Goal: Task Accomplishment & Management: Manage account settings

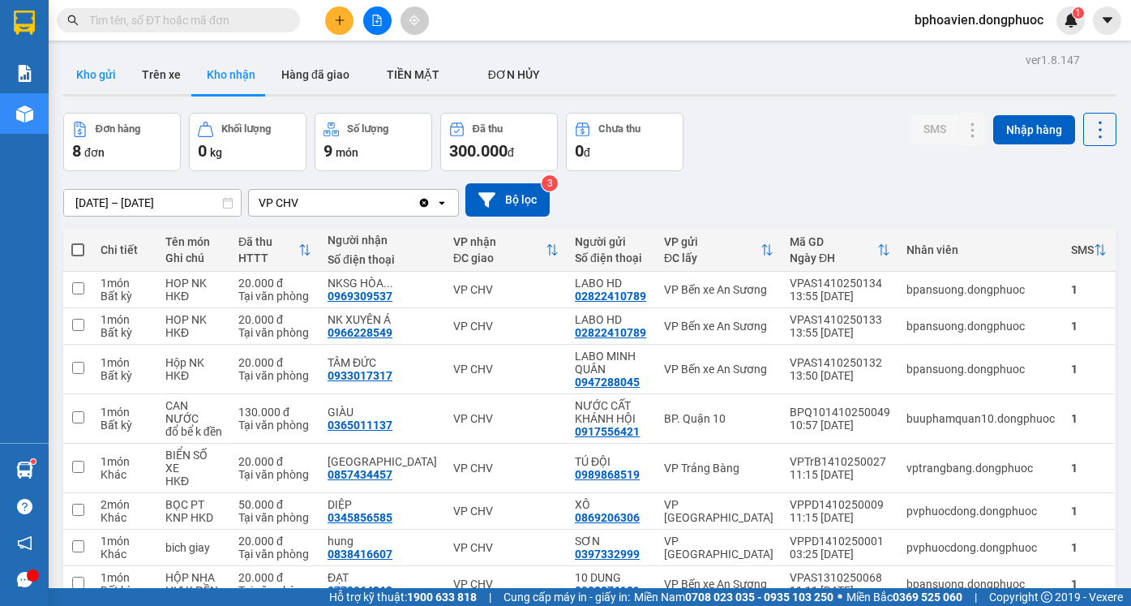
drag, startPoint x: 93, startPoint y: 70, endPoint x: 93, endPoint y: 84, distance: 14.6
click at [93, 84] on button "Kho gửi" at bounding box center [96, 74] width 66 height 39
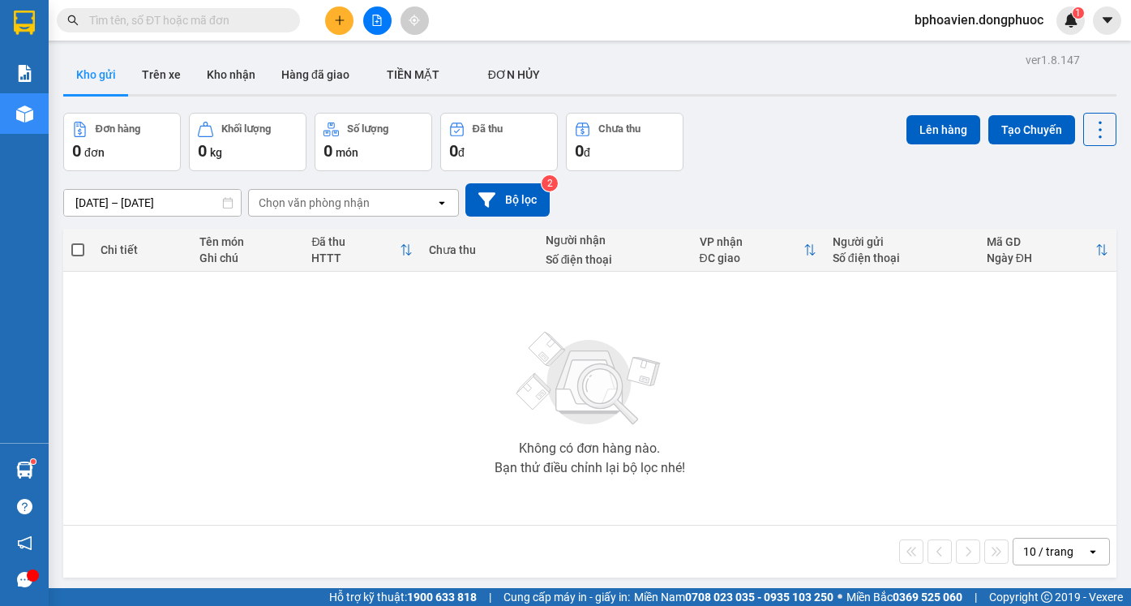
click at [170, 16] on input "text" at bounding box center [184, 20] width 191 height 18
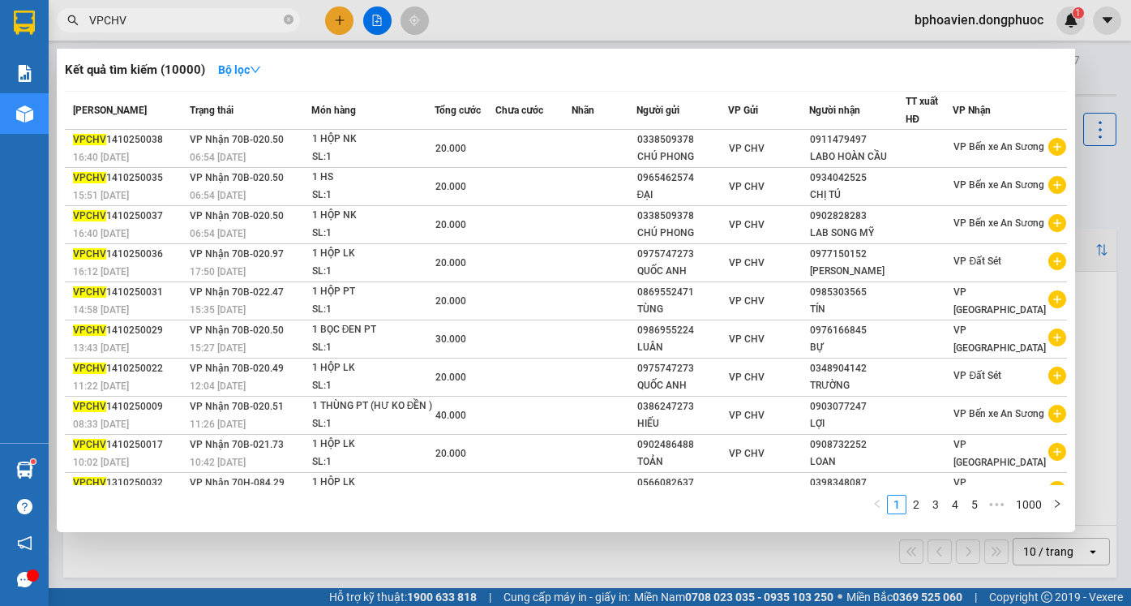
type input "VPCHV"
click at [501, 556] on div at bounding box center [565, 303] width 1131 height 606
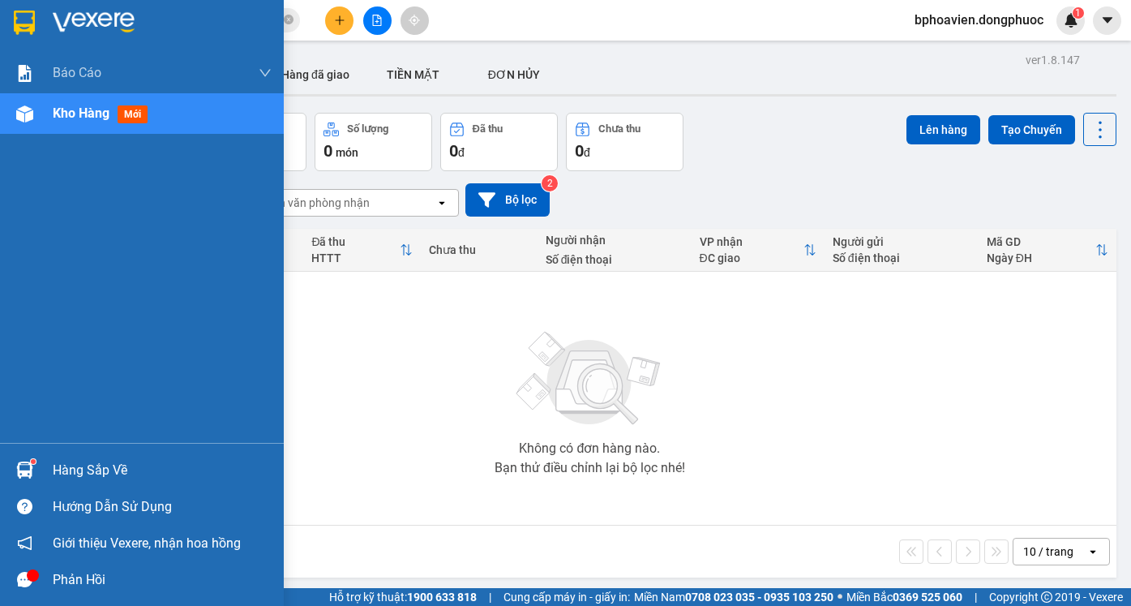
click at [85, 473] on div "Hàng sắp về" at bounding box center [162, 470] width 219 height 24
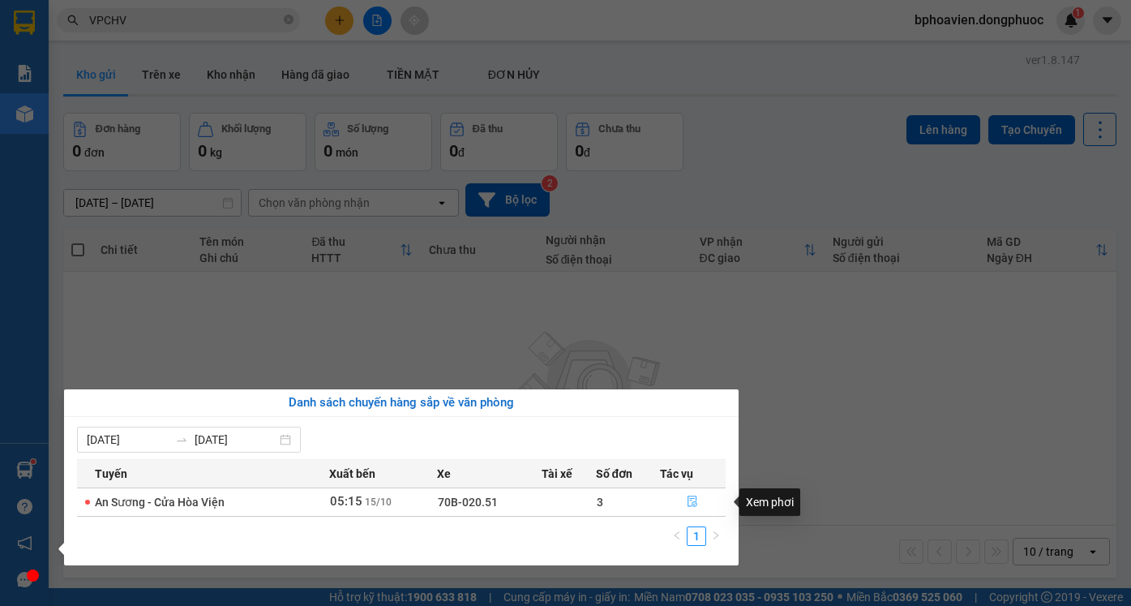
click at [695, 504] on icon "file-done" at bounding box center [694, 501] width 10 height 11
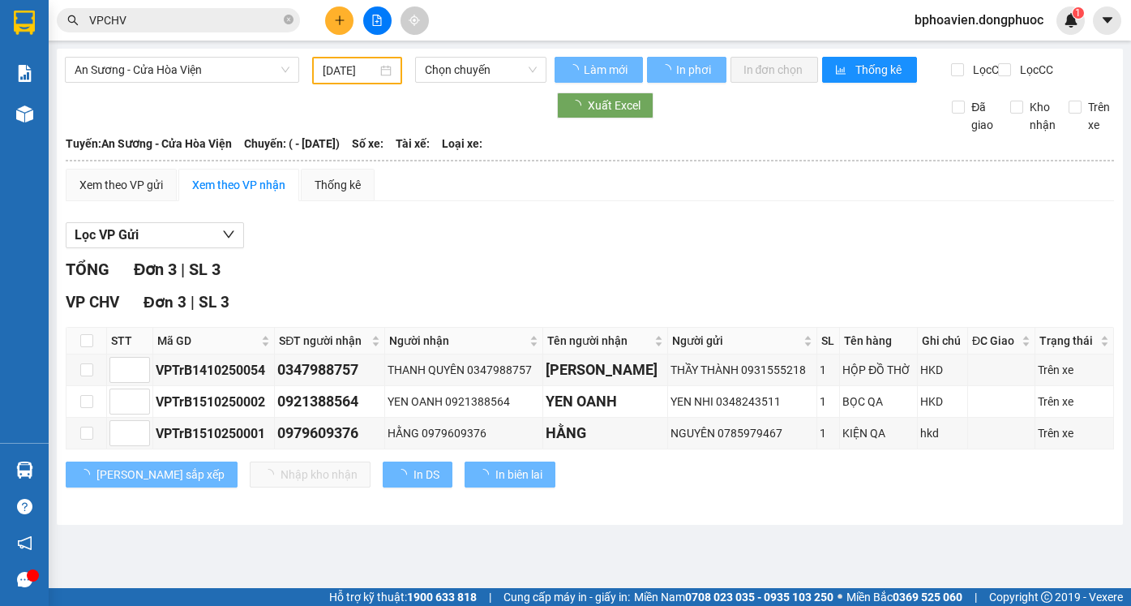
type input "[DATE]"
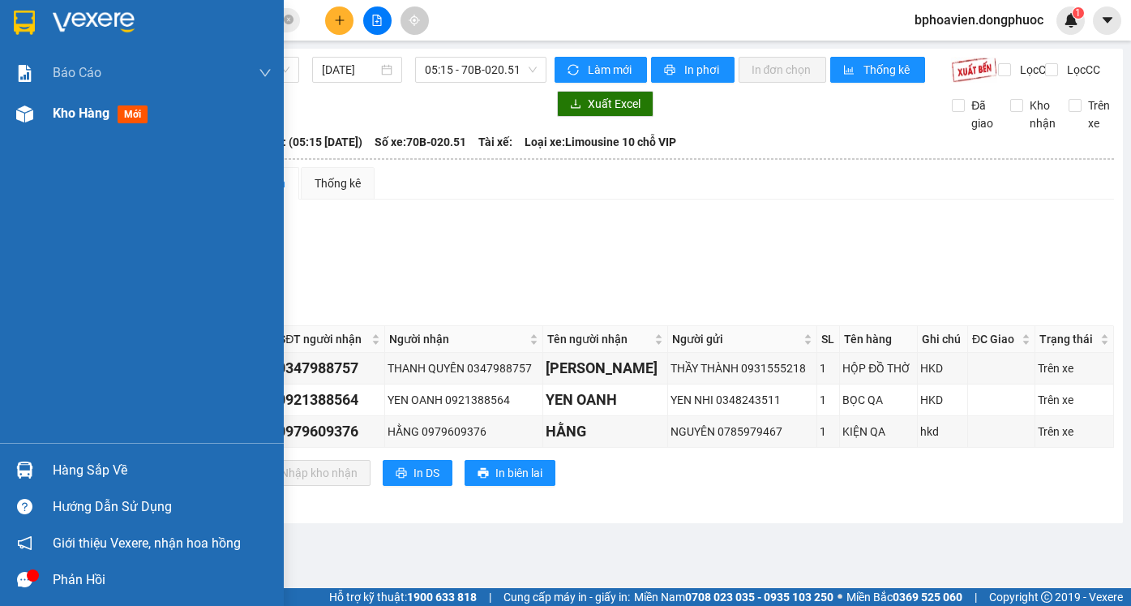
click at [75, 116] on span "Kho hàng" at bounding box center [81, 112] width 57 height 15
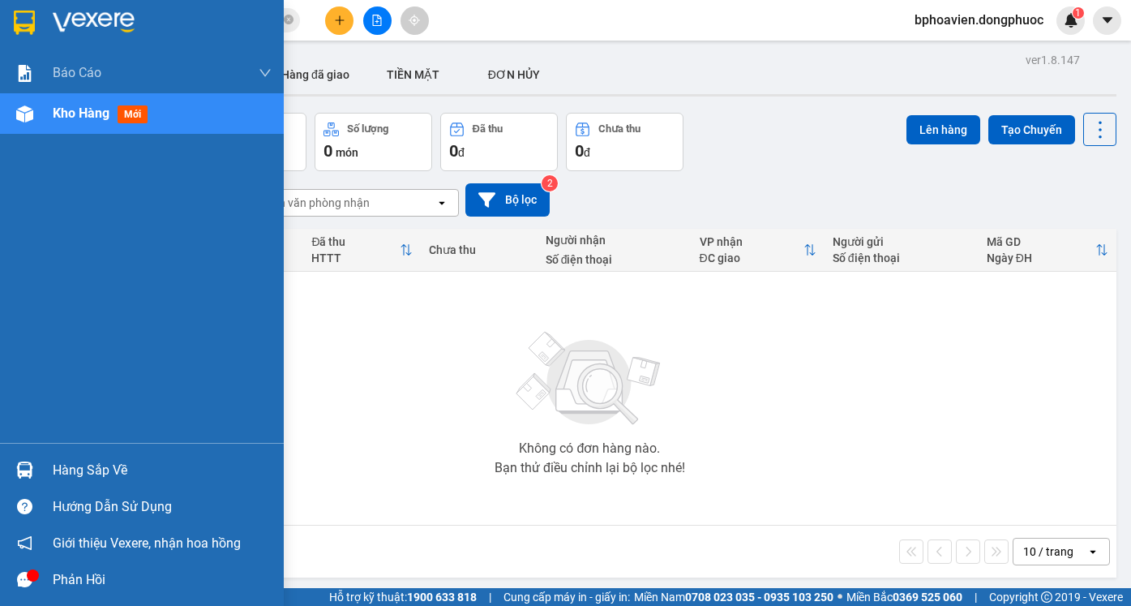
click at [92, 462] on div "Hàng sắp về" at bounding box center [162, 470] width 219 height 24
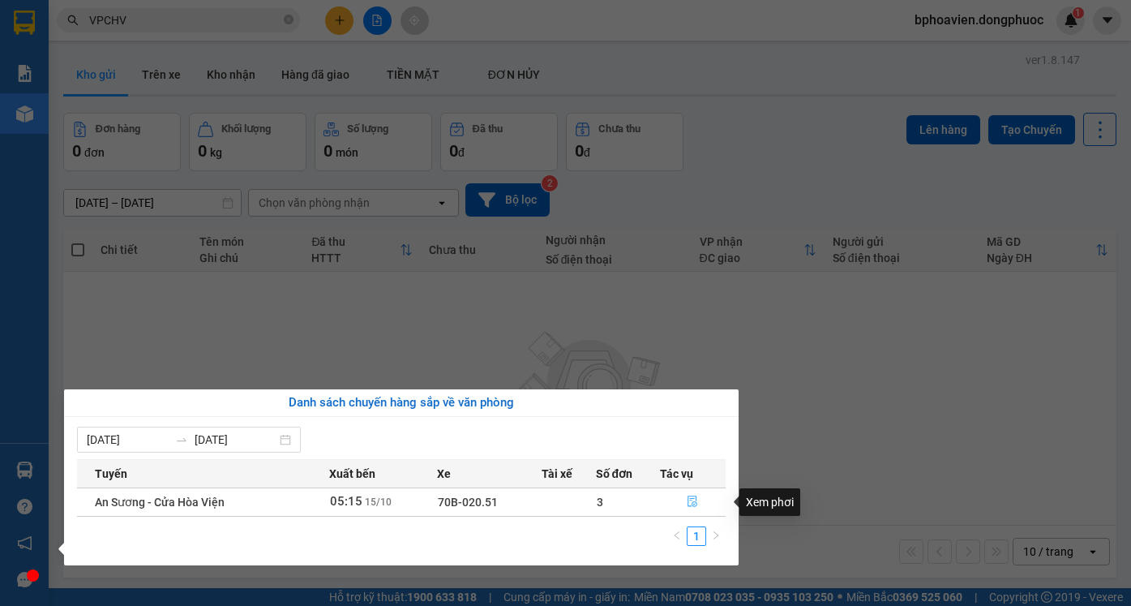
click at [689, 500] on icon "file-done" at bounding box center [694, 501] width 10 height 11
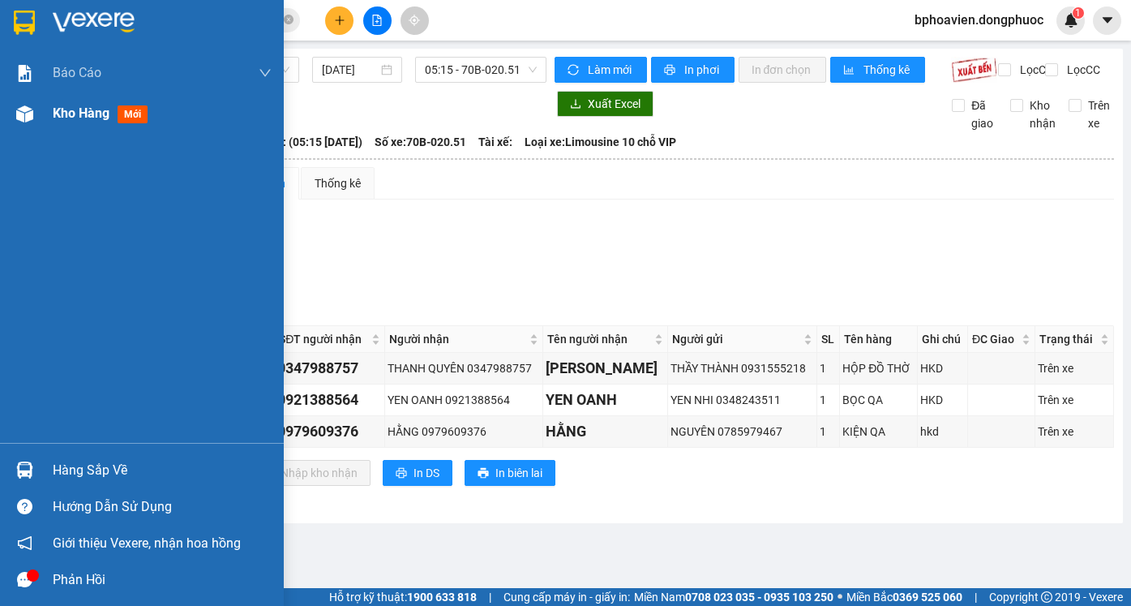
click at [81, 109] on span "Kho hàng" at bounding box center [81, 112] width 57 height 15
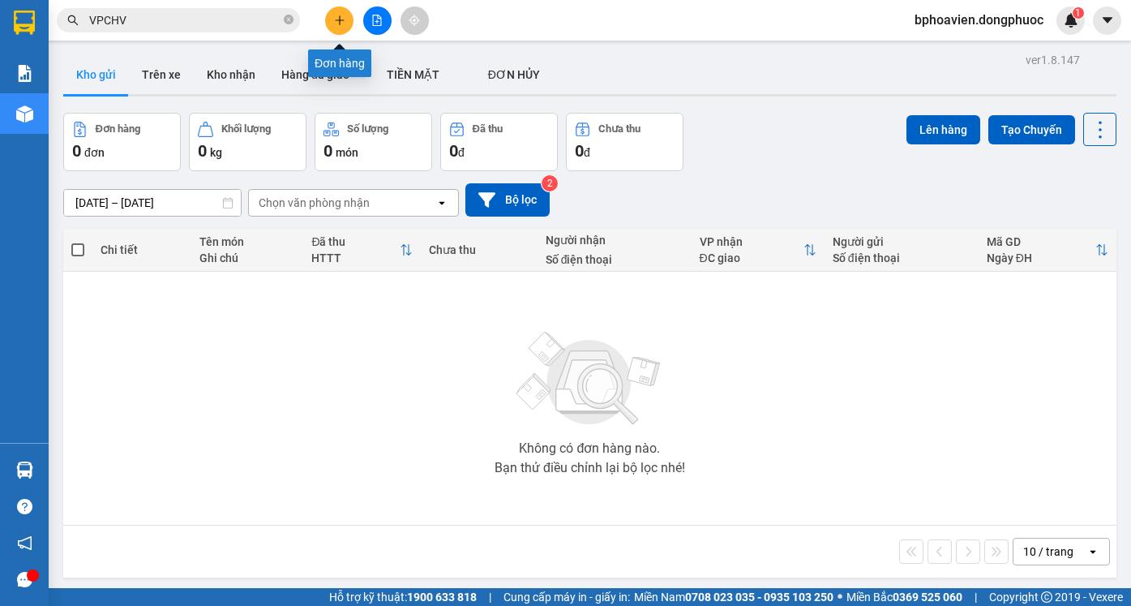
click at [346, 20] on button at bounding box center [339, 20] width 28 height 28
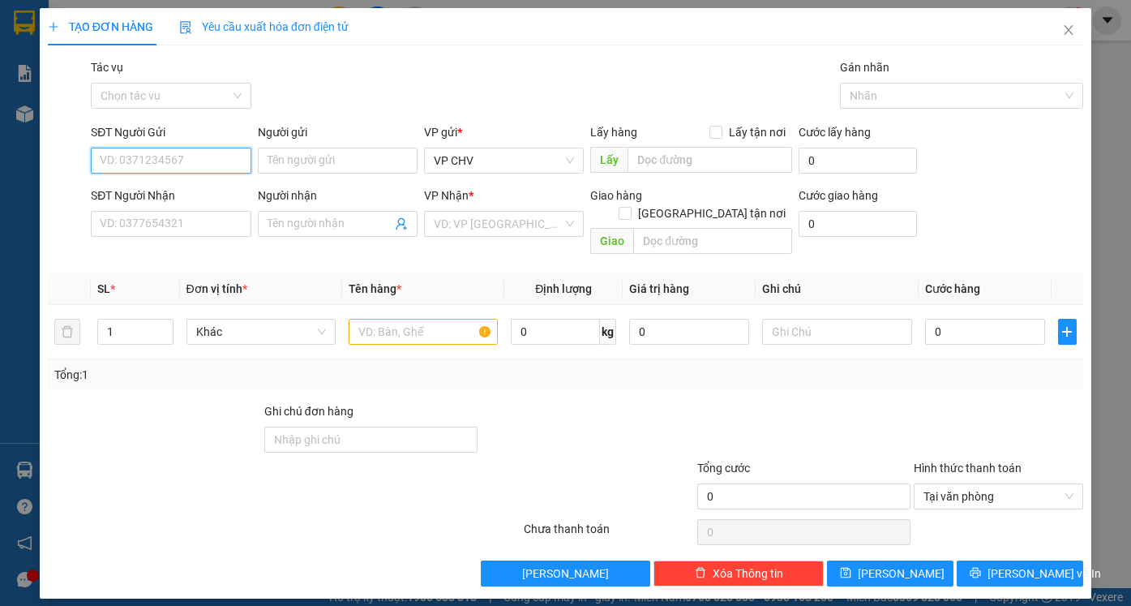
click at [189, 169] on input "SĐT Người Gửi" at bounding box center [171, 161] width 160 height 26
click at [187, 198] on div "0977881374 - BS LÝ" at bounding box center [171, 193] width 140 height 18
type input "0977881374"
type input "BS LÝ"
type input "0943061626"
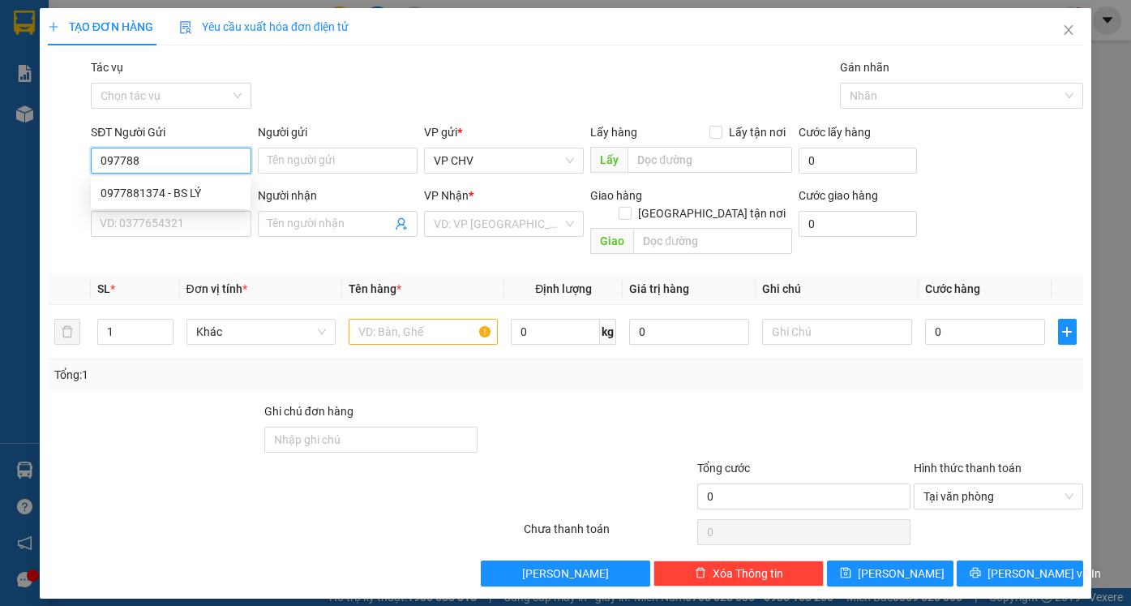
type input "LAB ÂU MỸ"
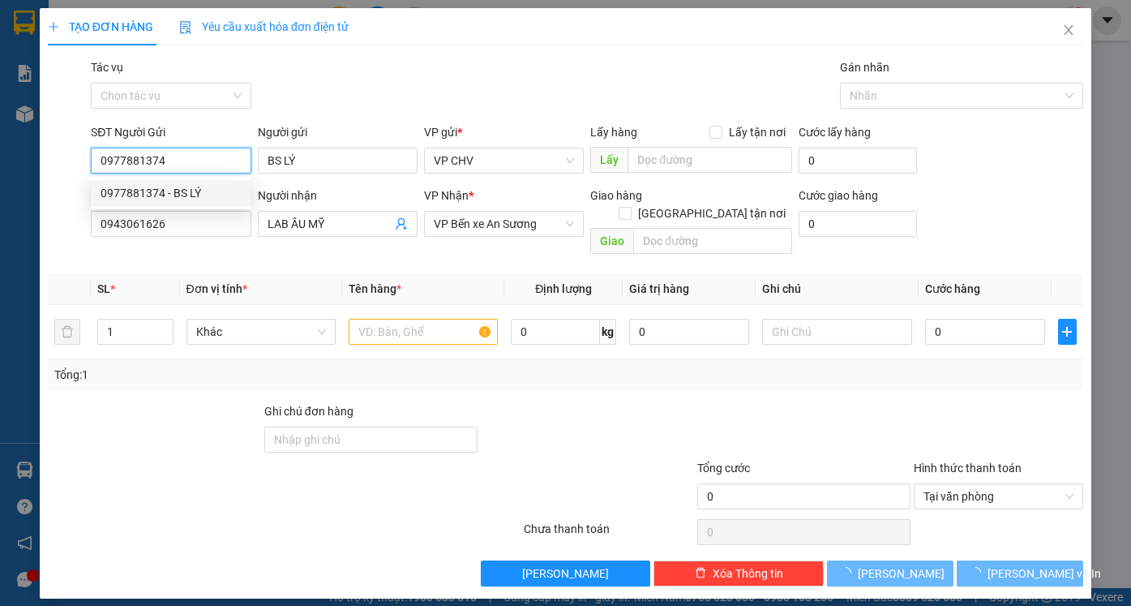
type input "20.000"
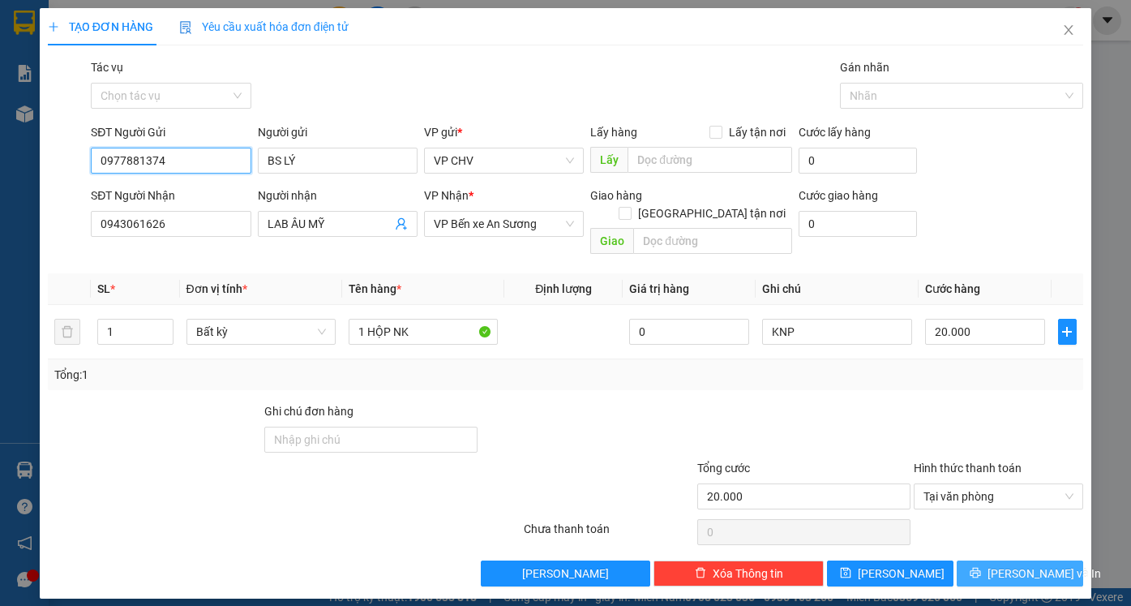
type input "0977881374"
click at [1006, 560] on button "[PERSON_NAME] và In" at bounding box center [1020, 573] width 127 height 26
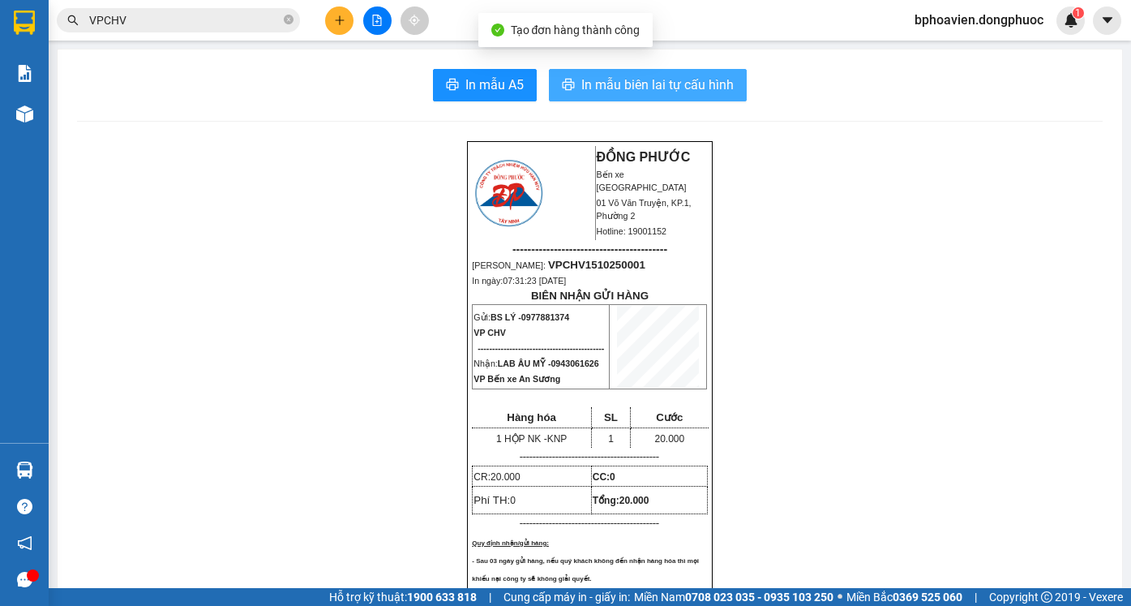
click at [620, 85] on span "In mẫu biên lai tự cấu hình" at bounding box center [657, 85] width 152 height 20
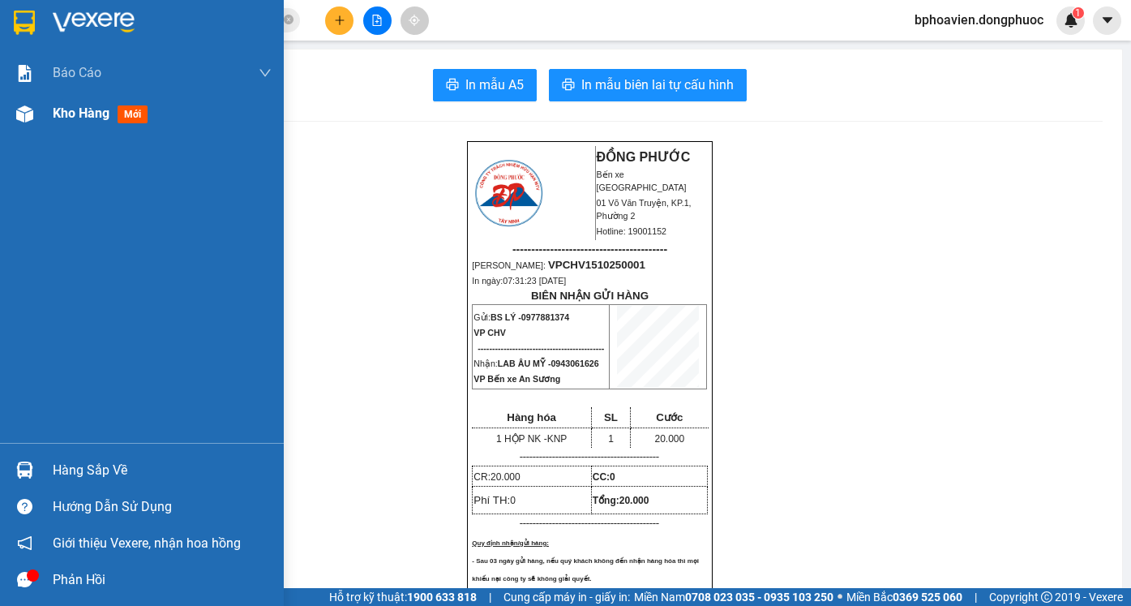
click at [70, 122] on div "Kho hàng mới" at bounding box center [103, 113] width 101 height 20
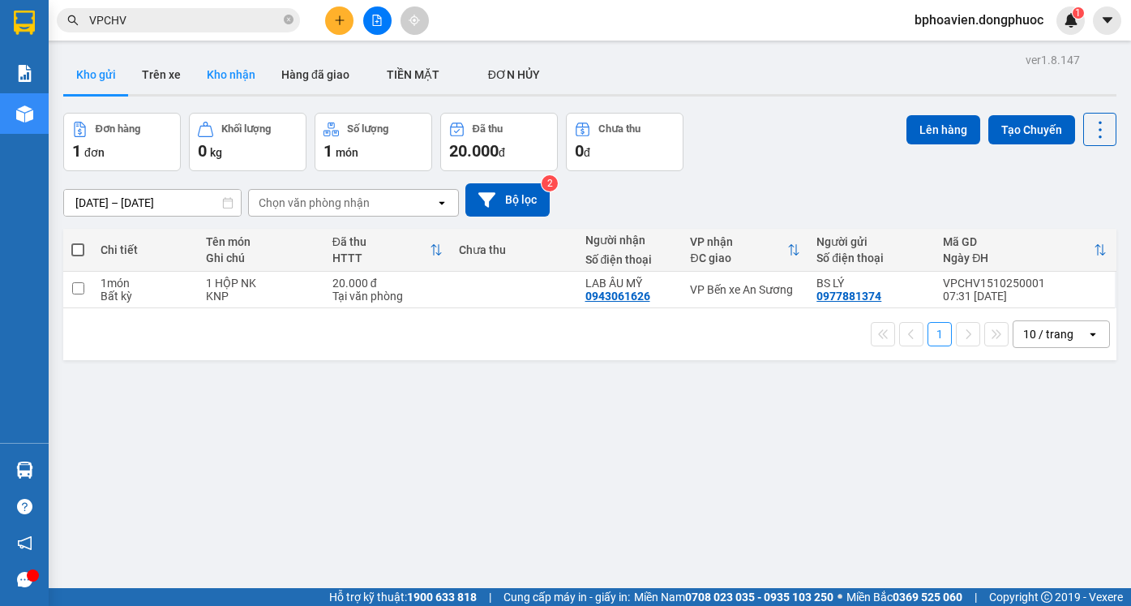
click at [247, 77] on button "Kho nhận" at bounding box center [231, 74] width 75 height 39
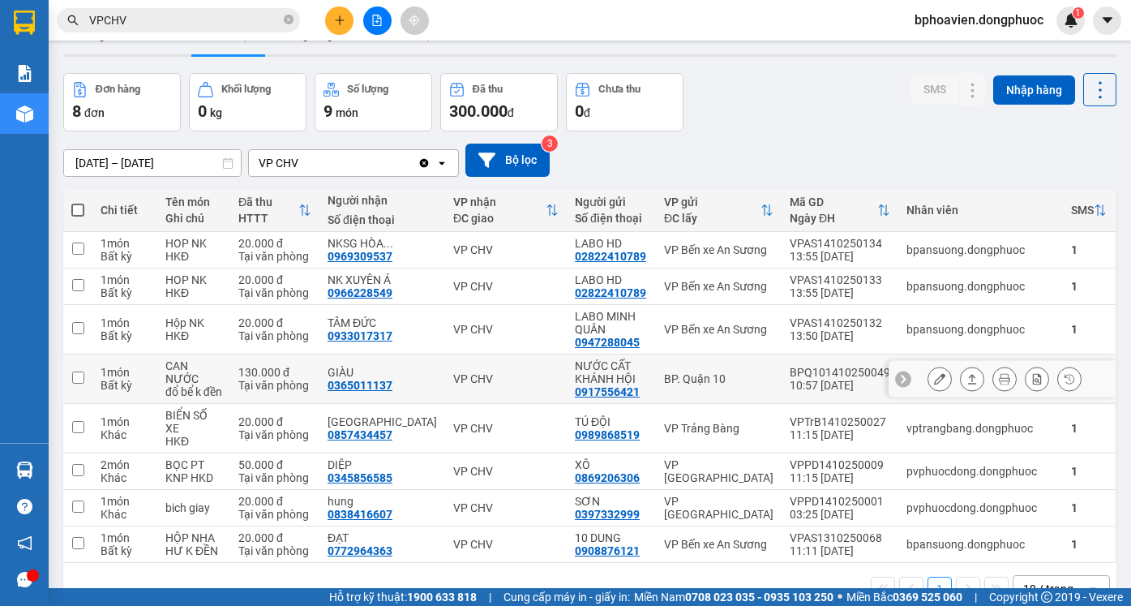
scroll to position [75, 0]
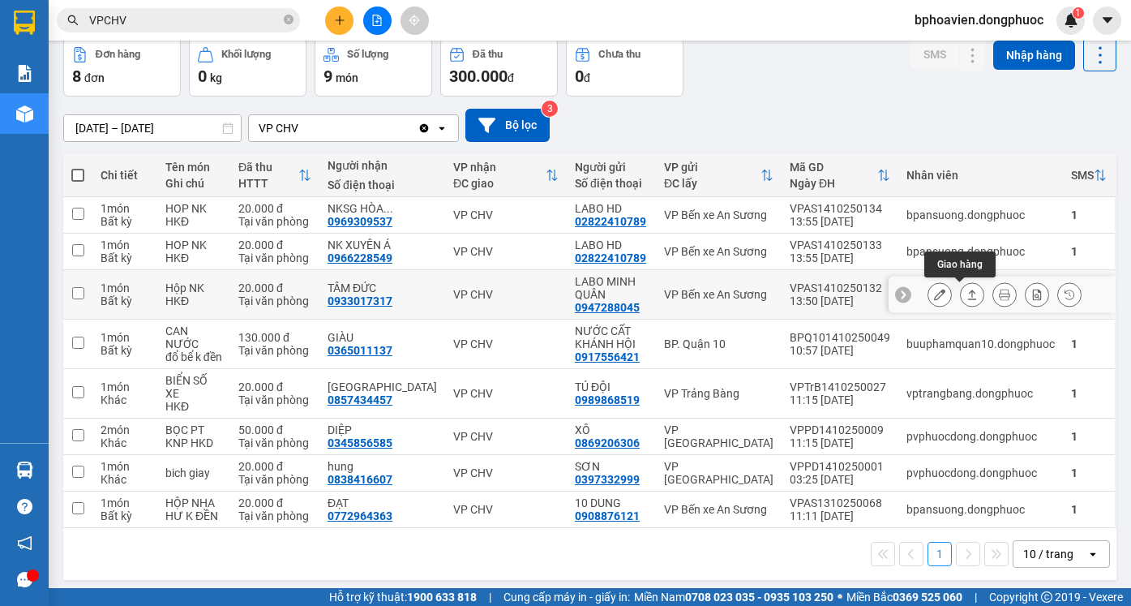
click at [968, 298] on button at bounding box center [972, 295] width 23 height 28
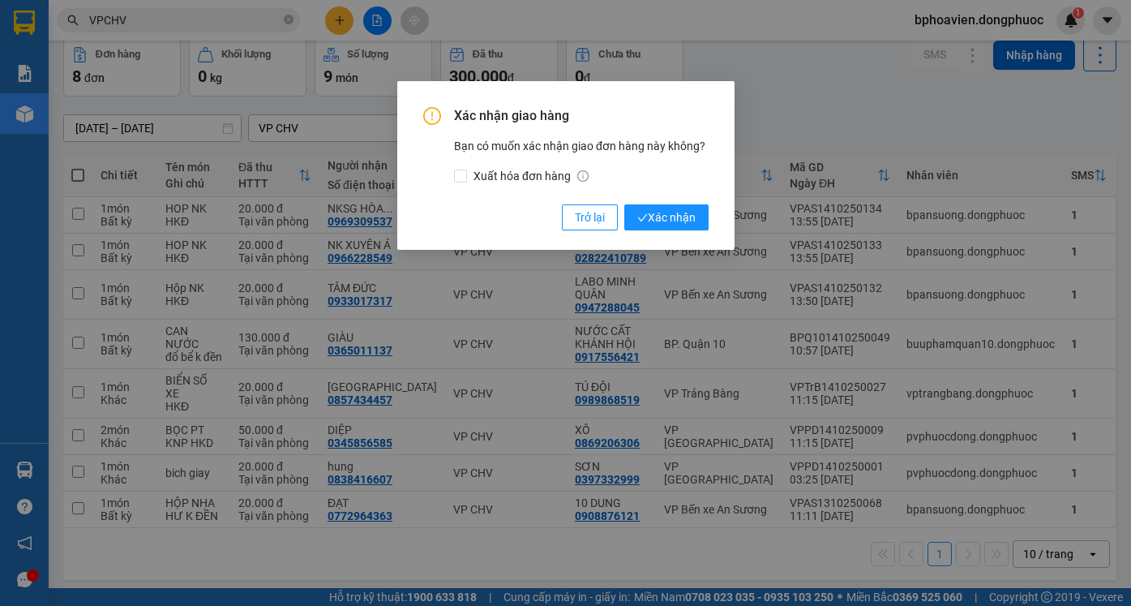
click at [963, 292] on div "Xác nhận giao hàng Bạn có muốn xác nhận giao đơn hàng này không? Xuất hóa đơn h…" at bounding box center [565, 303] width 1131 height 606
click at [654, 214] on span "Xác nhận" at bounding box center [666, 217] width 58 height 18
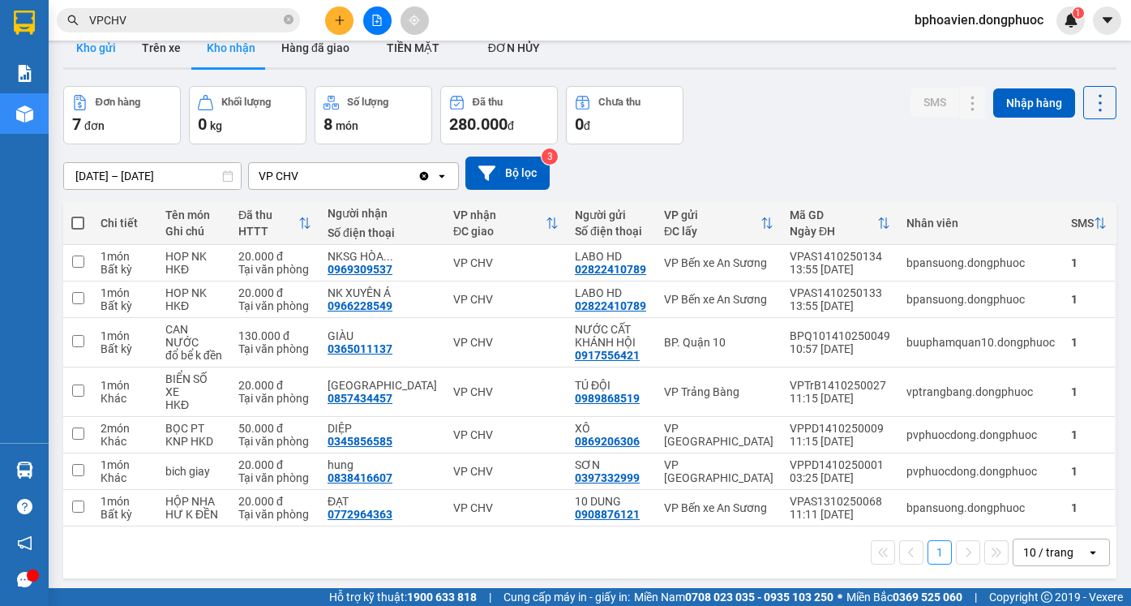
scroll to position [0, 0]
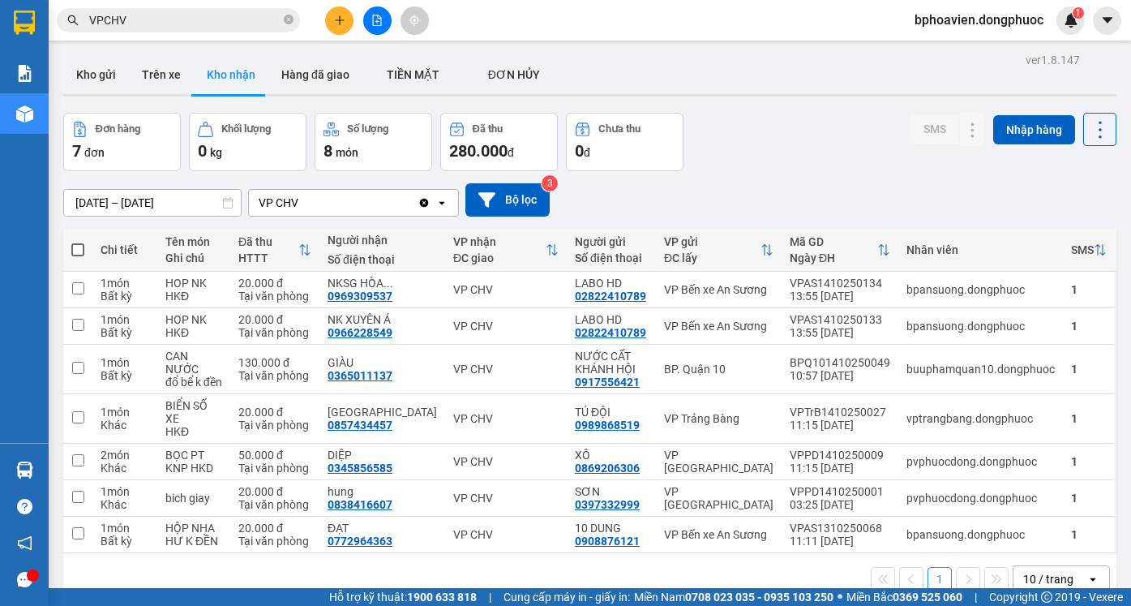
drag, startPoint x: 97, startPoint y: 71, endPoint x: 219, endPoint y: 41, distance: 126.3
click at [97, 71] on button "Kho gửi" at bounding box center [96, 74] width 66 height 39
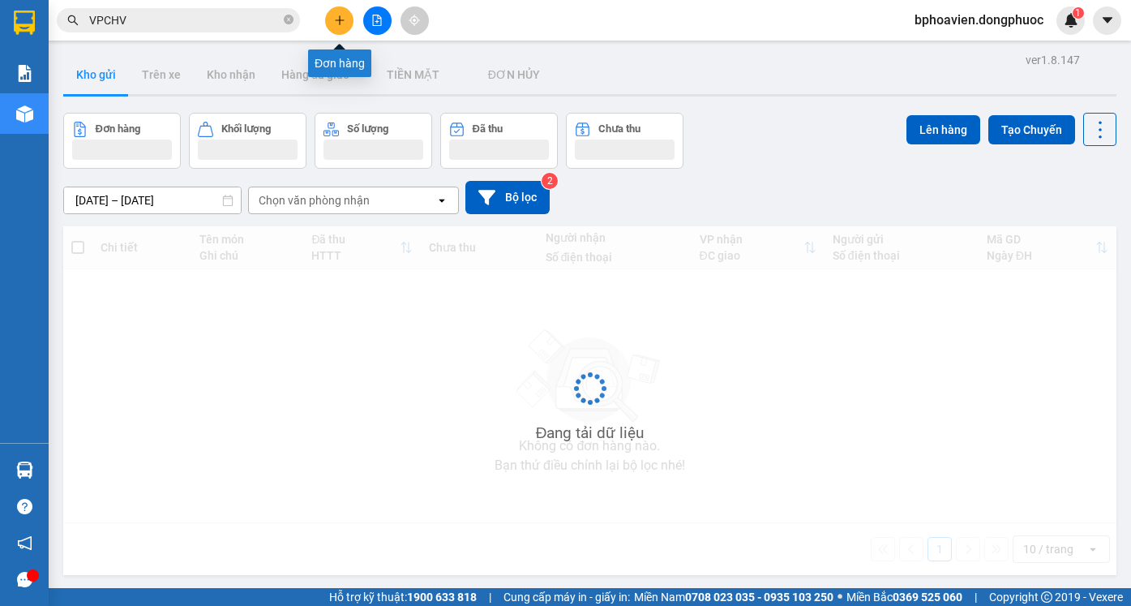
click at [345, 24] on icon "plus" at bounding box center [339, 20] width 11 height 11
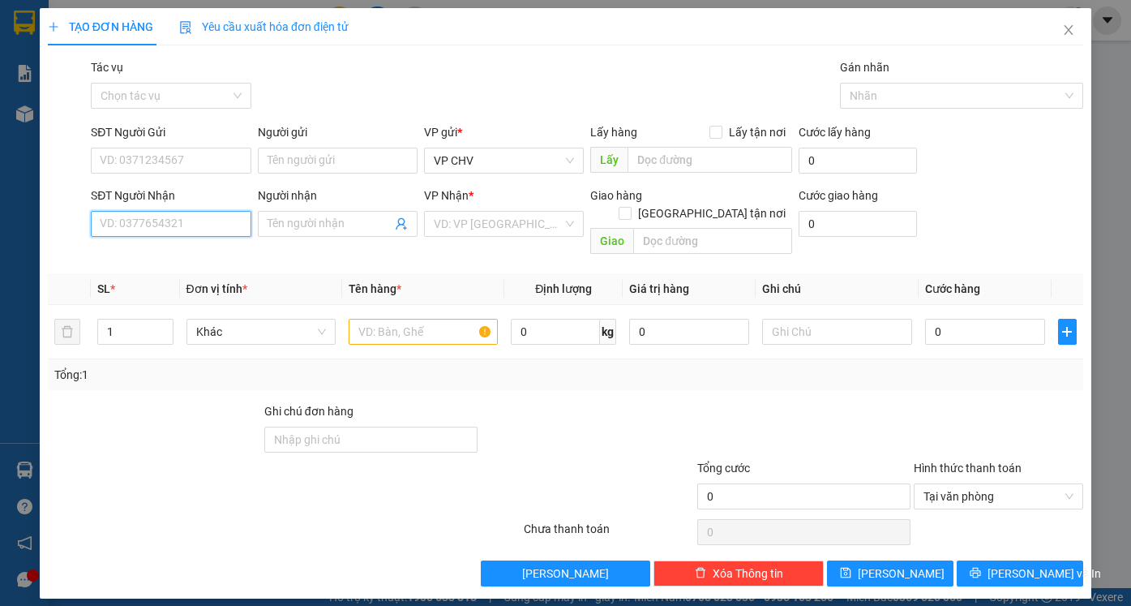
click at [162, 221] on input "SĐT Người Nhận" at bounding box center [171, 224] width 160 height 26
click at [188, 264] on div "0918708299 - LAB ĐẮC" at bounding box center [171, 256] width 140 height 18
type input "0918708299"
type input "LAB ĐẮC"
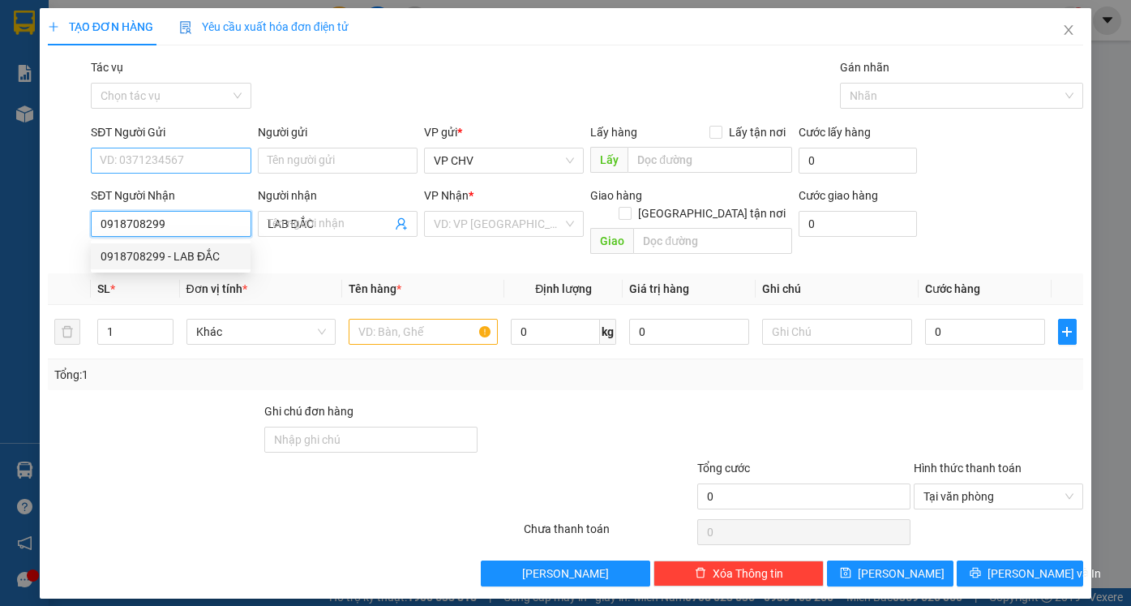
type input "20.000"
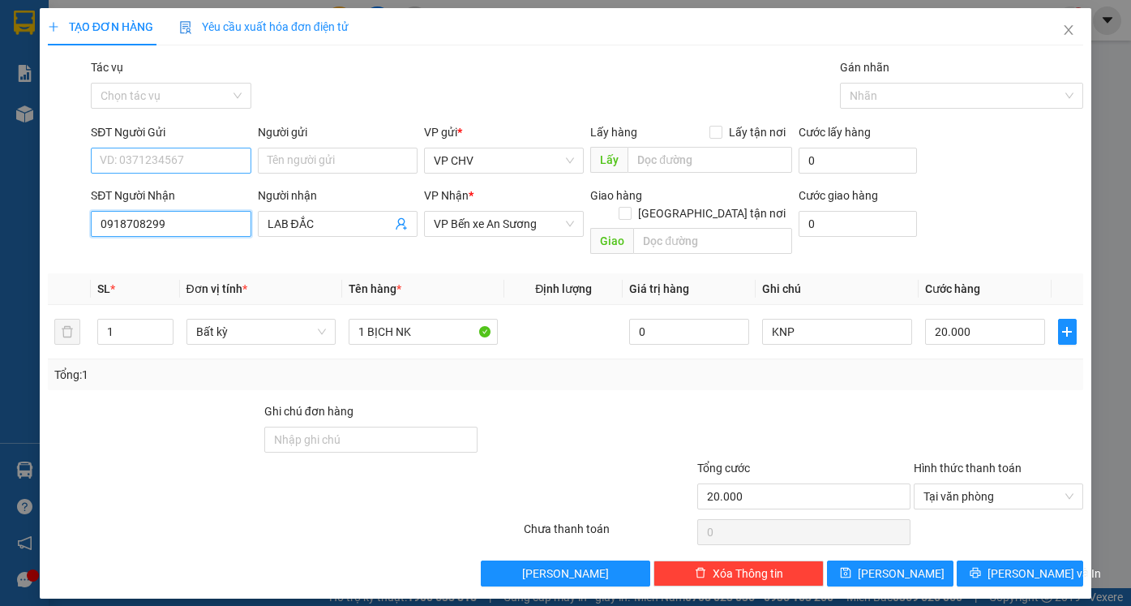
type input "0918708299"
click at [165, 154] on input "SĐT Người Gửi" at bounding box center [171, 161] width 160 height 26
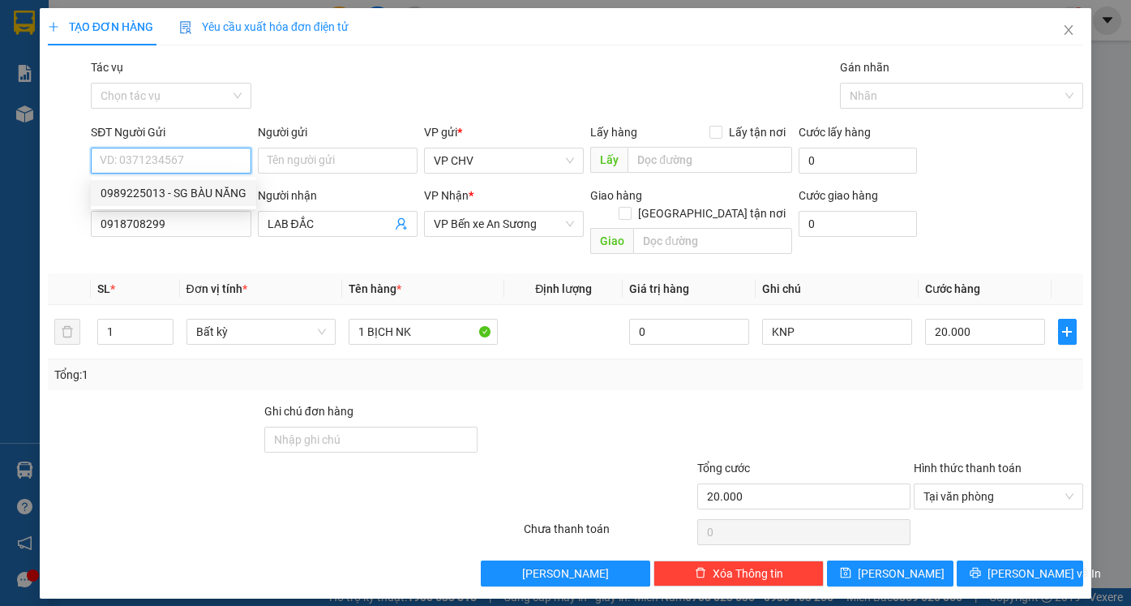
click at [175, 199] on div "0989225013 - SG BÀU NĂNG" at bounding box center [174, 193] width 146 height 18
type input "0989225013"
type input "SG BÀU NĂNG"
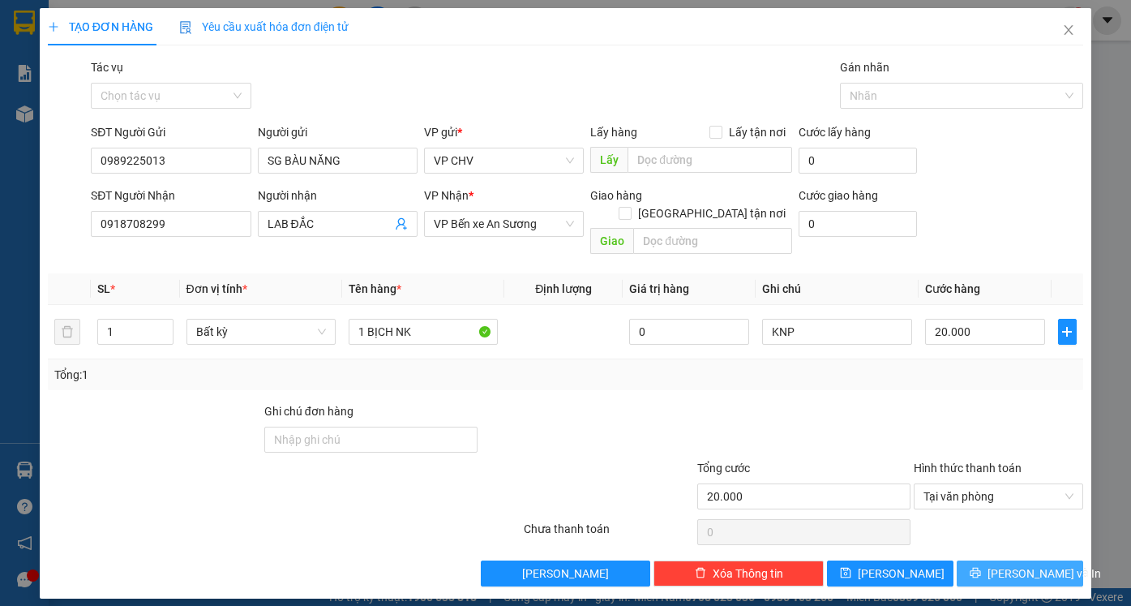
click at [1038, 564] on span "[PERSON_NAME] và In" at bounding box center [1045, 573] width 114 height 18
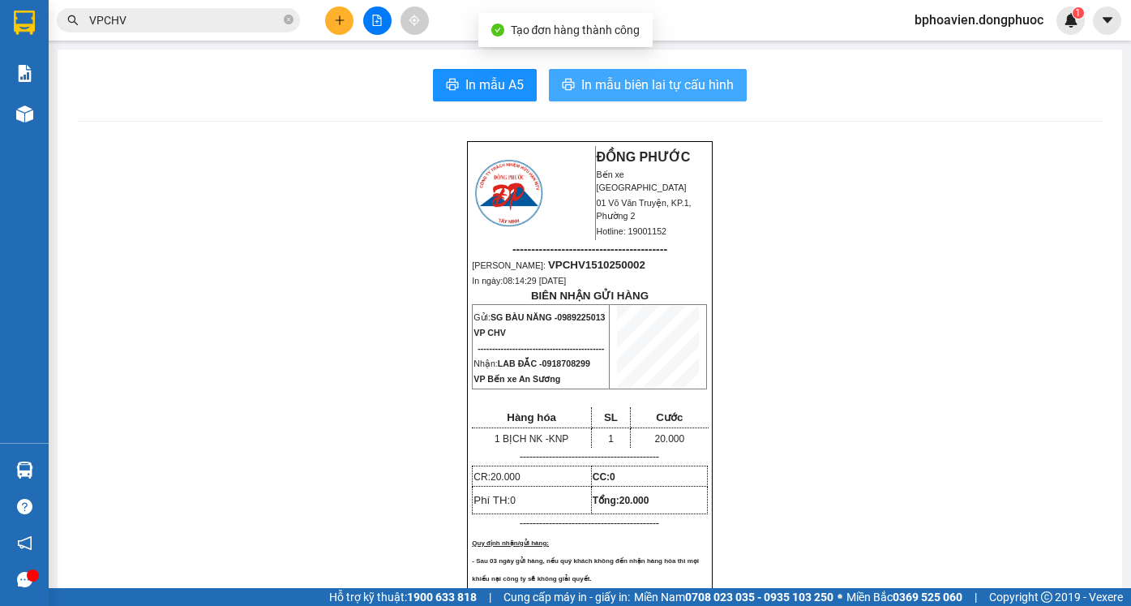
click at [686, 86] on span "In mẫu biên lai tự cấu hình" at bounding box center [657, 85] width 152 height 20
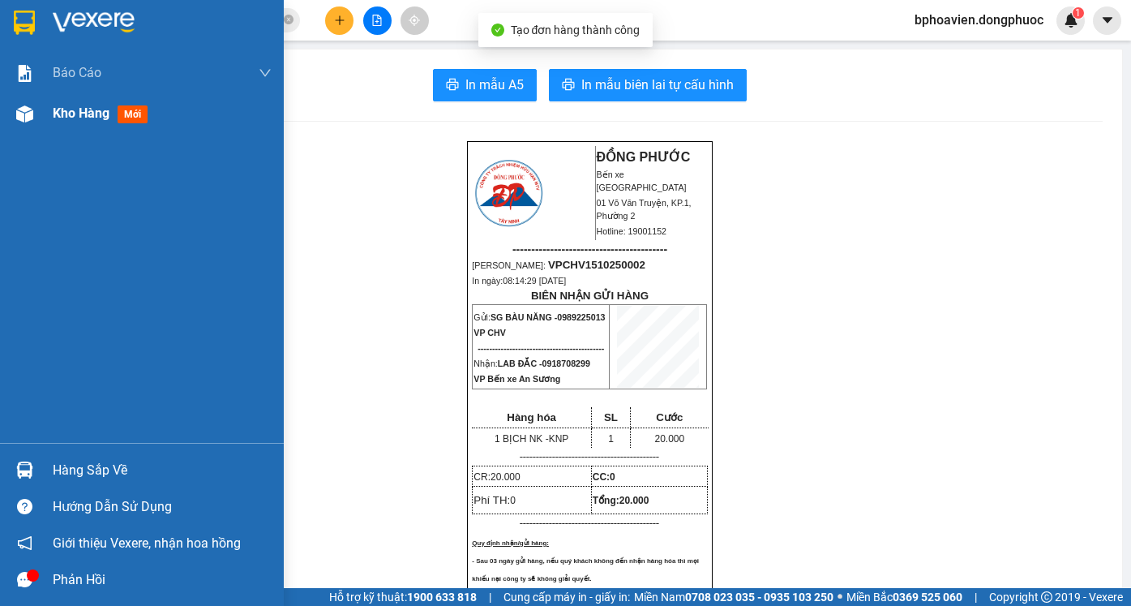
click at [66, 122] on div "Kho hàng mới" at bounding box center [103, 113] width 101 height 20
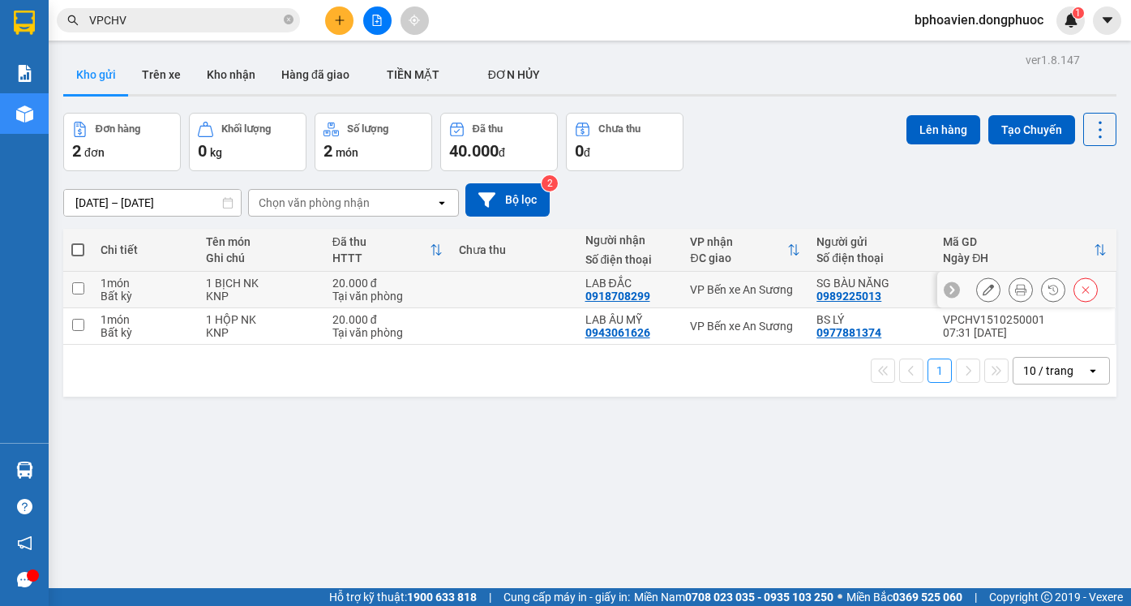
click at [489, 301] on td at bounding box center [514, 290] width 127 height 36
checkbox input "true"
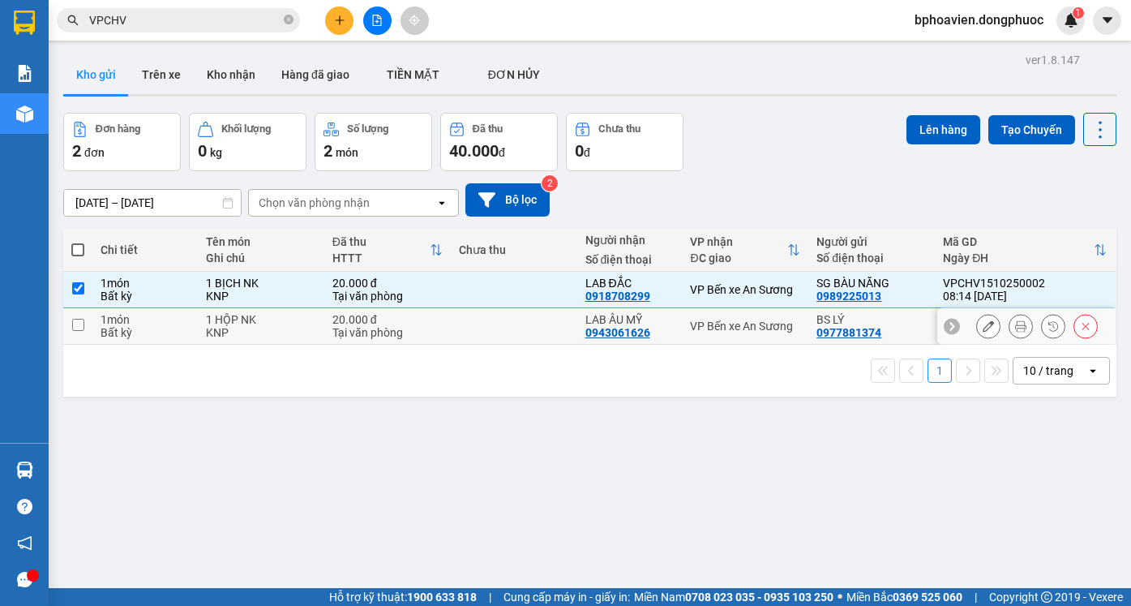
drag, startPoint x: 489, startPoint y: 322, endPoint x: 774, endPoint y: 230, distance: 299.0
click at [491, 323] on td at bounding box center [514, 326] width 127 height 36
checkbox input "true"
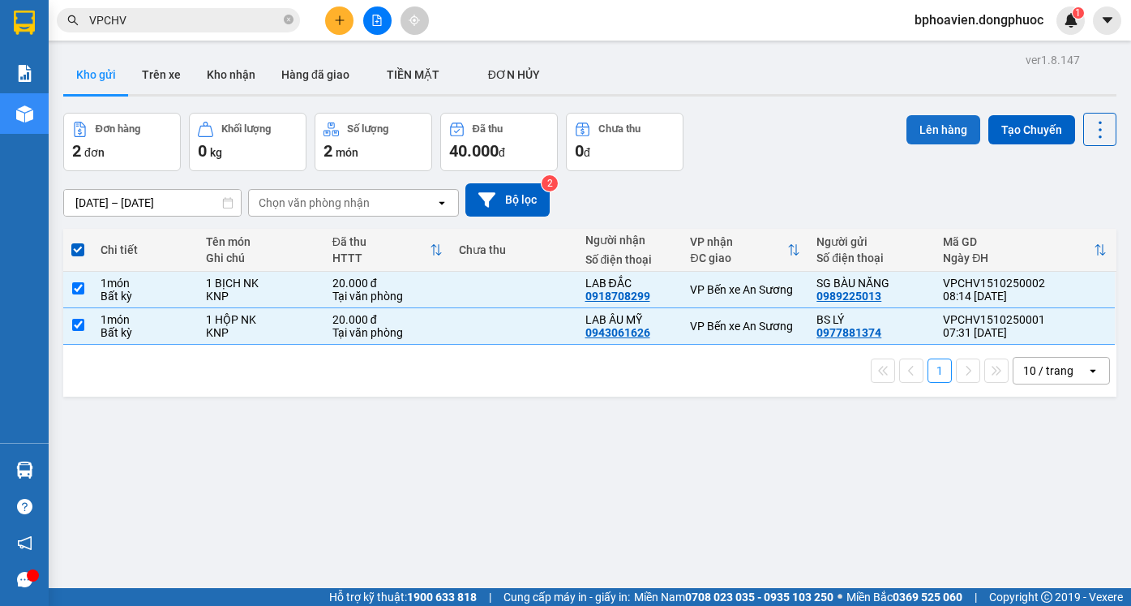
click at [934, 131] on button "Lên hàng" at bounding box center [944, 129] width 74 height 29
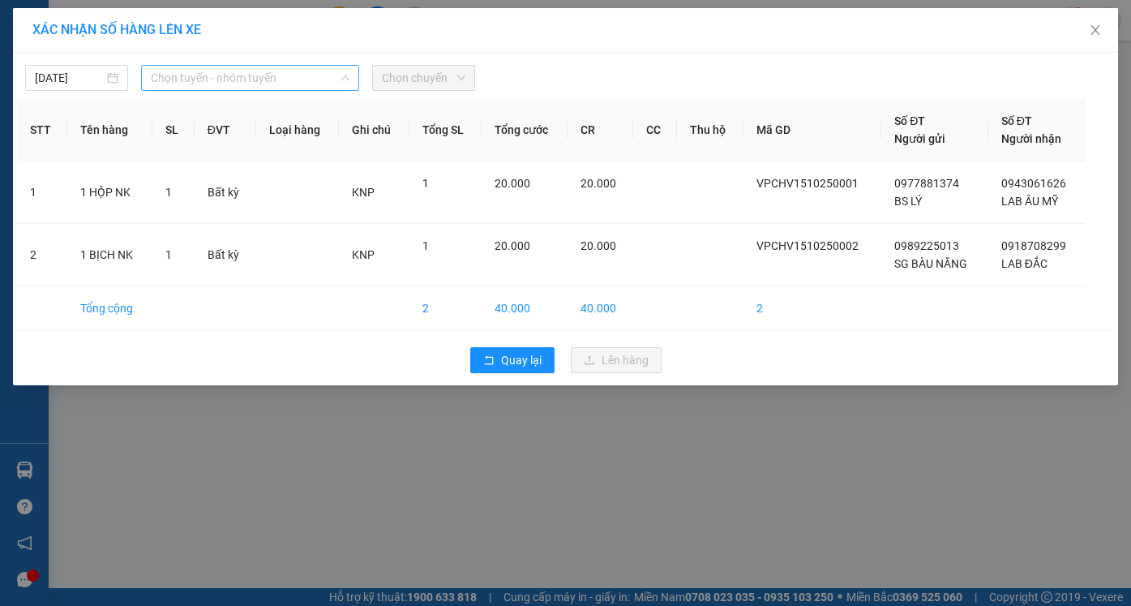
click at [191, 71] on span "Chọn tuyến - nhóm tuyến" at bounding box center [250, 78] width 199 height 24
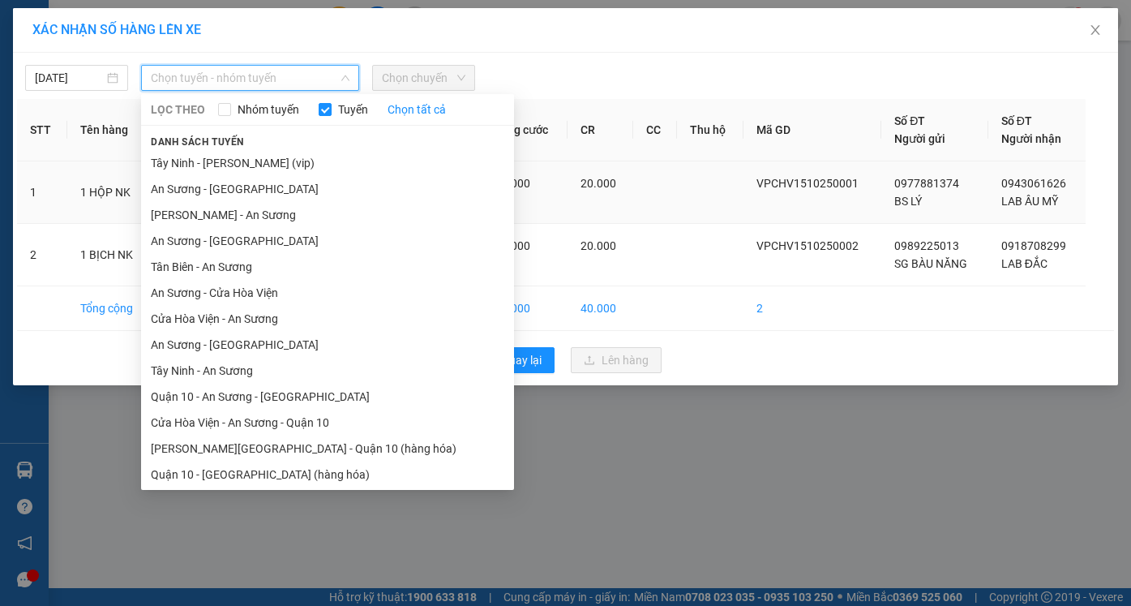
drag, startPoint x: 224, startPoint y: 324, endPoint x: 328, endPoint y: 214, distance: 151.4
click at [225, 323] on li "Cửa Hòa Viện - An Sương" at bounding box center [327, 319] width 373 height 26
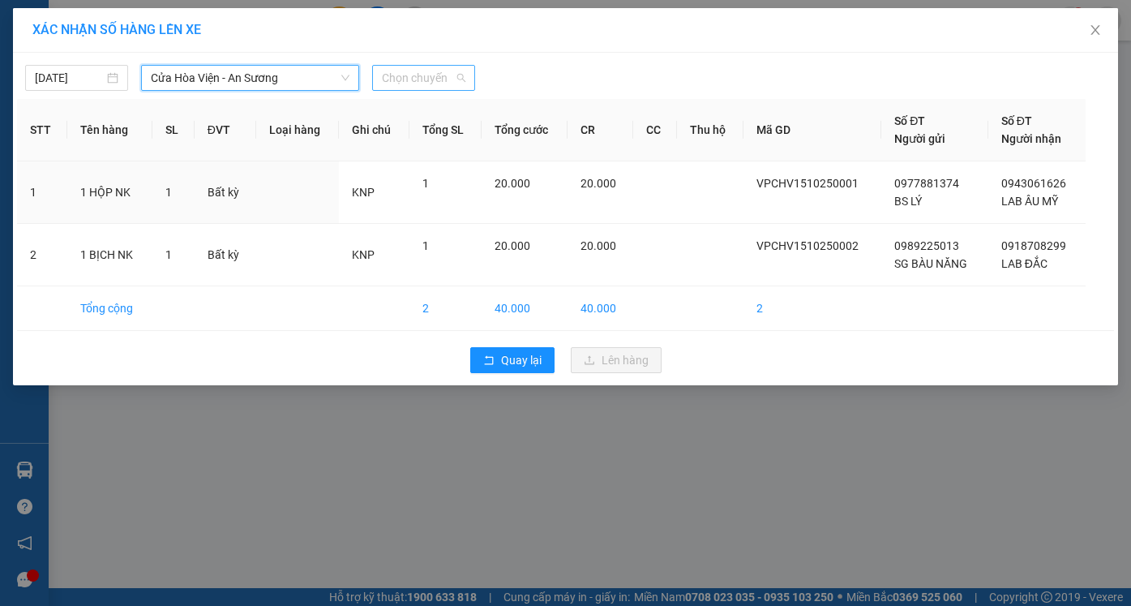
click at [403, 77] on span "Chọn chuyến" at bounding box center [424, 78] width 84 height 24
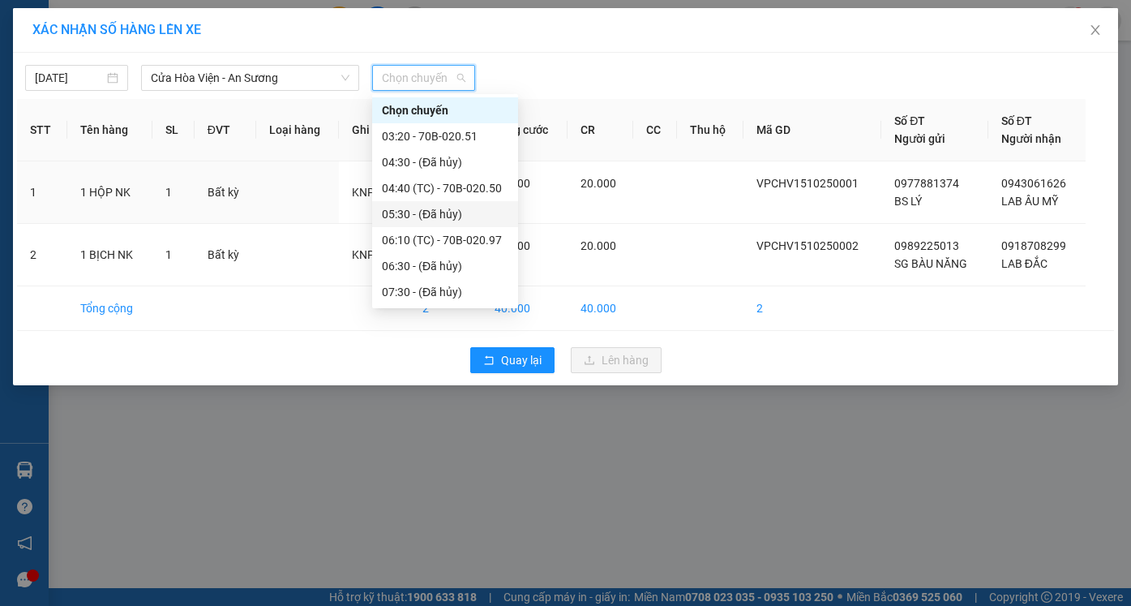
scroll to position [162, 0]
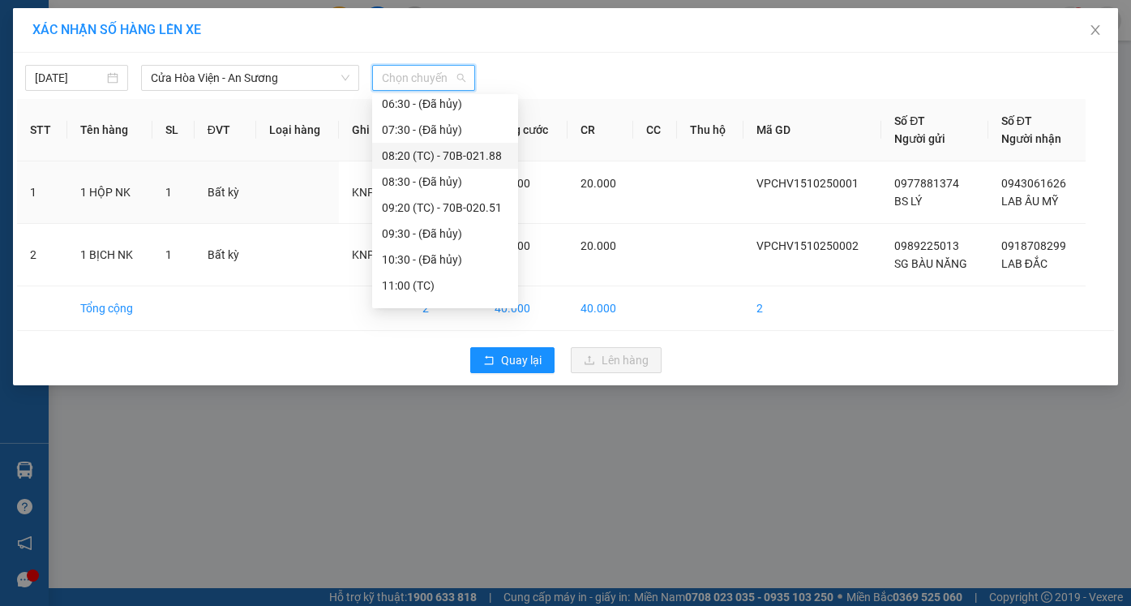
click at [417, 160] on div "08:20 (TC) - 70B-021.88" at bounding box center [445, 156] width 127 height 18
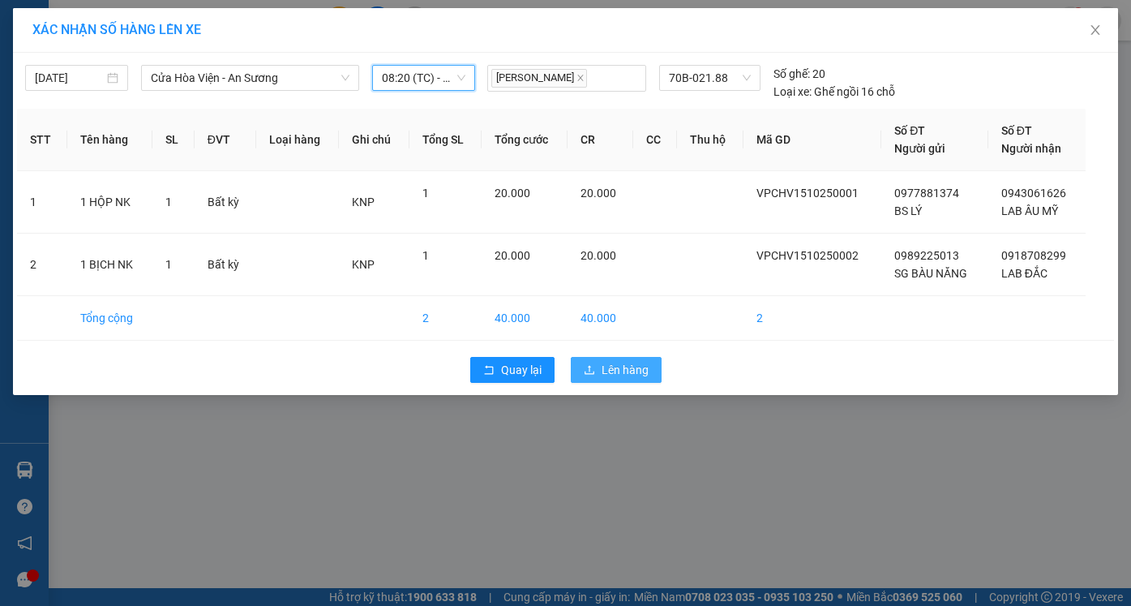
click at [623, 382] on button "Lên hàng" at bounding box center [616, 370] width 91 height 26
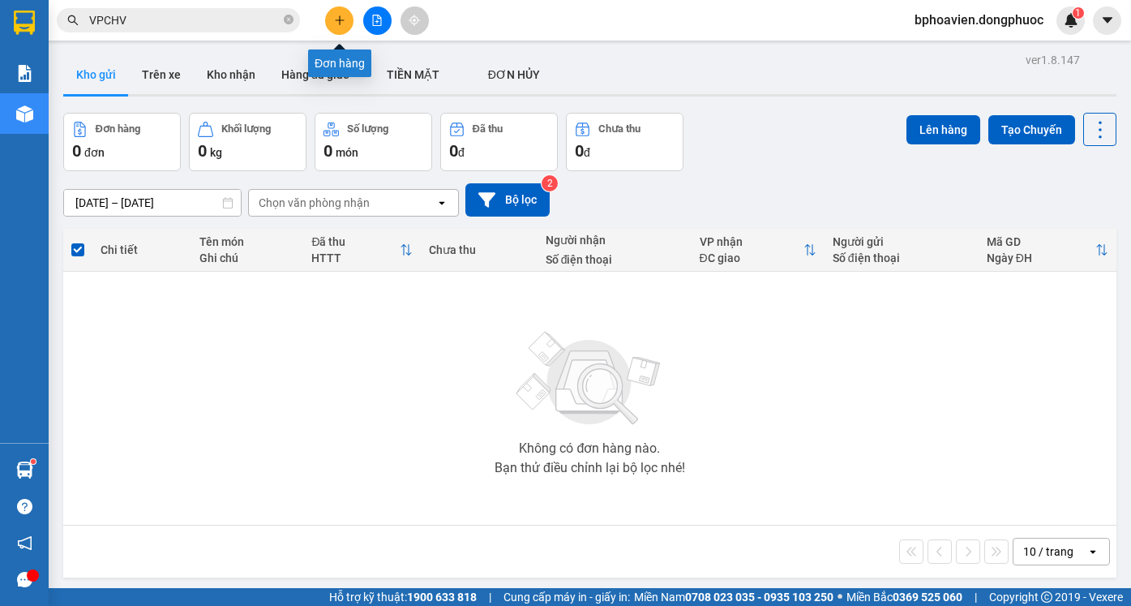
click at [346, 23] on button at bounding box center [339, 20] width 28 height 28
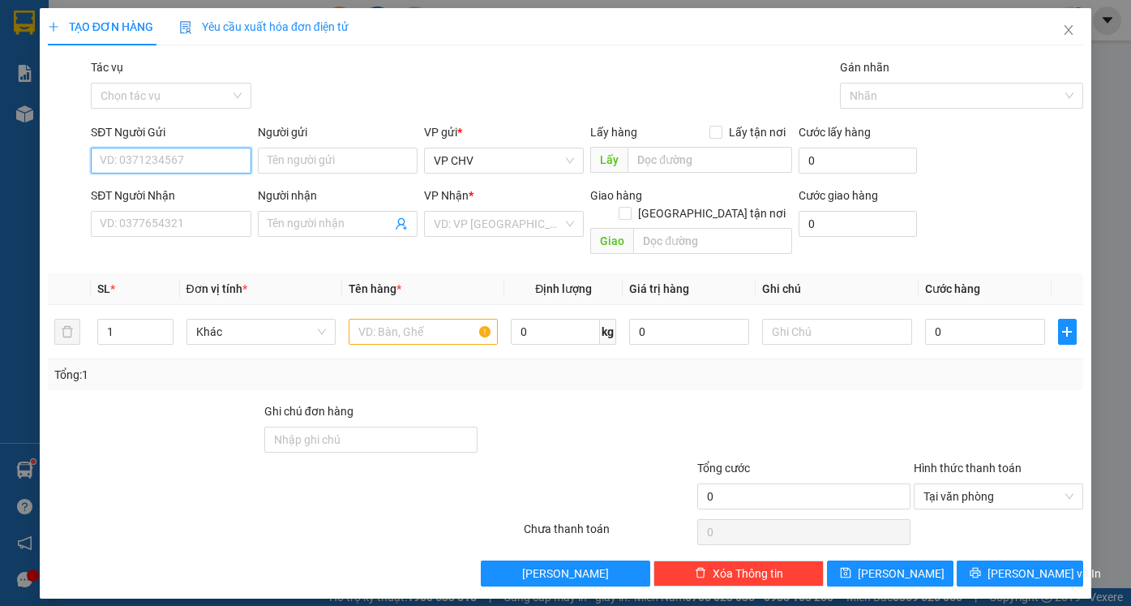
click at [105, 163] on input "SĐT Người Gửi" at bounding box center [171, 161] width 160 height 26
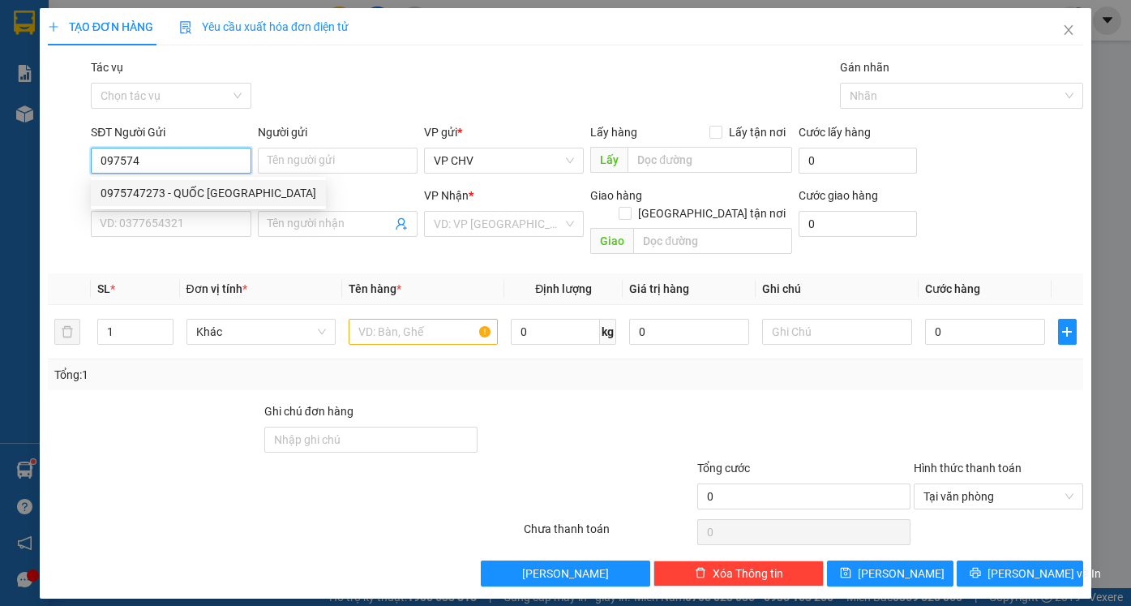
click at [160, 187] on div "0975747273 - QUỐC [GEOGRAPHIC_DATA]" at bounding box center [209, 193] width 216 height 18
type input "0975747273"
type input "QUỐC ANH"
type input "0977150152"
type input "[PERSON_NAME]"
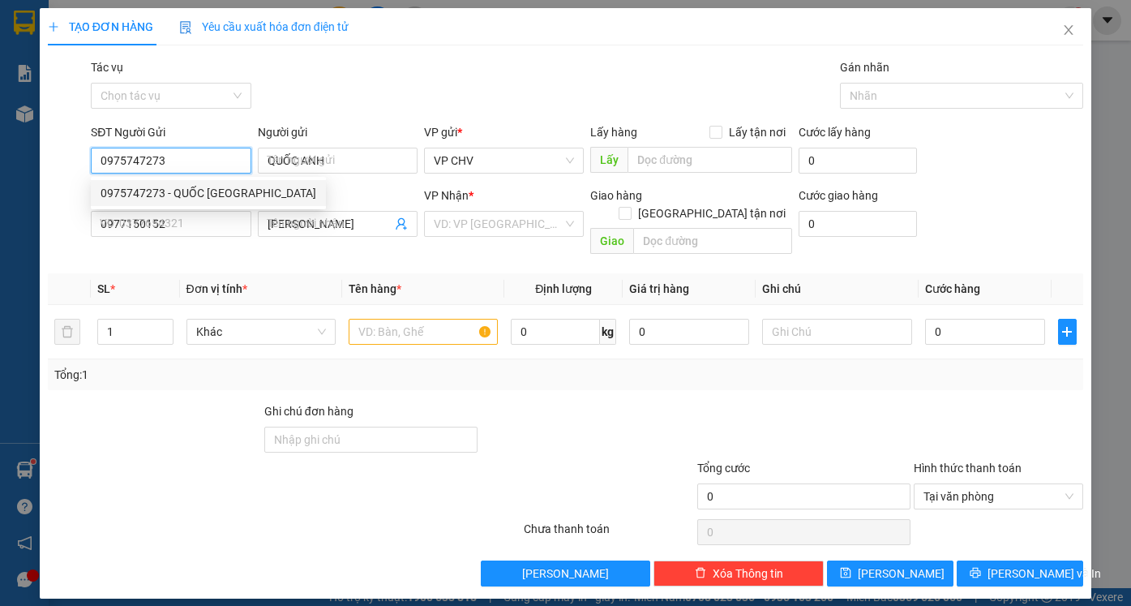
type input "20.000"
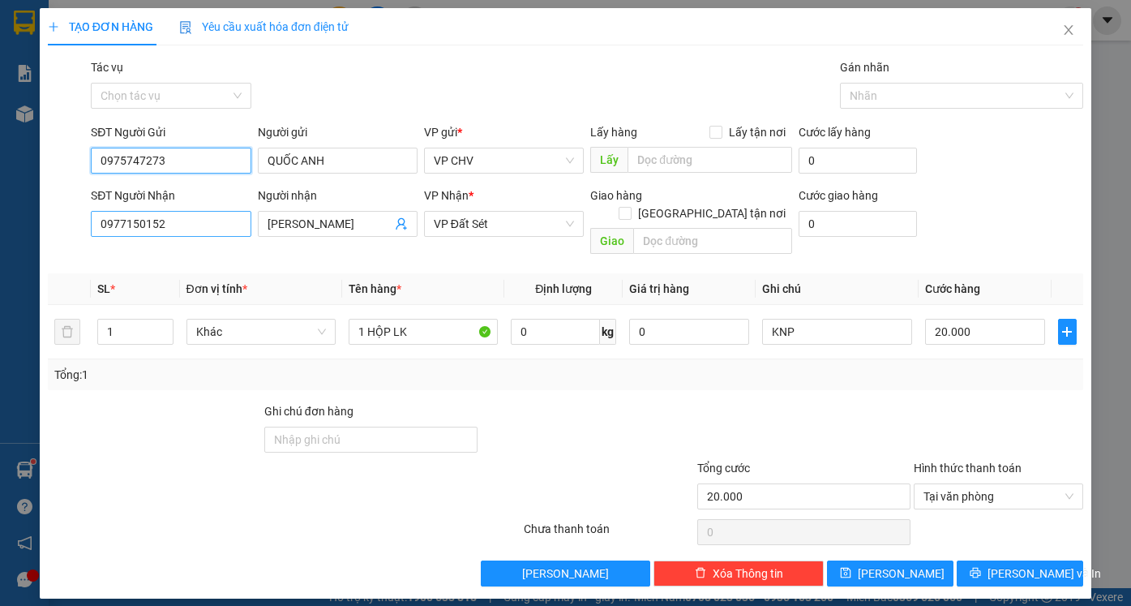
type input "0975747273"
drag, startPoint x: 187, startPoint y: 222, endPoint x: 0, endPoint y: 200, distance: 188.7
click at [0, 200] on div "TẠO ĐƠN HÀNG Yêu cầu xuất hóa đơn điện tử Transit Pickup Surcharge Ids Transit …" at bounding box center [565, 303] width 1131 height 606
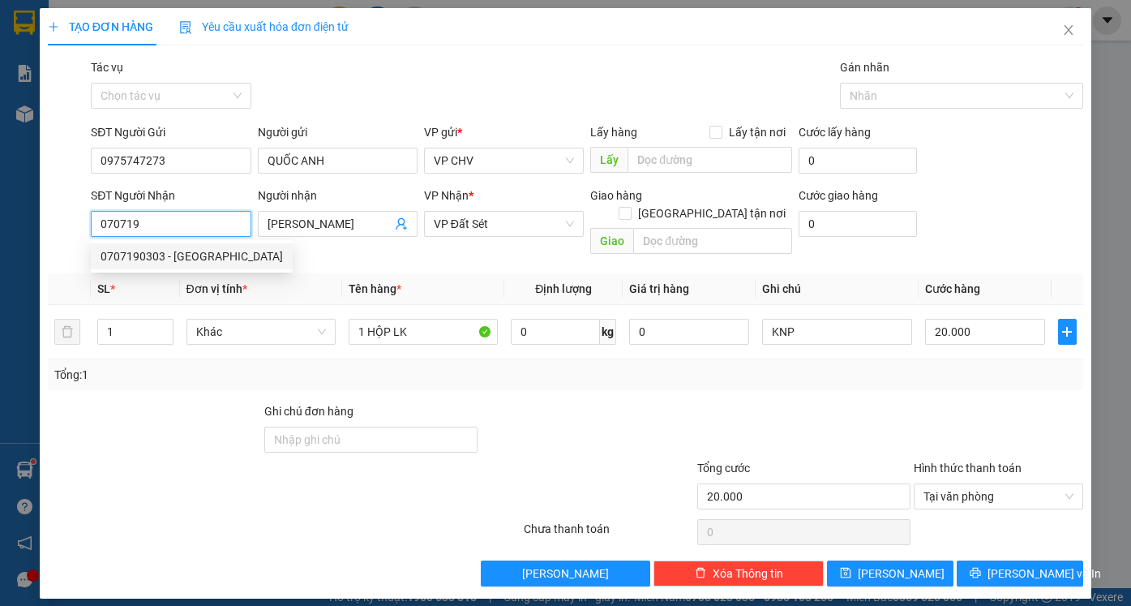
click at [165, 261] on div "0707190303 - [GEOGRAPHIC_DATA]" at bounding box center [192, 256] width 182 height 18
type input "0707190303"
type input "HẢI ĐẠI"
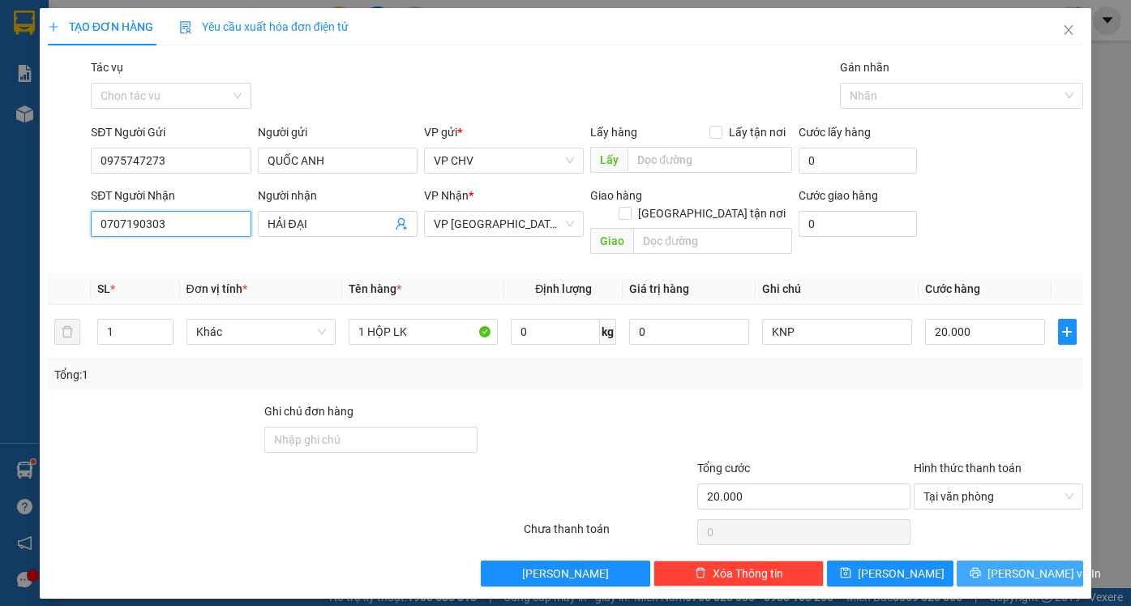
type input "0707190303"
click at [1046, 564] on span "[PERSON_NAME] và In" at bounding box center [1045, 573] width 114 height 18
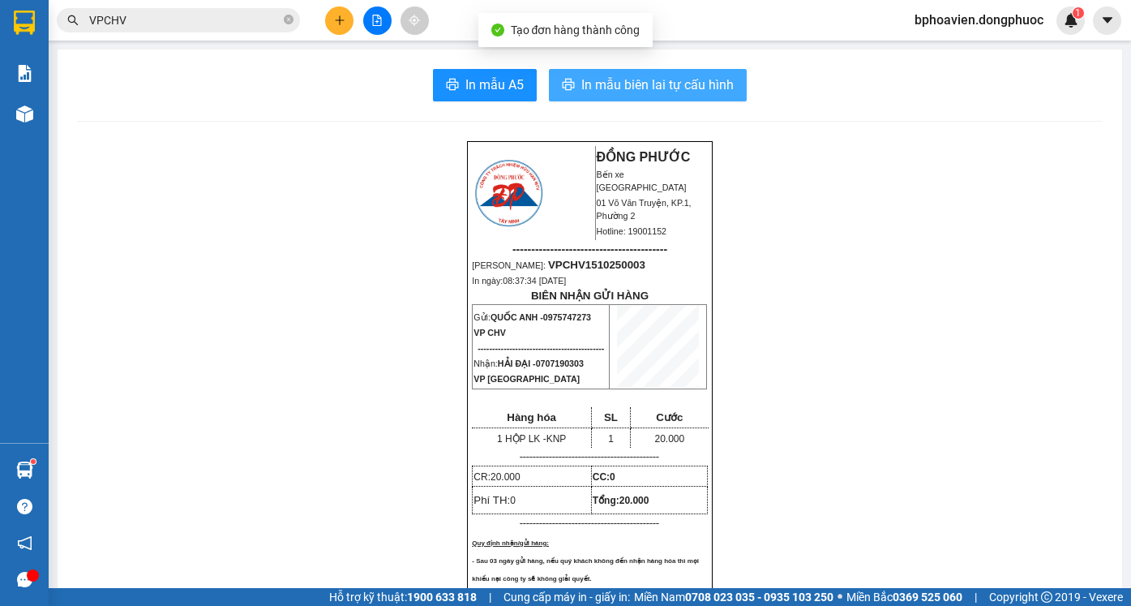
click at [619, 86] on span "In mẫu biên lai tự cấu hình" at bounding box center [657, 85] width 152 height 20
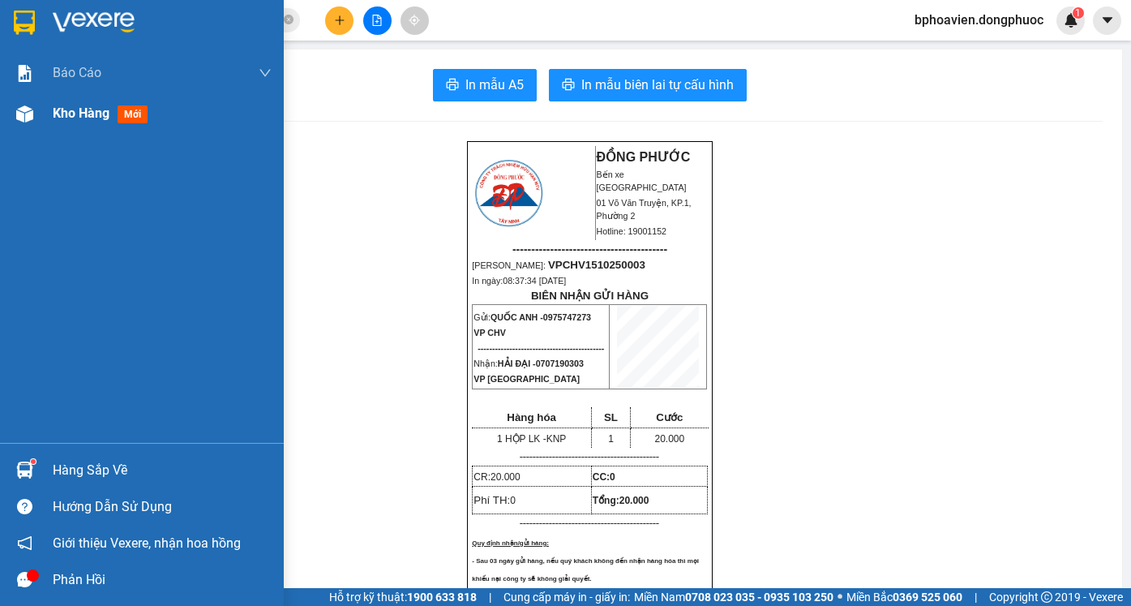
click at [79, 112] on span "Kho hàng" at bounding box center [81, 112] width 57 height 15
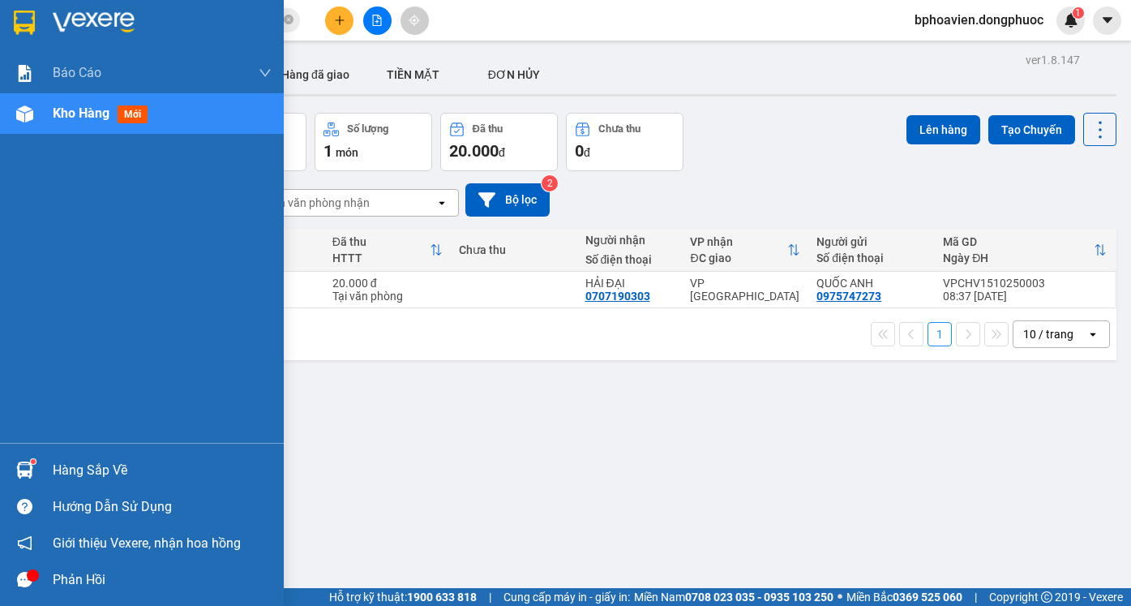
click at [86, 470] on div "Hàng sắp về" at bounding box center [162, 470] width 219 height 24
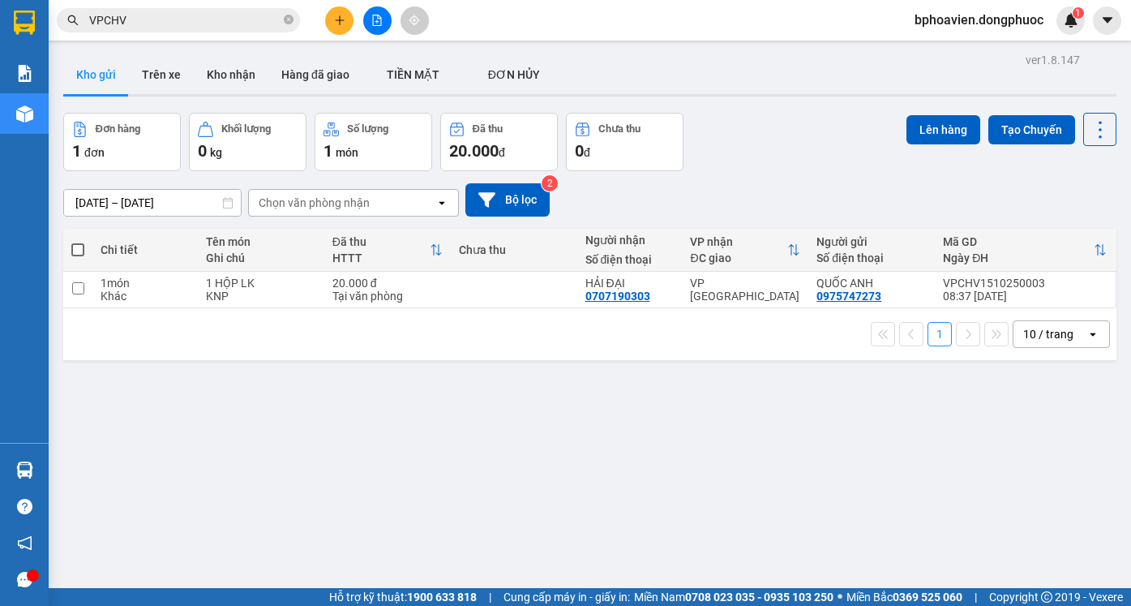
click at [770, 165] on section "Kết quả tìm kiếm ( 10000 ) Bộ lọc Mã ĐH Trạng thái Món hàng Tổng cước Chưa cước…" at bounding box center [565, 303] width 1131 height 606
click at [339, 20] on icon "plus" at bounding box center [339, 19] width 9 height 1
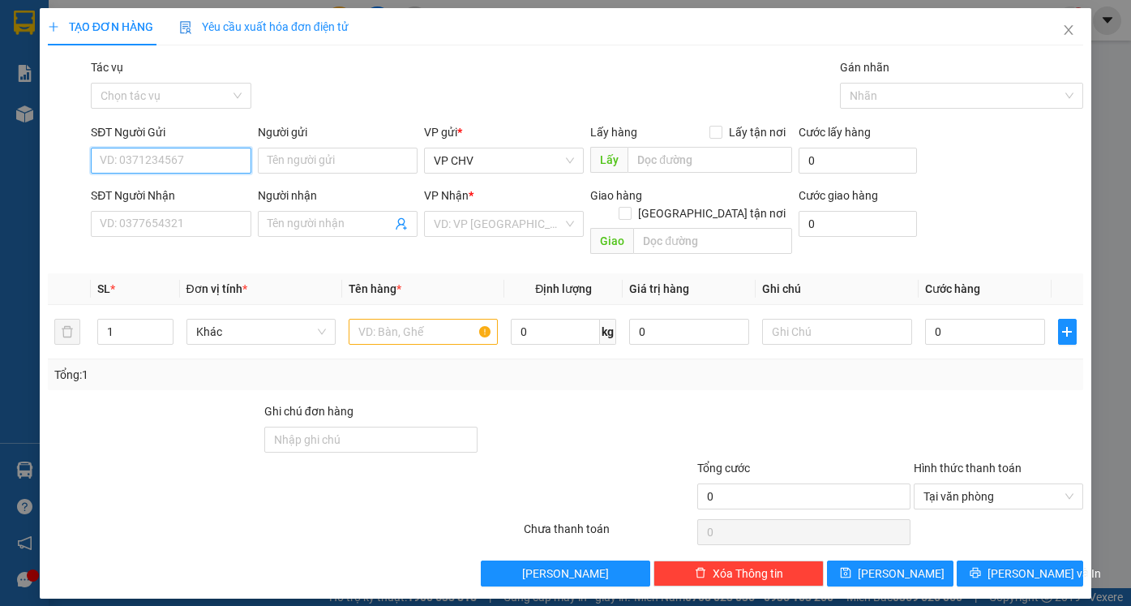
click at [168, 154] on input "SĐT Người Gửi" at bounding box center [171, 161] width 160 height 26
click at [169, 220] on input "SĐT Người Nhận" at bounding box center [171, 224] width 160 height 26
drag, startPoint x: 118, startPoint y: 224, endPoint x: 196, endPoint y: 226, distance: 77.9
click at [196, 226] on input "097456" at bounding box center [171, 224] width 160 height 26
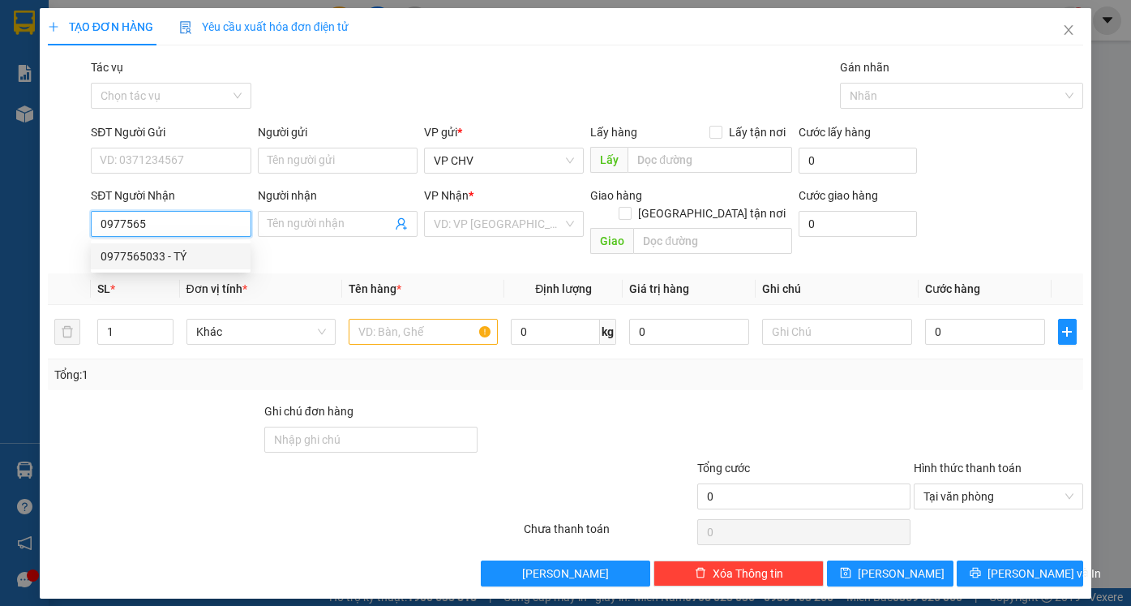
click at [196, 253] on div "0977565033 - TÝ" at bounding box center [171, 256] width 140 height 18
type input "0977565033"
type input "TÝ"
type input "20.000"
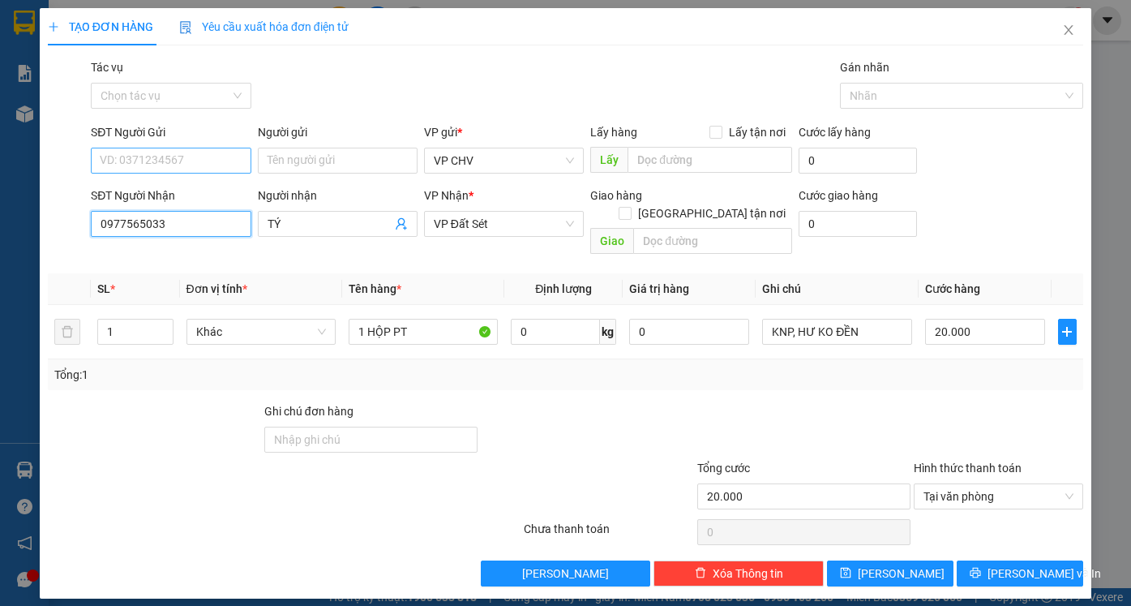
type input "0977565033"
click at [191, 156] on input "SĐT Người Gửi" at bounding box center [171, 161] width 160 height 26
click at [201, 196] on div "0909767168 - PHONG" at bounding box center [171, 193] width 140 height 18
type input "0909767168"
type input "PHONG"
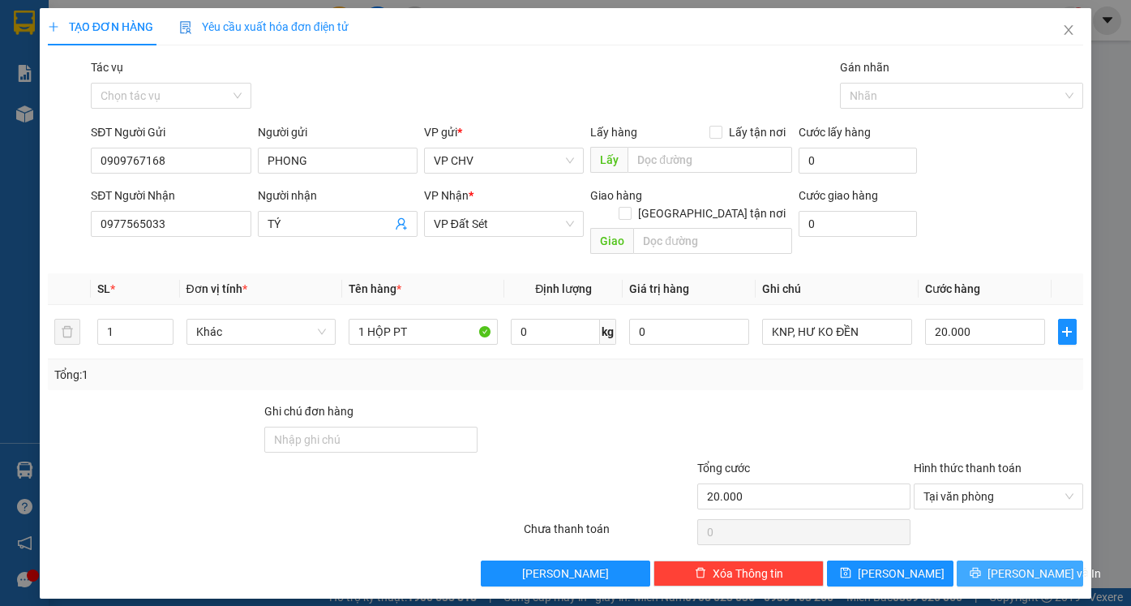
click at [1043, 564] on span "[PERSON_NAME] và In" at bounding box center [1045, 573] width 114 height 18
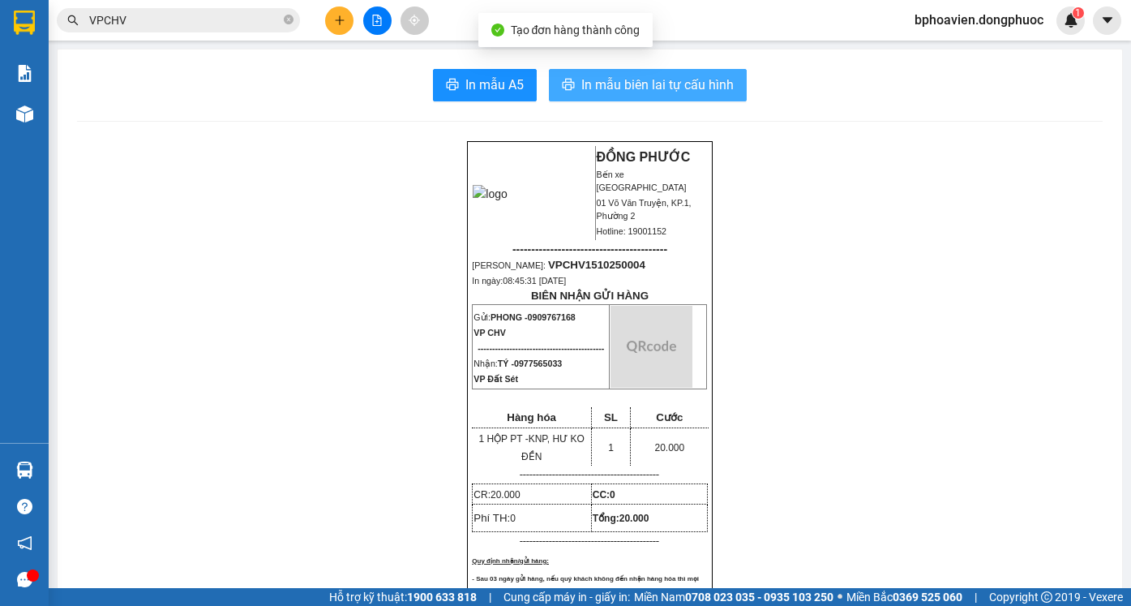
click at [594, 85] on span "In mẫu biên lai tự cấu hình" at bounding box center [657, 85] width 152 height 20
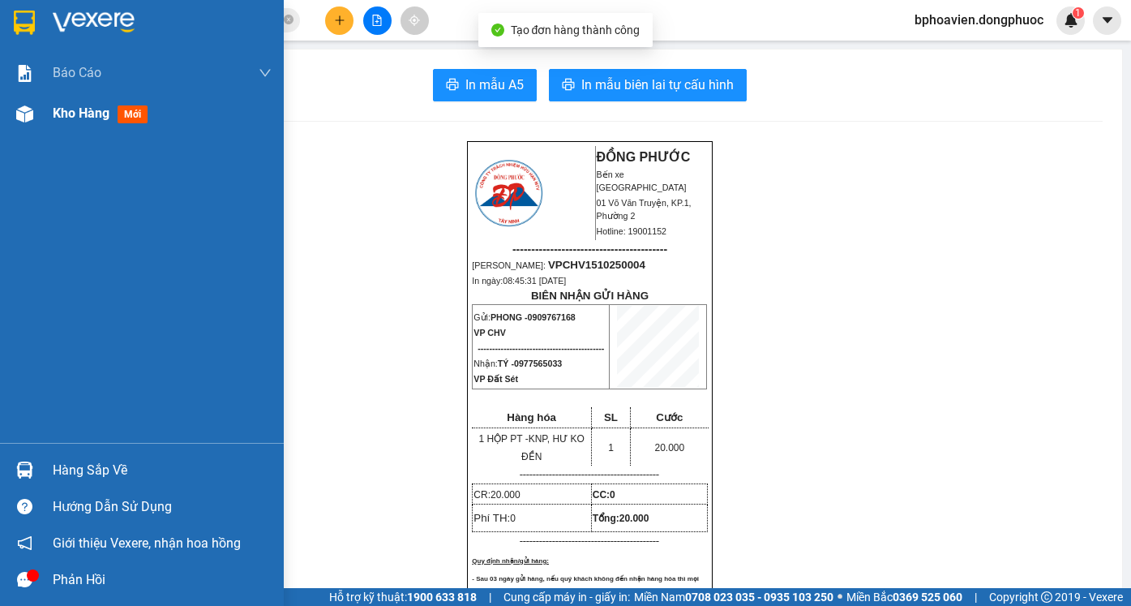
click at [65, 118] on span "Kho hàng" at bounding box center [81, 112] width 57 height 15
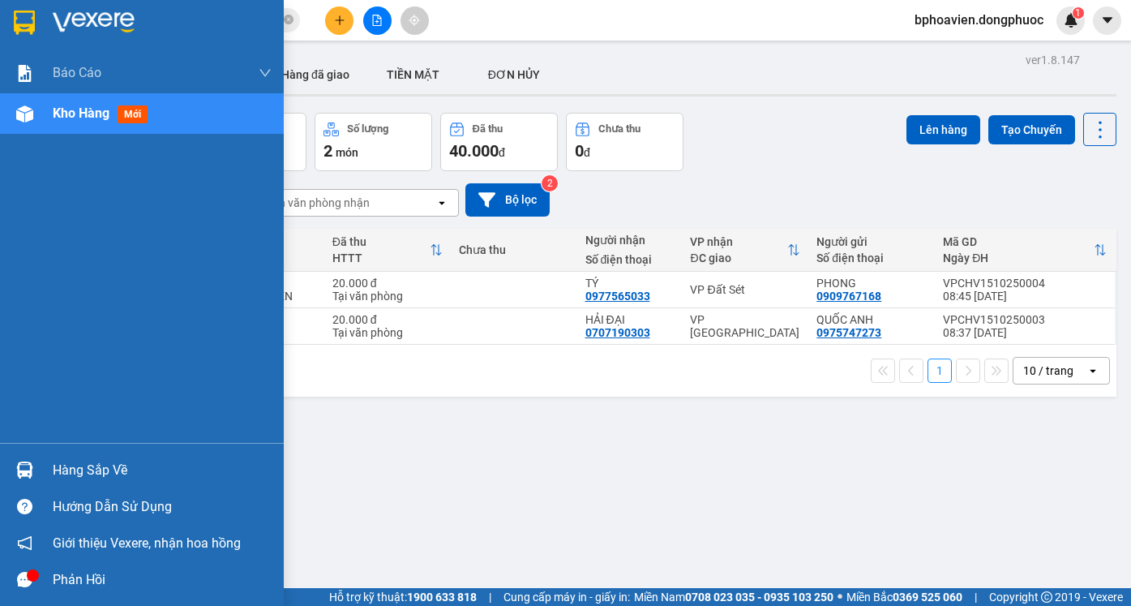
drag, startPoint x: 86, startPoint y: 473, endPoint x: 231, endPoint y: 471, distance: 145.2
click at [86, 473] on div "Hàng sắp về" at bounding box center [162, 470] width 219 height 24
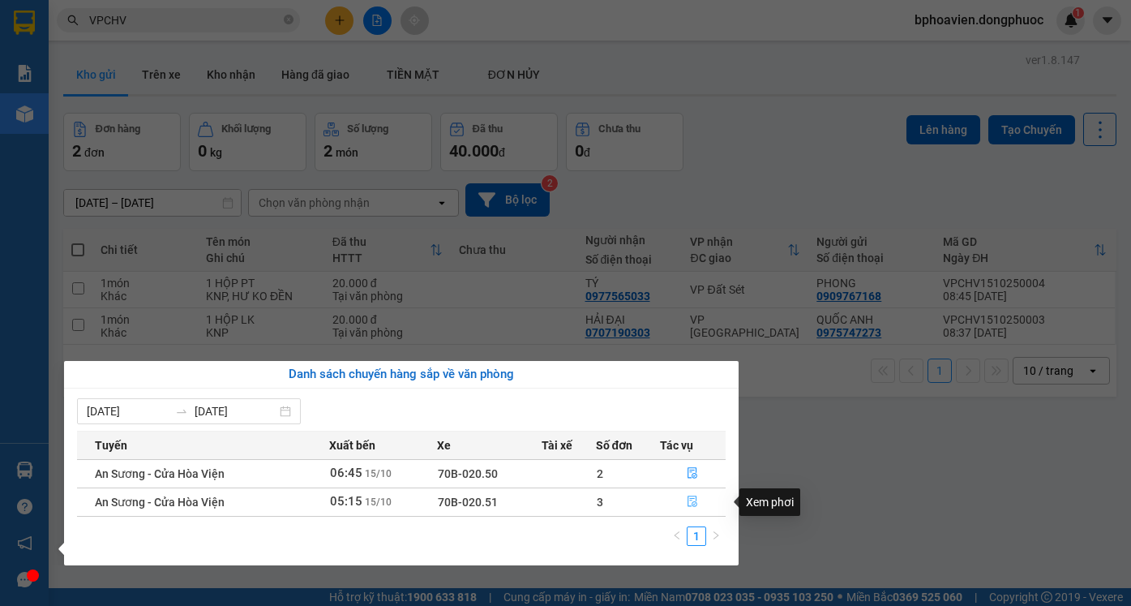
click at [689, 500] on icon "file-done" at bounding box center [692, 501] width 11 height 11
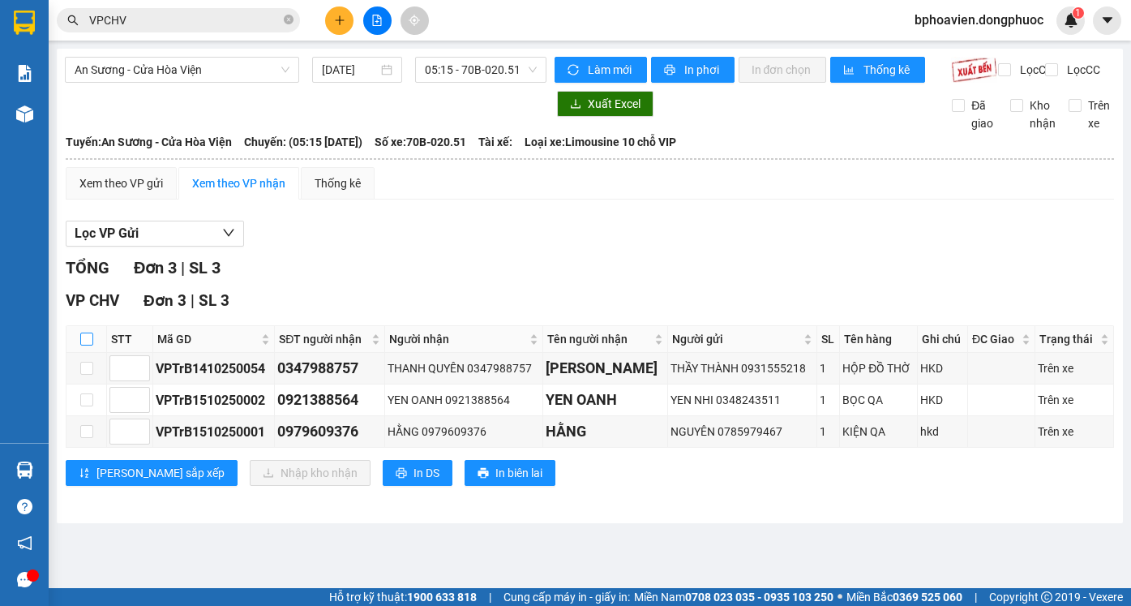
click at [90, 345] on input "checkbox" at bounding box center [86, 339] width 13 height 13
checkbox input "true"
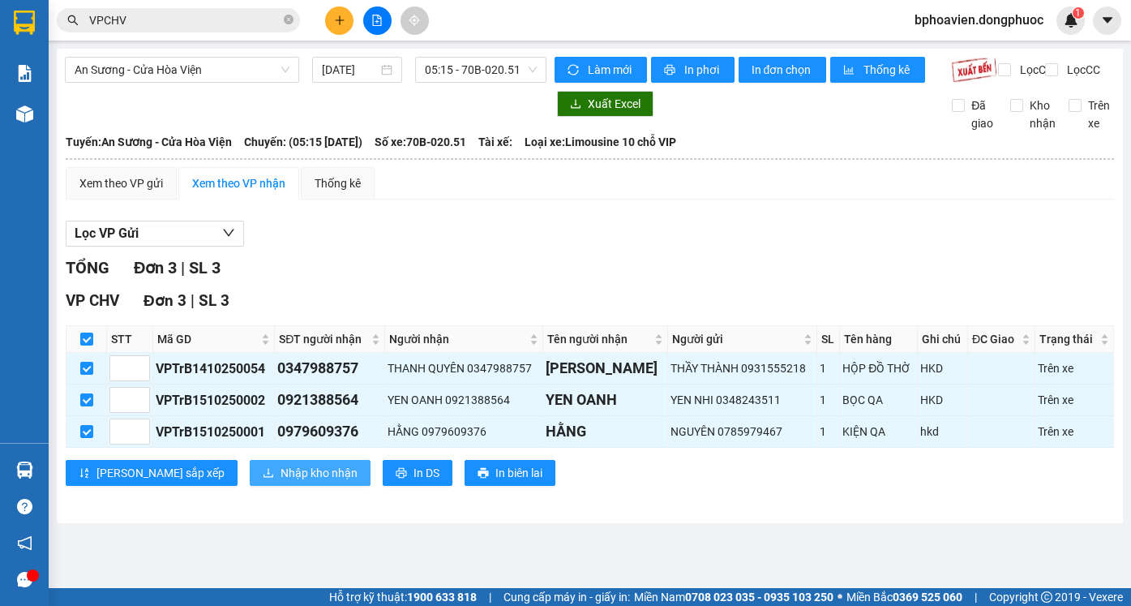
click at [281, 482] on span "Nhập kho nhận" at bounding box center [319, 473] width 77 height 18
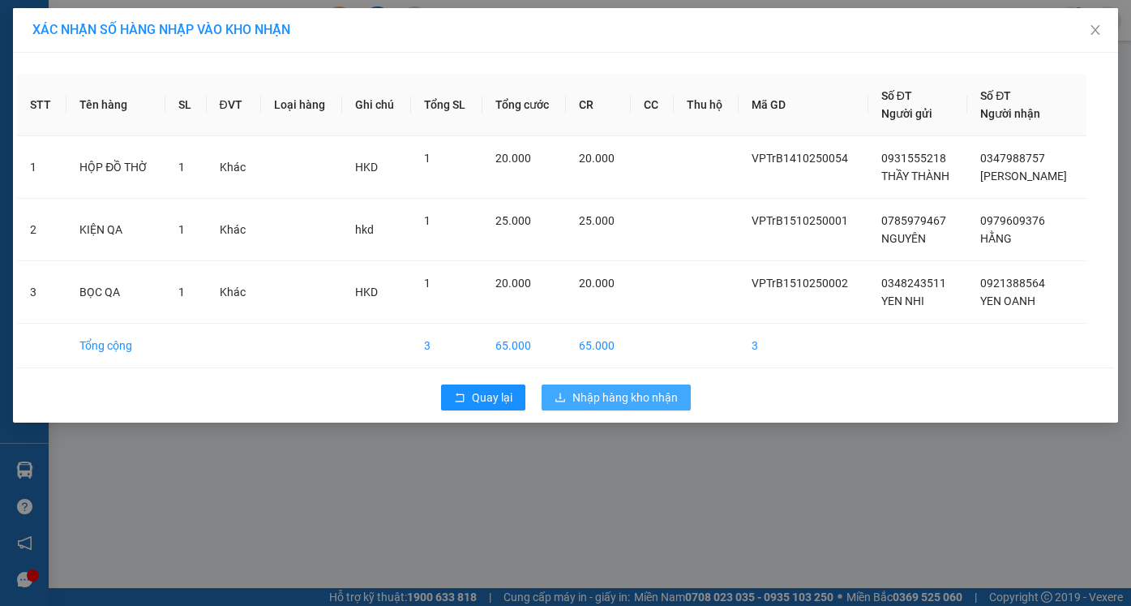
click at [646, 398] on span "Nhập hàng kho nhận" at bounding box center [625, 397] width 105 height 18
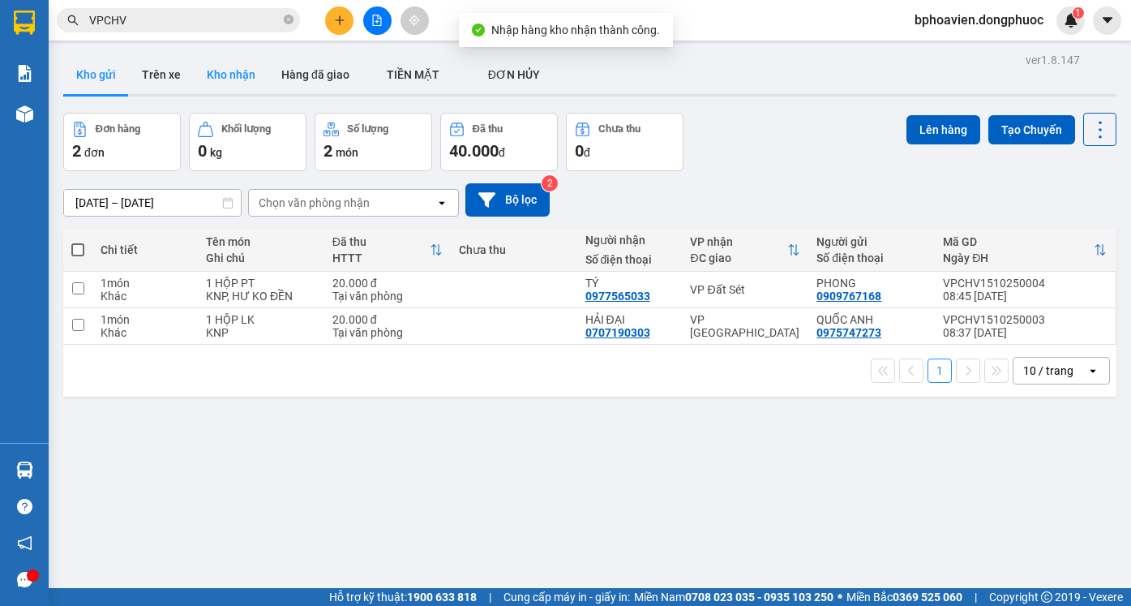
click at [205, 79] on button "Kho nhận" at bounding box center [231, 74] width 75 height 39
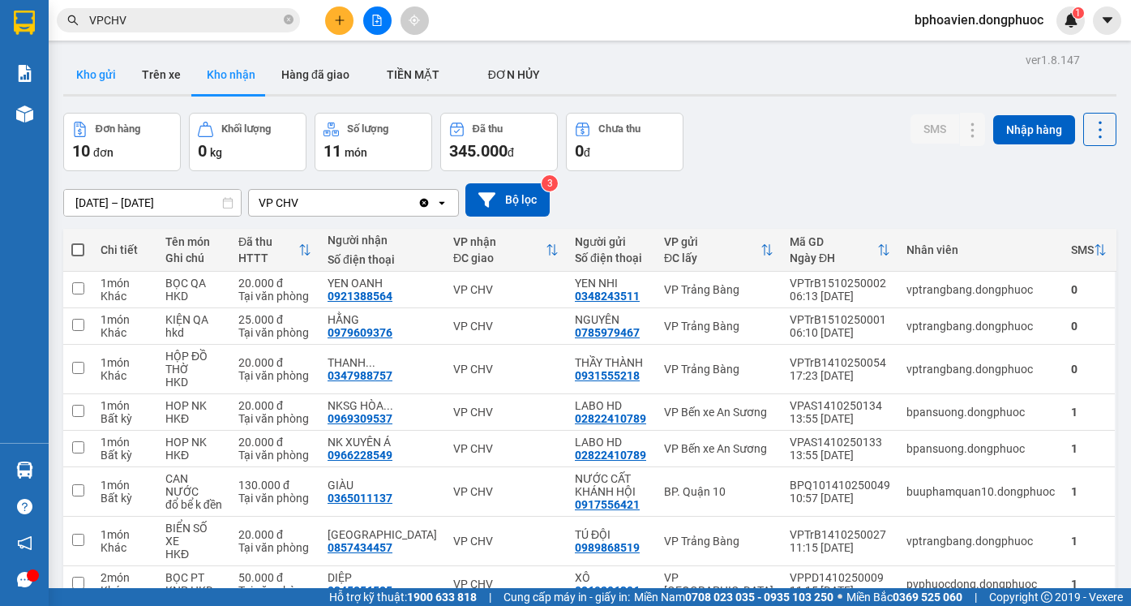
click at [97, 67] on button "Kho gửi" at bounding box center [96, 74] width 66 height 39
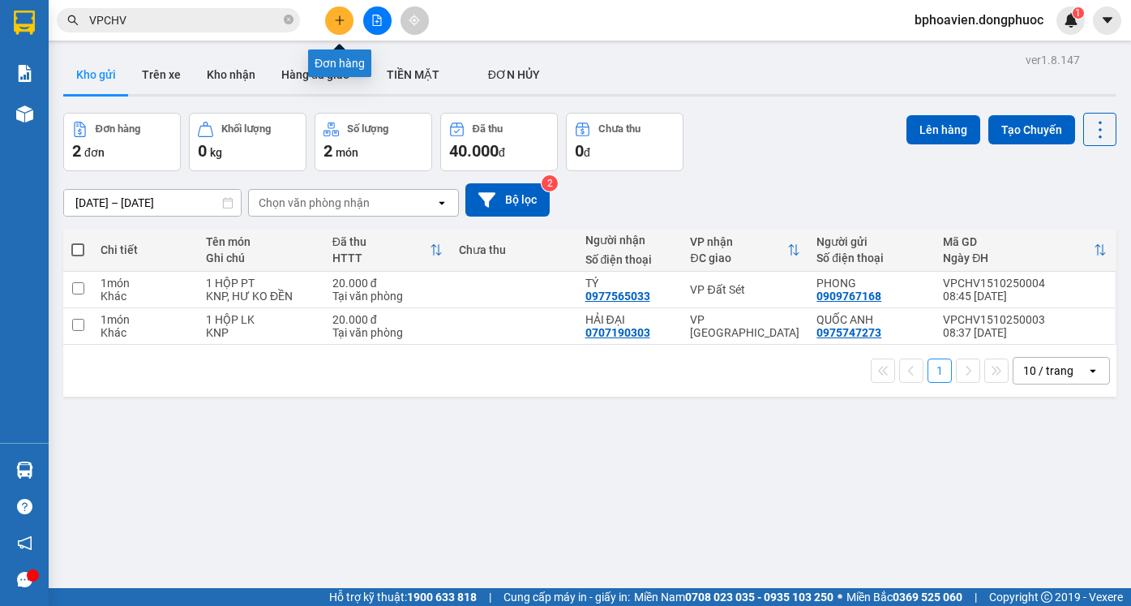
click at [343, 24] on icon "plus" at bounding box center [339, 20] width 11 height 11
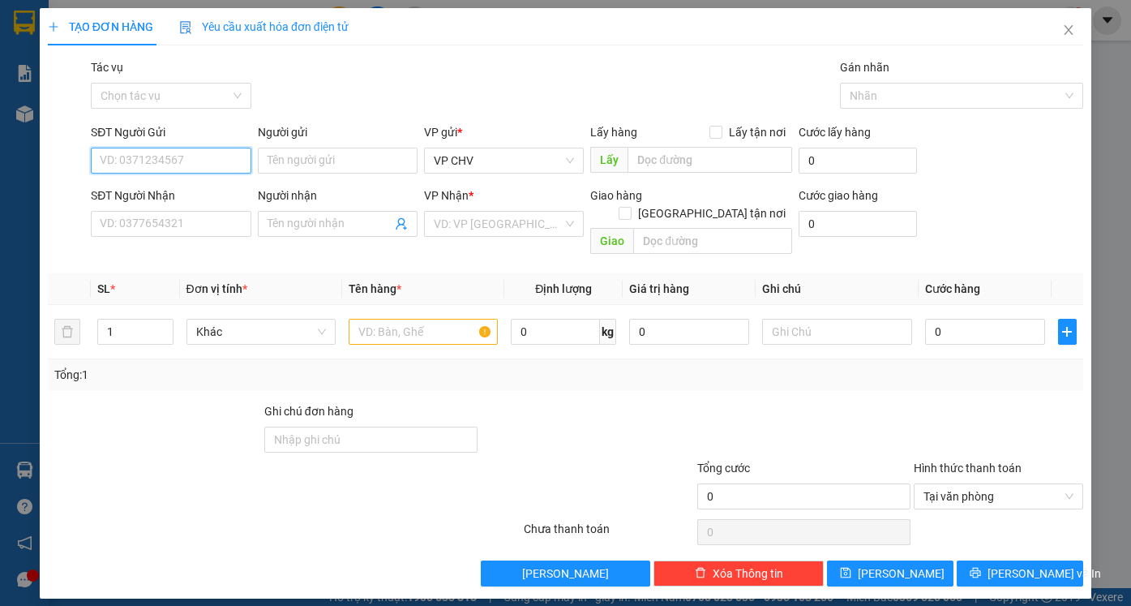
click at [212, 166] on input "SĐT Người Gửi" at bounding box center [171, 161] width 160 height 26
type input "0979076373"
click at [198, 195] on div "0979076373 - THẠCH" at bounding box center [171, 193] width 140 height 18
type input "THẠCH"
type input "0767959596"
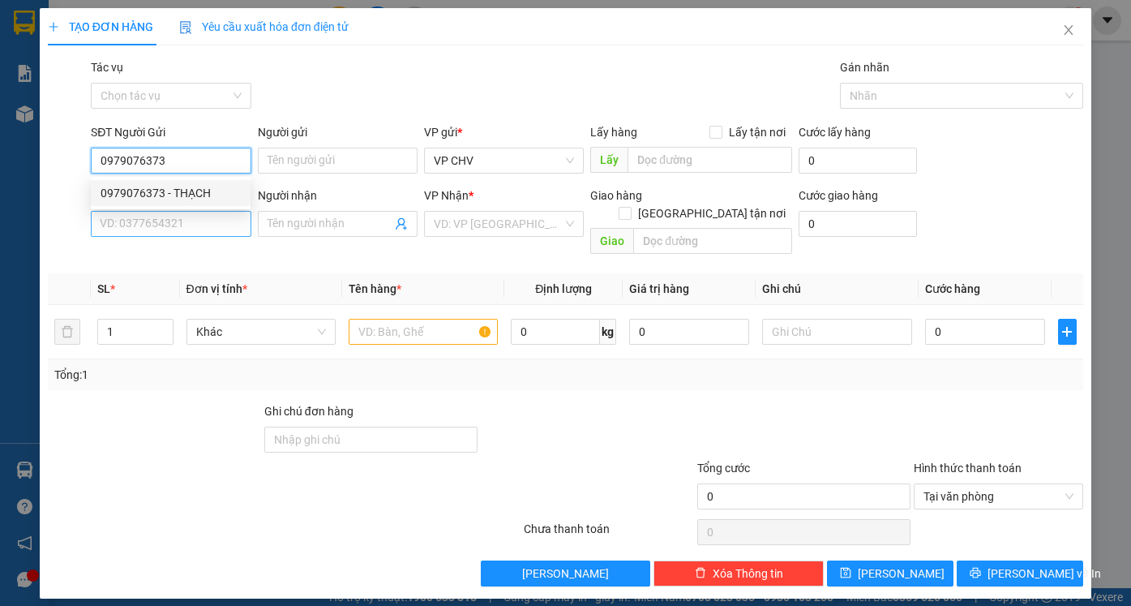
type input "HÙNG"
type input "20.000"
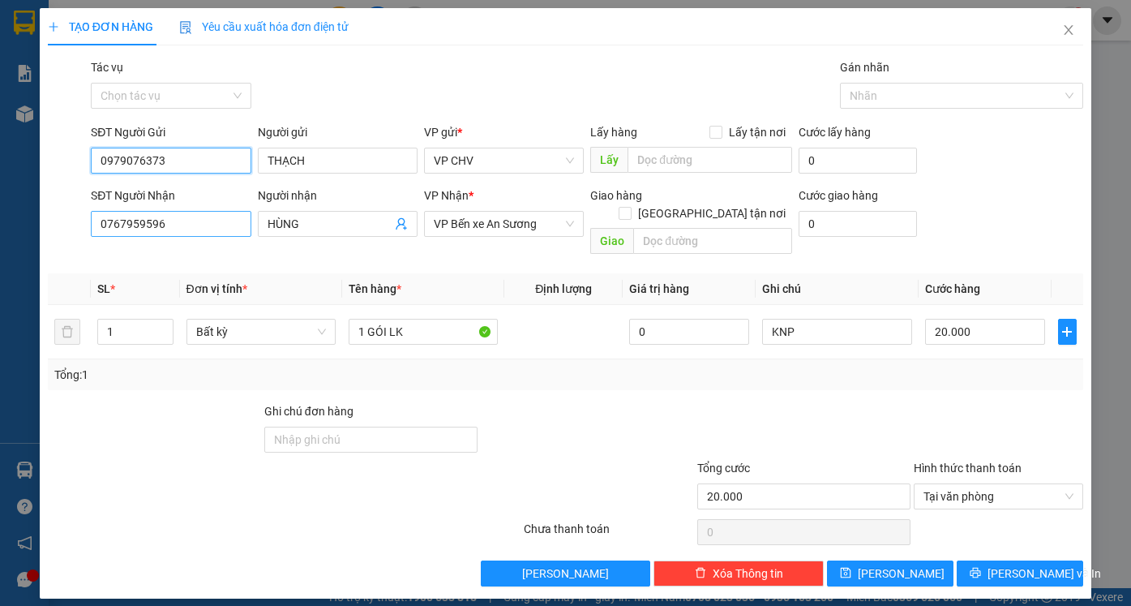
type input "0979076373"
drag, startPoint x: 202, startPoint y: 222, endPoint x: 0, endPoint y: 219, distance: 202.0
click at [0, 220] on div "TẠO ĐƠN HÀNG Yêu cầu xuất hóa đơn điện tử Transit Pickup Surcharge Ids Transit …" at bounding box center [565, 303] width 1131 height 606
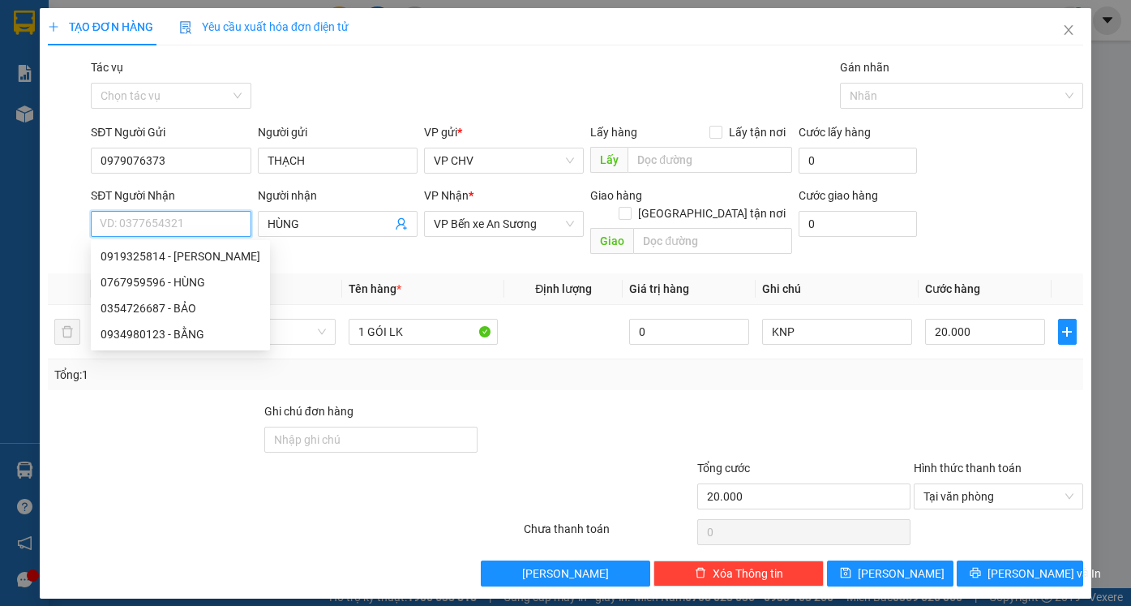
click at [153, 225] on input "SĐT Người Nhận" at bounding box center [171, 224] width 160 height 26
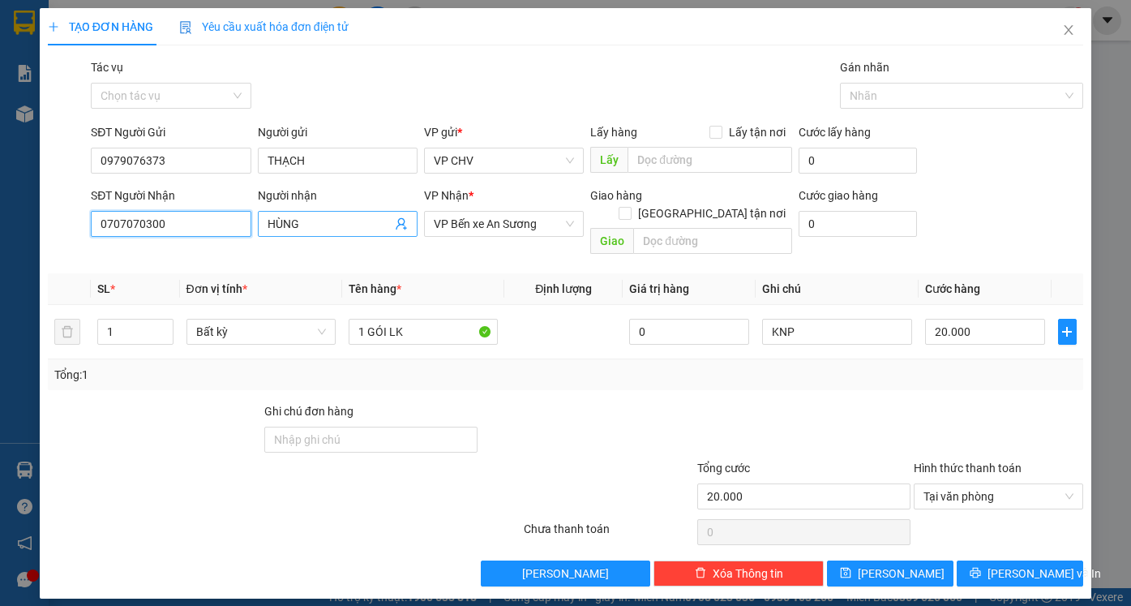
type input "0707070300"
drag, startPoint x: 326, startPoint y: 230, endPoint x: 215, endPoint y: 229, distance: 111.1
click at [215, 229] on div "SĐT Người Nhận 0707070300 Người nhận HÙNG HÙNG VP Nhận * VP Bến xe An Sương Gia…" at bounding box center [587, 224] width 999 height 75
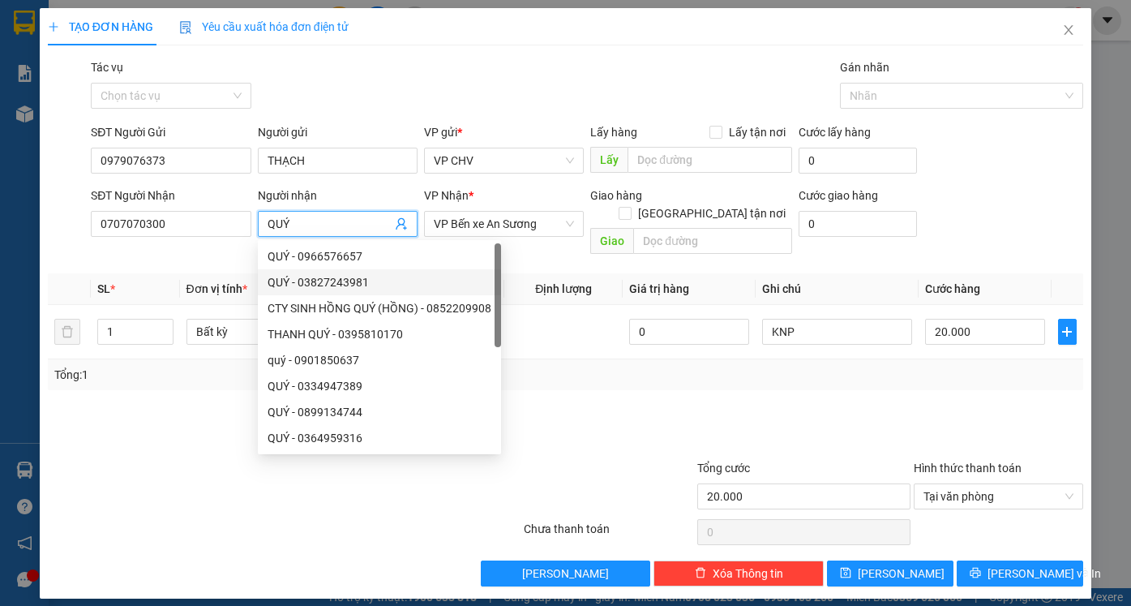
type input "QUÝ"
click at [678, 427] on div at bounding box center [587, 430] width 217 height 57
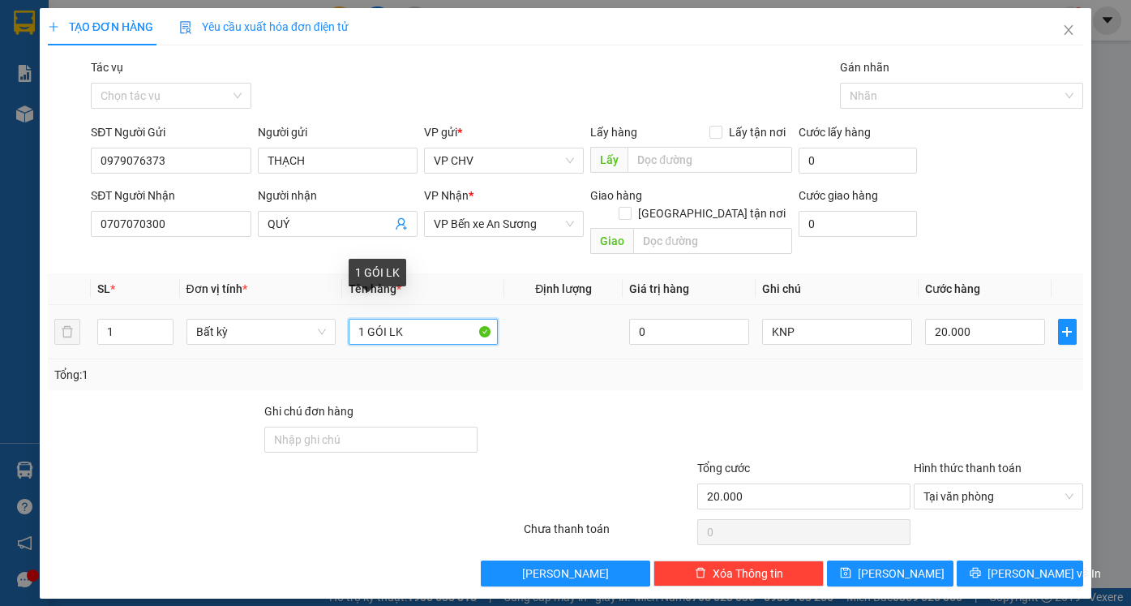
drag, startPoint x: 369, startPoint y: 311, endPoint x: 388, endPoint y: 315, distance: 19.1
click at [388, 319] on input "1 GÓI LK" at bounding box center [423, 332] width 149 height 26
type input "1 HỘP LK"
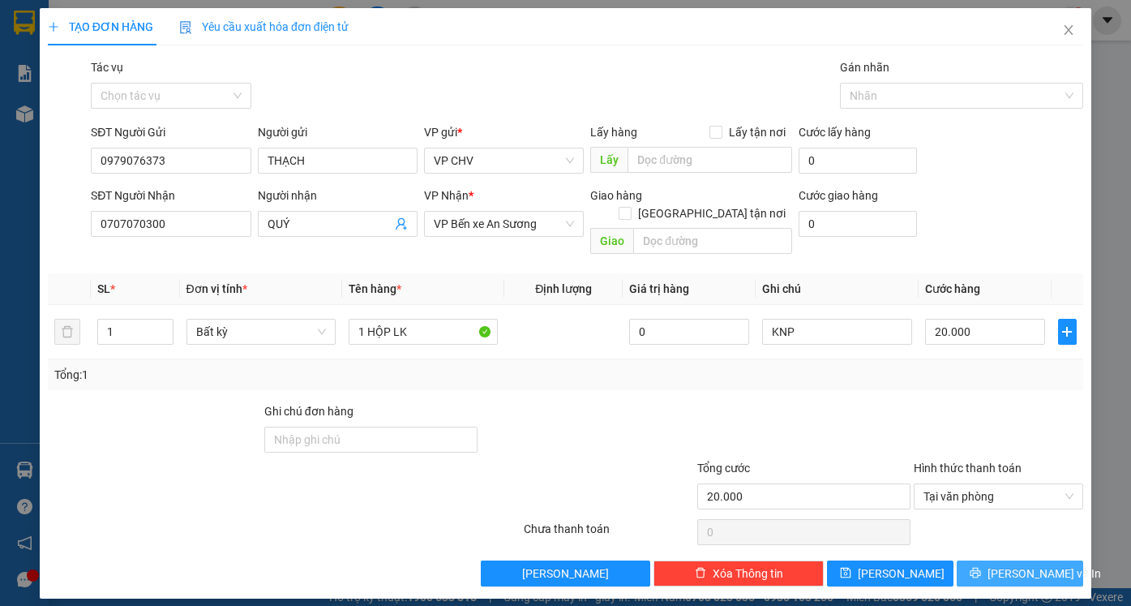
click at [1029, 545] on div "Transit Pickup Surcharge Ids Transit Deliver Surcharge Ids Transit Deliver Surc…" at bounding box center [566, 322] width 1036 height 528
click at [1031, 564] on span "[PERSON_NAME] và In" at bounding box center [1045, 573] width 114 height 18
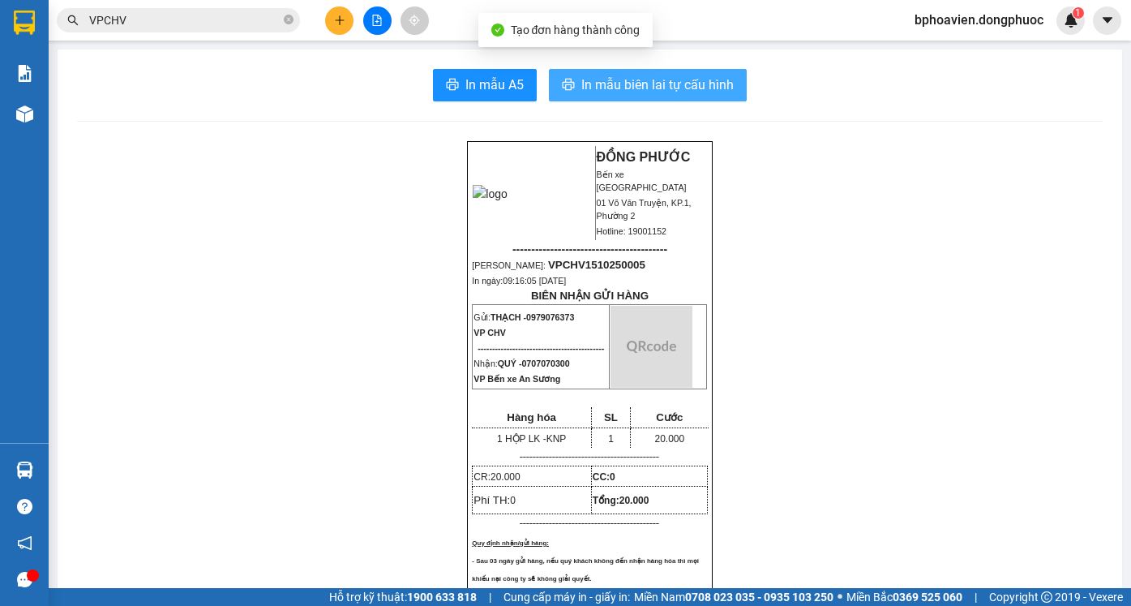
click at [646, 86] on span "In mẫu biên lai tự cấu hình" at bounding box center [657, 85] width 152 height 20
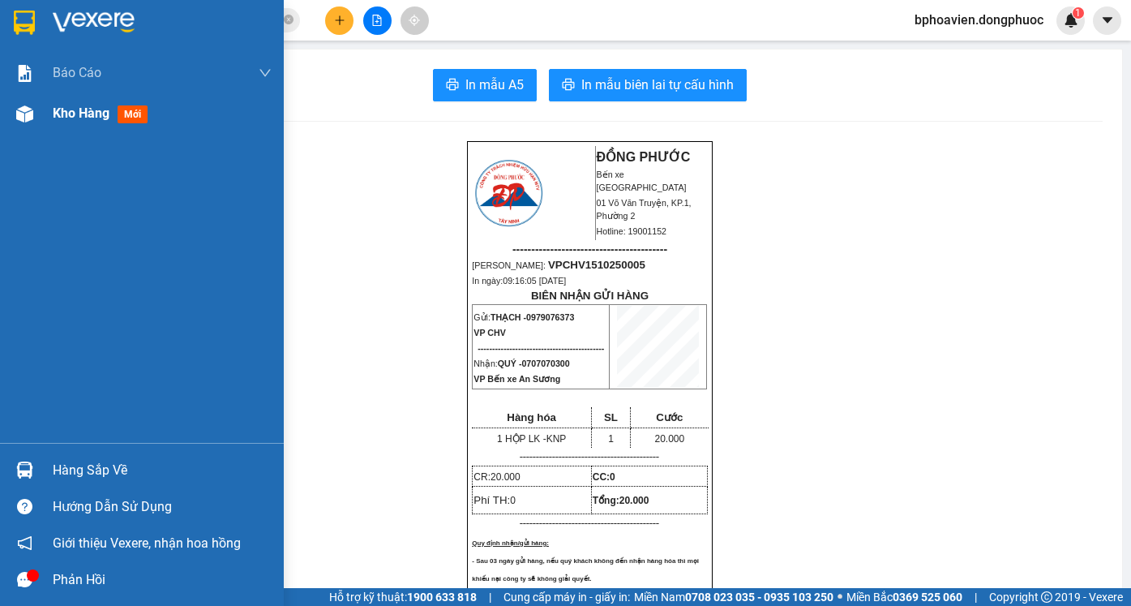
click at [75, 113] on span "Kho hàng" at bounding box center [81, 112] width 57 height 15
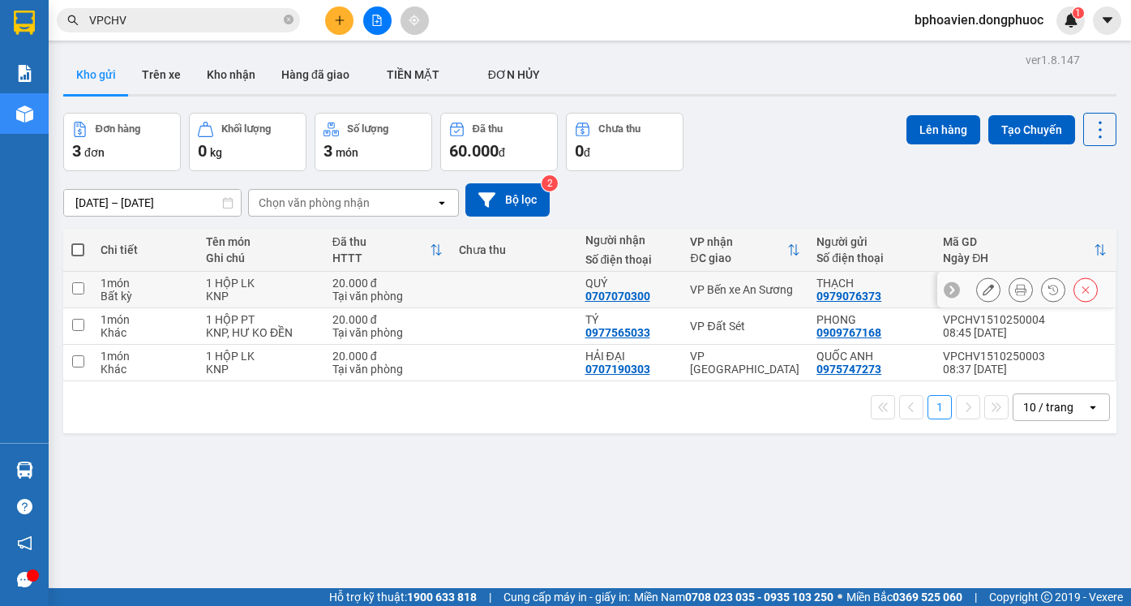
drag, startPoint x: 498, startPoint y: 291, endPoint x: 501, endPoint y: 318, distance: 27.0
click at [498, 298] on td at bounding box center [514, 290] width 127 height 36
checkbox input "true"
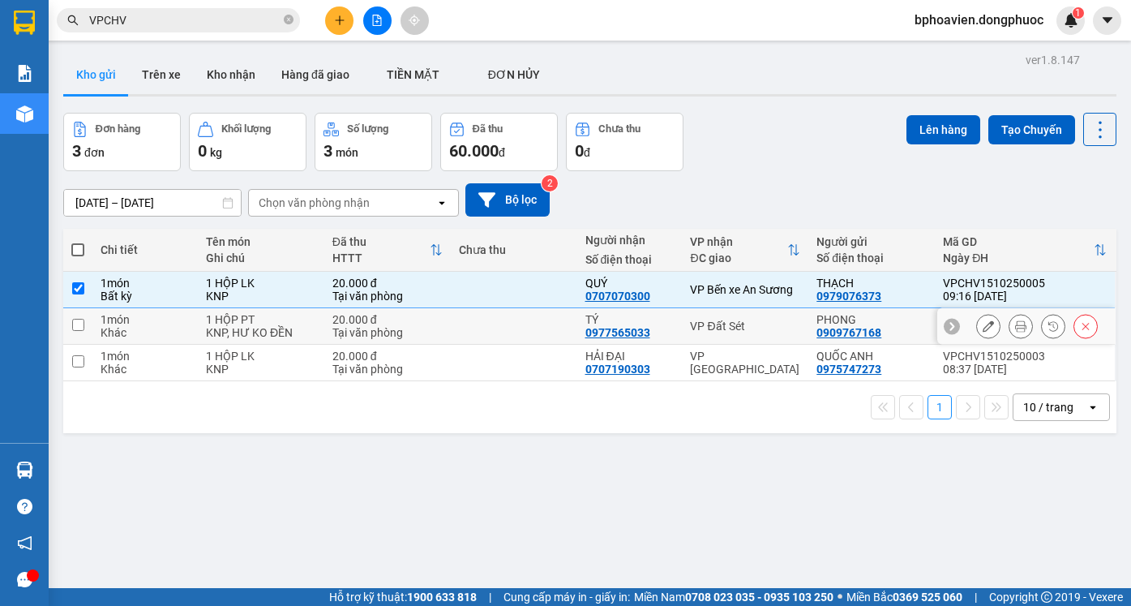
click at [502, 325] on td at bounding box center [514, 326] width 127 height 36
checkbox input "true"
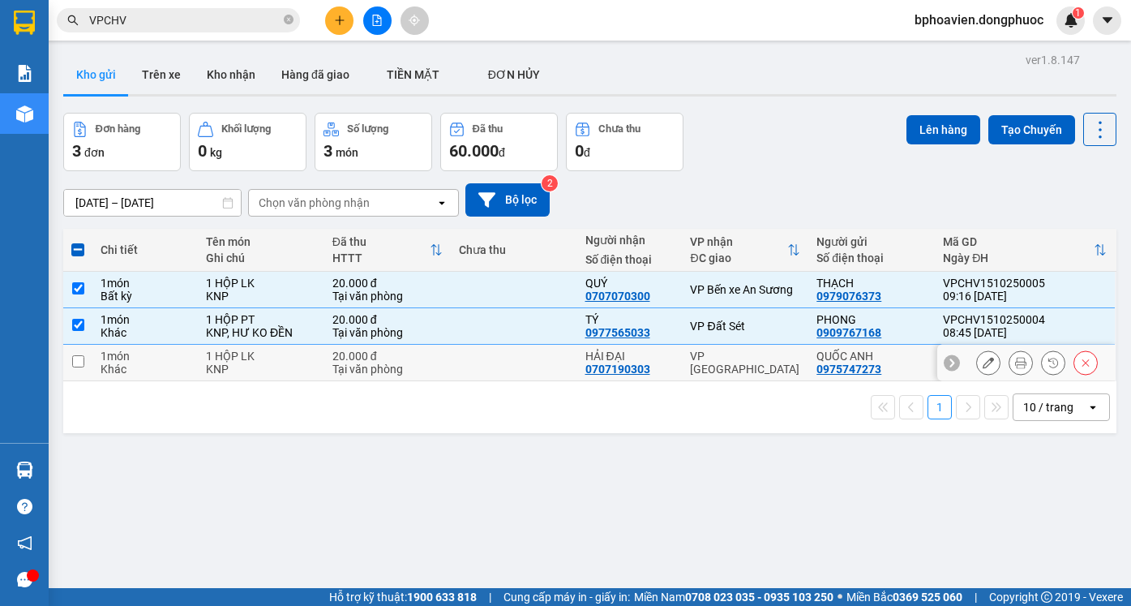
click at [519, 375] on td at bounding box center [514, 363] width 127 height 36
checkbox input "true"
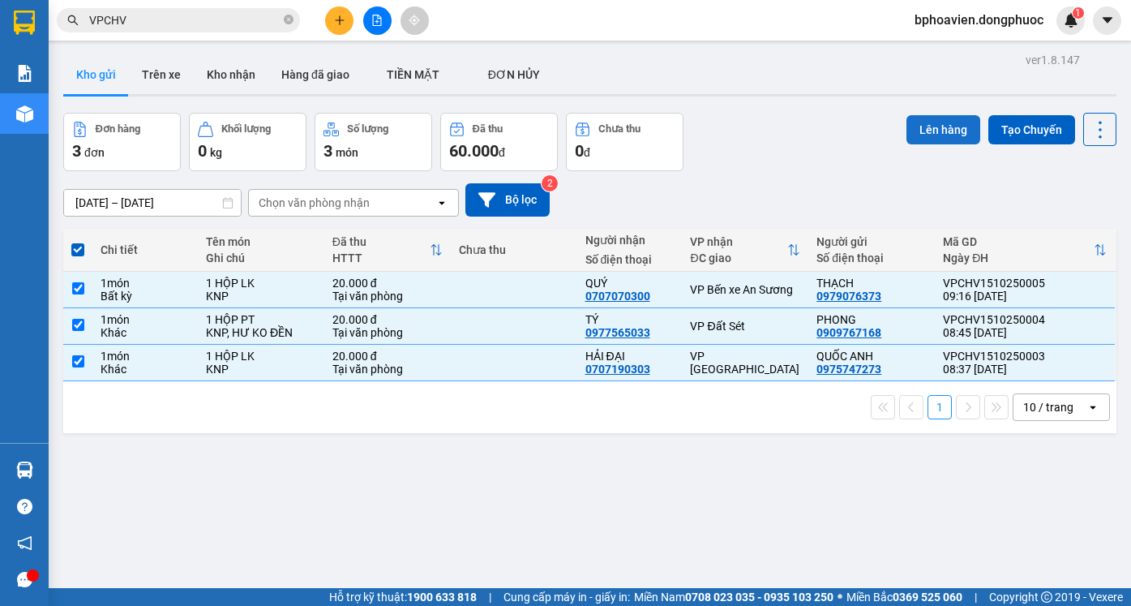
click at [941, 132] on button "Lên hàng" at bounding box center [944, 129] width 74 height 29
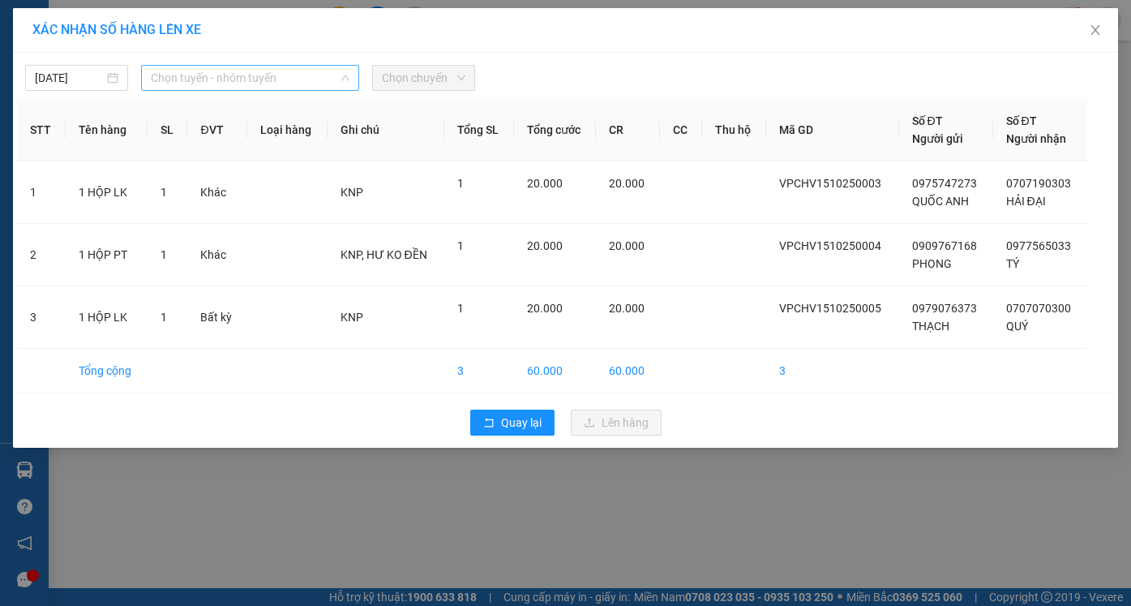
click at [232, 76] on span "Chọn tuyến - nhóm tuyến" at bounding box center [250, 78] width 199 height 24
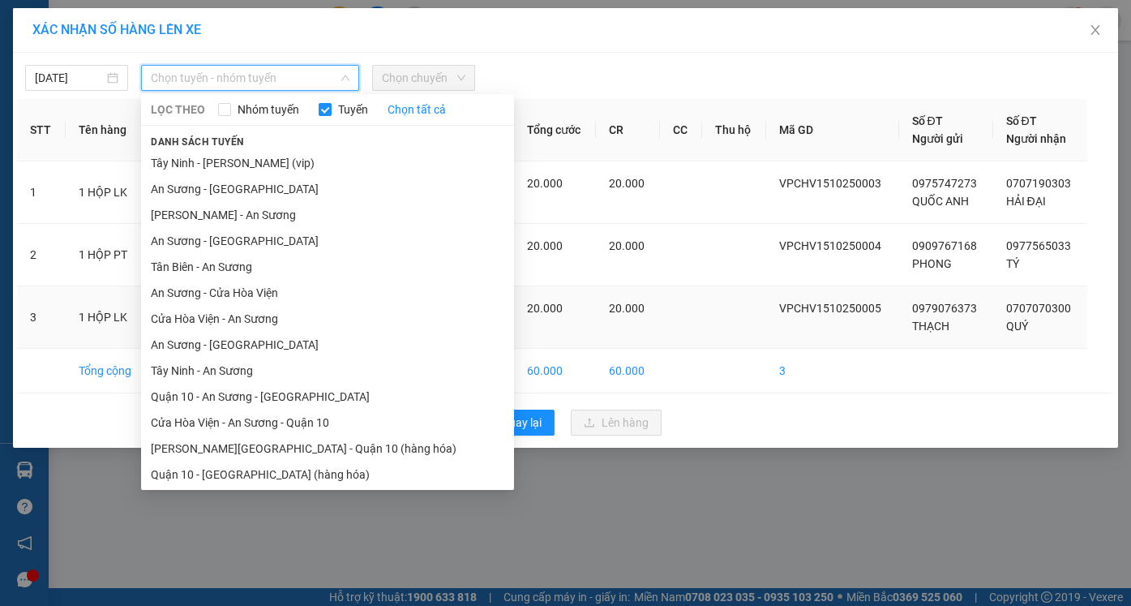
click at [231, 316] on li "Cửa Hòa Viện - An Sương" at bounding box center [327, 319] width 373 height 26
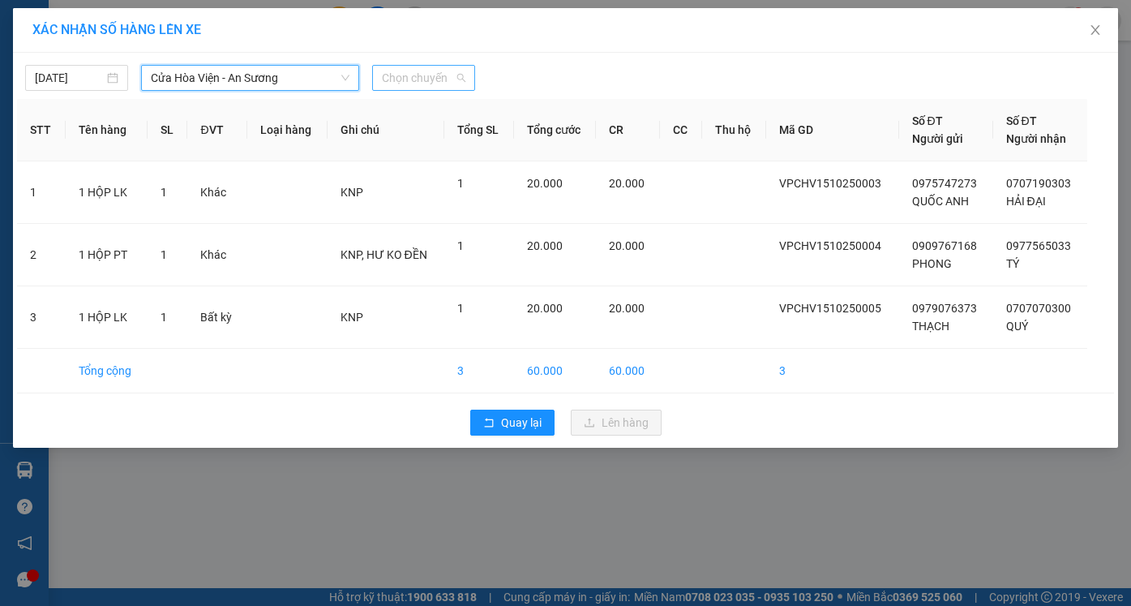
click at [423, 71] on span "Chọn chuyến" at bounding box center [424, 78] width 84 height 24
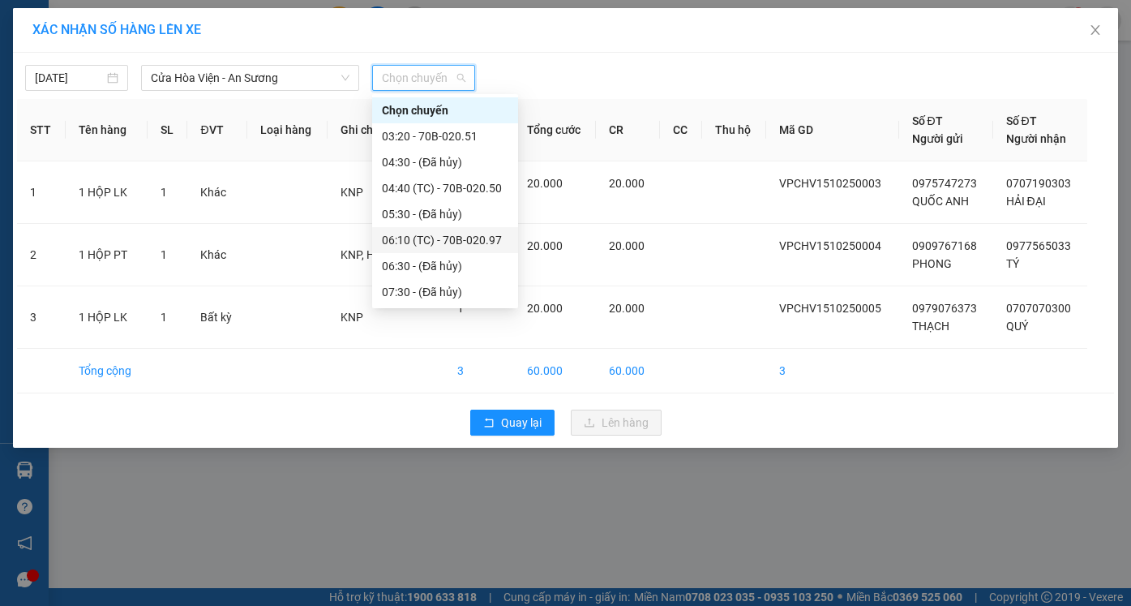
scroll to position [243, 0]
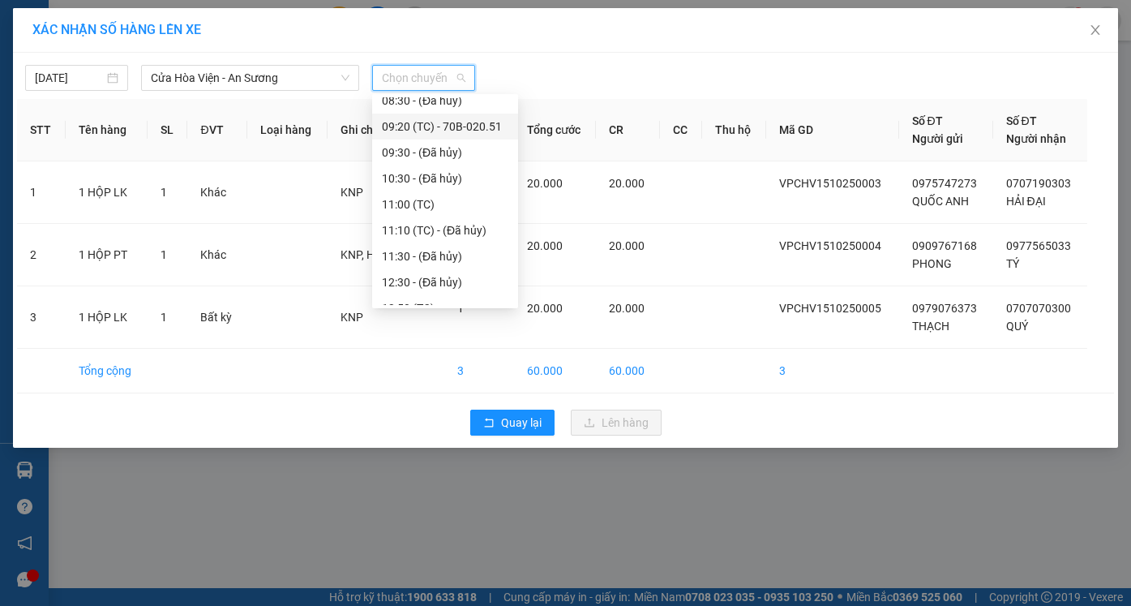
click at [425, 124] on div "09:20 (TC) - 70B-020.51" at bounding box center [445, 127] width 127 height 18
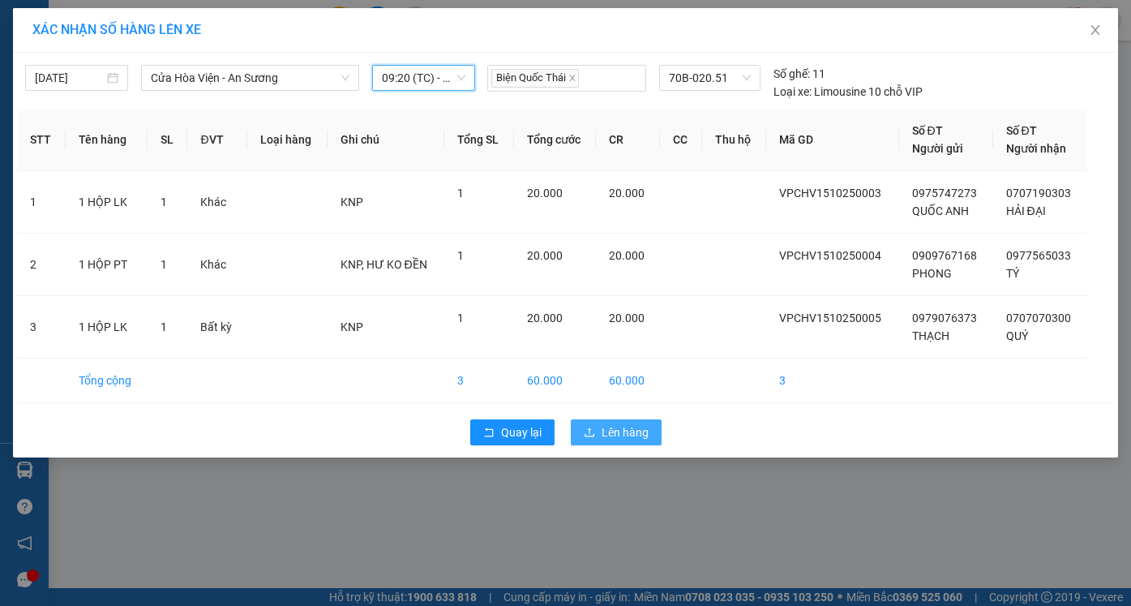
click at [623, 431] on span "Lên hàng" at bounding box center [625, 432] width 47 height 18
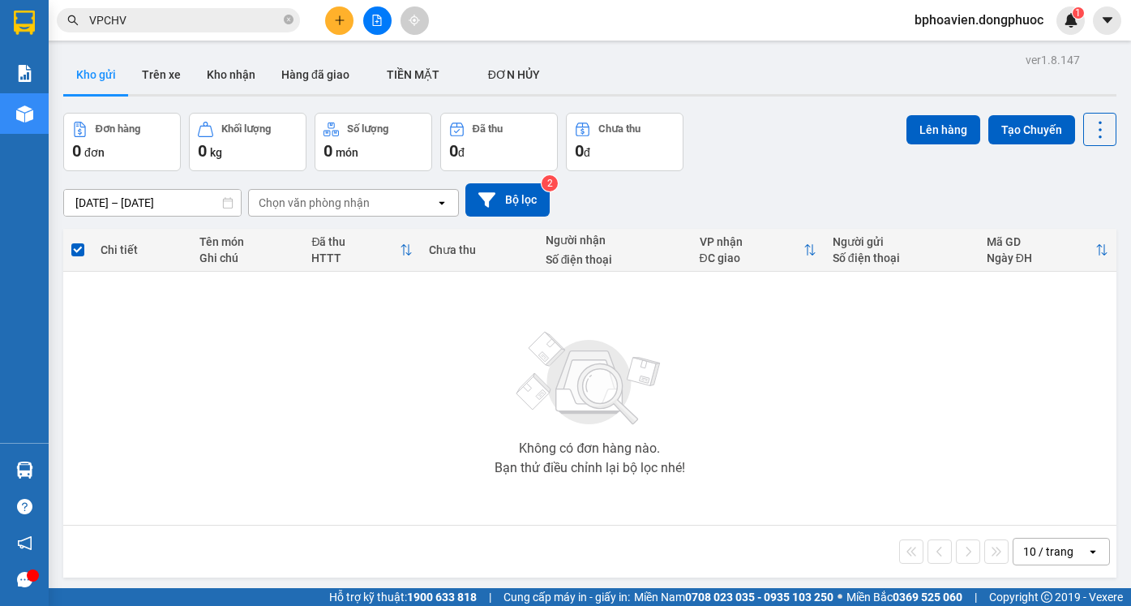
drag, startPoint x: 339, startPoint y: 288, endPoint x: 322, endPoint y: 297, distance: 19.2
click at [328, 294] on div "Không có đơn hàng nào. Bạn thử điều chỉnh lại bộ lọc nhé!" at bounding box center [589, 398] width 1037 height 243
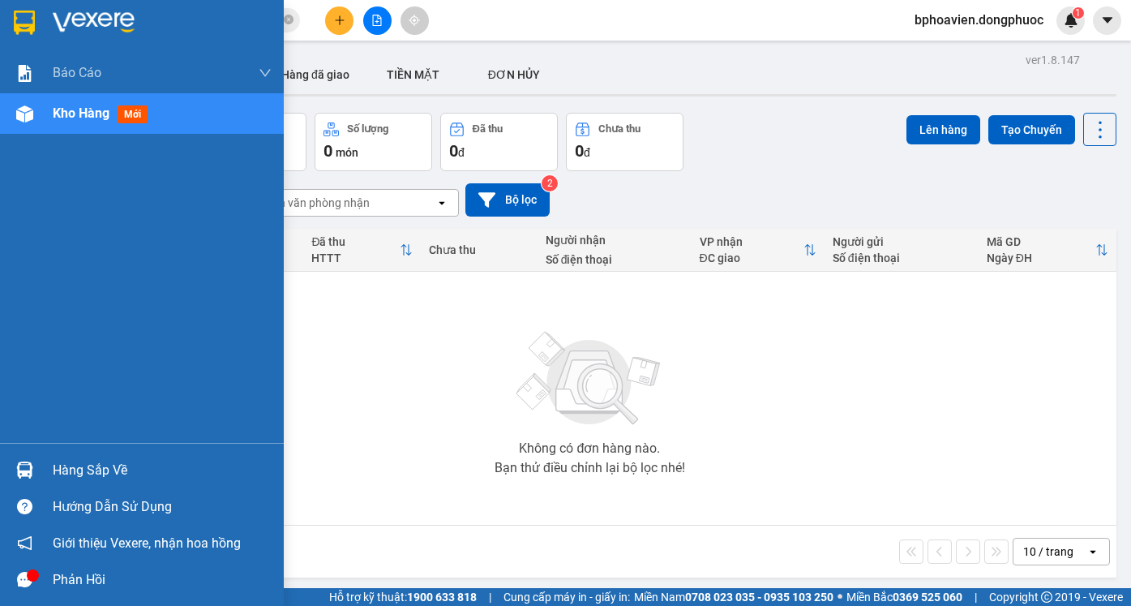
click at [54, 468] on div "Hàng sắp về" at bounding box center [162, 470] width 219 height 24
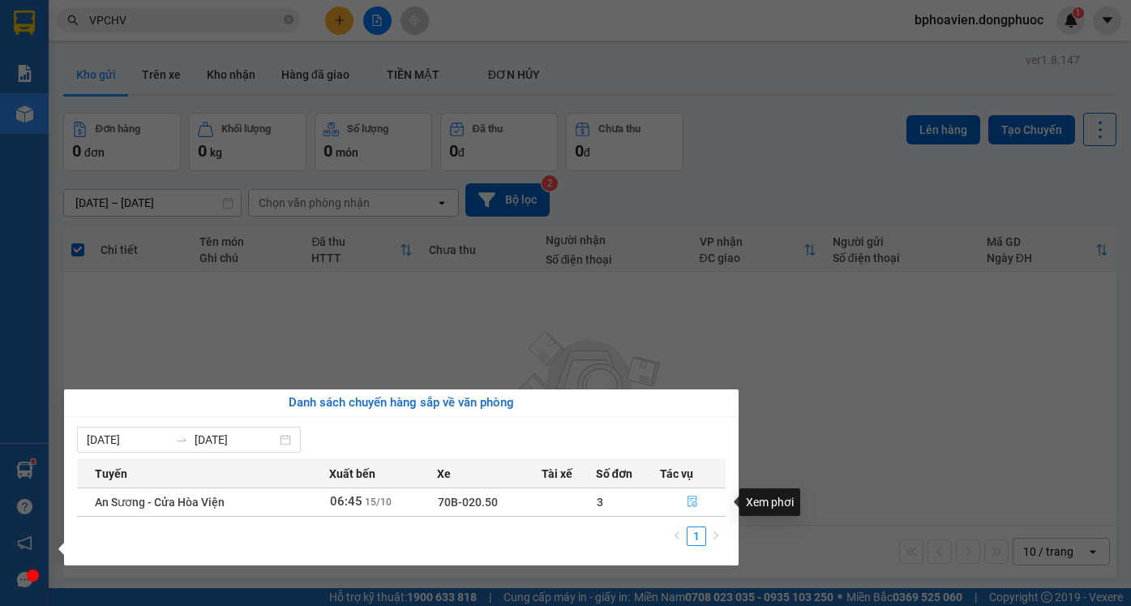
click at [695, 504] on icon "file-done" at bounding box center [694, 501] width 10 height 11
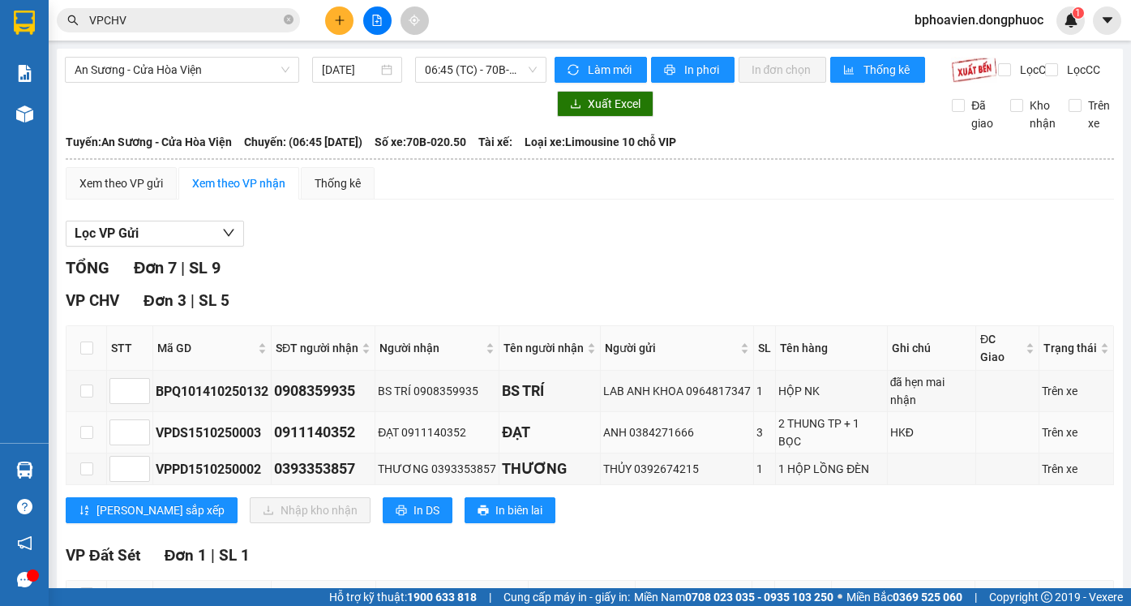
scroll to position [81, 0]
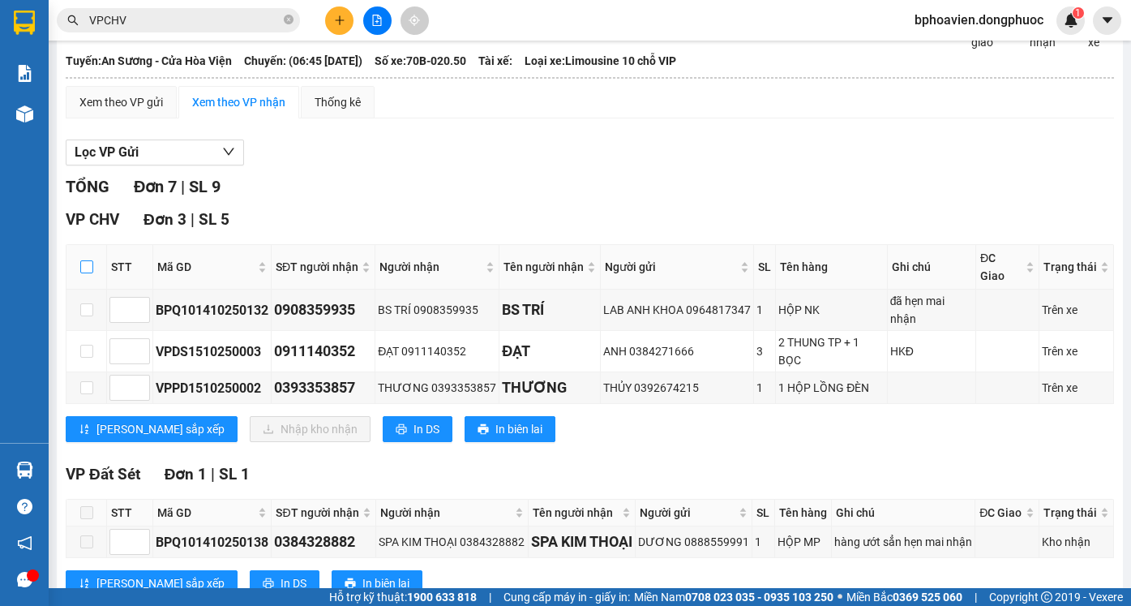
click at [81, 273] on input "checkbox" at bounding box center [86, 266] width 13 height 13
checkbox input "true"
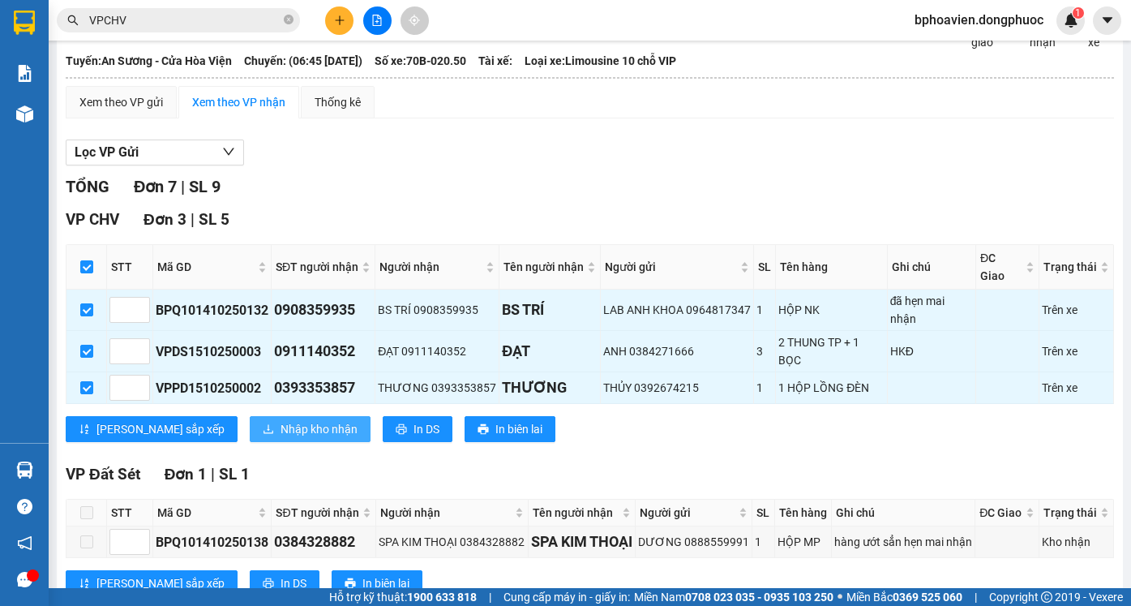
click at [281, 438] on span "Nhập kho nhận" at bounding box center [319, 429] width 77 height 18
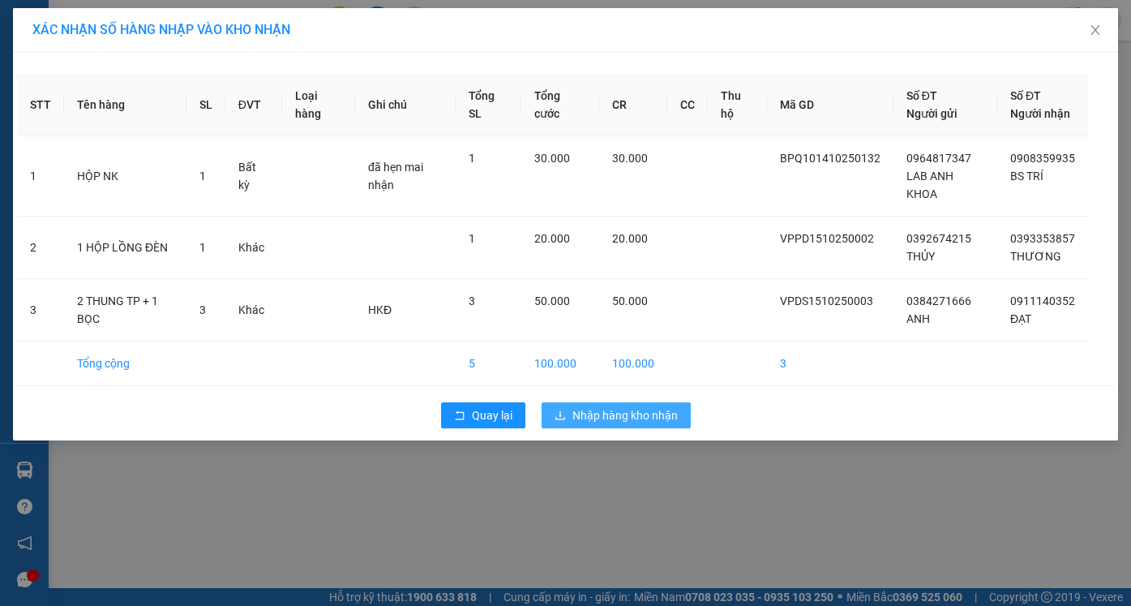
drag, startPoint x: 622, startPoint y: 427, endPoint x: 638, endPoint y: 448, distance: 26.6
click at [624, 424] on span "Nhập hàng kho nhận" at bounding box center [625, 415] width 105 height 18
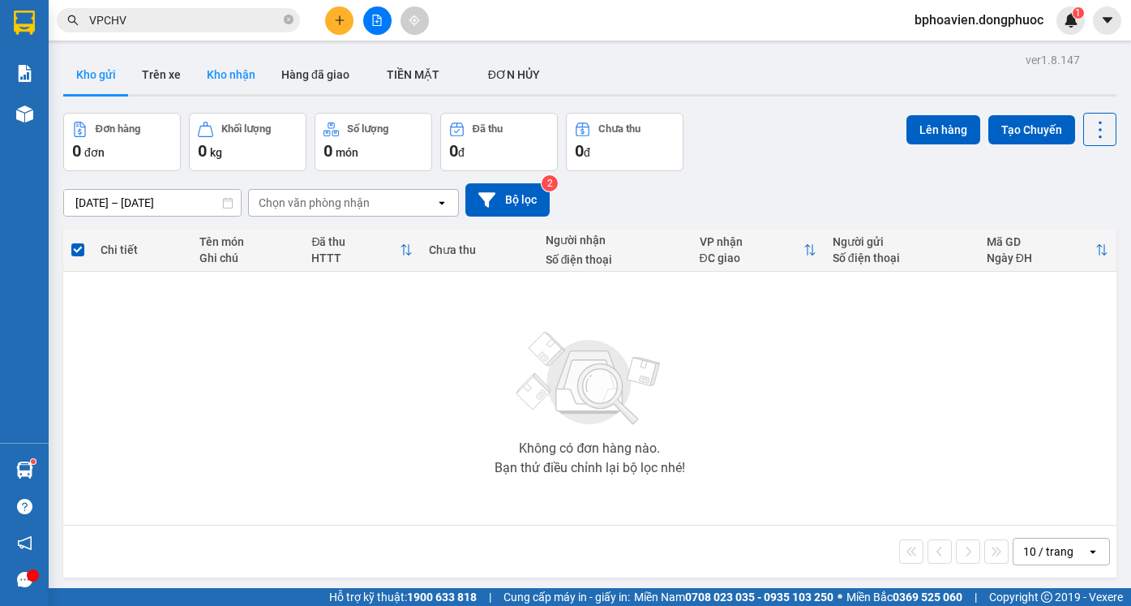
click at [214, 75] on button "Kho nhận" at bounding box center [231, 74] width 75 height 39
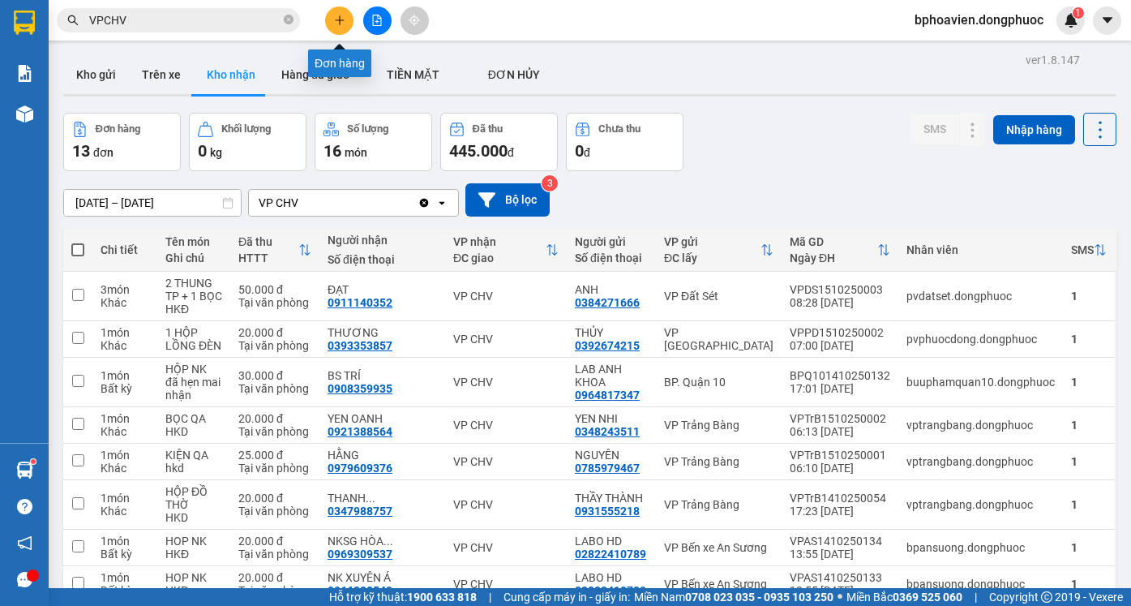
click at [338, 12] on button at bounding box center [339, 20] width 28 height 28
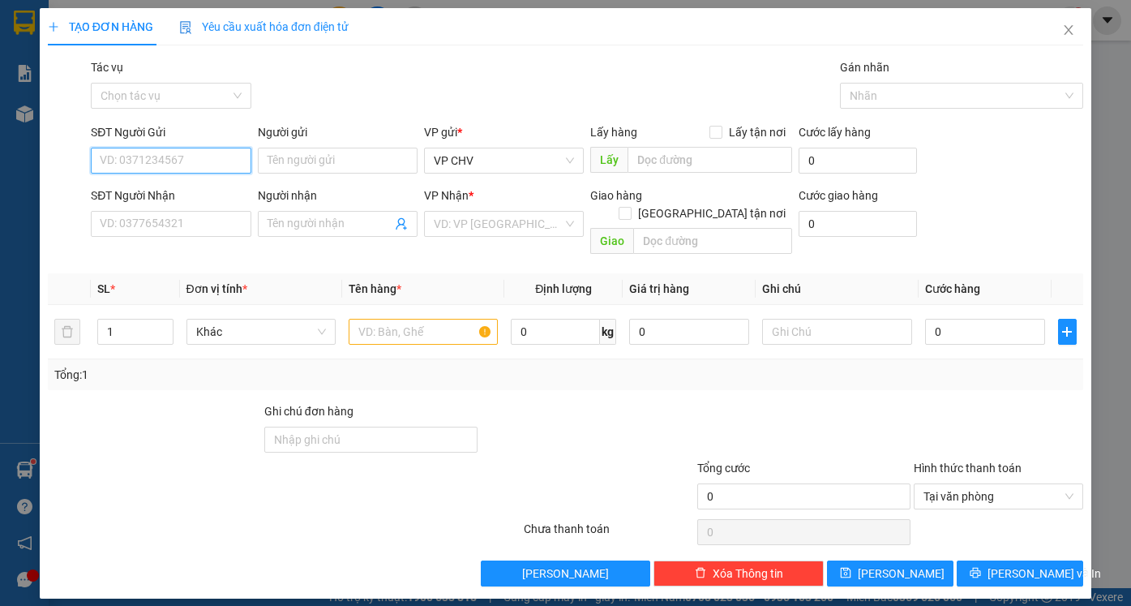
click at [169, 161] on input "SĐT Người Gửi" at bounding box center [171, 161] width 160 height 26
type input "0975747273"
type input "QUỐC ANH"
type input "0707190303"
type input "HẢI ĐẠI"
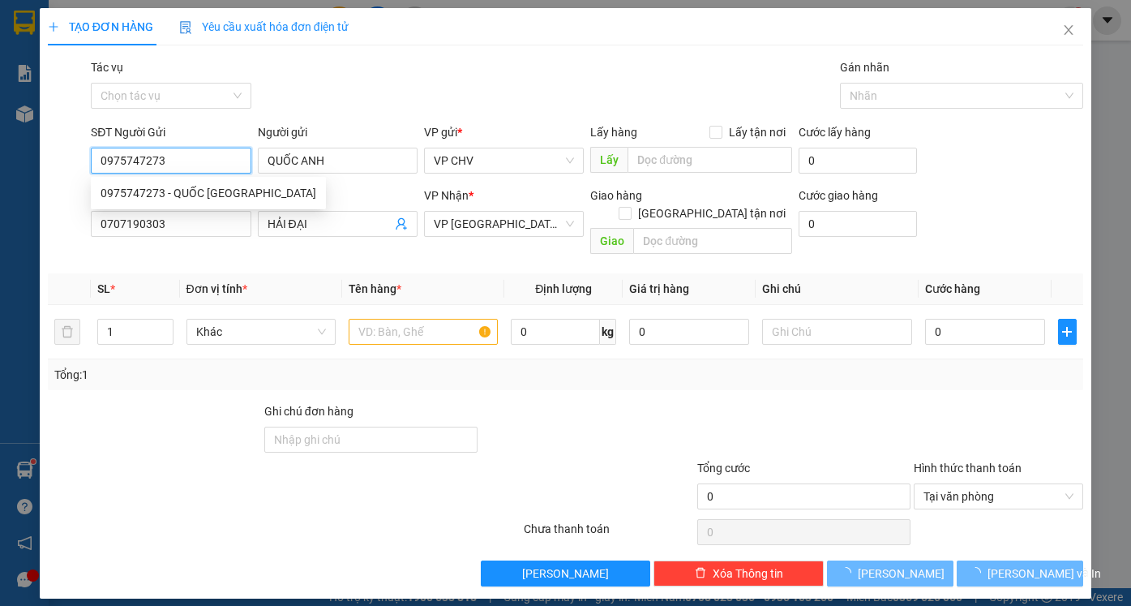
type input "20.000"
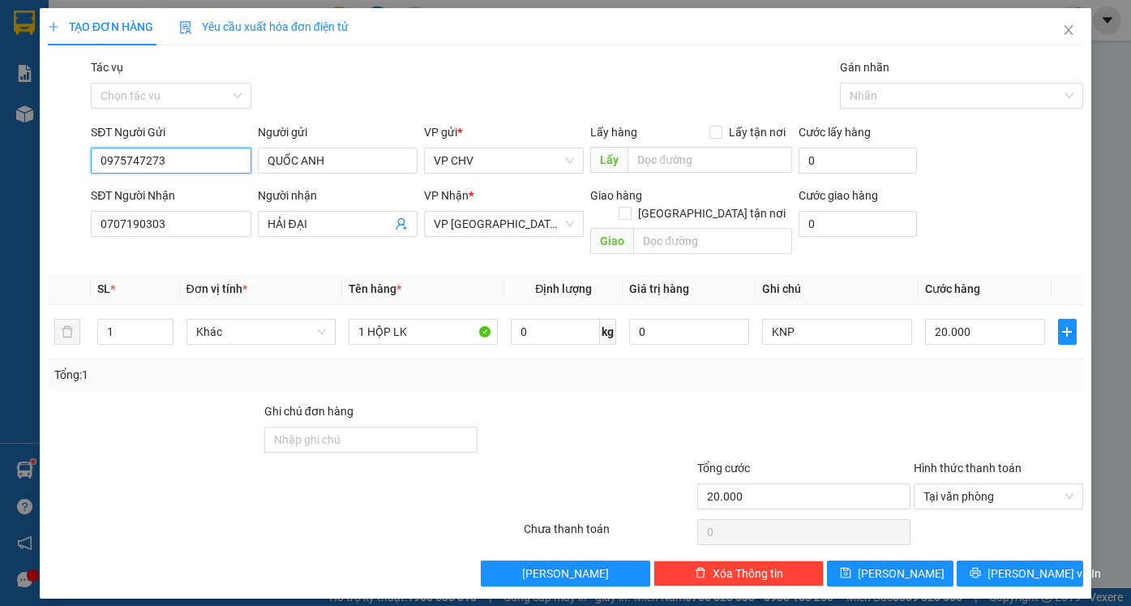
type input "0975747273"
click at [199, 187] on div "SĐT Người Nhận" at bounding box center [171, 196] width 160 height 18
click at [199, 211] on input "0707190303" at bounding box center [171, 224] width 160 height 26
drag, startPoint x: 161, startPoint y: 219, endPoint x: 73, endPoint y: 213, distance: 87.8
click at [73, 213] on div "SĐT Người Nhận 0707190303 Người nhận HẢI ĐẠI VP Nhận * VP Phước [GEOGRAPHIC_DAT…" at bounding box center [565, 224] width 1039 height 75
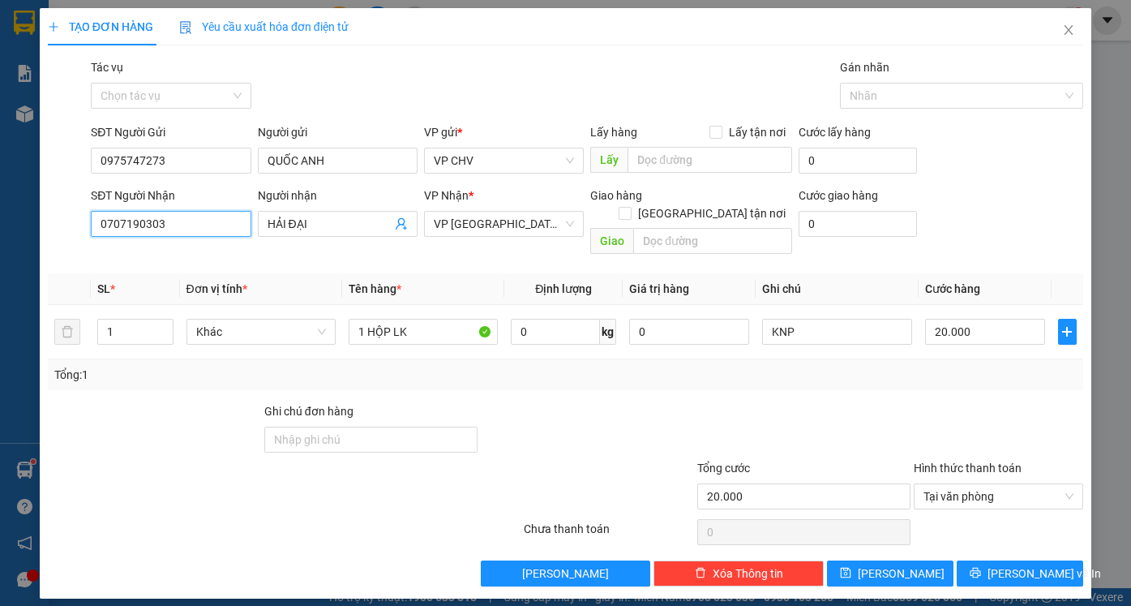
drag, startPoint x: 169, startPoint y: 218, endPoint x: 56, endPoint y: 218, distance: 112.7
click at [58, 218] on div "SĐT Người Nhận 0707190303 0707190303 Người nhận HẢI ĐẠI VP Nhận * VP [GEOGRAPHI…" at bounding box center [565, 224] width 1039 height 75
type input "0974455582"
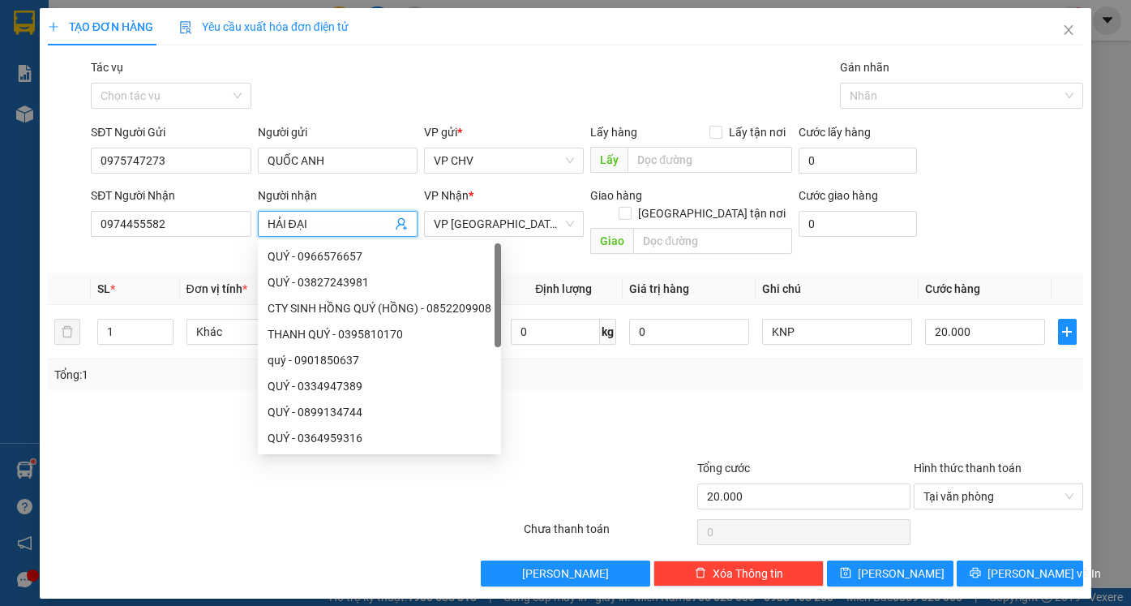
drag, startPoint x: 329, startPoint y: 226, endPoint x: 281, endPoint y: 226, distance: 47.8
click at [281, 226] on input "HẢI ĐẠI" at bounding box center [330, 224] width 124 height 18
click at [196, 223] on input "0974455582" at bounding box center [171, 224] width 160 height 26
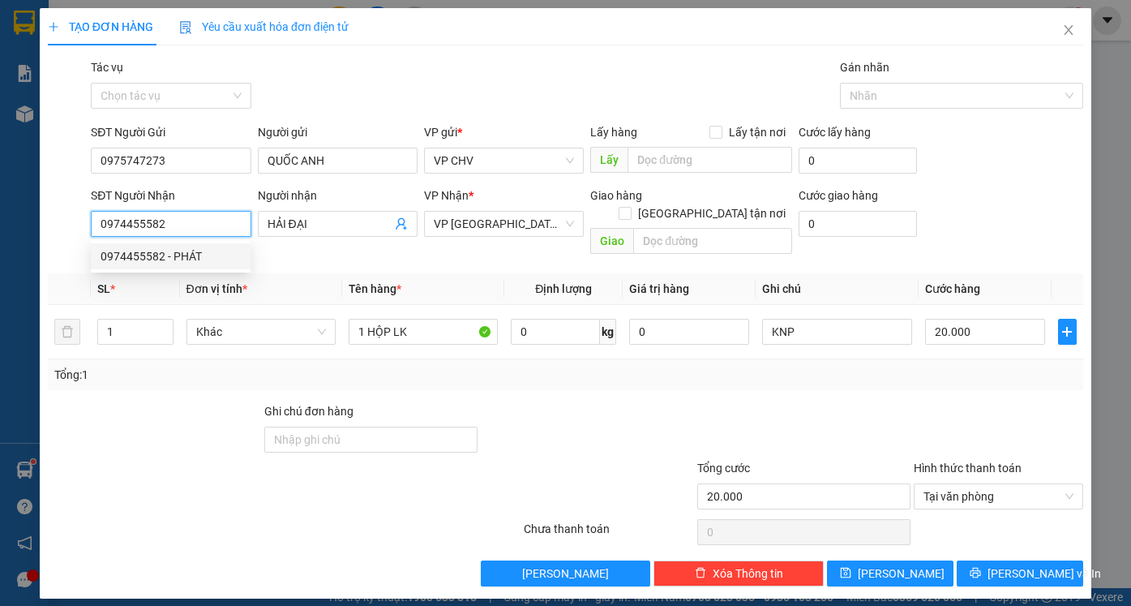
click at [194, 260] on div "0974455582 - PHÁT" at bounding box center [171, 256] width 140 height 18
type input "PHÁT"
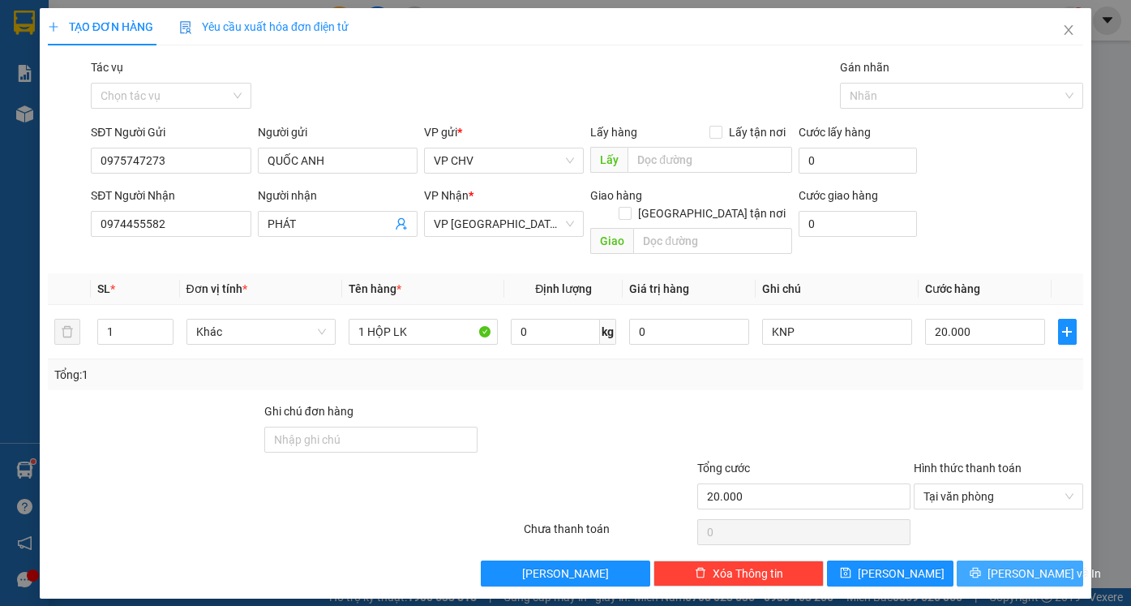
click at [1023, 564] on span "[PERSON_NAME] và In" at bounding box center [1045, 573] width 114 height 18
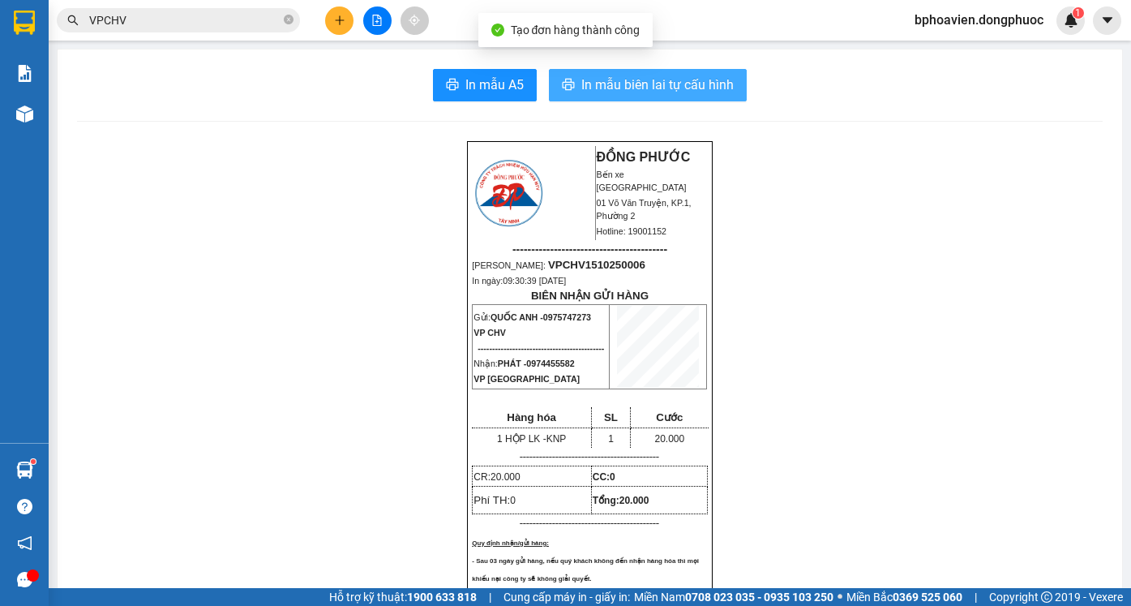
click at [684, 84] on span "In mẫu biên lai tự cấu hình" at bounding box center [657, 85] width 152 height 20
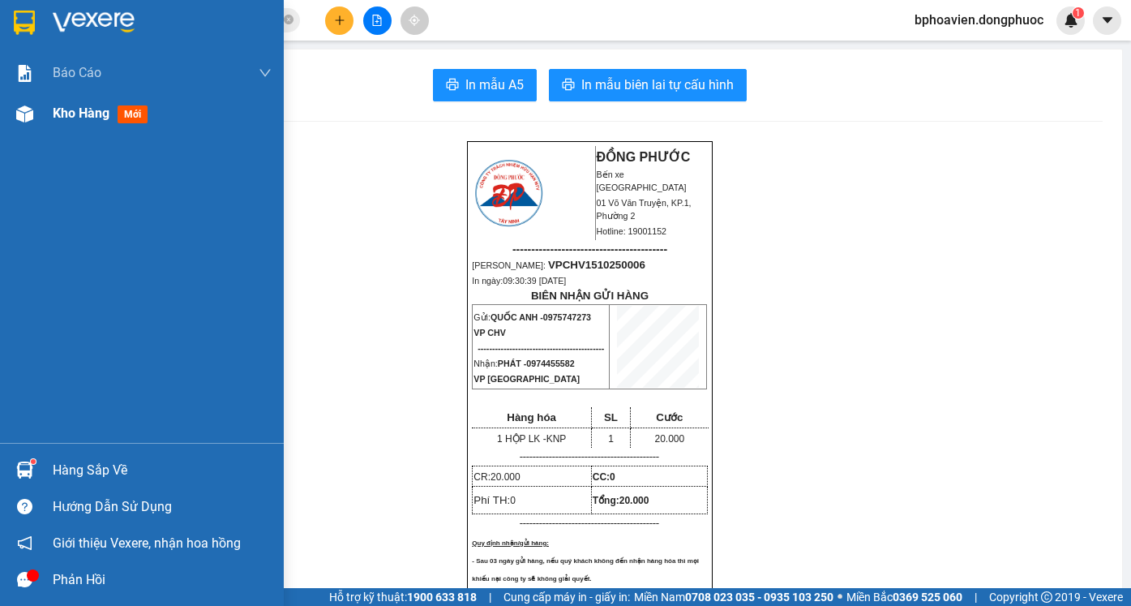
click at [57, 114] on span "Kho hàng" at bounding box center [81, 112] width 57 height 15
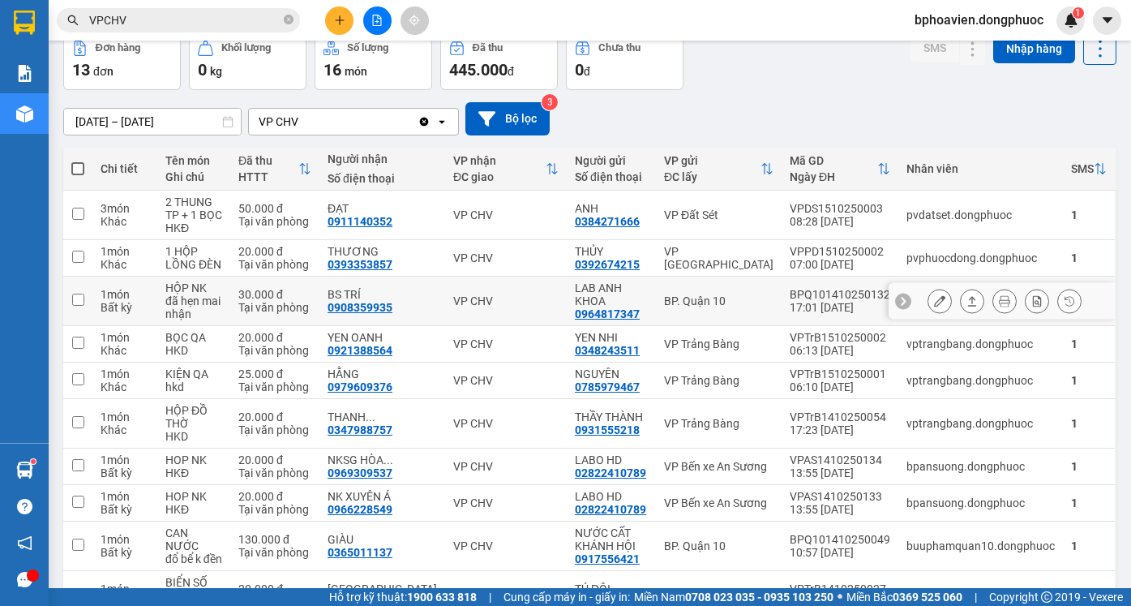
scroll to position [162, 0]
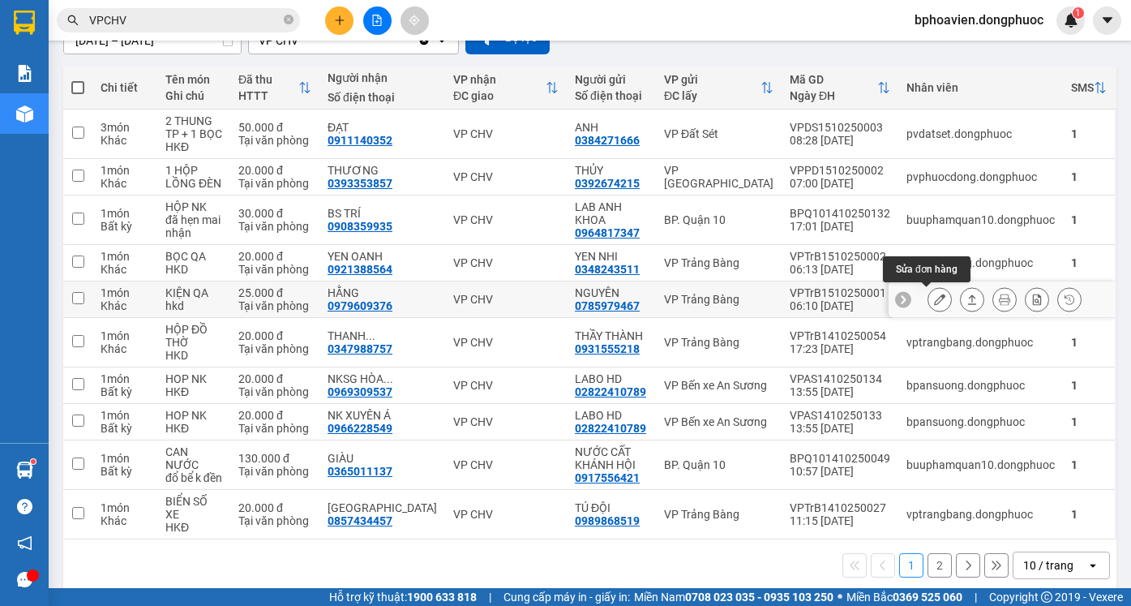
click at [934, 299] on icon at bounding box center [939, 299] width 11 height 11
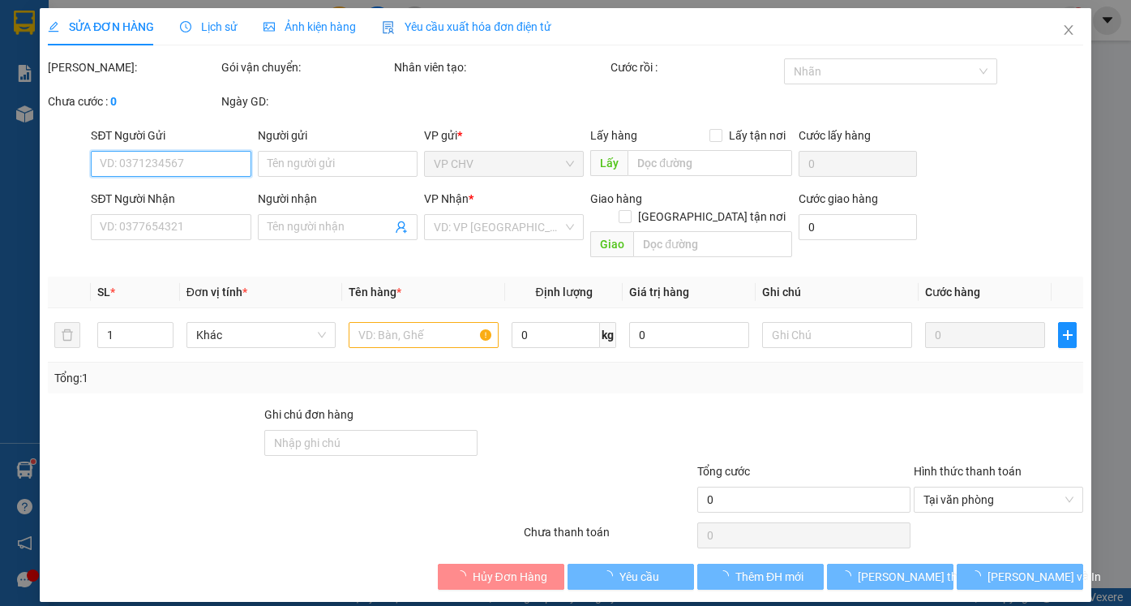
type input "0785979467"
type input "NGUYÊN"
type input "0979609376"
type input "HẰNG"
type input "25.000"
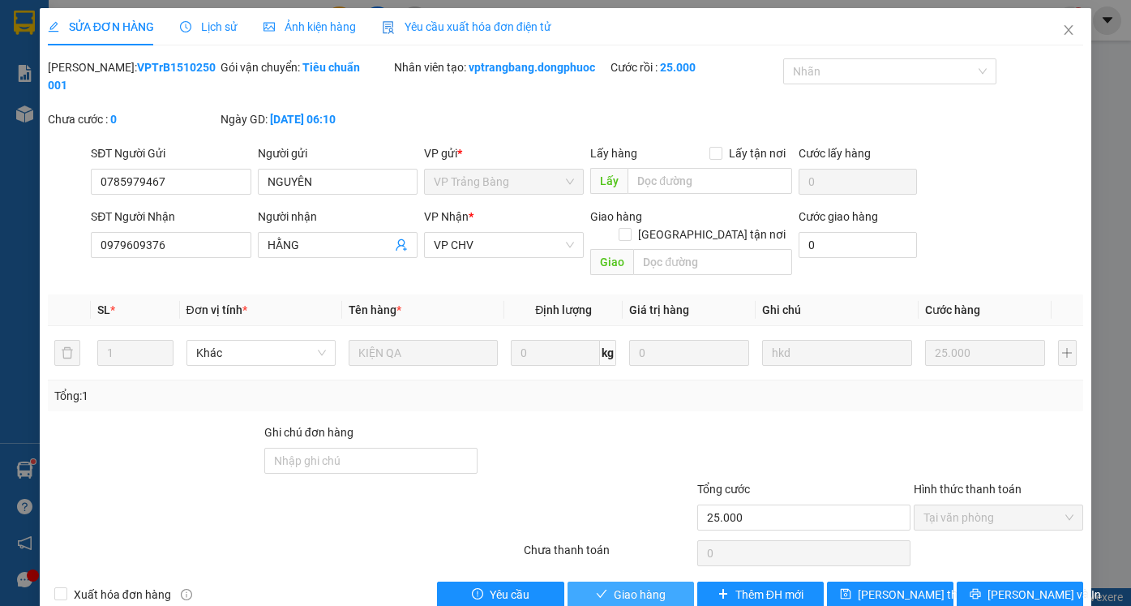
click at [627, 586] on span "Giao hàng" at bounding box center [640, 595] width 52 height 18
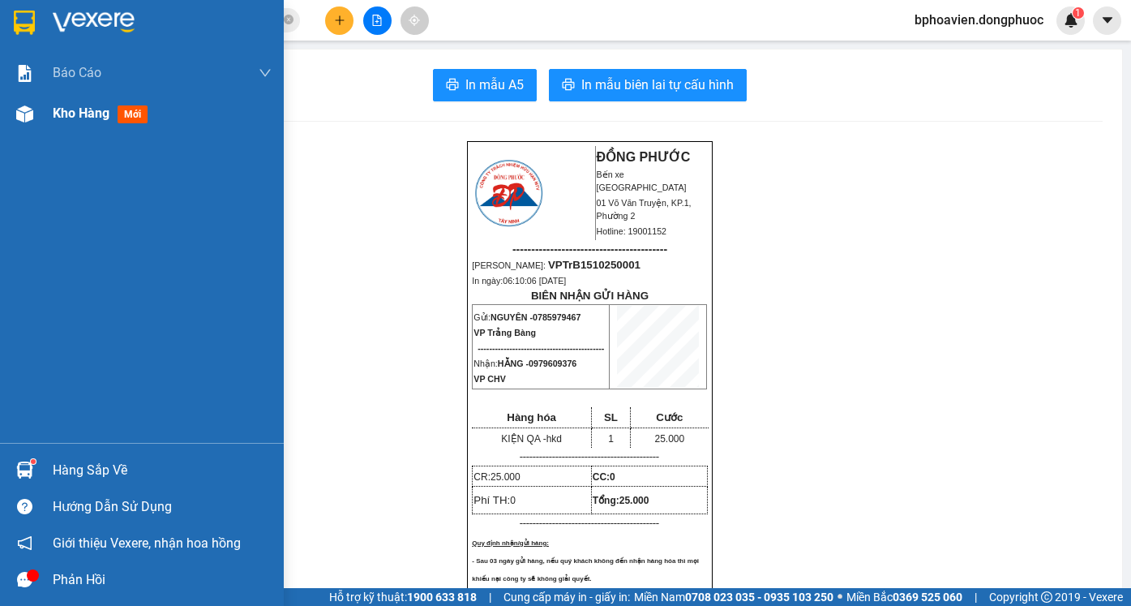
click at [45, 106] on div "Kho hàng mới" at bounding box center [142, 113] width 284 height 41
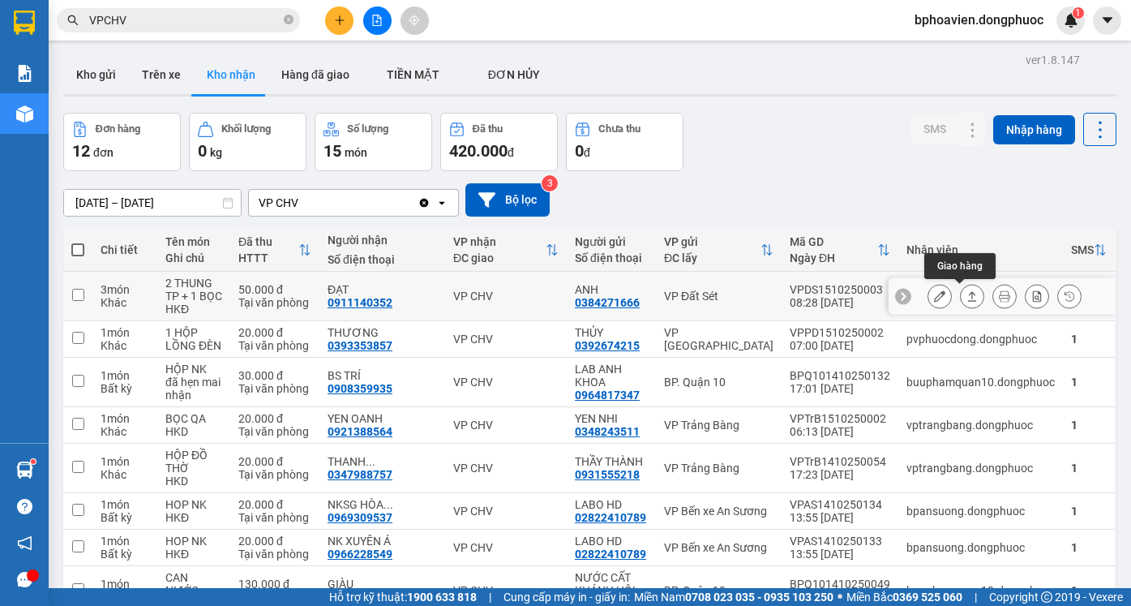
click at [967, 297] on icon at bounding box center [972, 295] width 11 height 11
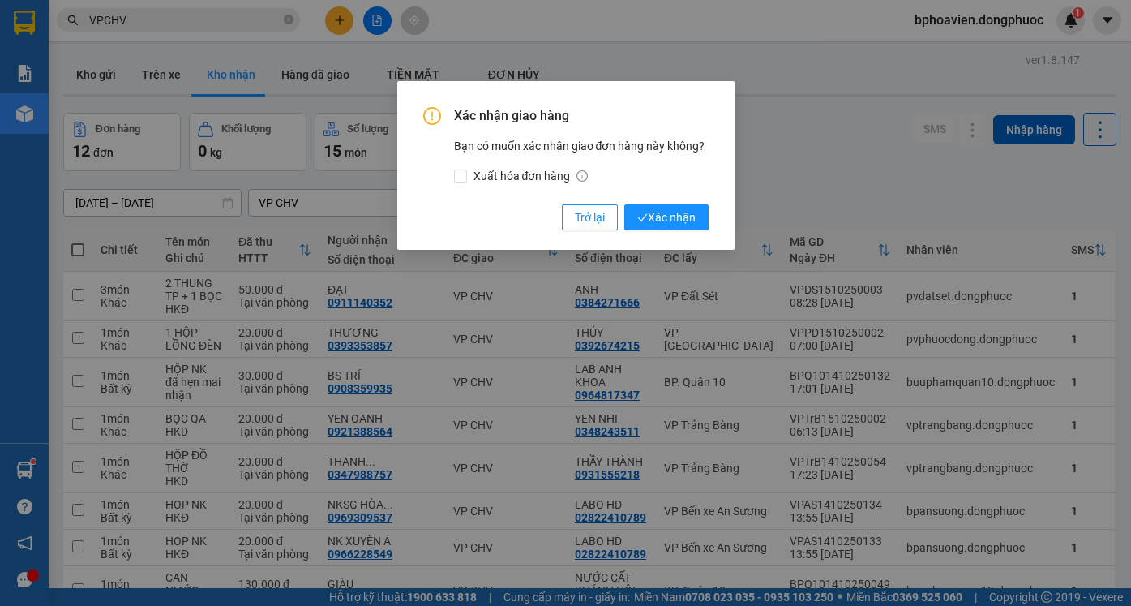
click at [656, 202] on div "Xác nhận giao hàng Bạn có muốn xác nhận giao đơn hàng này không? Xuất hóa đơn h…" at bounding box center [565, 168] width 285 height 123
click at [663, 221] on span "Xác nhận" at bounding box center [666, 217] width 58 height 18
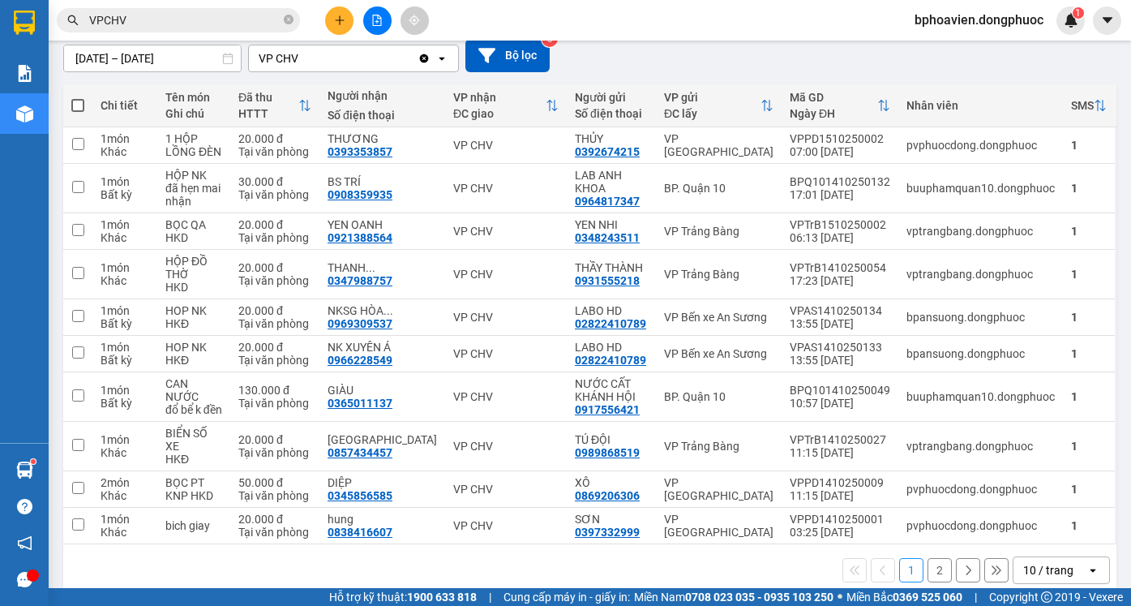
scroll to position [154, 0]
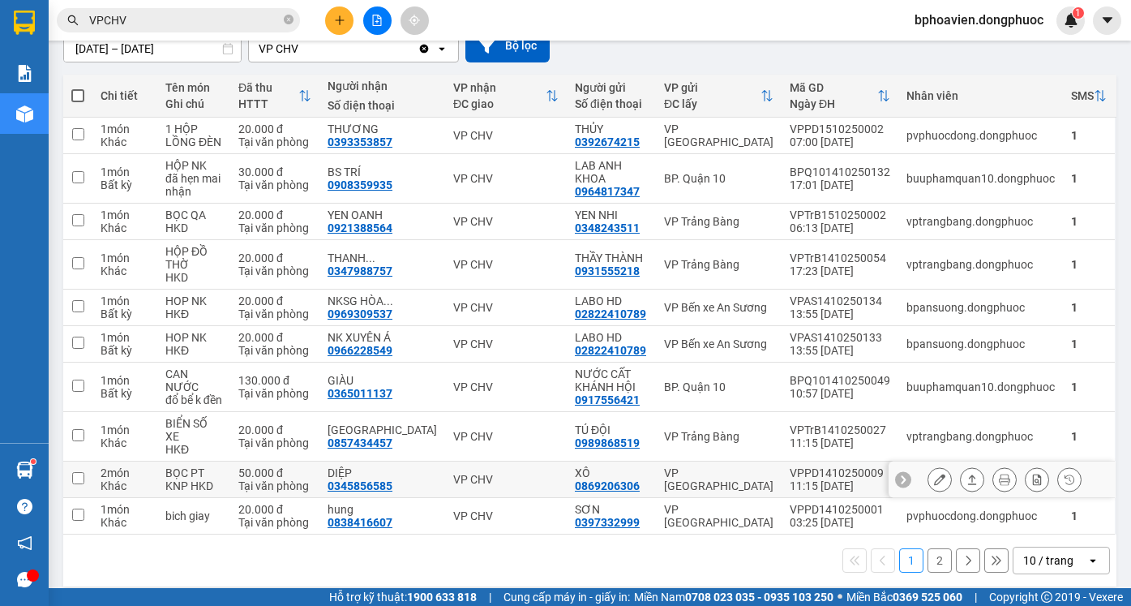
click at [967, 474] on icon at bounding box center [972, 479] width 11 height 11
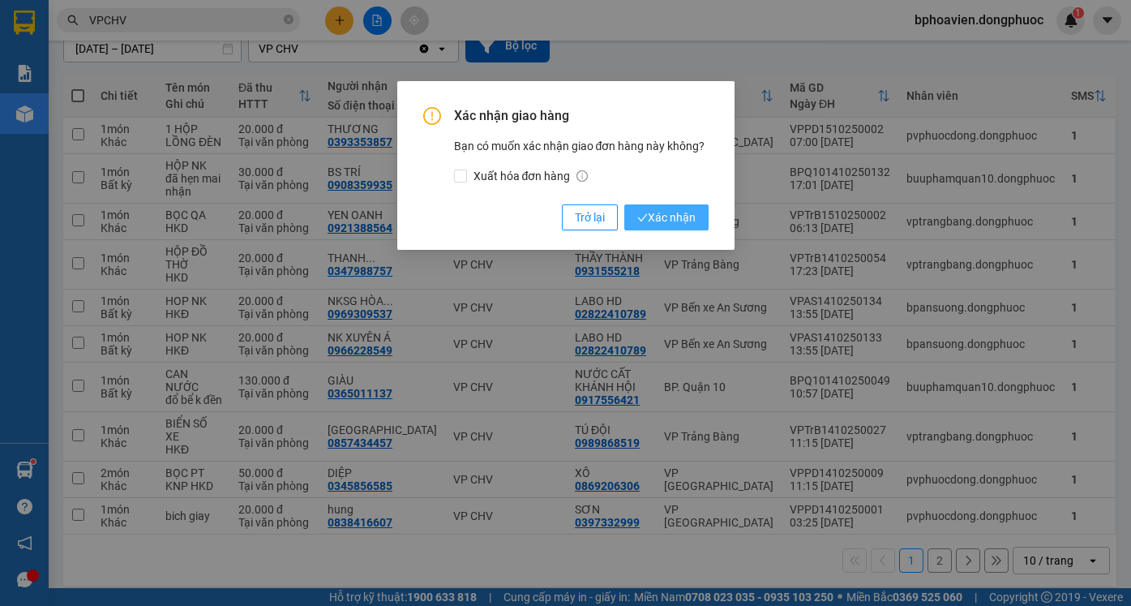
click at [667, 221] on span "Xác nhận" at bounding box center [666, 217] width 58 height 18
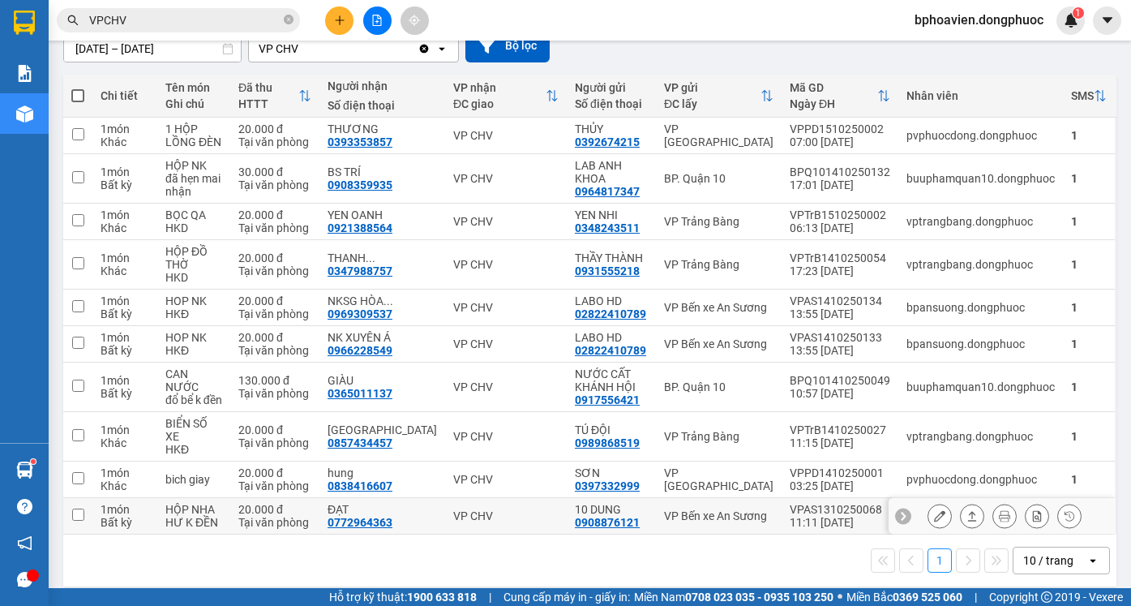
click at [967, 510] on icon at bounding box center [972, 515] width 11 height 11
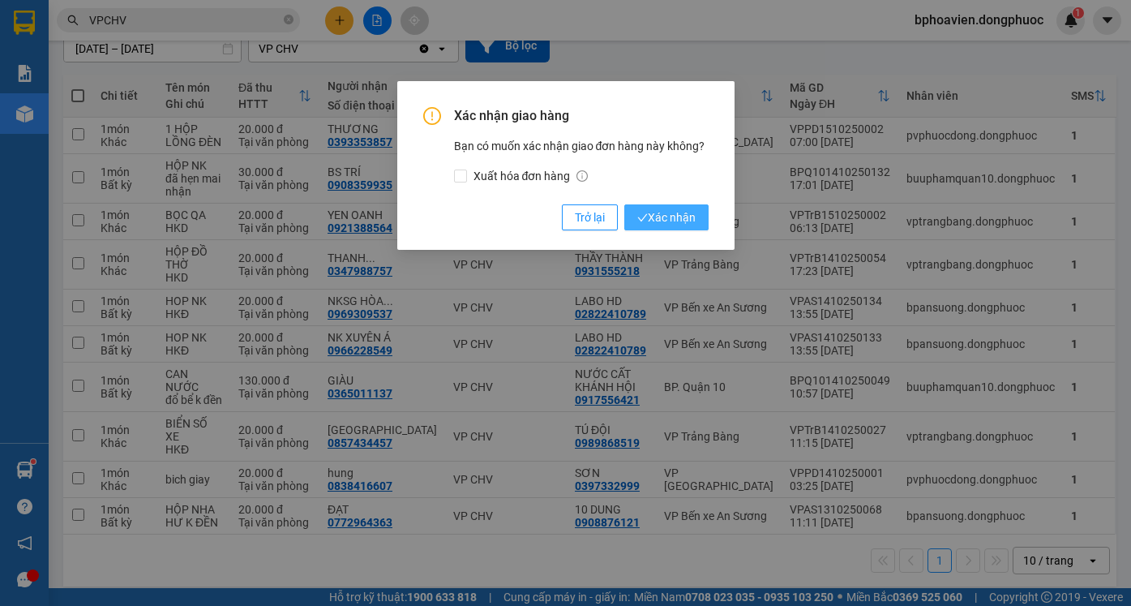
click at [674, 222] on span "Xác nhận" at bounding box center [666, 217] width 58 height 18
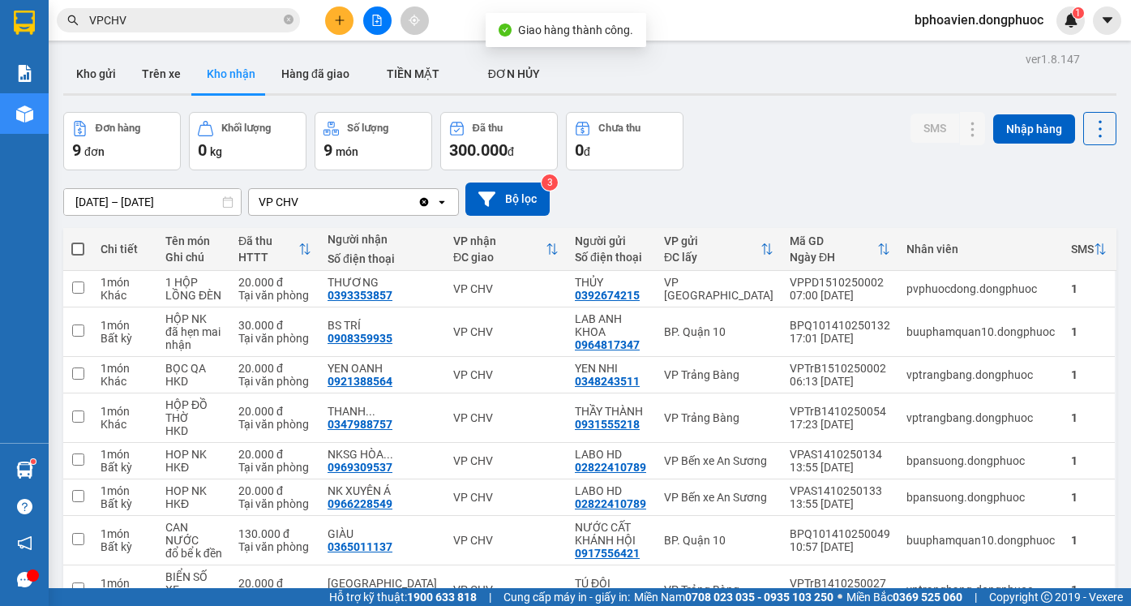
scroll to position [0, 0]
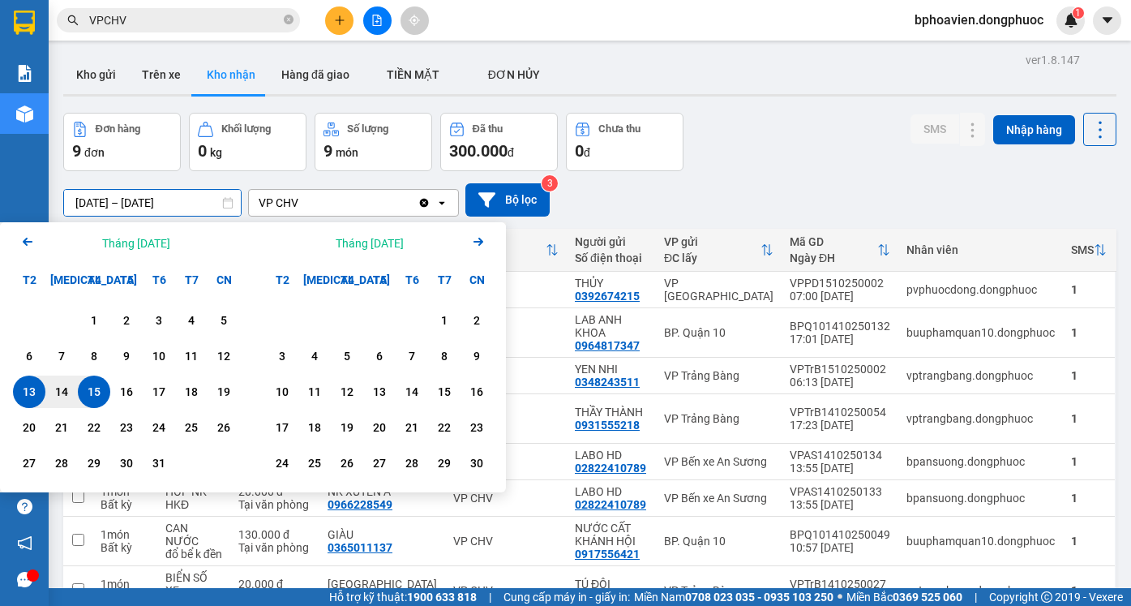
drag, startPoint x: 86, startPoint y: 201, endPoint x: 42, endPoint y: 195, distance: 44.3
click at [44, 195] on section "Kết quả tìm kiếm ( 10000 ) Bộ lọc Mã ĐH Trạng thái Món hàng Tổng cước Chưa cước…" at bounding box center [565, 303] width 1131 height 606
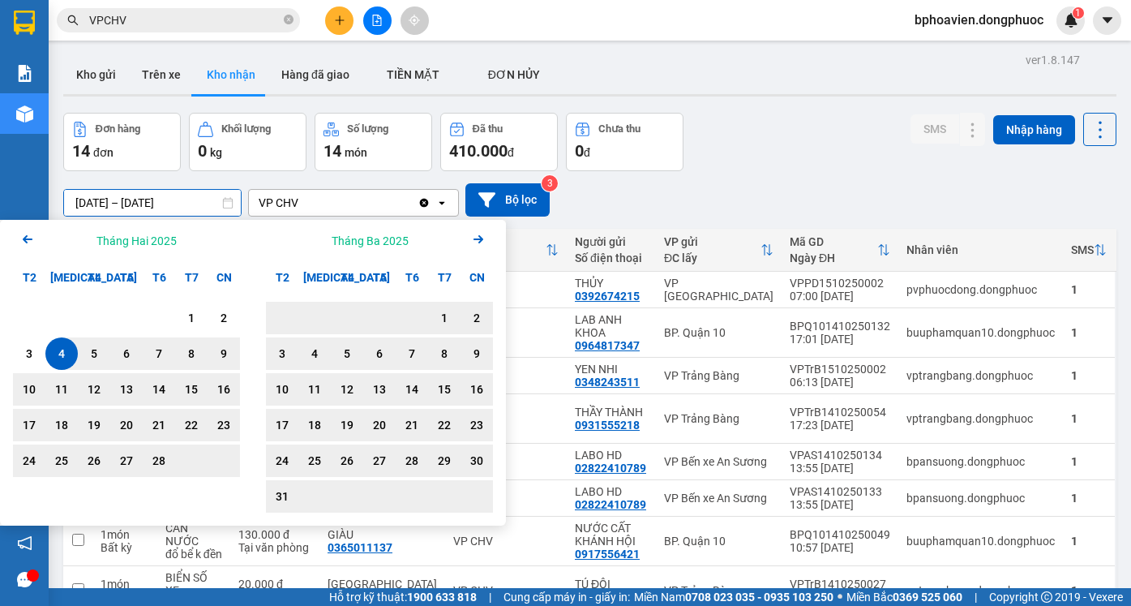
type input "[DATE] – [DATE]"
click at [744, 195] on div "[DATE] – [DATE] Press the down arrow key to interact with the calendar and sele…" at bounding box center [589, 199] width 1053 height 33
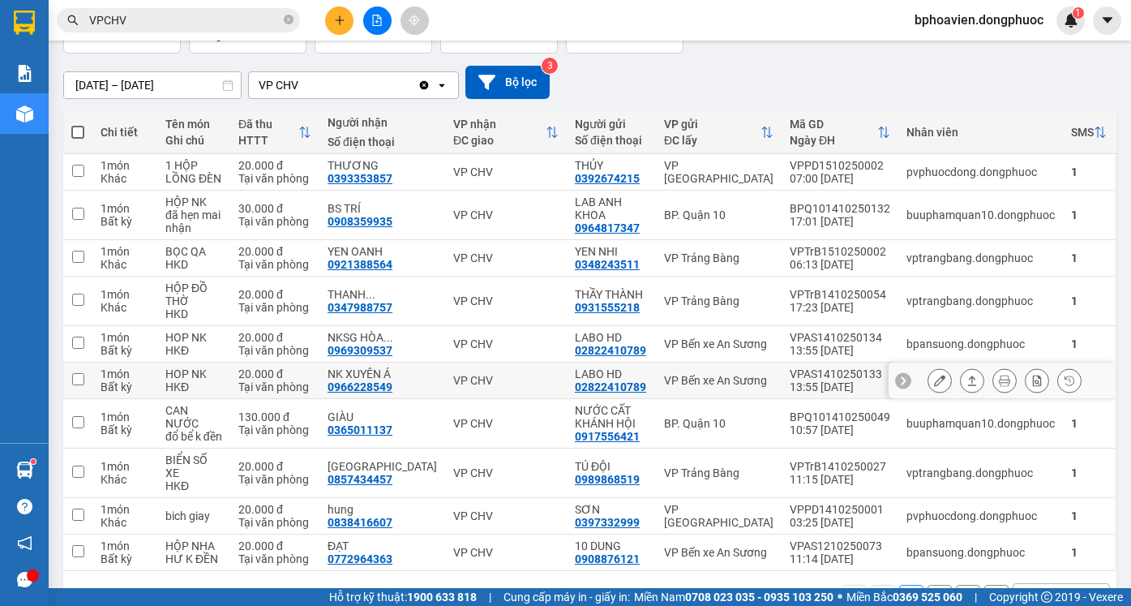
scroll to position [154, 0]
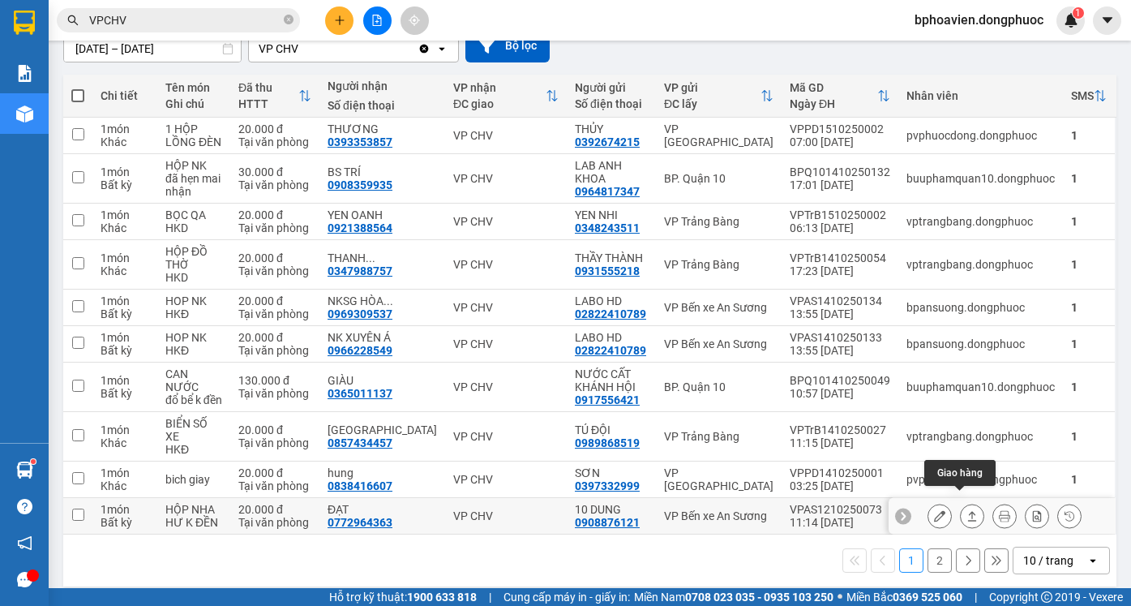
click at [961, 502] on button at bounding box center [972, 516] width 23 height 28
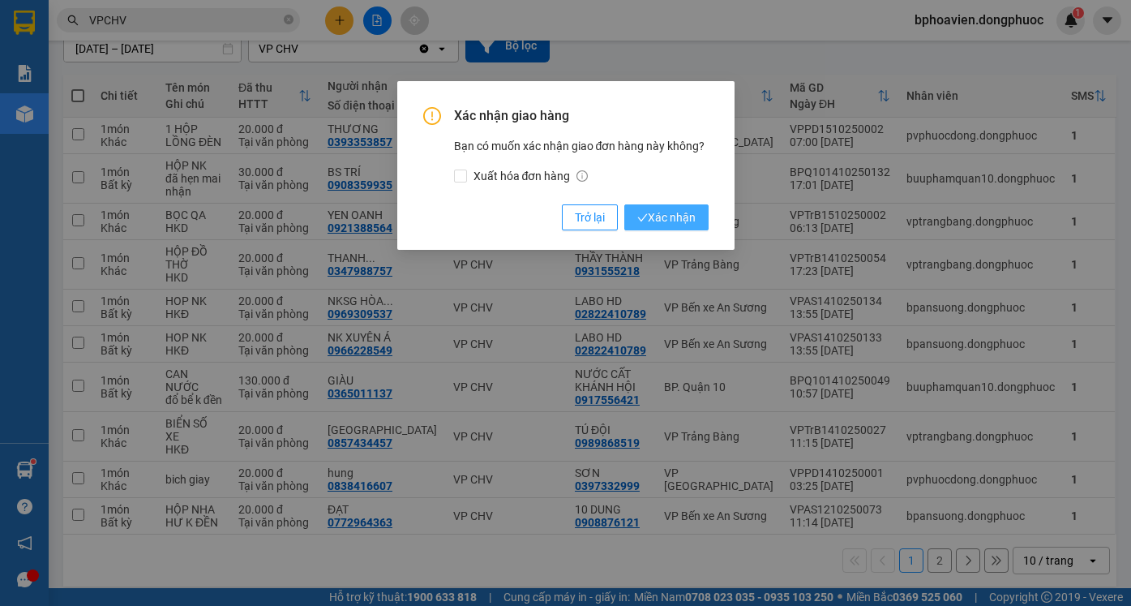
click at [676, 218] on span "Xác nhận" at bounding box center [666, 217] width 58 height 18
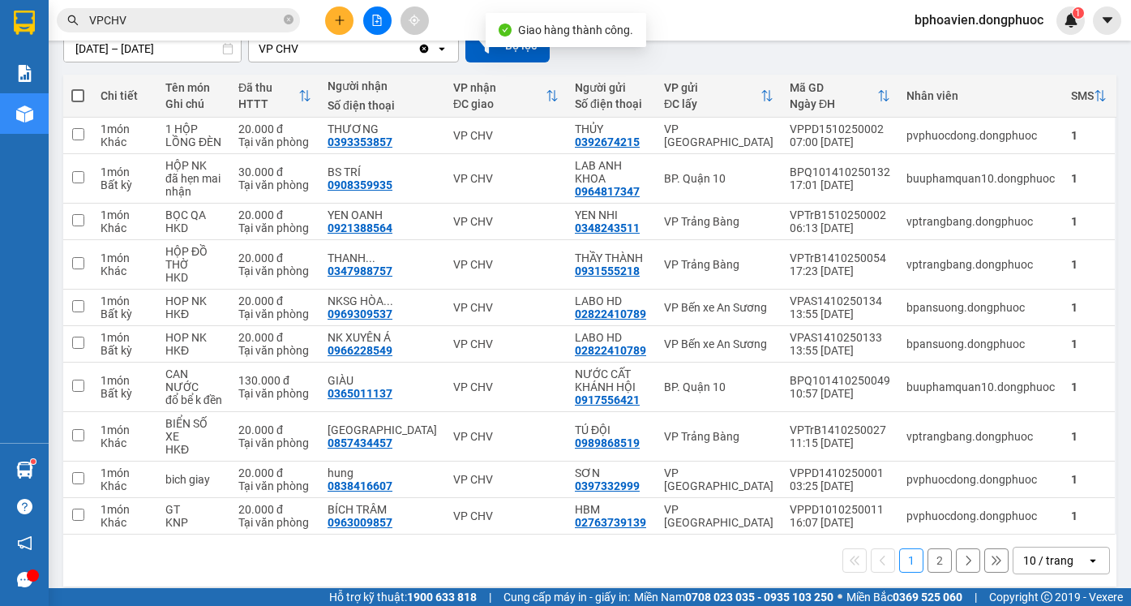
click at [928, 548] on button "2" at bounding box center [940, 560] width 24 height 24
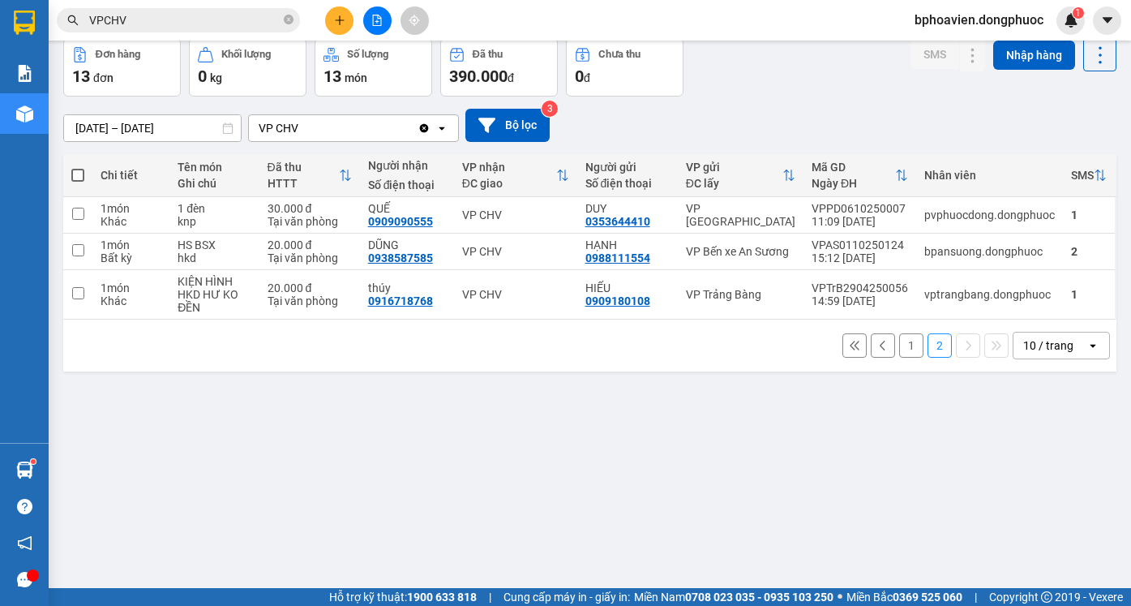
click at [899, 350] on button "1" at bounding box center [911, 345] width 24 height 24
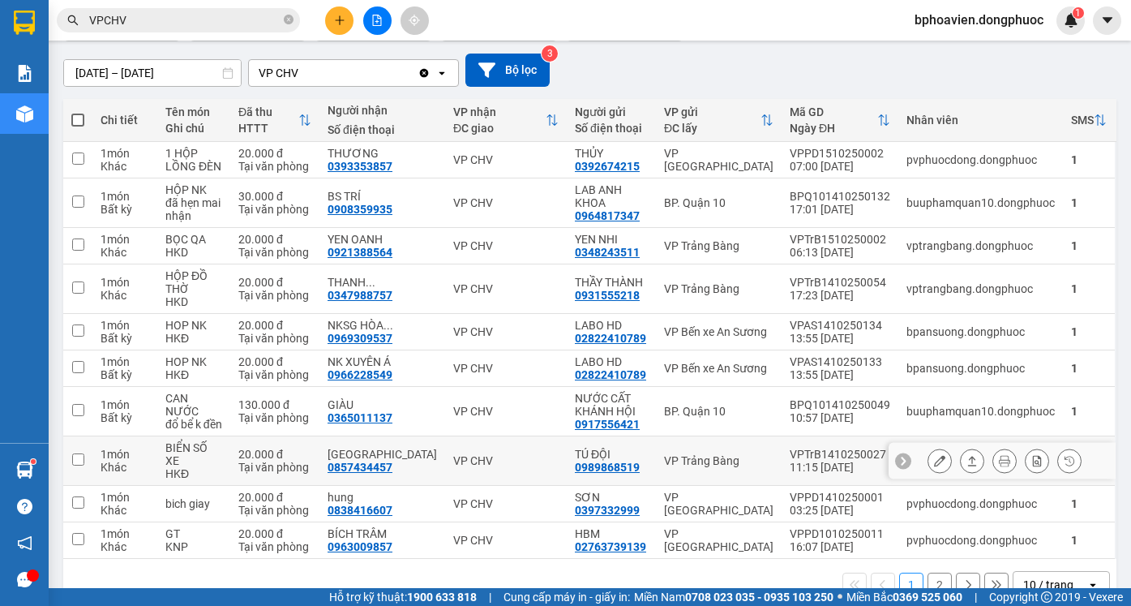
scroll to position [154, 0]
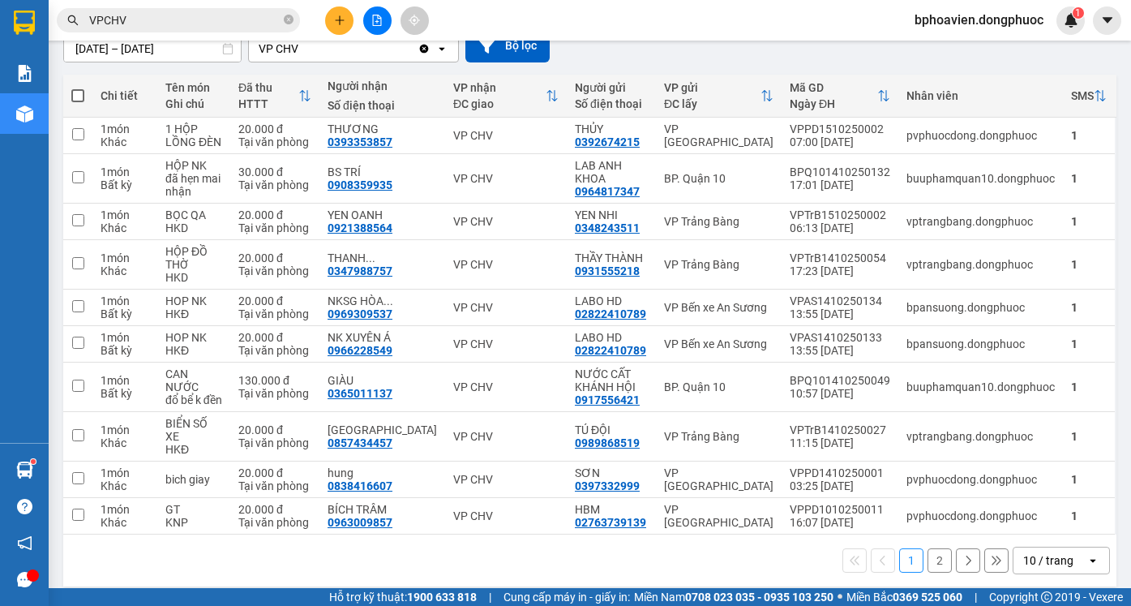
click at [336, 15] on icon "plus" at bounding box center [339, 20] width 11 height 11
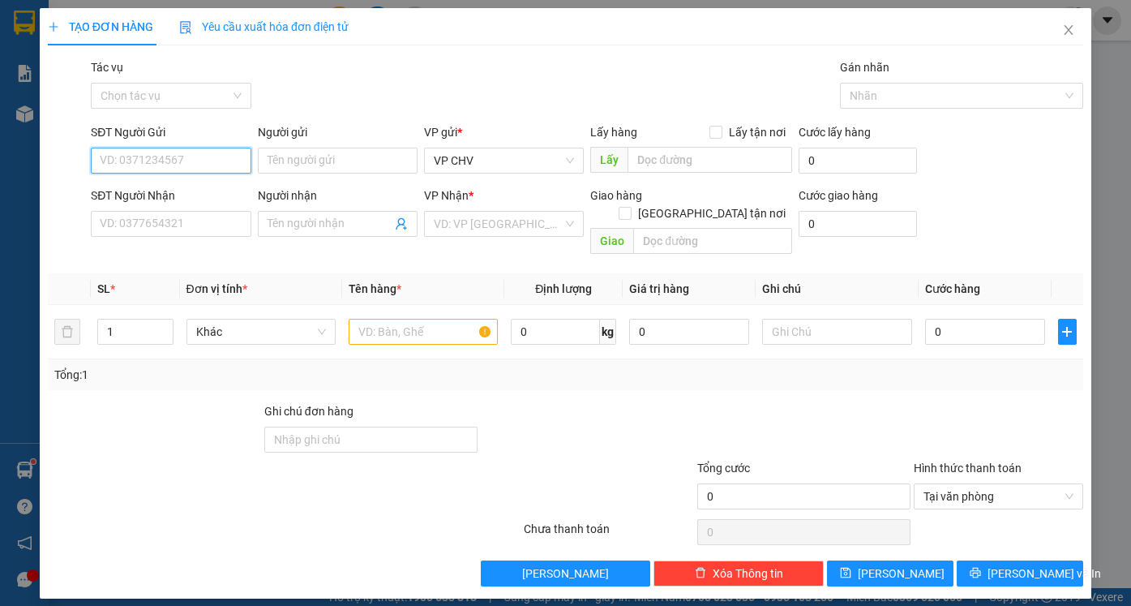
click at [186, 159] on input "SĐT Người Gửi" at bounding box center [171, 161] width 160 height 26
click at [170, 194] on div "0986955224 - LUÂN" at bounding box center [171, 193] width 140 height 18
type input "0986955224"
type input "LUÂN"
type input "0976166845"
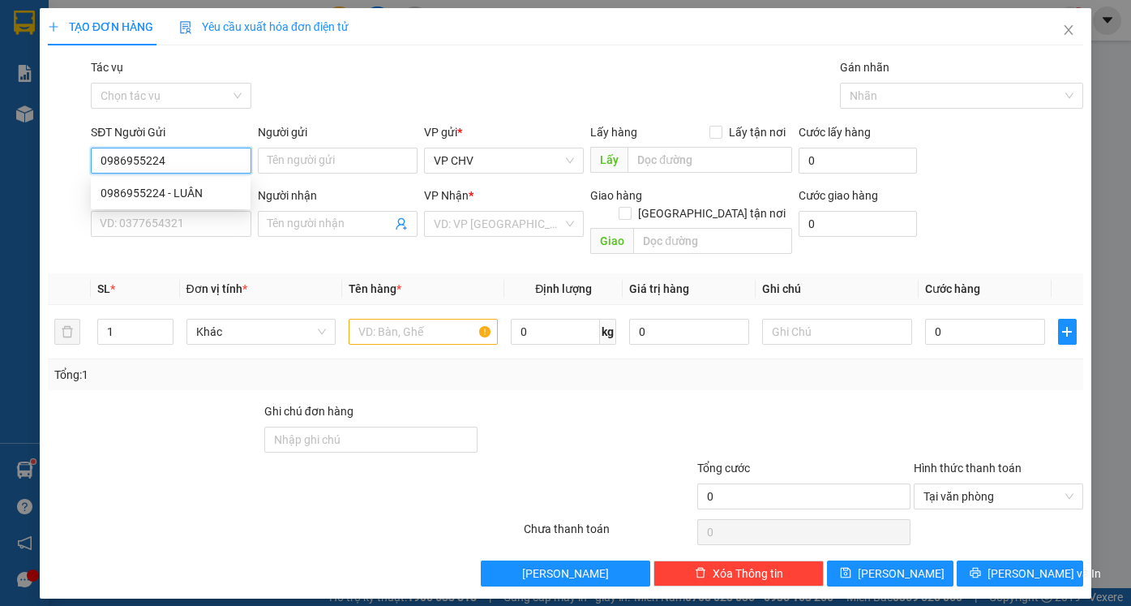
type input "BỰ"
type input "30.000"
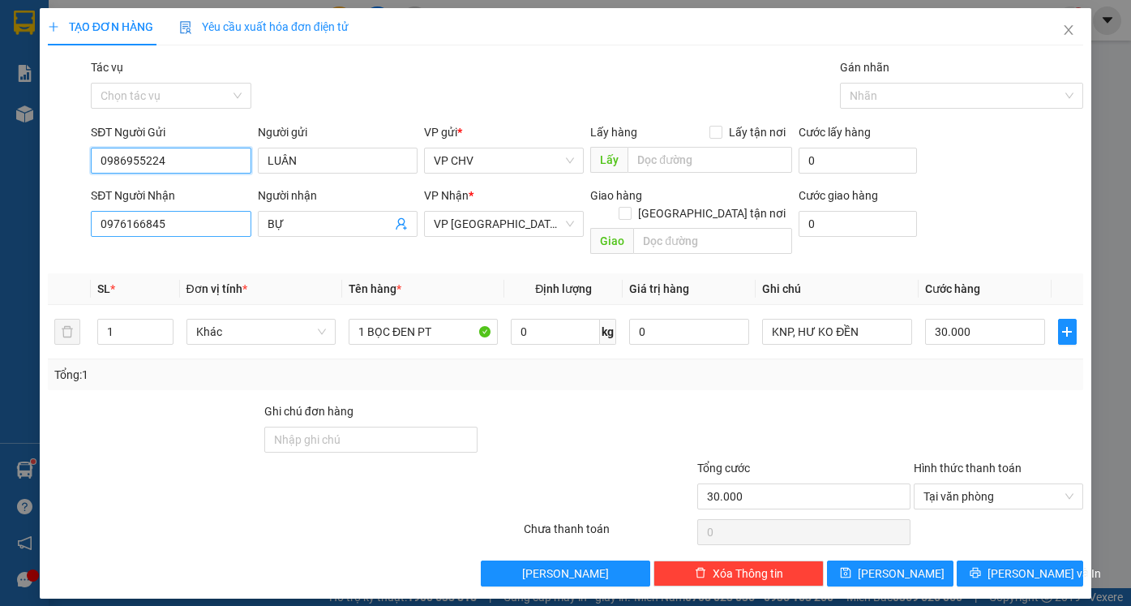
type input "0986955224"
drag, startPoint x: 199, startPoint y: 225, endPoint x: 0, endPoint y: 224, distance: 198.7
click at [0, 225] on div "TẠO ĐƠN HÀNG Yêu cầu xuất hóa đơn điện tử Transit Pickup Surcharge Ids Transit …" at bounding box center [565, 303] width 1131 height 606
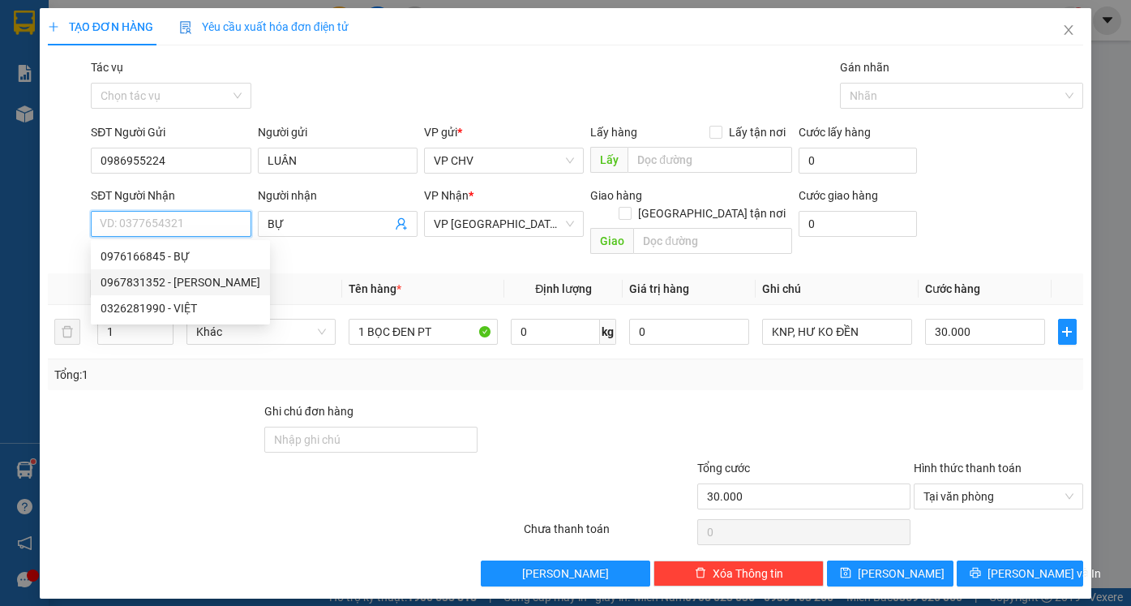
click at [154, 284] on div "0967831352 - [PERSON_NAME]" at bounding box center [181, 282] width 160 height 18
type input "0967831352"
type input "VŨ"
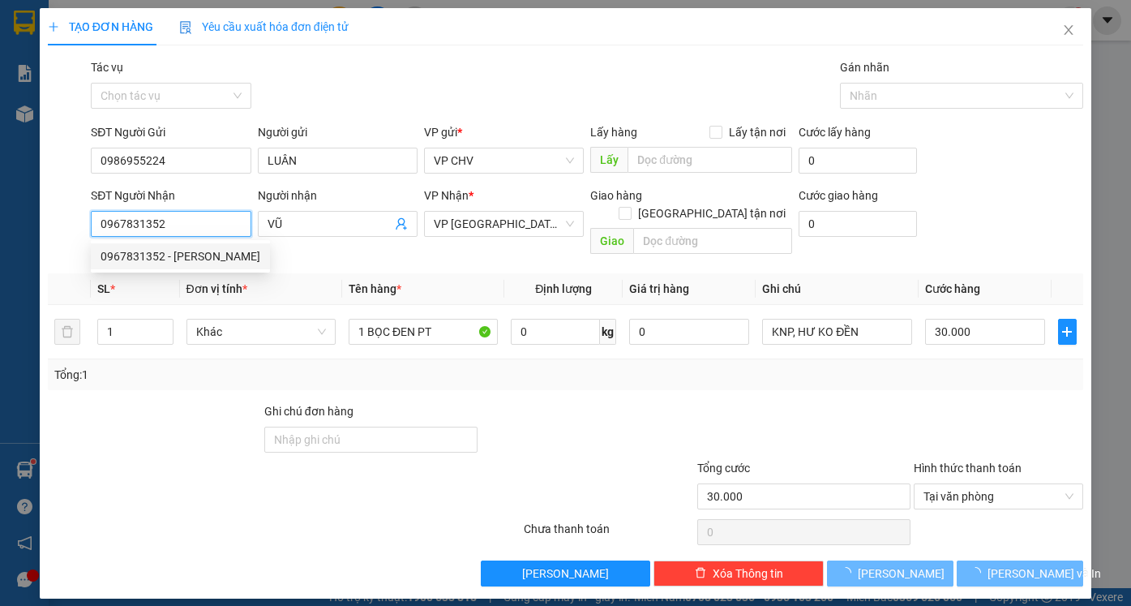
type input "20.000"
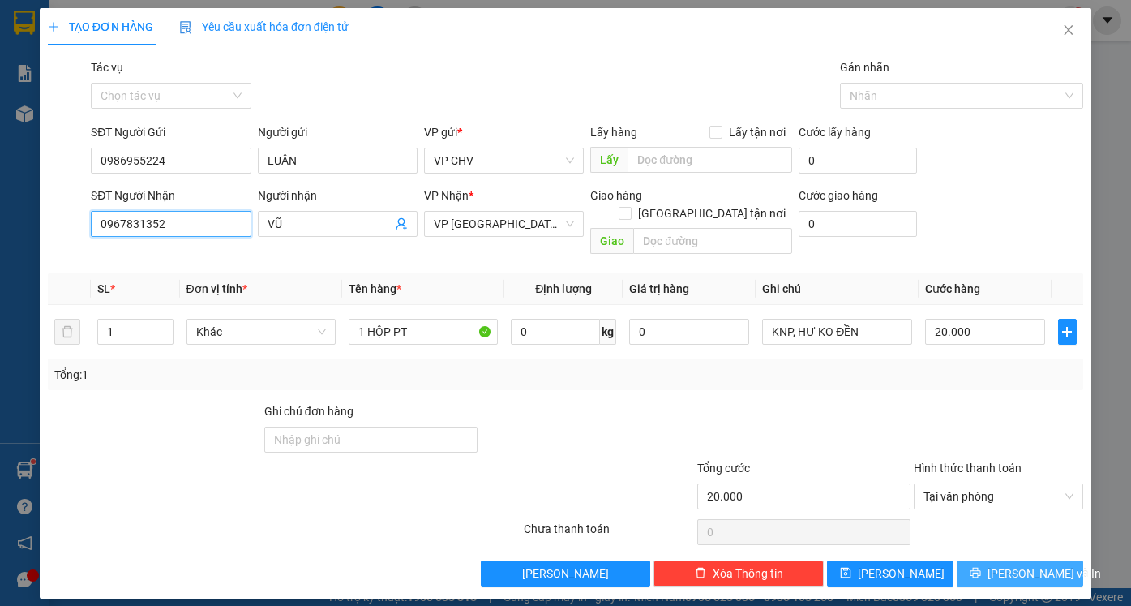
type input "0967831352"
click at [1002, 560] on button "[PERSON_NAME] và In" at bounding box center [1020, 573] width 127 height 26
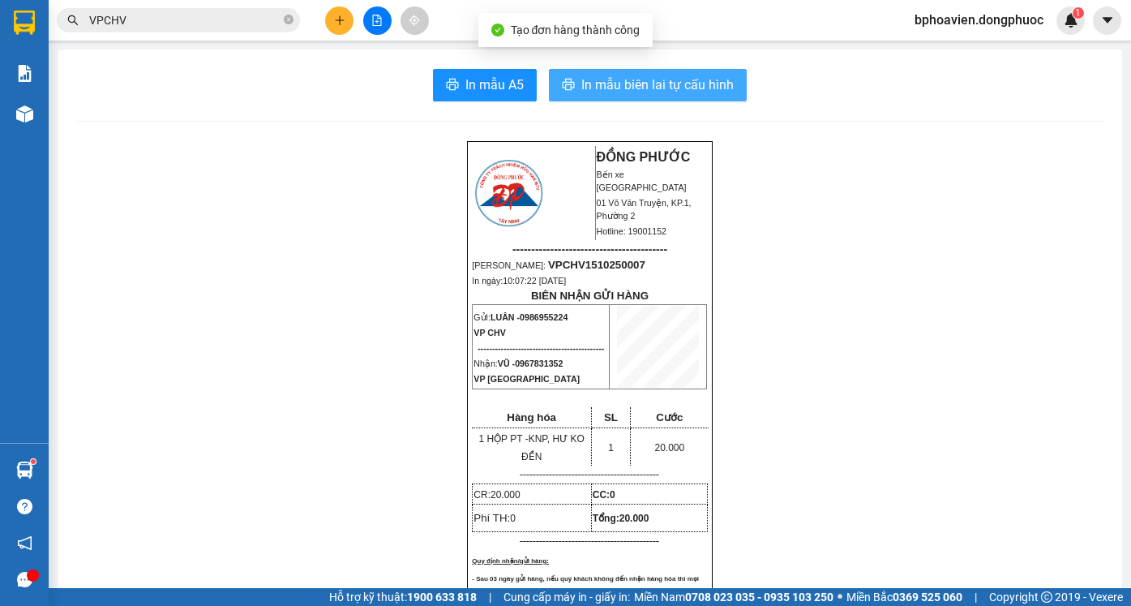
click at [643, 84] on span "In mẫu biên lai tự cấu hình" at bounding box center [657, 85] width 152 height 20
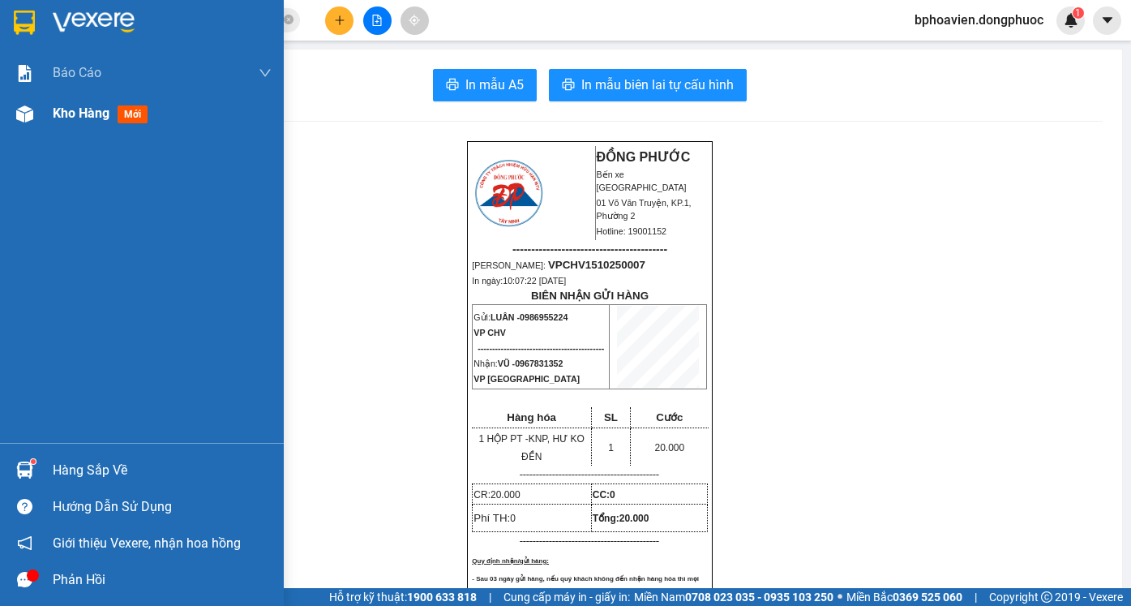
click at [92, 120] on span "Kho hàng" at bounding box center [81, 112] width 57 height 15
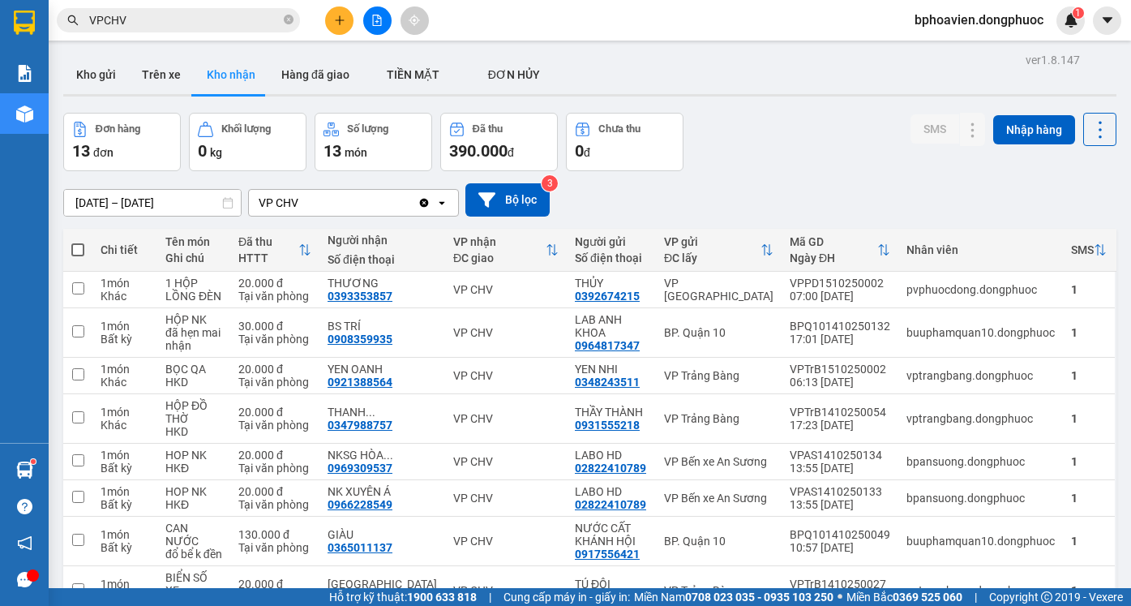
drag, startPoint x: 100, startPoint y: 79, endPoint x: 104, endPoint y: 102, distance: 23.9
click at [99, 79] on button "Kho gửi" at bounding box center [96, 74] width 66 height 39
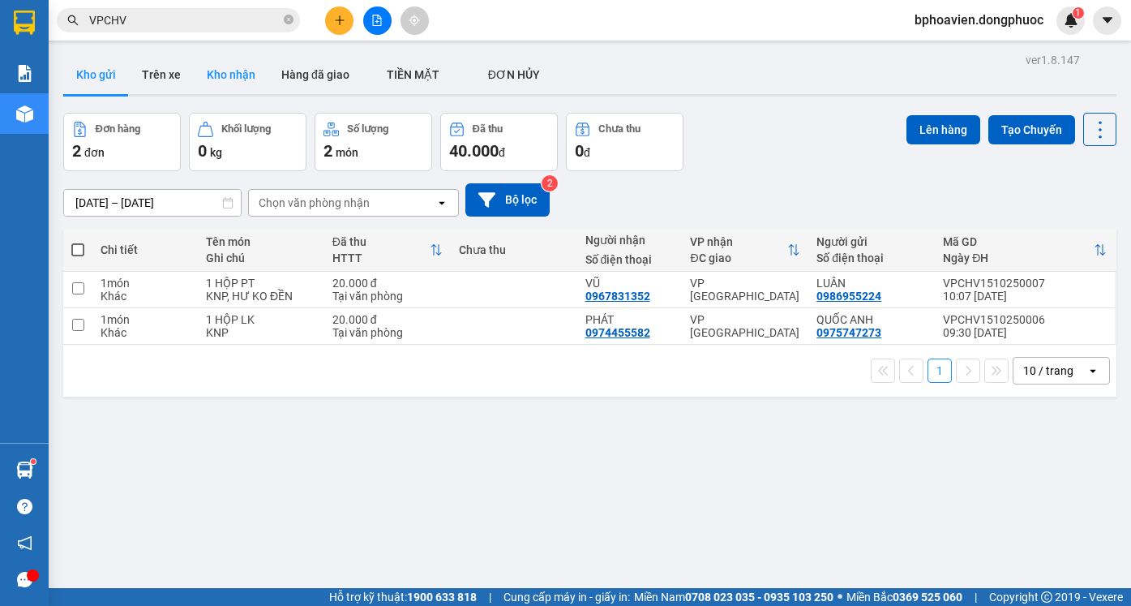
click at [226, 57] on button "Kho nhận" at bounding box center [231, 74] width 75 height 39
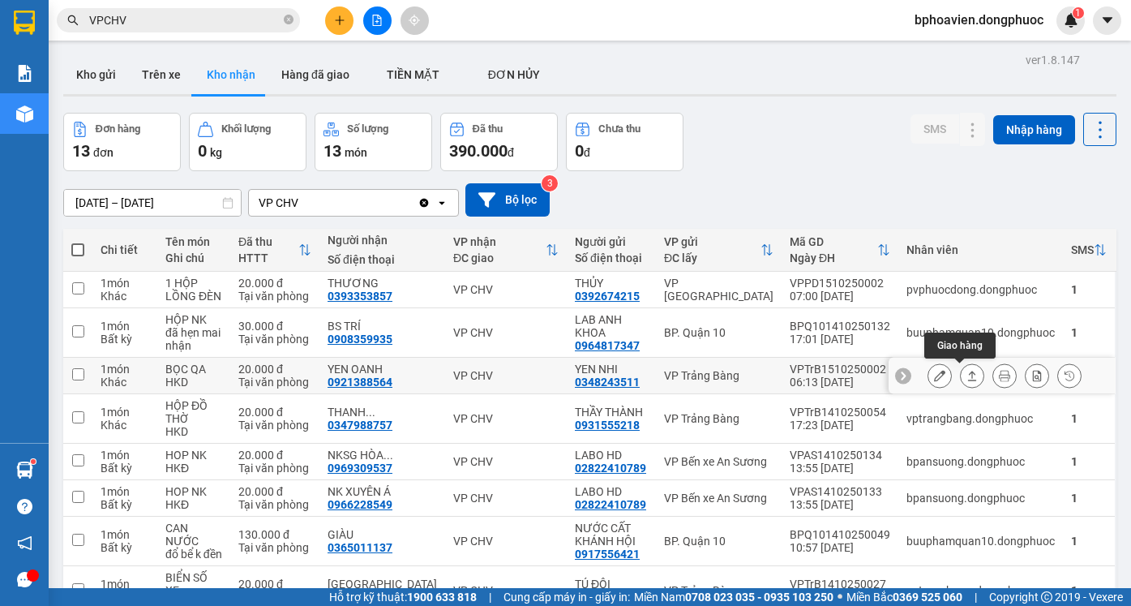
click at [967, 376] on icon at bounding box center [972, 375] width 11 height 11
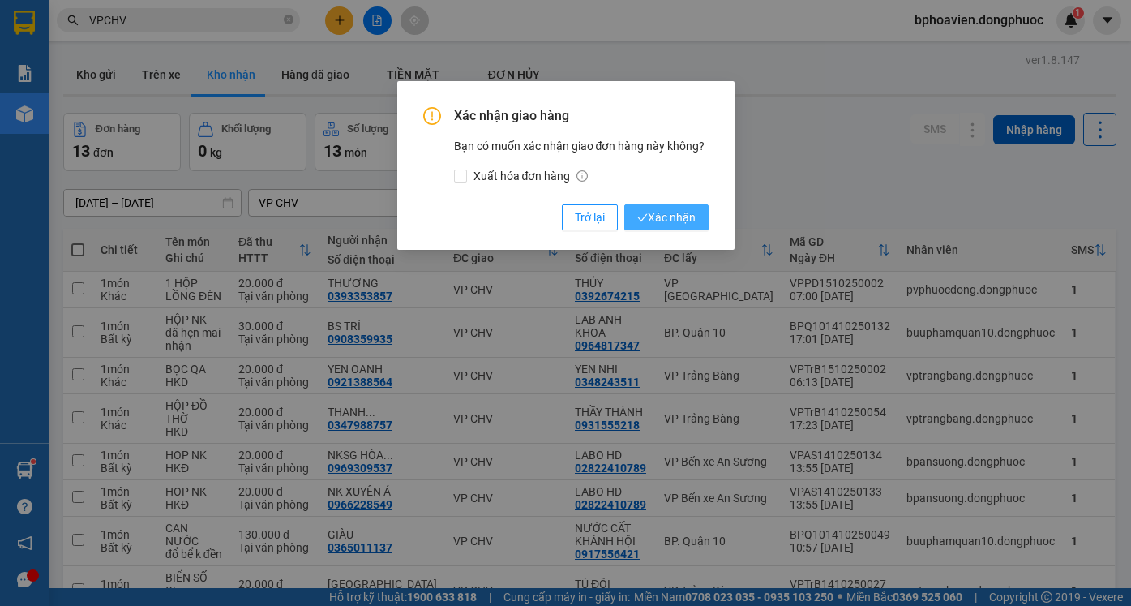
click at [652, 204] on button "Xác nhận" at bounding box center [666, 217] width 84 height 26
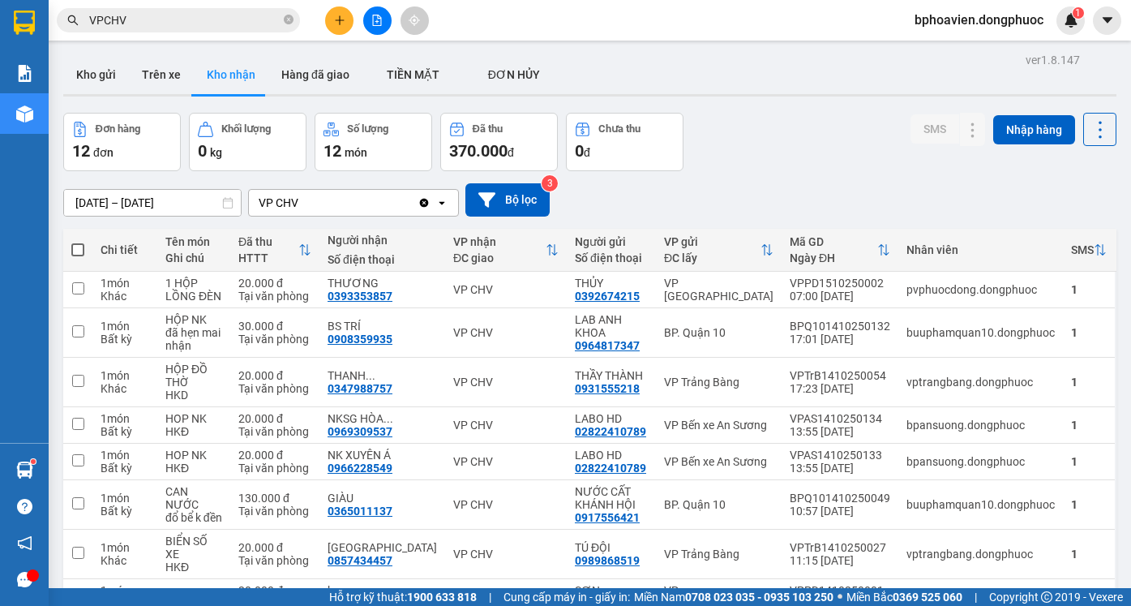
click at [345, 23] on button at bounding box center [339, 20] width 28 height 28
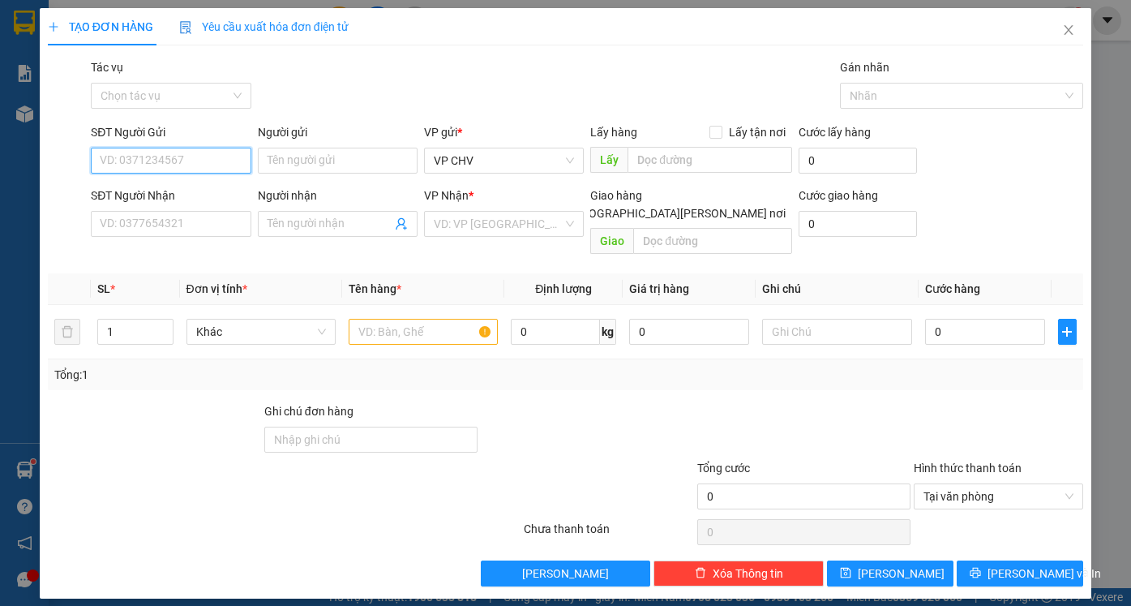
click at [176, 163] on input "SĐT Người Gửi" at bounding box center [171, 161] width 160 height 26
click at [176, 193] on div "0799558657 - NHI" at bounding box center [171, 193] width 140 height 18
type input "0799558657"
type input "NHI"
type input "0907414428"
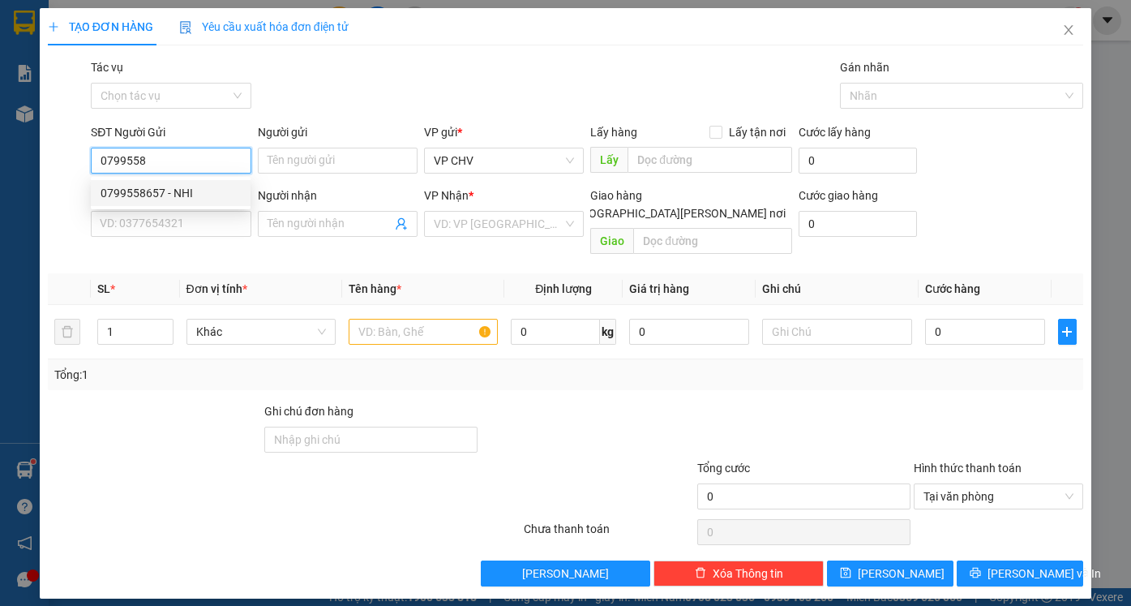
type input "HÒA"
type input "40.000"
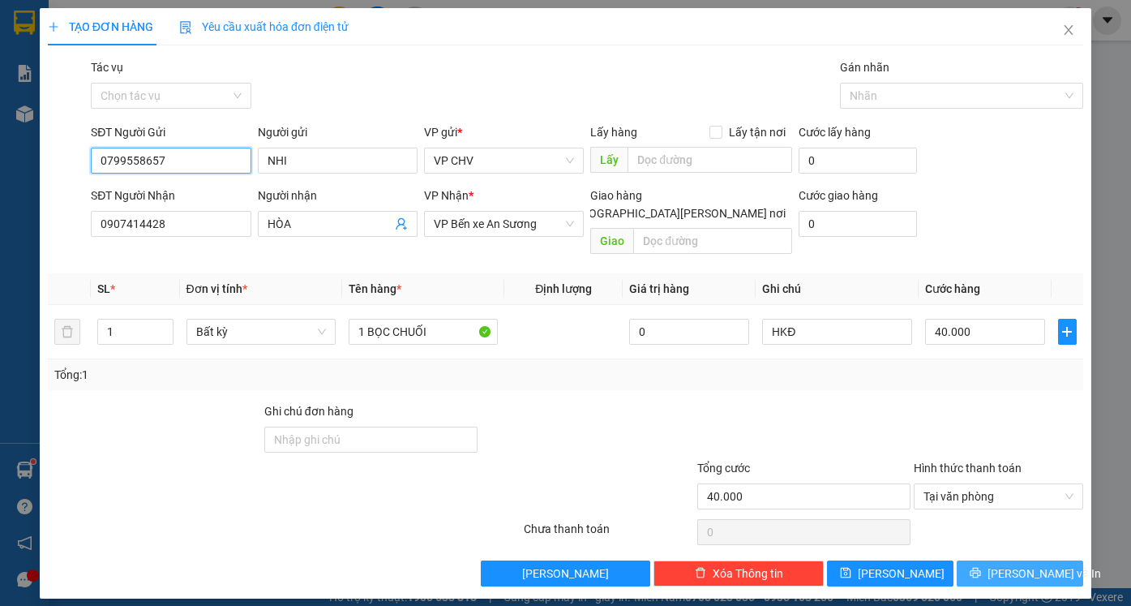
type input "0799558657"
click at [1029, 564] on span "[PERSON_NAME] và In" at bounding box center [1045, 573] width 114 height 18
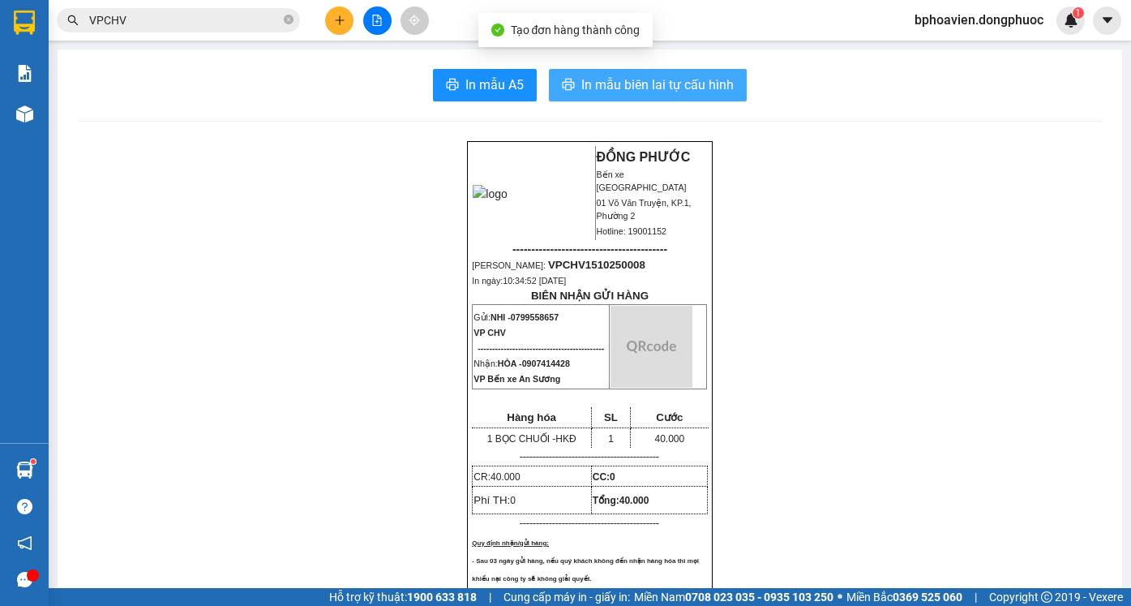
click at [629, 73] on button "In mẫu biên lai tự cấu hình" at bounding box center [648, 85] width 198 height 32
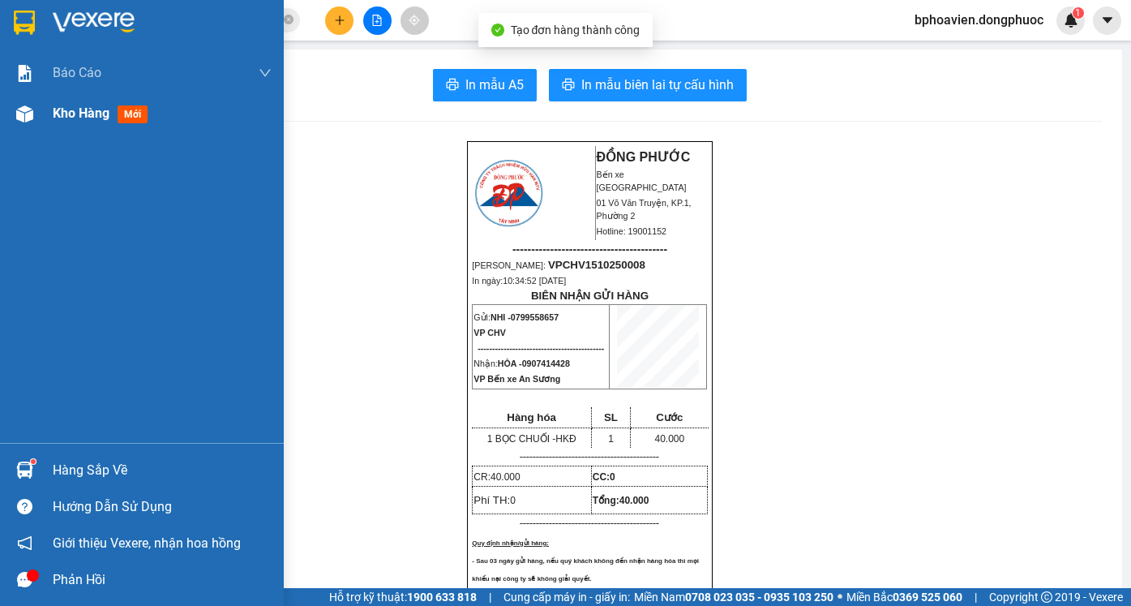
click at [58, 117] on span "Kho hàng" at bounding box center [81, 112] width 57 height 15
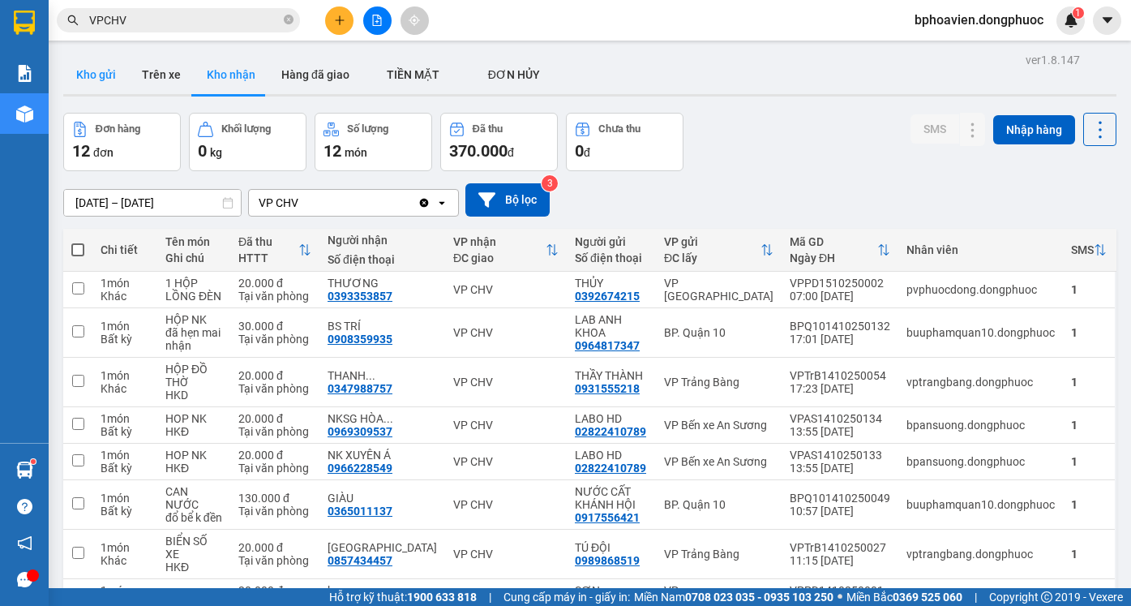
click at [83, 79] on button "Kho gửi" at bounding box center [96, 74] width 66 height 39
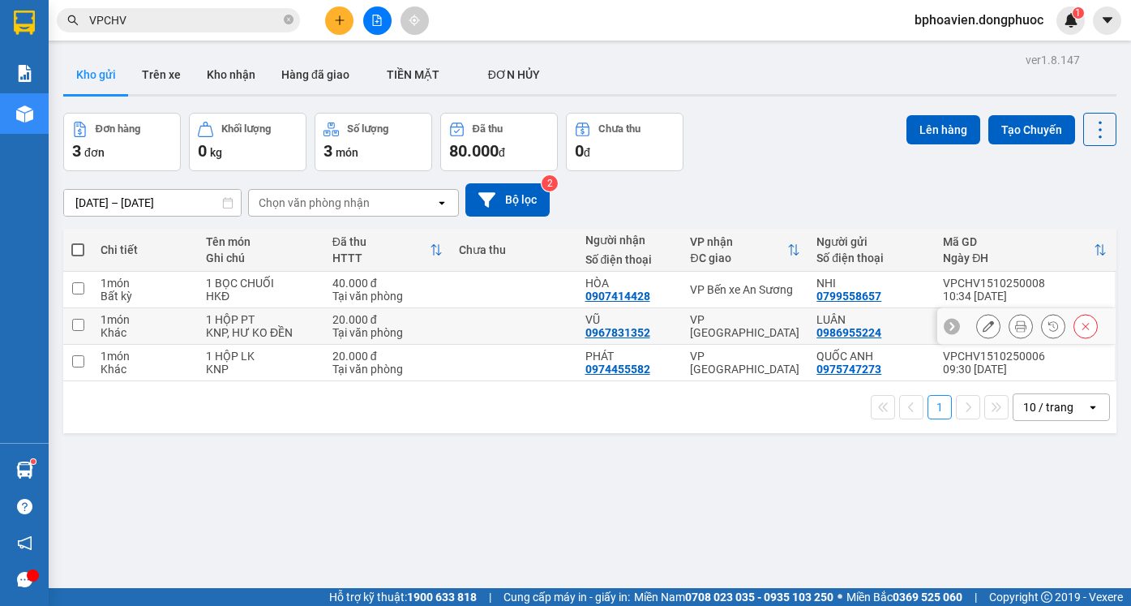
click at [547, 334] on td at bounding box center [514, 326] width 127 height 36
checkbox input "true"
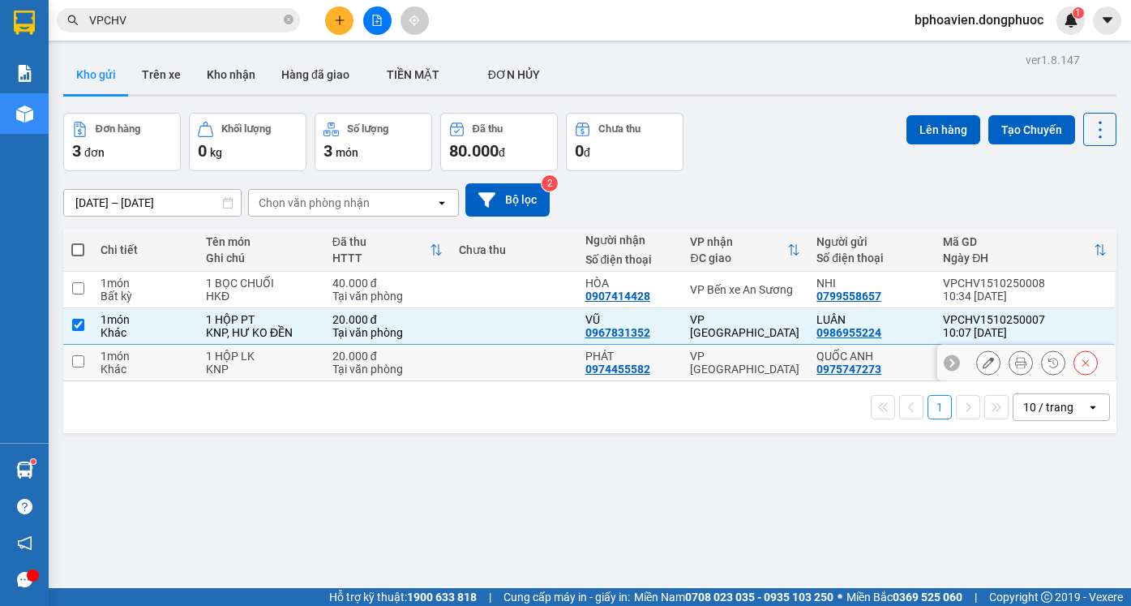
click at [540, 358] on td at bounding box center [514, 363] width 127 height 36
checkbox input "true"
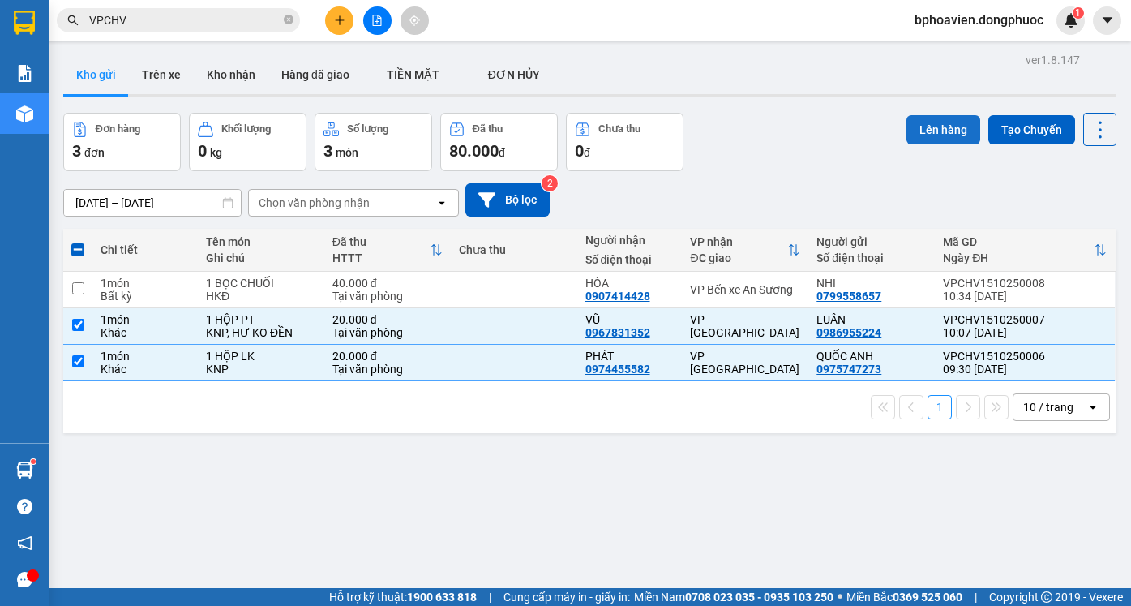
click at [941, 134] on button "Lên hàng" at bounding box center [944, 129] width 74 height 29
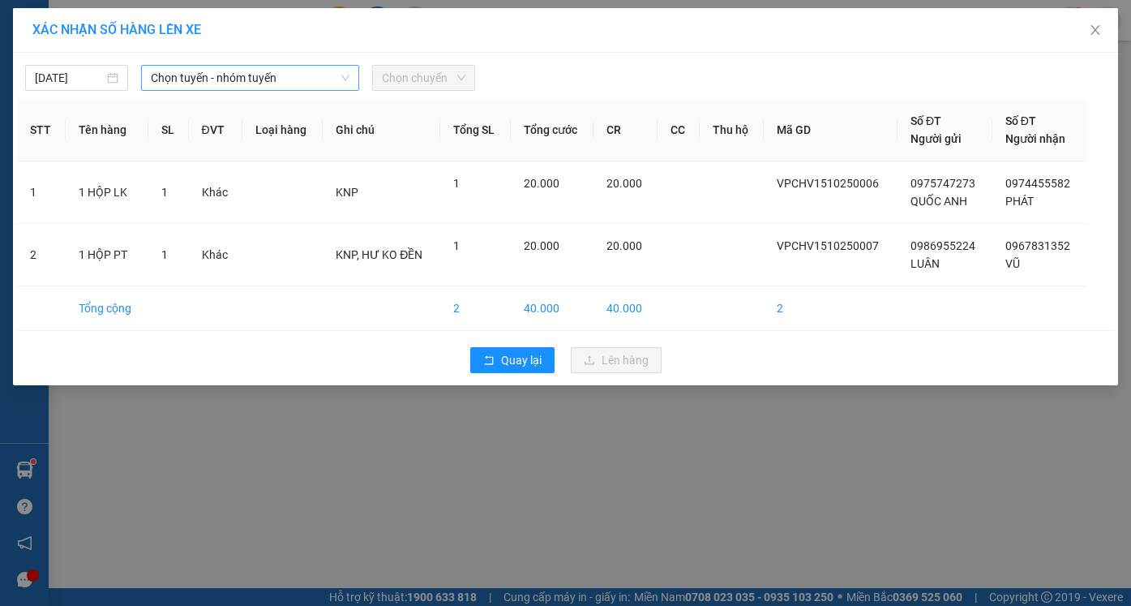
click at [185, 75] on span "Chọn tuyến - nhóm tuyến" at bounding box center [250, 78] width 199 height 24
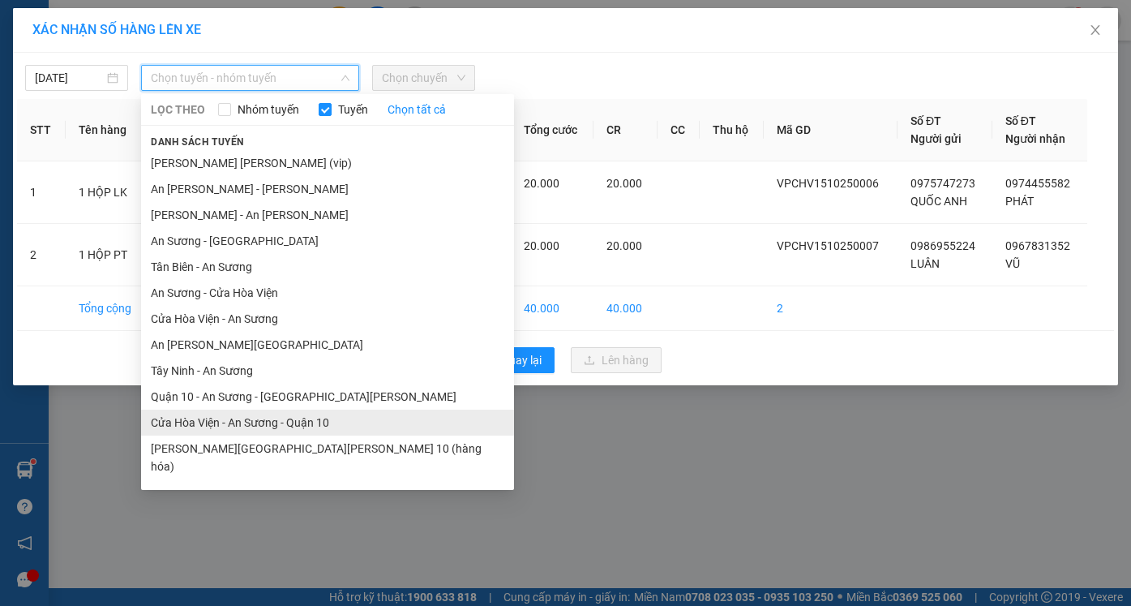
click at [238, 423] on li "Cửa Hòa Viện - An Sương - Quận 10" at bounding box center [327, 423] width 373 height 26
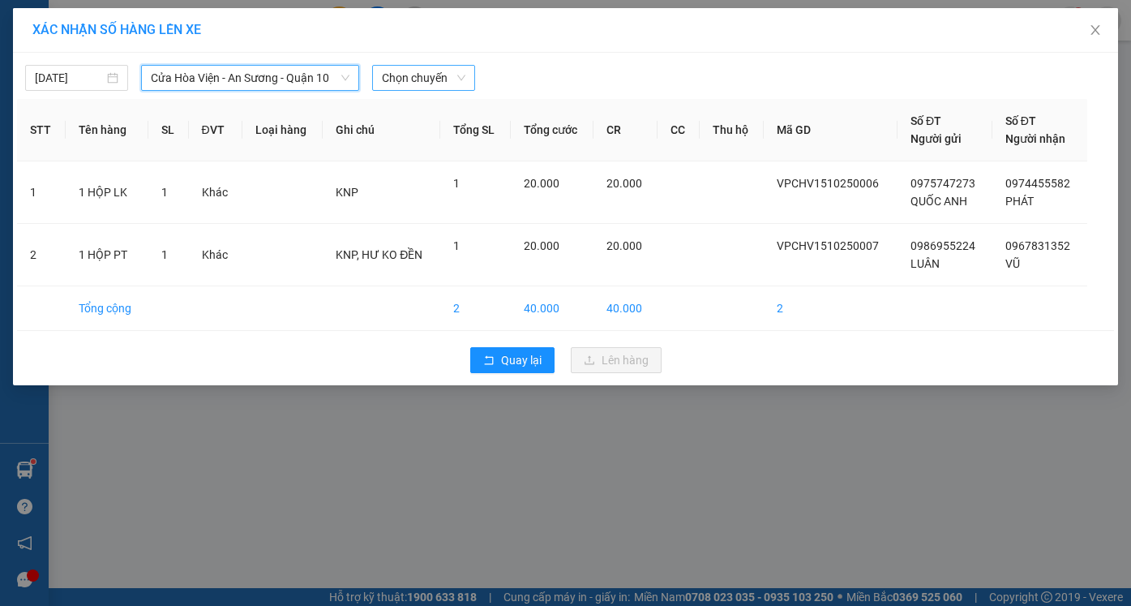
click at [384, 68] on span "Chọn chuyến" at bounding box center [424, 78] width 84 height 24
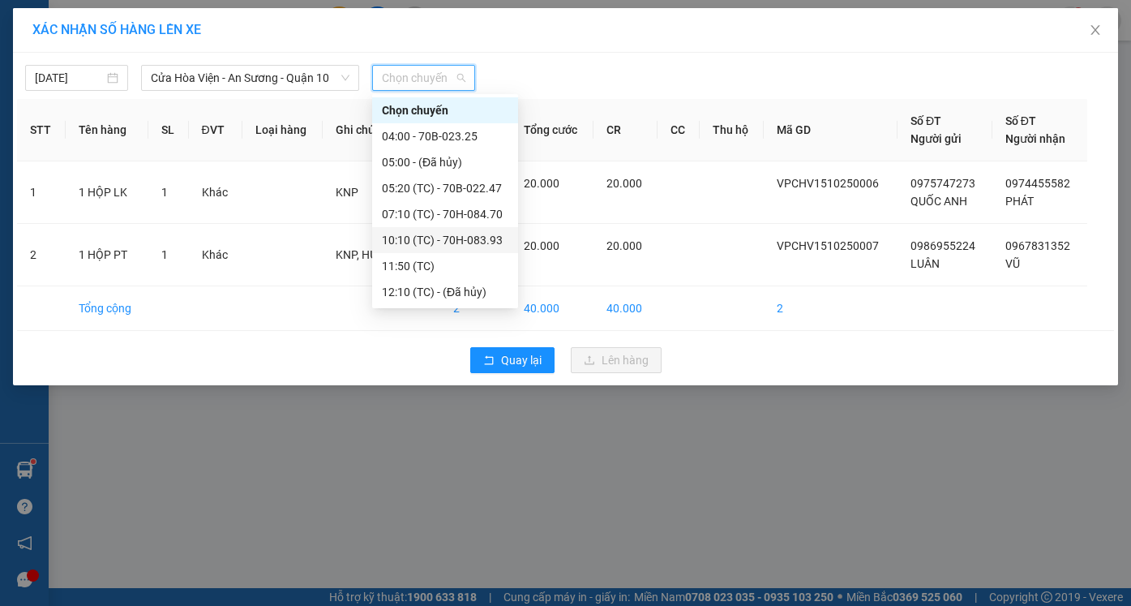
click at [439, 242] on div "10:10 (TC) - 70H-083.93" at bounding box center [445, 240] width 127 height 18
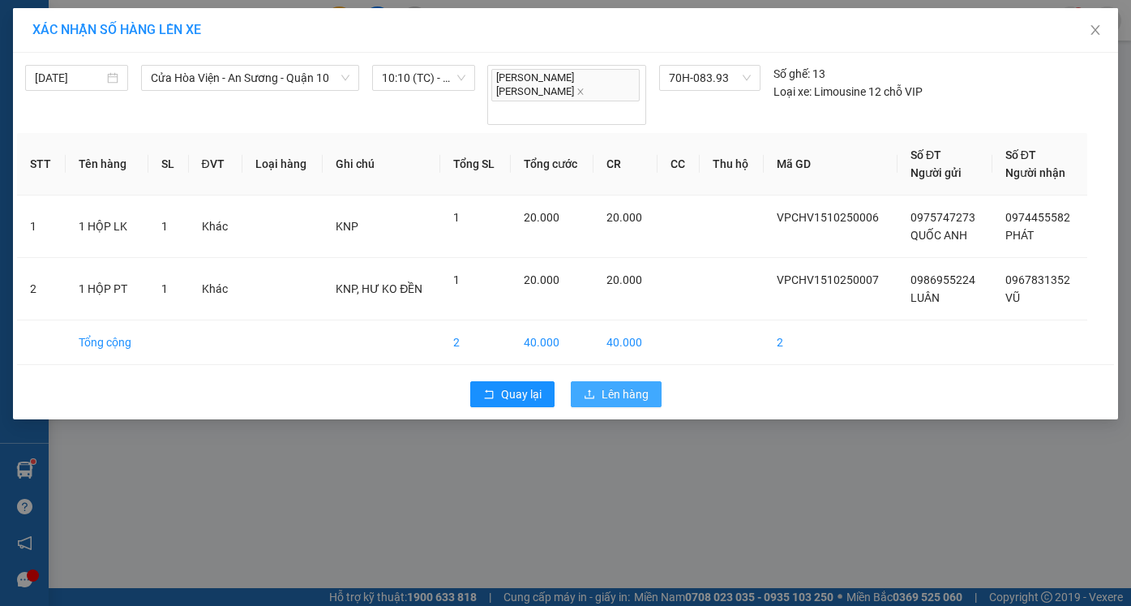
click at [640, 385] on span "Lên hàng" at bounding box center [625, 394] width 47 height 18
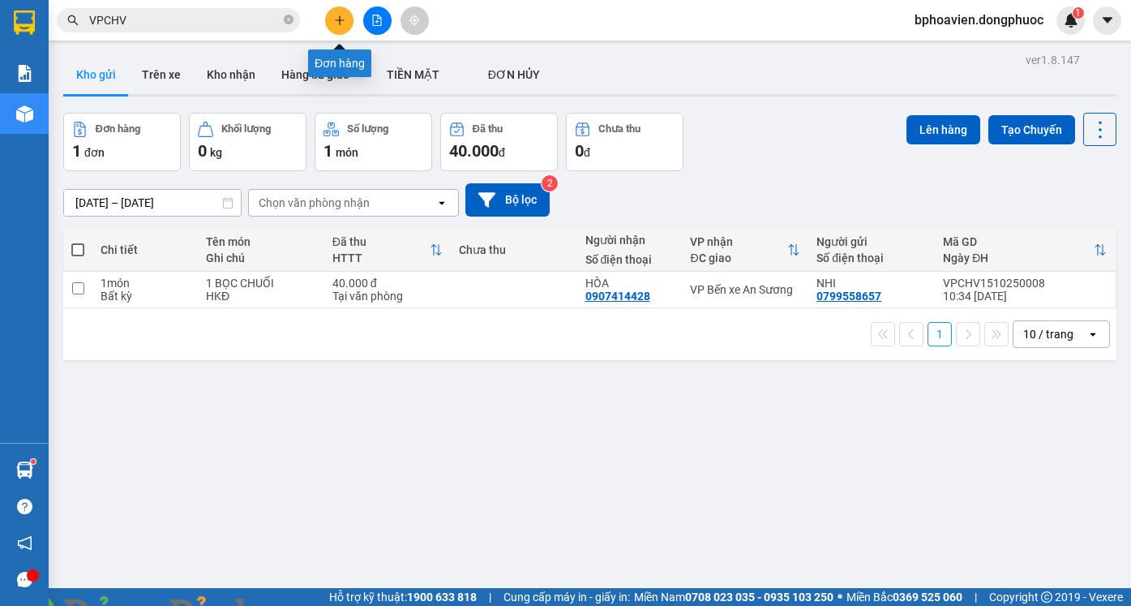
click at [343, 25] on icon "plus" at bounding box center [339, 20] width 11 height 11
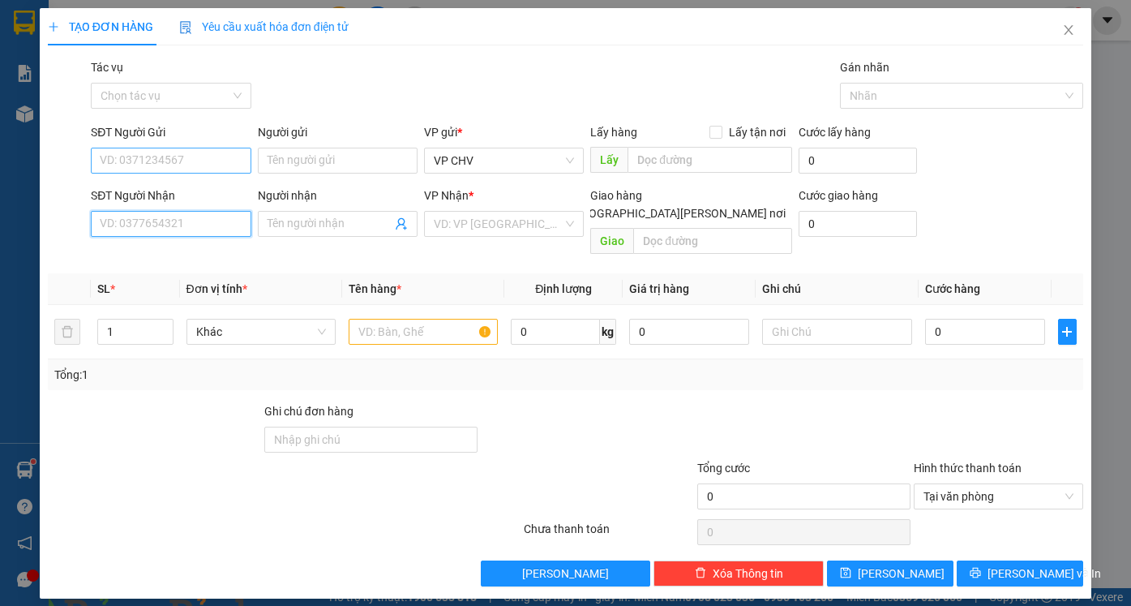
drag, startPoint x: 156, startPoint y: 231, endPoint x: 157, endPoint y: 165, distance: 66.5
click at [156, 230] on input "SĐT Người Nhận" at bounding box center [171, 224] width 160 height 26
click at [157, 163] on input "SĐT Người Gửi" at bounding box center [171, 161] width 160 height 26
click at [165, 198] on div "0396895652 - HẠNH" at bounding box center [171, 193] width 140 height 18
type input "0396895652"
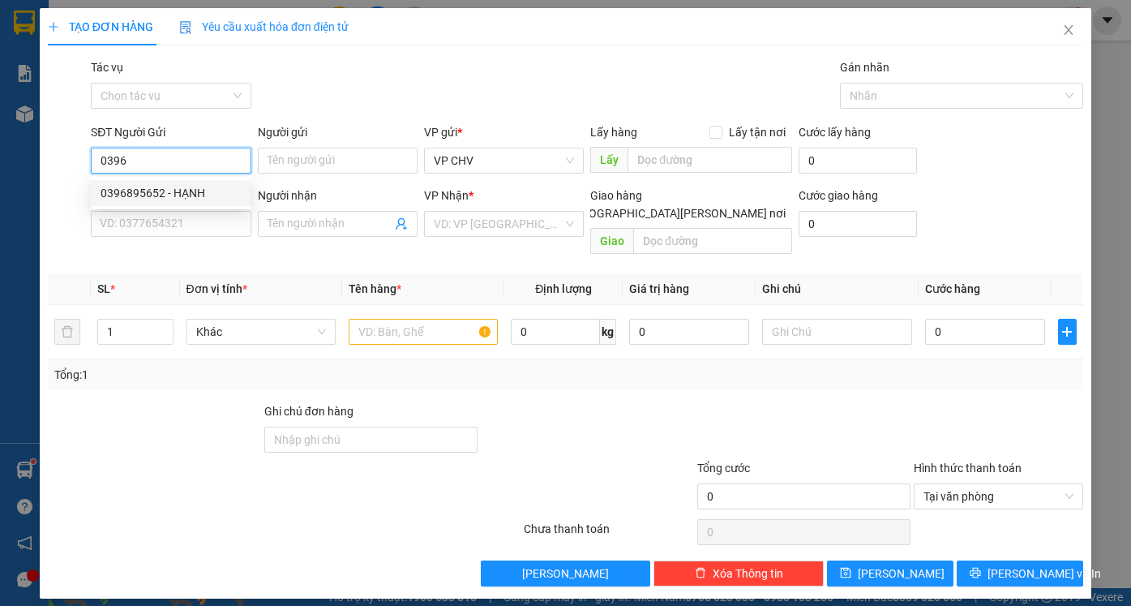
type input "HẠNH"
type input "0338776499"
type input "Quốc Việt"
type input "20.000"
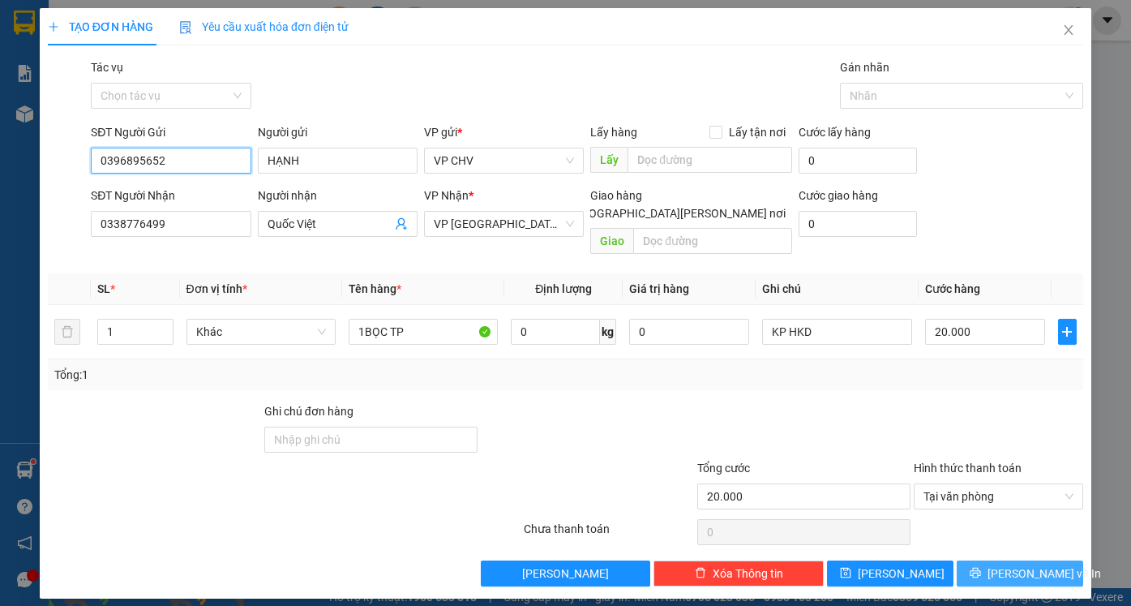
type input "0396895652"
click at [1060, 567] on button "[PERSON_NAME] và In" at bounding box center [1020, 573] width 127 height 26
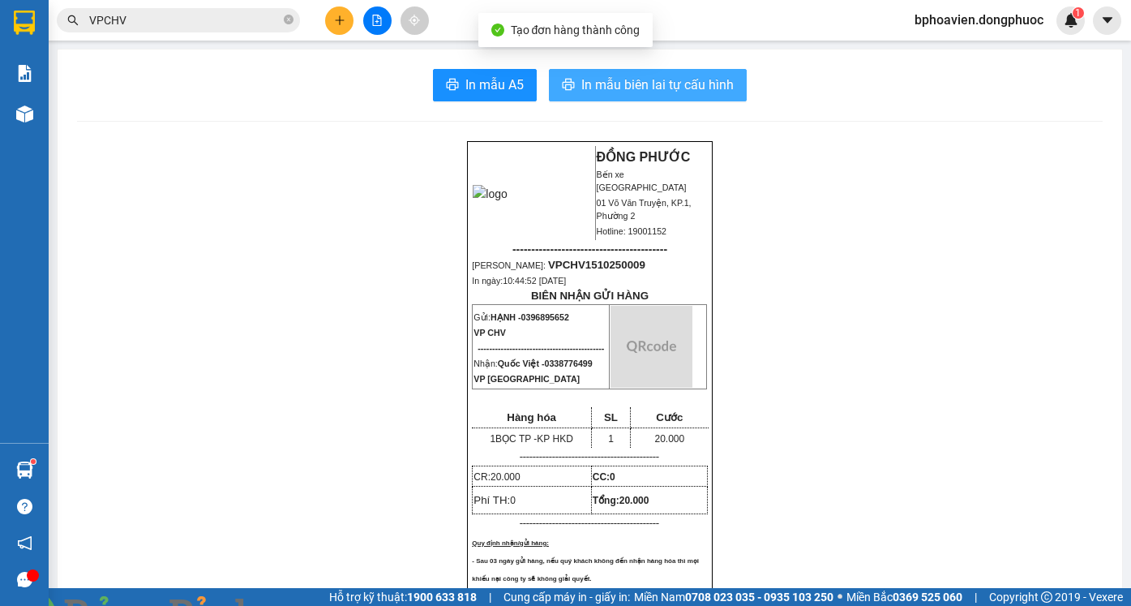
click at [618, 84] on span "In mẫu biên lai tự cấu hình" at bounding box center [657, 85] width 152 height 20
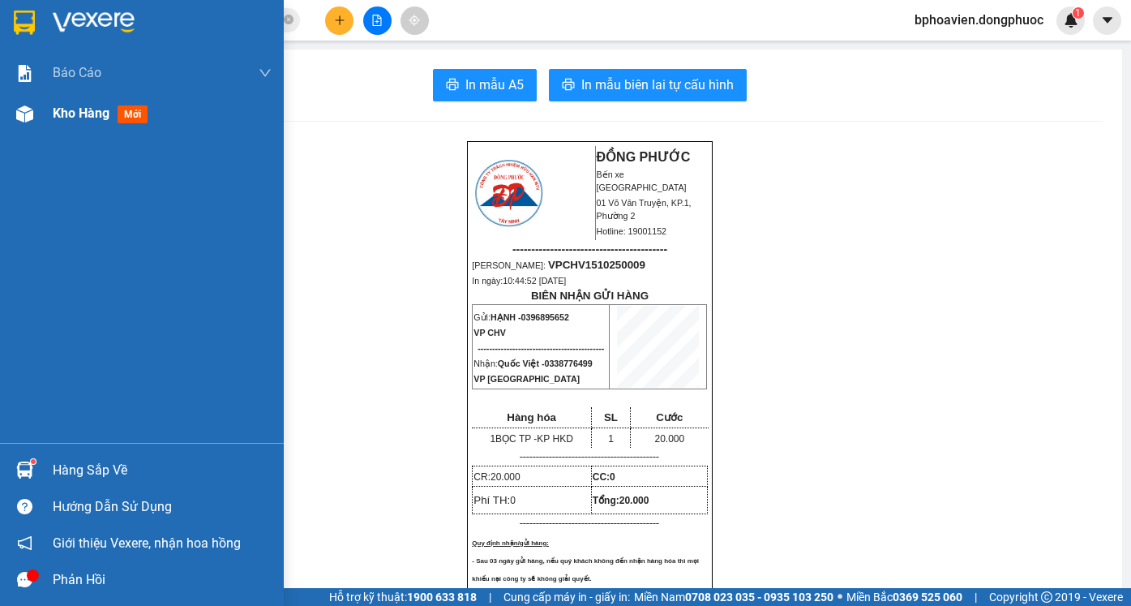
click at [73, 114] on span "Kho hàng" at bounding box center [81, 112] width 57 height 15
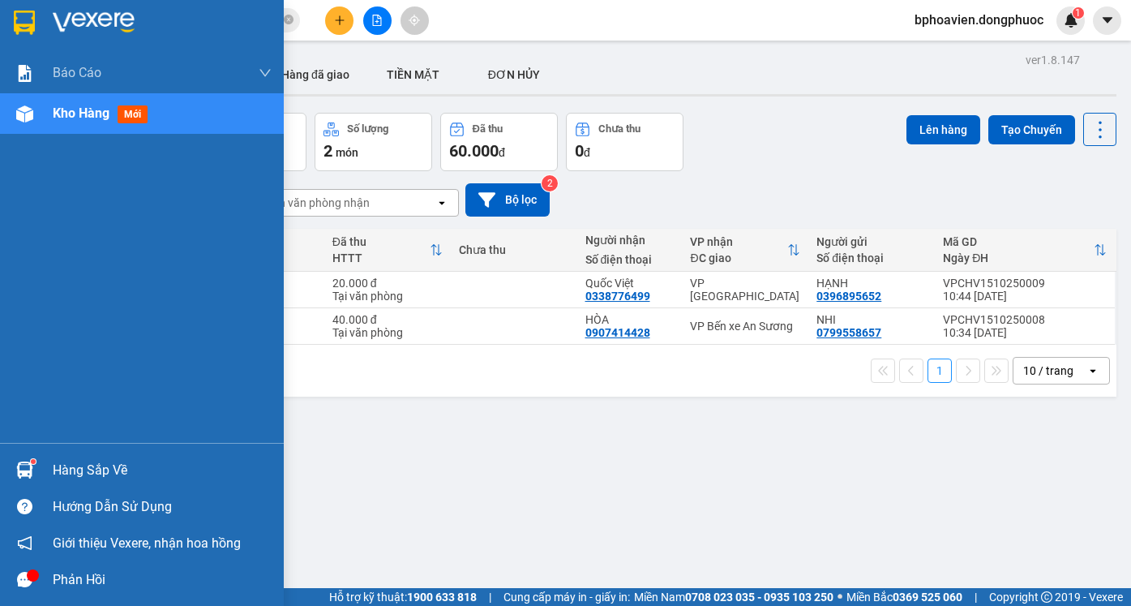
click at [79, 474] on div "Hàng sắp về" at bounding box center [162, 470] width 219 height 24
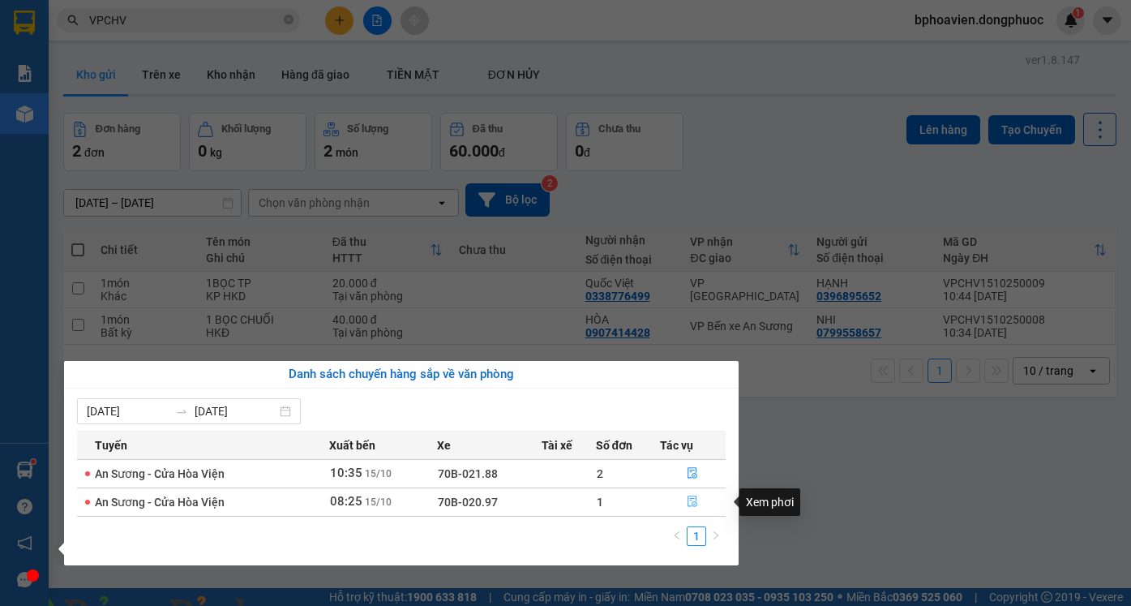
click at [697, 509] on button "button" at bounding box center [693, 502] width 65 height 26
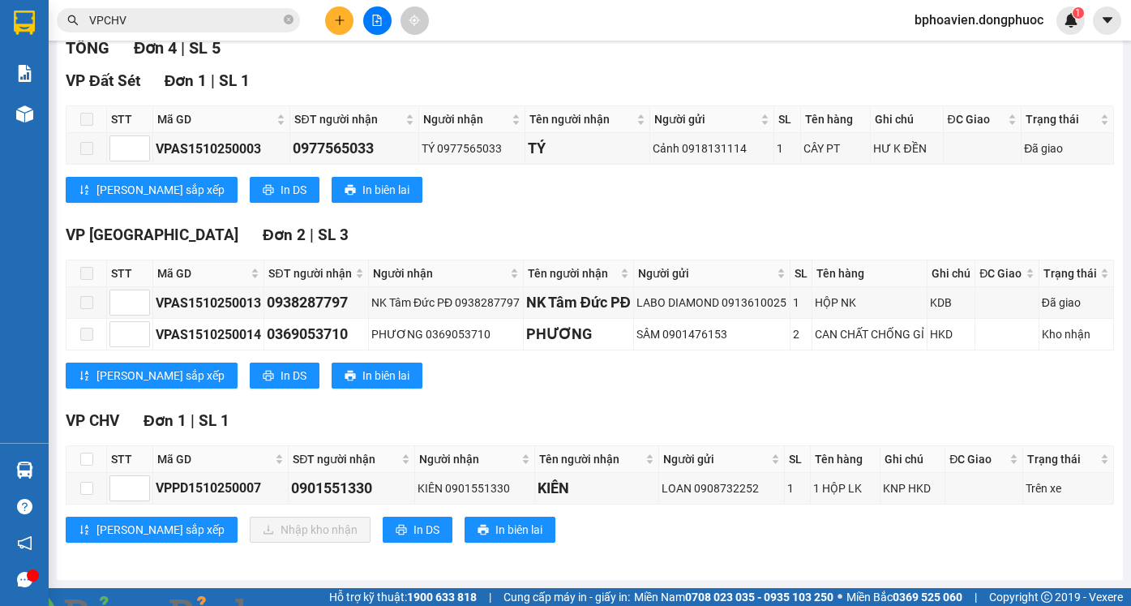
scroll to position [261, 0]
click at [84, 457] on input "checkbox" at bounding box center [86, 459] width 13 height 13
checkbox input "true"
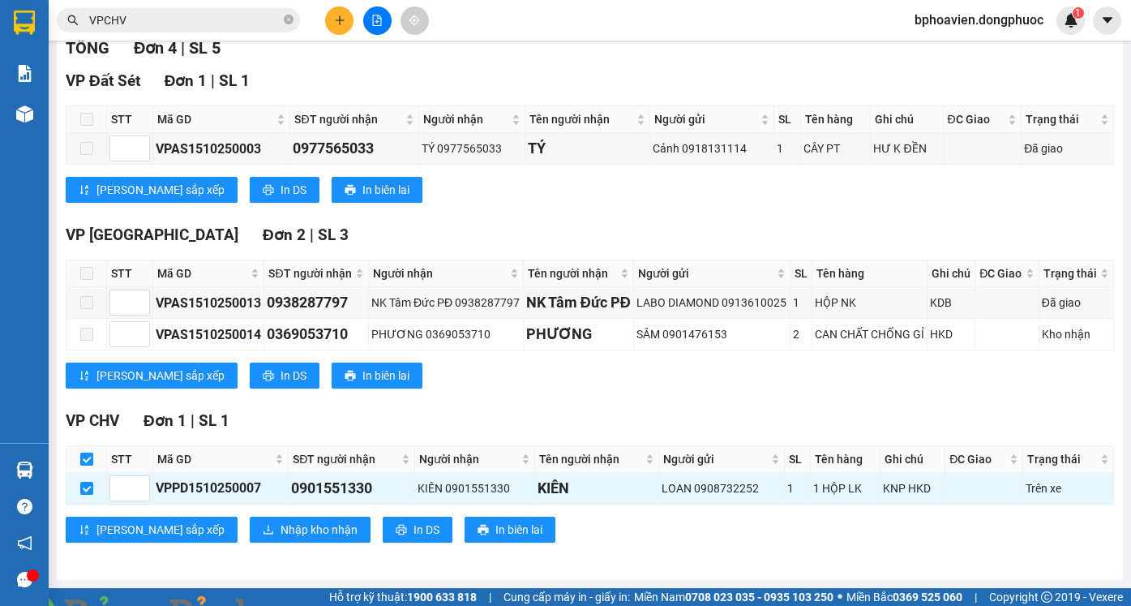
checkbox input "true"
click at [281, 528] on span "Nhập kho nhận" at bounding box center [319, 530] width 77 height 18
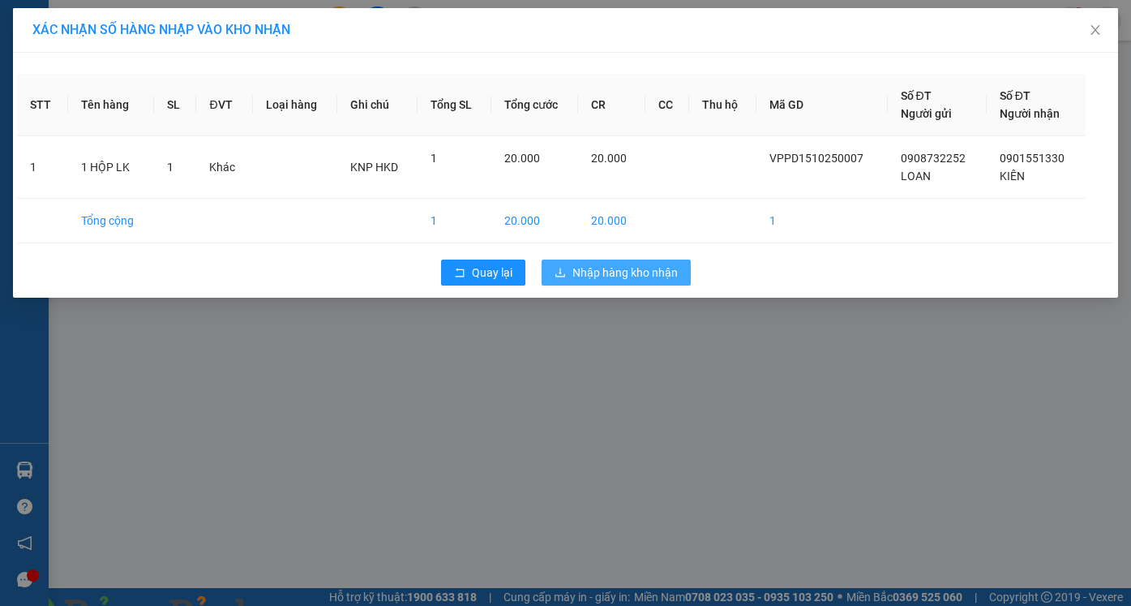
click at [664, 269] on span "Nhập hàng kho nhận" at bounding box center [625, 273] width 105 height 18
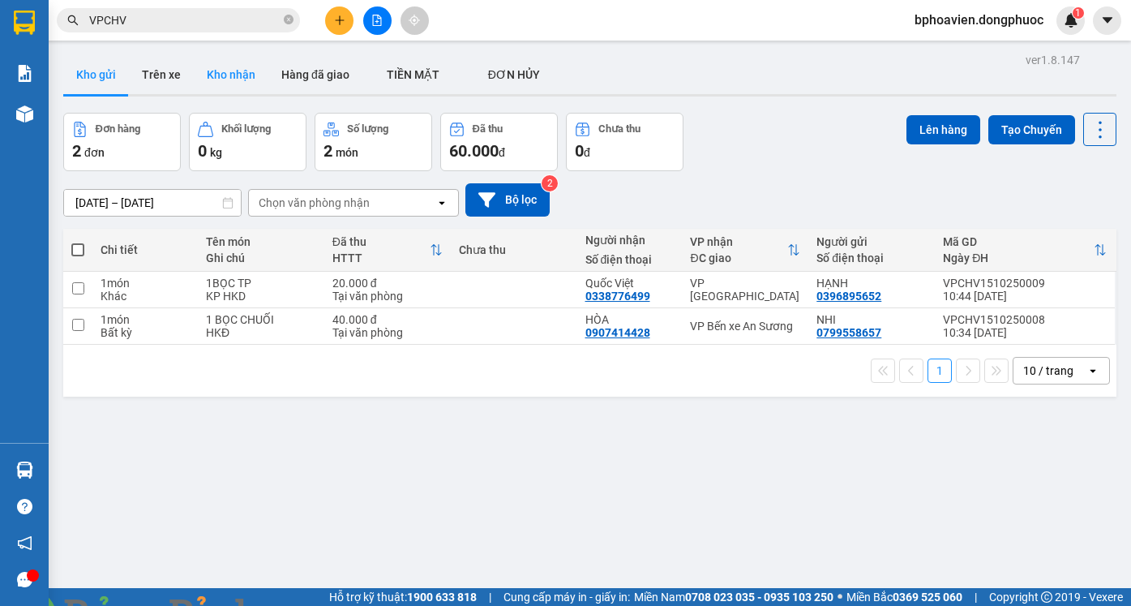
click at [252, 77] on button "Kho nhận" at bounding box center [231, 74] width 75 height 39
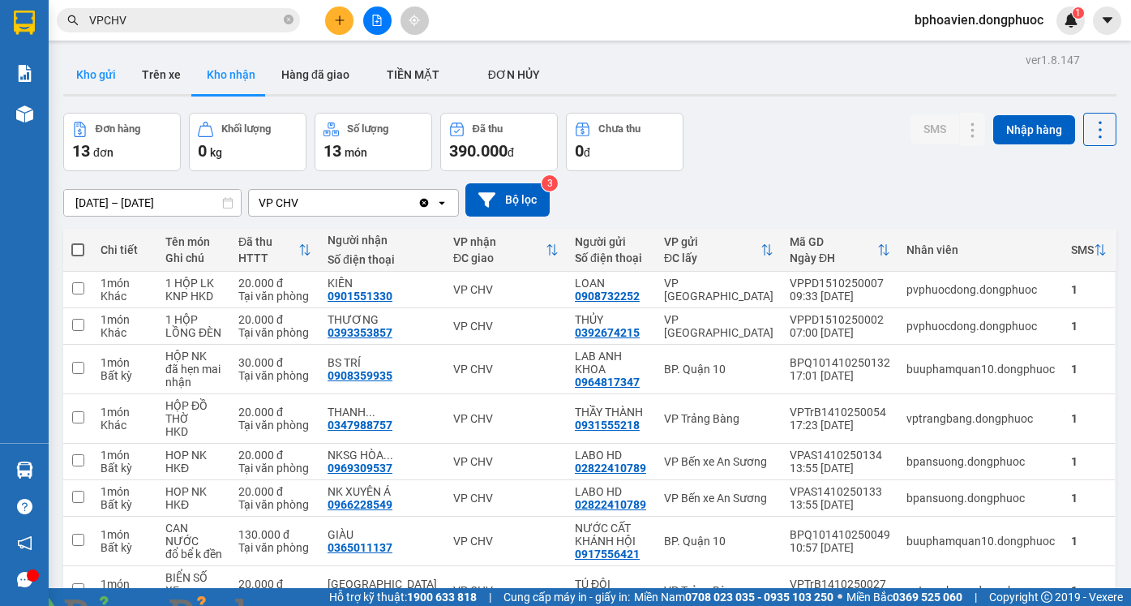
click at [119, 65] on button "Kho gửi" at bounding box center [96, 74] width 66 height 39
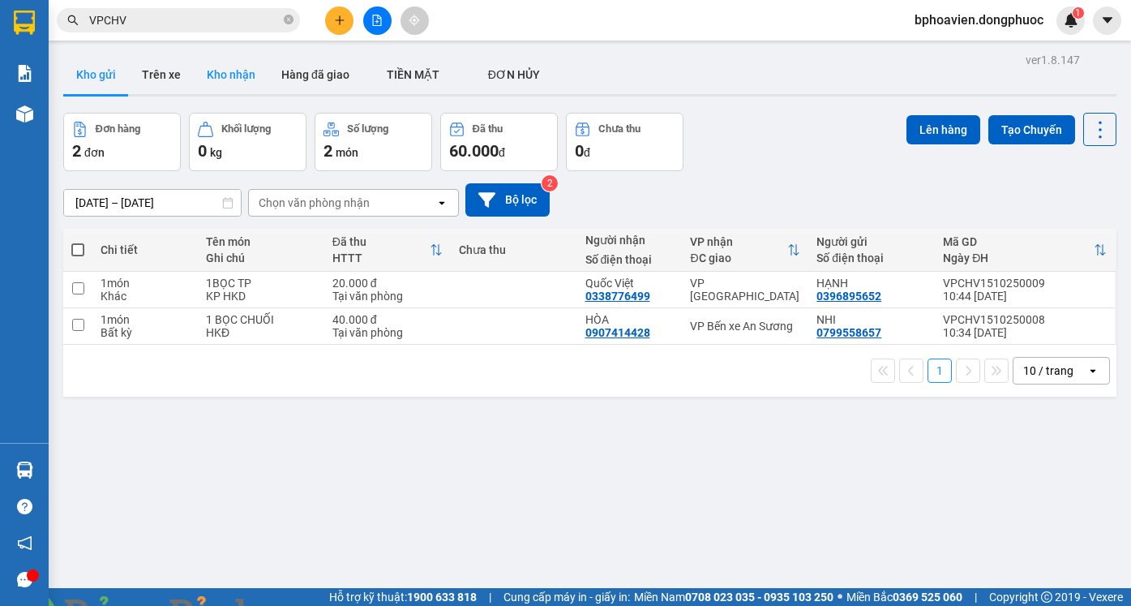
click at [211, 69] on button "Kho nhận" at bounding box center [231, 74] width 75 height 39
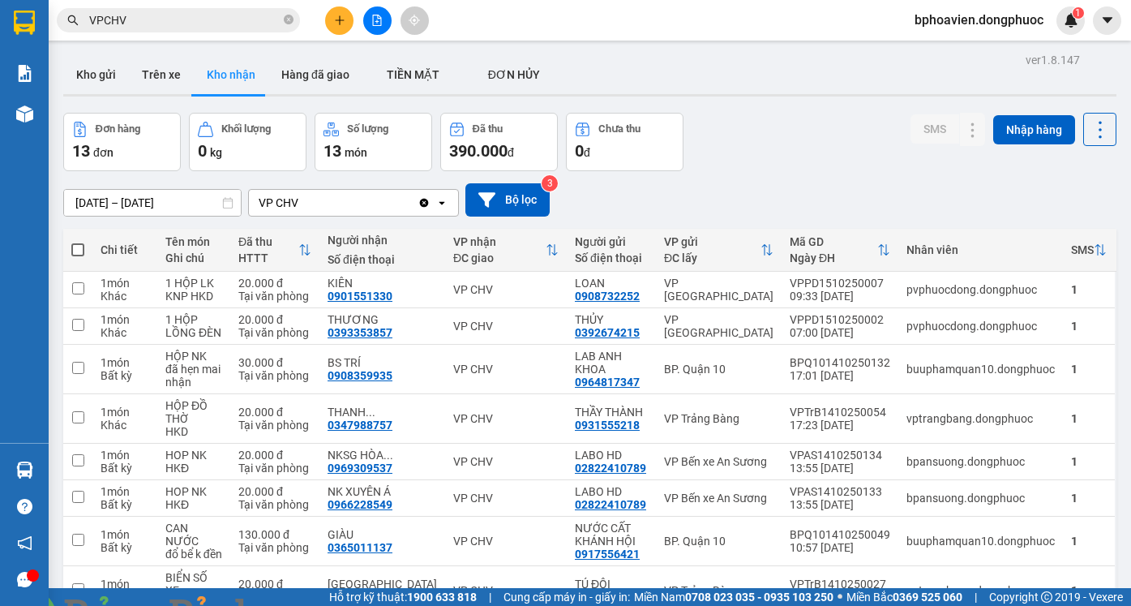
click at [92, 54] on div "ver 1.8.147 Kho gửi Trên xe Kho nhận Hàng đã giao TIỀN MẶT ĐƠN HỦY Đơn hàng 1…" at bounding box center [590, 398] width 1066 height 698
click at [337, 19] on icon "plus" at bounding box center [339, 20] width 11 height 11
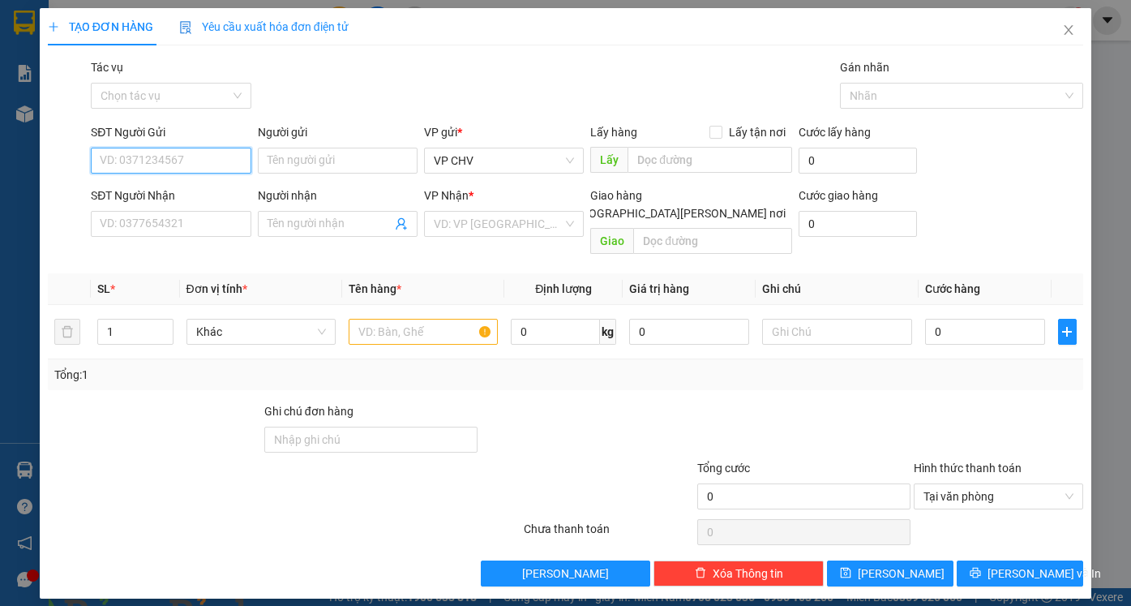
click at [208, 166] on input "SĐT Người Gửi" at bounding box center [171, 161] width 160 height 26
click at [156, 223] on input "SĐT Người Nhận" at bounding box center [171, 224] width 160 height 26
type input "0906828917"
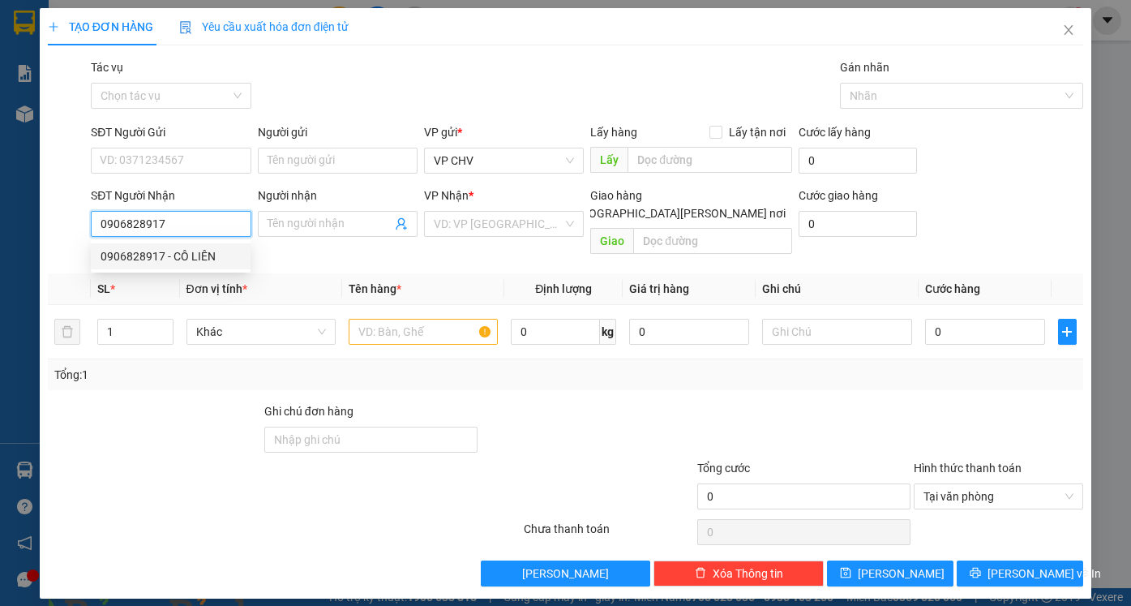
click at [212, 256] on div "0906828917 - CÔ LIÊN" at bounding box center [171, 256] width 140 height 18
type input "CÔ LIÊN"
type input "20.000"
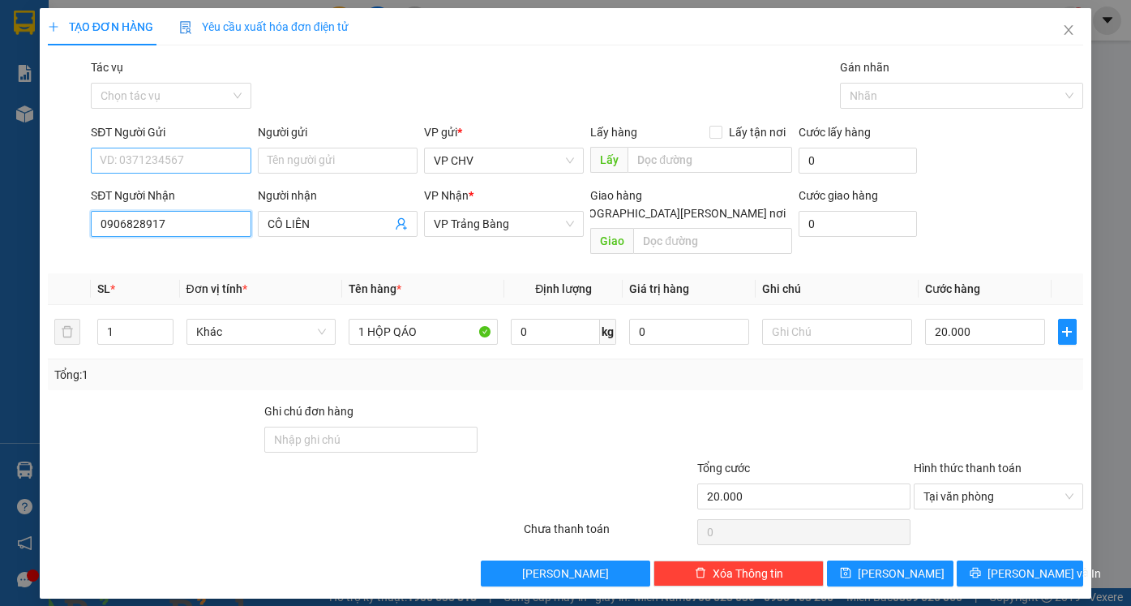
type input "0906828917"
click at [199, 156] on input "SĐT Người Gửi" at bounding box center [171, 161] width 160 height 26
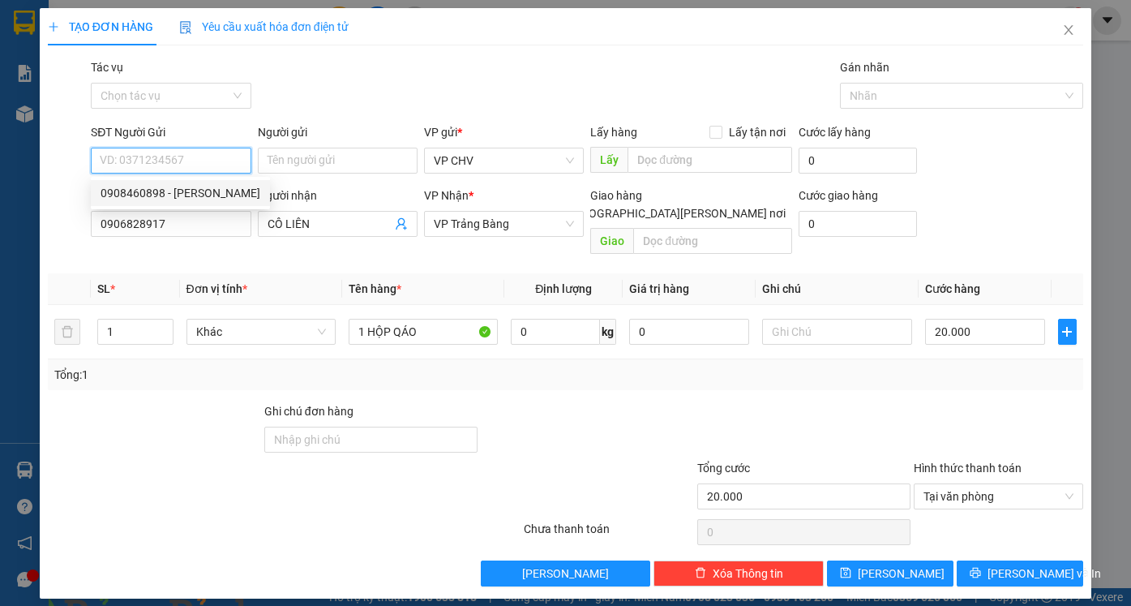
click at [200, 195] on div "0908460898 - CHÚ HÙNG" at bounding box center [181, 193] width 160 height 18
type input "0908460898"
type input "CHÚ HÙNG"
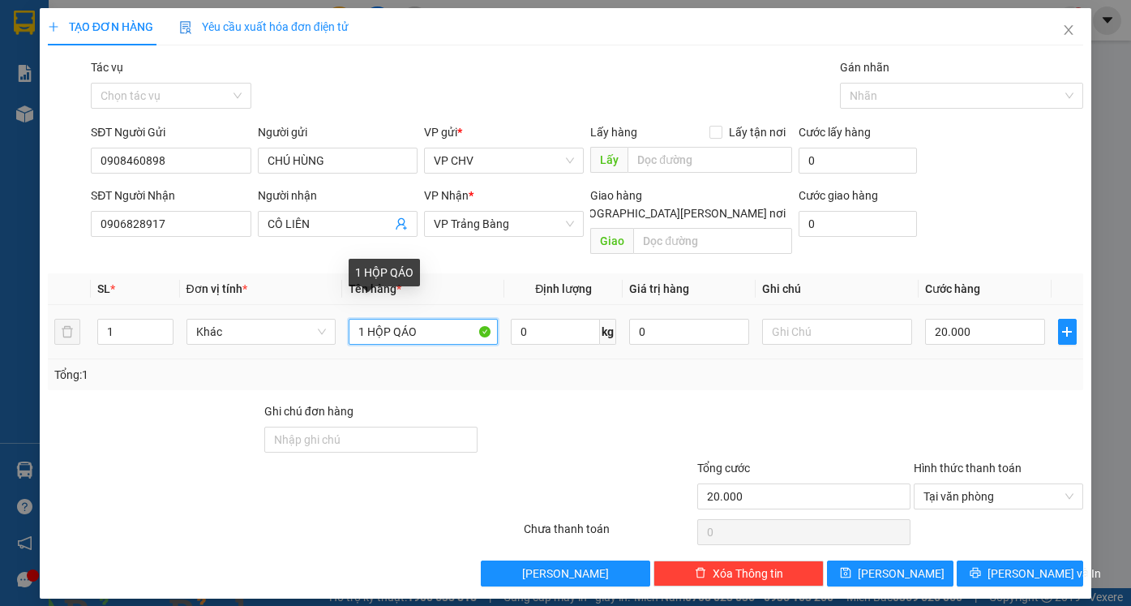
click at [361, 319] on input "1 HỘP QÁO" at bounding box center [423, 332] width 149 height 26
drag, startPoint x: 369, startPoint y: 314, endPoint x: 483, endPoint y: 327, distance: 114.3
click at [483, 327] on div "1 HỘP QÁO" at bounding box center [423, 331] width 149 height 32
type input "1 TÚI QUẦN ÁO"
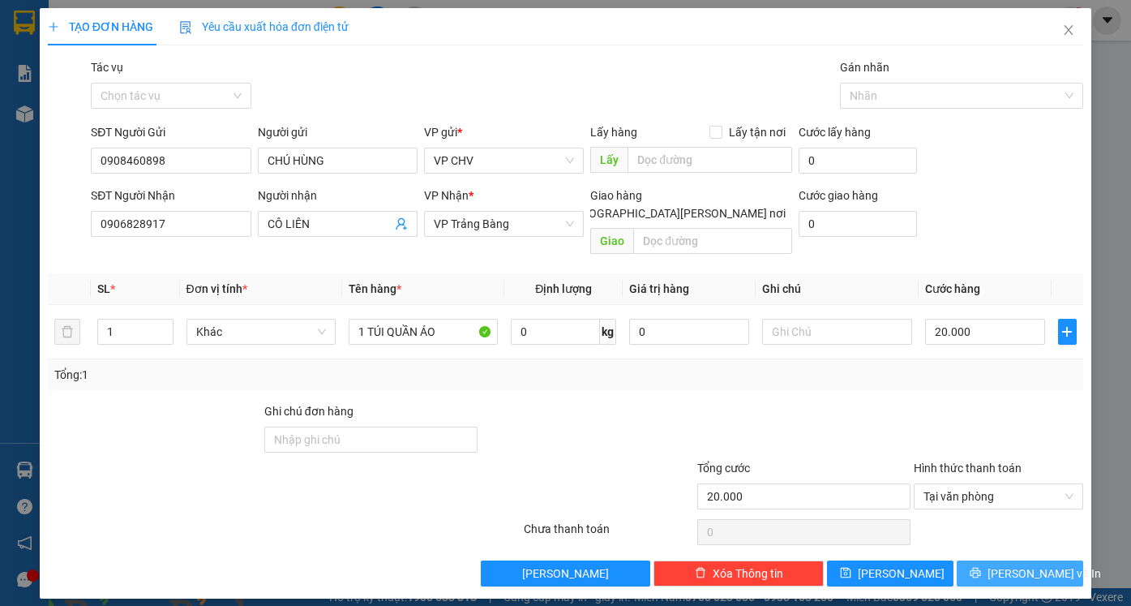
click at [1042, 564] on span "[PERSON_NAME] và In" at bounding box center [1045, 573] width 114 height 18
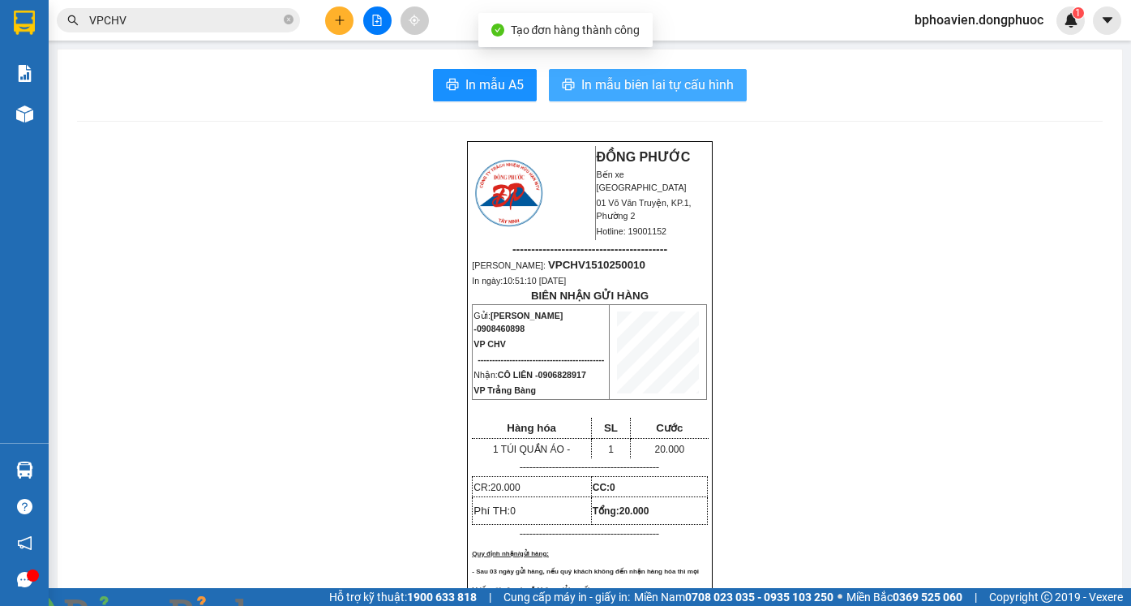
drag, startPoint x: 706, startPoint y: 82, endPoint x: 677, endPoint y: 72, distance: 30.8
click at [706, 82] on span "In mẫu biên lai tự cấu hình" at bounding box center [657, 85] width 152 height 20
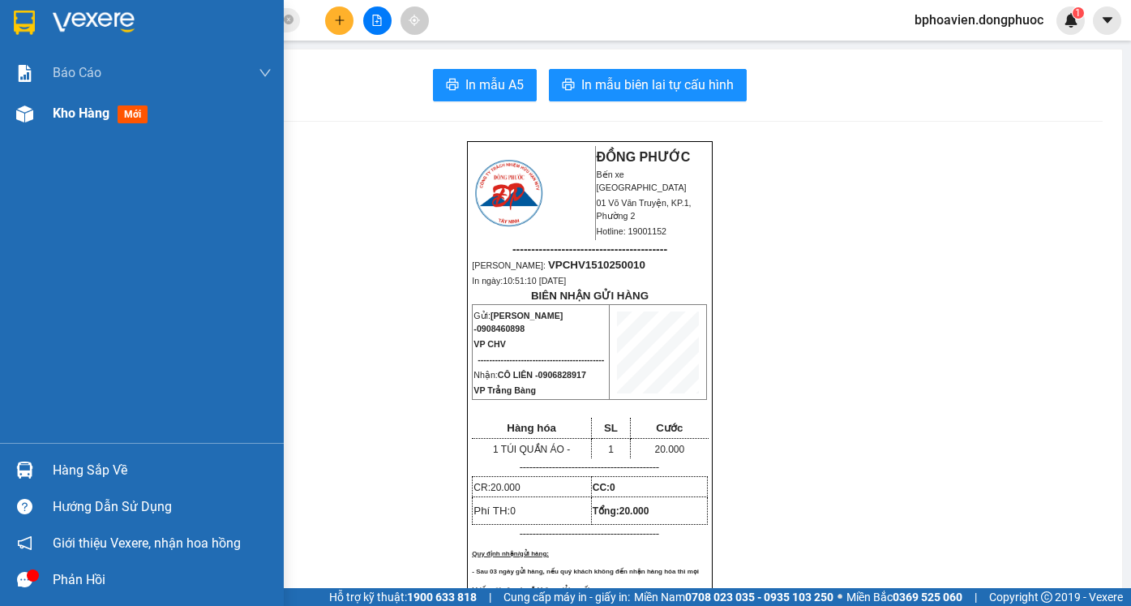
click at [69, 108] on span "Kho hàng" at bounding box center [81, 112] width 57 height 15
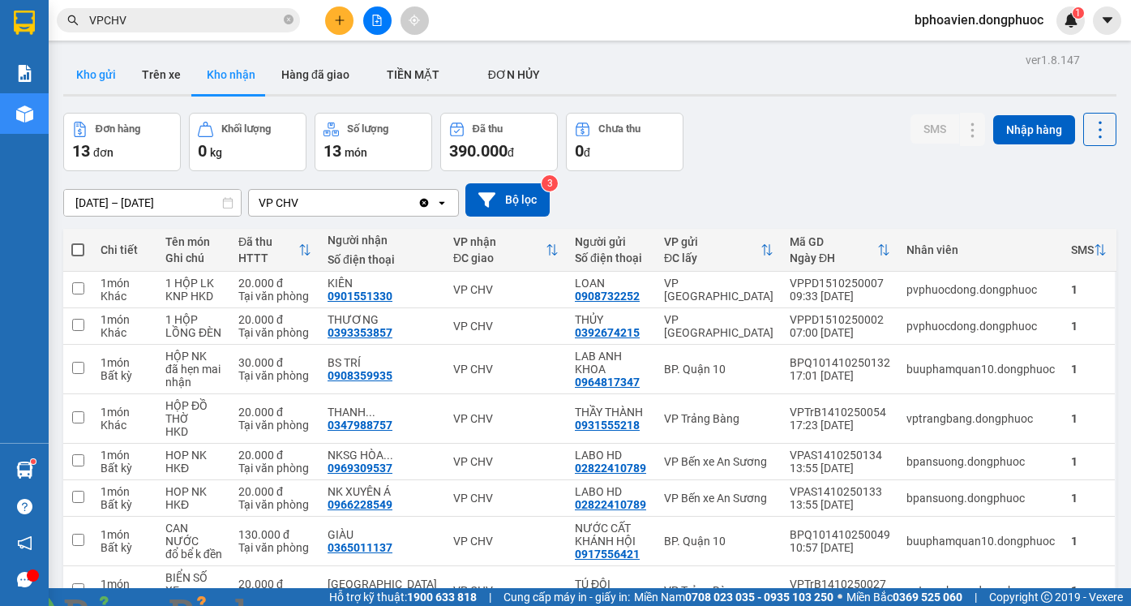
drag, startPoint x: 83, startPoint y: 77, endPoint x: 88, endPoint y: 93, distance: 17.2
click at [83, 78] on button "Kho gửi" at bounding box center [96, 74] width 66 height 39
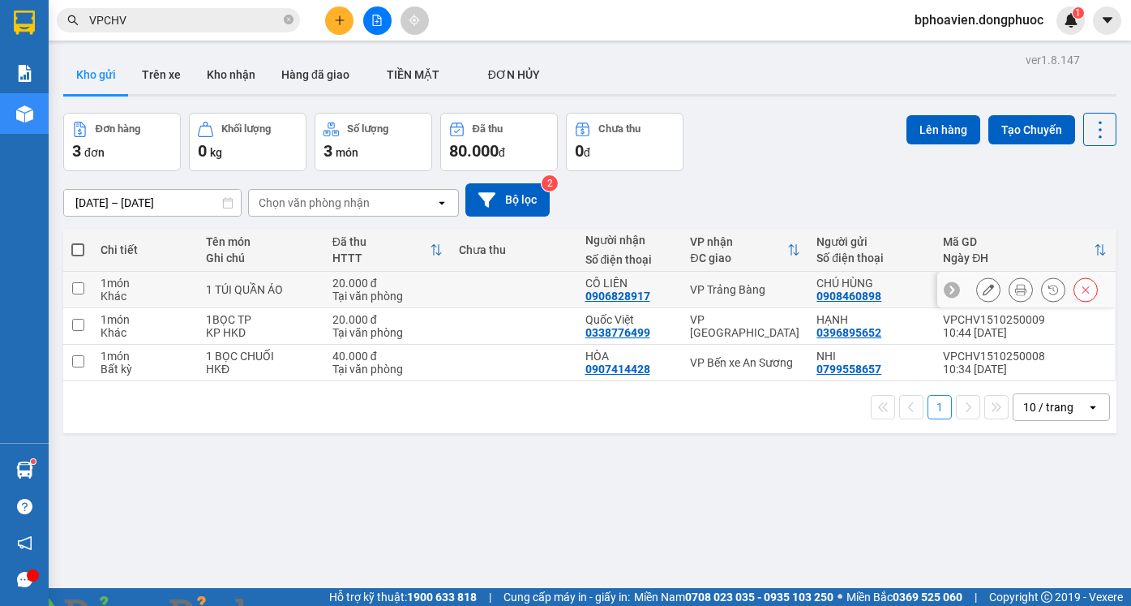
click at [549, 304] on td at bounding box center [514, 290] width 127 height 36
checkbox input "true"
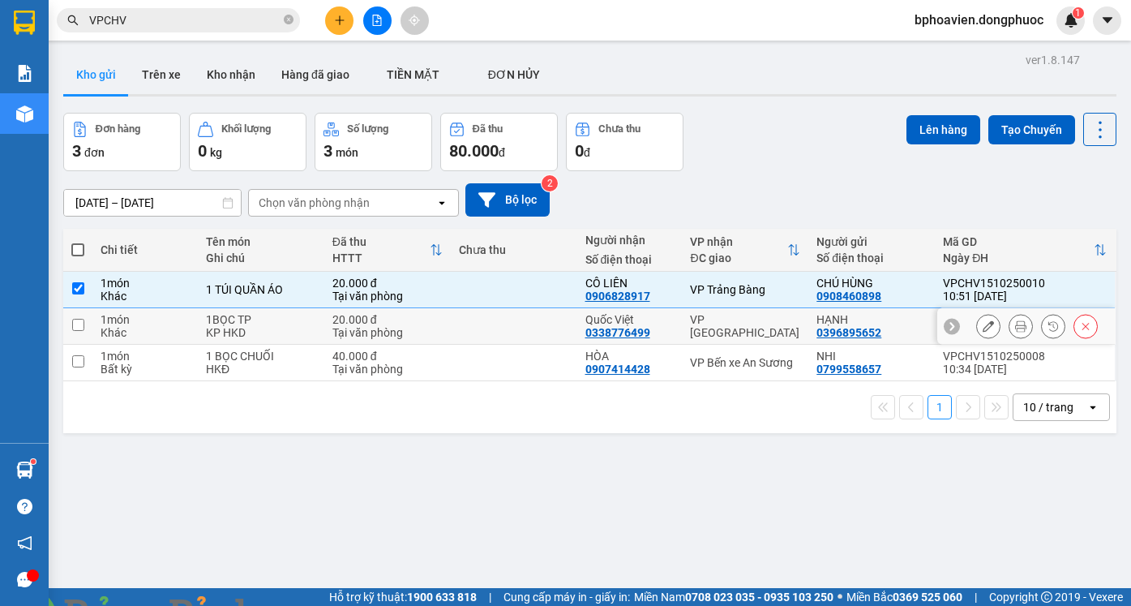
click at [549, 341] on td at bounding box center [514, 326] width 127 height 36
checkbox input "true"
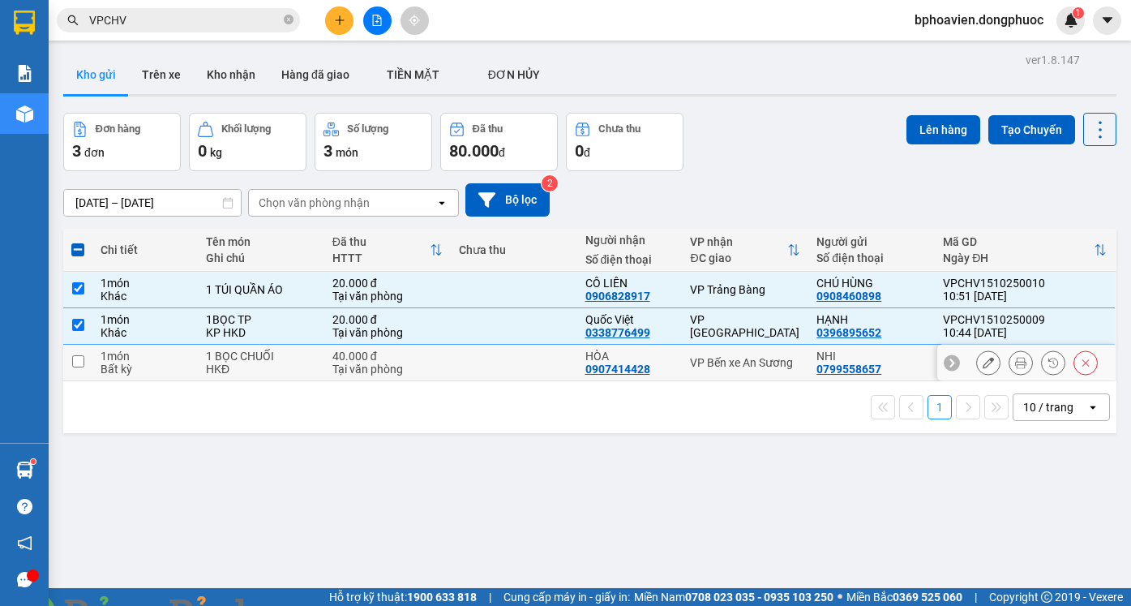
drag, startPoint x: 549, startPoint y: 366, endPoint x: 562, endPoint y: 348, distance: 22.1
click at [547, 362] on td at bounding box center [514, 363] width 127 height 36
checkbox input "true"
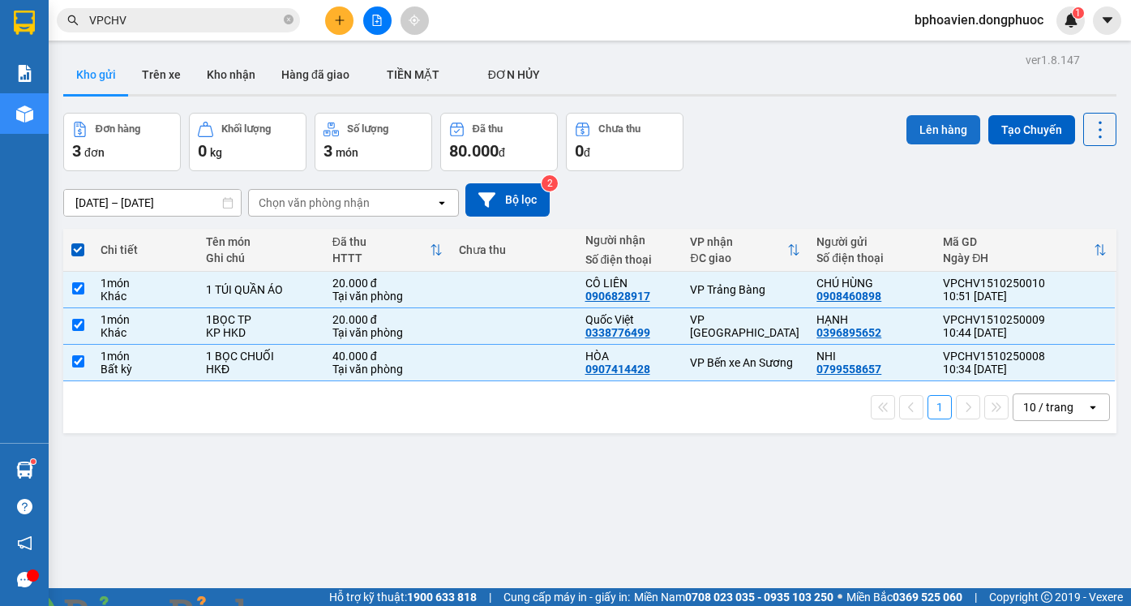
click at [933, 137] on button "Lên hàng" at bounding box center [944, 129] width 74 height 29
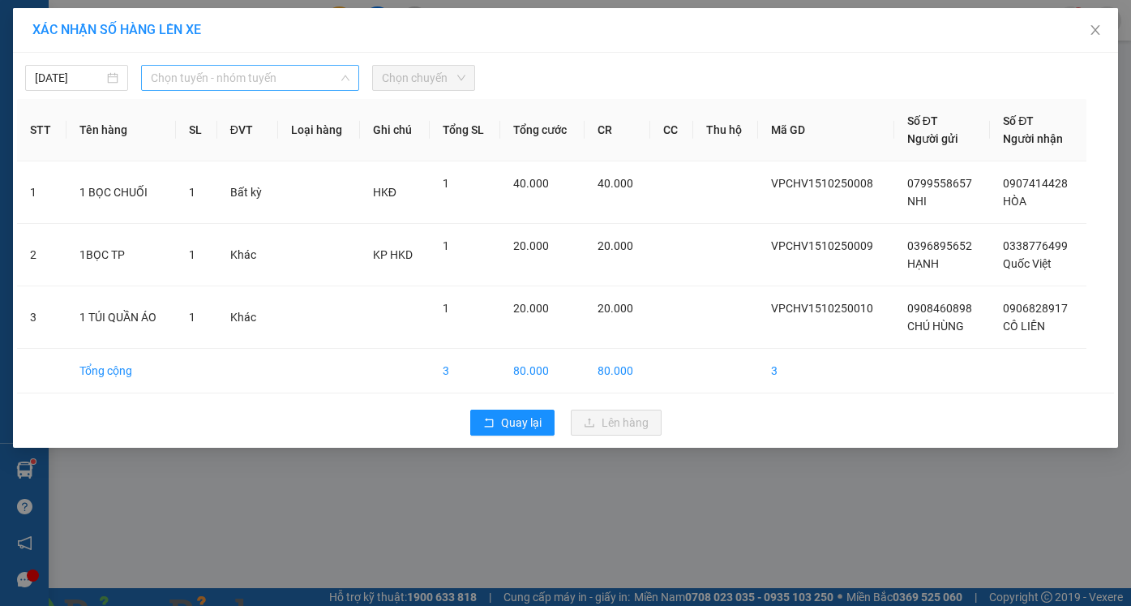
click at [205, 84] on span "Chọn tuyến - nhóm tuyến" at bounding box center [250, 78] width 199 height 24
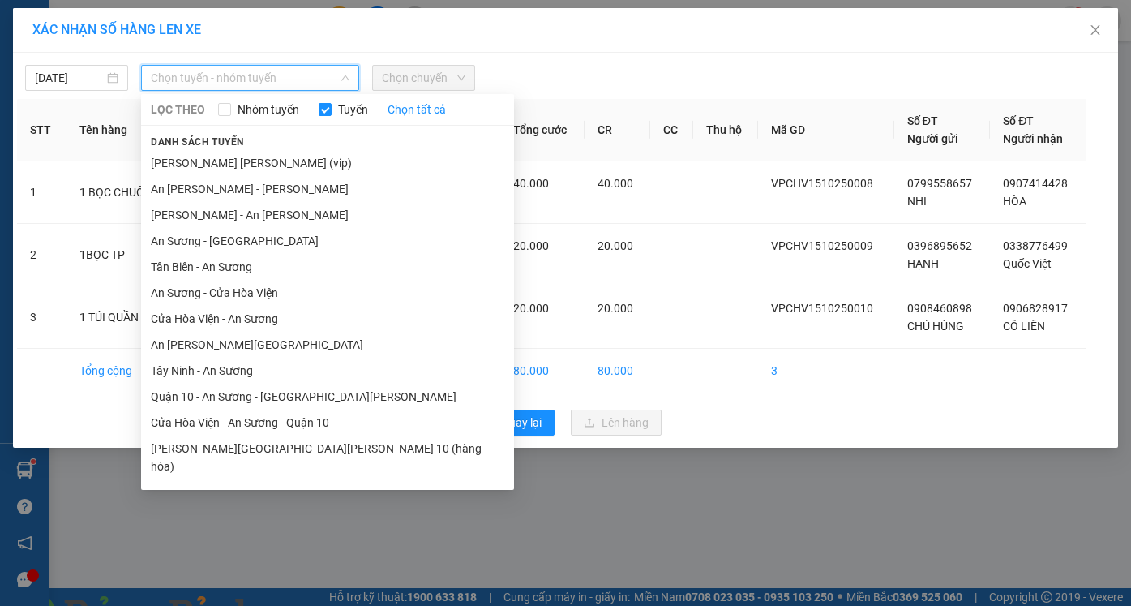
drag, startPoint x: 264, startPoint y: 327, endPoint x: 443, endPoint y: 110, distance: 280.6
click at [264, 326] on li "Cửa Hòa Viện - An Sương" at bounding box center [327, 319] width 373 height 26
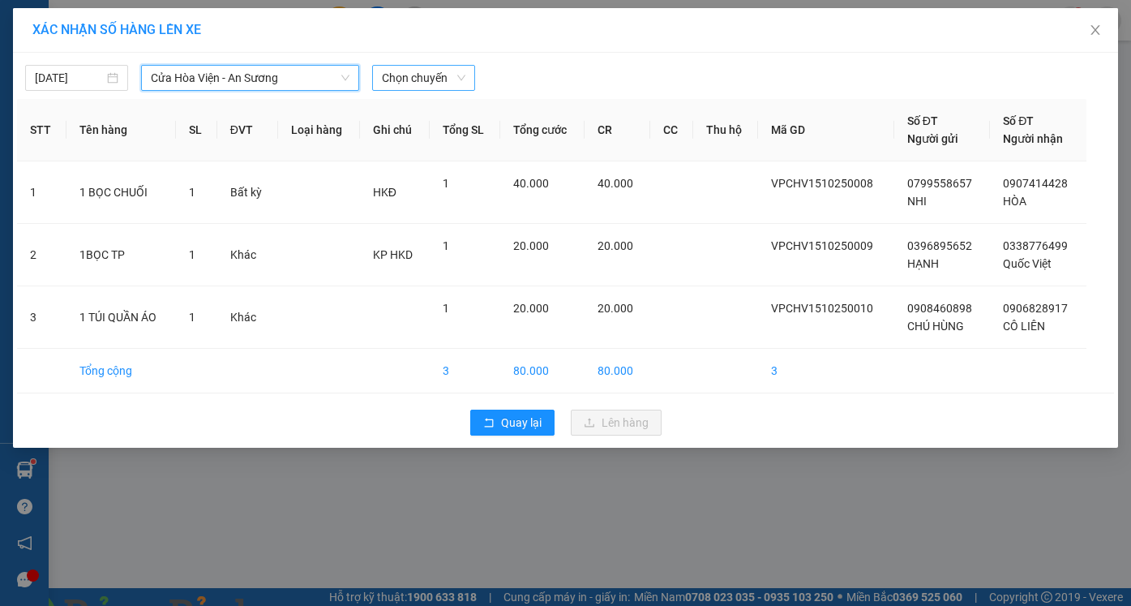
click at [408, 90] on div "Chọn chuyến" at bounding box center [423, 78] width 103 height 26
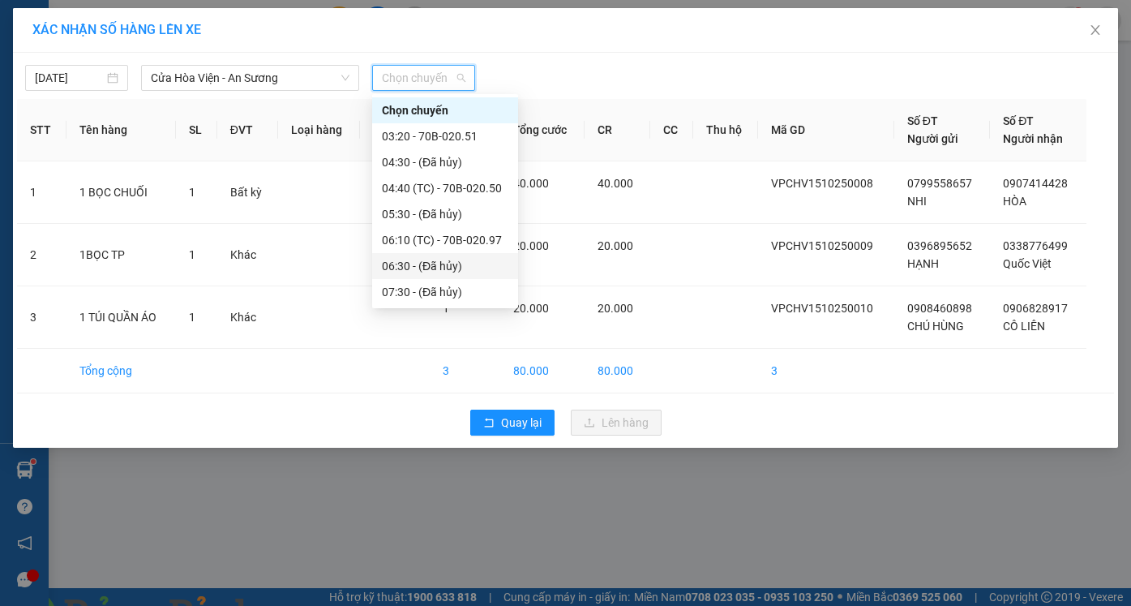
scroll to position [243, 0]
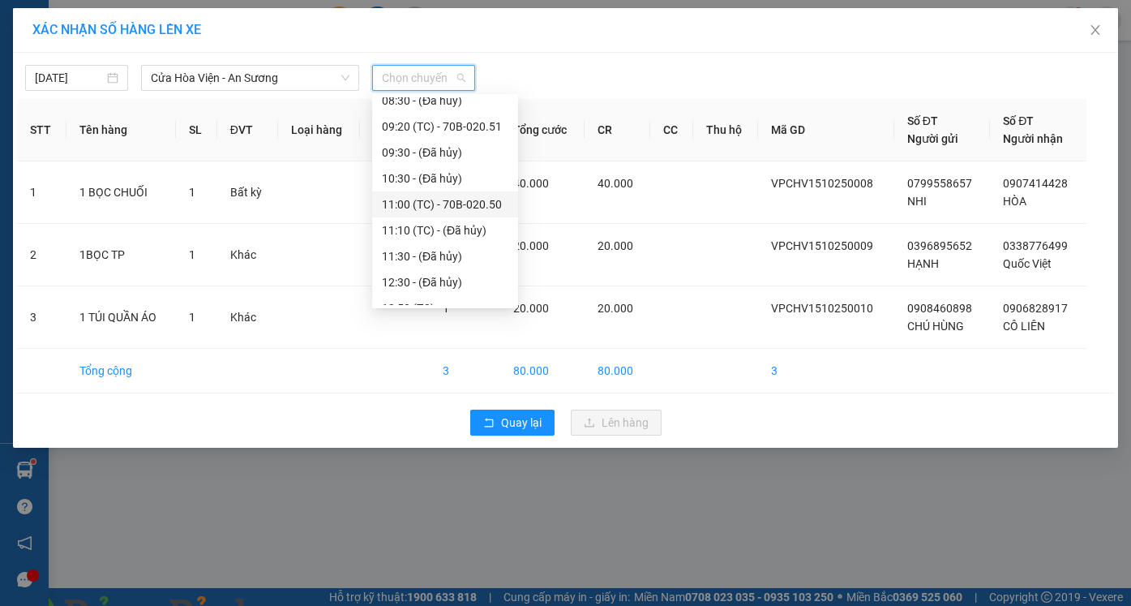
drag, startPoint x: 425, startPoint y: 234, endPoint x: 424, endPoint y: 212, distance: 22.7
click at [424, 212] on div "Chọn chuyến 03:20 - 70B-020.51 04:30 - (Đã hủy) 04:40 (TC) - 70B-020.50 05:30 -…" at bounding box center [445, 217] width 146 height 727
click at [424, 212] on div "11:00 (TC) - 70B-020.50" at bounding box center [445, 204] width 127 height 18
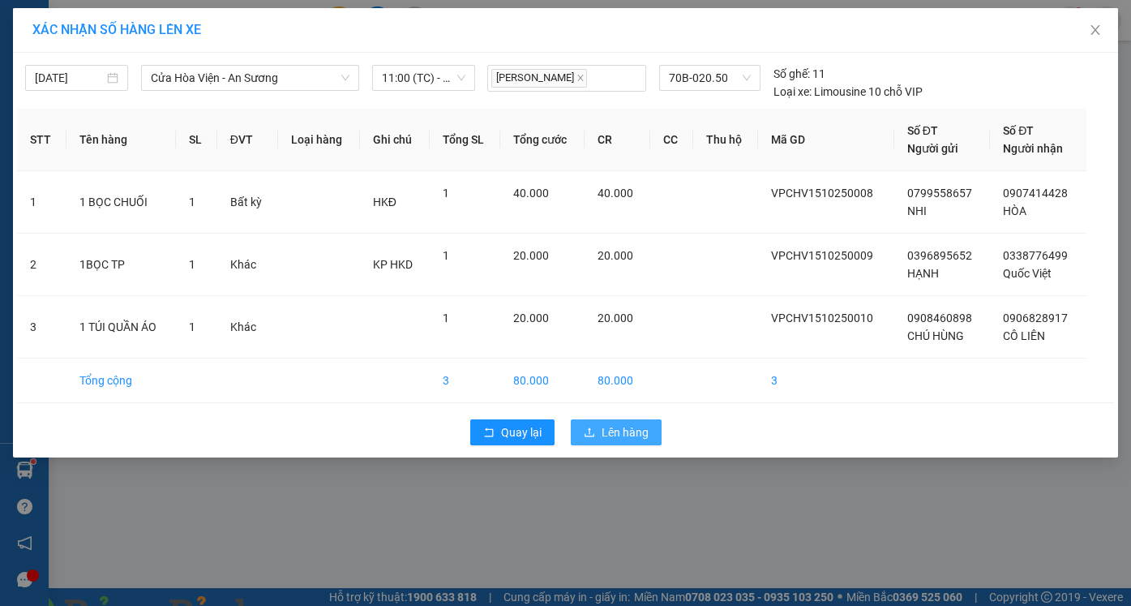
drag, startPoint x: 623, startPoint y: 436, endPoint x: 628, endPoint y: 448, distance: 12.4
click at [624, 436] on span "Lên hàng" at bounding box center [625, 432] width 47 height 18
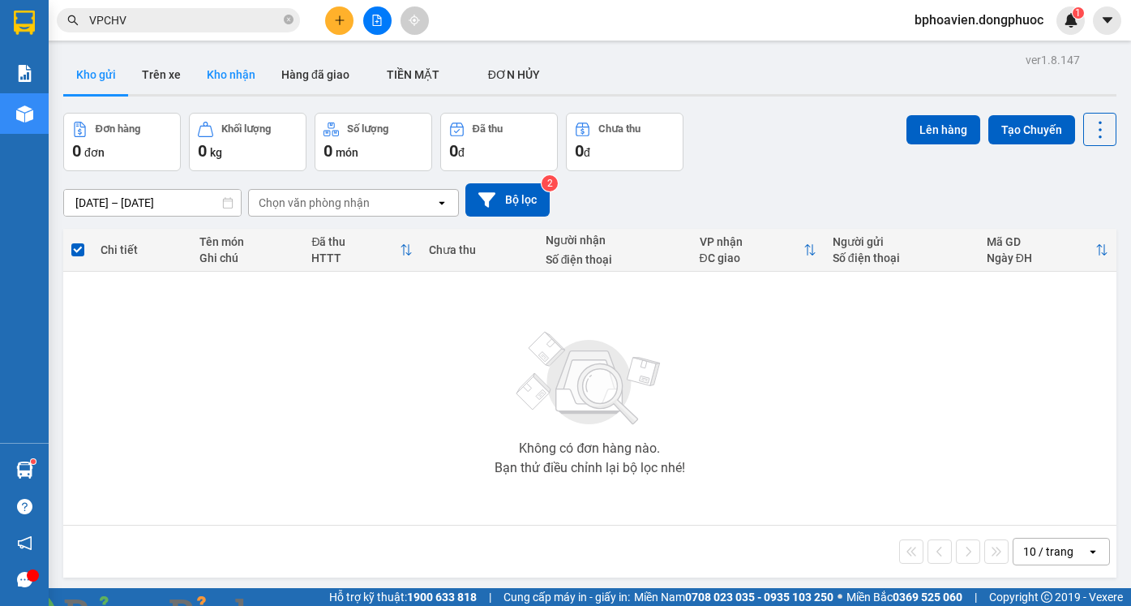
click at [215, 67] on button "Kho nhận" at bounding box center [231, 74] width 75 height 39
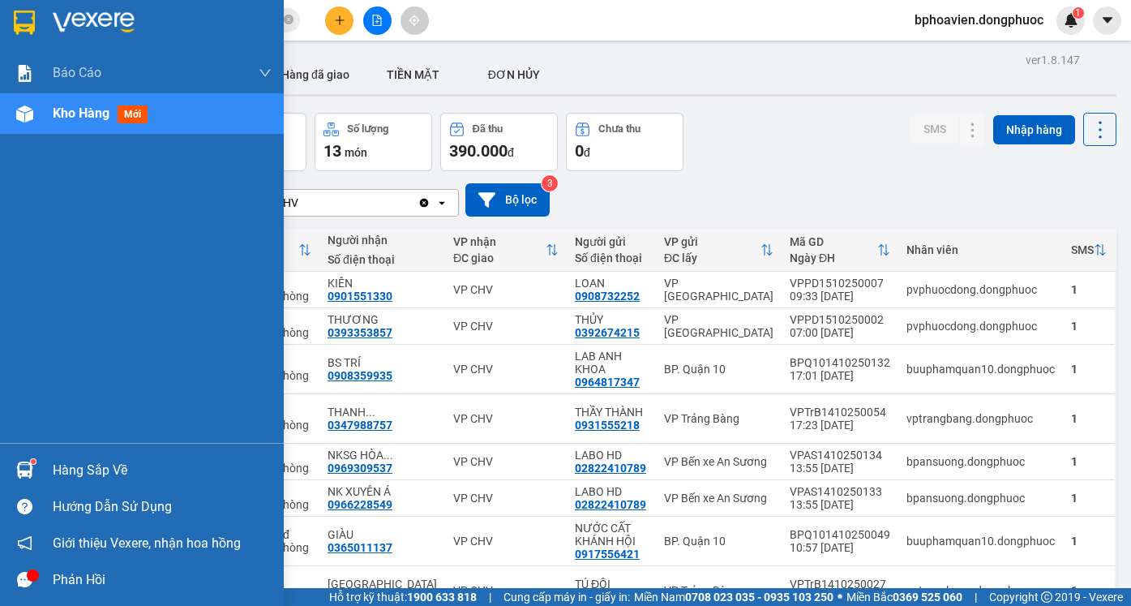
click at [93, 471] on div "Hàng sắp về" at bounding box center [162, 470] width 219 height 24
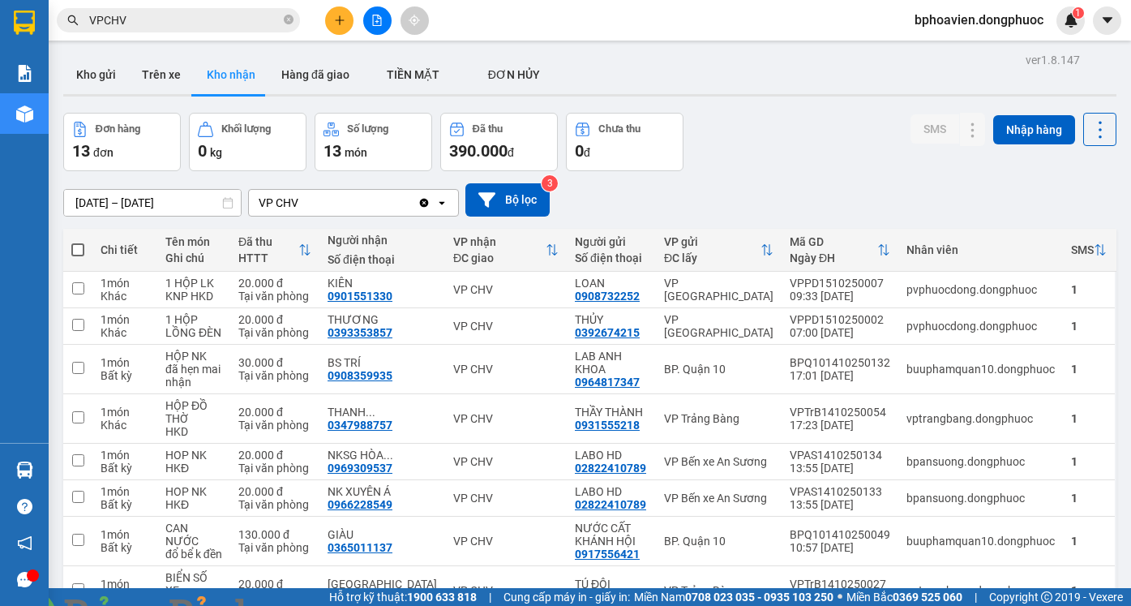
drag, startPoint x: 676, startPoint y: 171, endPoint x: 586, endPoint y: 425, distance: 269.6
click at [676, 176] on section "Kết quả tìm kiếm ( 10000 ) Bộ lọc Mã ĐH Trạng thái Món hàng Tổng cước Chưa cước…" at bounding box center [565, 303] width 1131 height 606
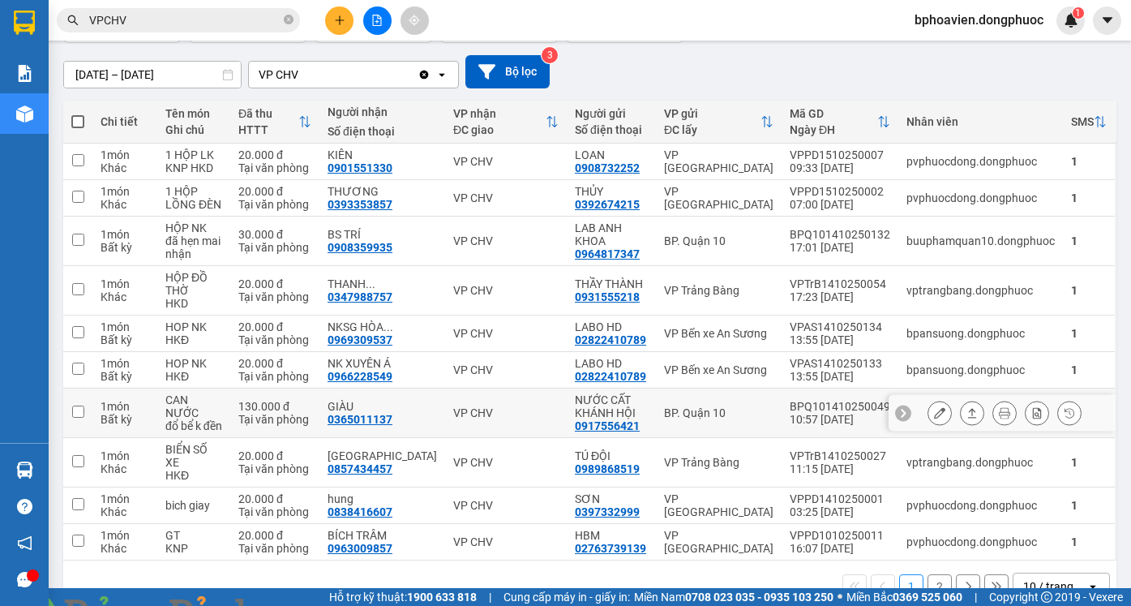
scroll to position [154, 0]
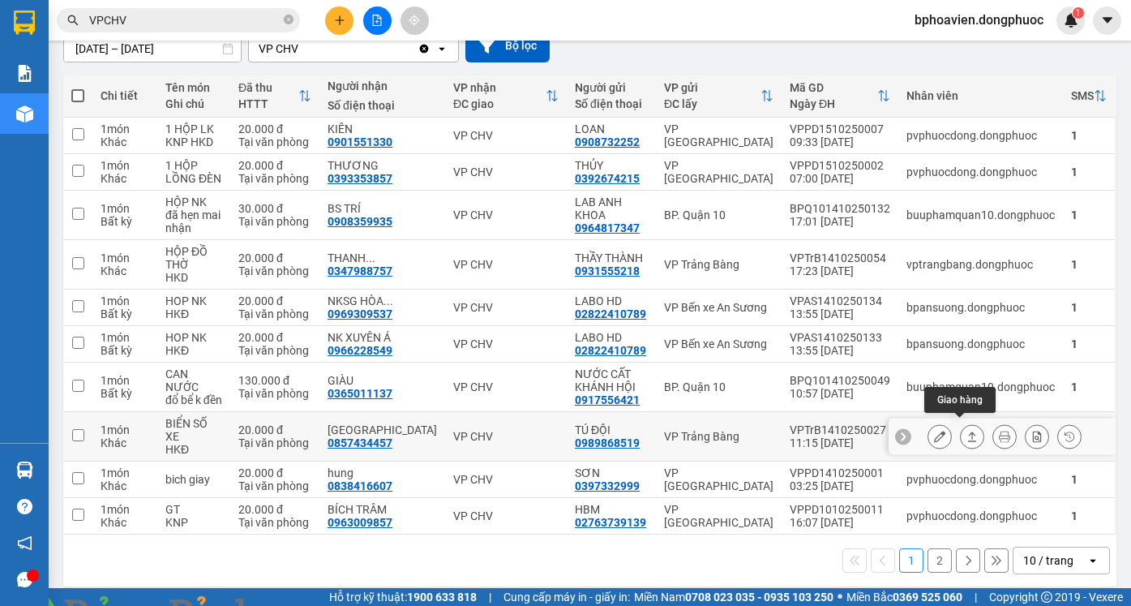
click at [968, 431] on icon at bounding box center [972, 436] width 9 height 10
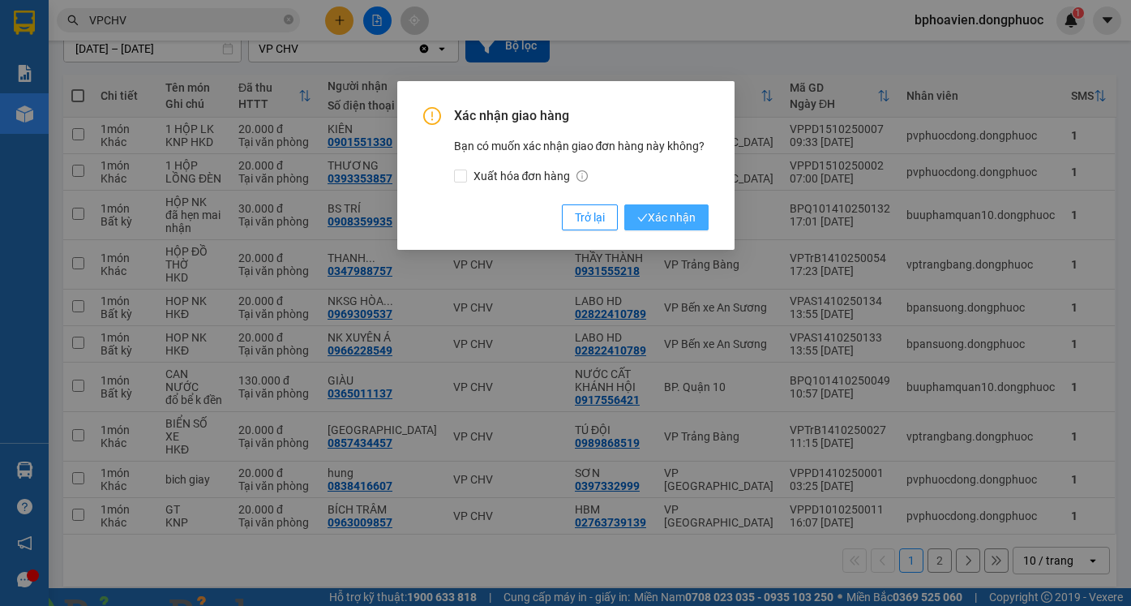
click at [697, 224] on button "Xác nhận" at bounding box center [666, 217] width 84 height 26
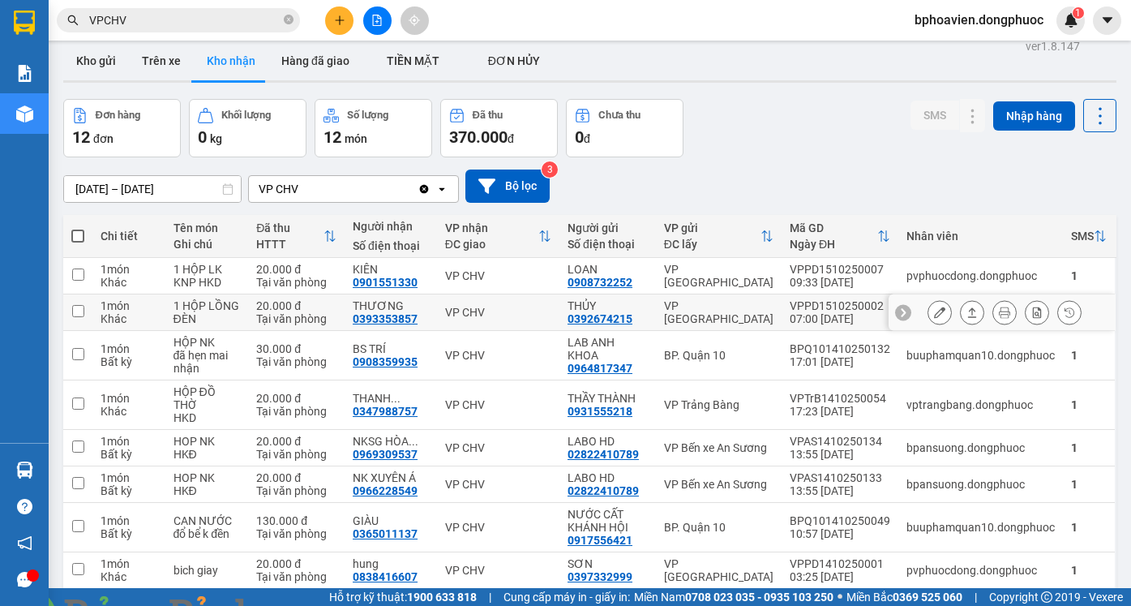
scroll to position [0, 0]
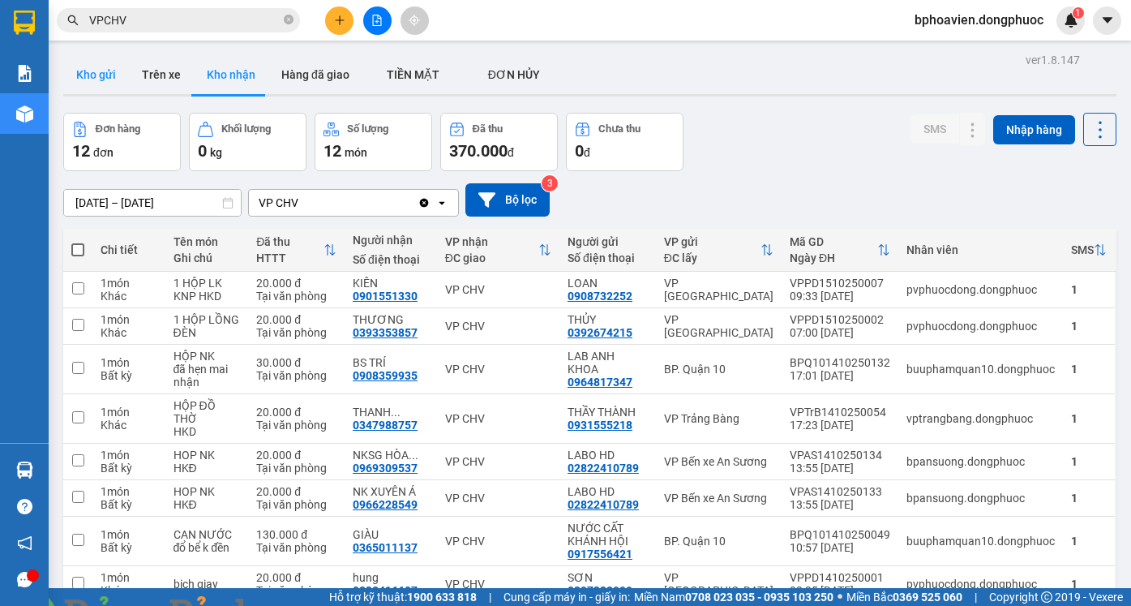
click at [86, 71] on button "Kho gửi" at bounding box center [96, 74] width 66 height 39
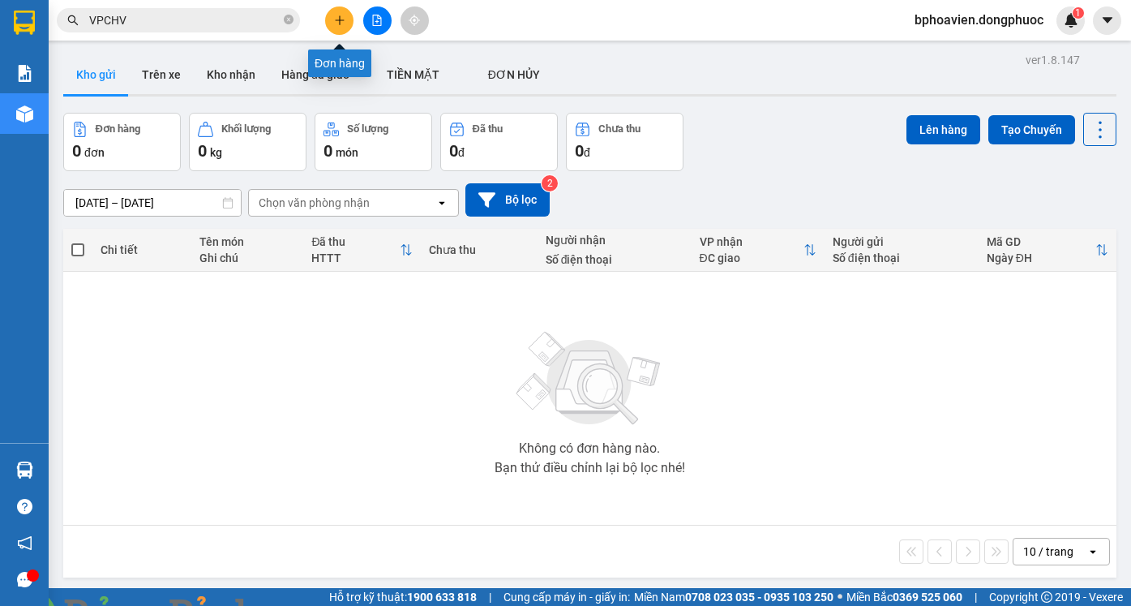
click at [335, 19] on icon "plus" at bounding box center [339, 20] width 11 height 11
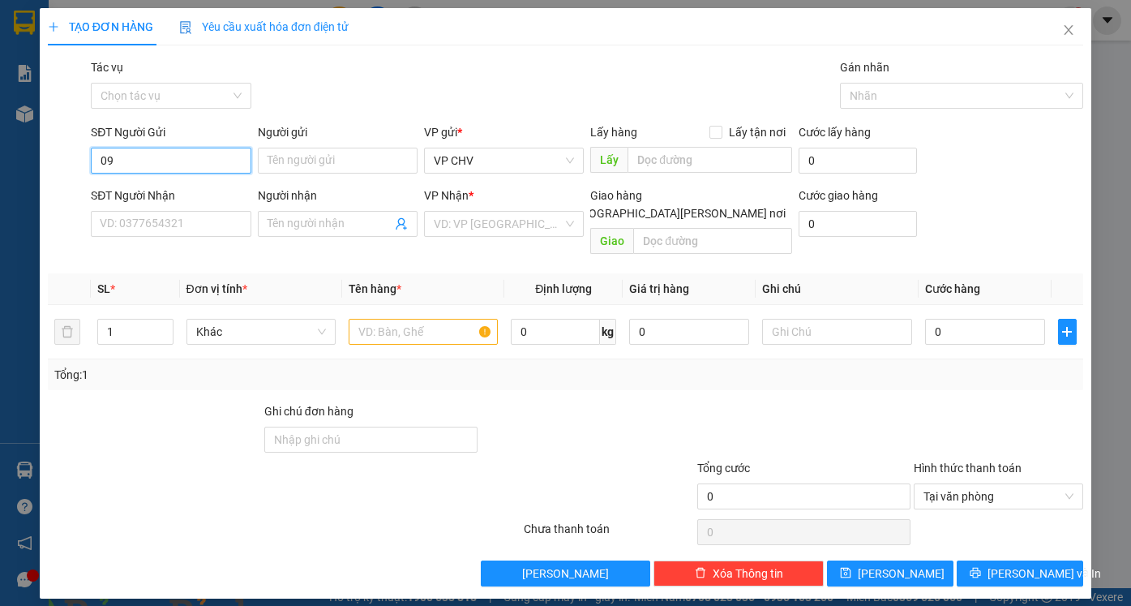
type input "0"
drag, startPoint x: 144, startPoint y: 199, endPoint x: 135, endPoint y: 199, distance: 8.9
click at [142, 199] on div "0968942294 - NINH" at bounding box center [171, 193] width 140 height 18
type input "0968942294"
type input "NINH"
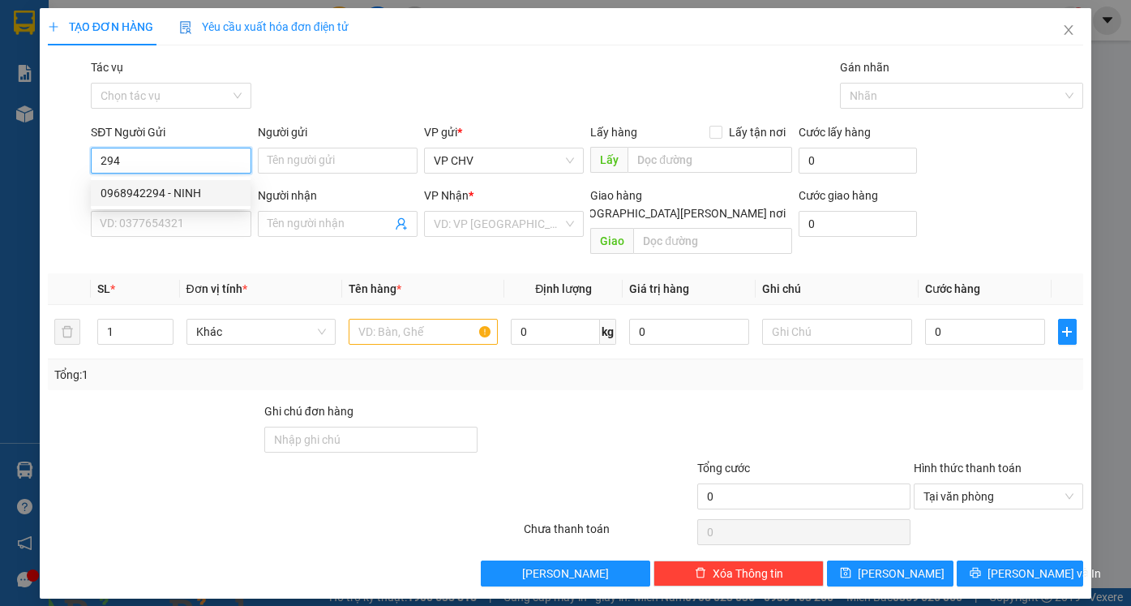
type input "0908732252"
type input "LOAN"
type input "20.000"
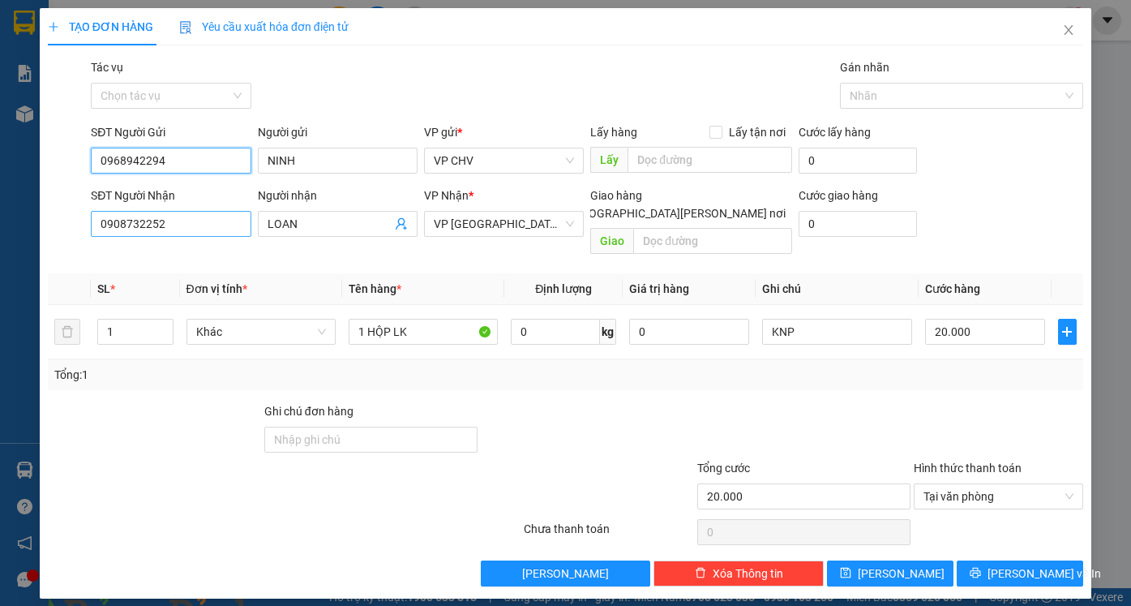
type input "0968942294"
click at [173, 224] on input "0908732252" at bounding box center [171, 224] width 160 height 26
type input "0"
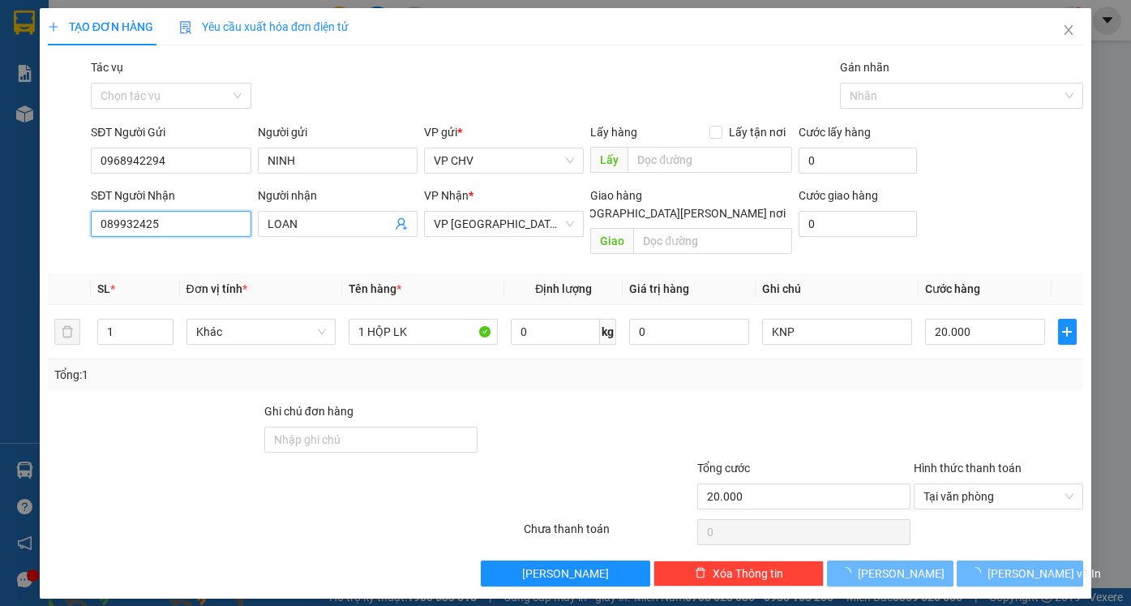
type input "0899324252"
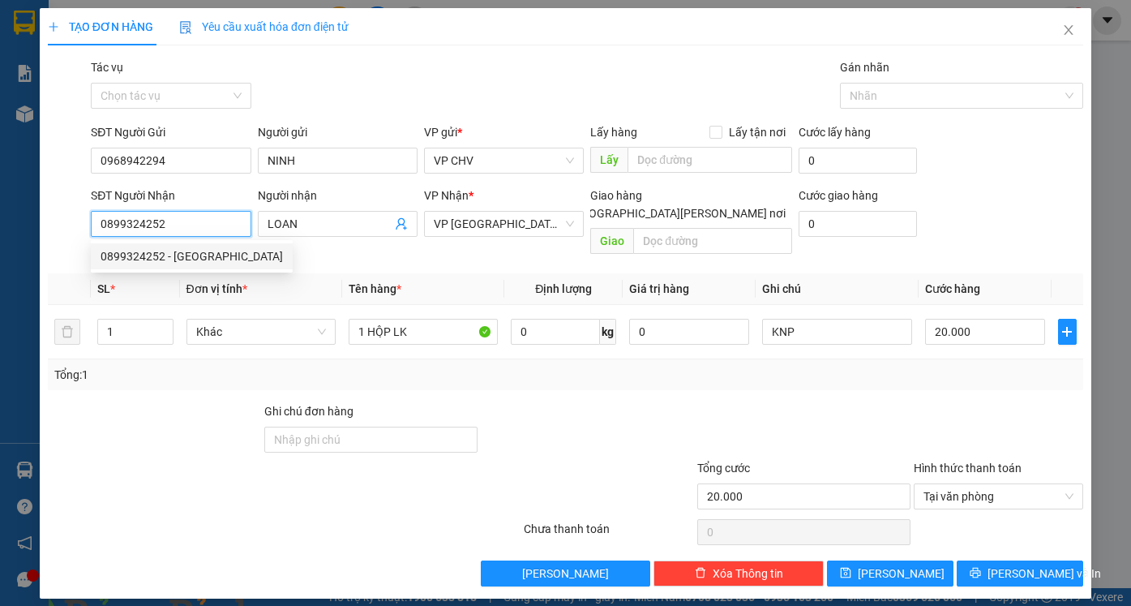
click at [142, 249] on div "0899324252 - Ý" at bounding box center [192, 256] width 182 height 18
type input "Ý"
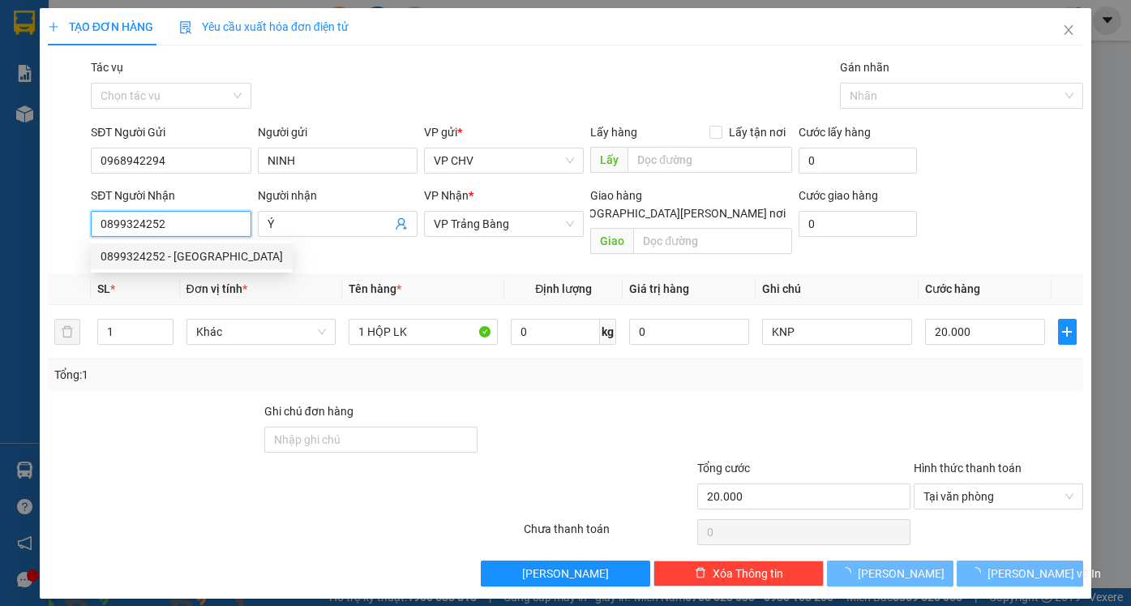
type input "35.000"
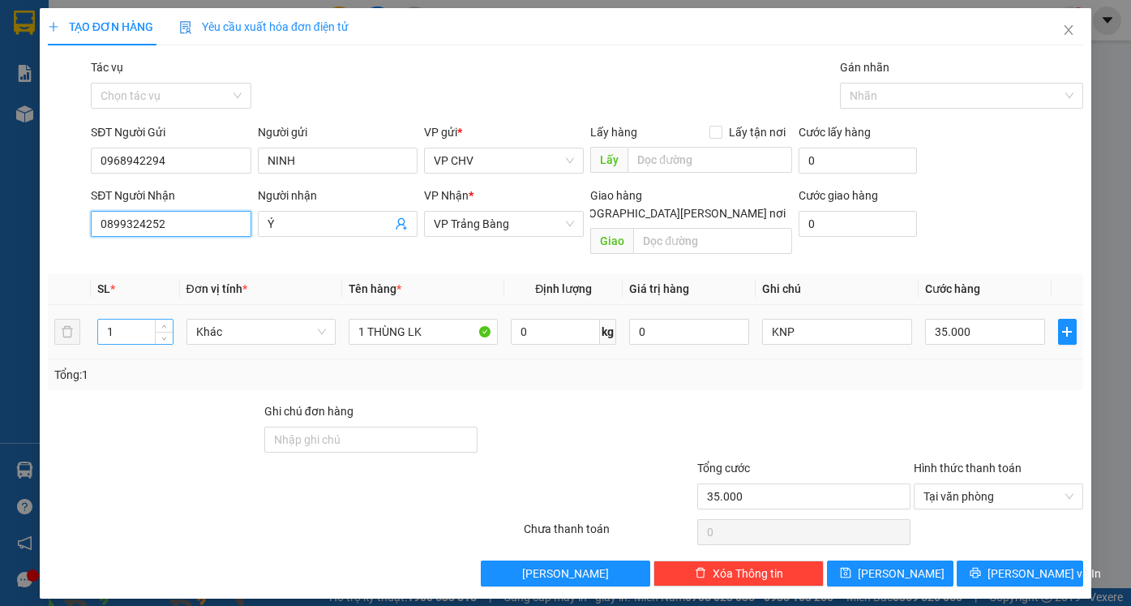
type input "0899324252"
click at [113, 320] on input "1" at bounding box center [135, 332] width 74 height 24
type input "2"
click at [989, 319] on input "35.000" at bounding box center [985, 332] width 120 height 26
type input "0"
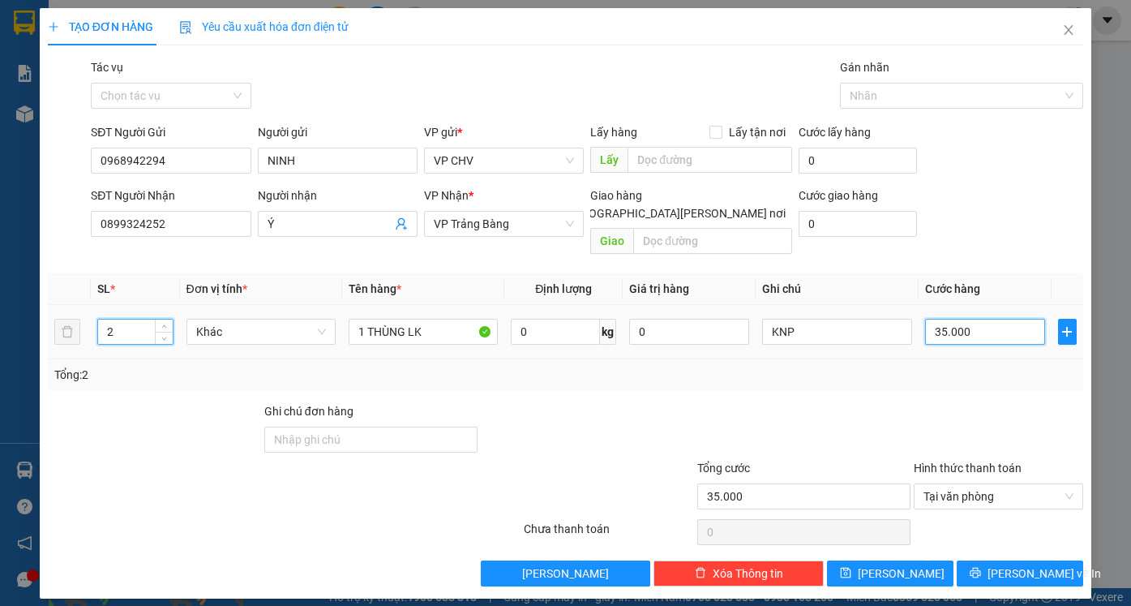
type input "0"
type input "4"
type input "04"
type input "0"
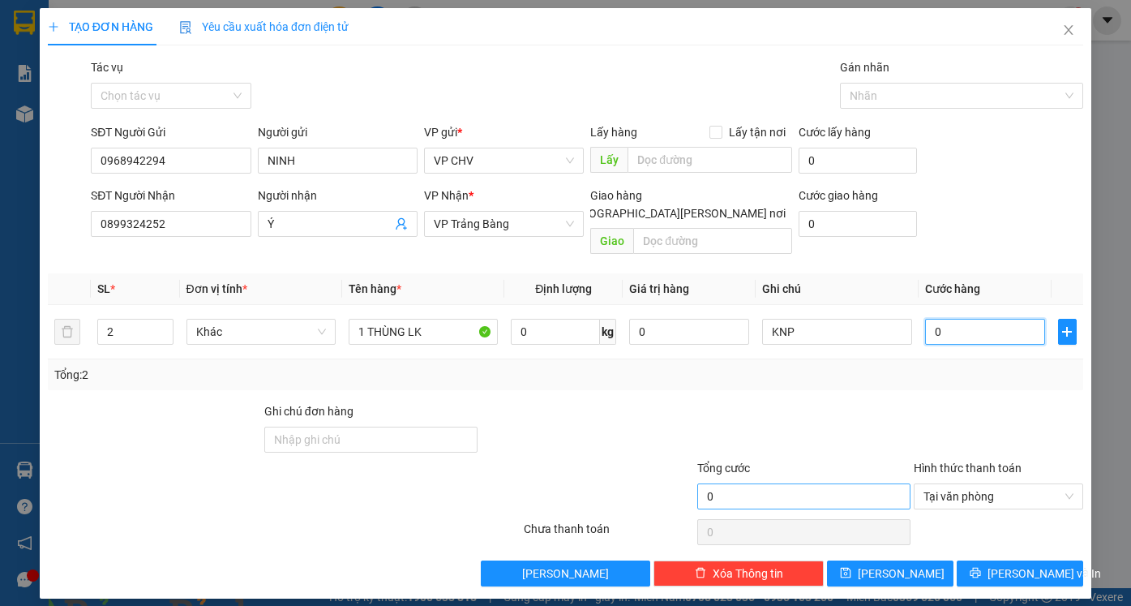
type input "4"
type input "04"
type input "45"
type input "045"
type input "450"
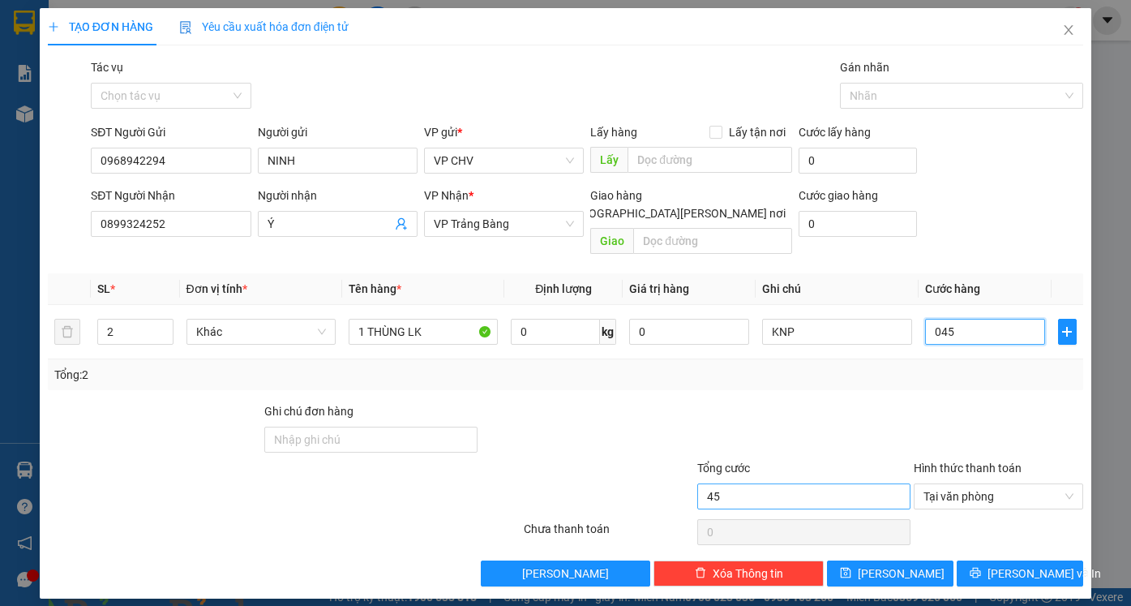
type input "0.450"
type input "4.500"
type input "04.500"
type input "45.000"
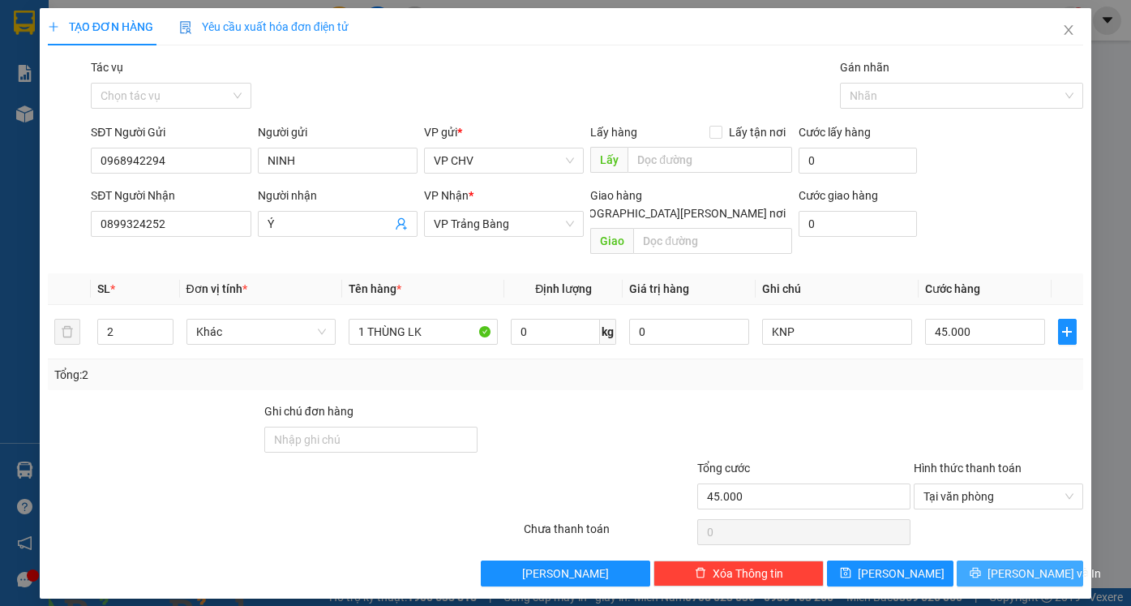
click at [1006, 560] on button "[PERSON_NAME] và In" at bounding box center [1020, 573] width 127 height 26
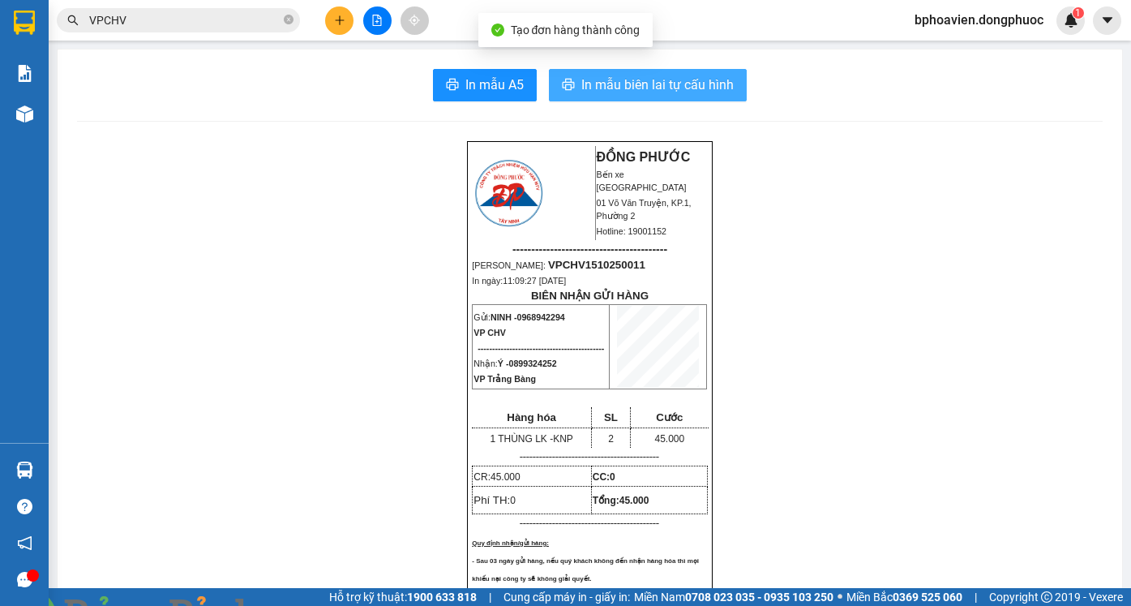
drag, startPoint x: 616, startPoint y: 83, endPoint x: 616, endPoint y: 124, distance: 41.4
click at [616, 85] on span "In mẫu biên lai tự cấu hình" at bounding box center [657, 85] width 152 height 20
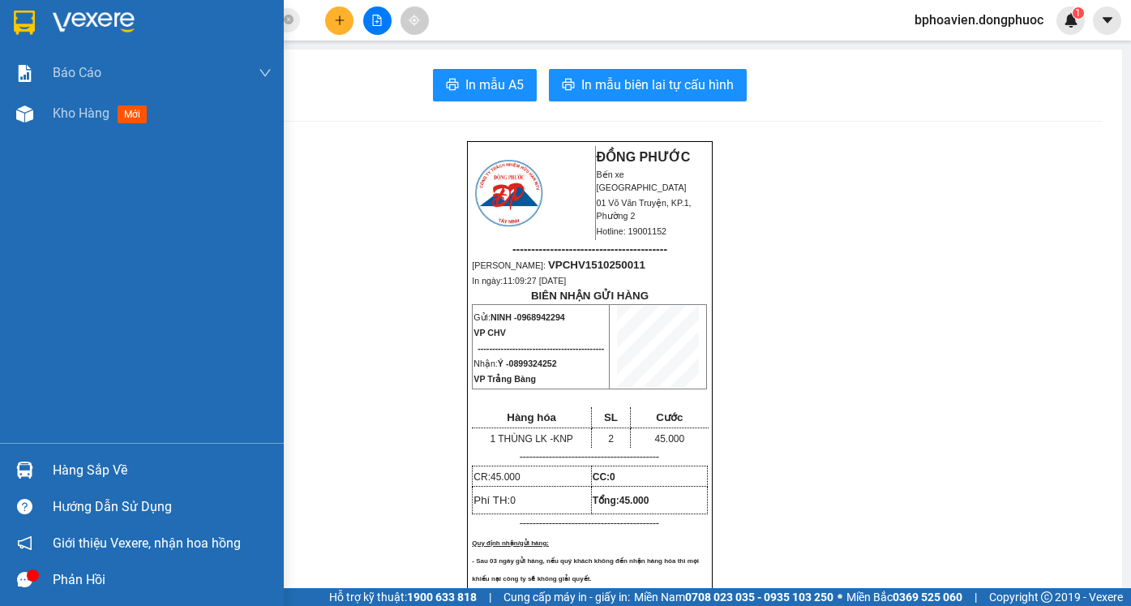
drag, startPoint x: 62, startPoint y: 19, endPoint x: 79, endPoint y: 43, distance: 29.0
click at [60, 19] on img at bounding box center [94, 23] width 82 height 24
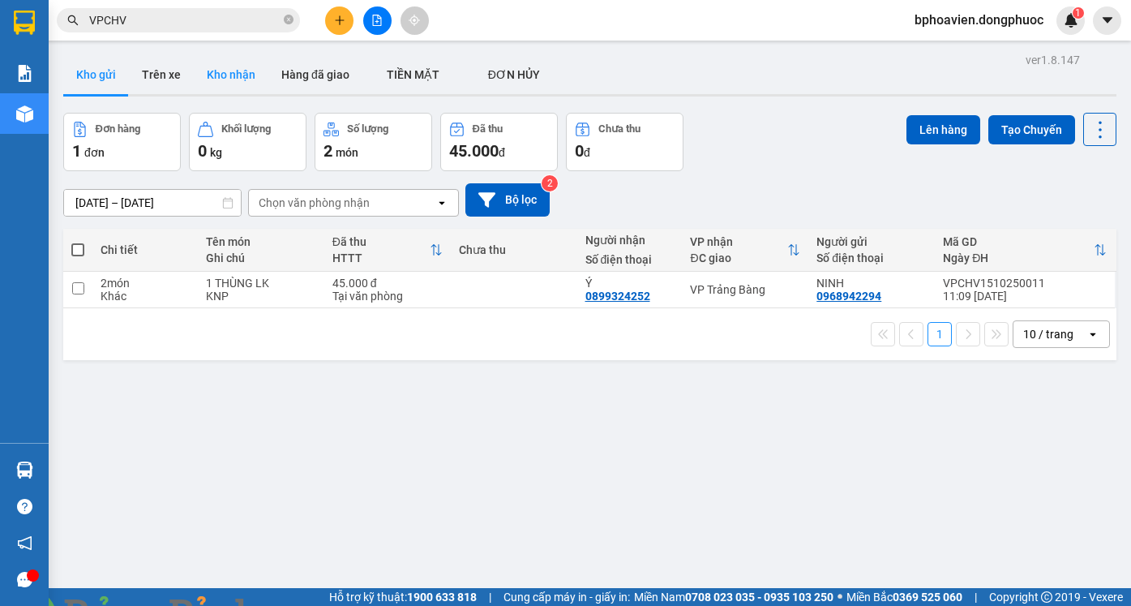
drag, startPoint x: 223, startPoint y: 71, endPoint x: 215, endPoint y: 75, distance: 8.7
click at [217, 71] on button "Kho nhận" at bounding box center [231, 74] width 75 height 39
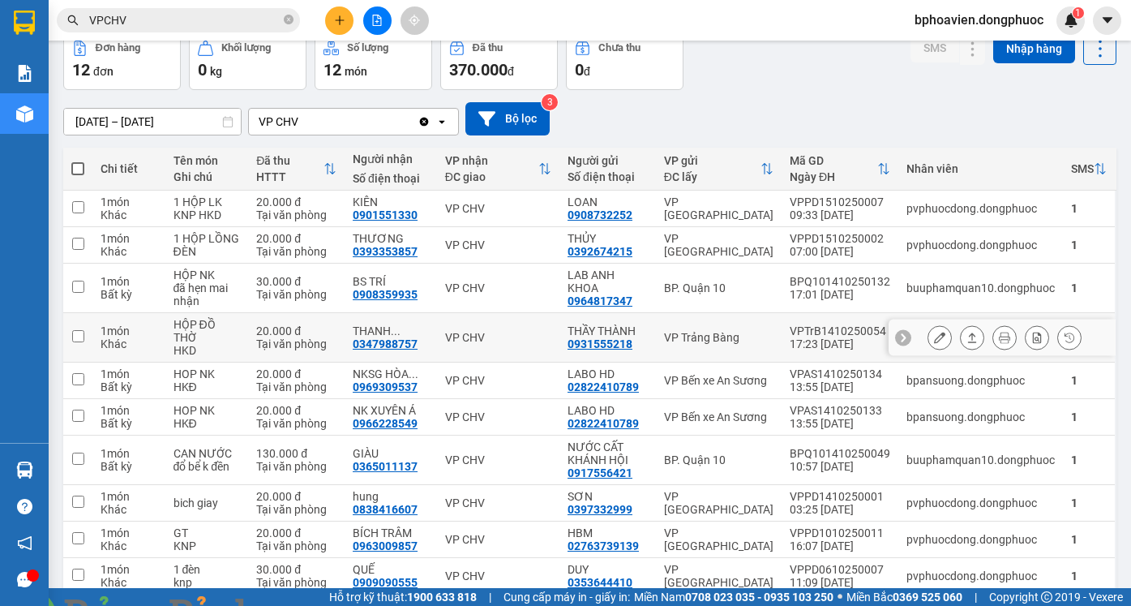
scroll to position [154, 0]
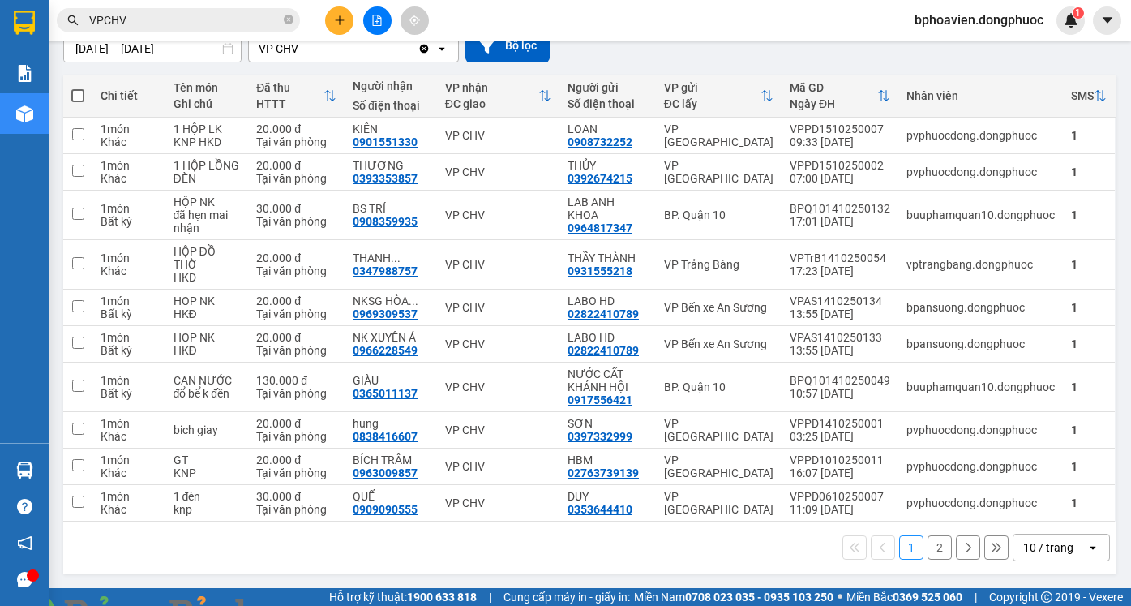
click at [166, 19] on input "VPCHV" at bounding box center [184, 20] width 191 height 18
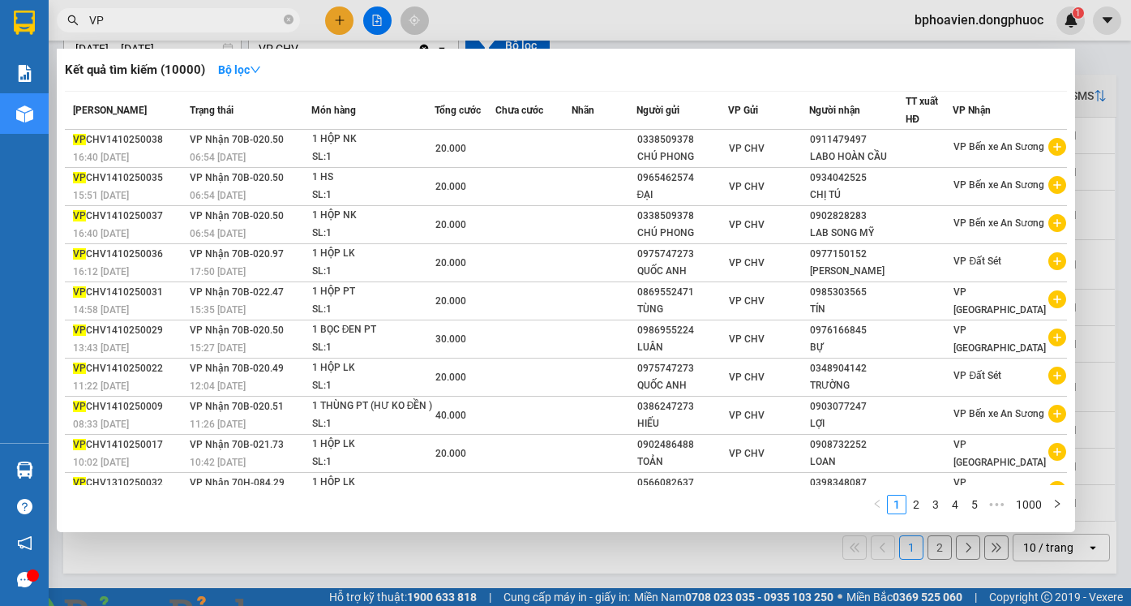
type input "V"
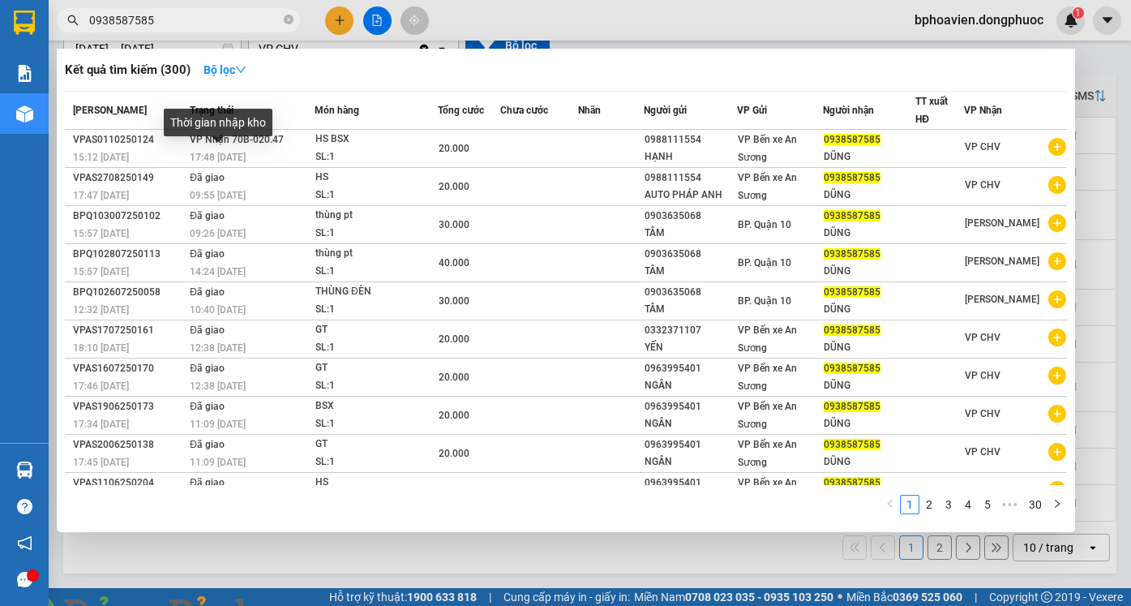
type input "0938587585"
click at [205, 141] on div "Thời gian nhập kho" at bounding box center [218, 128] width 109 height 39
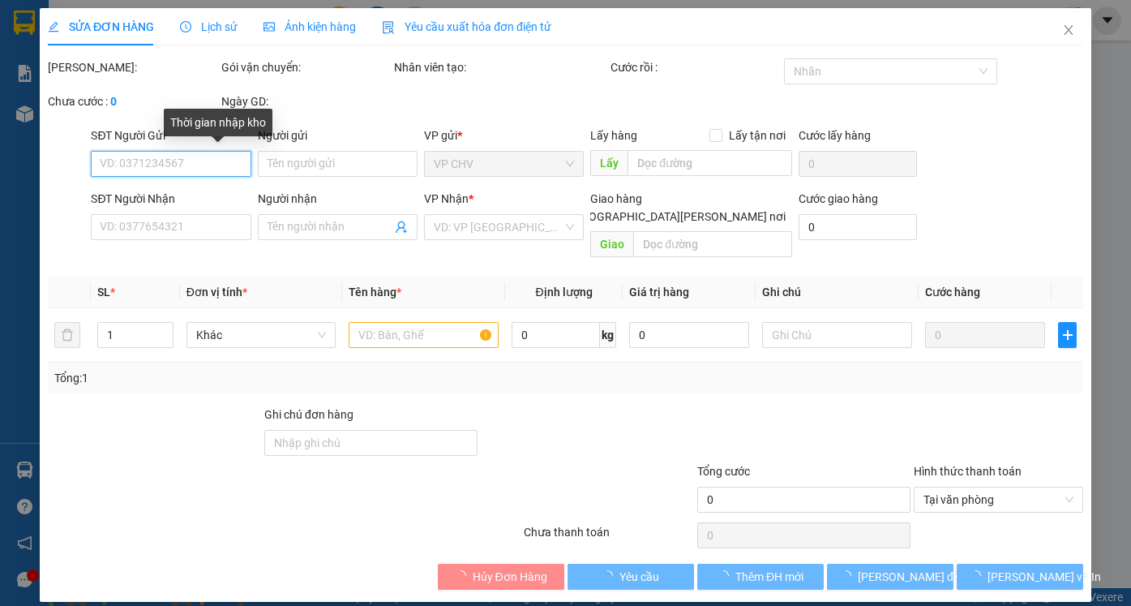
type input "0988111554"
type input "HẠNH"
type input "0938587585"
type input "DŨNG"
type input "20.000"
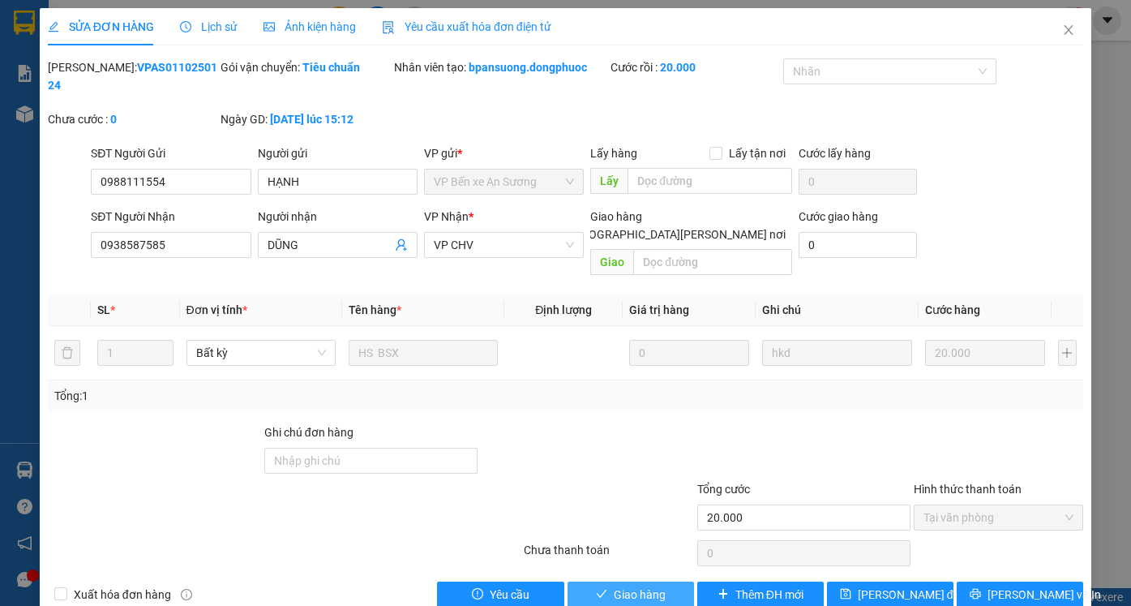
click at [637, 586] on span "Giao hàng" at bounding box center [640, 595] width 52 height 18
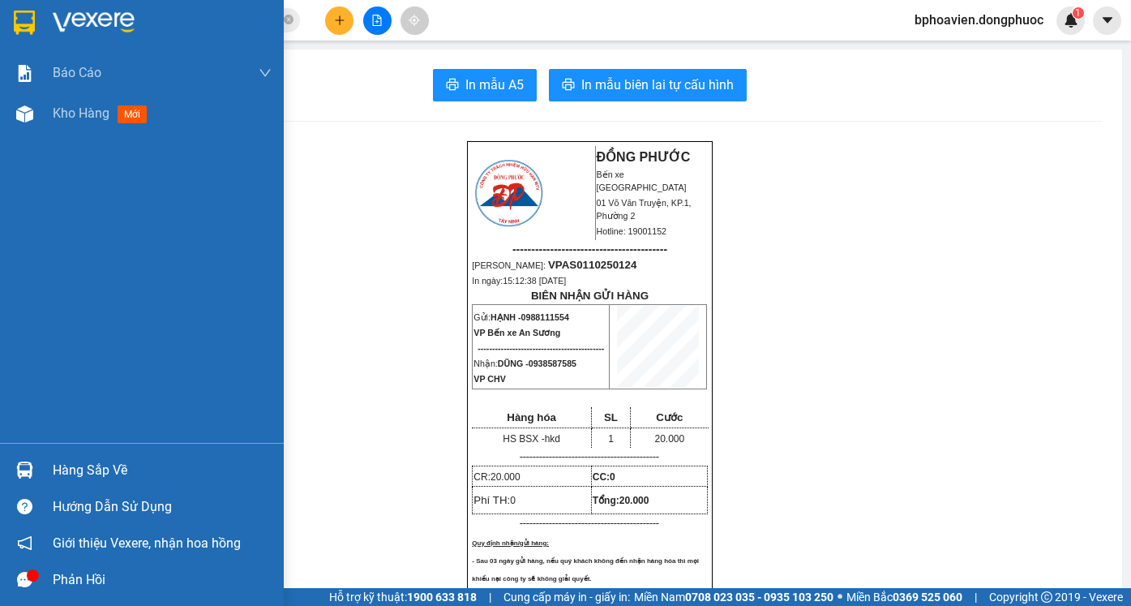
drag, startPoint x: 50, startPoint y: 114, endPoint x: 568, endPoint y: 605, distance: 713.6
click at [52, 111] on div "Kho hàng mới" at bounding box center [142, 113] width 284 height 41
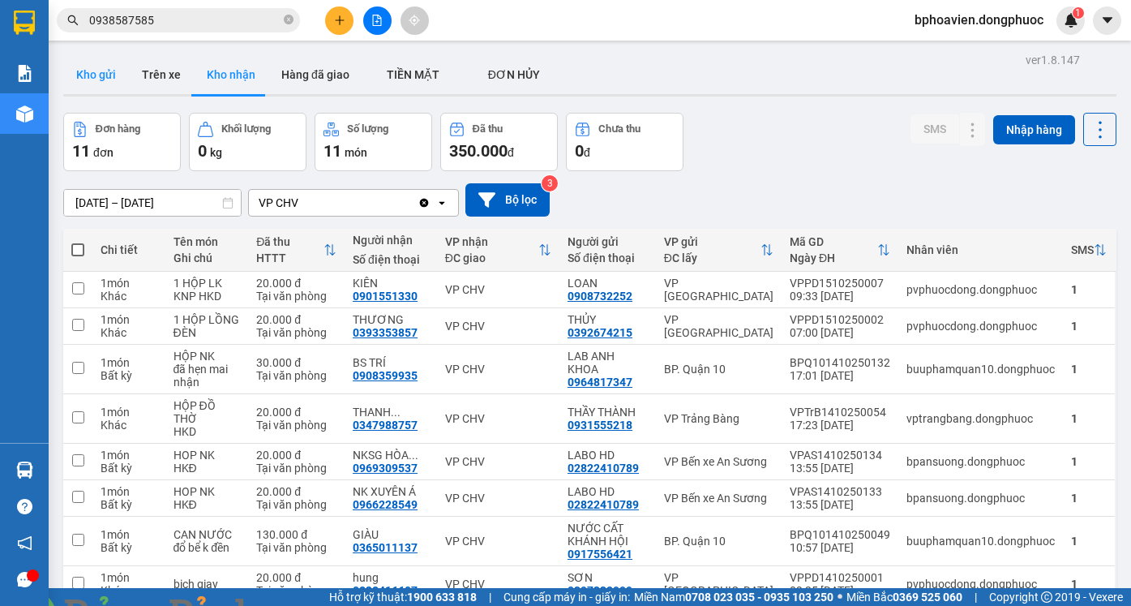
click at [97, 69] on button "Kho gửi" at bounding box center [96, 74] width 66 height 39
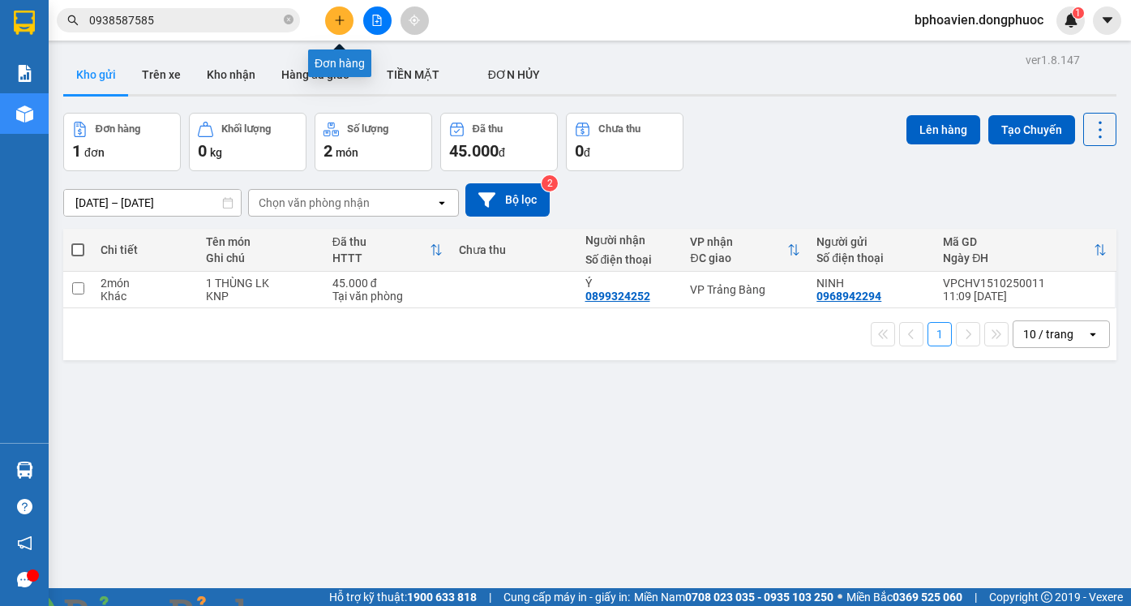
click at [347, 29] on button at bounding box center [339, 20] width 28 height 28
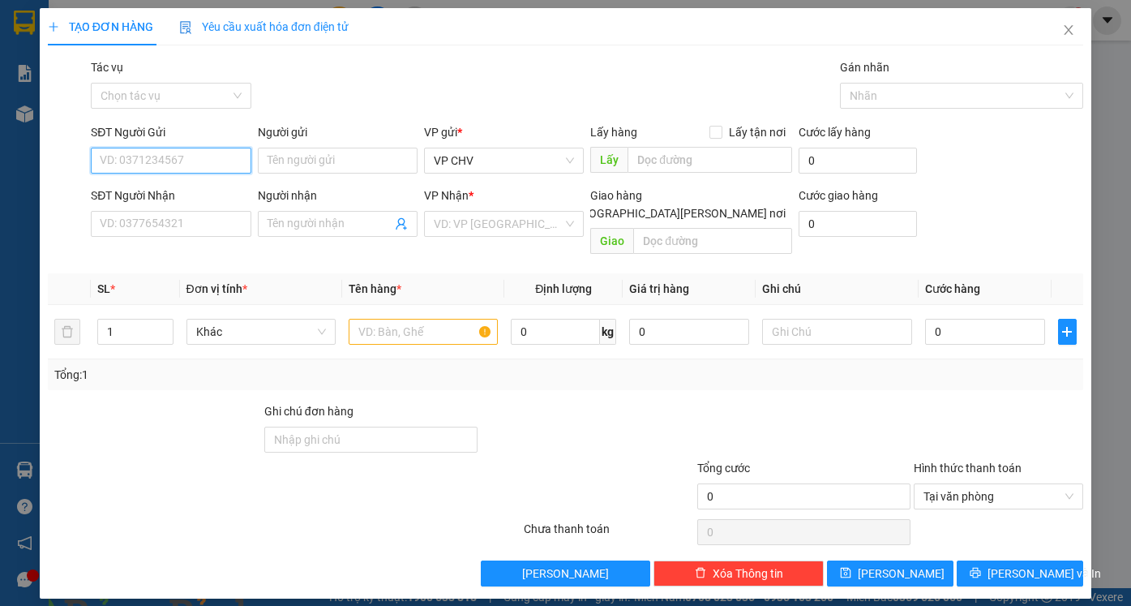
click at [220, 153] on input "SĐT Người Gửi" at bounding box center [171, 161] width 160 height 26
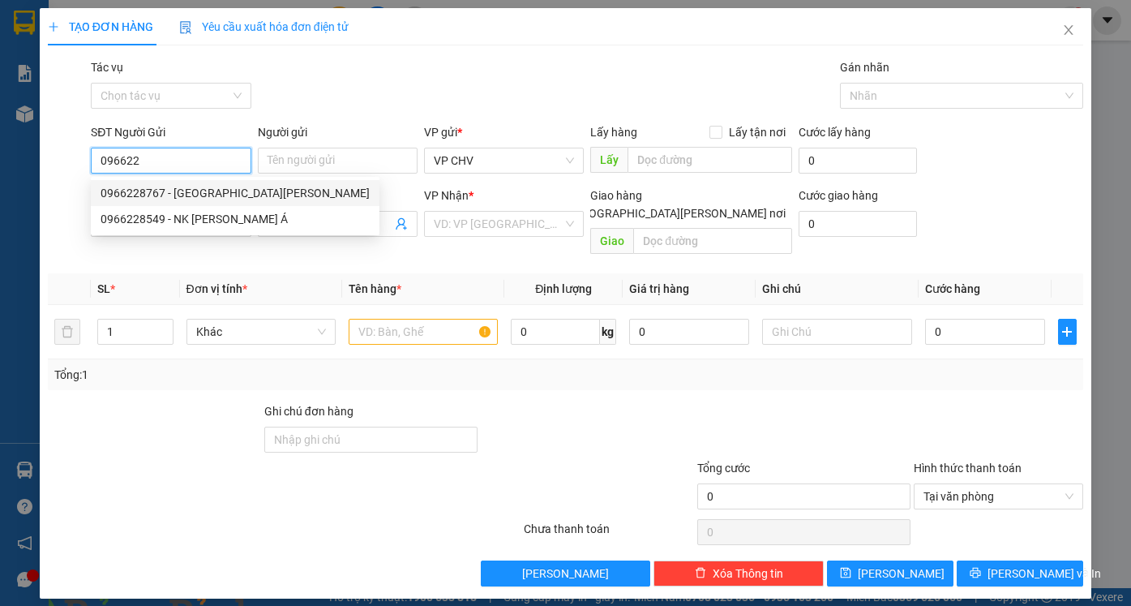
click at [195, 203] on div "0966228767 - QUẾ ANH" at bounding box center [235, 193] width 289 height 26
type input "0966228767"
type input "QUẾ ANH"
type input "0903302274"
type input "YẾN"
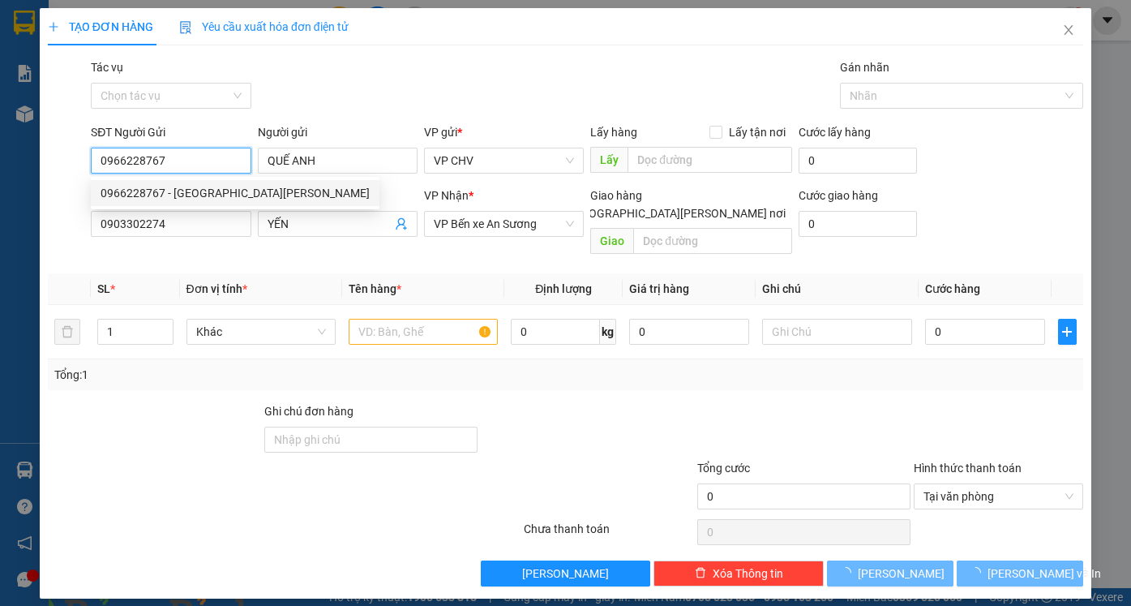
type input "25.000"
drag, startPoint x: 195, startPoint y: 203, endPoint x: 191, endPoint y: 186, distance: 17.3
click at [195, 202] on body "Kết quả tìm kiếm ( 300 ) Bộ lọc Mã ĐH Trạng thái Món hàng Tổng cước Chưa cước N…" at bounding box center [565, 303] width 1131 height 606
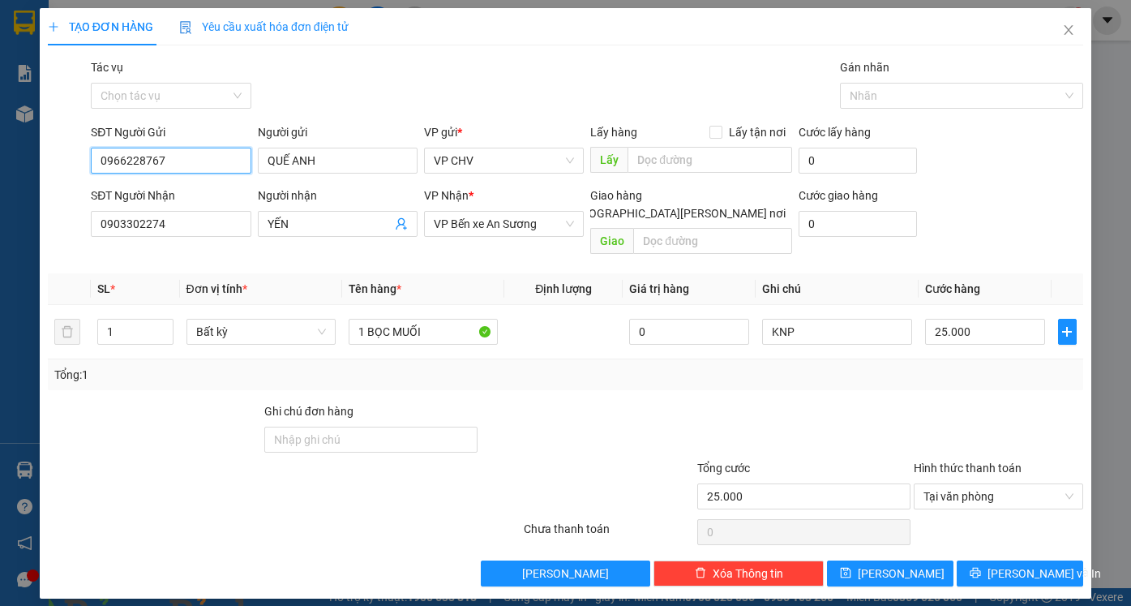
drag, startPoint x: 183, startPoint y: 163, endPoint x: 43, endPoint y: 160, distance: 140.3
click at [43, 160] on div "TẠO ĐƠN HÀNG Yêu cầu xuất hóa đơn điện tử Transit Pickup Surcharge Ids Transit …" at bounding box center [566, 303] width 1052 height 590
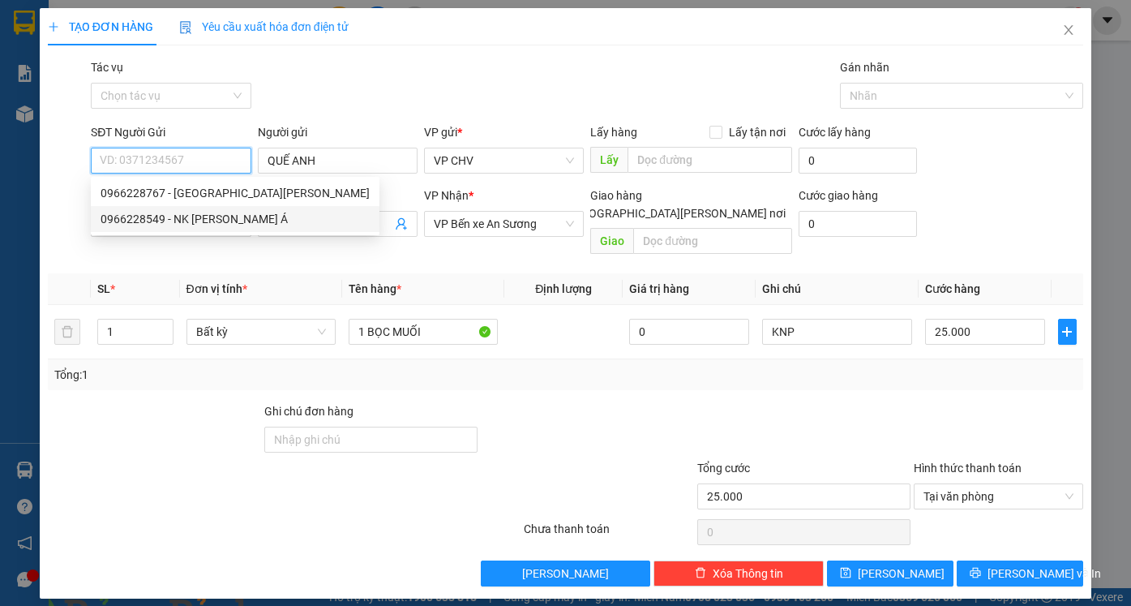
click at [231, 220] on div "0966228549 - NK XUYÊN Á" at bounding box center [235, 219] width 269 height 18
type input "0966228549"
type input "NK XUYÊN Á"
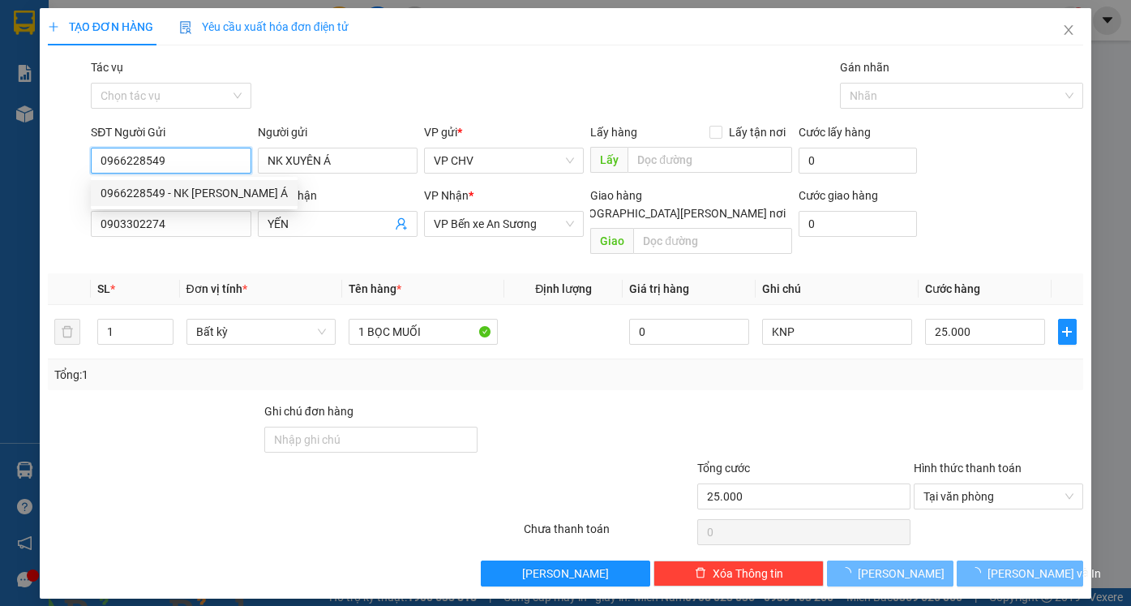
type input "20.000"
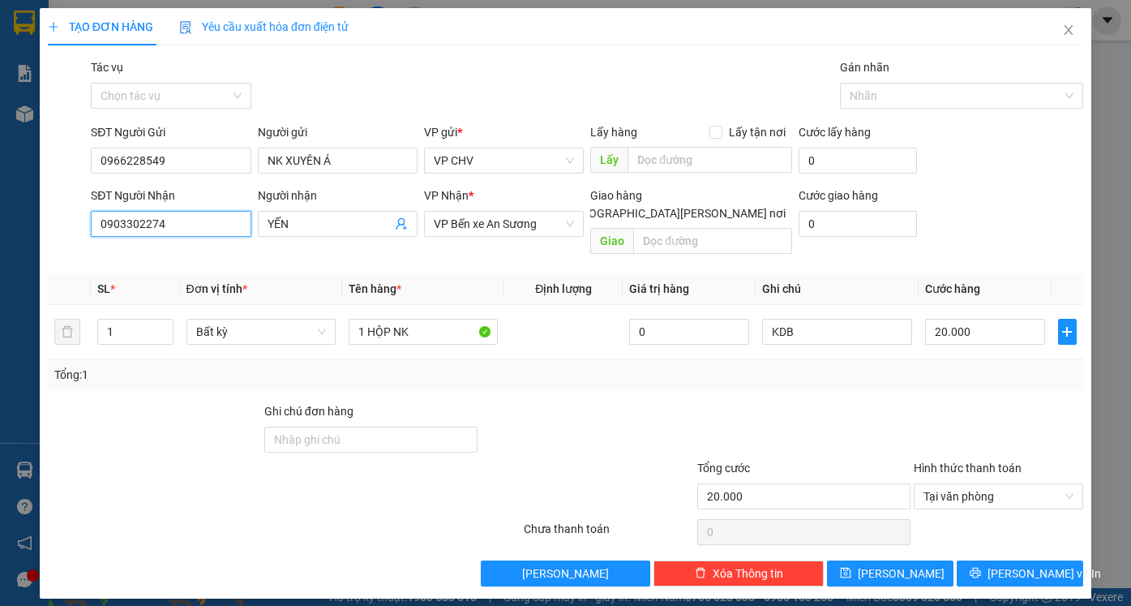
click at [15, 226] on div "TẠO ĐƠN HÀNG Yêu cầu xuất hóa đơn điện tử Transit Pickup Surcharge Ids Transit …" at bounding box center [565, 303] width 1131 height 606
click at [125, 283] on div "0945737776 - labo HD" at bounding box center [171, 282] width 140 height 18
type input "0945737776"
type input "labo HD"
type input "0945737776"
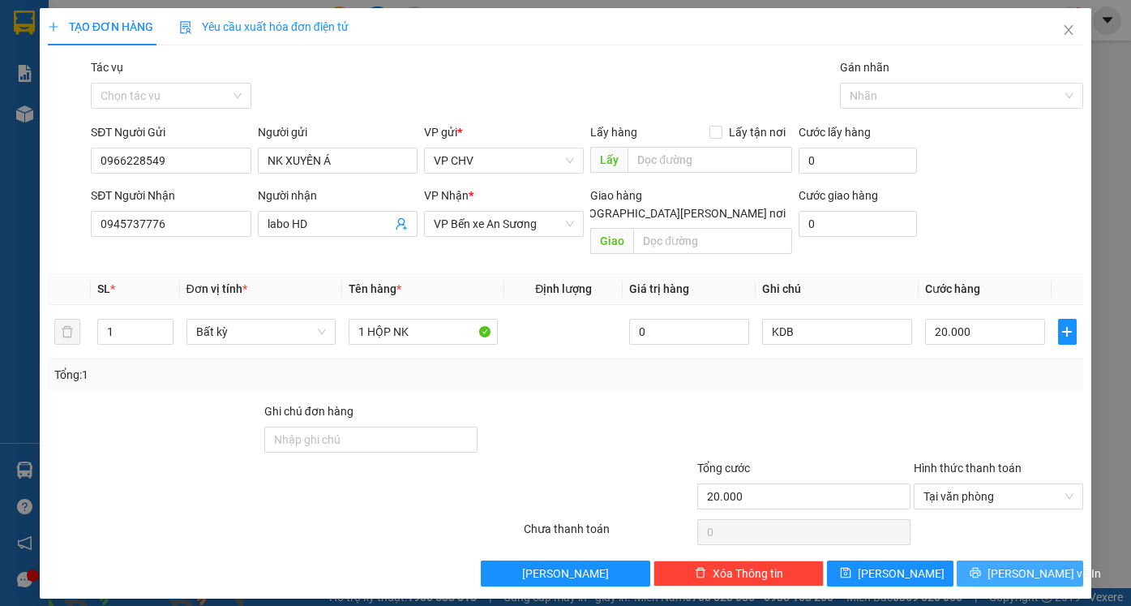
click at [1047, 564] on span "[PERSON_NAME] và In" at bounding box center [1045, 573] width 114 height 18
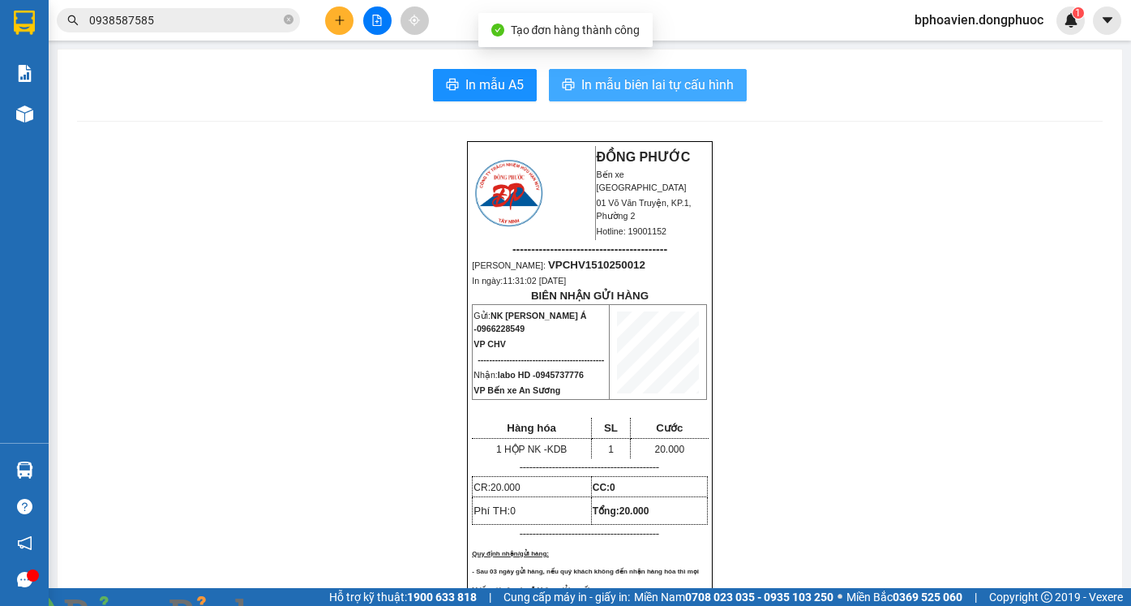
click at [617, 92] on span "In mẫu biên lai tự cấu hình" at bounding box center [657, 85] width 152 height 20
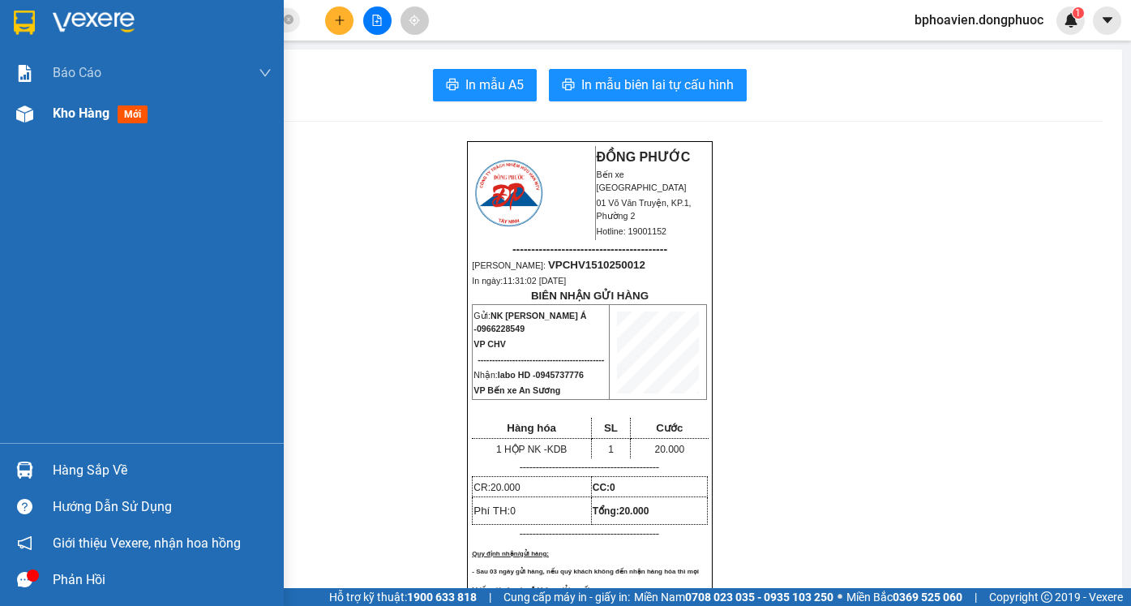
click at [81, 117] on span "Kho hàng" at bounding box center [81, 112] width 57 height 15
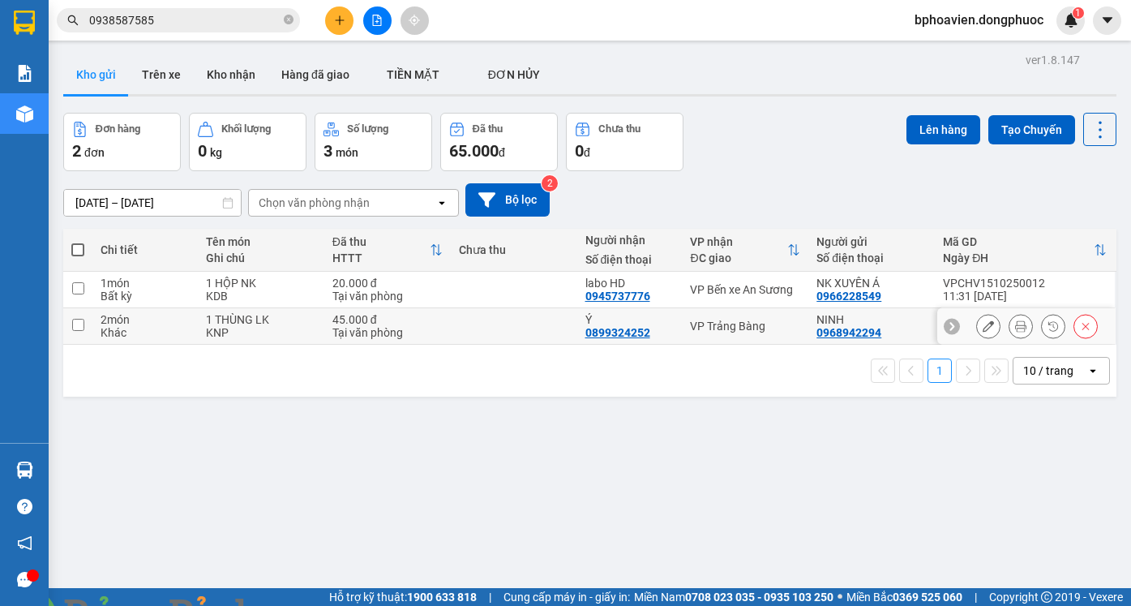
drag, startPoint x: 509, startPoint y: 330, endPoint x: 241, endPoint y: 320, distance: 268.6
click at [508, 330] on td at bounding box center [514, 326] width 127 height 36
checkbox input "true"
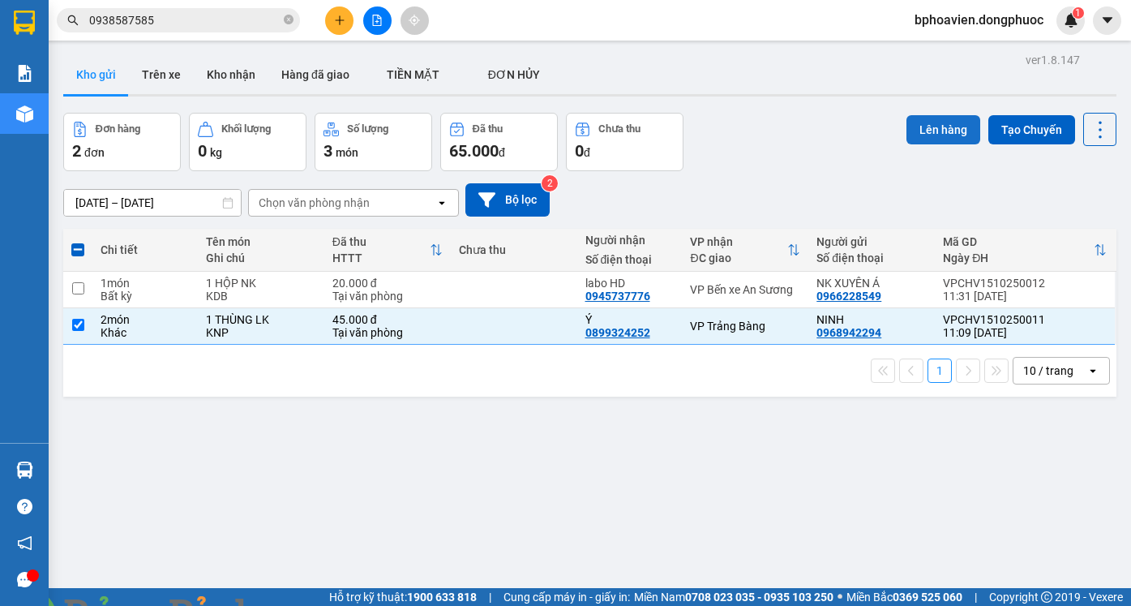
click at [933, 138] on button "Lên hàng" at bounding box center [944, 129] width 74 height 29
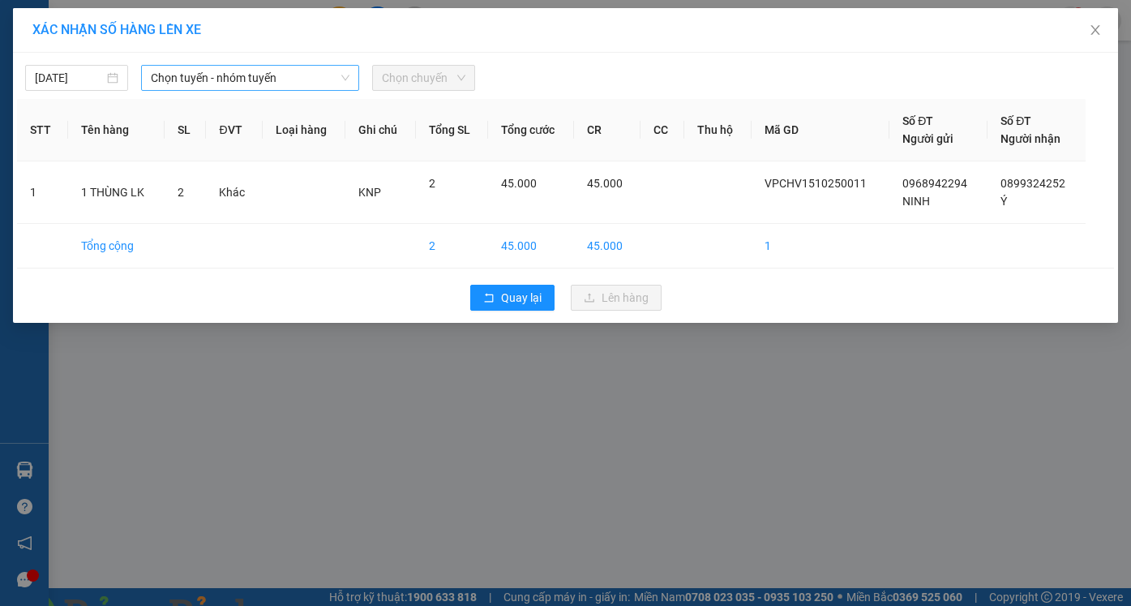
click at [250, 72] on span "Chọn tuyến - nhóm tuyến" at bounding box center [250, 78] width 199 height 24
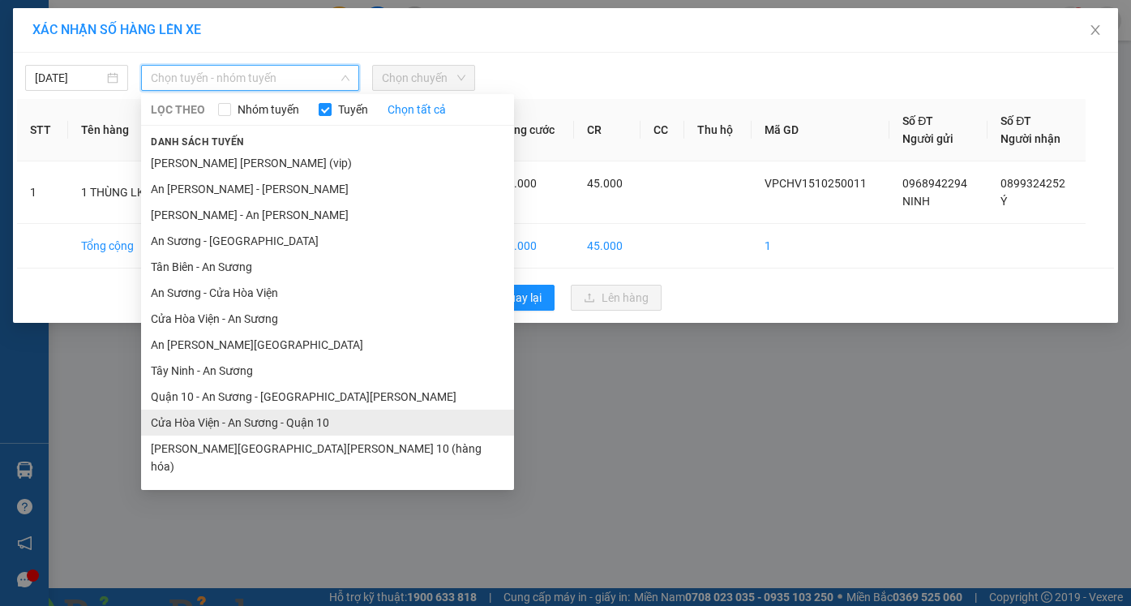
click at [272, 428] on li "Cửa Hòa Viện - An Sương - Quận 10" at bounding box center [327, 423] width 373 height 26
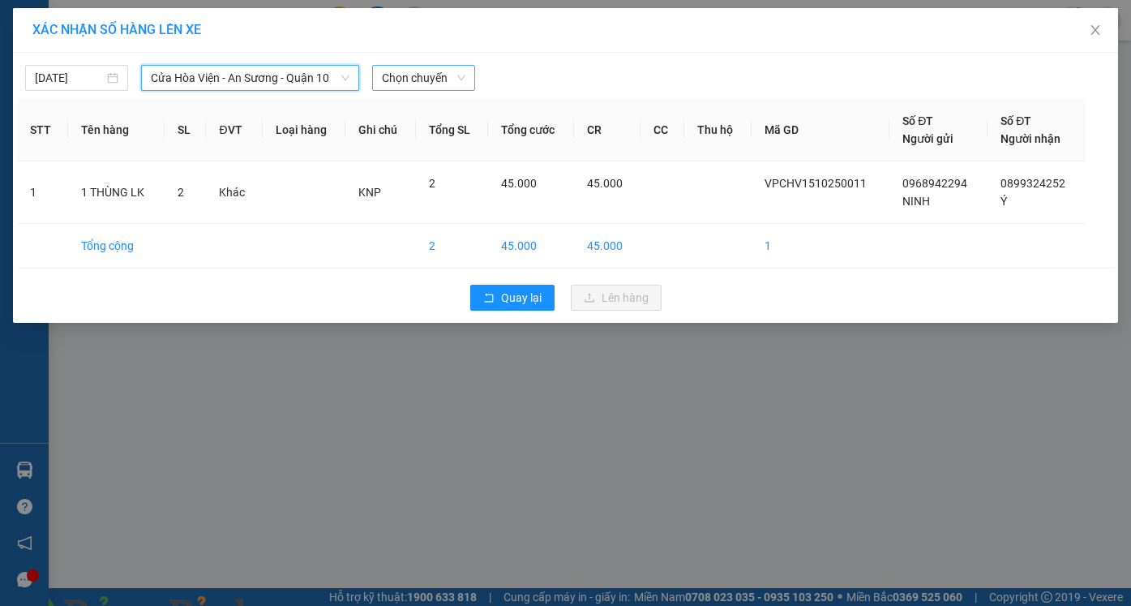
click at [384, 71] on span "Chọn chuyến" at bounding box center [424, 78] width 84 height 24
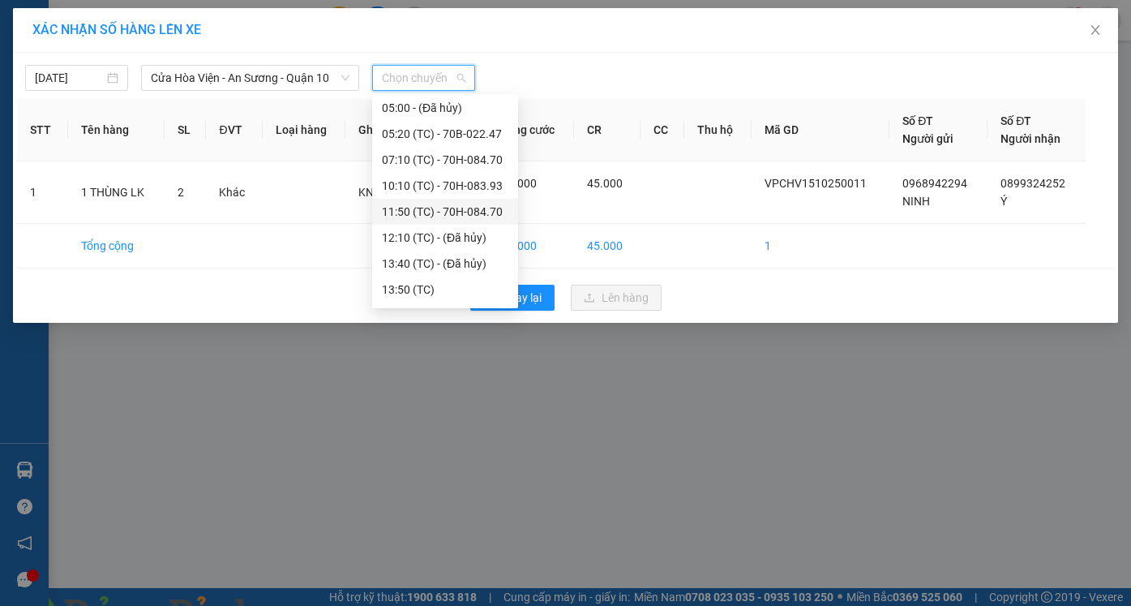
scroll to position [104, 0]
click at [439, 165] on div "11:50 (TC) - 70H-084.70" at bounding box center [445, 162] width 127 height 18
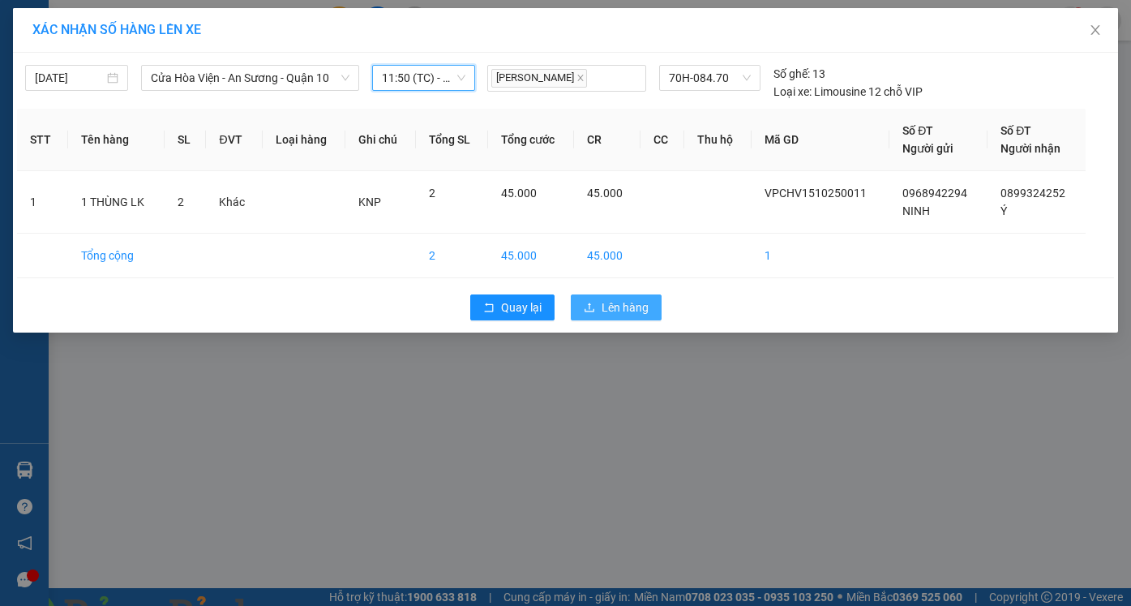
click at [621, 305] on span "Lên hàng" at bounding box center [625, 307] width 47 height 18
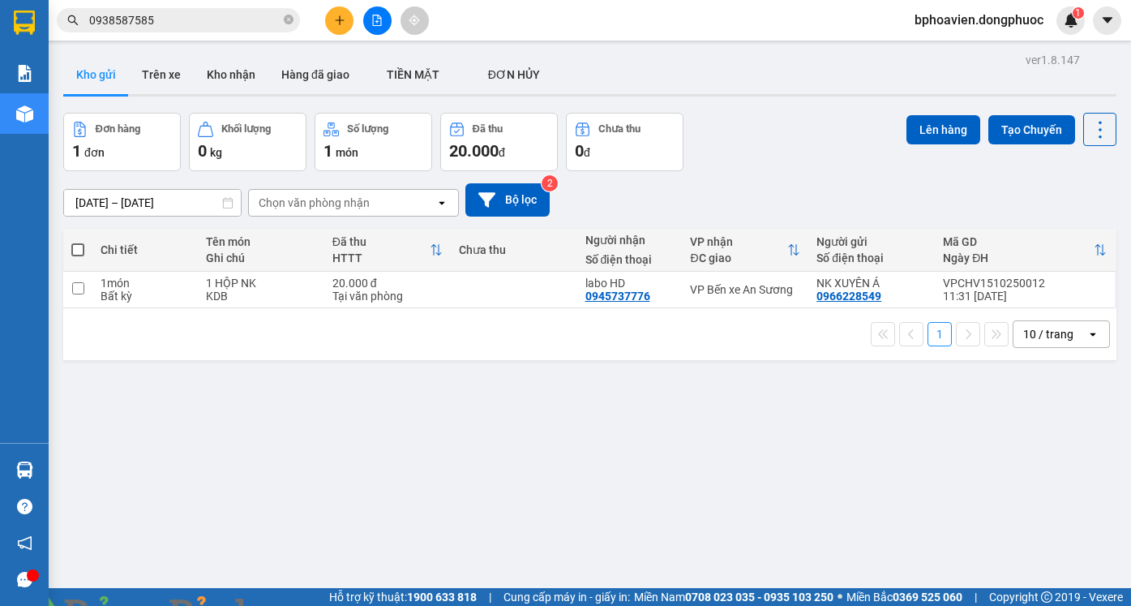
click at [336, 25] on icon "plus" at bounding box center [339, 20] width 11 height 11
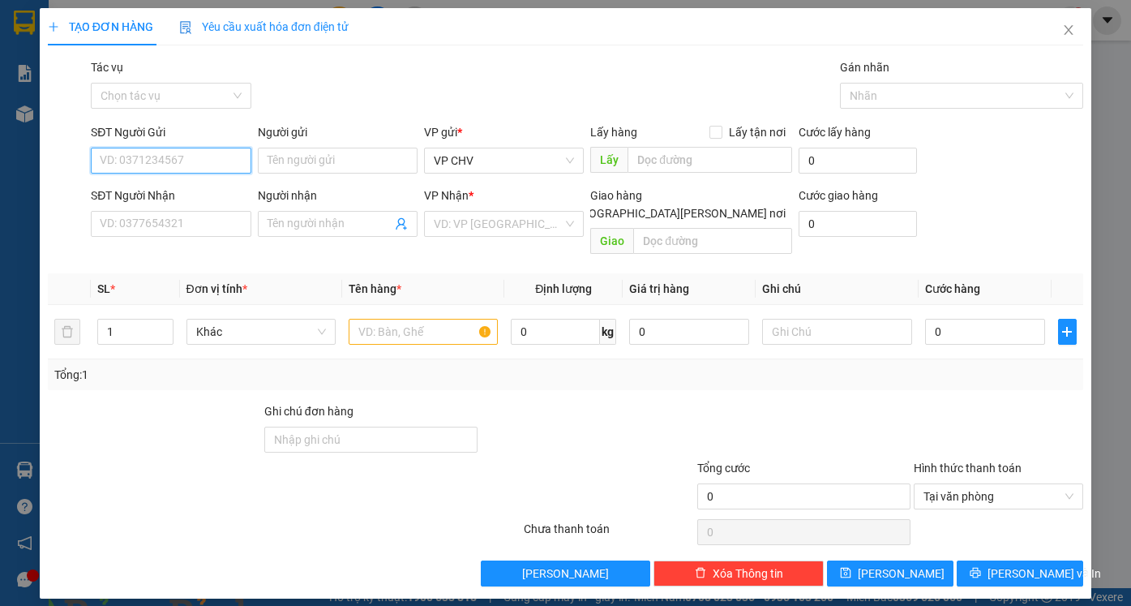
click at [203, 157] on input "SĐT Người Gửi" at bounding box center [171, 161] width 160 height 26
click at [298, 605] on img at bounding box center [294, 616] width 10 height 10
drag, startPoint x: 1073, startPoint y: 29, endPoint x: 581, endPoint y: 34, distance: 491.5
click at [1070, 29] on icon "close" at bounding box center [1068, 30] width 13 height 13
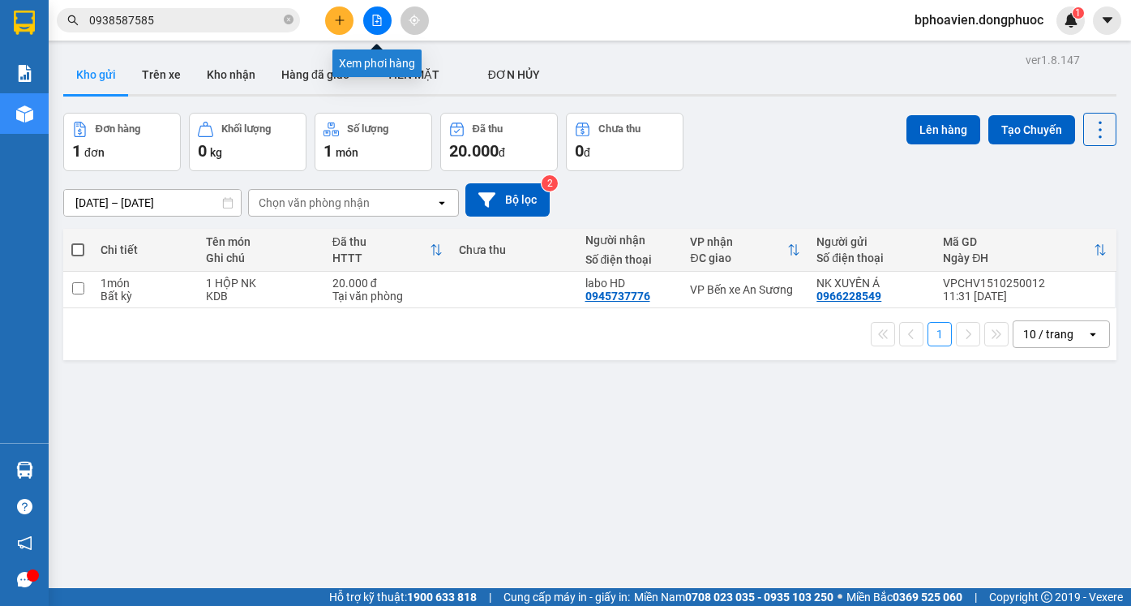
click at [379, 21] on icon "file-add" at bounding box center [376, 20] width 11 height 11
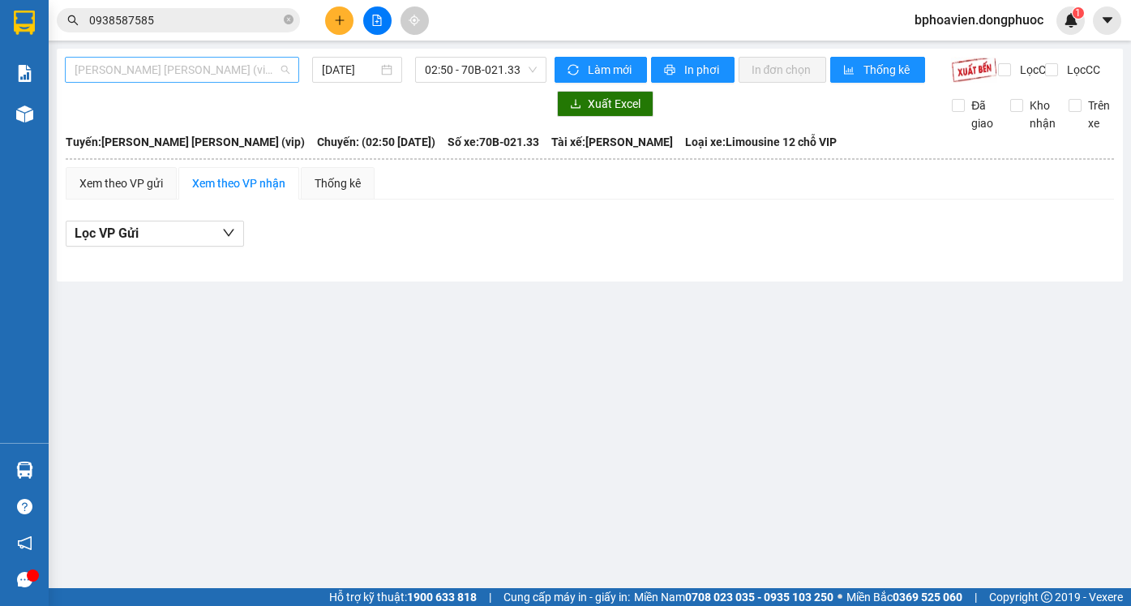
click at [217, 70] on span "Tây Ninh - [PERSON_NAME] (vip)" at bounding box center [182, 70] width 215 height 24
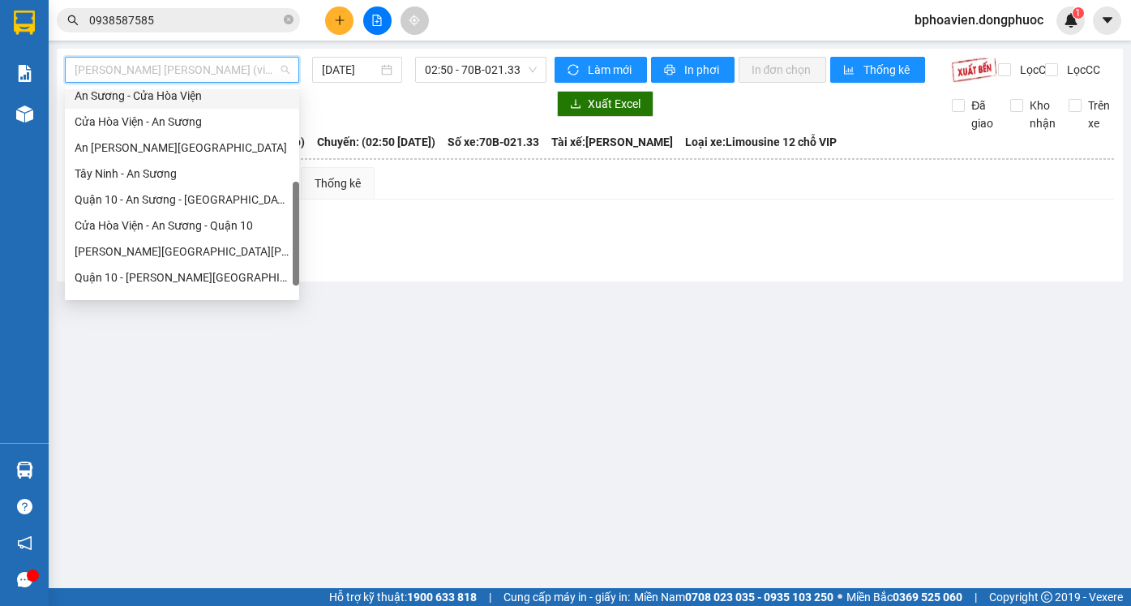
scroll to position [162, 0]
click at [182, 232] on div "Cửa Hòa Viện - An Sương - Quận 10" at bounding box center [182, 226] width 215 height 18
type input "[DATE]"
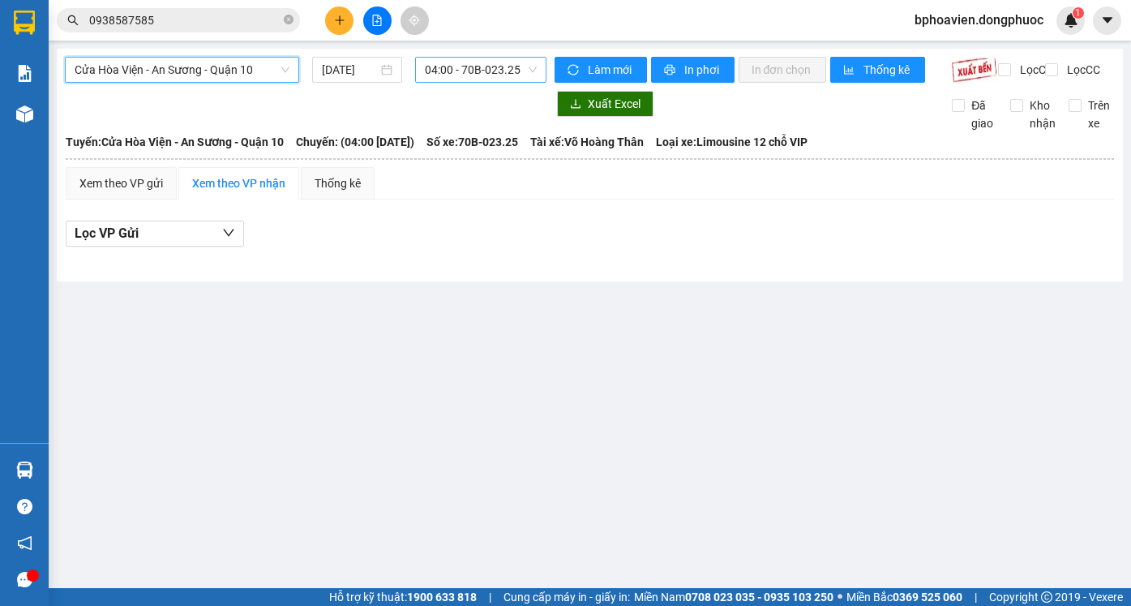
click at [477, 61] on span "04:00 - 70B-023.25" at bounding box center [481, 70] width 112 height 24
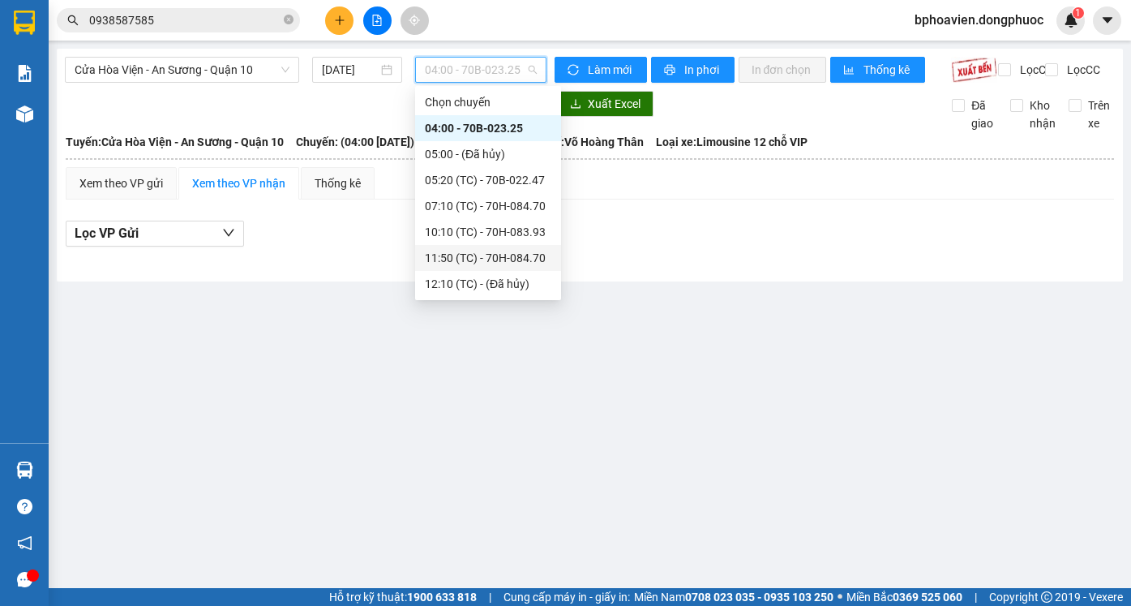
drag, startPoint x: 483, startPoint y: 253, endPoint x: 482, endPoint y: 263, distance: 9.9
click at [483, 254] on div "11:50 (TC) - 70H-084.70" at bounding box center [488, 258] width 127 height 18
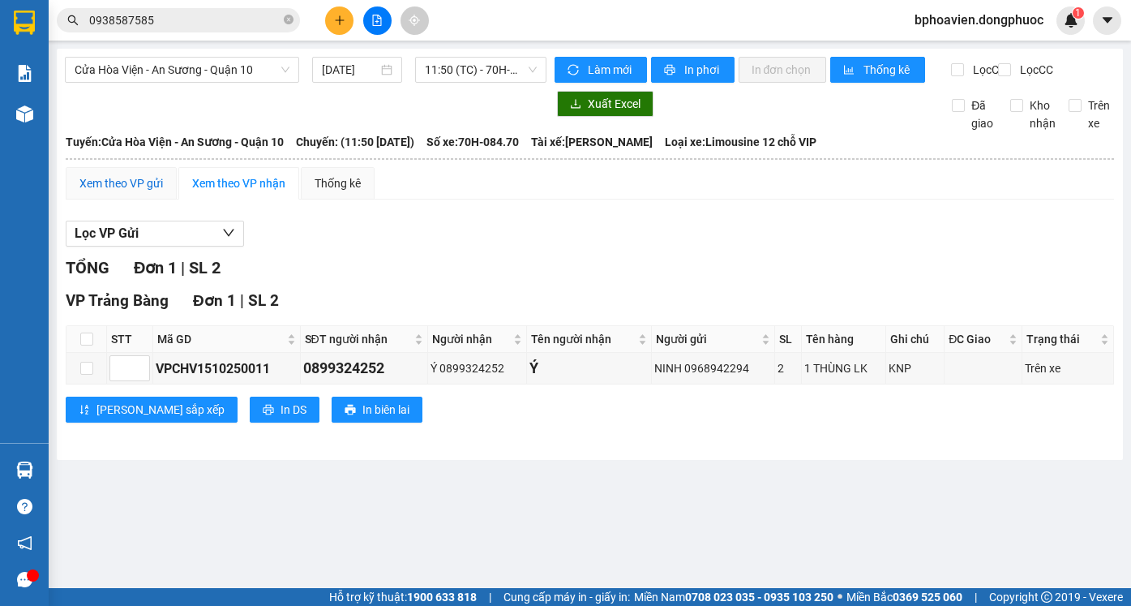
click at [139, 192] on div "Xem theo VP gửi" at bounding box center [121, 183] width 84 height 18
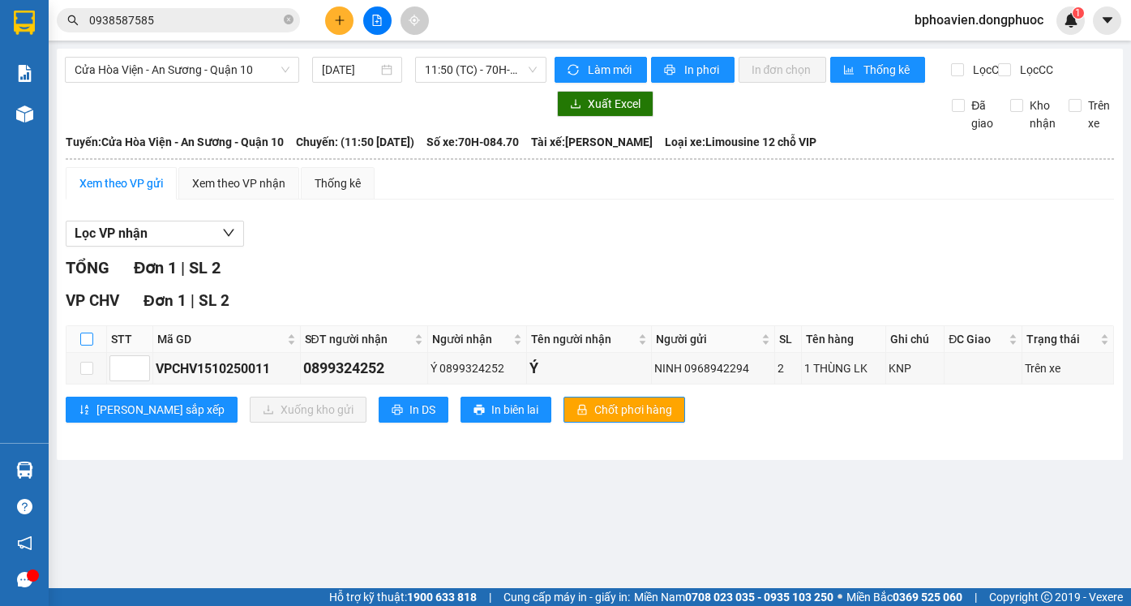
click at [86, 345] on input "checkbox" at bounding box center [86, 339] width 13 height 13
checkbox input "true"
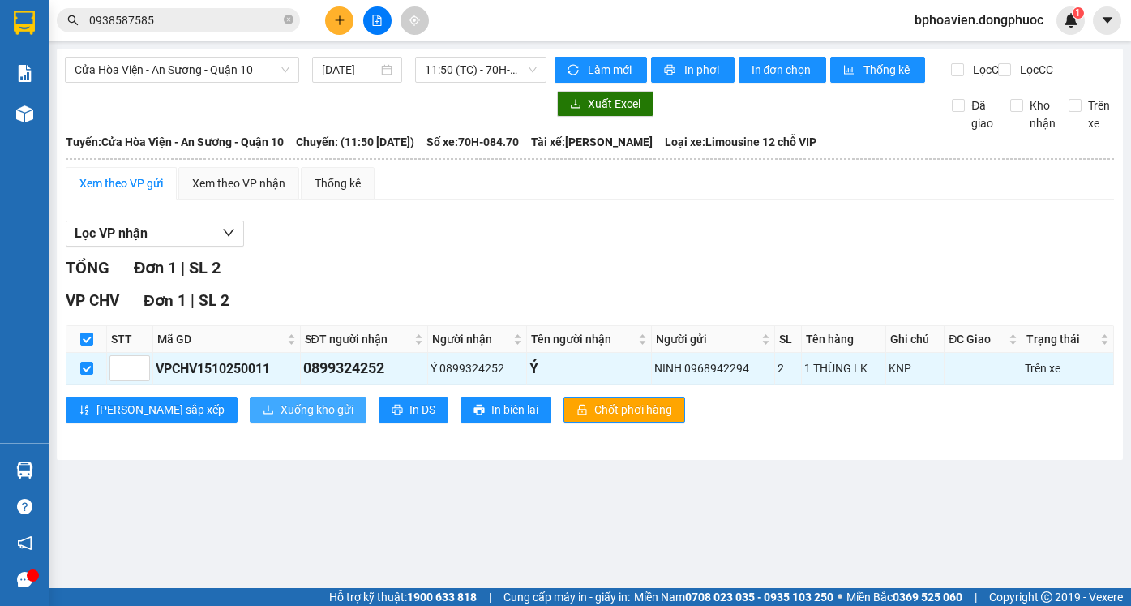
click at [281, 418] on span "Xuống kho gửi" at bounding box center [317, 410] width 73 height 18
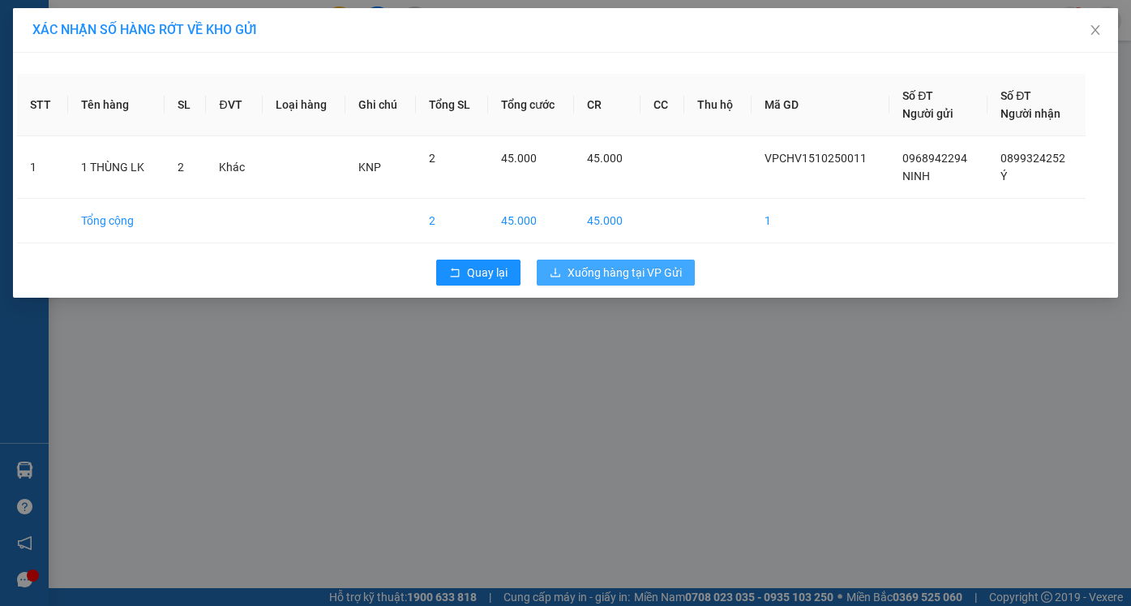
click at [633, 273] on span "Xuống hàng tại VP Gửi" at bounding box center [625, 273] width 114 height 18
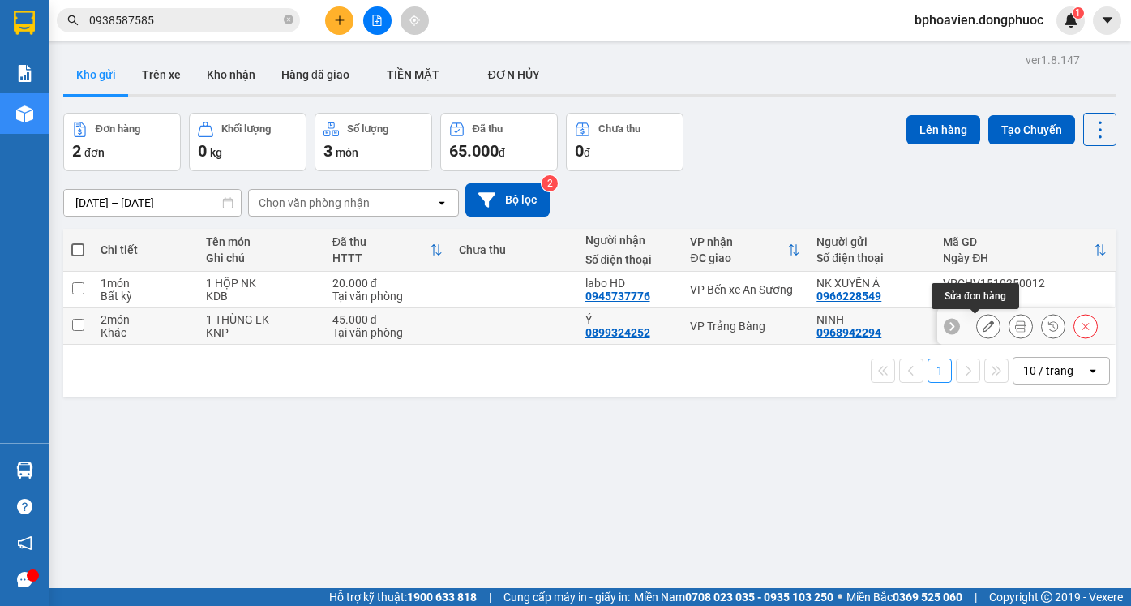
click at [983, 327] on icon at bounding box center [988, 325] width 11 height 11
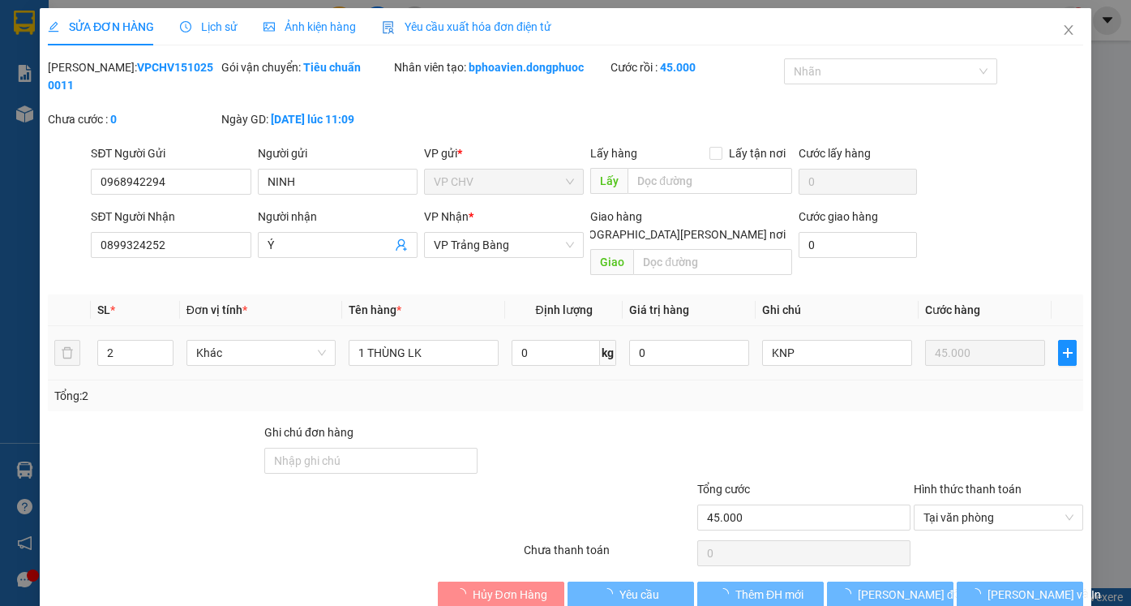
type input "0968942294"
type input "NINH"
type input "0899324252"
type input "Ý"
type input "45.000"
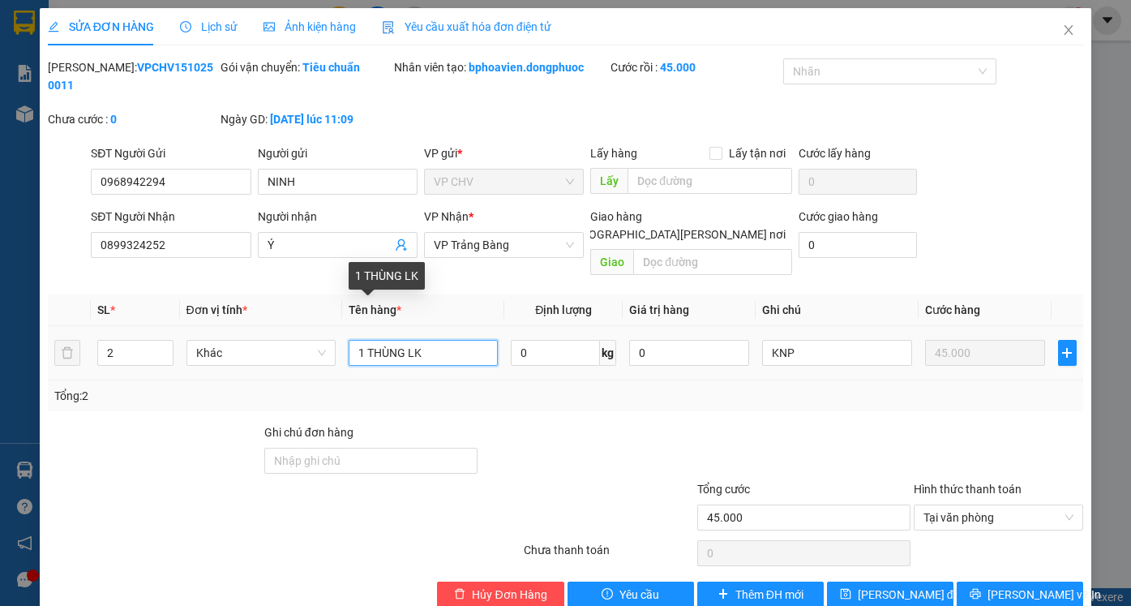
drag, startPoint x: 356, startPoint y: 317, endPoint x: 364, endPoint y: 324, distance: 10.9
click at [364, 340] on input "1 THÙNG LK" at bounding box center [423, 353] width 149 height 26
type input "2 THÙNG LK"
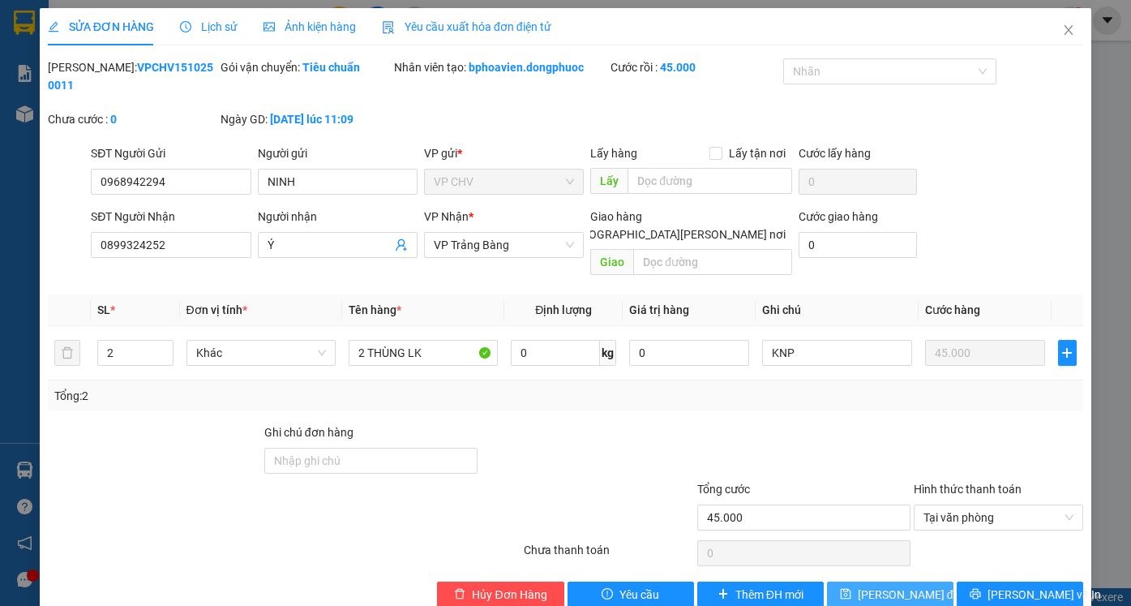
click at [896, 581] on button "[PERSON_NAME] thay đổi" at bounding box center [890, 594] width 127 height 26
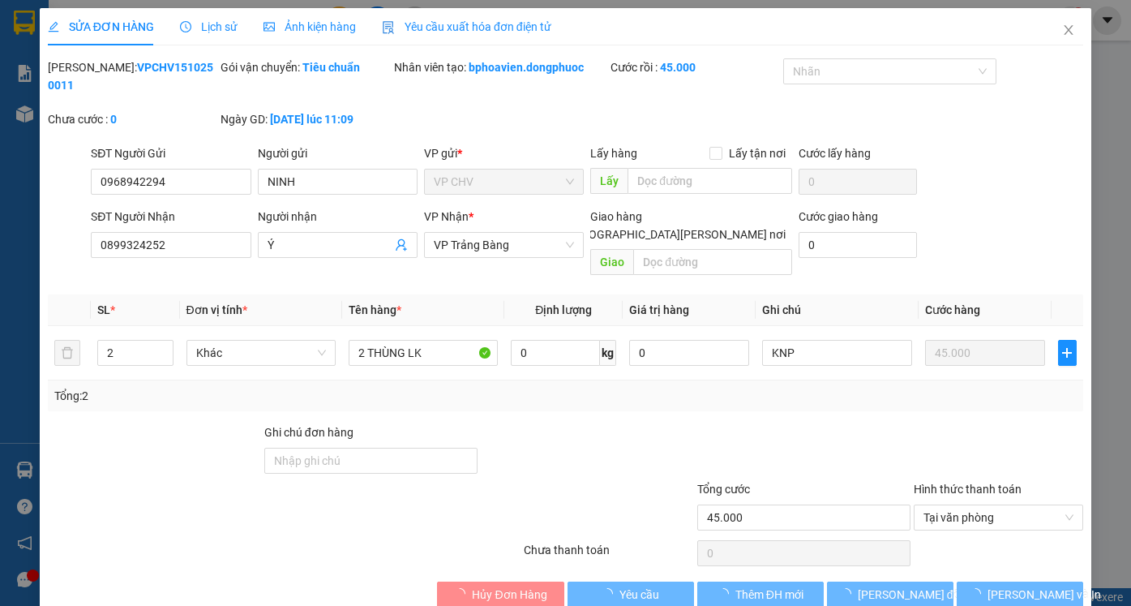
click at [739, 423] on div at bounding box center [804, 451] width 217 height 57
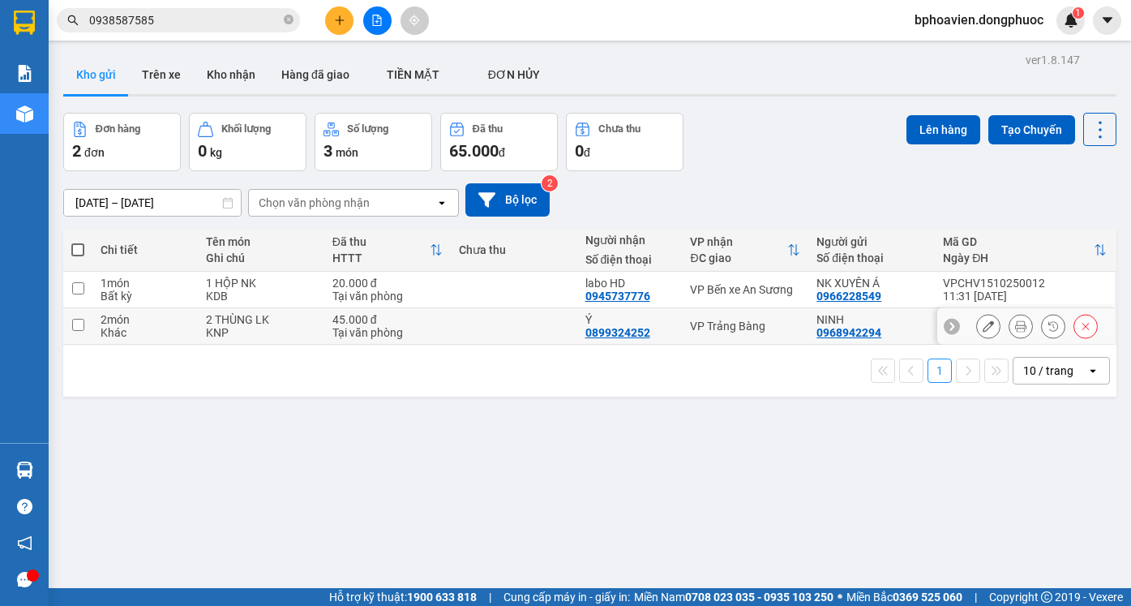
click at [511, 328] on td at bounding box center [514, 326] width 127 height 36
checkbox input "true"
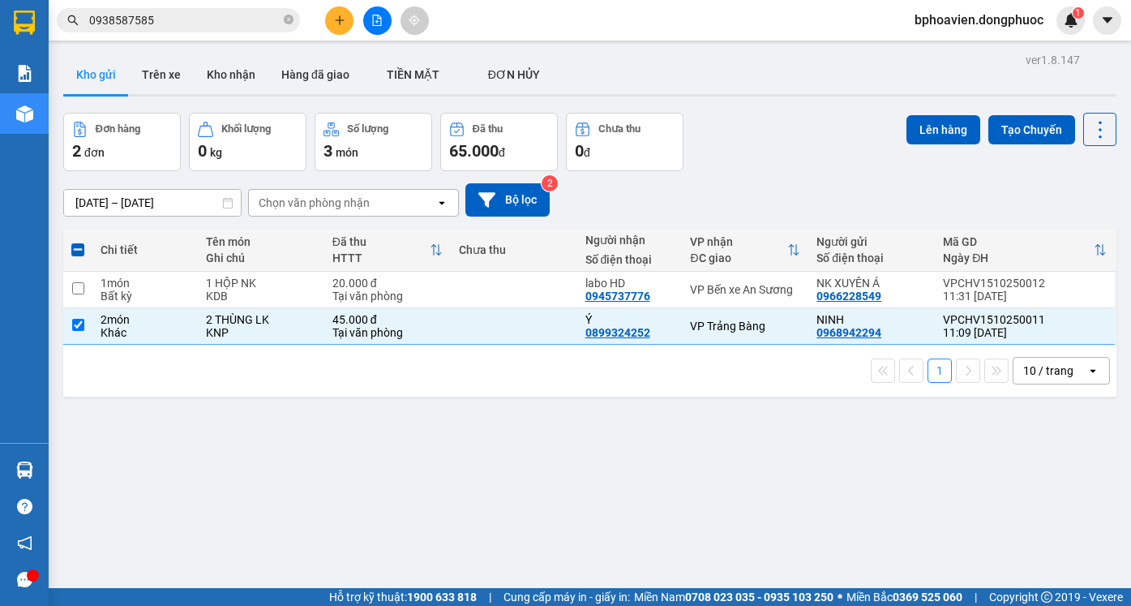
click at [907, 144] on div "Lên hàng Tạo Chuyến" at bounding box center [1012, 129] width 210 height 33
click at [920, 132] on button "Lên hàng" at bounding box center [944, 129] width 74 height 29
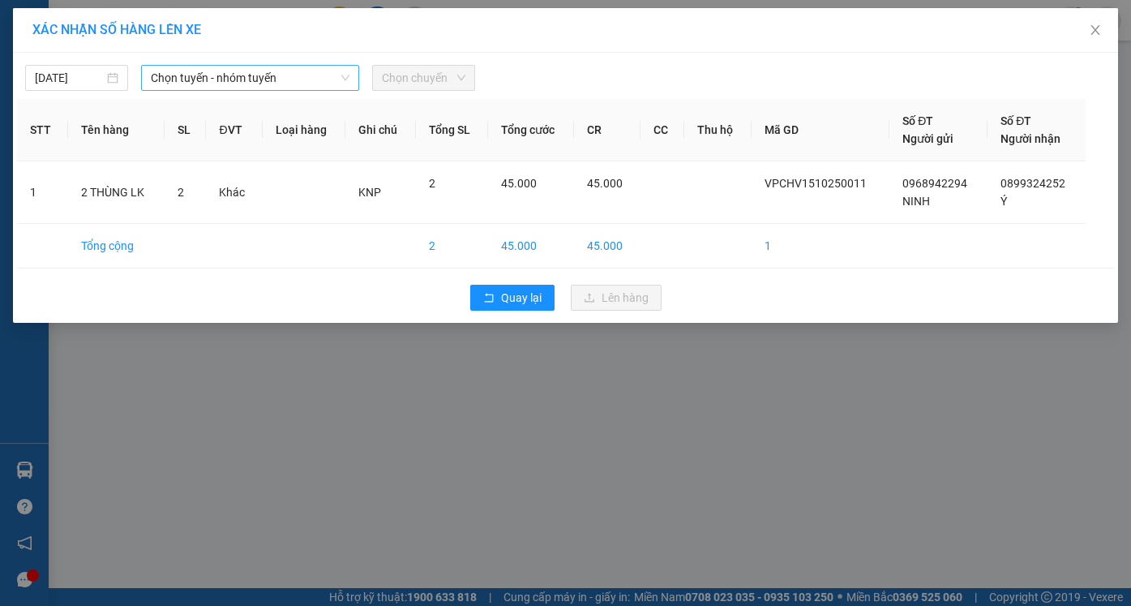
click at [222, 79] on span "Chọn tuyến - nhóm tuyến" at bounding box center [250, 78] width 199 height 24
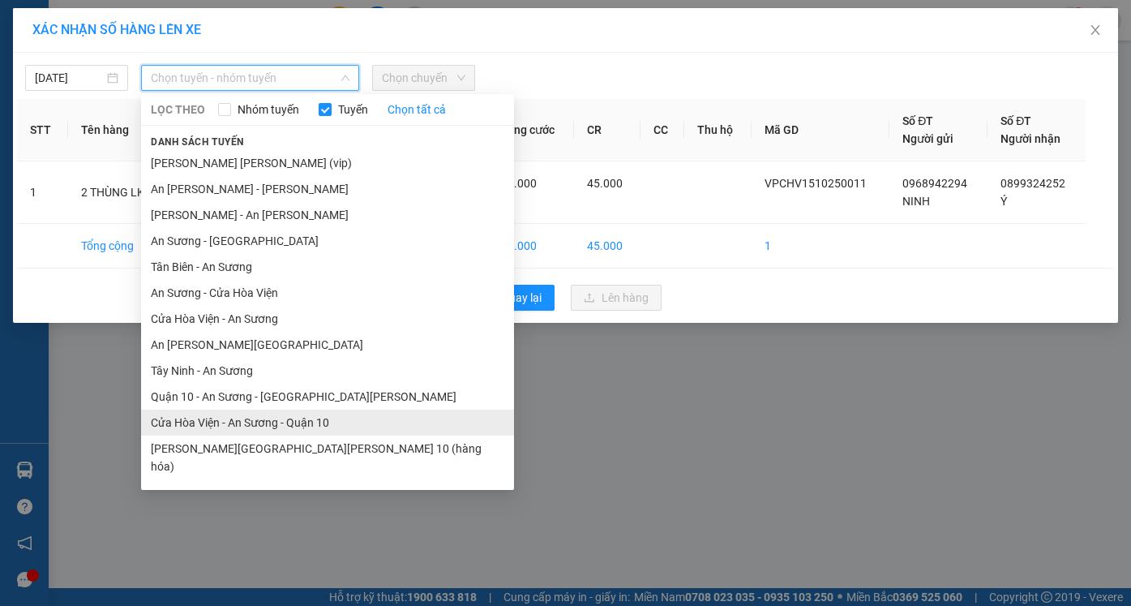
click at [238, 418] on li "Cửa Hòa Viện - An Sương - Quận 10" at bounding box center [327, 423] width 373 height 26
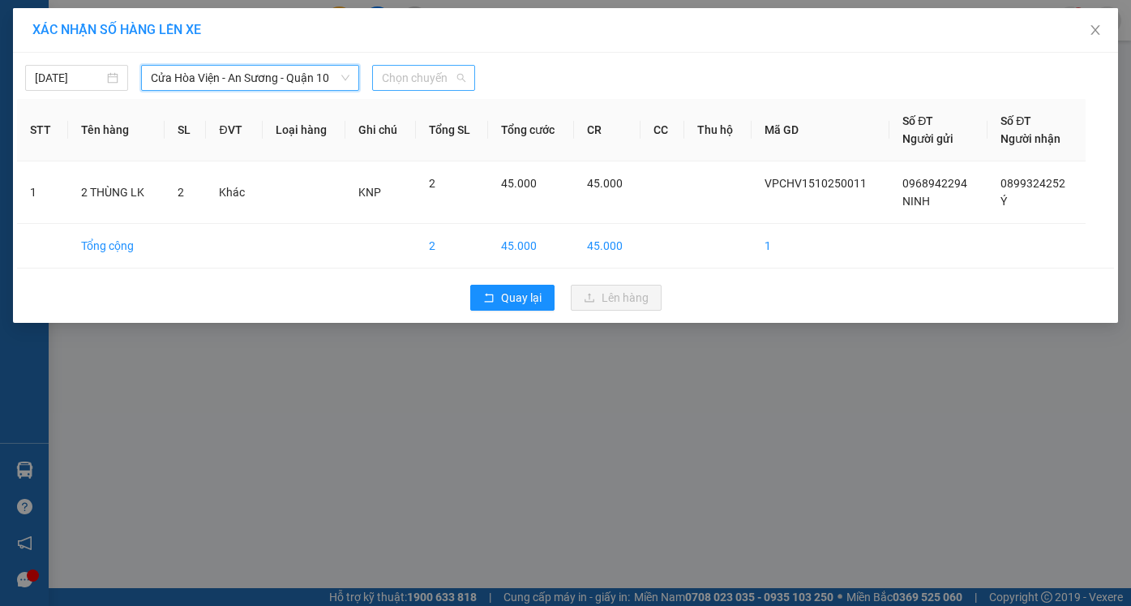
click at [404, 75] on span "Chọn chuyến" at bounding box center [424, 78] width 84 height 24
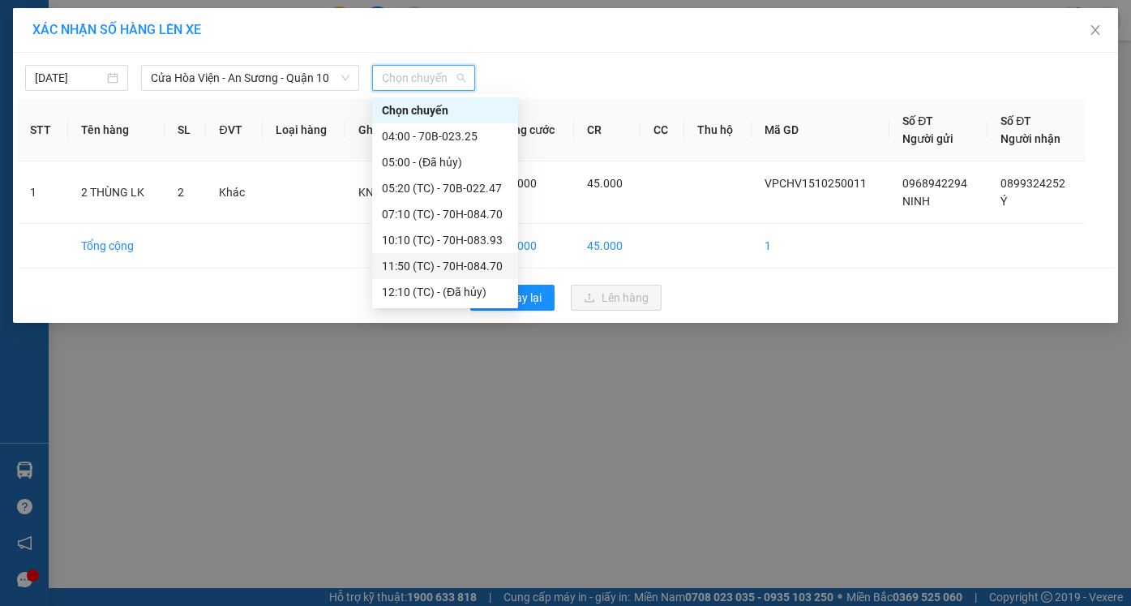
drag, startPoint x: 427, startPoint y: 267, endPoint x: 555, endPoint y: 285, distance: 128.6
click at [428, 267] on div "11:50 (TC) - 70H-084.70" at bounding box center [445, 266] width 127 height 18
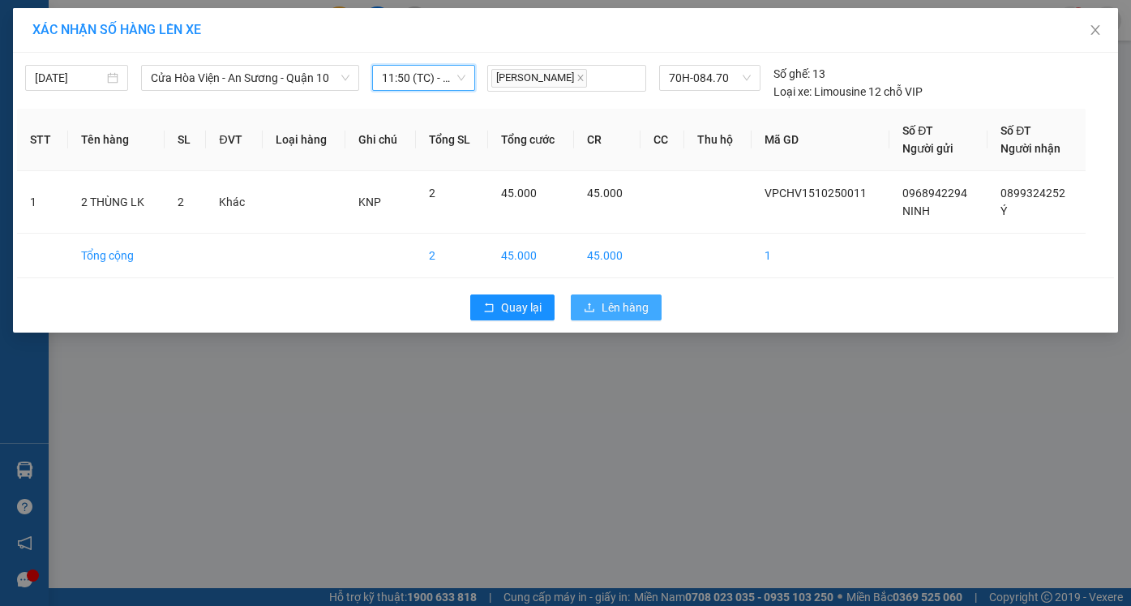
click at [611, 311] on span "Lên hàng" at bounding box center [625, 307] width 47 height 18
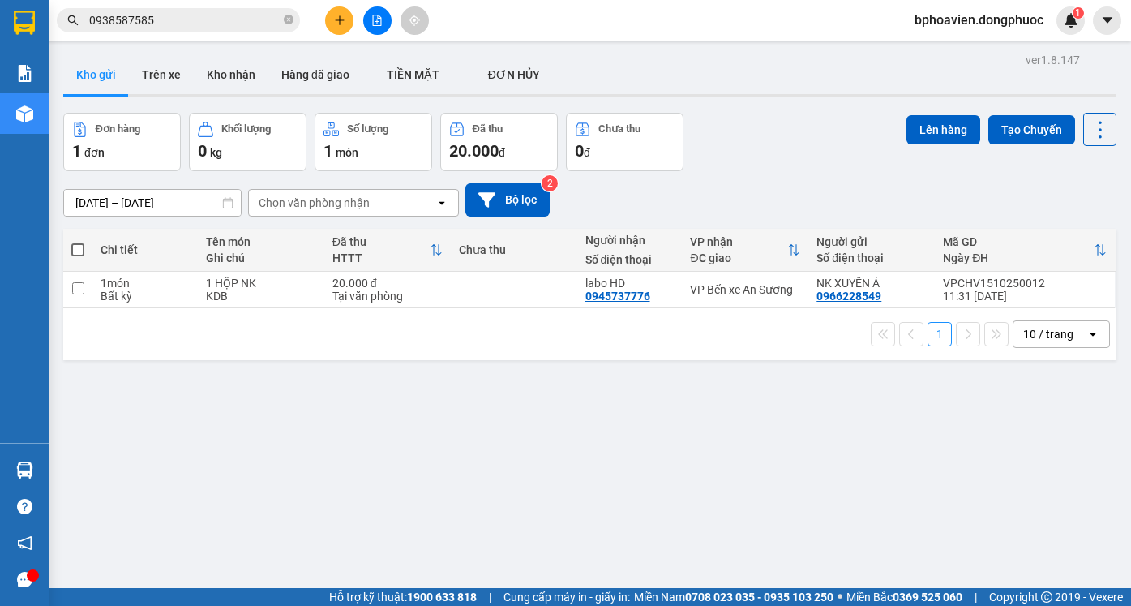
click at [358, 36] on div "Kết quả tìm kiếm ( 300 ) Bộ lọc Mã ĐH Trạng thái Món hàng Tổng cước Chưa cước N…" at bounding box center [565, 20] width 1131 height 41
click at [335, 17] on icon "plus" at bounding box center [339, 20] width 11 height 11
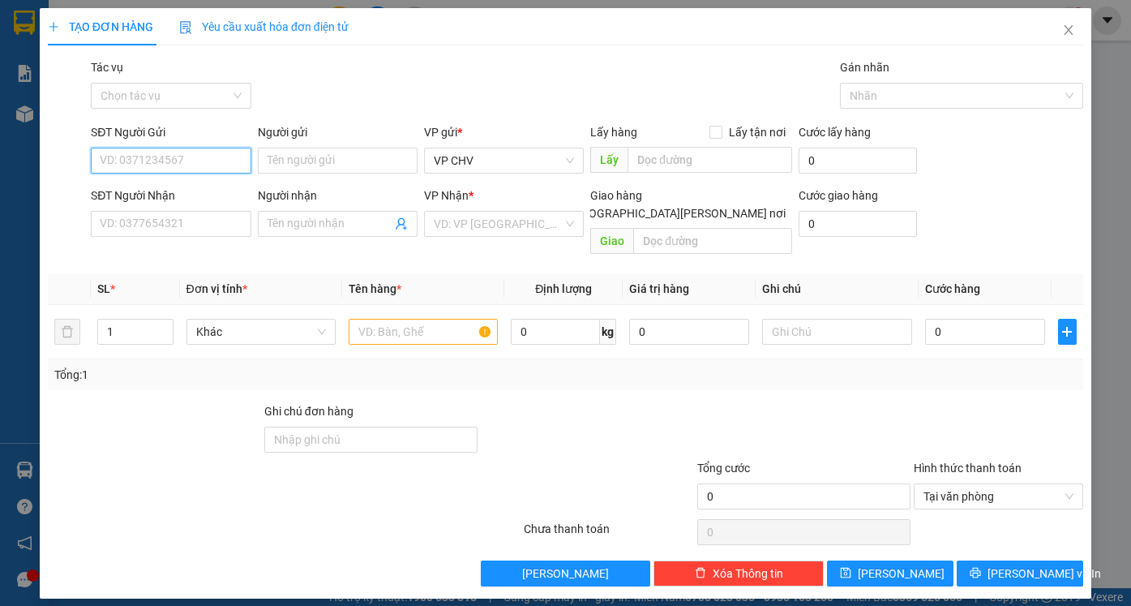
click at [186, 151] on input "SĐT Người Gửi" at bounding box center [171, 161] width 160 height 26
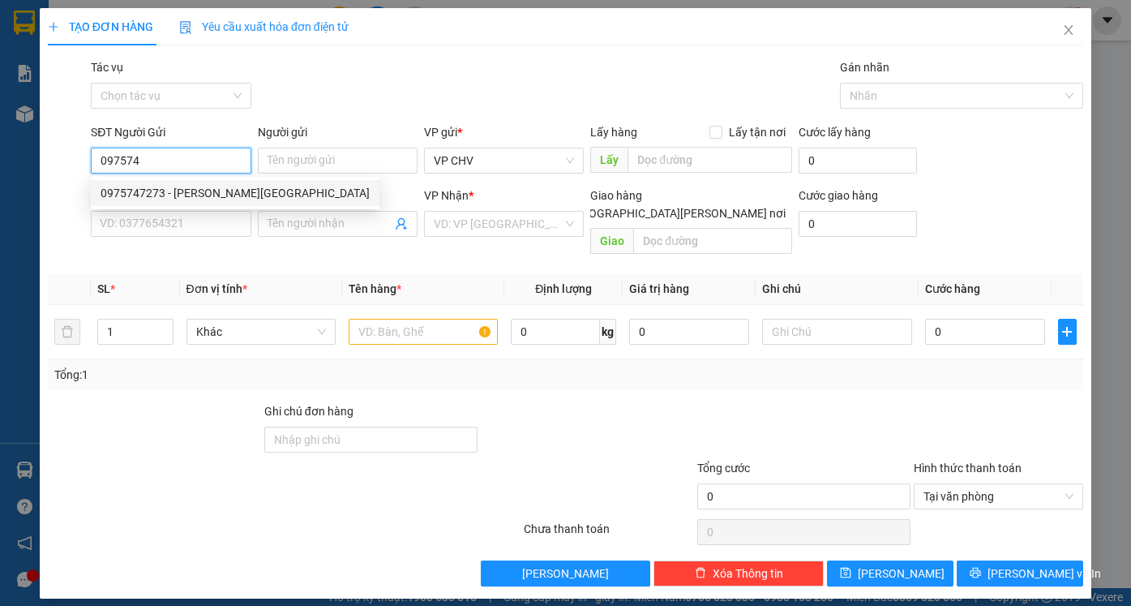
click at [137, 187] on div "0975747273 - QUỐC [GEOGRAPHIC_DATA]" at bounding box center [235, 193] width 269 height 18
type input "0975747273"
type input "QUỐC ANH"
type input "0974455582"
type input "PHÁT"
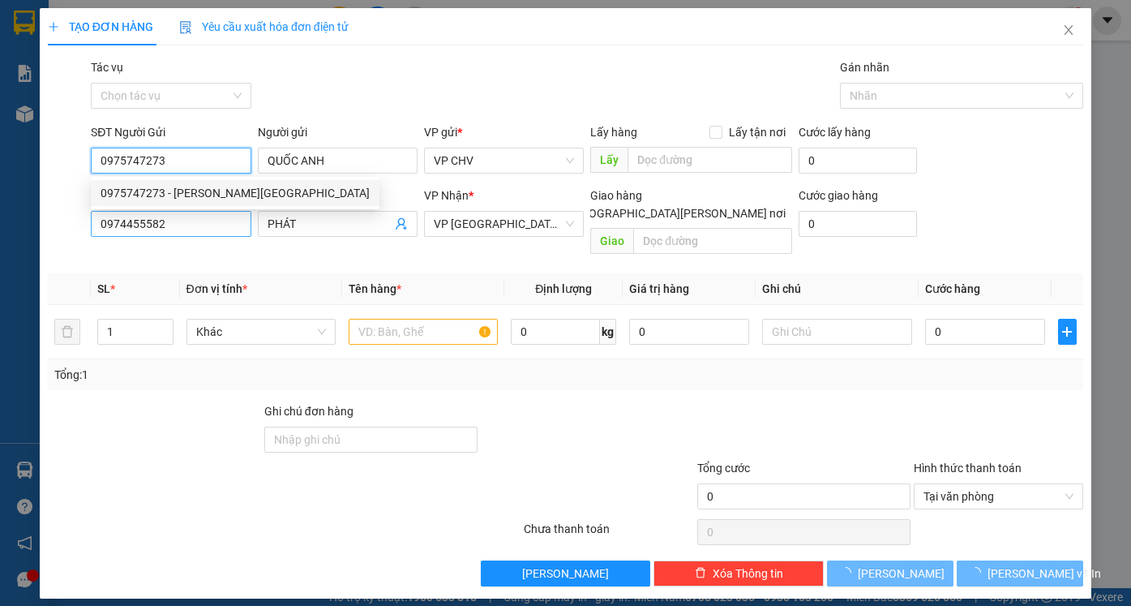
type input "20.000"
type input "0975747273"
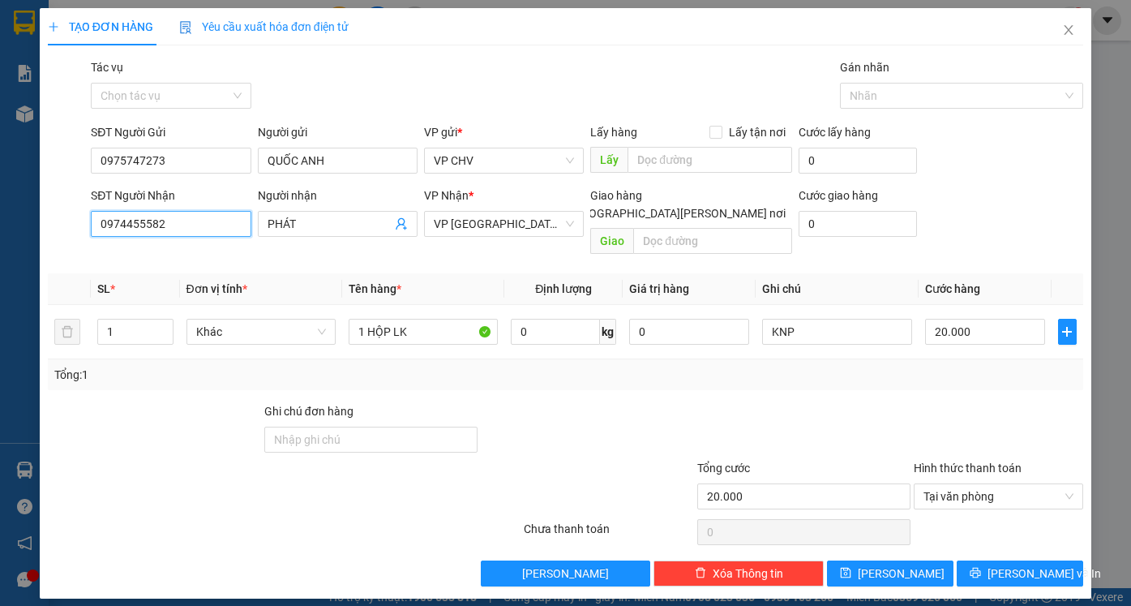
drag, startPoint x: 186, startPoint y: 230, endPoint x: 0, endPoint y: 221, distance: 185.9
click at [0, 221] on div "TẠO ĐƠN HÀNG Yêu cầu xuất hóa đơn điện tử Transit Pickup Surcharge Ids Transit …" at bounding box center [565, 303] width 1131 height 606
click at [225, 254] on div "0909572767 - TIỂU ĐỆ" at bounding box center [171, 256] width 140 height 18
type input "0909572767"
type input "TIỂU ĐỆ"
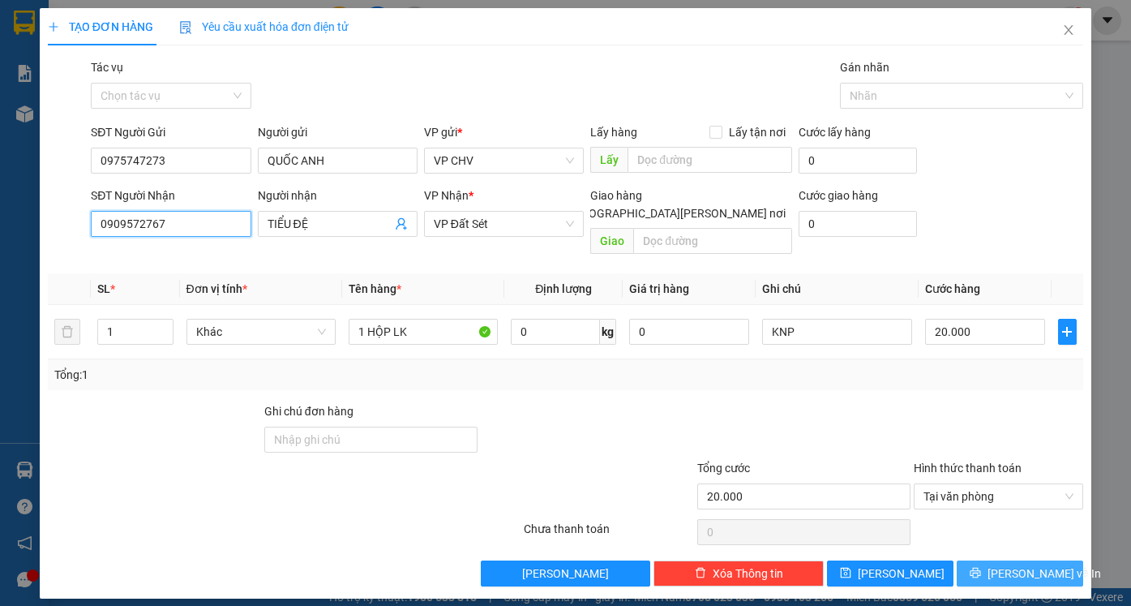
type input "0909572767"
click at [1075, 560] on button "[PERSON_NAME] và In" at bounding box center [1020, 573] width 127 height 26
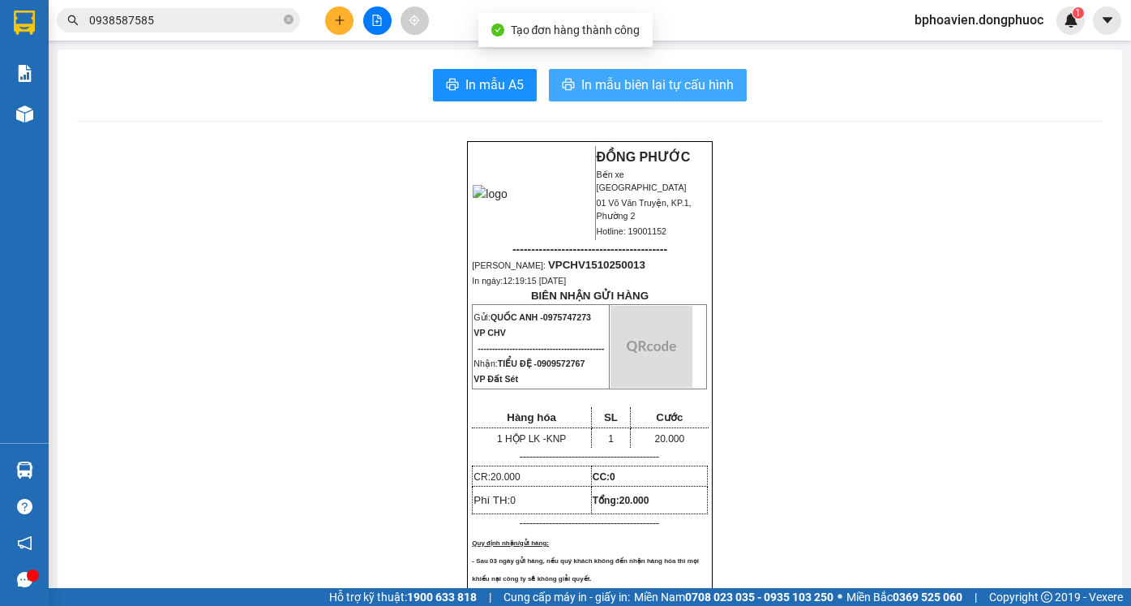
click at [617, 82] on span "In mẫu biên lai tự cấu hình" at bounding box center [657, 85] width 152 height 20
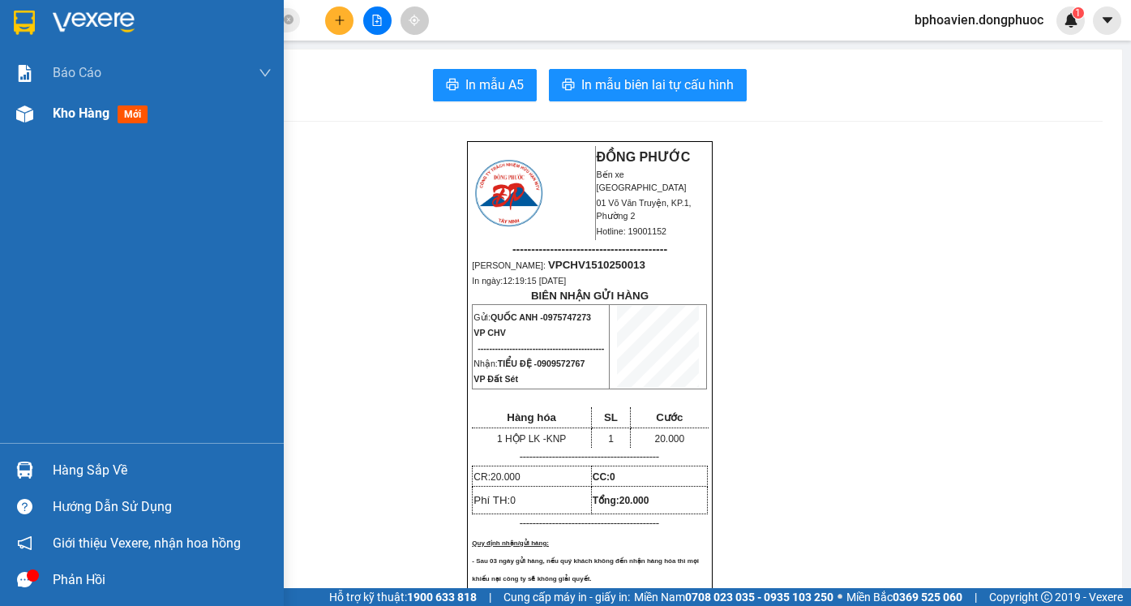
click at [69, 112] on span "Kho hàng" at bounding box center [81, 112] width 57 height 15
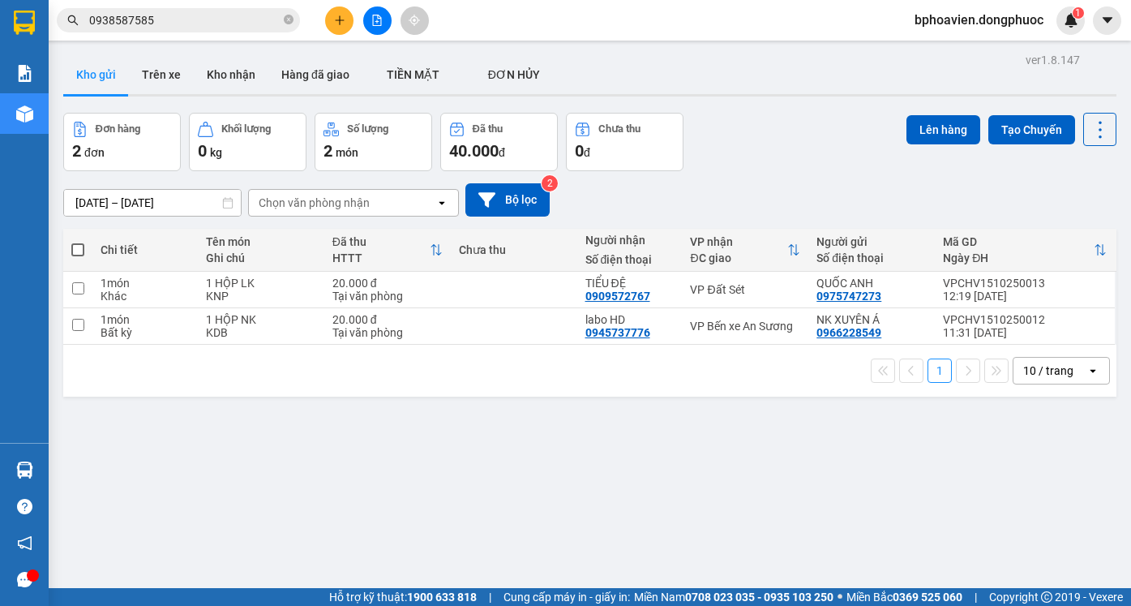
click at [482, 453] on div "ver 1.8.147 Kho gửi Trên xe Kho nhận Hàng đã giao TIỀN MẶT ĐƠN HỦY Đơn hàng 2…" at bounding box center [590, 352] width 1066 height 606
click at [337, 19] on icon "plus" at bounding box center [339, 20] width 11 height 11
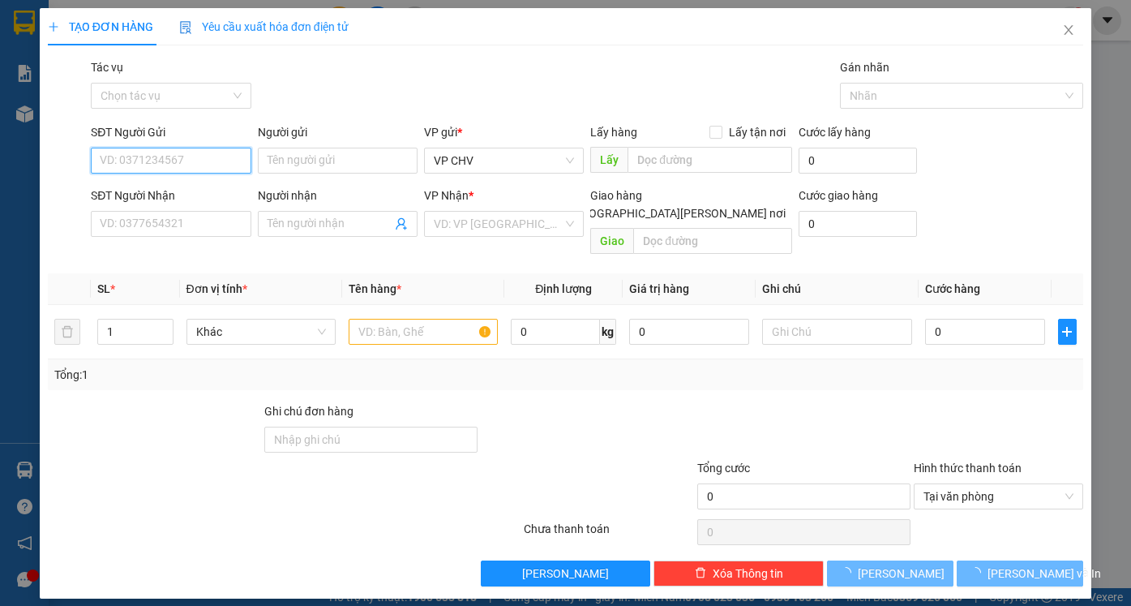
click at [202, 157] on input "SĐT Người Gửi" at bounding box center [171, 161] width 160 height 26
click at [182, 195] on div "SĐT Người Nhận" at bounding box center [171, 196] width 160 height 18
click at [182, 211] on input "SĐT Người Nhận" at bounding box center [171, 224] width 160 height 26
click at [182, 166] on input "09333" at bounding box center [171, 161] width 160 height 26
click at [153, 161] on input "09333" at bounding box center [171, 161] width 160 height 26
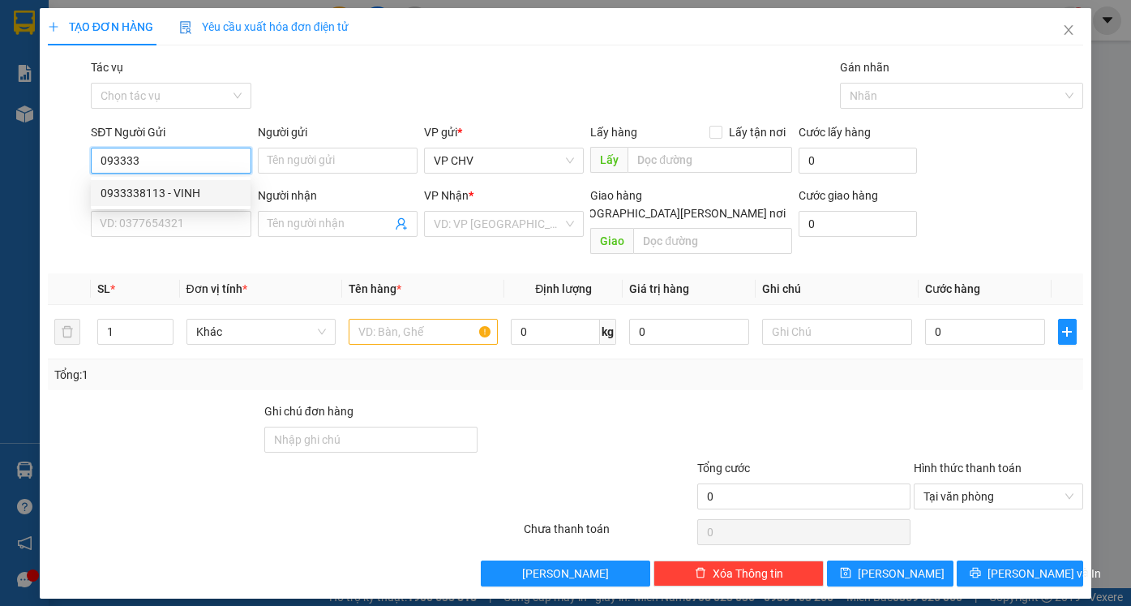
click at [154, 195] on div "0933338113 - VINH" at bounding box center [171, 193] width 140 height 18
type input "0933338113"
type input "VINH"
type input "0776868500"
type input "A HOÀNG"
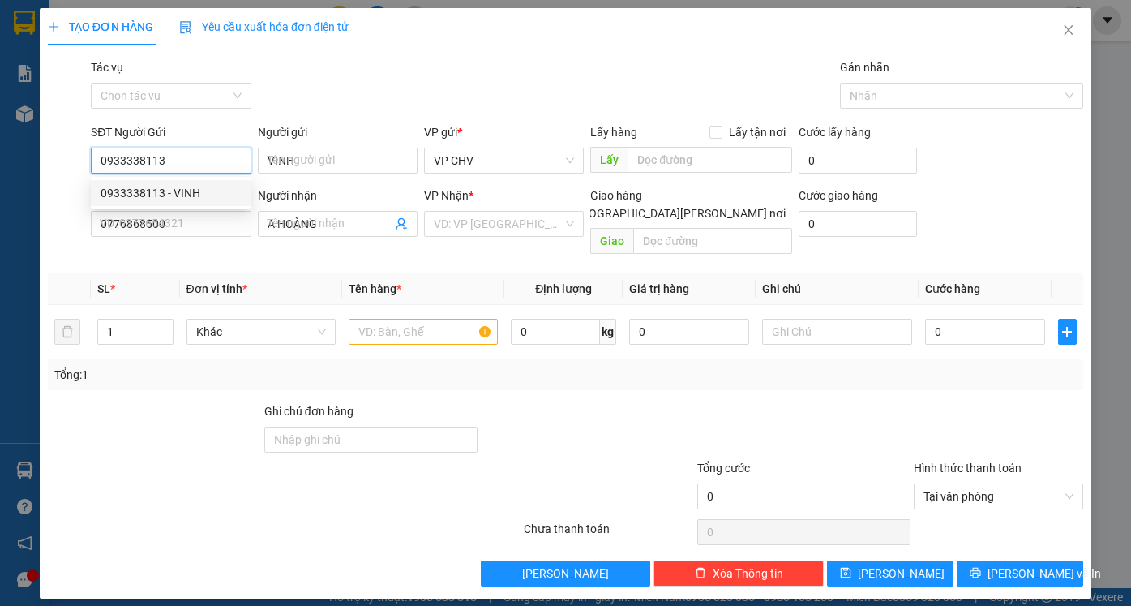
type input "20.000"
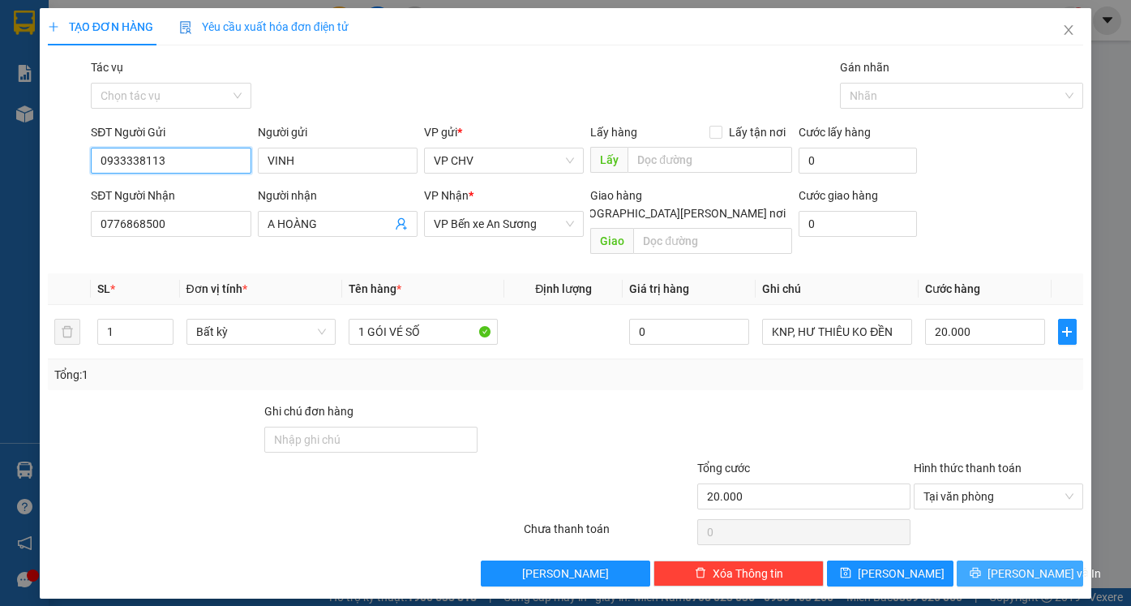
type input "0933338113"
click at [1020, 564] on span "[PERSON_NAME] và In" at bounding box center [1045, 573] width 114 height 18
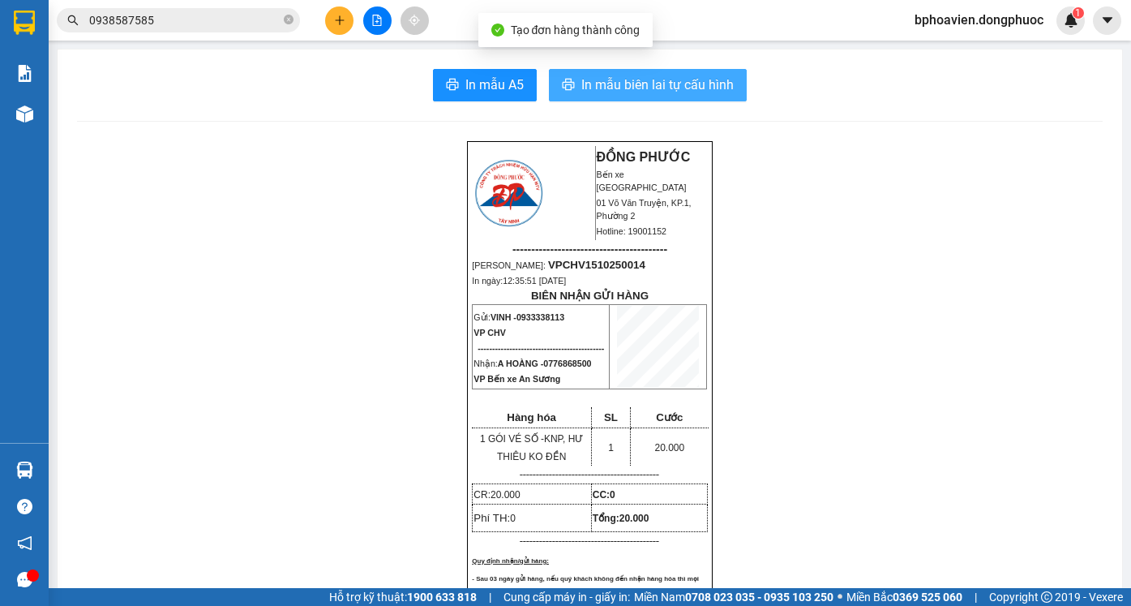
click at [632, 91] on span "In mẫu biên lai tự cấu hình" at bounding box center [657, 85] width 152 height 20
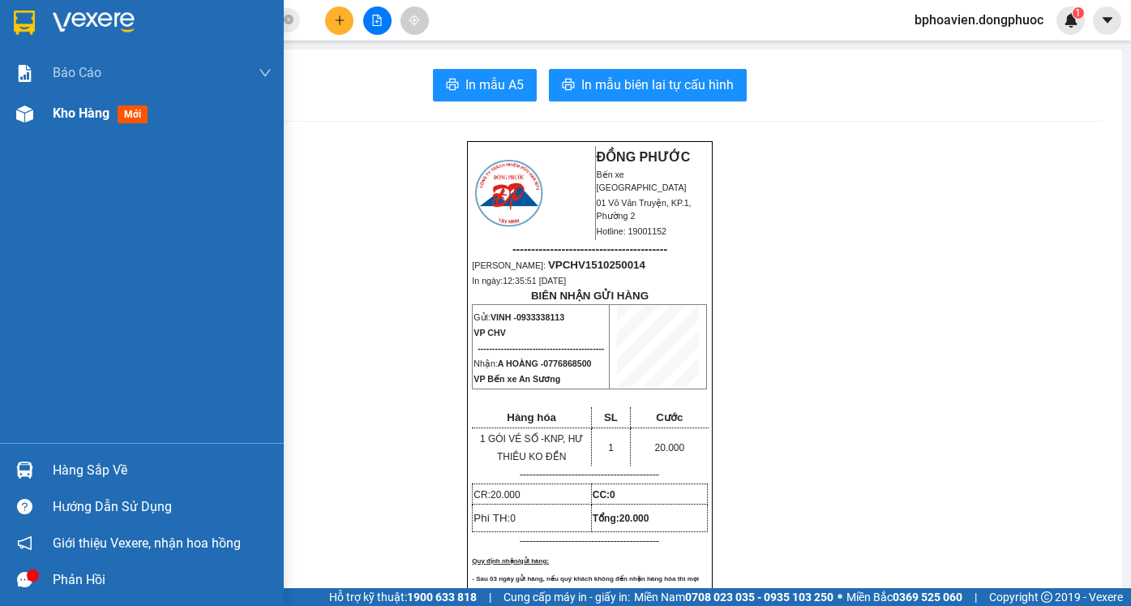
click at [68, 115] on span "Kho hàng" at bounding box center [81, 112] width 57 height 15
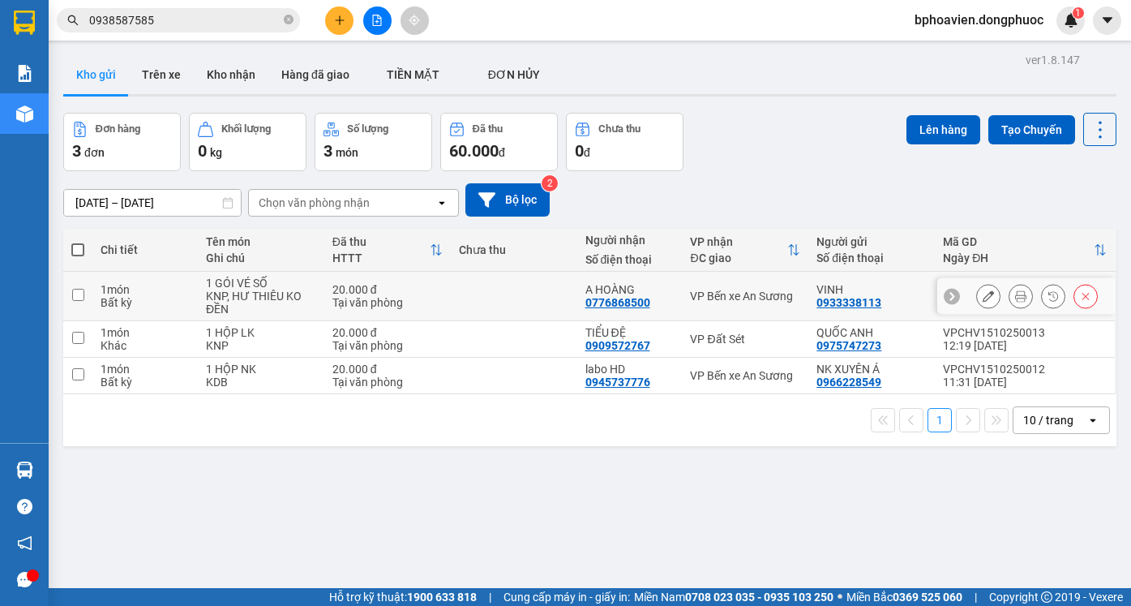
drag, startPoint x: 489, startPoint y: 294, endPoint x: 489, endPoint y: 326, distance: 32.4
click at [489, 297] on td at bounding box center [514, 296] width 127 height 49
checkbox input "true"
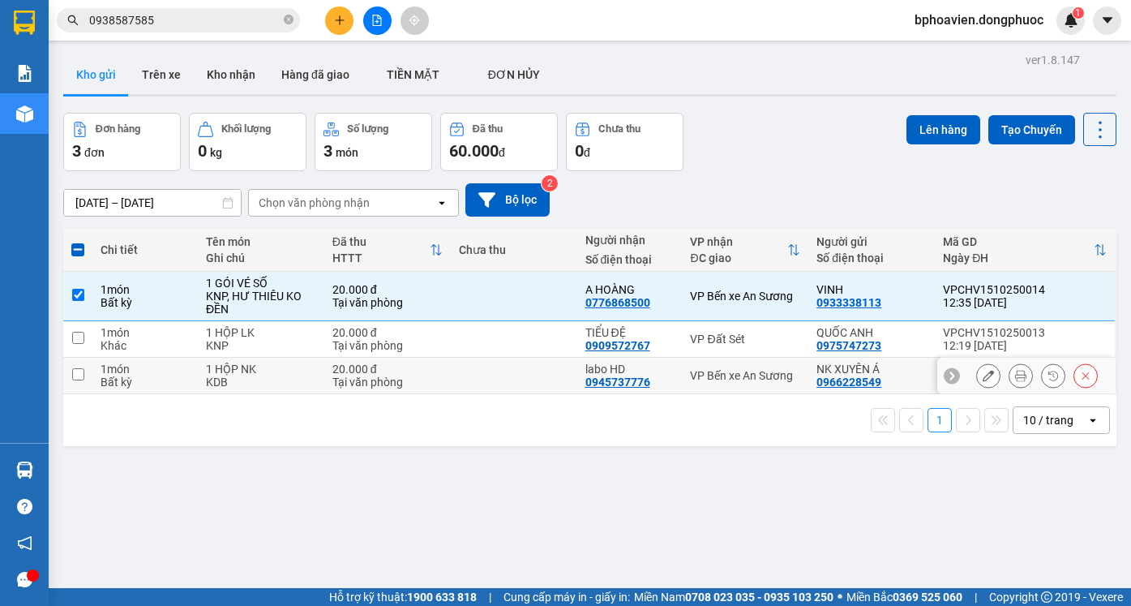
click at [501, 363] on td at bounding box center [514, 376] width 127 height 36
checkbox input "true"
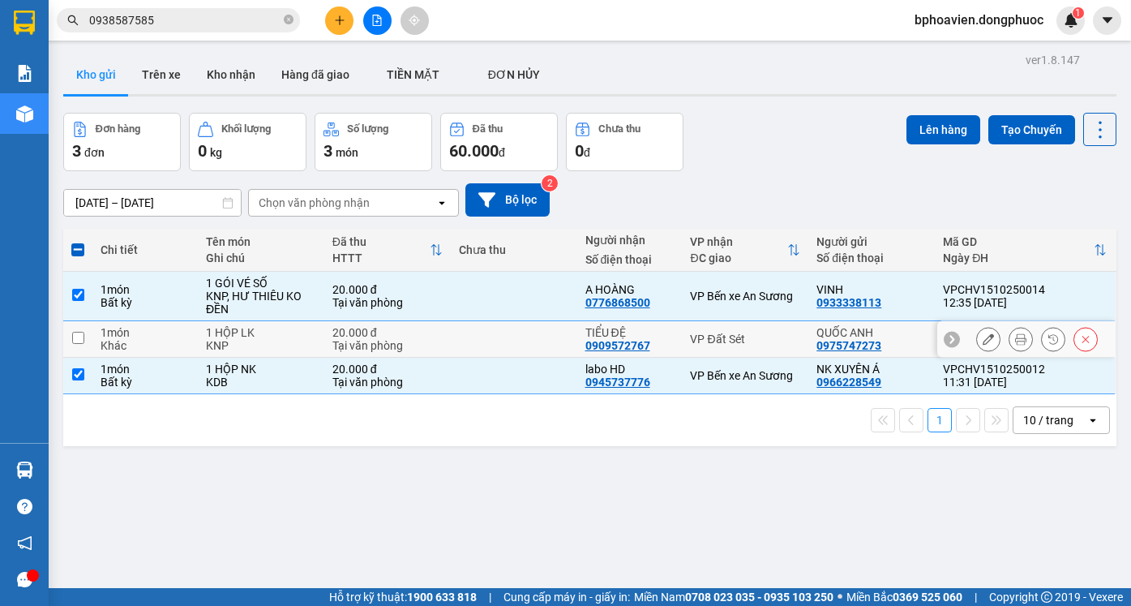
click at [530, 331] on td at bounding box center [514, 339] width 127 height 36
checkbox input "true"
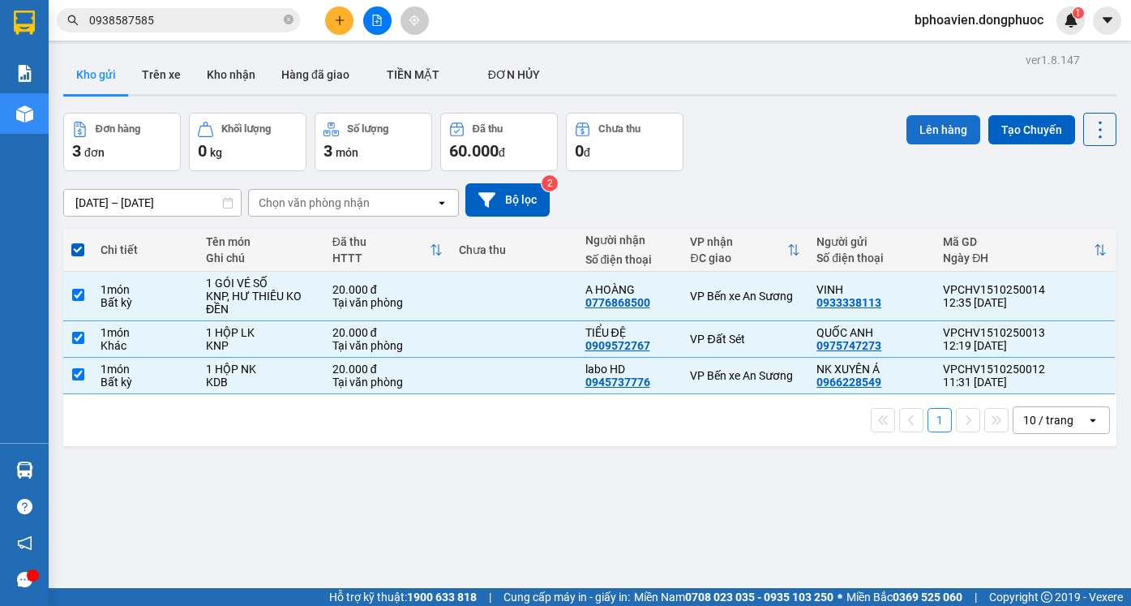
click at [946, 130] on button "Lên hàng" at bounding box center [944, 129] width 74 height 29
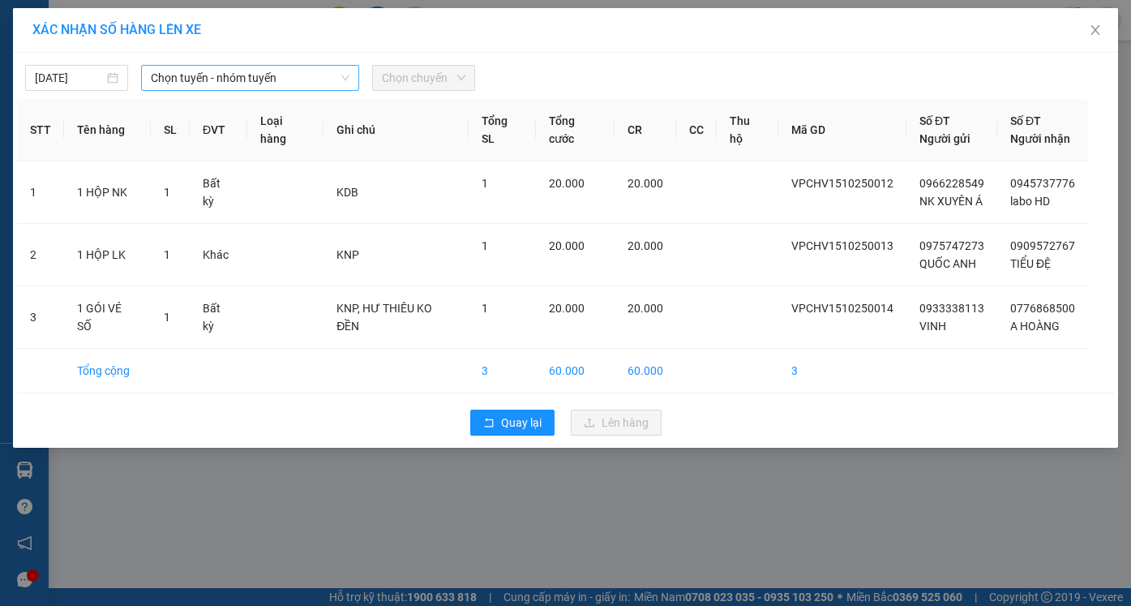
click at [211, 75] on span "Chọn tuyến - nhóm tuyến" at bounding box center [250, 78] width 199 height 24
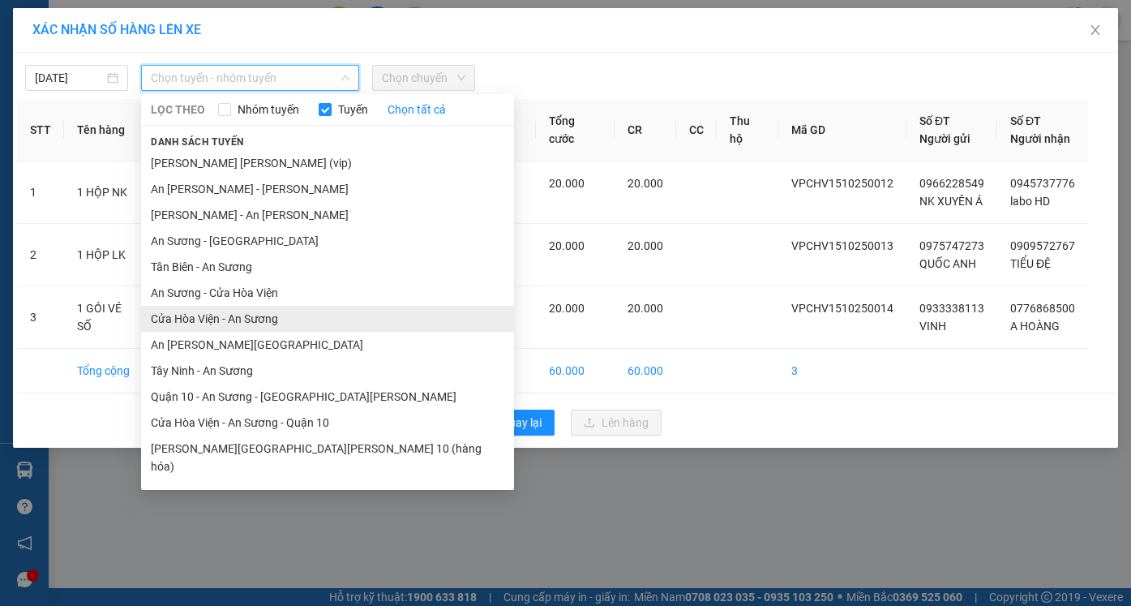
click at [248, 322] on li "Cửa Hòa Viện - An Sương" at bounding box center [327, 319] width 373 height 26
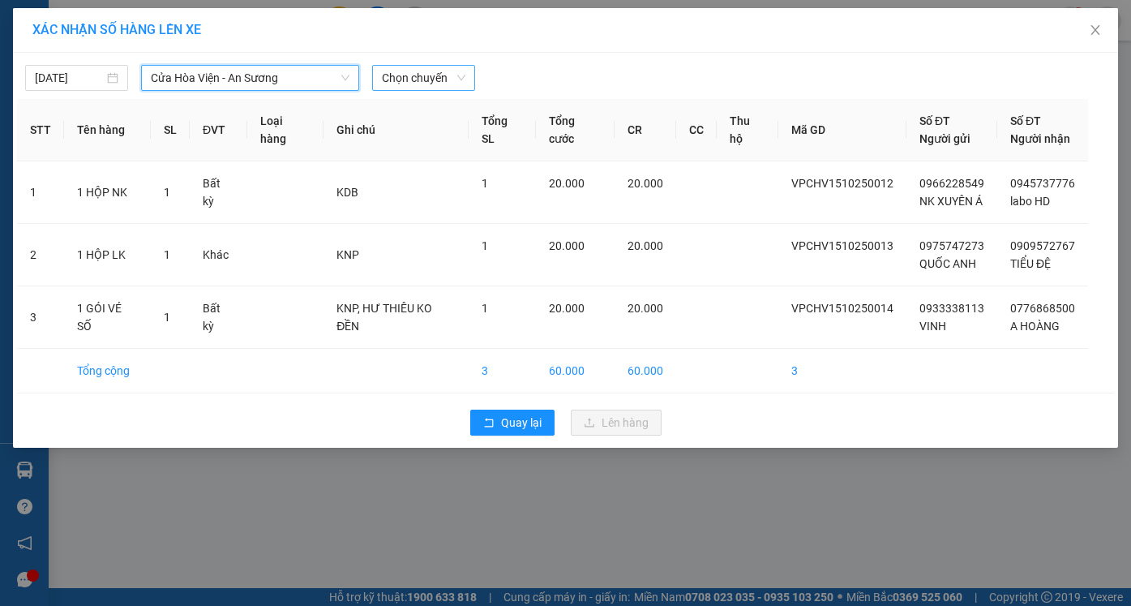
click at [406, 67] on span "Chọn chuyến" at bounding box center [424, 78] width 84 height 24
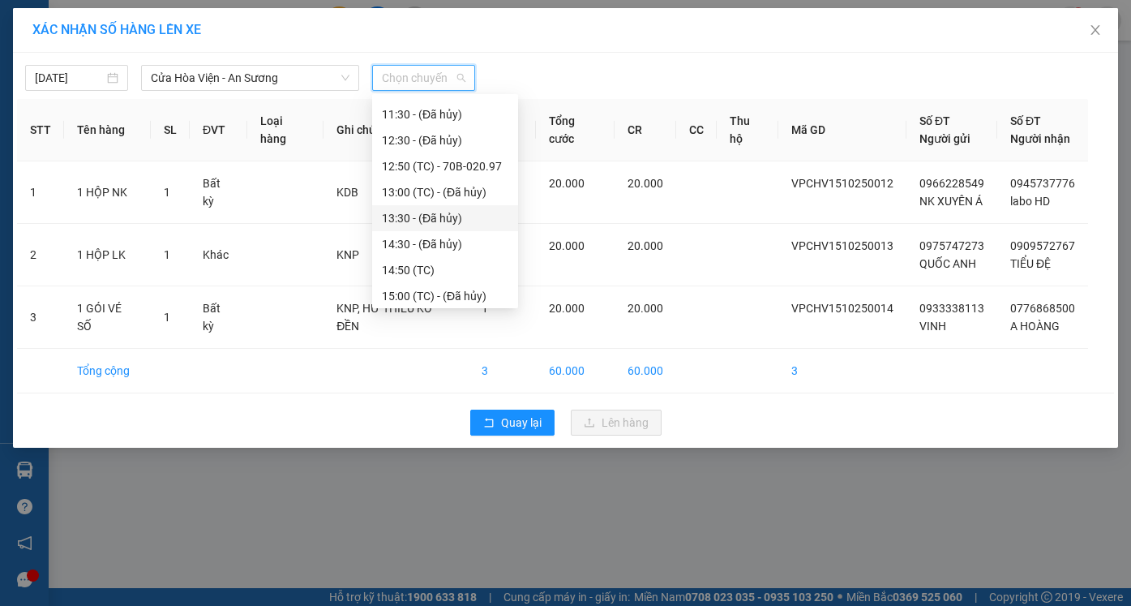
scroll to position [405, 0]
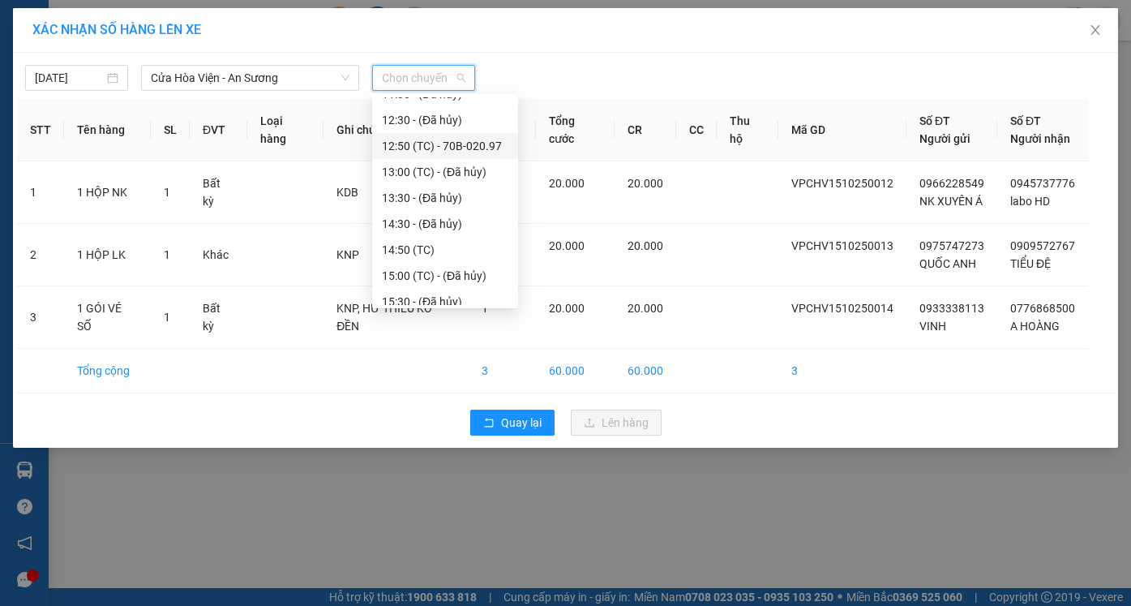
click at [430, 144] on div "12:50 (TC) - 70B-020.97" at bounding box center [445, 146] width 127 height 18
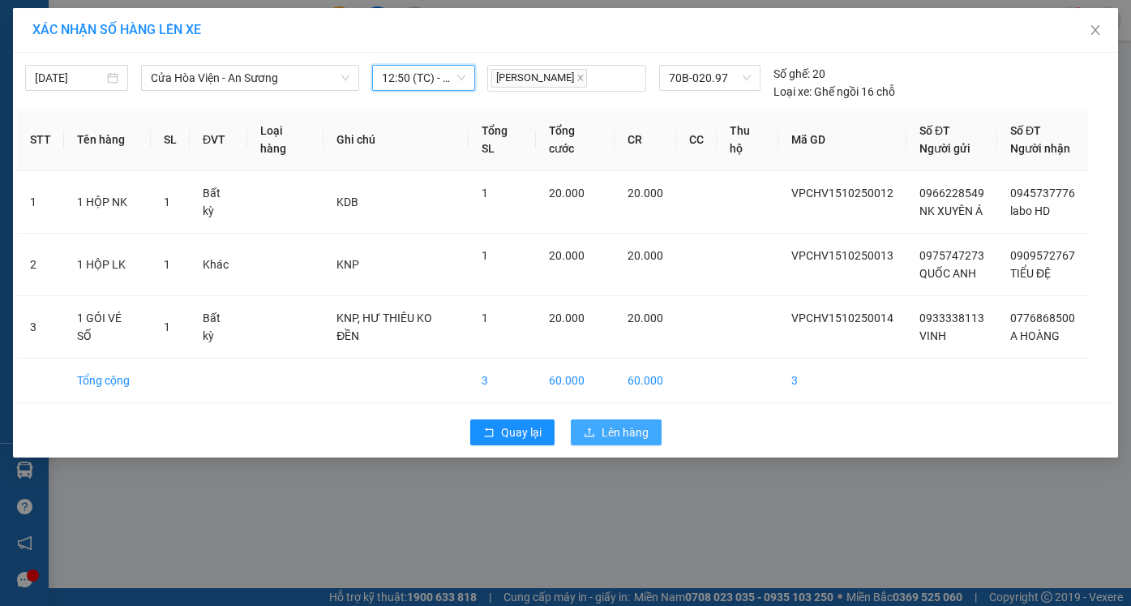
click at [623, 435] on span "Lên hàng" at bounding box center [625, 432] width 47 height 18
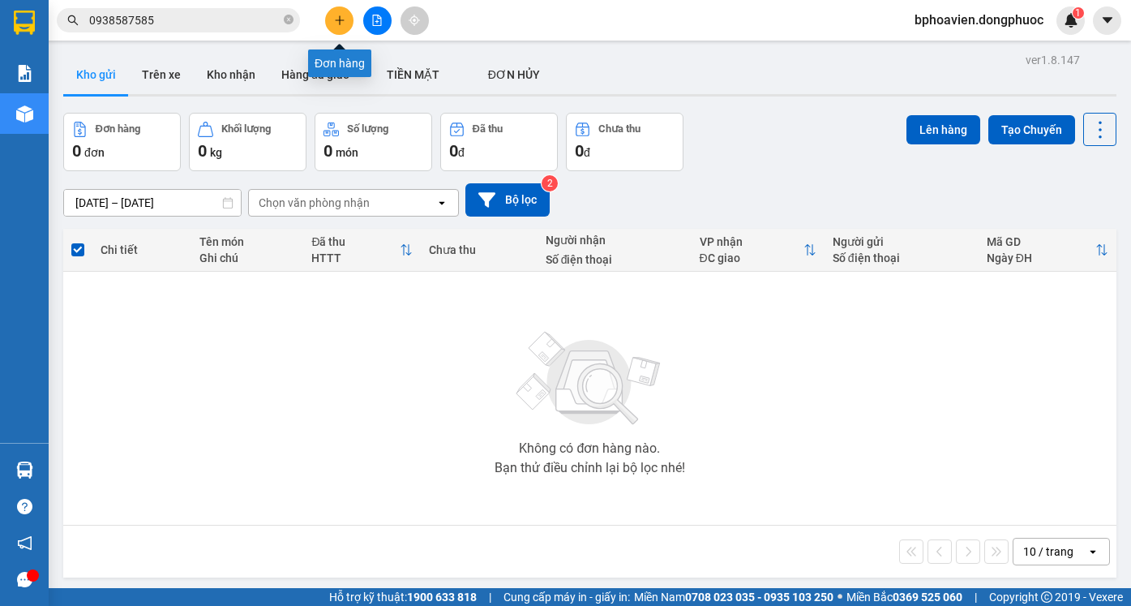
click at [341, 24] on icon "plus" at bounding box center [339, 20] width 11 height 11
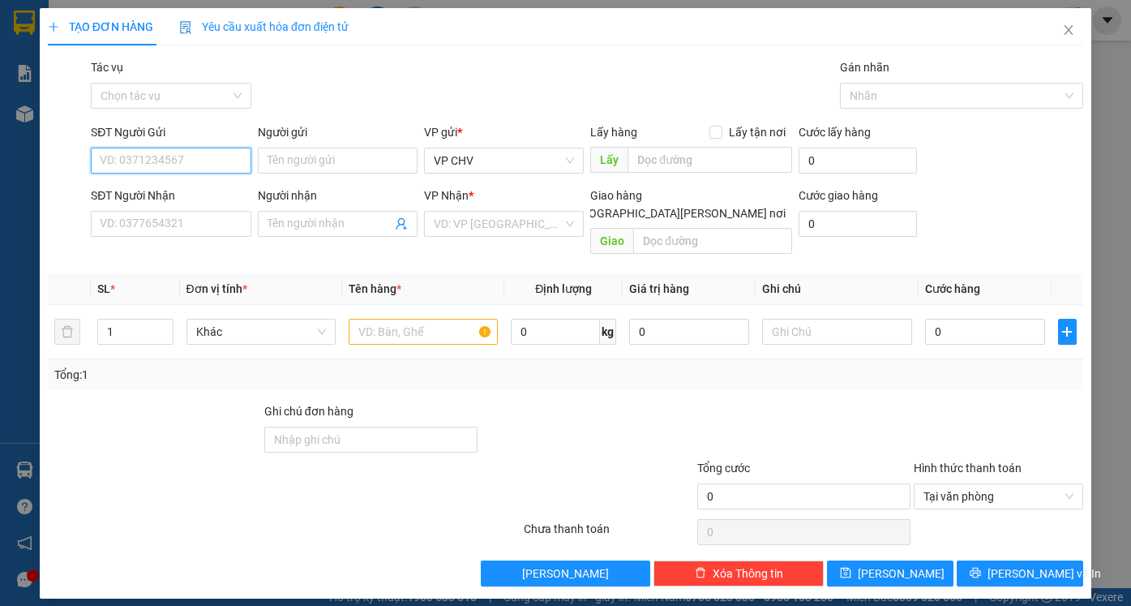
click at [207, 163] on input "SĐT Người Gửi" at bounding box center [171, 161] width 160 height 26
click at [199, 189] on div "0978552552 - DUY HUỲNH" at bounding box center [181, 193] width 160 height 18
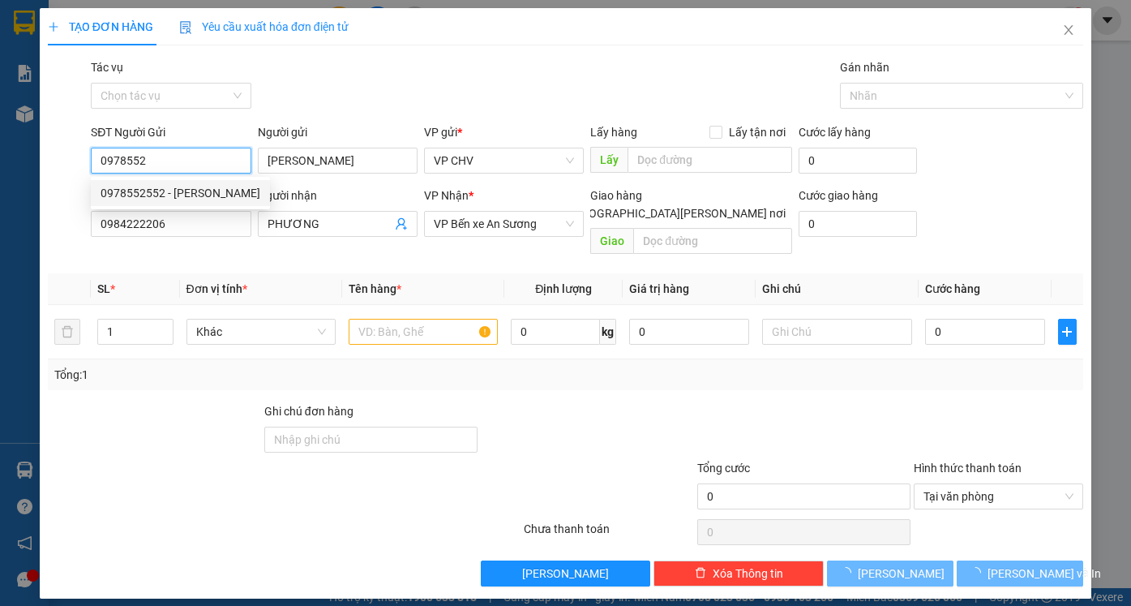
type input "0978552552"
type input "[PERSON_NAME]"
type input "0984222206"
type input "PHƯƠNG"
type input "20.000"
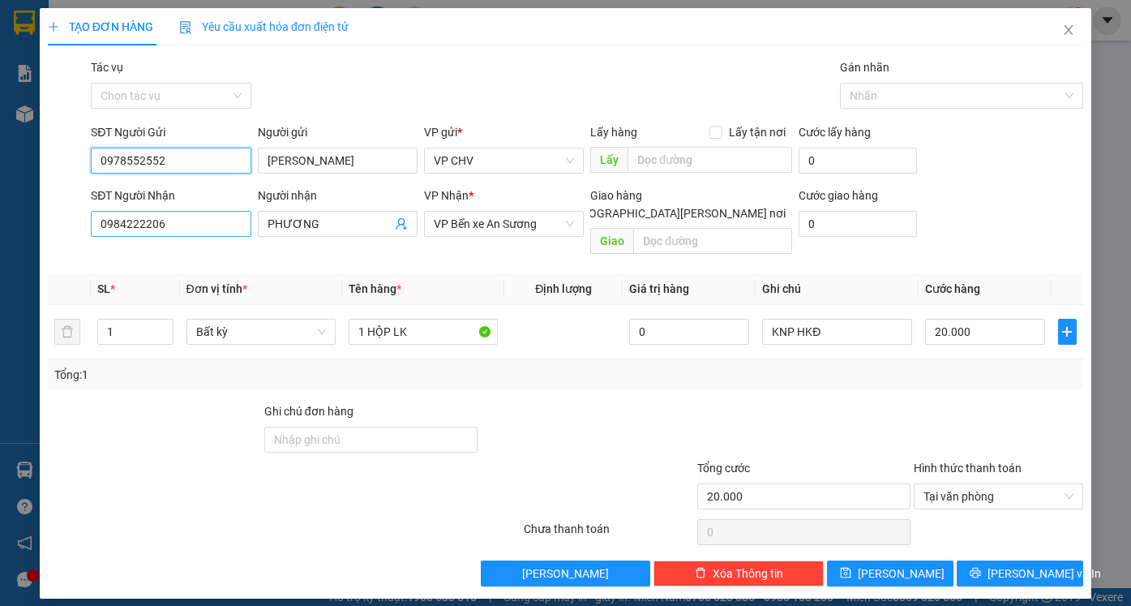
type input "0978552552"
drag, startPoint x: 133, startPoint y: 229, endPoint x: 0, endPoint y: 231, distance: 133.0
click at [0, 231] on div "TẠO ĐƠN HÀNG Yêu cầu xuất hóa đơn điện tử Transit Pickup Surcharge Ids Transit …" at bounding box center [565, 303] width 1131 height 606
drag, startPoint x: 128, startPoint y: 227, endPoint x: 152, endPoint y: 225, distance: 24.5
click at [152, 225] on input "0909557" at bounding box center [171, 224] width 160 height 26
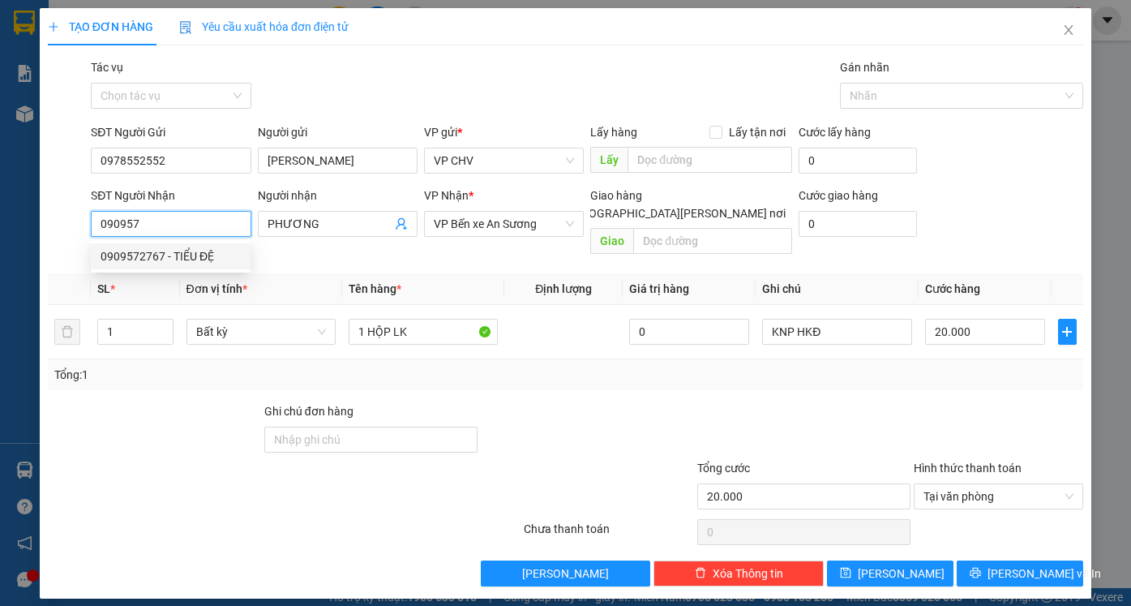
drag, startPoint x: 160, startPoint y: 260, endPoint x: 242, endPoint y: 260, distance: 82.7
click at [161, 260] on div "0909572767 - TIỂU ĐỆ" at bounding box center [171, 256] width 140 height 18
type input "0909572767"
type input "TIỂU ĐỆ"
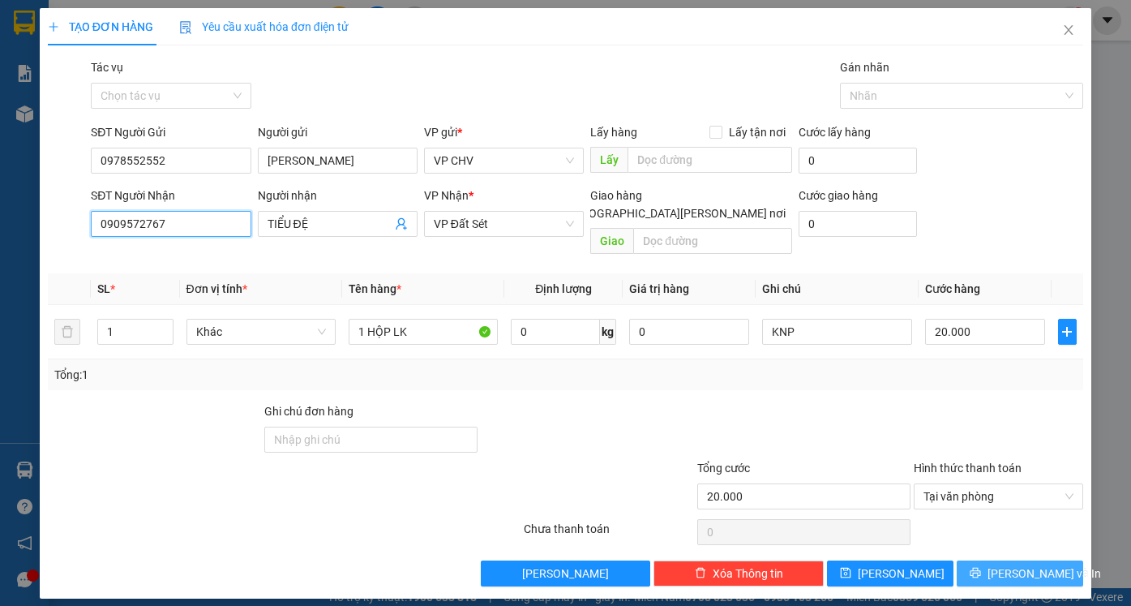
type input "0909572767"
click at [1027, 564] on span "[PERSON_NAME] và In" at bounding box center [1045, 573] width 114 height 18
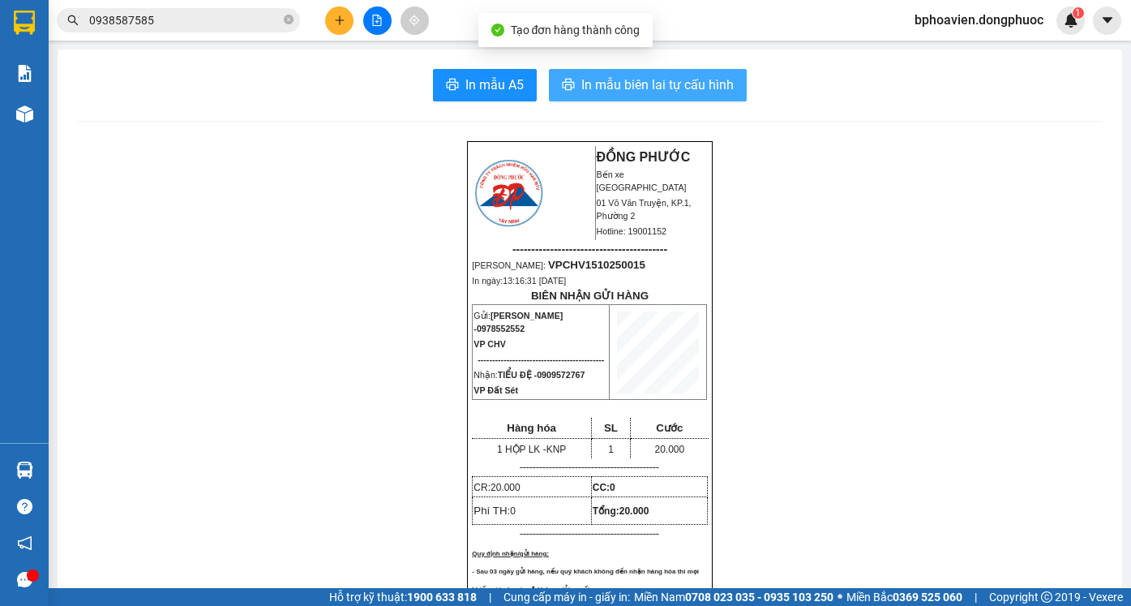
click at [599, 92] on span "In mẫu biên lai tự cấu hình" at bounding box center [657, 85] width 152 height 20
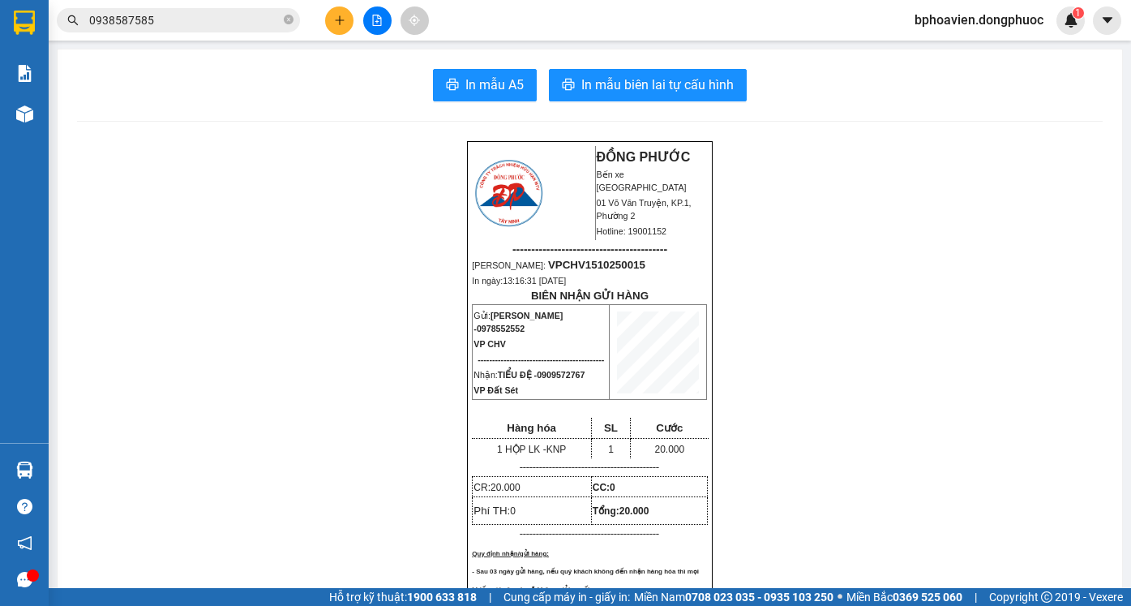
click at [337, 28] on button at bounding box center [339, 20] width 28 height 28
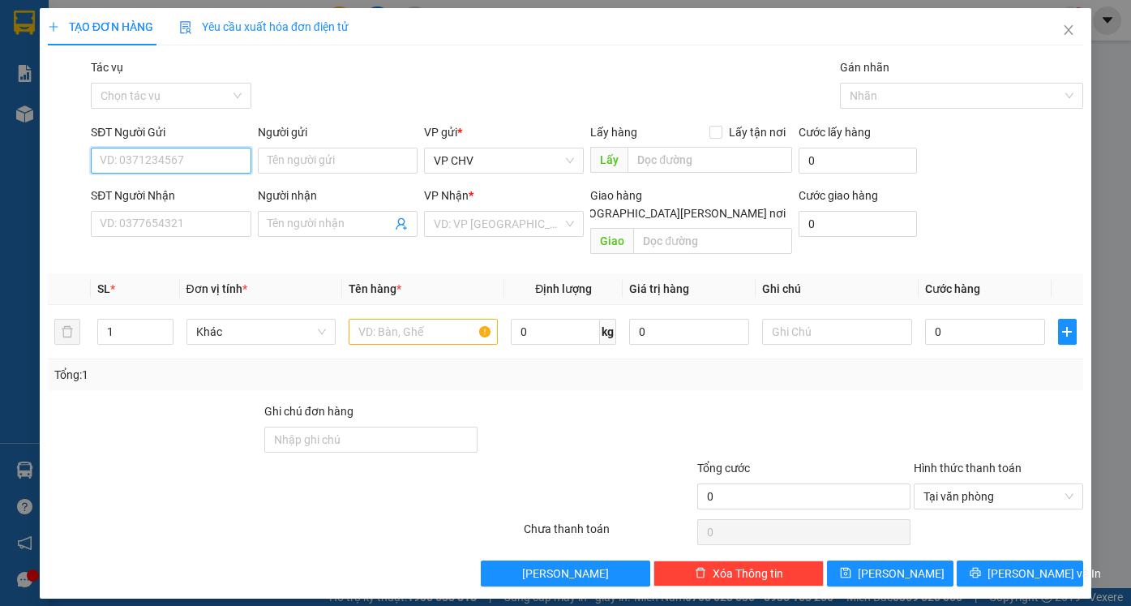
click at [157, 165] on input "SĐT Người Gửi" at bounding box center [171, 161] width 160 height 26
click at [165, 191] on div "0978552552 - DUY HUỲNH" at bounding box center [181, 193] width 160 height 18
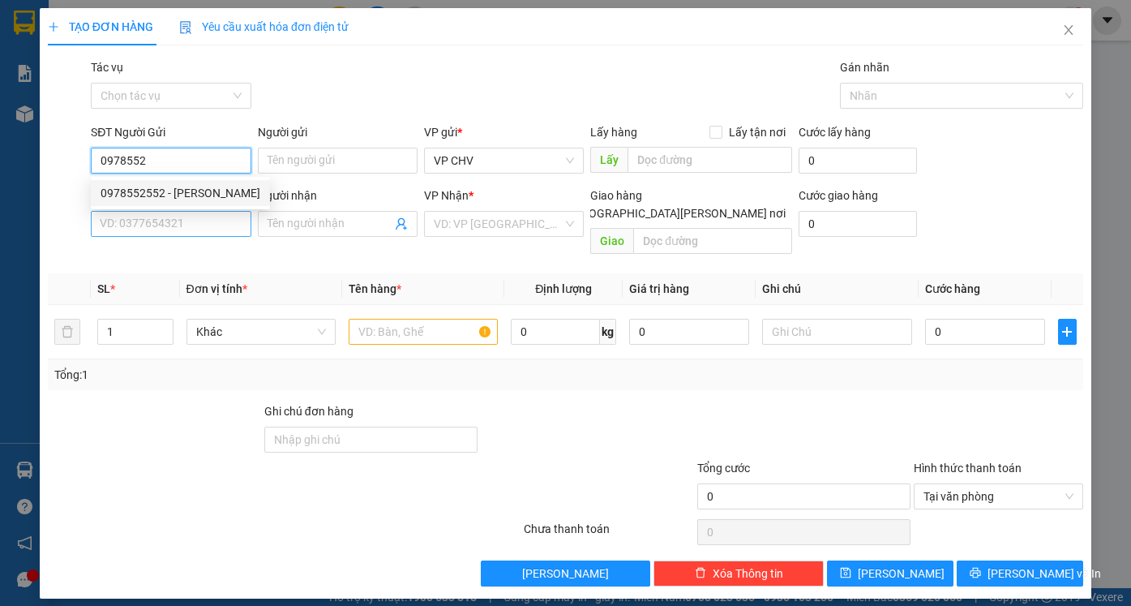
type input "0978552552"
type input "[PERSON_NAME]"
type input "0909572767"
type input "TIỂU ĐỆ"
type input "20.000"
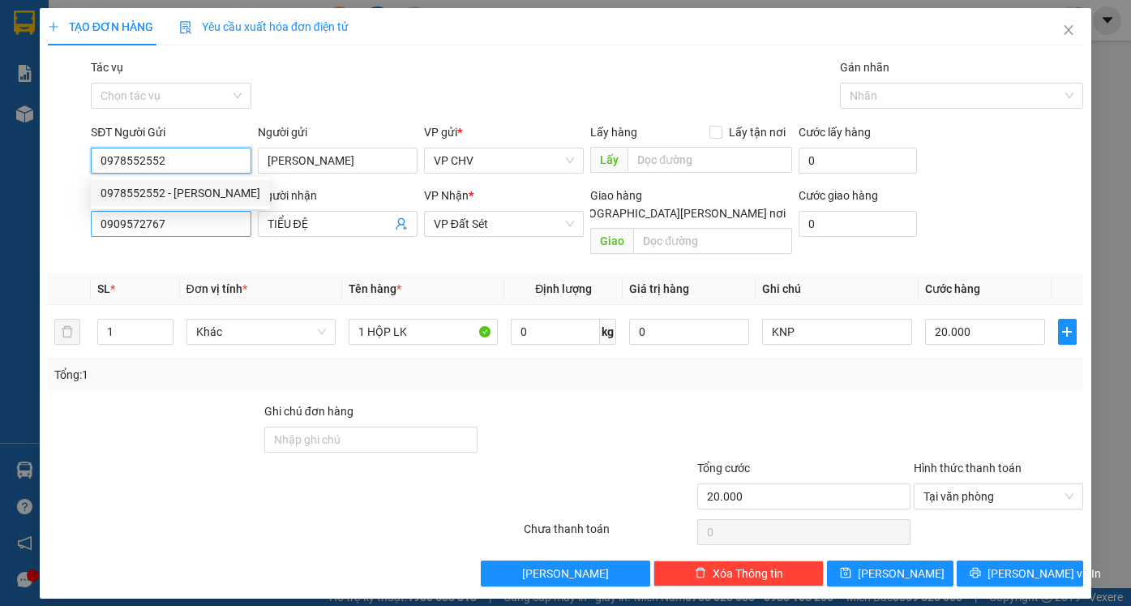
type input "0978552552"
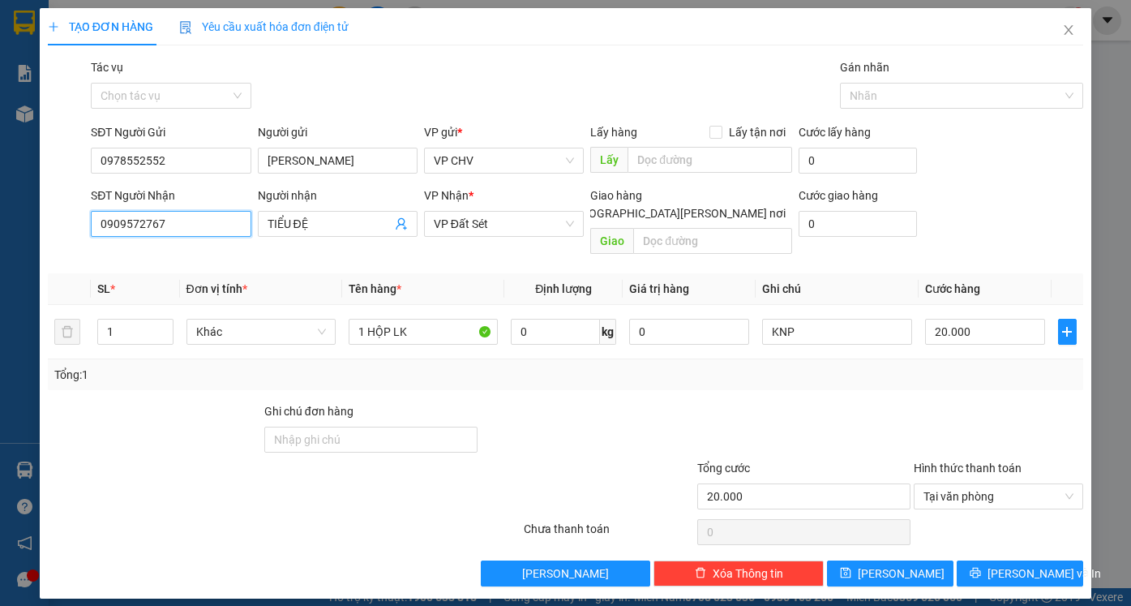
drag, startPoint x: 197, startPoint y: 230, endPoint x: 0, endPoint y: 235, distance: 197.1
click at [0, 235] on div "TẠO ĐƠN HÀNG Yêu cầu xuất hóa đơn điện tử Transit Pickup Surcharge Ids Transit …" at bounding box center [565, 303] width 1131 height 606
drag, startPoint x: 170, startPoint y: 257, endPoint x: 184, endPoint y: 255, distance: 13.9
click at [169, 257] on div "0986692692 - KHÁNH" at bounding box center [181, 256] width 160 height 18
type input "0986692692"
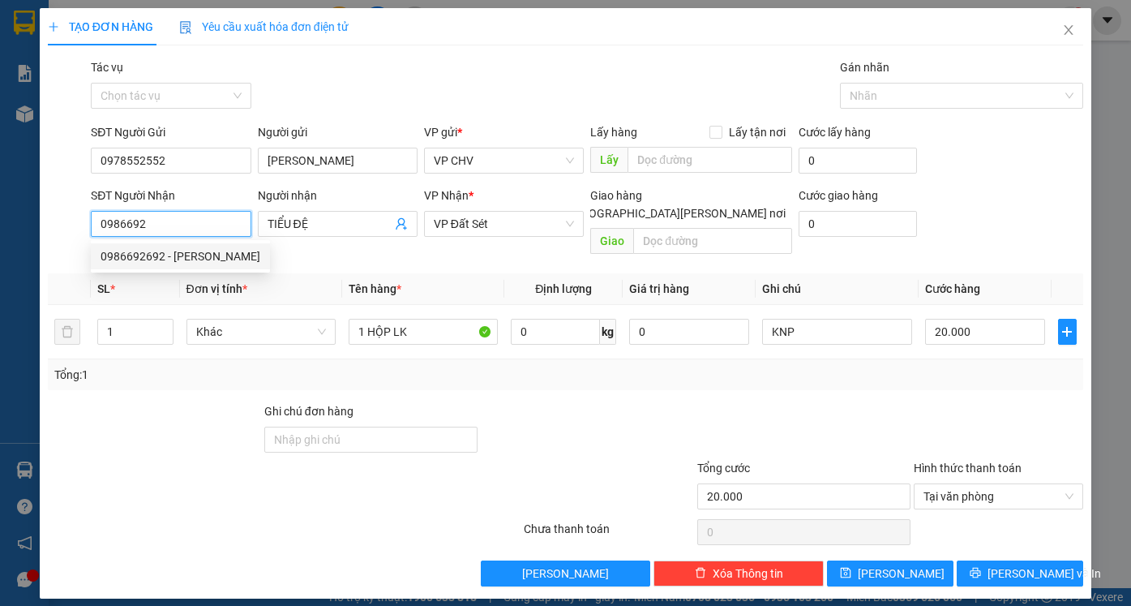
type input "KHÁNH"
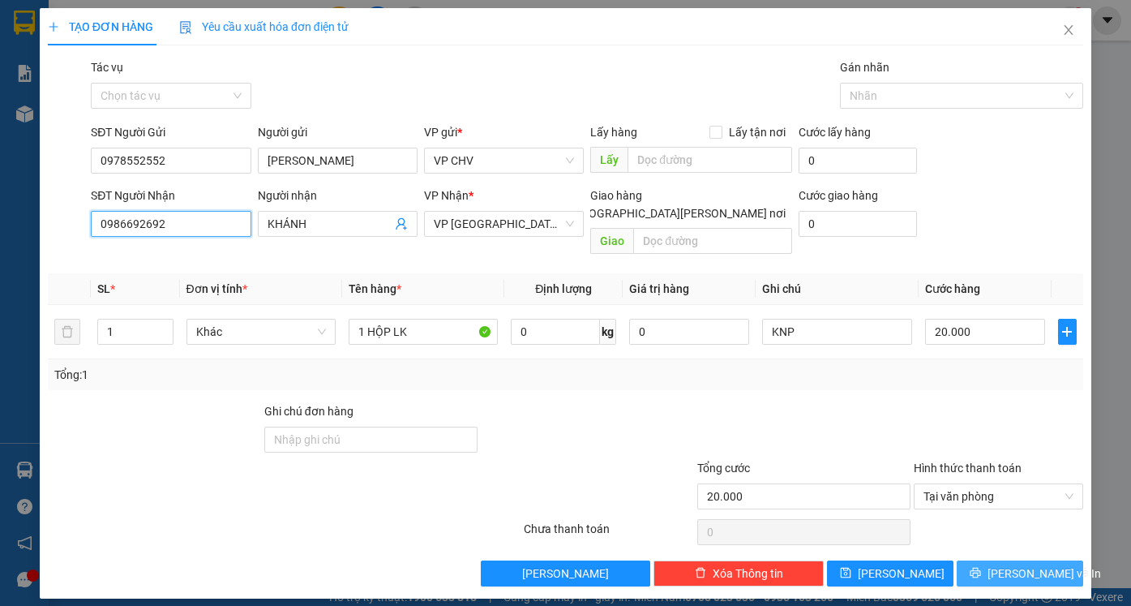
type input "0986692692"
click at [1049, 564] on span "[PERSON_NAME] và In" at bounding box center [1045, 573] width 114 height 18
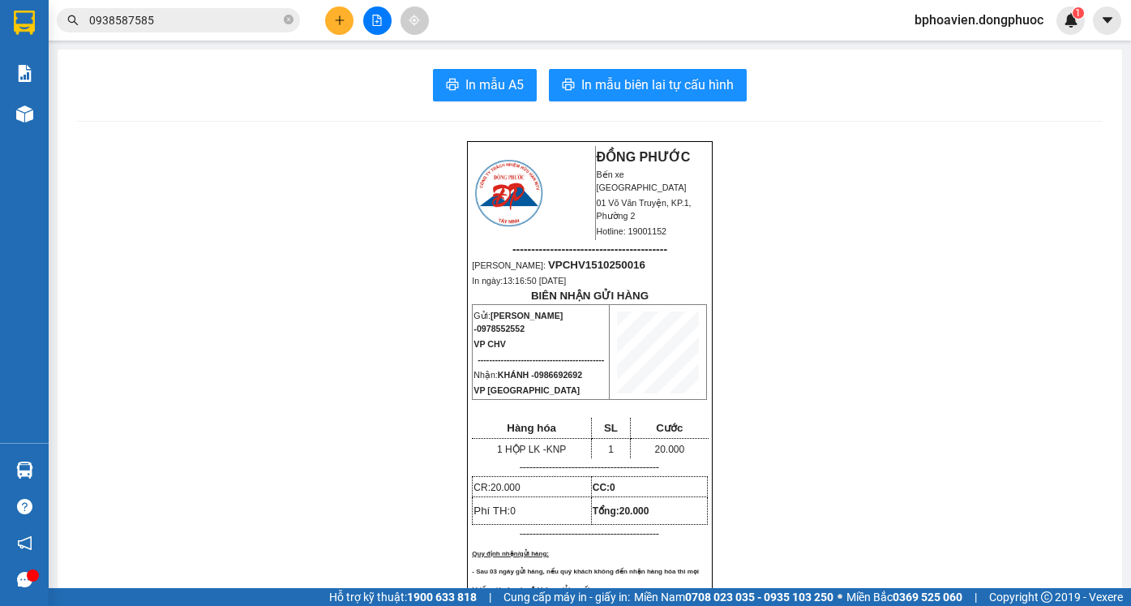
click at [335, 20] on icon "plus" at bounding box center [339, 20] width 11 height 11
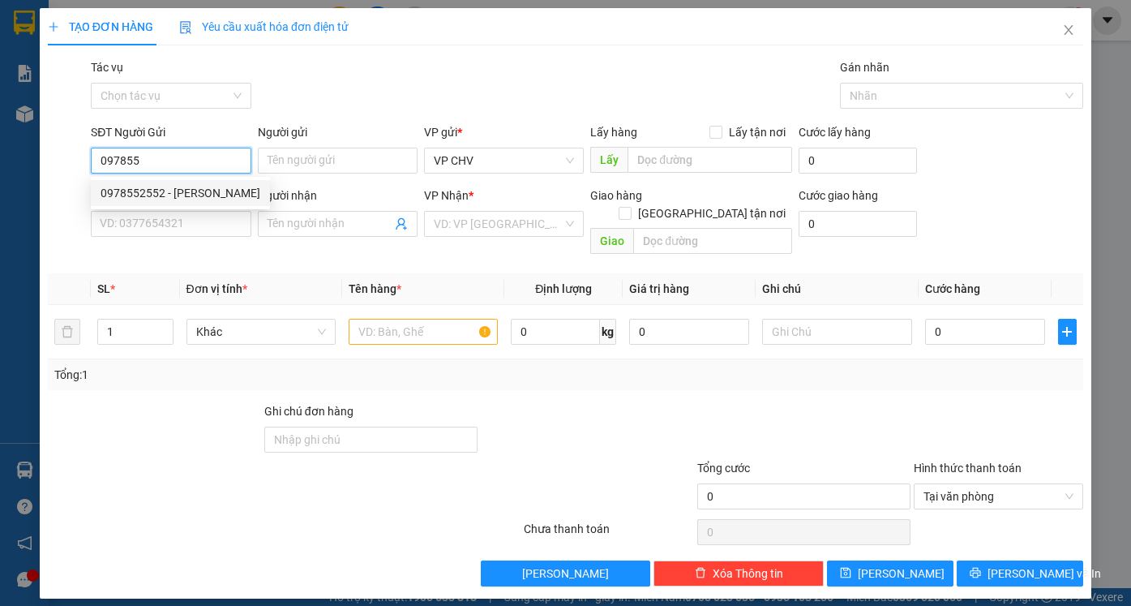
click at [228, 193] on div "0978552552 - DUY HUỲNH" at bounding box center [181, 193] width 160 height 18
type input "0978552552"
type input "[PERSON_NAME]"
type input "0986692692"
type input "KHÁNH"
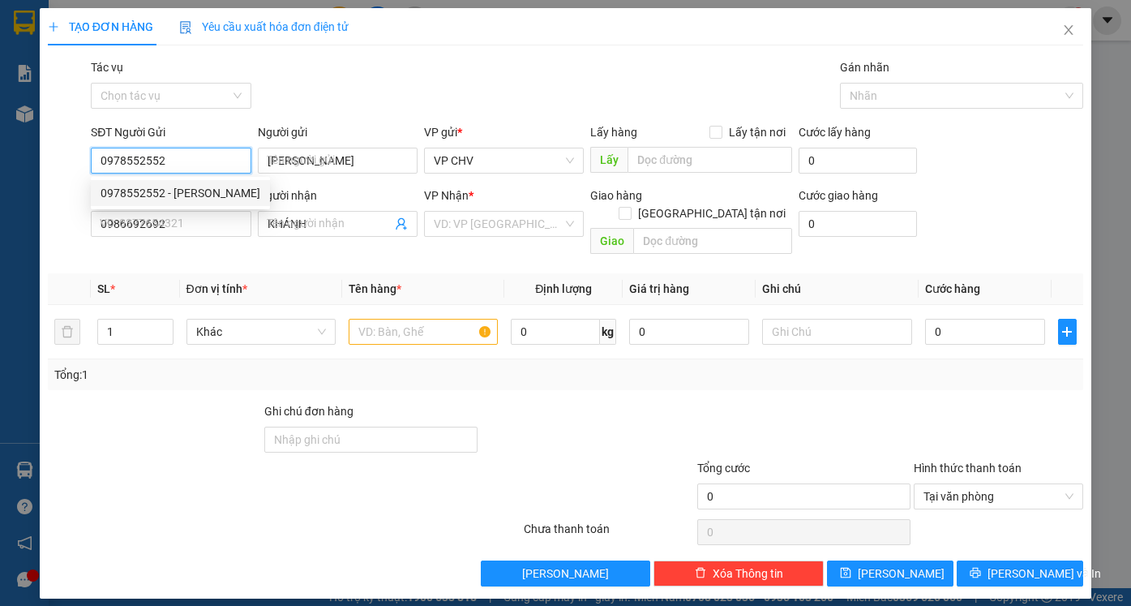
type input "20.000"
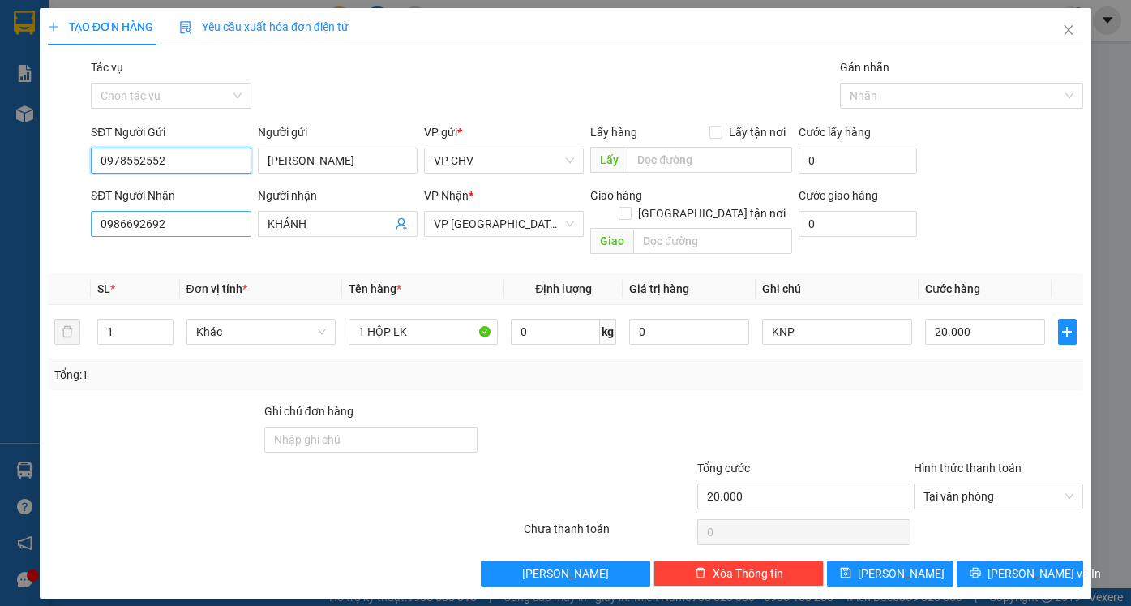
type input "0978552552"
drag, startPoint x: 196, startPoint y: 222, endPoint x: 0, endPoint y: 223, distance: 196.3
click at [10, 223] on div "TẠO ĐƠN HÀNG Yêu cầu xuất hóa đơn điện tử Transit Pickup Surcharge Ids Transit …" at bounding box center [565, 303] width 1131 height 606
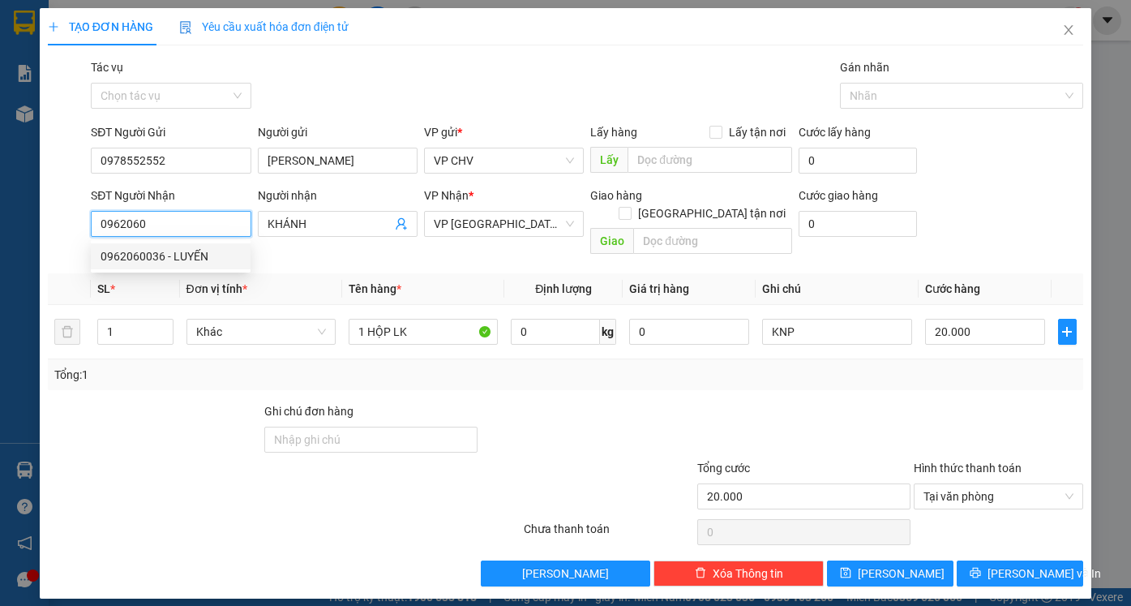
click at [146, 255] on div "0962060036 - LUYẾN" at bounding box center [171, 256] width 140 height 18
type input "0962060036"
type input "LUYẾN"
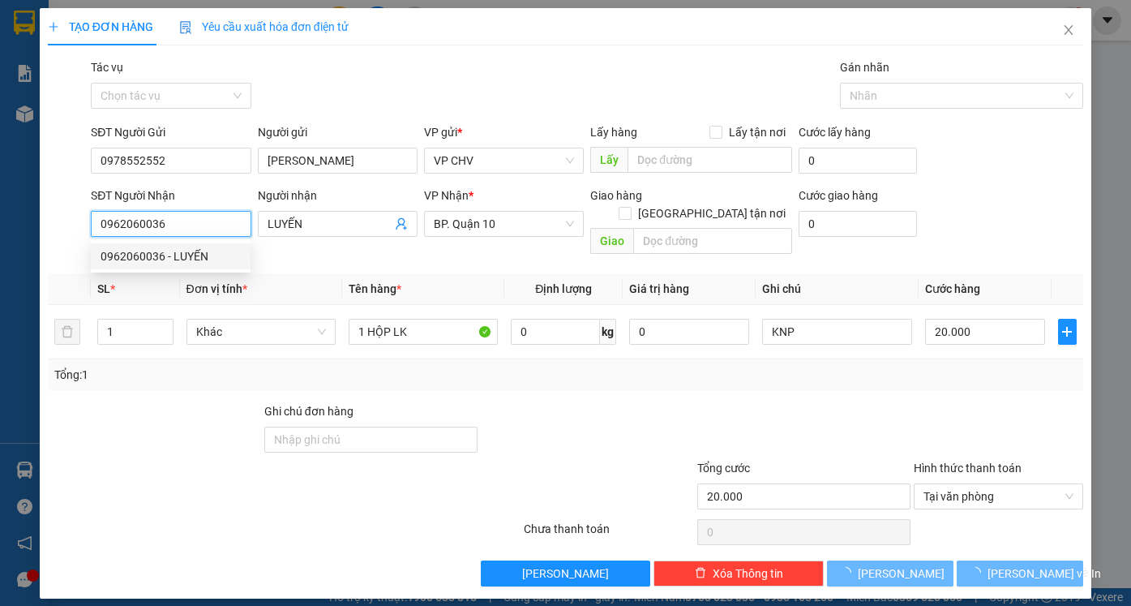
type input "40.000"
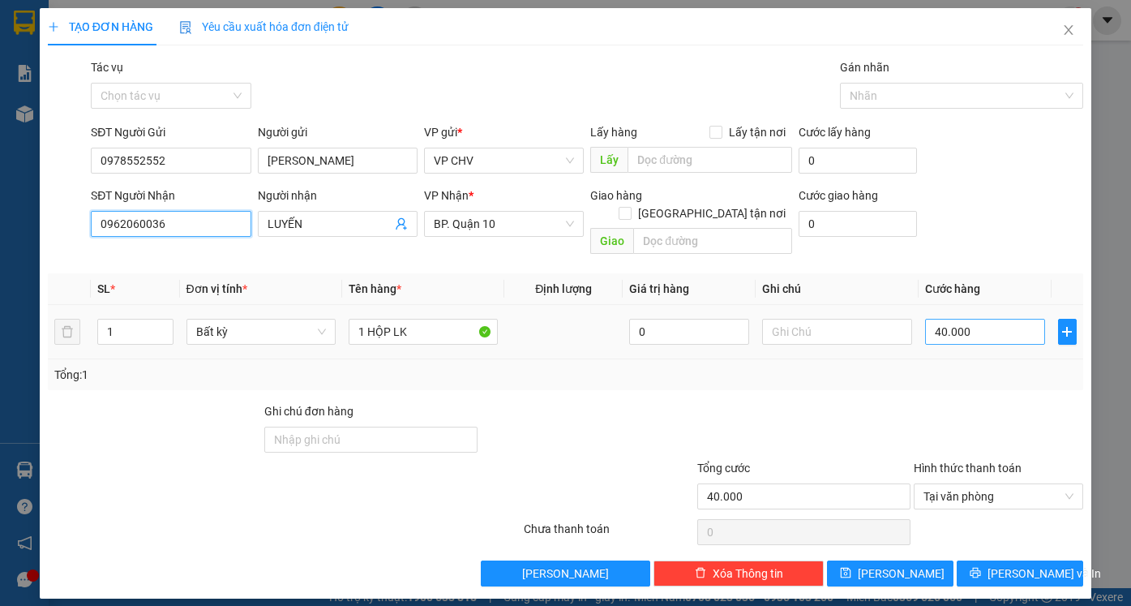
type input "0962060036"
click at [988, 319] on input "40.000" at bounding box center [985, 332] width 120 height 26
type input "3"
type input "30"
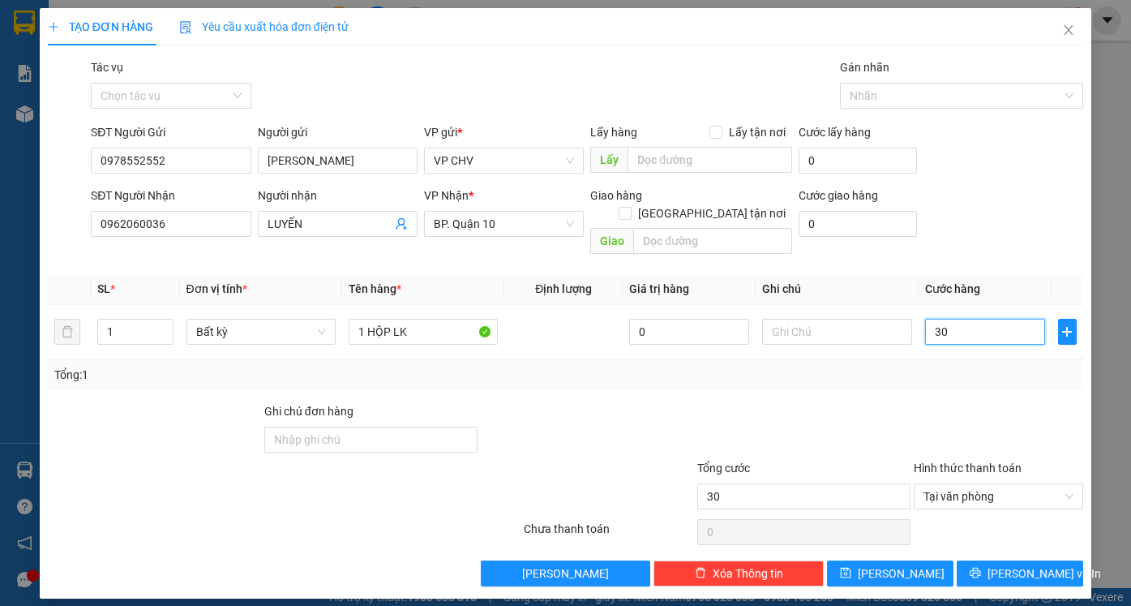
type input "30"
click at [1027, 402] on div at bounding box center [999, 430] width 174 height 57
type input "30.000"
click at [1024, 564] on span "[PERSON_NAME] và In" at bounding box center [1045, 573] width 114 height 18
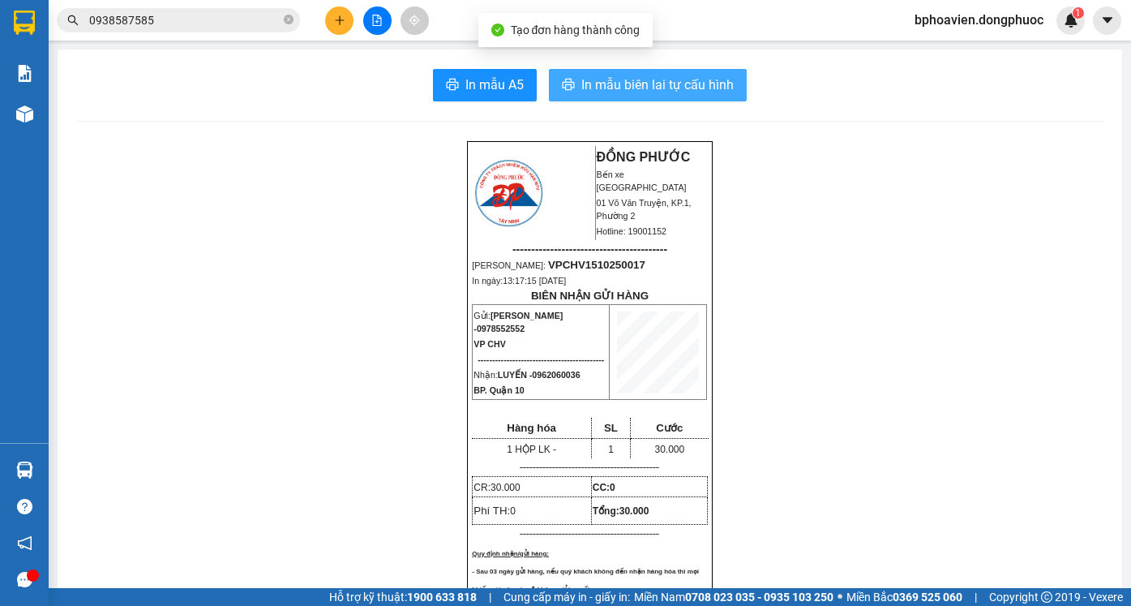
click at [616, 97] on button "In mẫu biên lai tự cấu hình" at bounding box center [648, 85] width 198 height 32
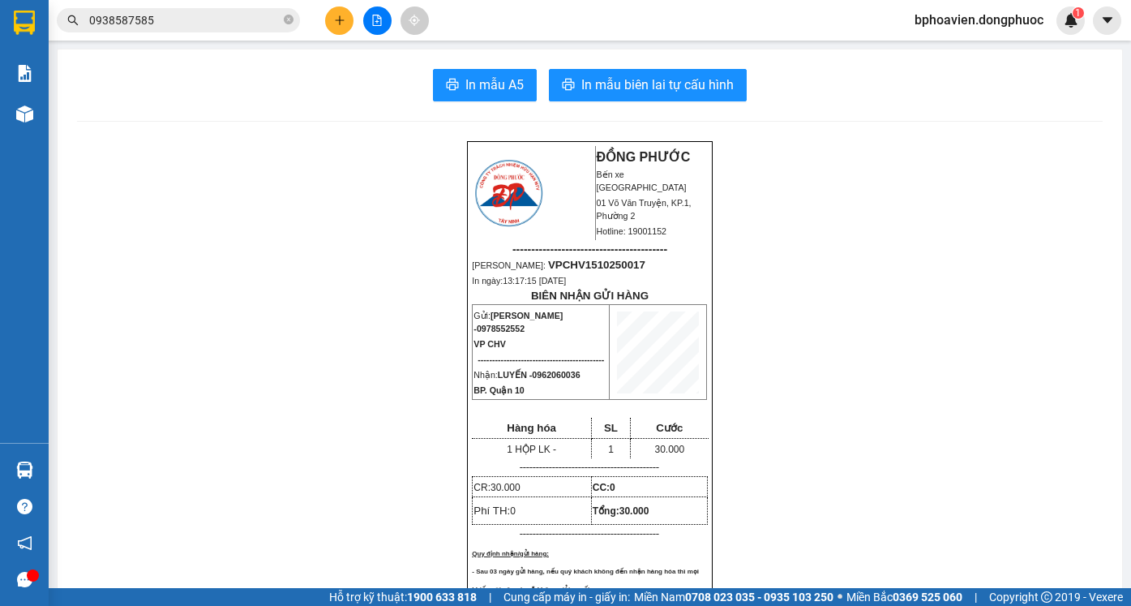
click at [339, 25] on icon "plus" at bounding box center [339, 20] width 11 height 11
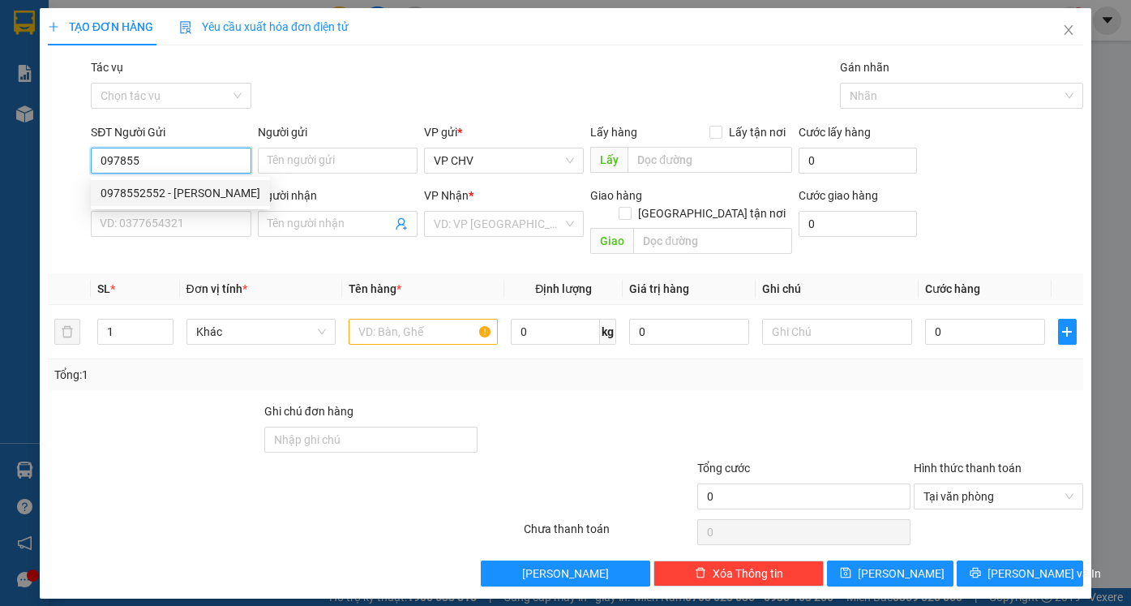
click at [234, 194] on div "0978552552 - DUY HUỲNH" at bounding box center [181, 193] width 160 height 18
type input "0978552552"
type input "[PERSON_NAME]"
type input "0962060036"
type input "LUYẾN"
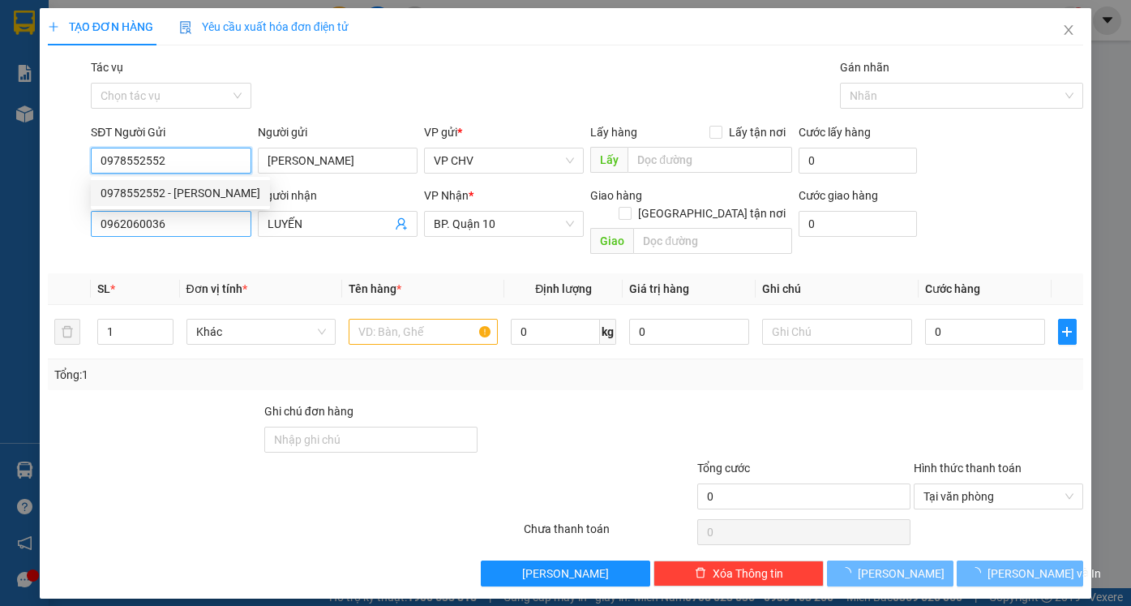
type input "30.000"
type input "0978552552"
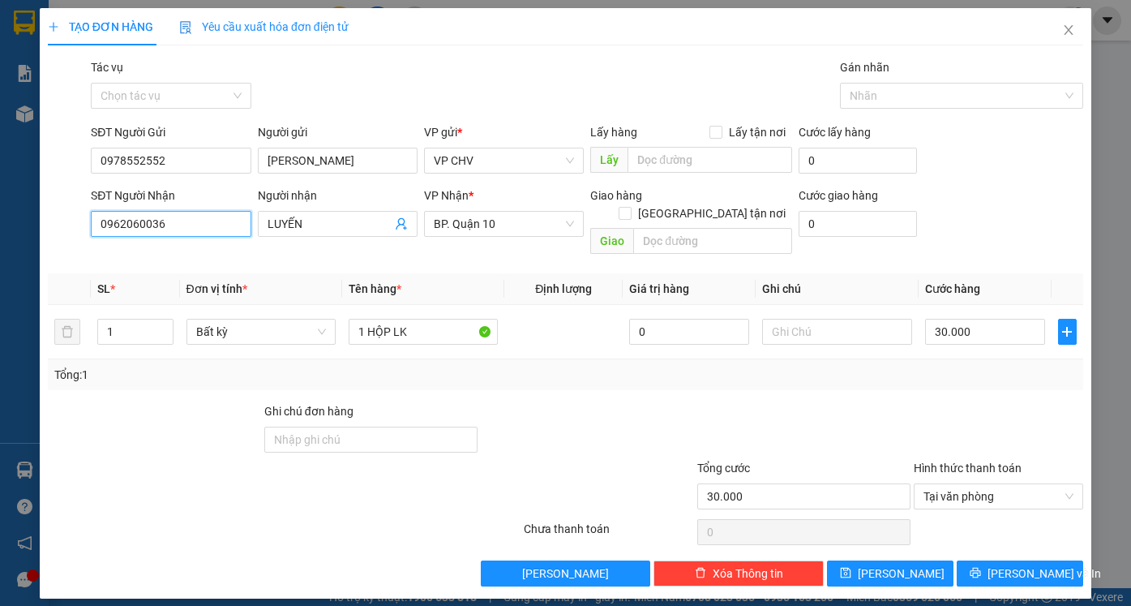
drag, startPoint x: 209, startPoint y: 219, endPoint x: 24, endPoint y: 216, distance: 184.9
click at [27, 217] on div "TẠO ĐƠN HÀNG Yêu cầu xuất hóa đơn điện tử Transit Pickup Surcharge Ids Transit …" at bounding box center [565, 303] width 1131 height 606
click at [161, 259] on div "0933918526 - XUÂN RUBY" at bounding box center [181, 256] width 160 height 18
type input "0933918526"
type input "XUÂN RUBY"
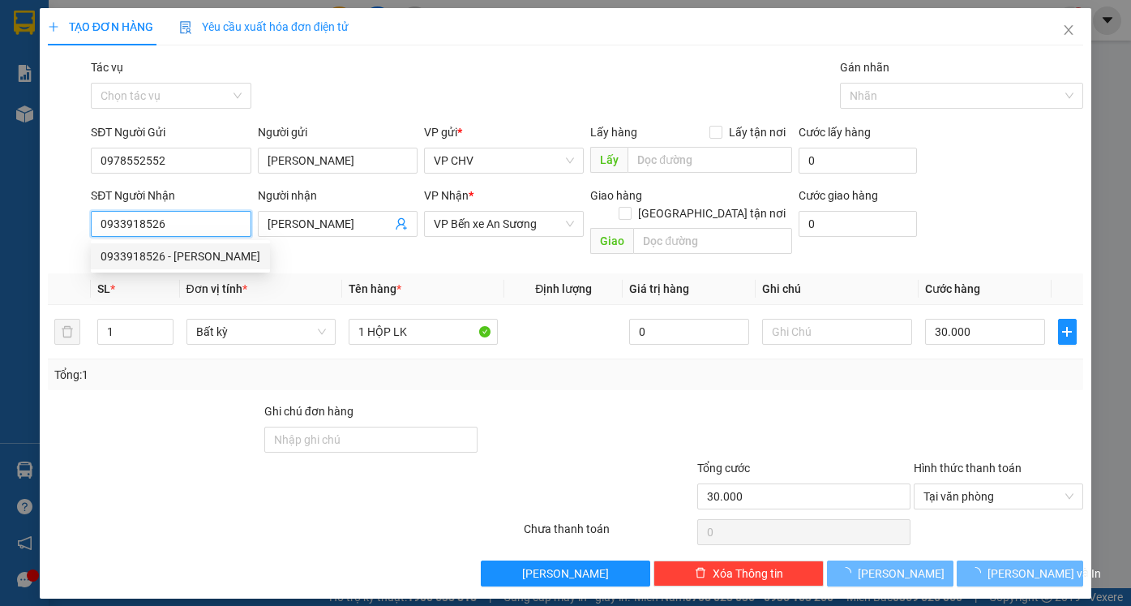
type input "20.000"
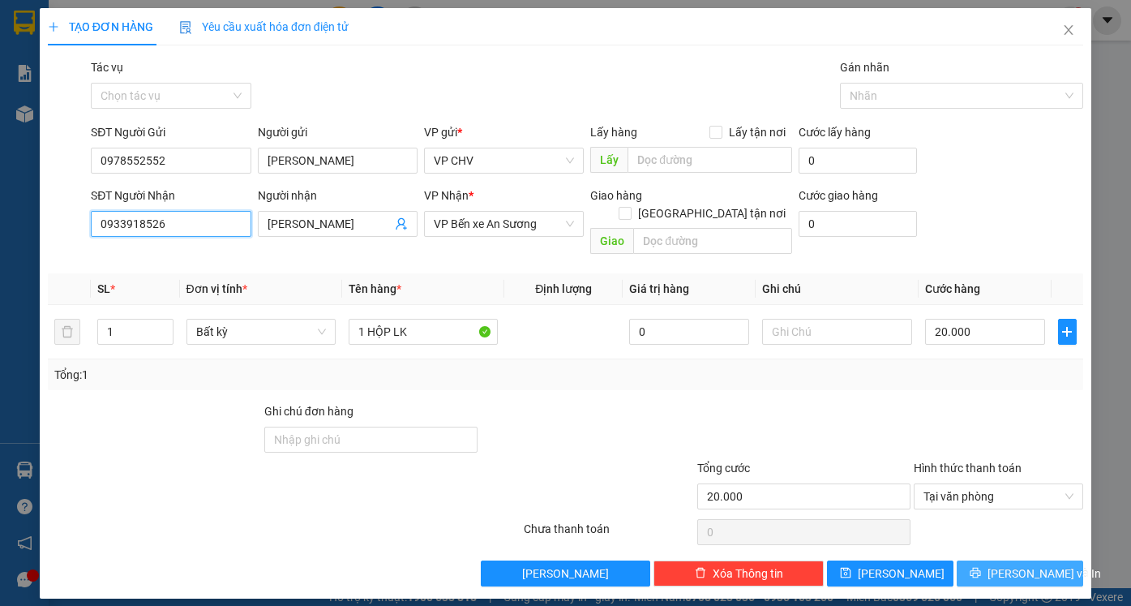
type input "0933918526"
click at [1009, 564] on span "[PERSON_NAME] và In" at bounding box center [1045, 573] width 114 height 18
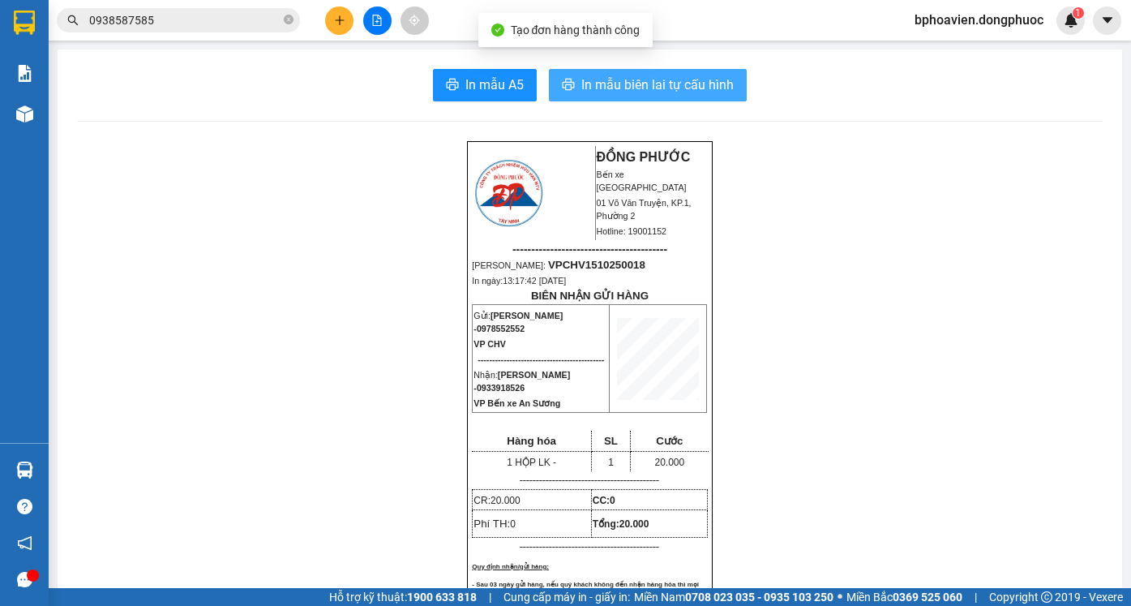
click at [583, 92] on span "In mẫu biên lai tự cấu hình" at bounding box center [657, 85] width 152 height 20
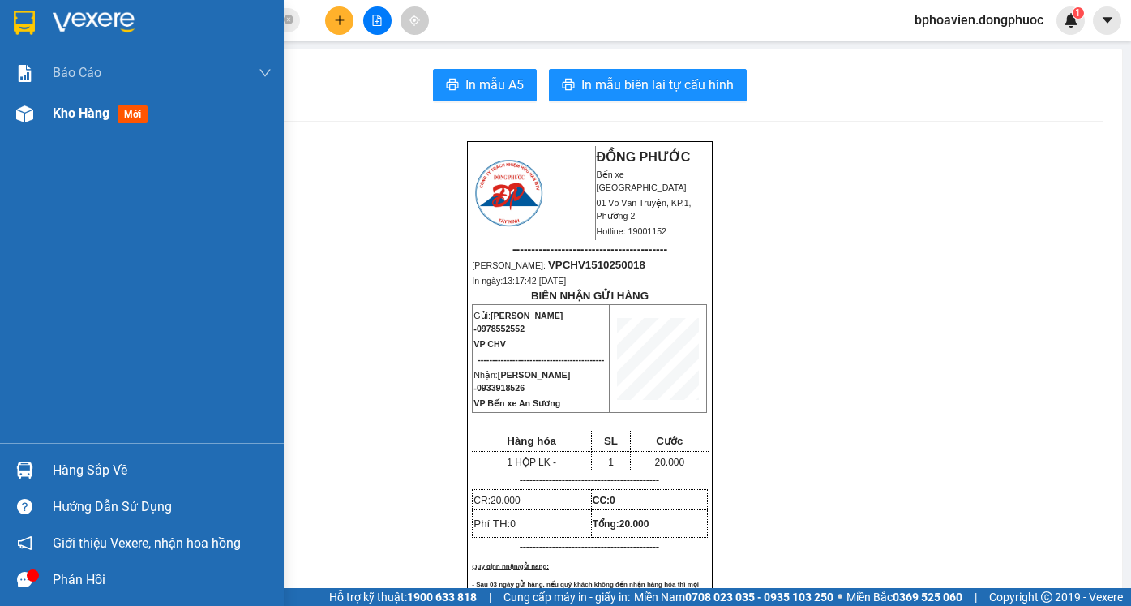
click at [55, 110] on span "Kho hàng" at bounding box center [81, 112] width 57 height 15
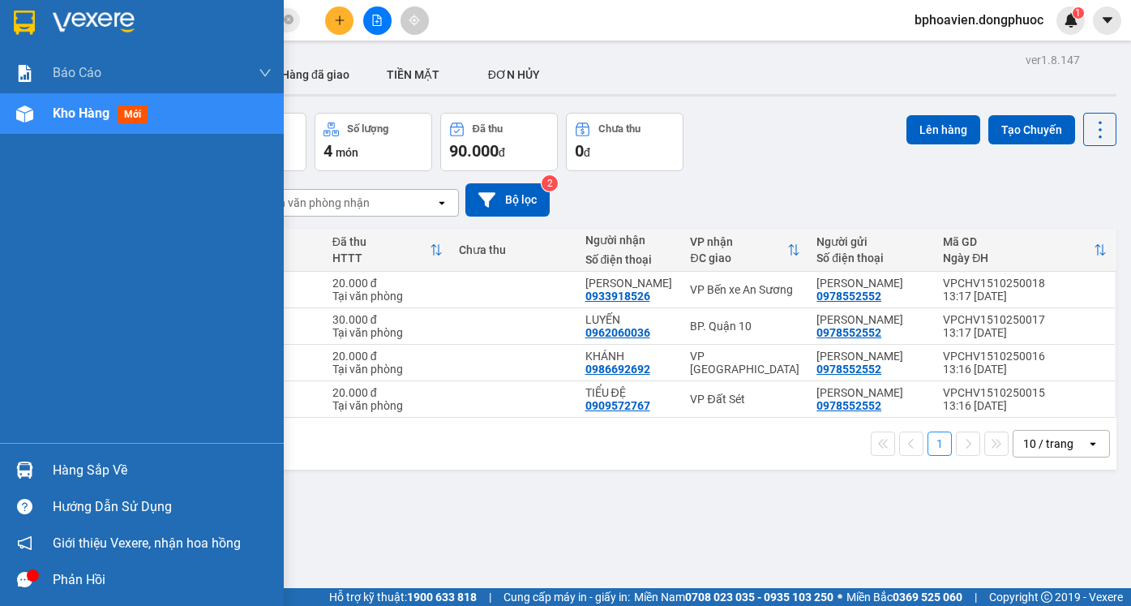
click at [91, 466] on div "Hàng sắp về" at bounding box center [162, 470] width 219 height 24
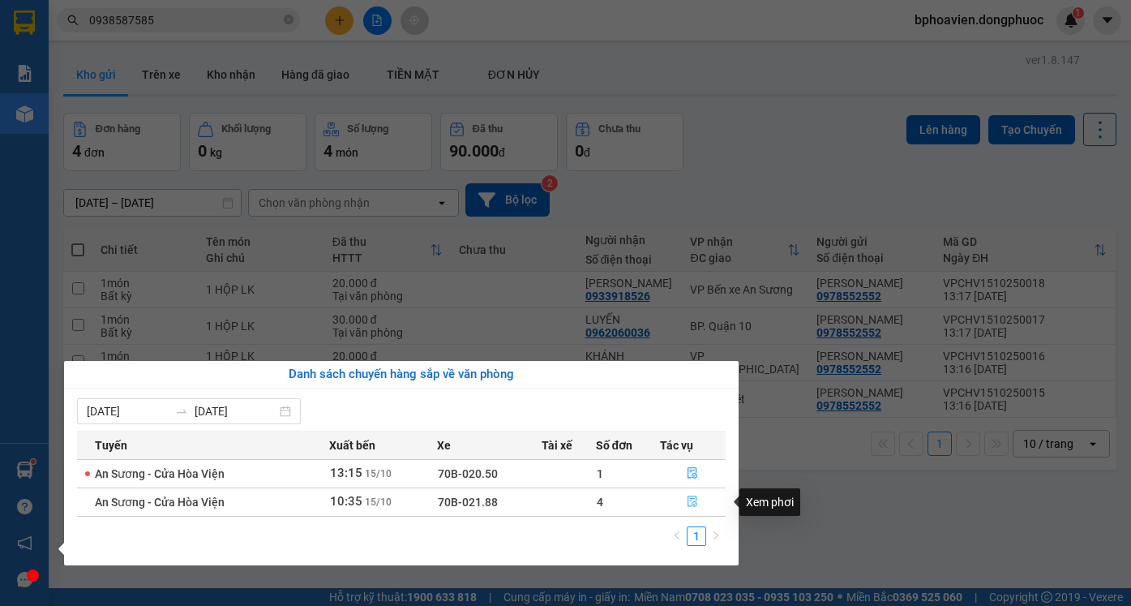
click at [697, 499] on icon "file-done" at bounding box center [694, 501] width 10 height 11
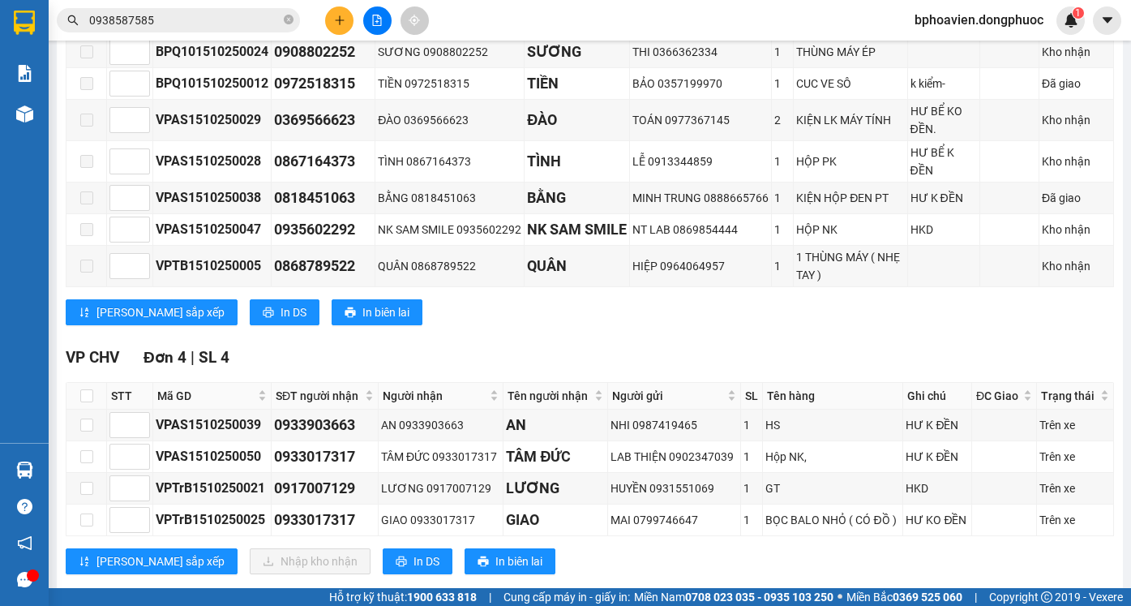
scroll to position [751, 0]
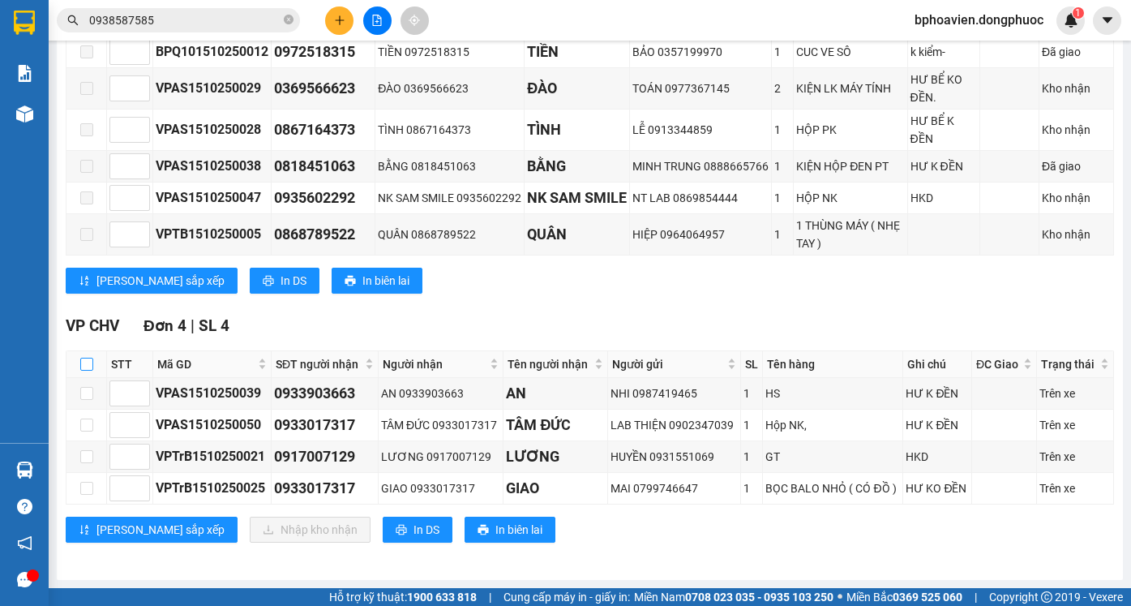
click at [86, 366] on input "checkbox" at bounding box center [86, 364] width 13 height 13
checkbox input "true"
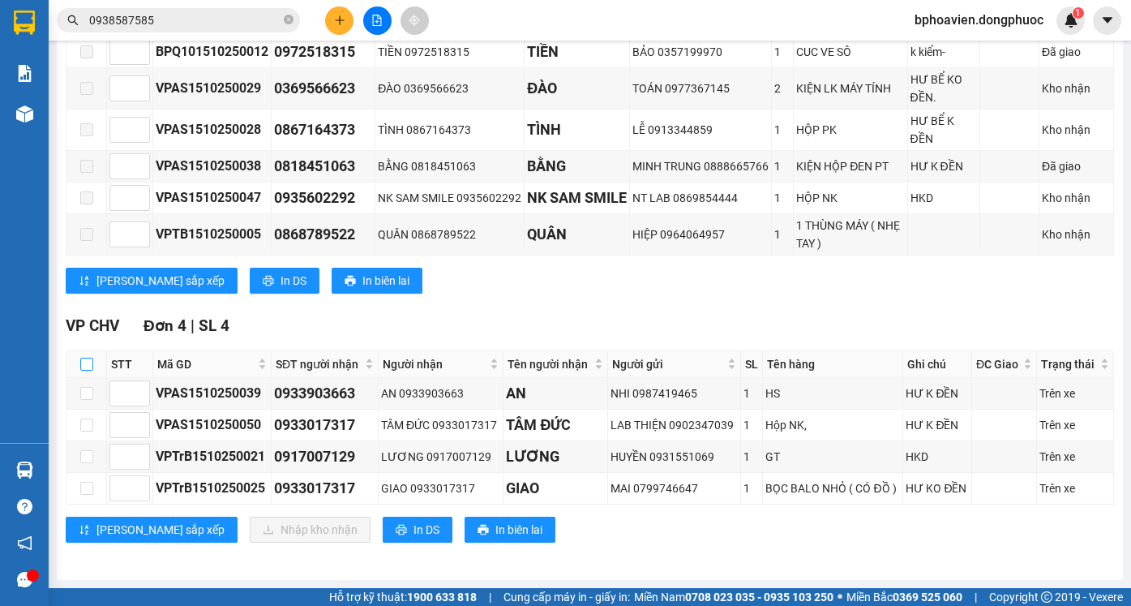
checkbox input "true"
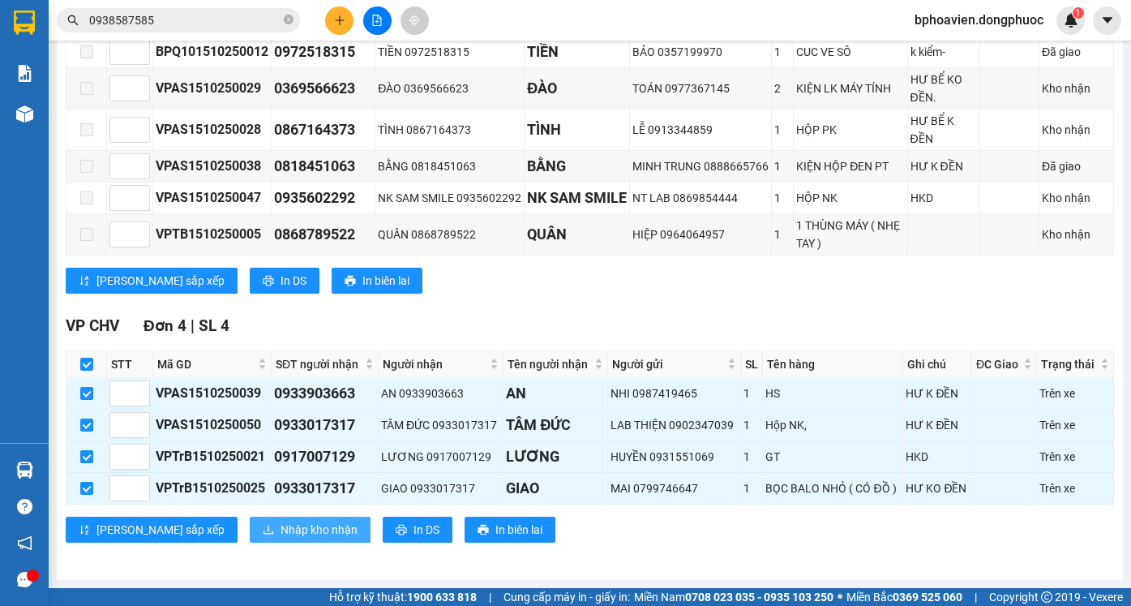
click at [281, 534] on span "Nhập kho nhận" at bounding box center [319, 530] width 77 height 18
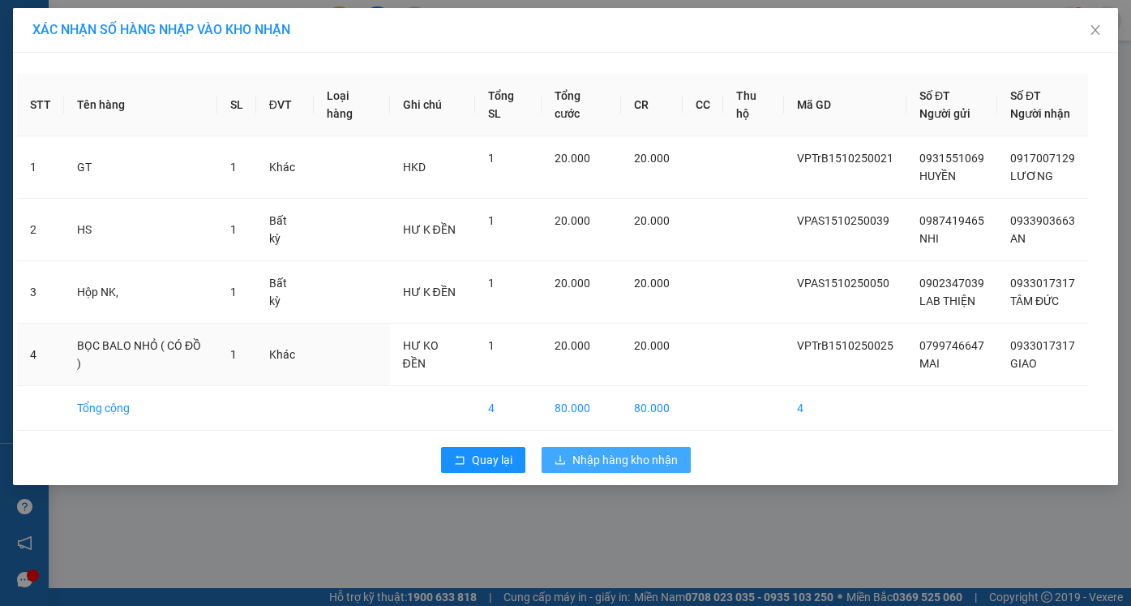
click at [647, 354] on div "20.000" at bounding box center [652, 346] width 36 height 18
drag, startPoint x: 622, startPoint y: 460, endPoint x: 616, endPoint y: 511, distance: 51.4
click at [623, 459] on span "Nhập hàng kho nhận" at bounding box center [625, 460] width 105 height 18
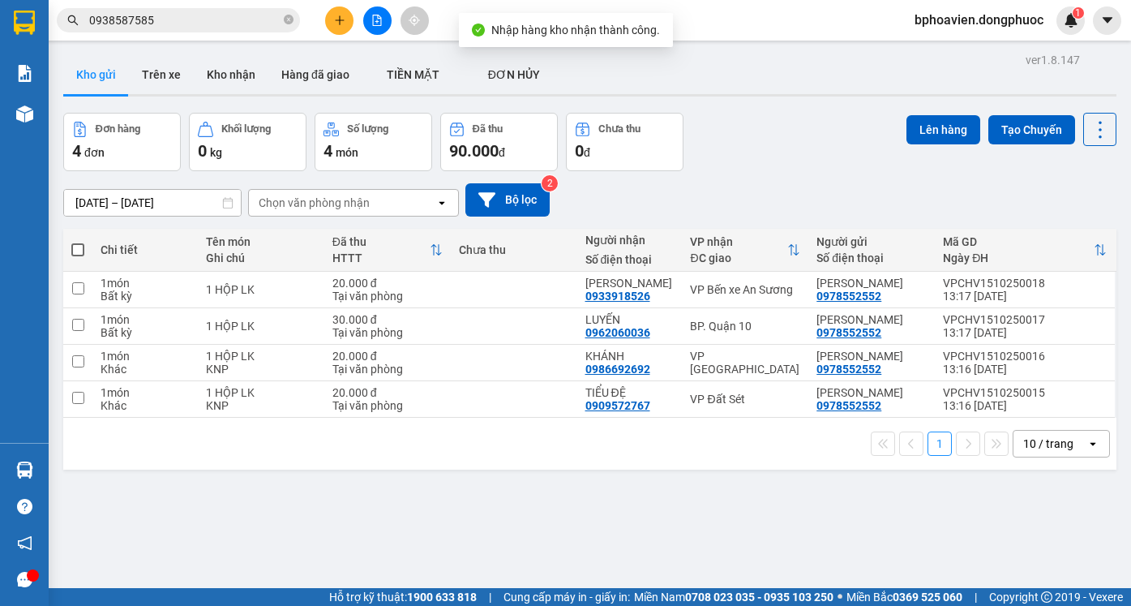
click at [513, 490] on div "ver 1.8.147 Kho gửi Trên xe Kho nhận Hàng đã giao TIỀN MẶT ĐƠN HỦY Đơn hàng 4…" at bounding box center [590, 352] width 1066 height 606
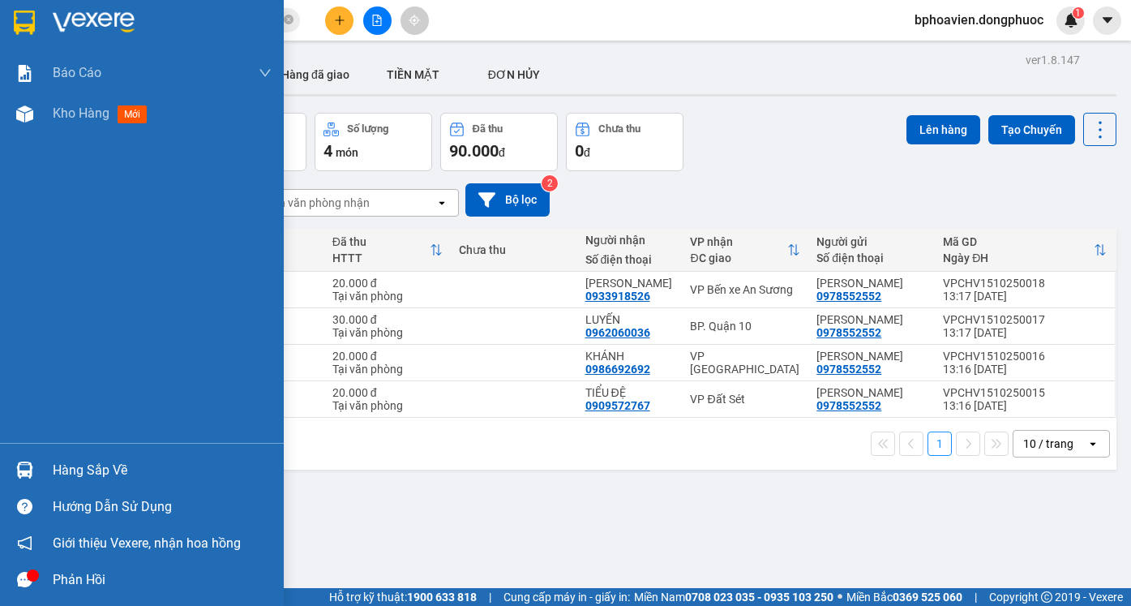
drag, startPoint x: 66, startPoint y: 470, endPoint x: 384, endPoint y: 483, distance: 318.2
click at [71, 474] on div "Hàng sắp về" at bounding box center [162, 470] width 219 height 24
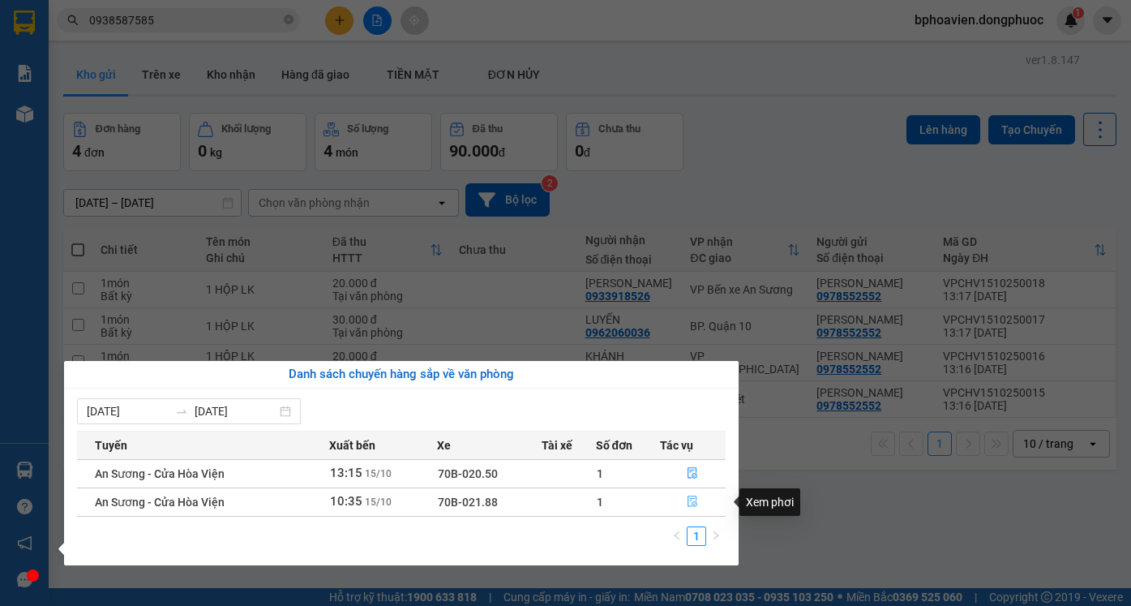
click at [689, 506] on icon "file-done" at bounding box center [694, 501] width 10 height 11
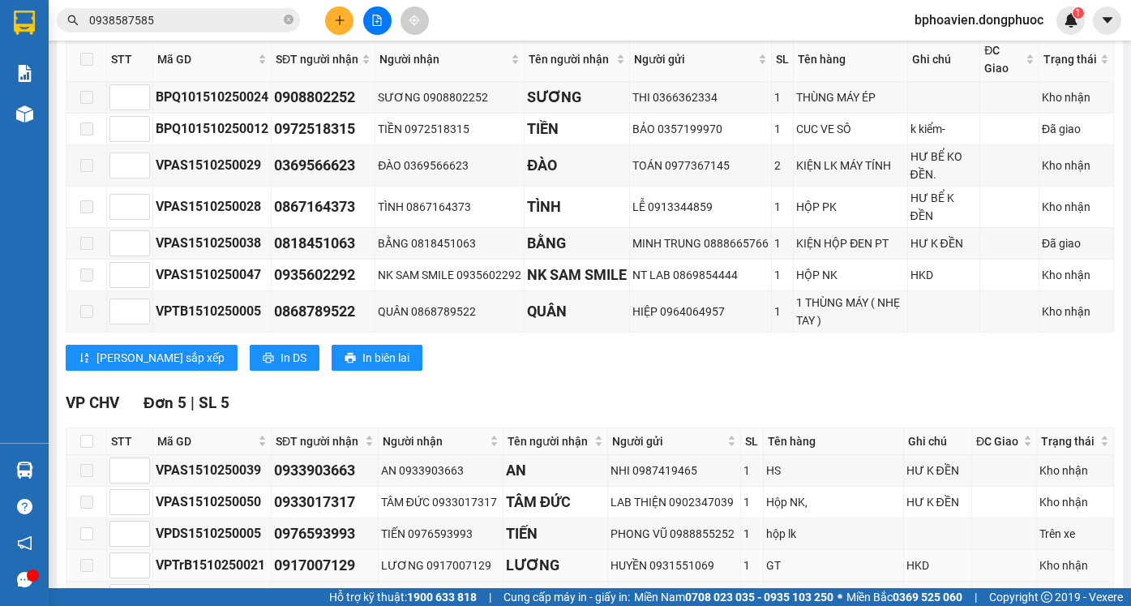
scroll to position [783, 0]
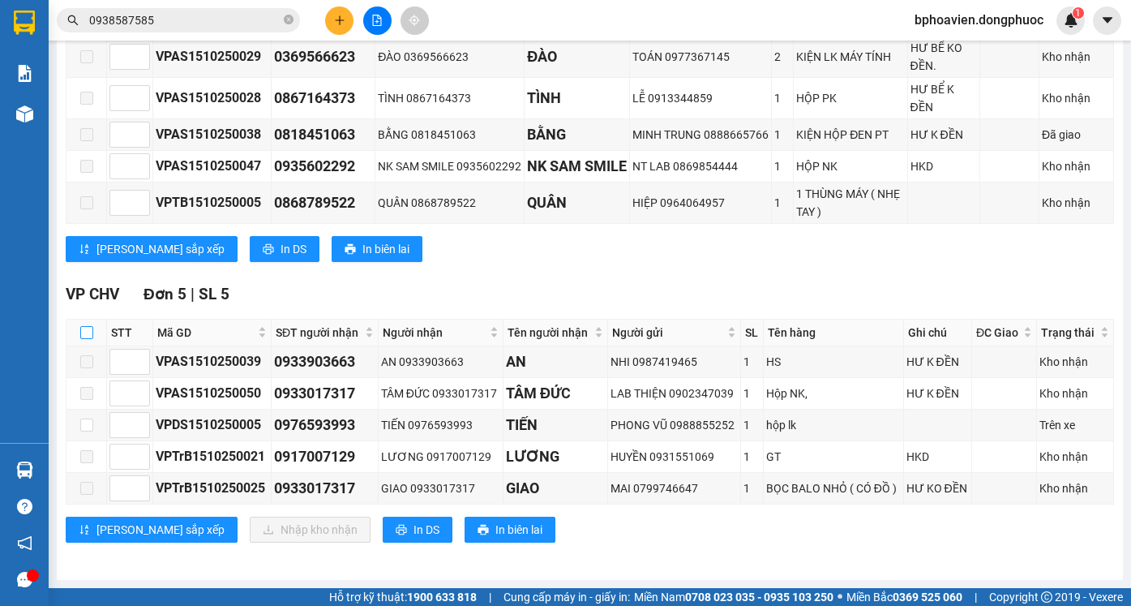
click at [92, 333] on input "checkbox" at bounding box center [86, 332] width 13 height 13
checkbox input "true"
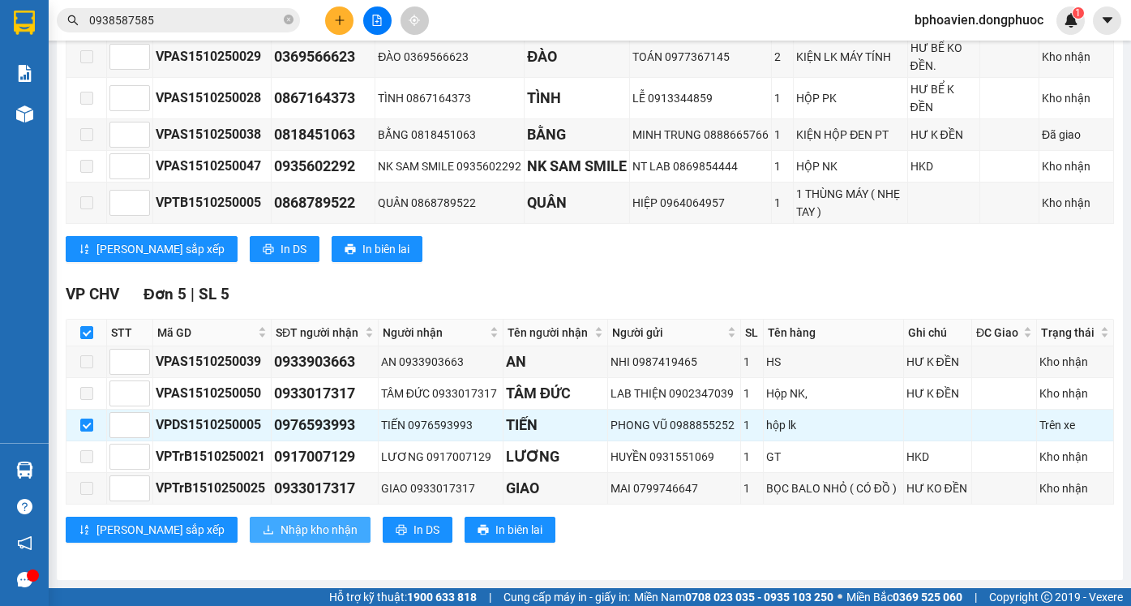
click at [281, 530] on span "Nhập kho nhận" at bounding box center [319, 530] width 77 height 18
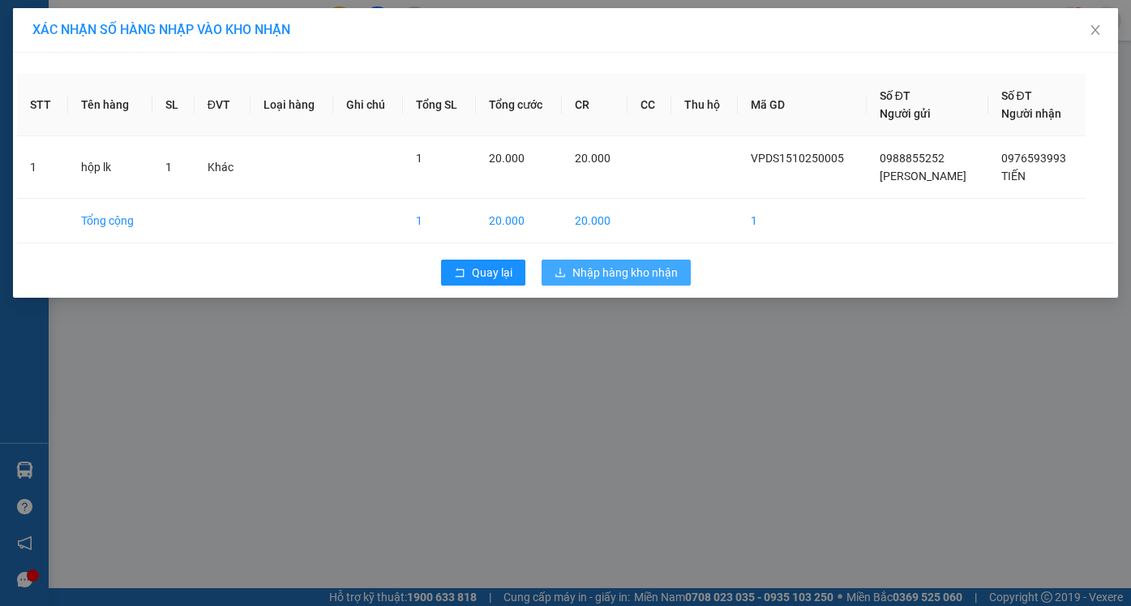
click at [637, 270] on span "Nhập hàng kho nhận" at bounding box center [625, 273] width 105 height 18
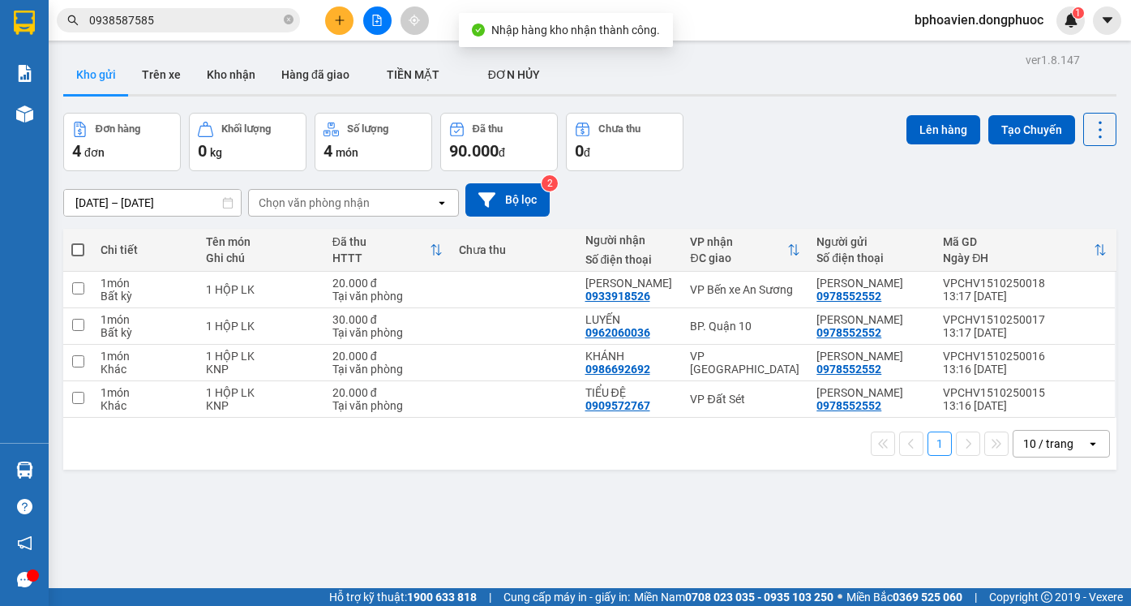
click at [66, 465] on div "1 10 / trang open" at bounding box center [589, 444] width 1053 height 52
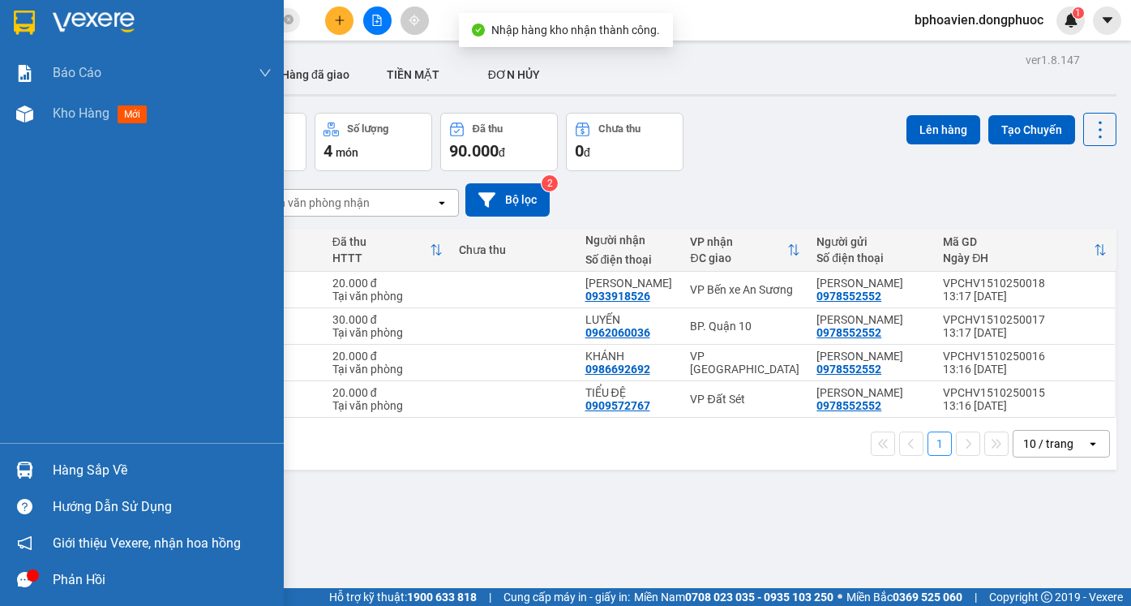
click at [67, 474] on div "Hàng sắp về" at bounding box center [162, 470] width 219 height 24
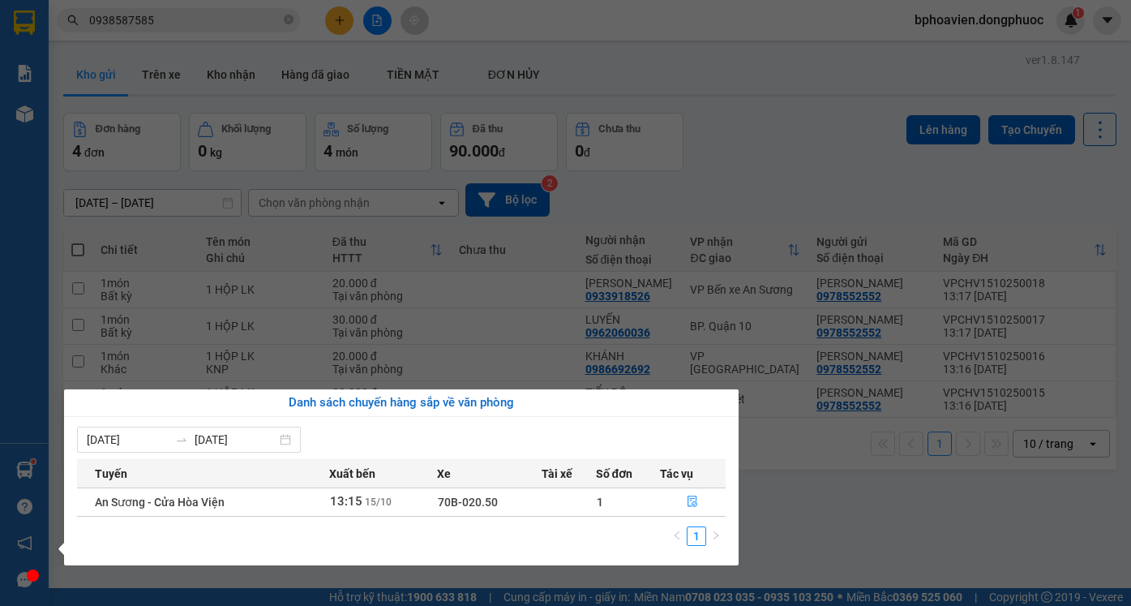
click at [803, 494] on section "Kết quả tìm kiếm ( 300 ) Bộ lọc Mã ĐH Trạng thái Món hàng Tổng cước Chưa cước N…" at bounding box center [565, 303] width 1131 height 606
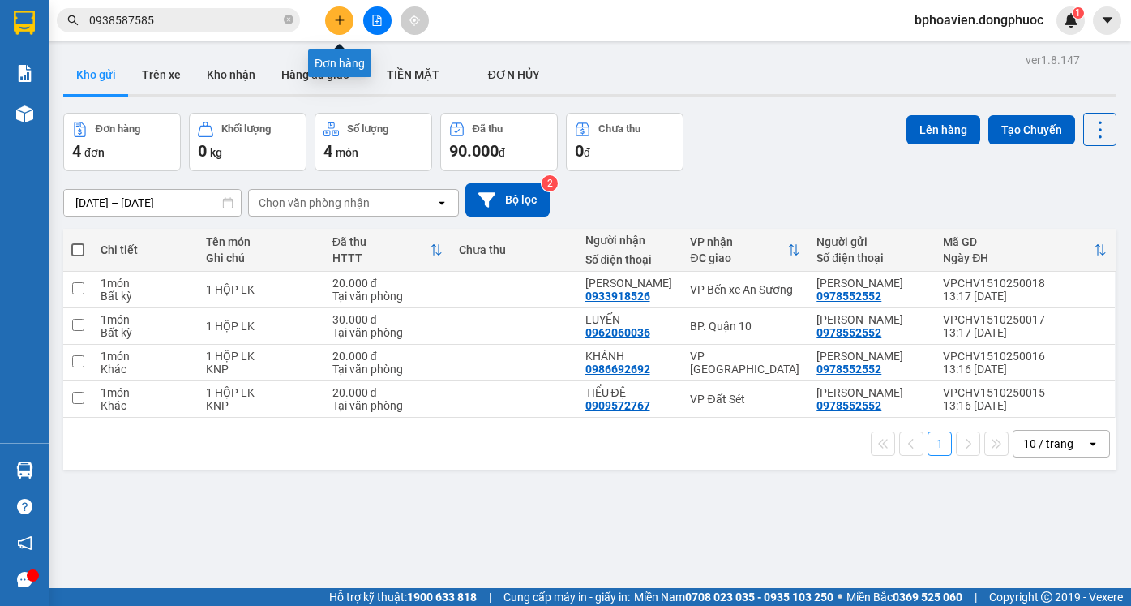
click at [342, 18] on icon "plus" at bounding box center [339, 20] width 11 height 11
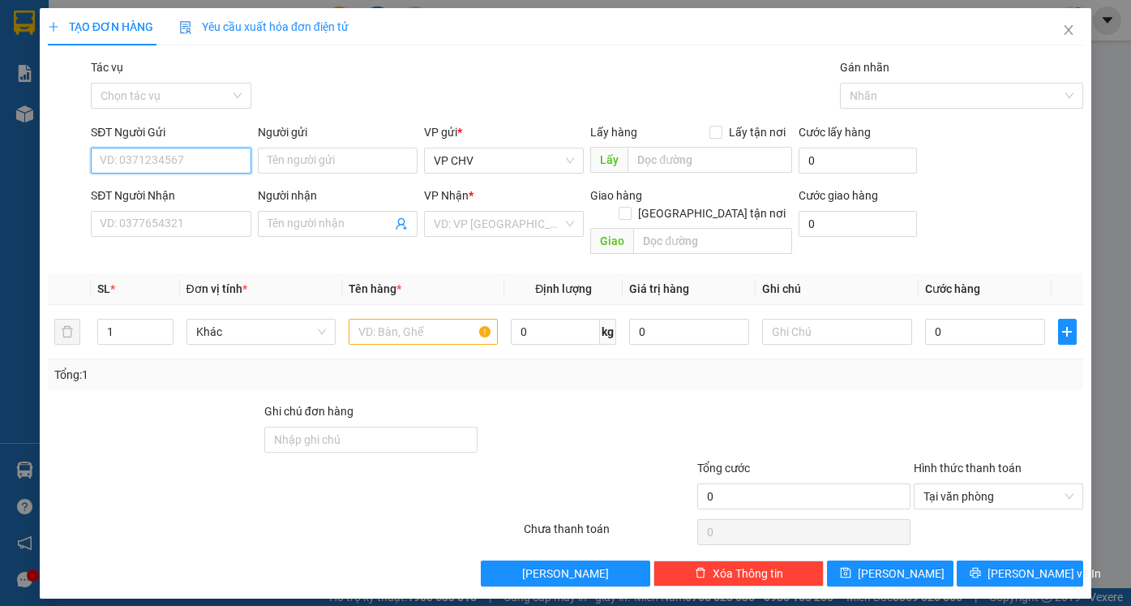
click at [127, 156] on input "SĐT Người Gửi" at bounding box center [171, 161] width 160 height 26
drag, startPoint x: 180, startPoint y: 188, endPoint x: 209, endPoint y: 246, distance: 64.6
click at [179, 189] on div "0975747273 - QUỐC [GEOGRAPHIC_DATA]" at bounding box center [209, 193] width 216 height 18
type input "0975747273"
type input "QUỐC ANH"
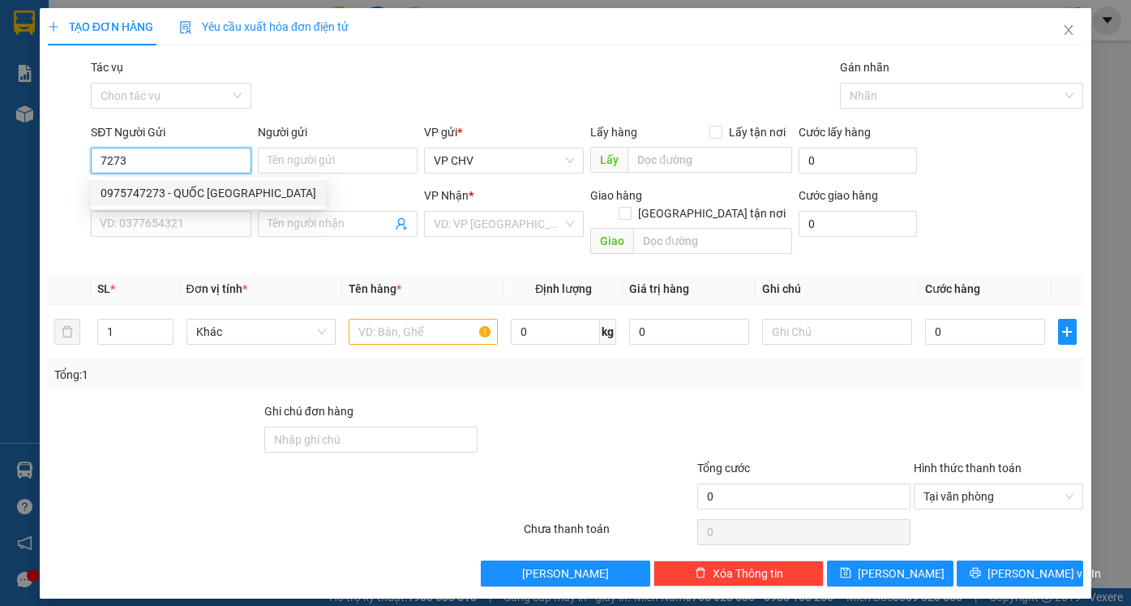
type input "0909572767"
type input "TIỂU ĐỆ"
type input "20.000"
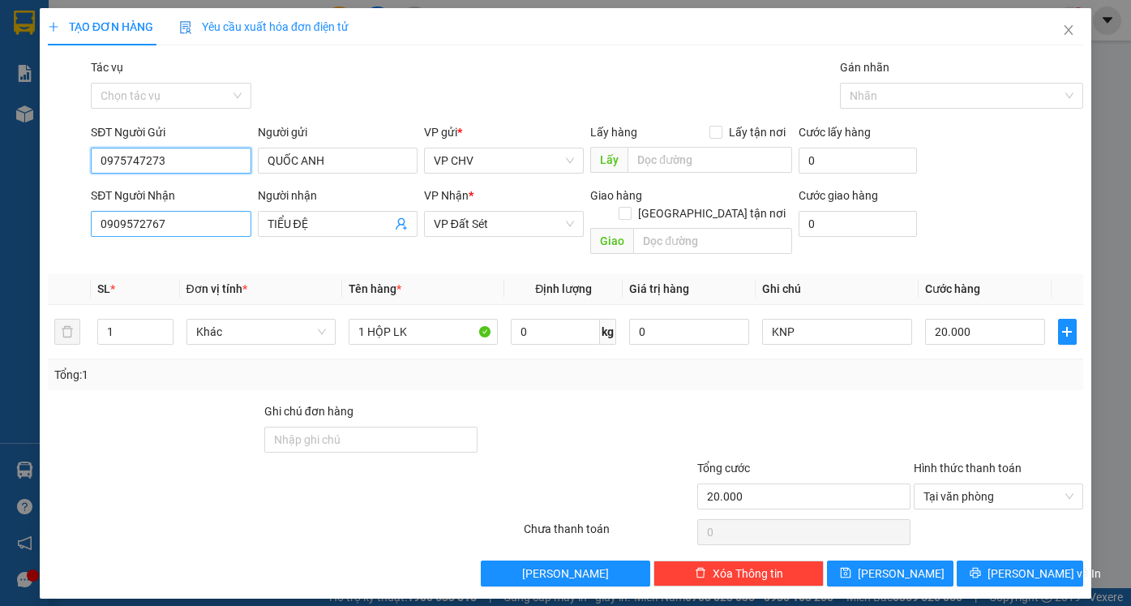
type input "0975747273"
click at [191, 217] on input "0909572767" at bounding box center [171, 224] width 160 height 26
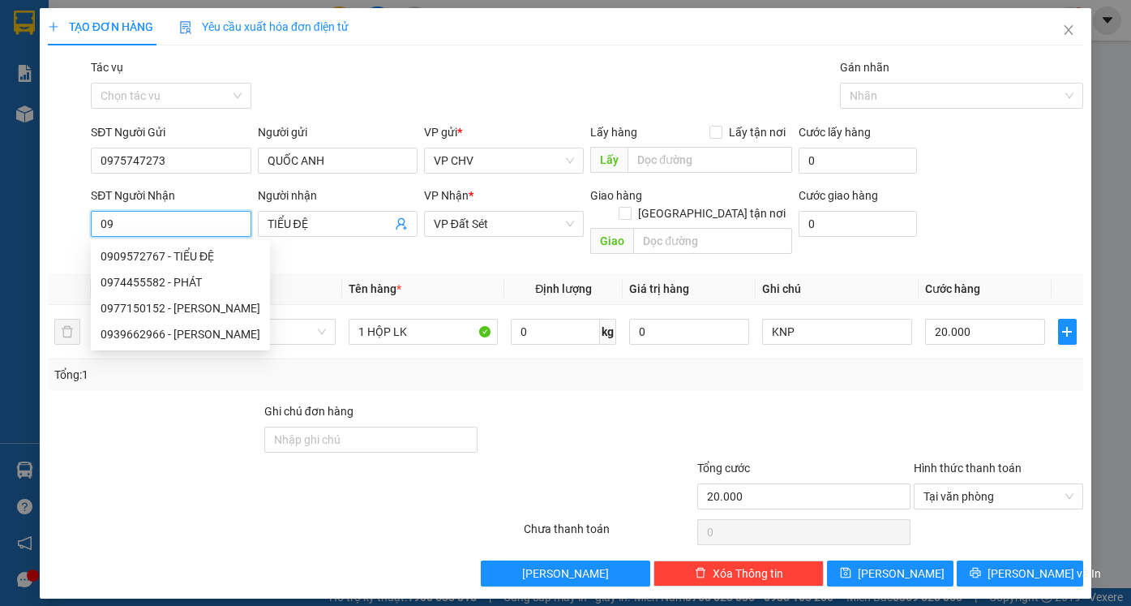
type input "0"
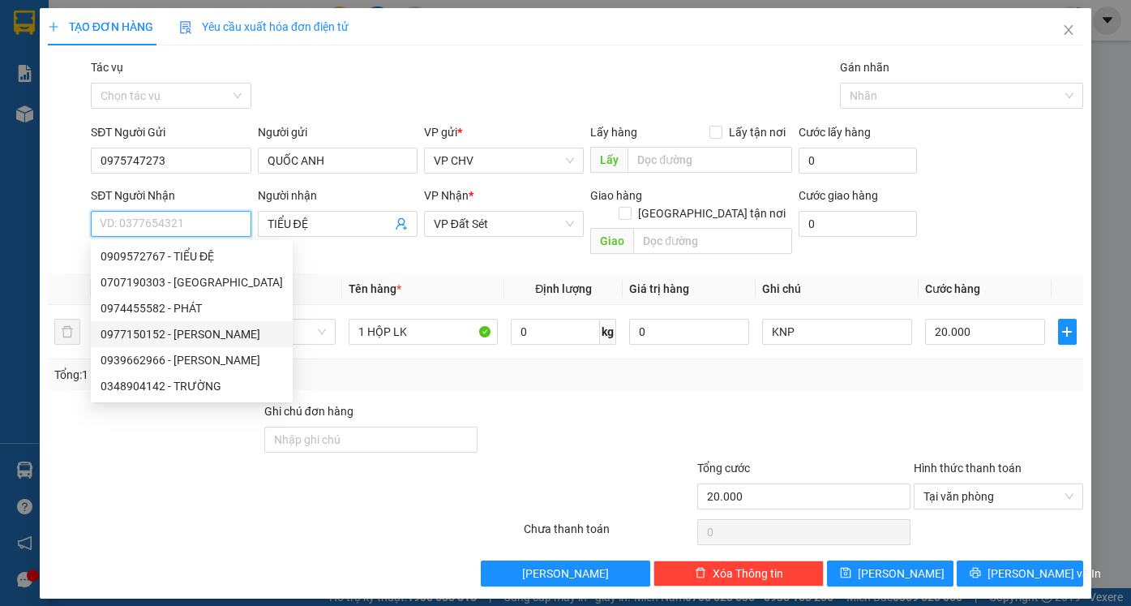
click at [134, 337] on div "0977150152 - [PERSON_NAME]" at bounding box center [192, 334] width 182 height 18
type input "0977150152"
type input "[PERSON_NAME]"
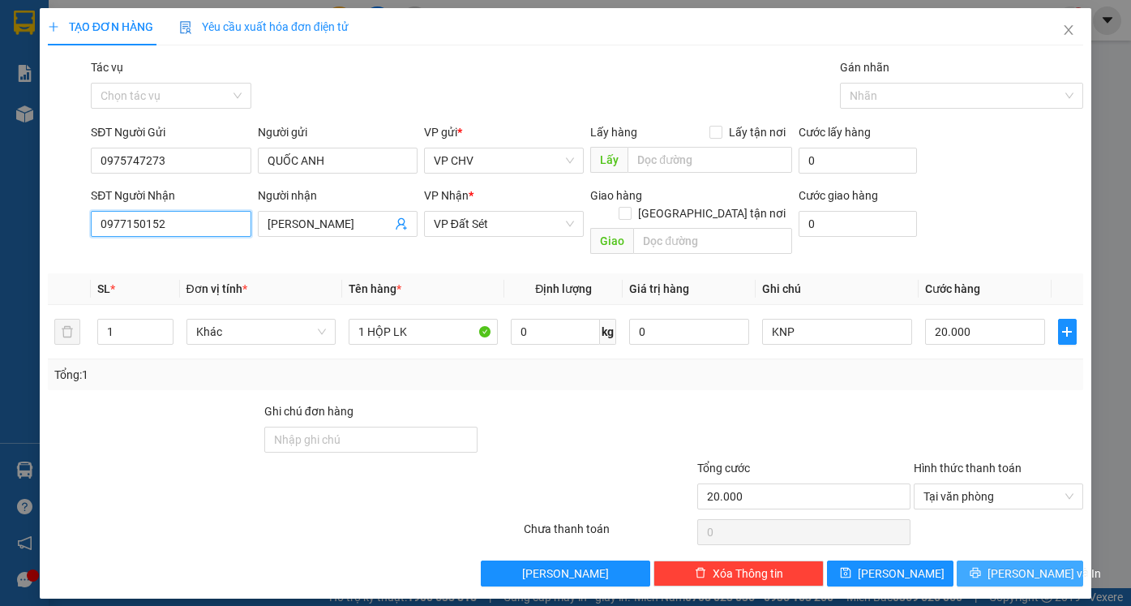
type input "0977150152"
click at [1019, 564] on span "[PERSON_NAME] và In" at bounding box center [1045, 573] width 114 height 18
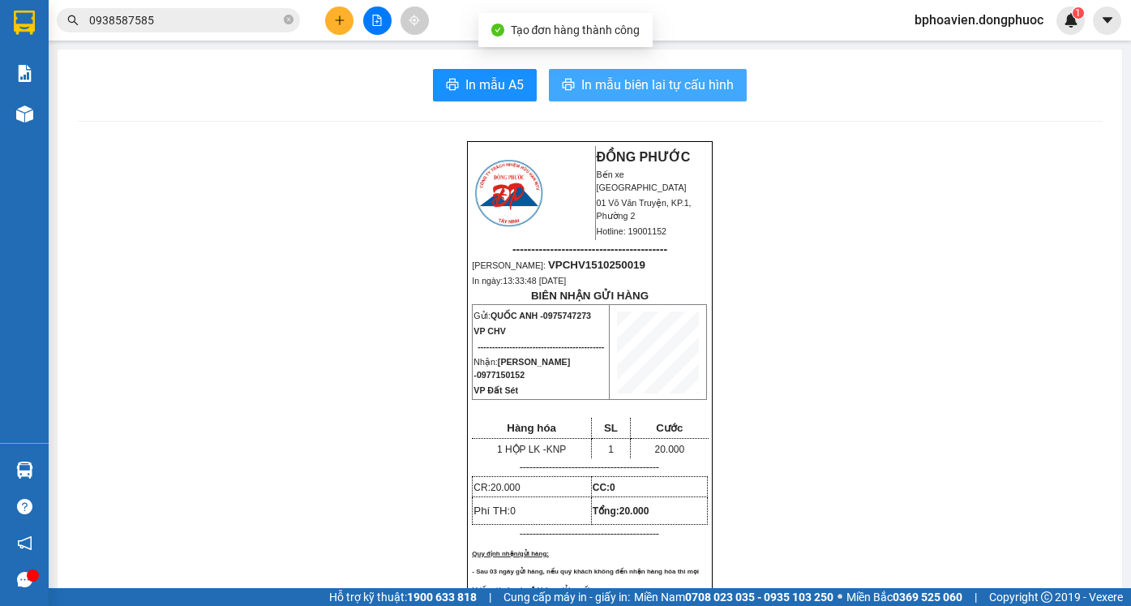
drag, startPoint x: 649, startPoint y: 84, endPoint x: 598, endPoint y: 174, distance: 103.5
click at [647, 84] on span "In mẫu biên lai tự cấu hình" at bounding box center [657, 85] width 152 height 20
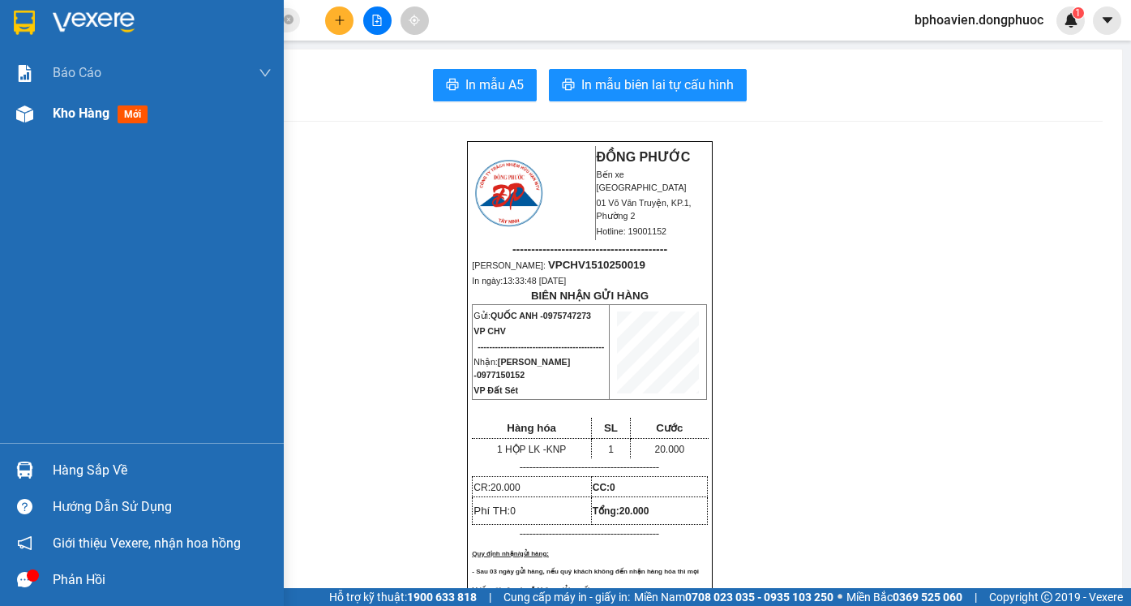
click at [84, 118] on span "Kho hàng" at bounding box center [81, 112] width 57 height 15
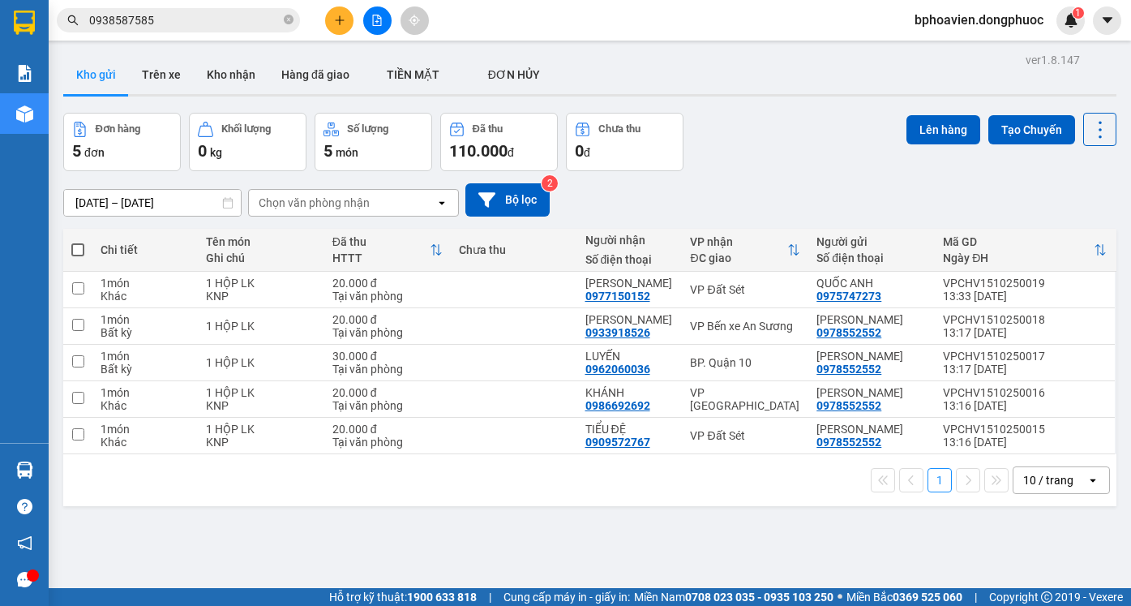
click at [205, 52] on div "ver 1.8.147 Kho gửi Trên xe Kho nhận Hàng đã giao TIỀN MẶT ĐƠN HỦY Đơn hàng 5…" at bounding box center [590, 352] width 1066 height 606
drag, startPoint x: 228, startPoint y: 66, endPoint x: 242, endPoint y: 72, distance: 16.0
click at [229, 64] on button "Kho nhận" at bounding box center [231, 74] width 75 height 39
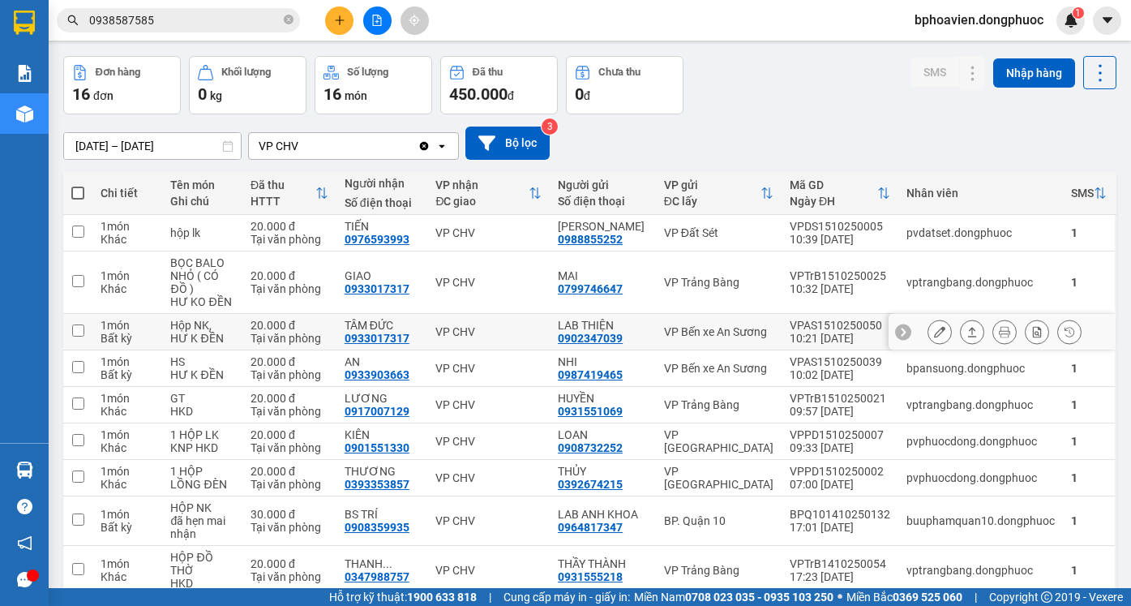
scroll to position [81, 0]
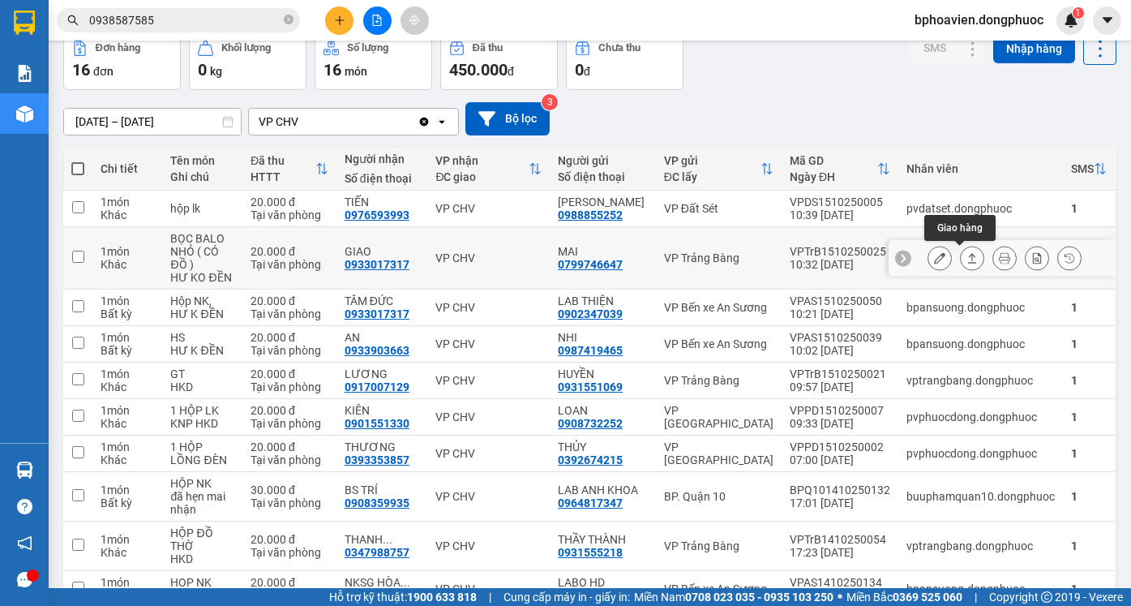
click at [967, 262] on icon at bounding box center [972, 257] width 11 height 11
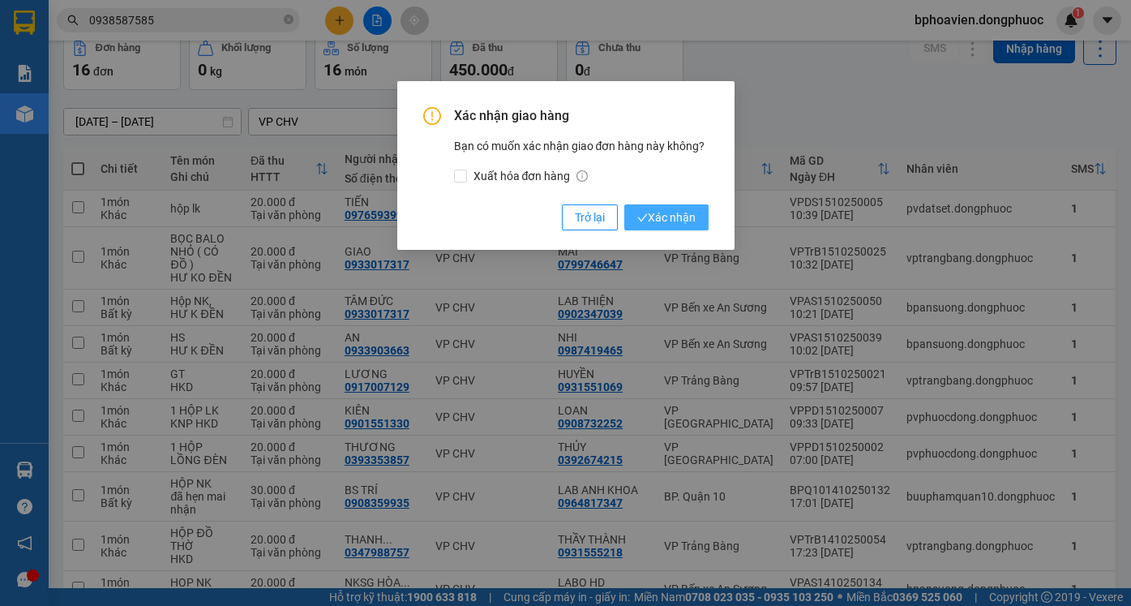
click at [659, 208] on span "Xác nhận" at bounding box center [666, 217] width 58 height 18
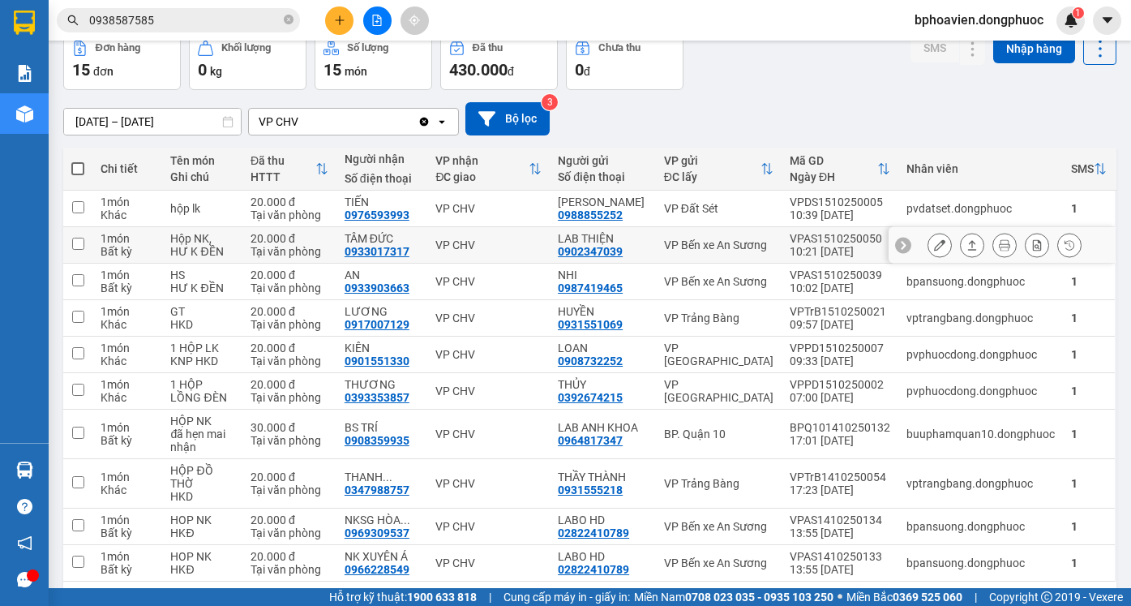
click at [967, 247] on icon at bounding box center [972, 244] width 11 height 11
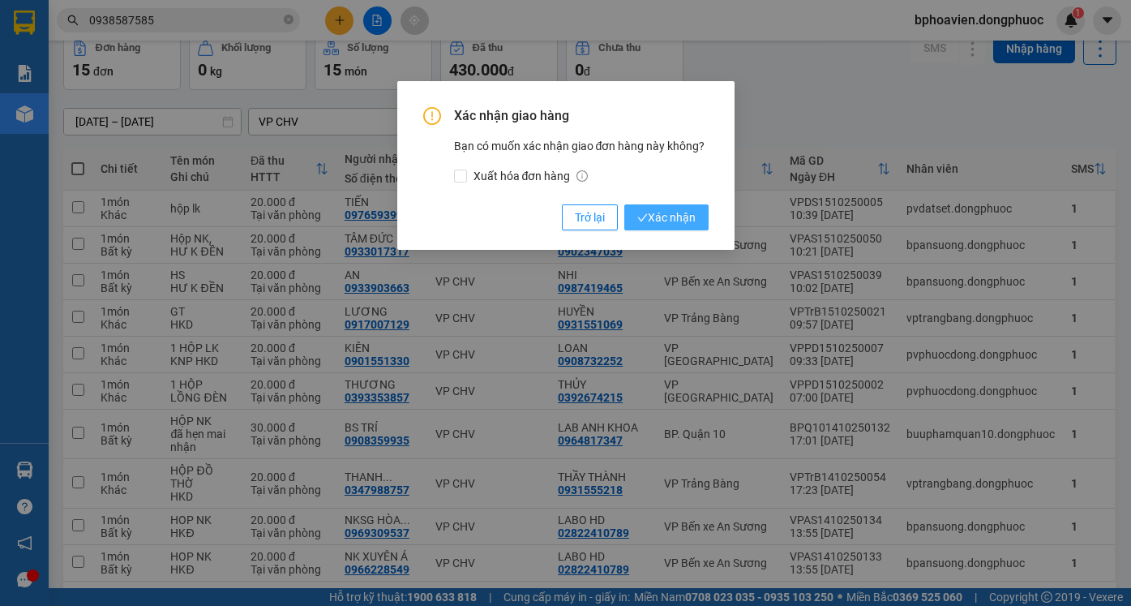
click at [677, 216] on span "Xác nhận" at bounding box center [666, 217] width 58 height 18
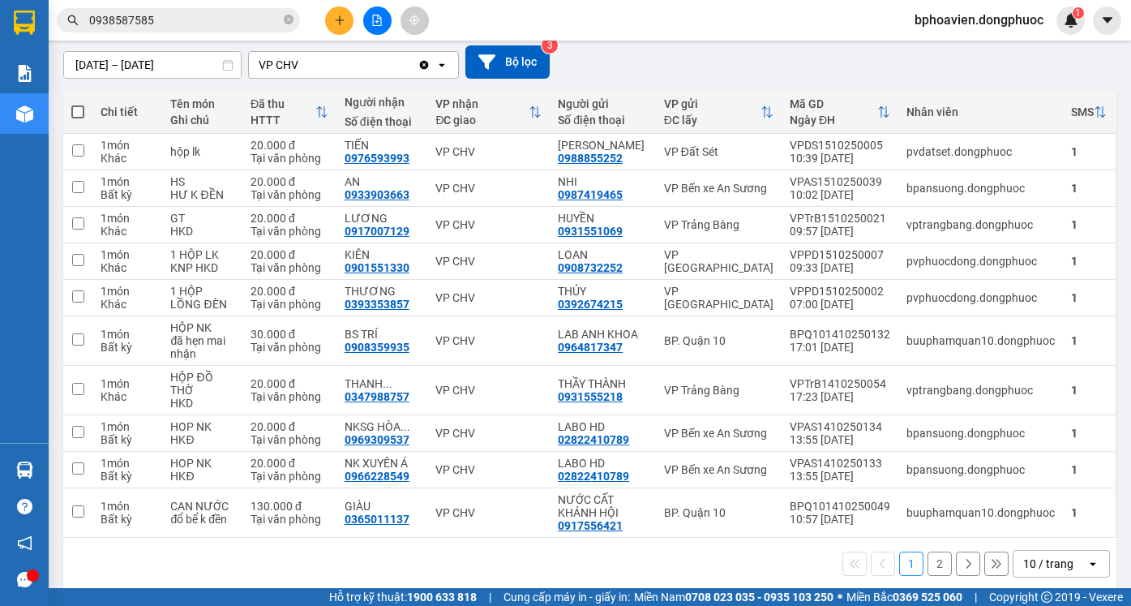
scroll to position [154, 0]
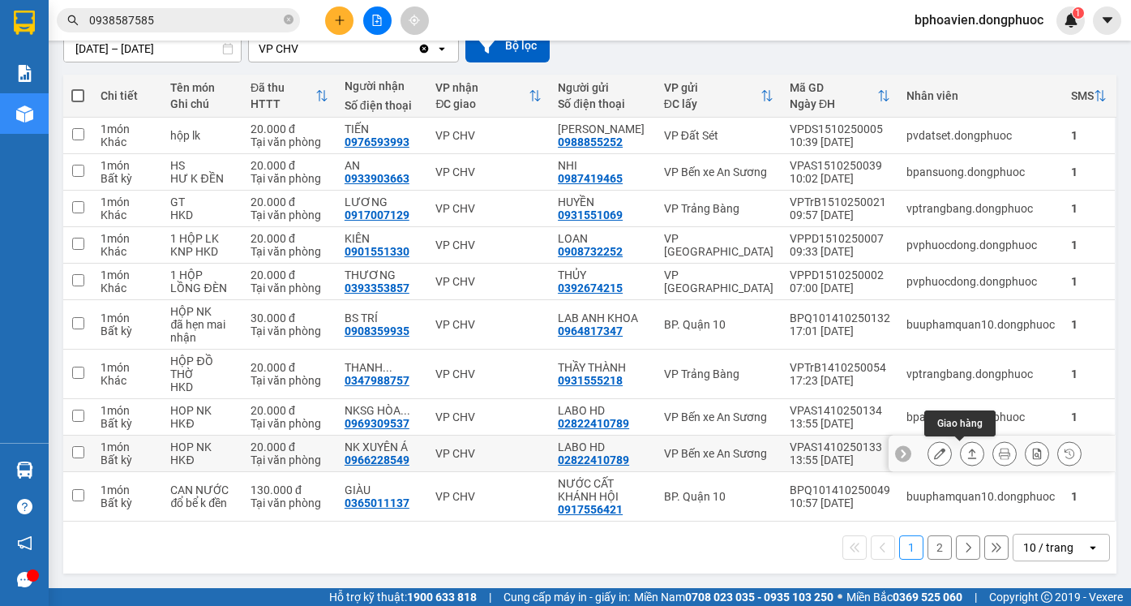
click at [968, 457] on button at bounding box center [972, 454] width 23 height 28
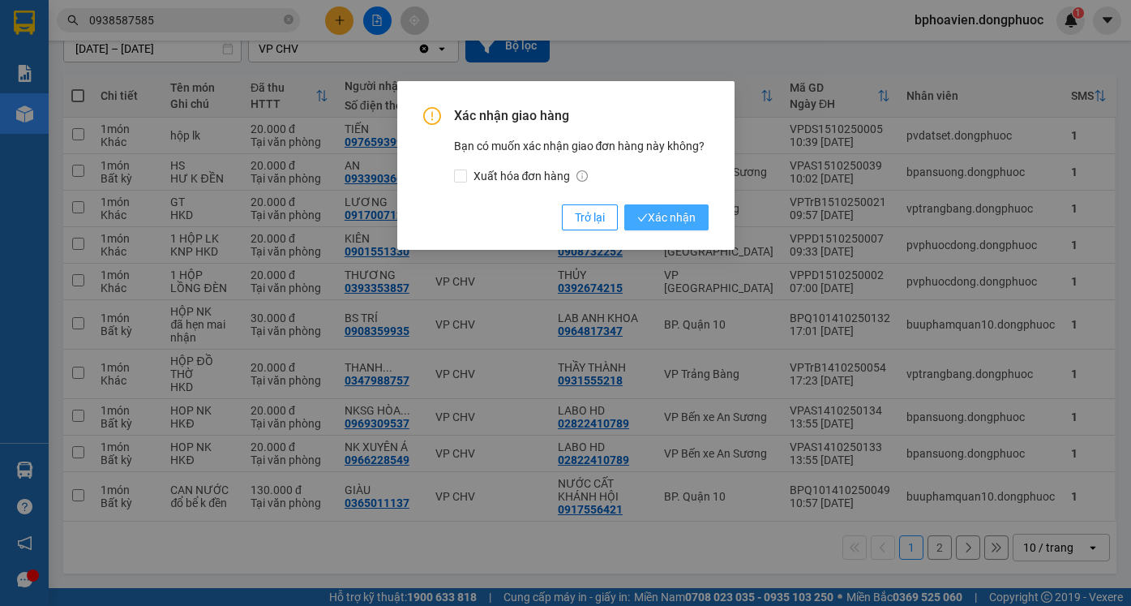
click at [663, 216] on span "Xác nhận" at bounding box center [666, 217] width 58 height 18
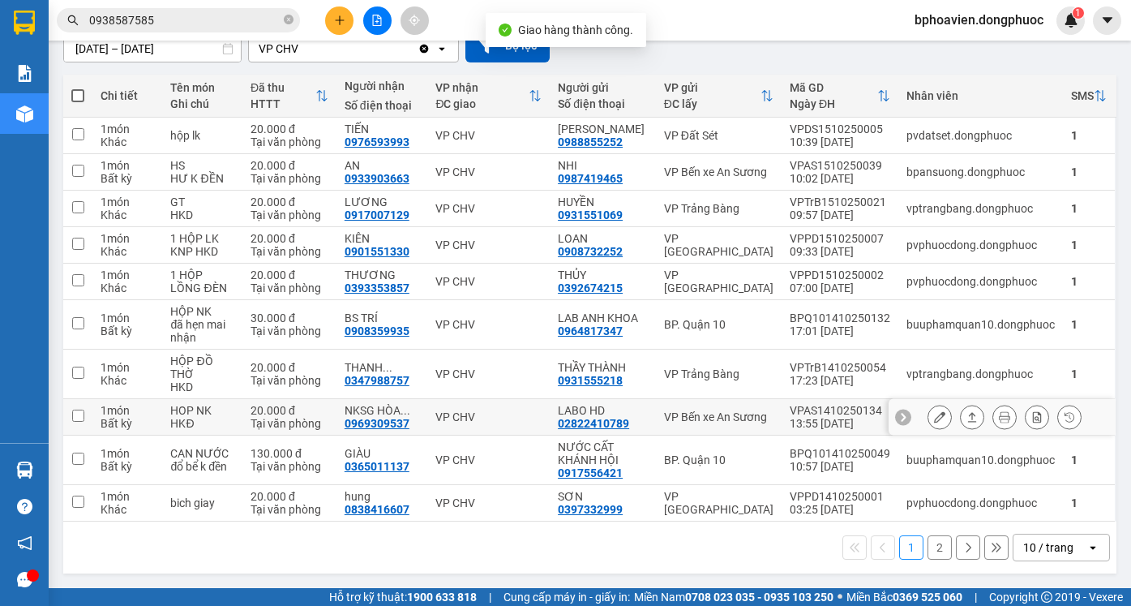
click at [967, 423] on icon at bounding box center [972, 416] width 11 height 11
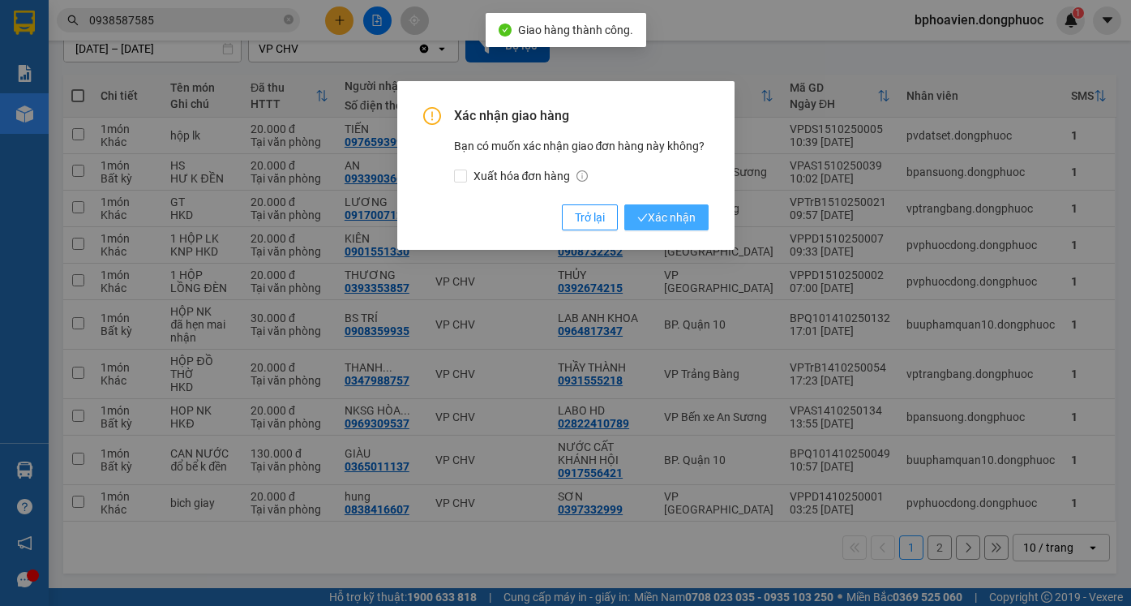
click at [667, 217] on span "Xác nhận" at bounding box center [666, 217] width 58 height 18
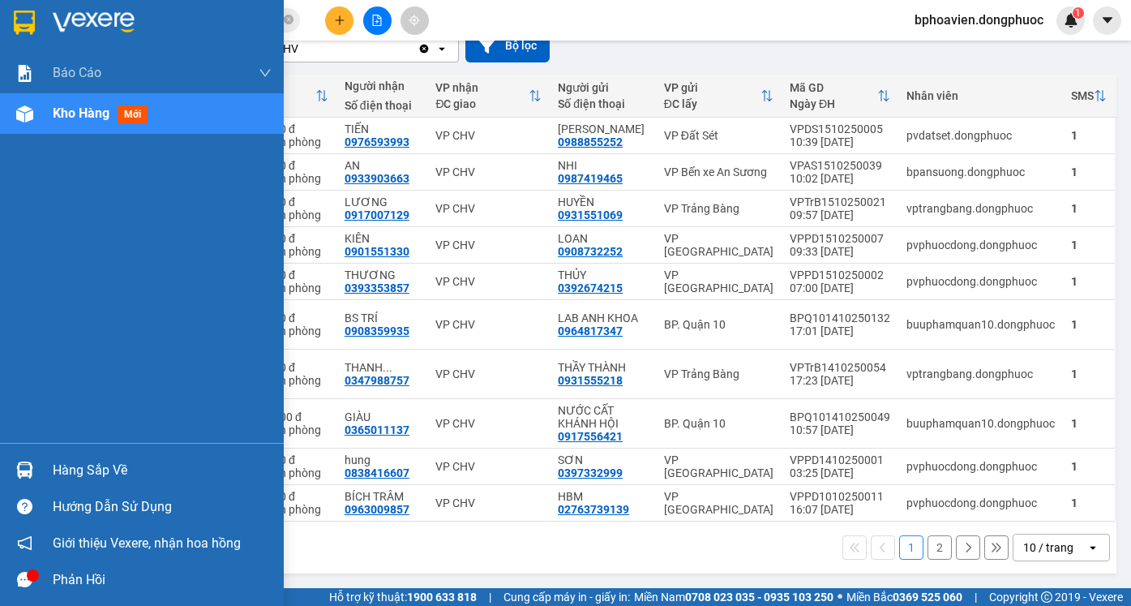
click at [79, 464] on div "Hàng sắp về" at bounding box center [162, 470] width 219 height 24
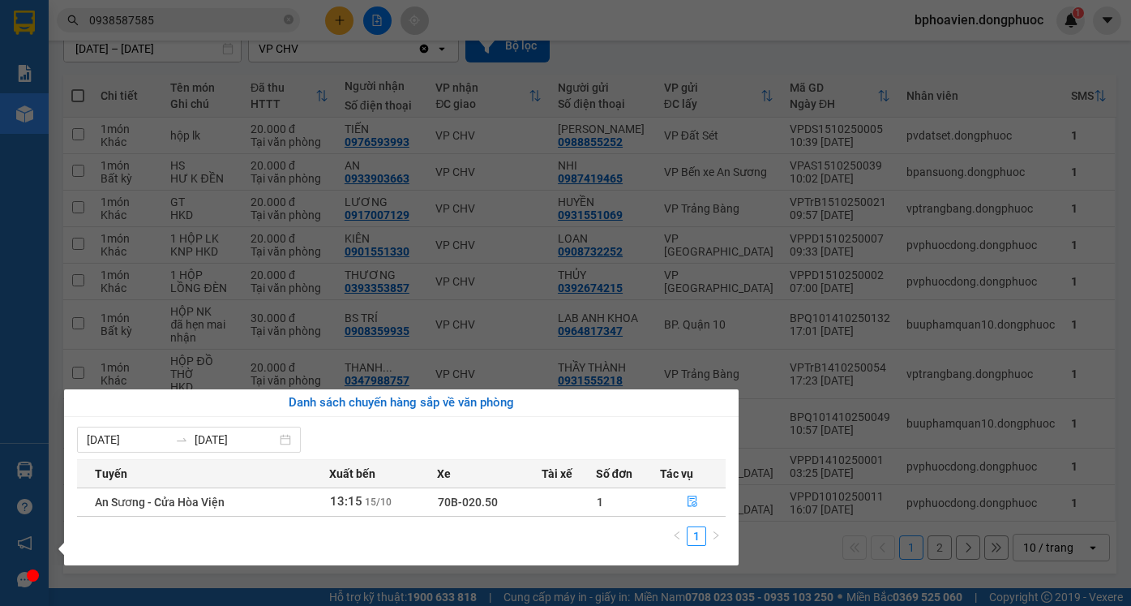
click at [650, 279] on section "Kết quả tìm kiếm ( 300 ) Bộ lọc Mã ĐH Trạng thái Món hàng Tổng cước Chưa cước N…" at bounding box center [565, 303] width 1131 height 606
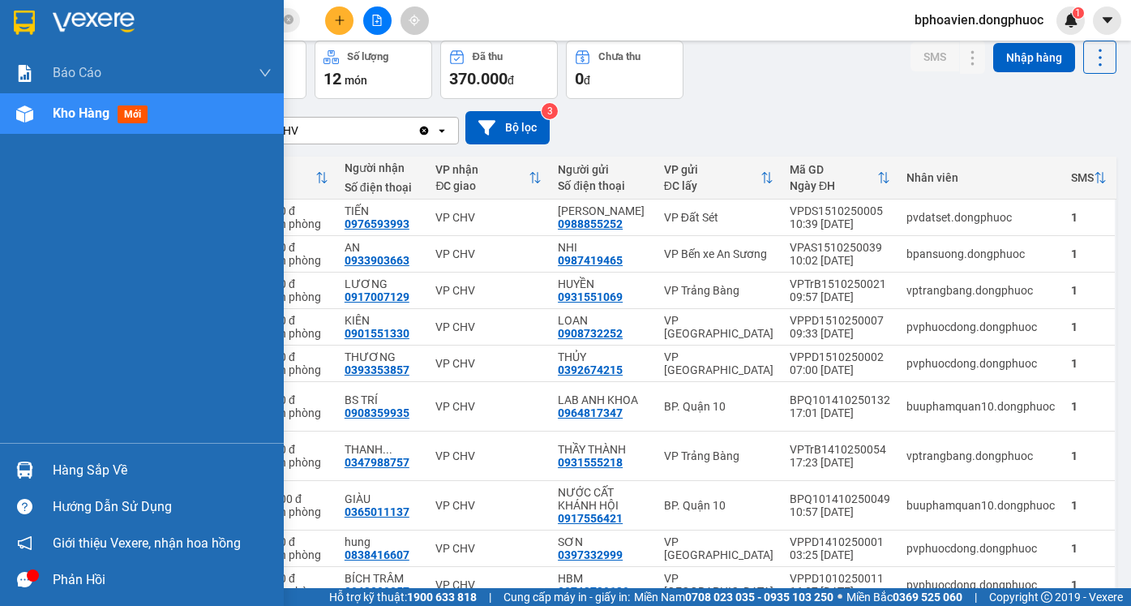
scroll to position [0, 0]
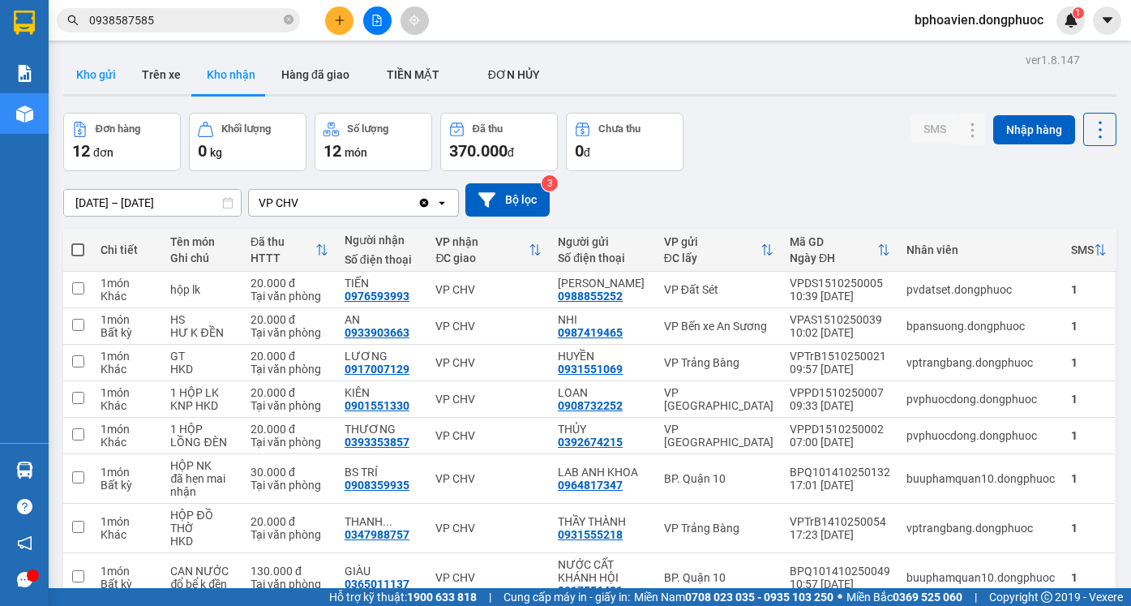
click at [108, 71] on button "Kho gửi" at bounding box center [96, 74] width 66 height 39
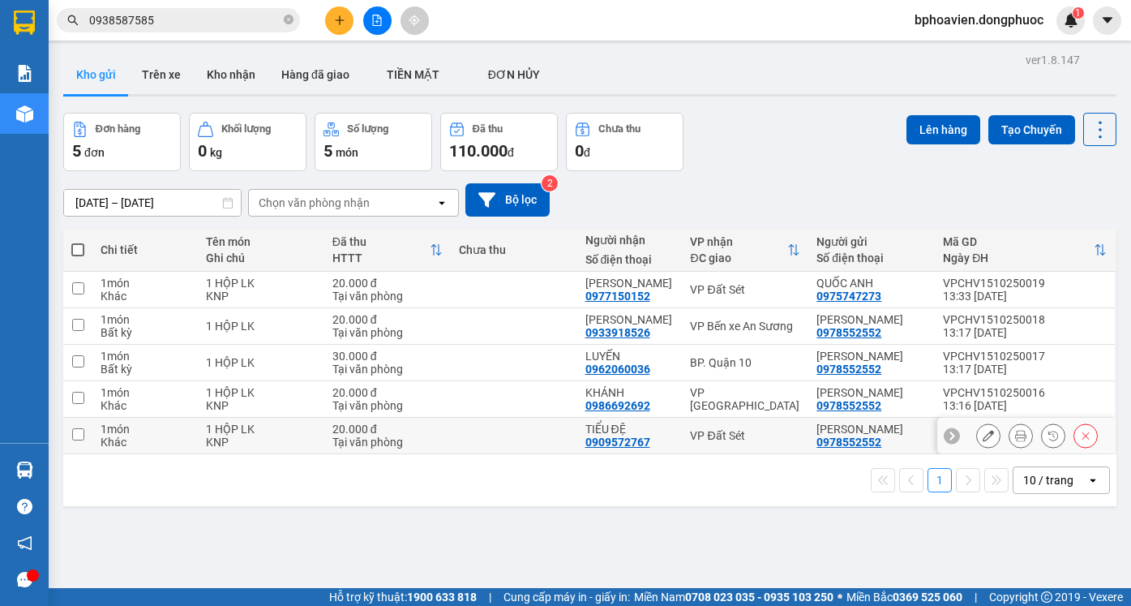
click at [535, 427] on td at bounding box center [514, 436] width 127 height 36
checkbox input "true"
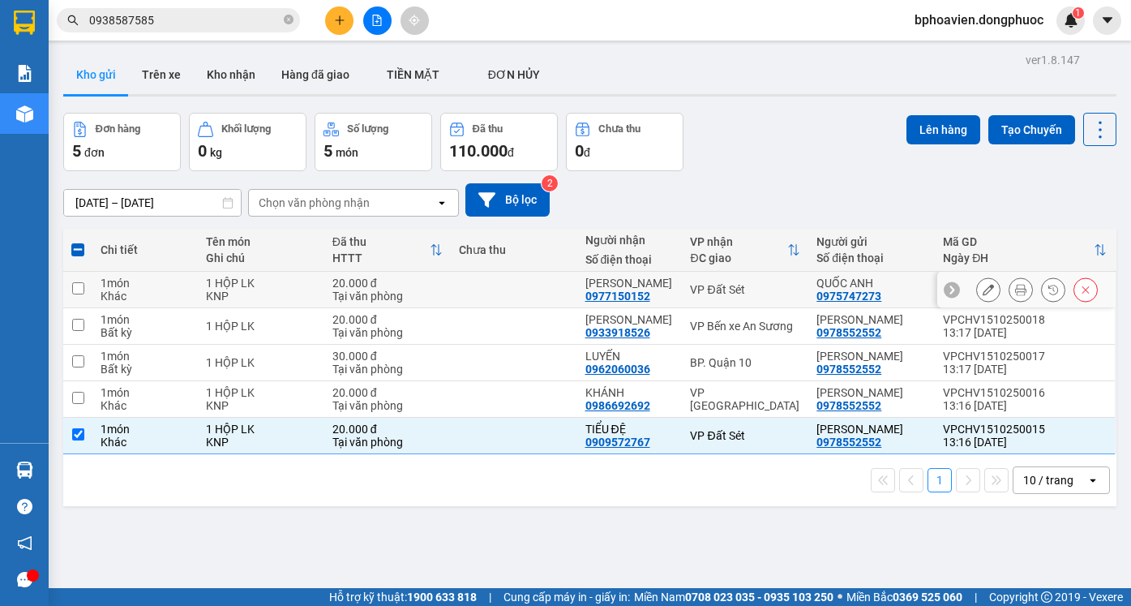
click at [536, 289] on td at bounding box center [514, 290] width 127 height 36
checkbox input "true"
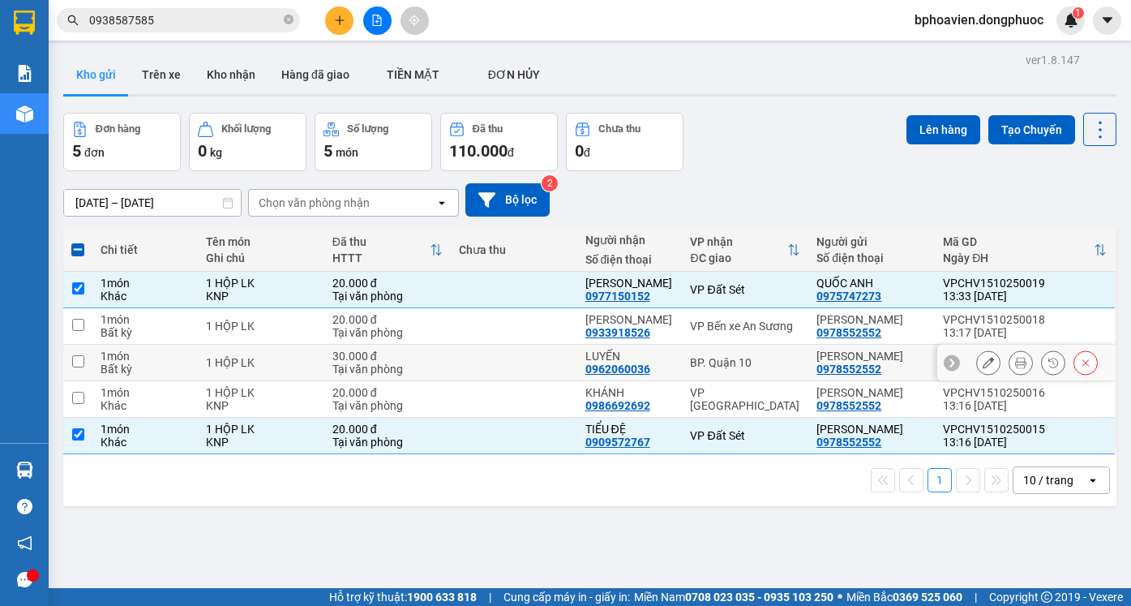
click at [537, 353] on td at bounding box center [514, 363] width 127 height 36
checkbox input "true"
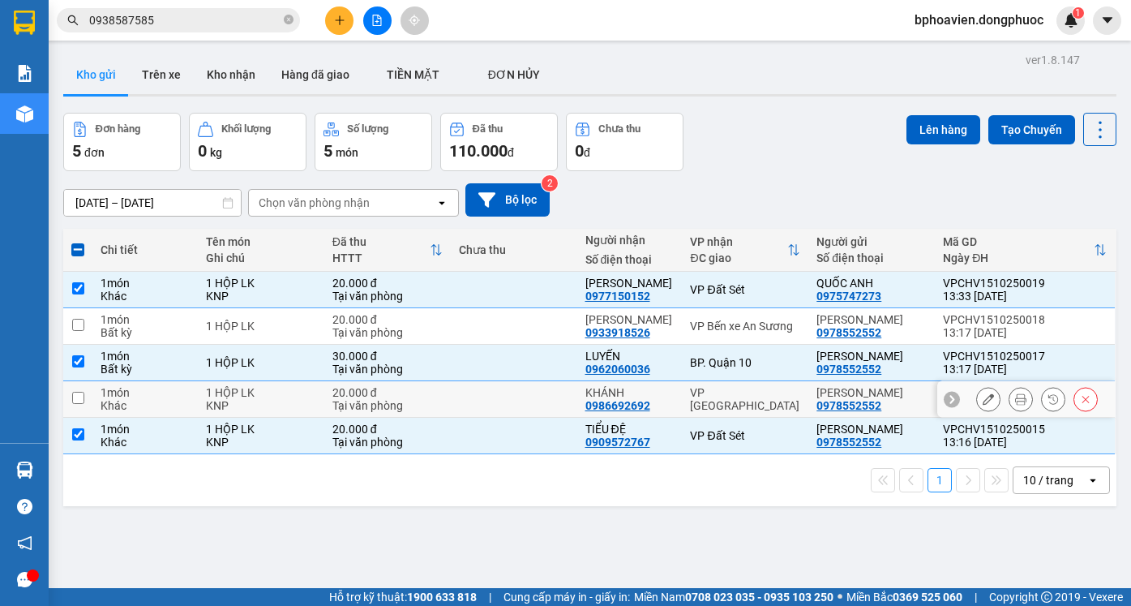
click at [549, 399] on td at bounding box center [514, 399] width 127 height 36
checkbox input "true"
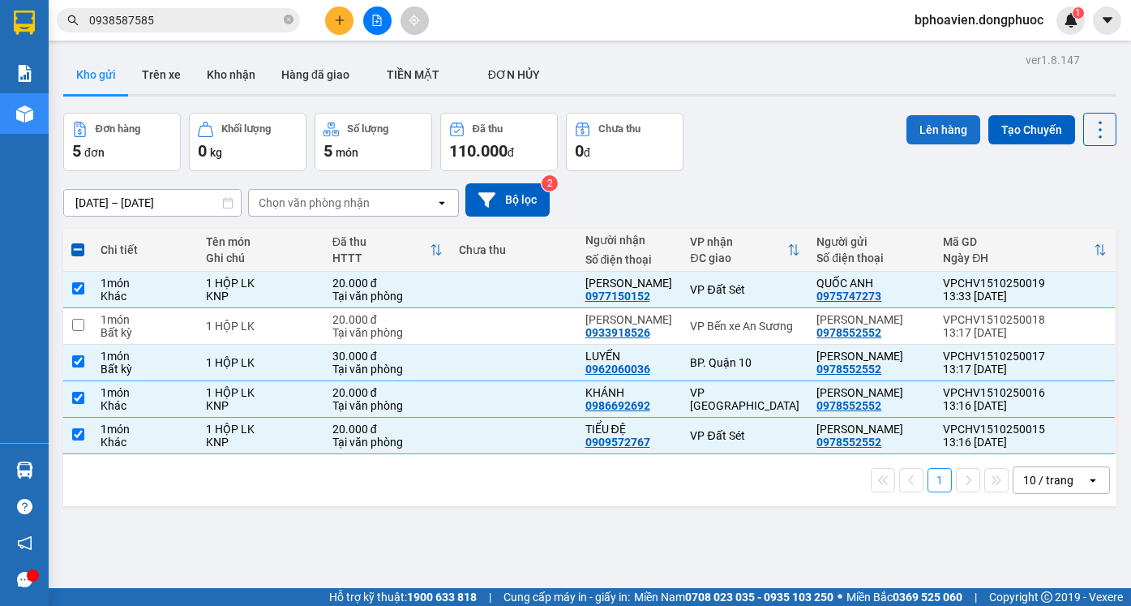
click at [946, 123] on button "Lên hàng" at bounding box center [944, 129] width 74 height 29
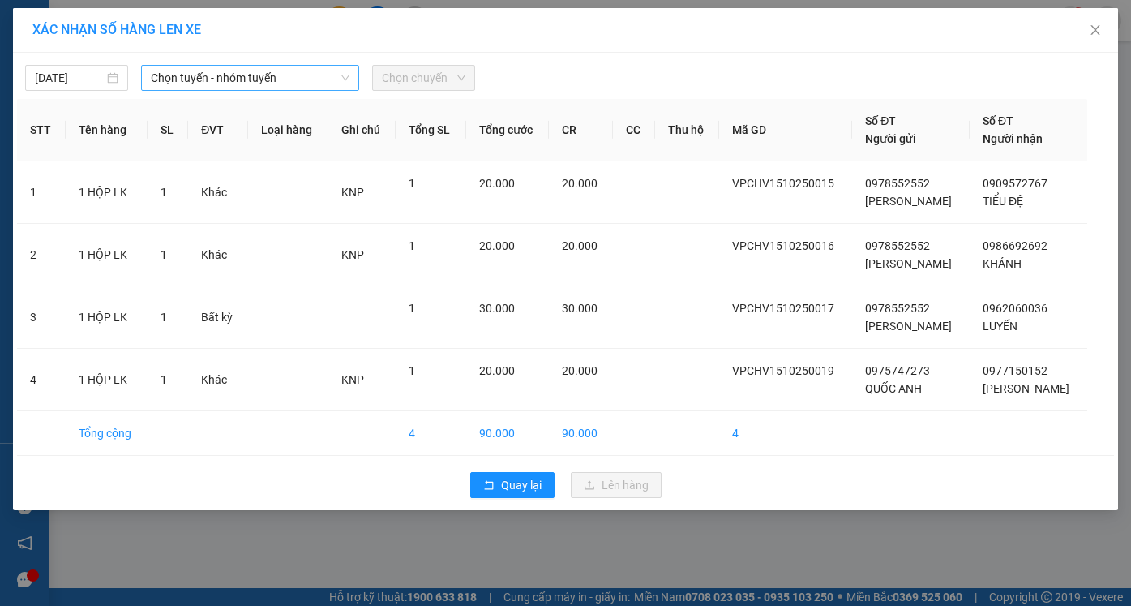
click at [212, 75] on span "Chọn tuyến - nhóm tuyến" at bounding box center [250, 78] width 199 height 24
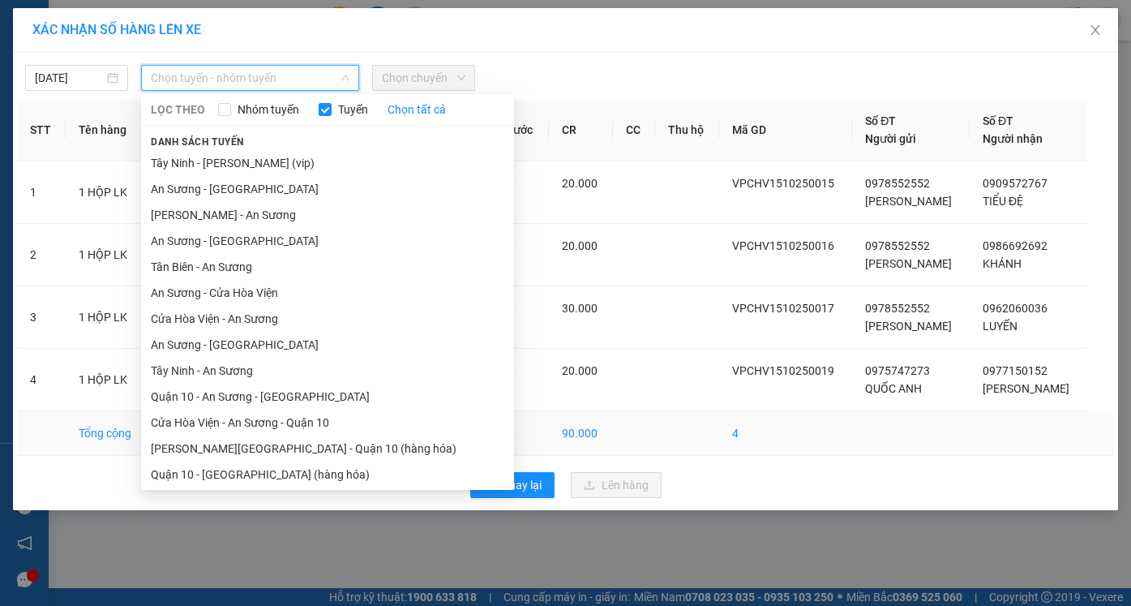
click at [255, 422] on li "Cửa Hòa Viện - An Sương - Quận 10" at bounding box center [327, 423] width 373 height 26
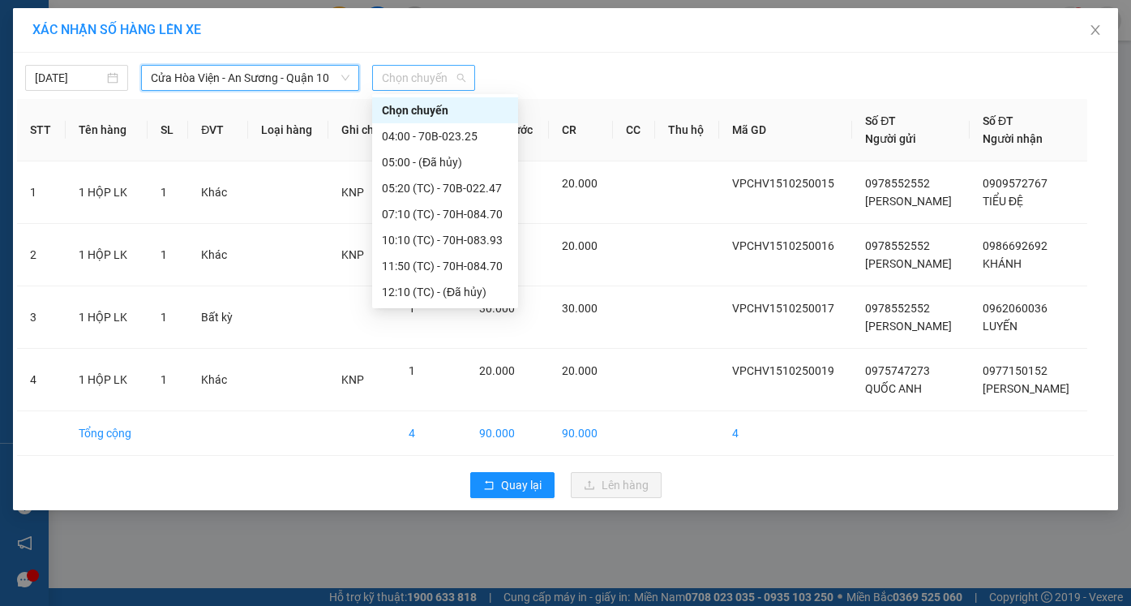
click at [413, 74] on span "Chọn chuyến" at bounding box center [424, 78] width 84 height 24
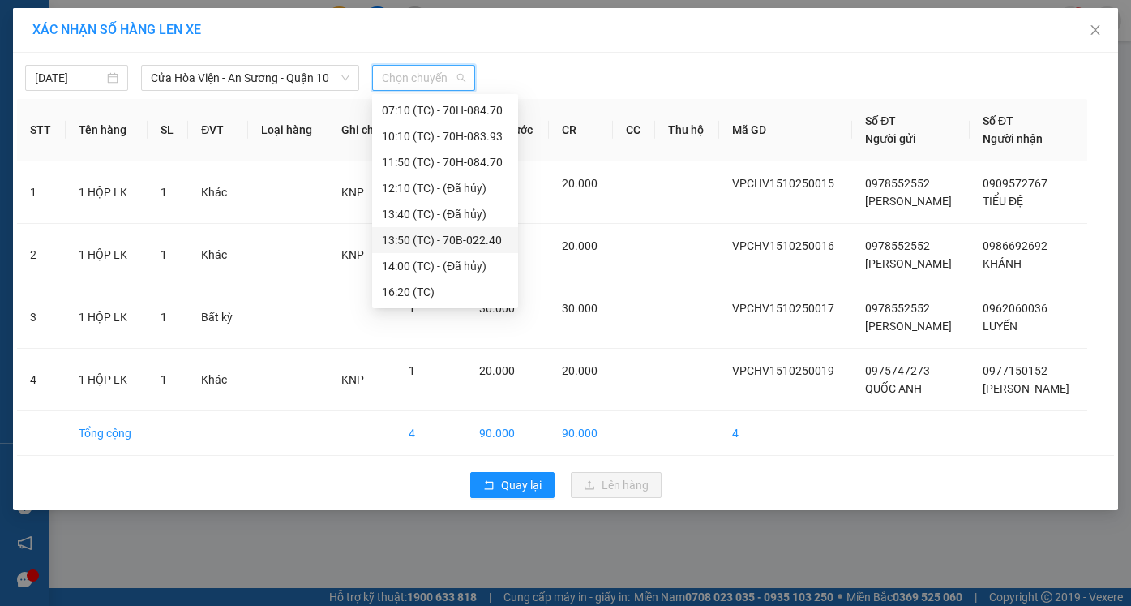
click at [436, 247] on div "13:50 (TC) - 70B-022.40" at bounding box center [445, 240] width 127 height 18
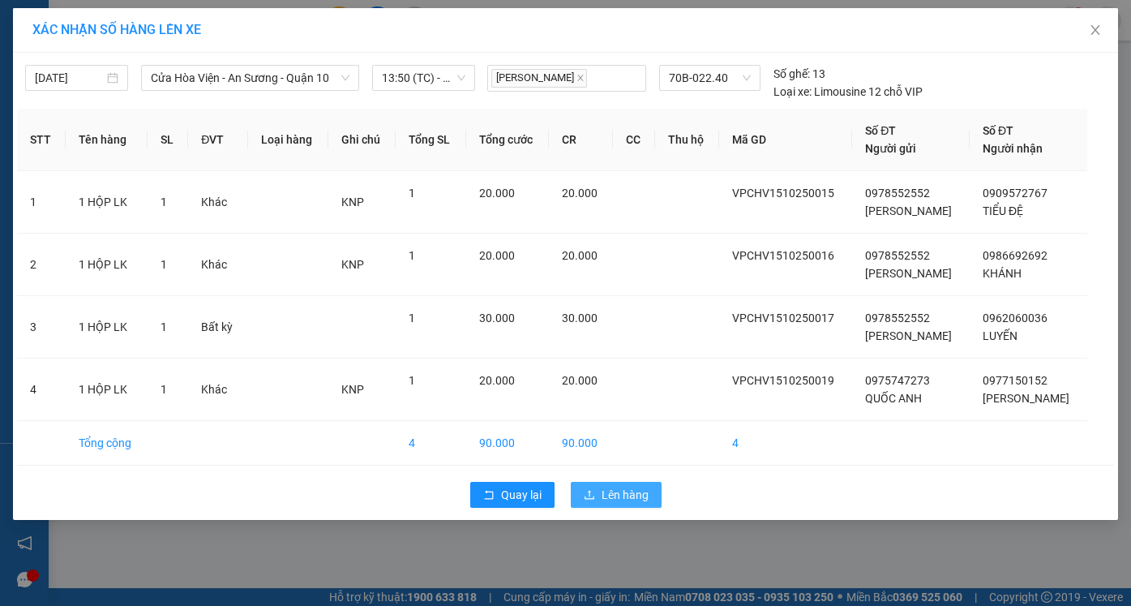
click at [620, 487] on span "Lên hàng" at bounding box center [625, 495] width 47 height 18
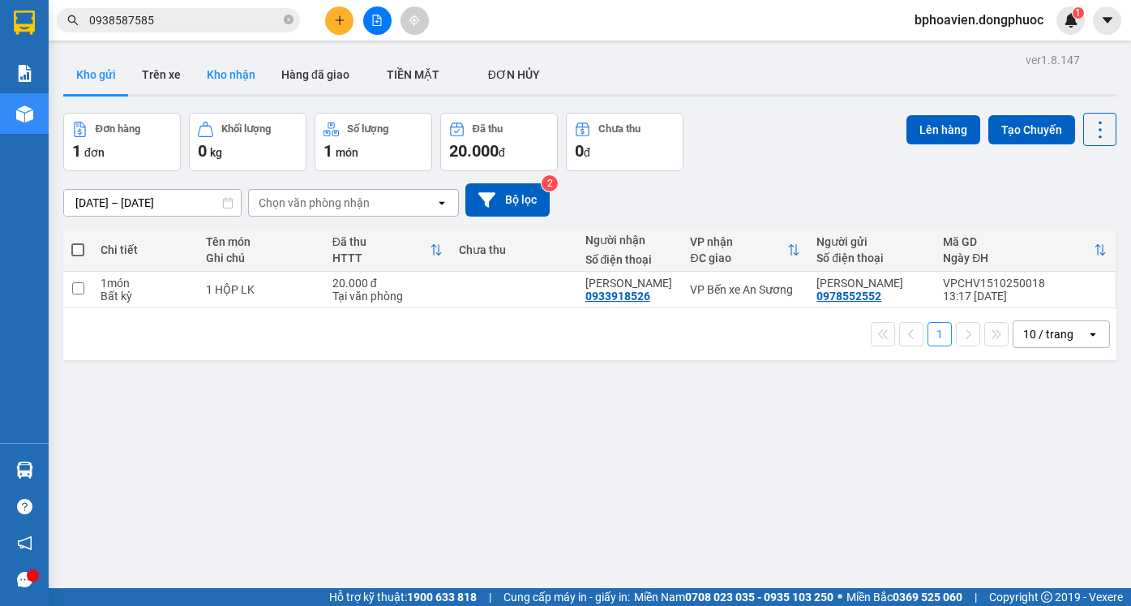
drag, startPoint x: 249, startPoint y: 69, endPoint x: 231, endPoint y: 88, distance: 25.8
click at [245, 77] on button "Kho nhận" at bounding box center [231, 74] width 75 height 39
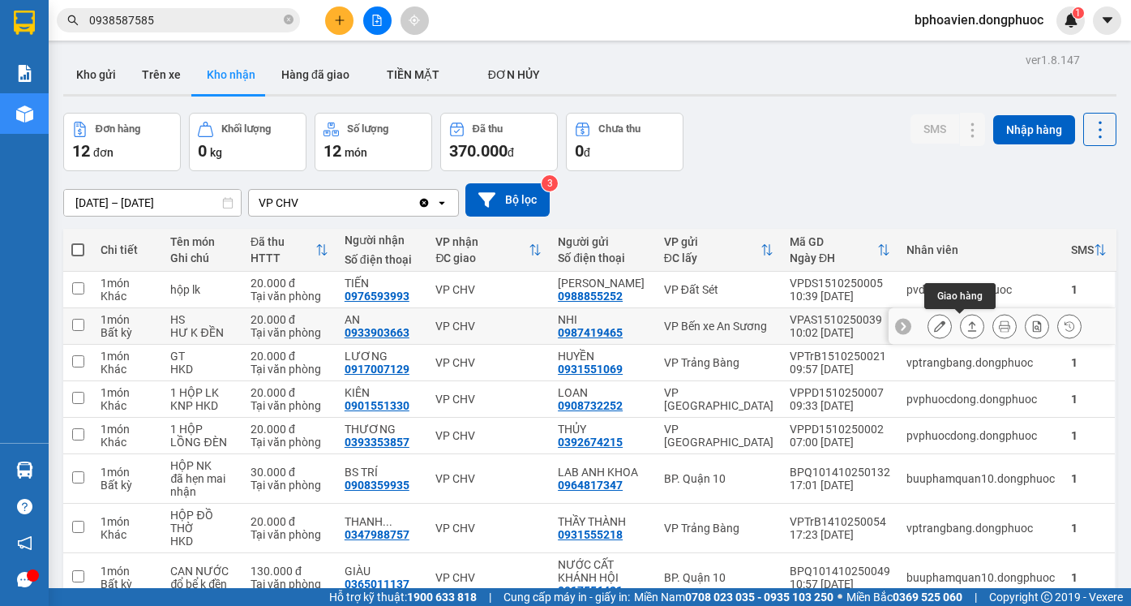
click at [968, 327] on icon at bounding box center [972, 326] width 9 height 10
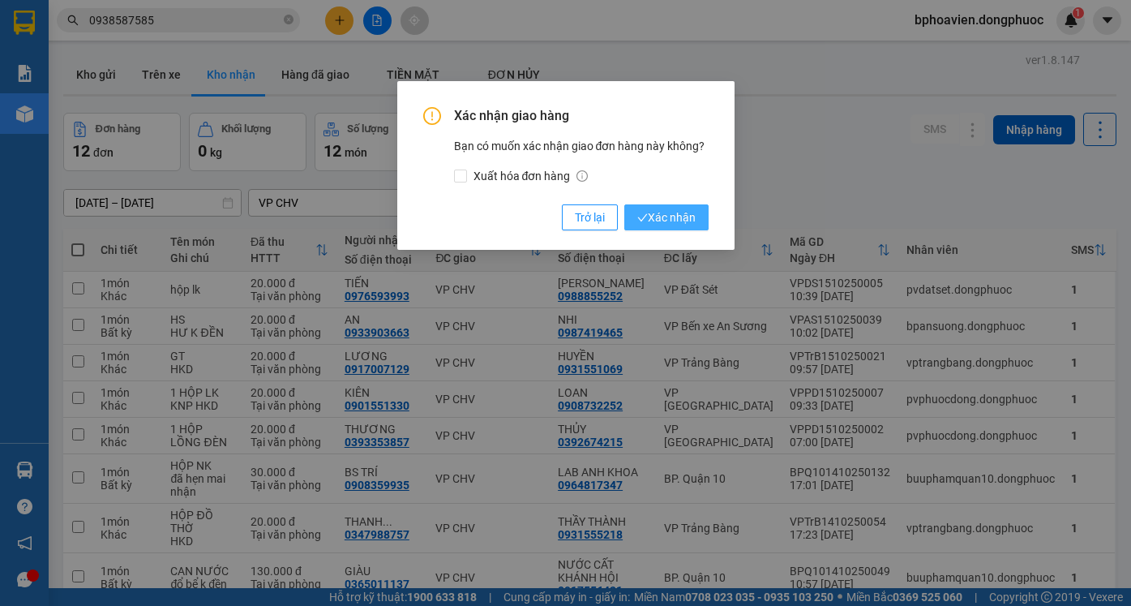
click at [665, 219] on span "Xác nhận" at bounding box center [666, 217] width 58 height 18
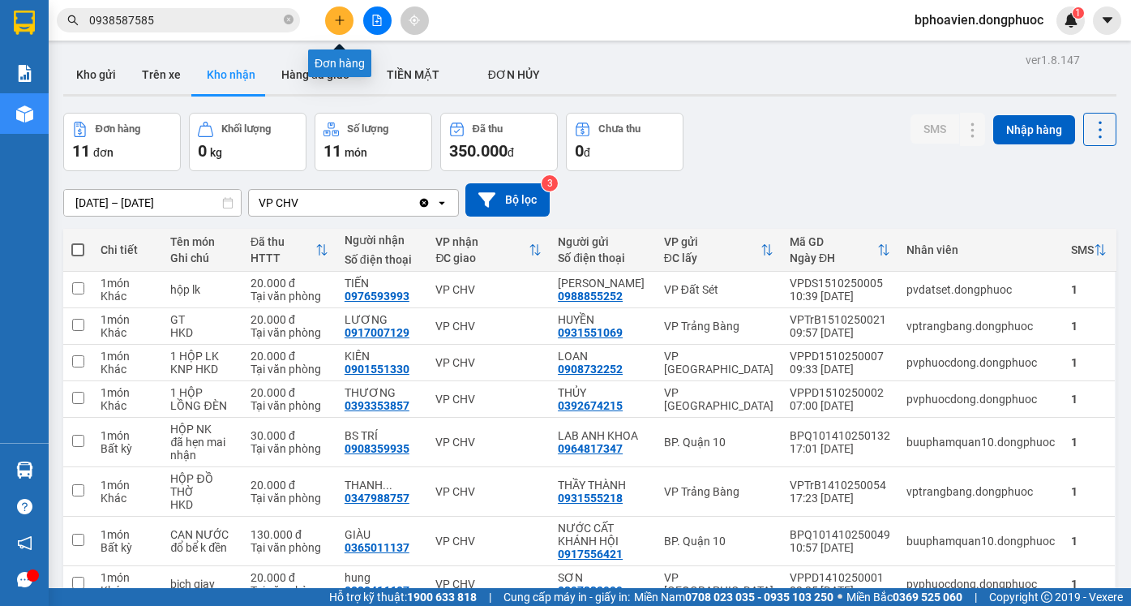
click at [329, 15] on button at bounding box center [339, 20] width 28 height 28
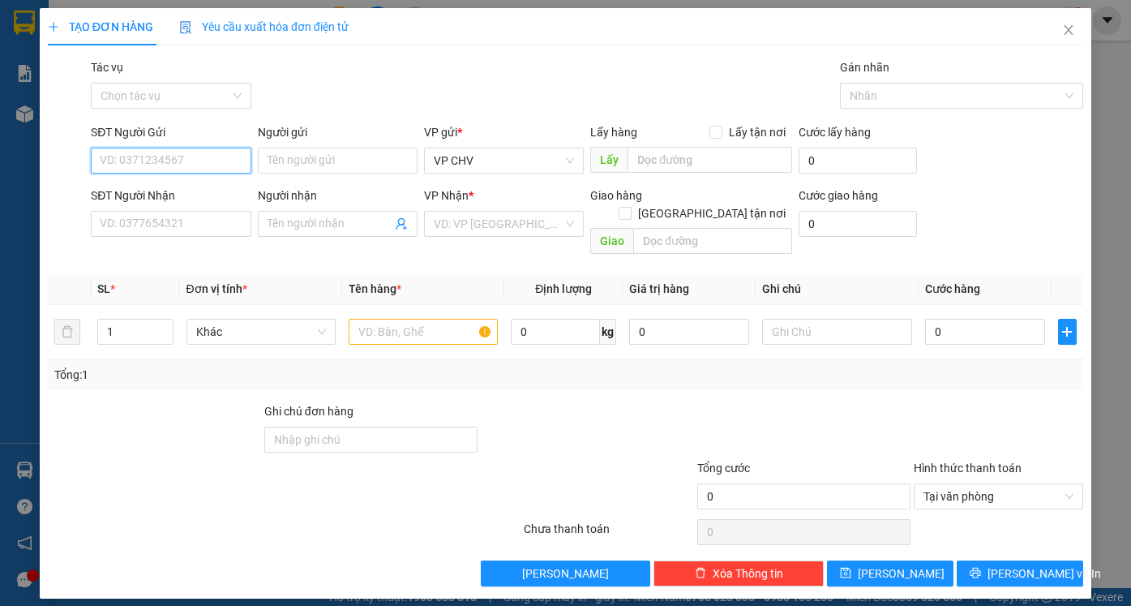
click at [202, 164] on input "SĐT Người Gửi" at bounding box center [171, 161] width 160 height 26
click at [205, 198] on div "0966760410 - THU" at bounding box center [171, 193] width 140 height 18
type input "0966760410"
type input "THU"
type input "0345672222"
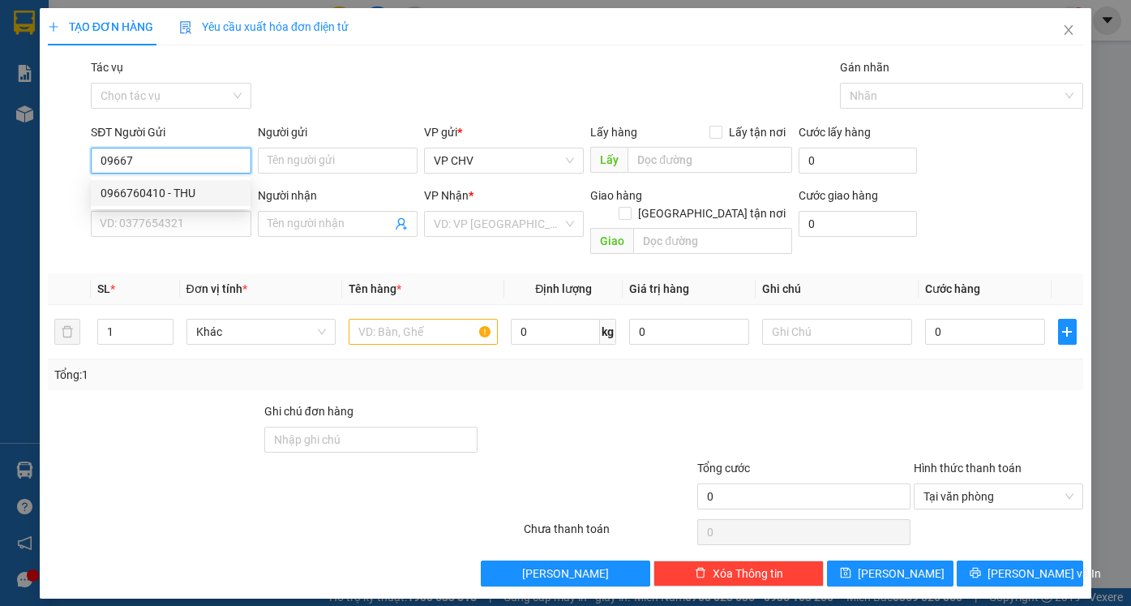
type input "TUẤN ANH"
type input "20.000"
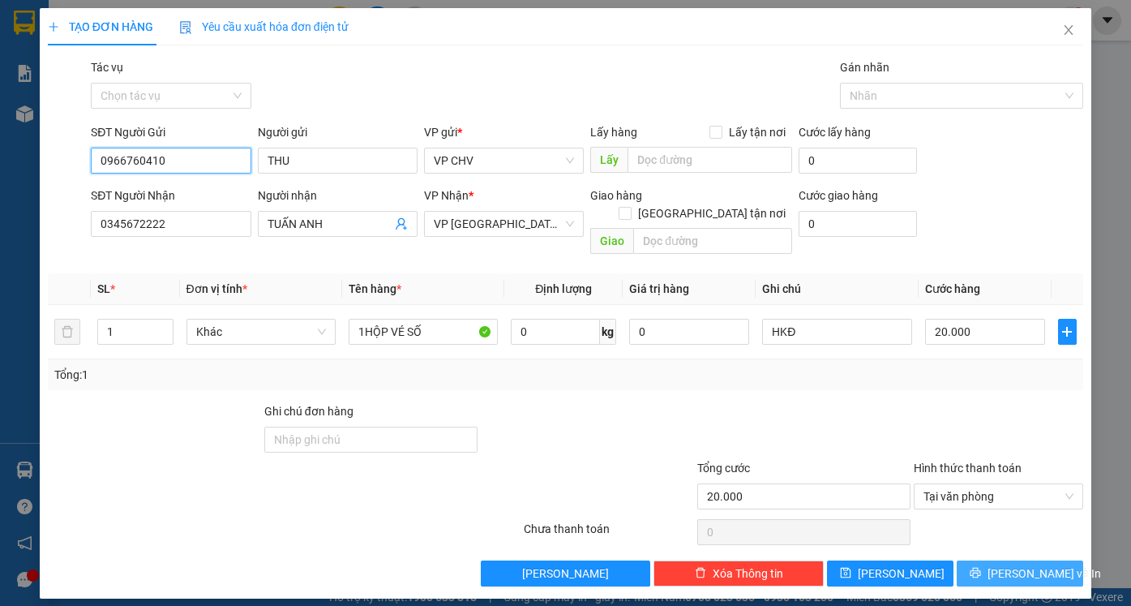
type input "0966760410"
click at [1055, 560] on button "[PERSON_NAME] và In" at bounding box center [1020, 573] width 127 height 26
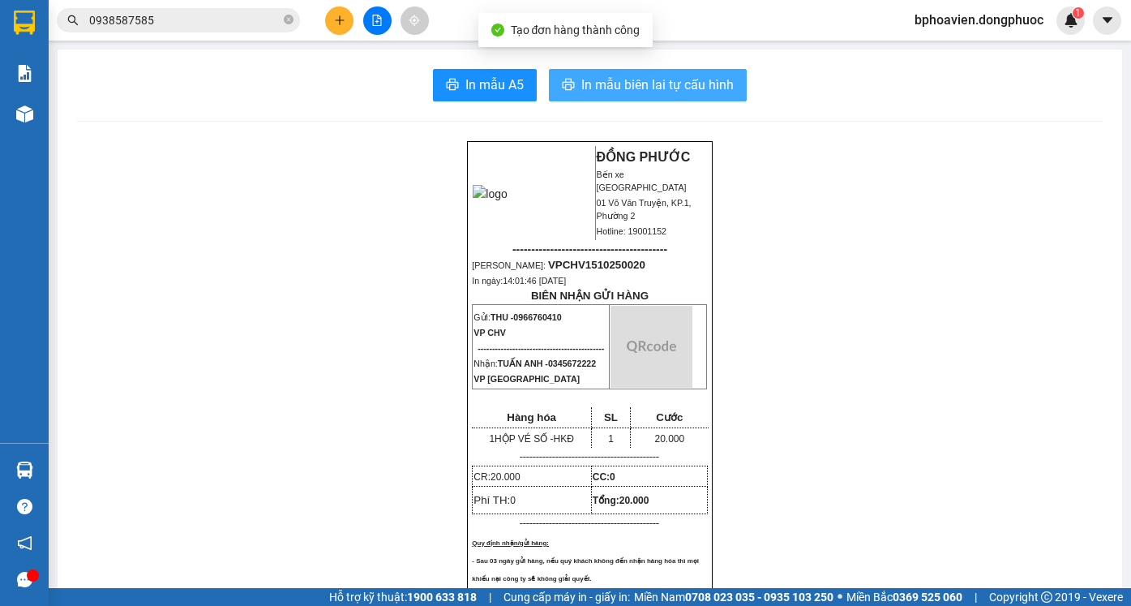
drag, startPoint x: 660, startPoint y: 88, endPoint x: 579, endPoint y: 16, distance: 108.6
click at [659, 88] on span "In mẫu biên lai tự cấu hình" at bounding box center [657, 85] width 152 height 20
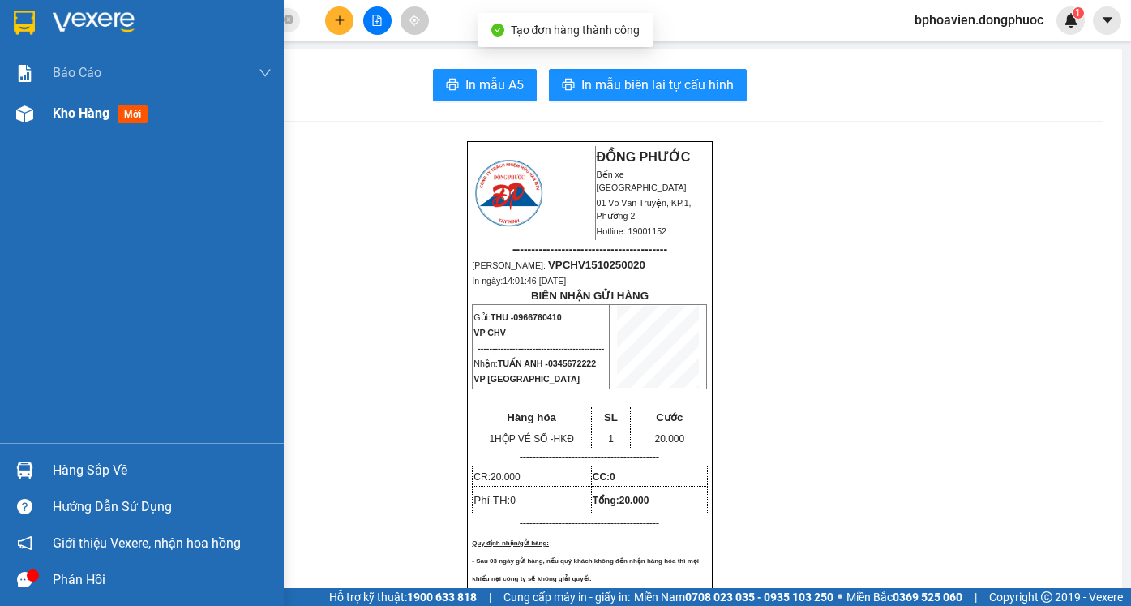
click at [60, 121] on span "Kho hàng" at bounding box center [81, 112] width 57 height 15
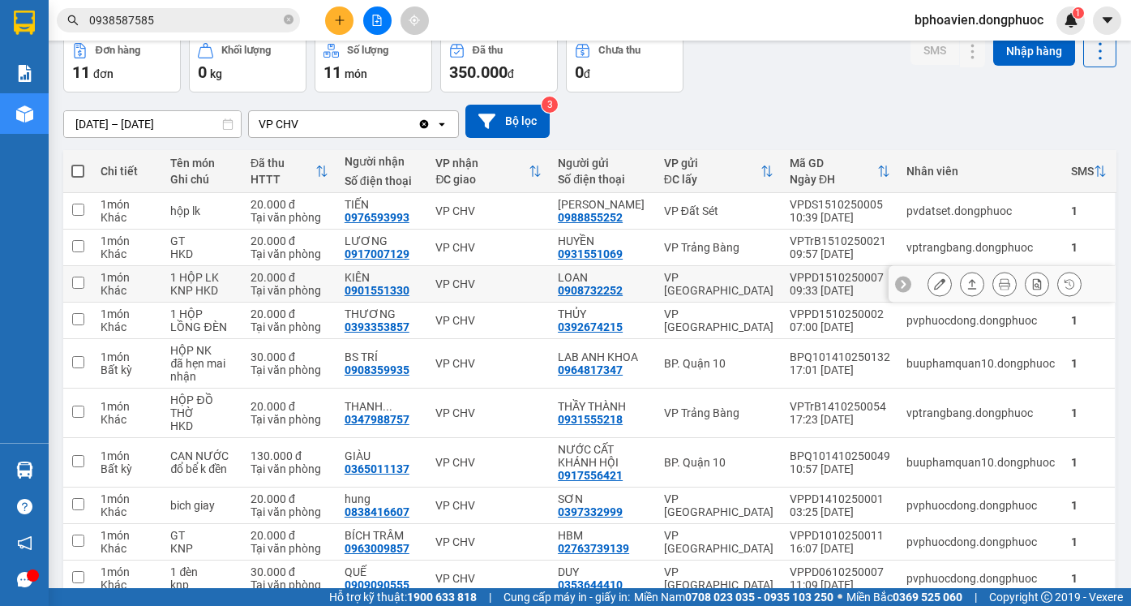
scroll to position [154, 0]
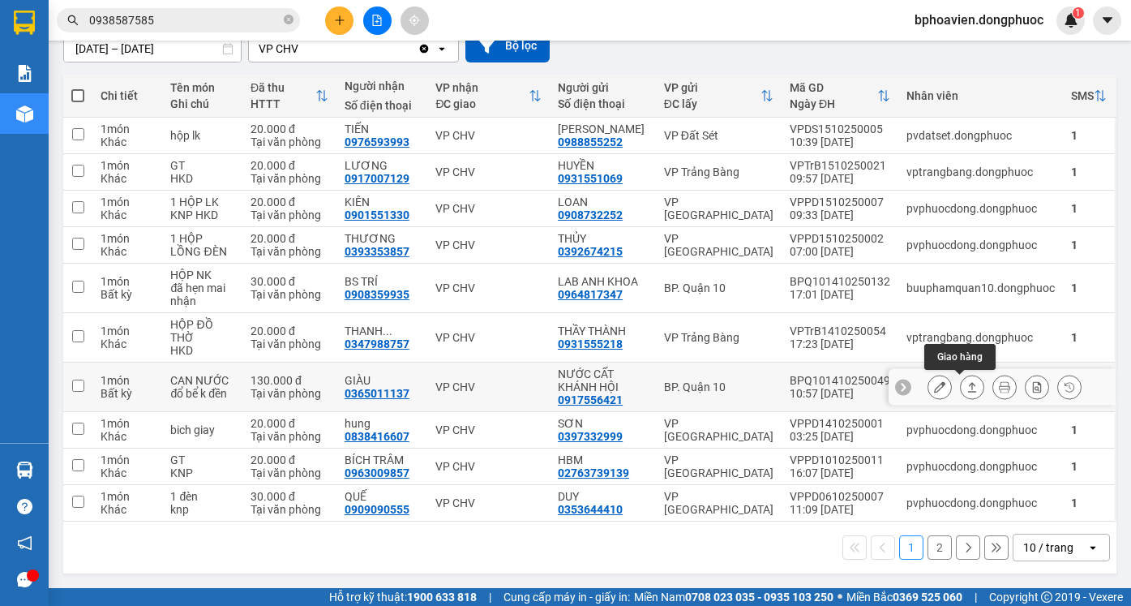
click at [967, 389] on icon at bounding box center [972, 386] width 11 height 11
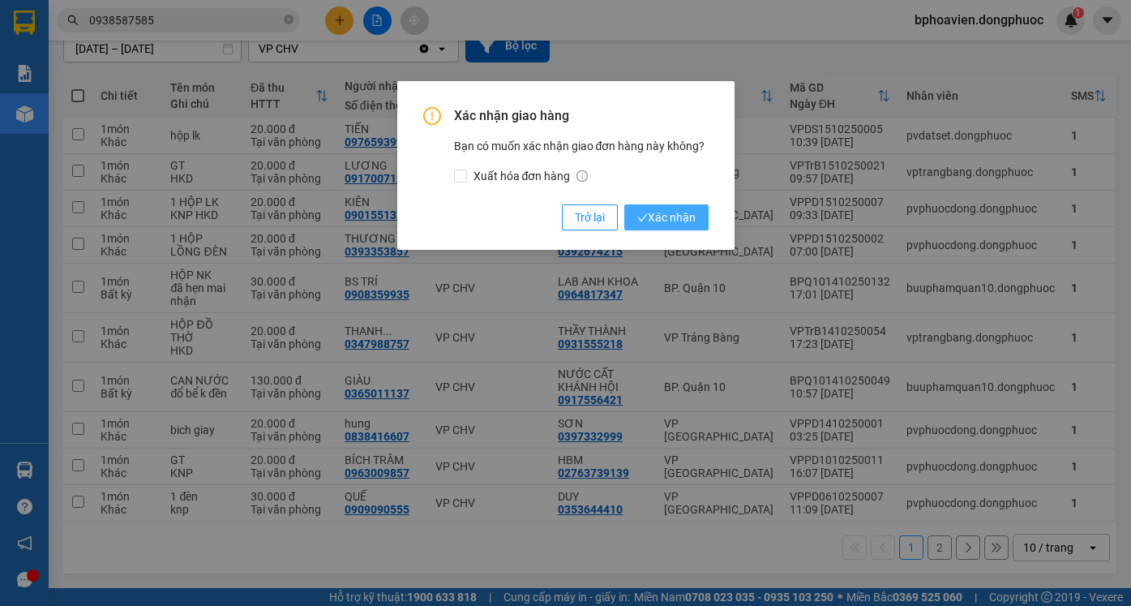
click at [693, 216] on span "Xác nhận" at bounding box center [666, 217] width 58 height 18
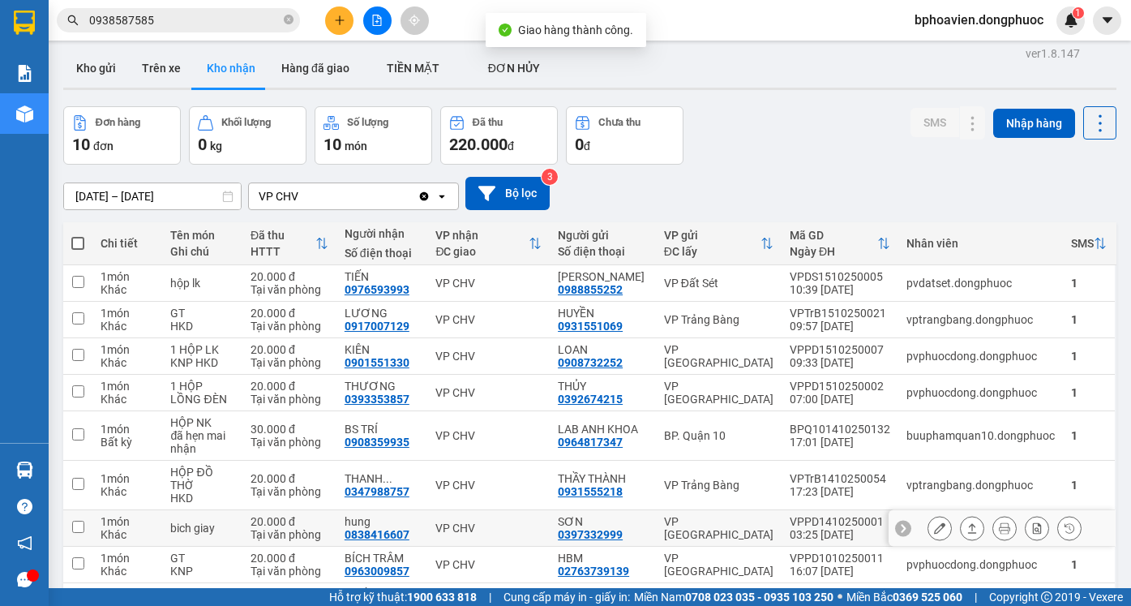
scroll to position [0, 0]
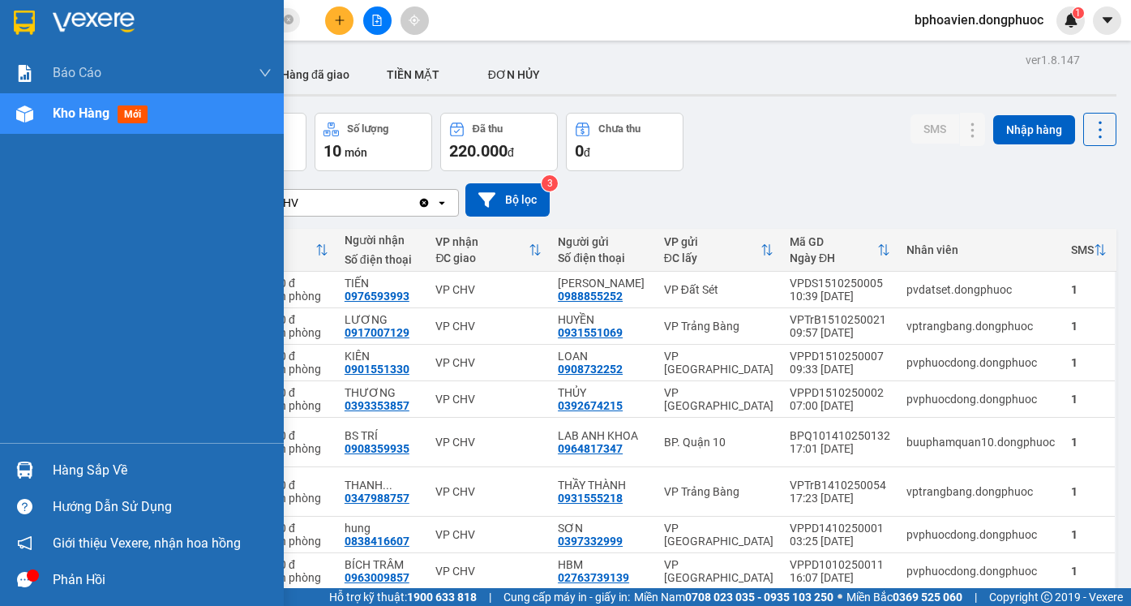
drag, startPoint x: 83, startPoint y: 472, endPoint x: 94, endPoint y: 471, distance: 11.4
click at [84, 472] on div "Hàng sắp về" at bounding box center [162, 470] width 219 height 24
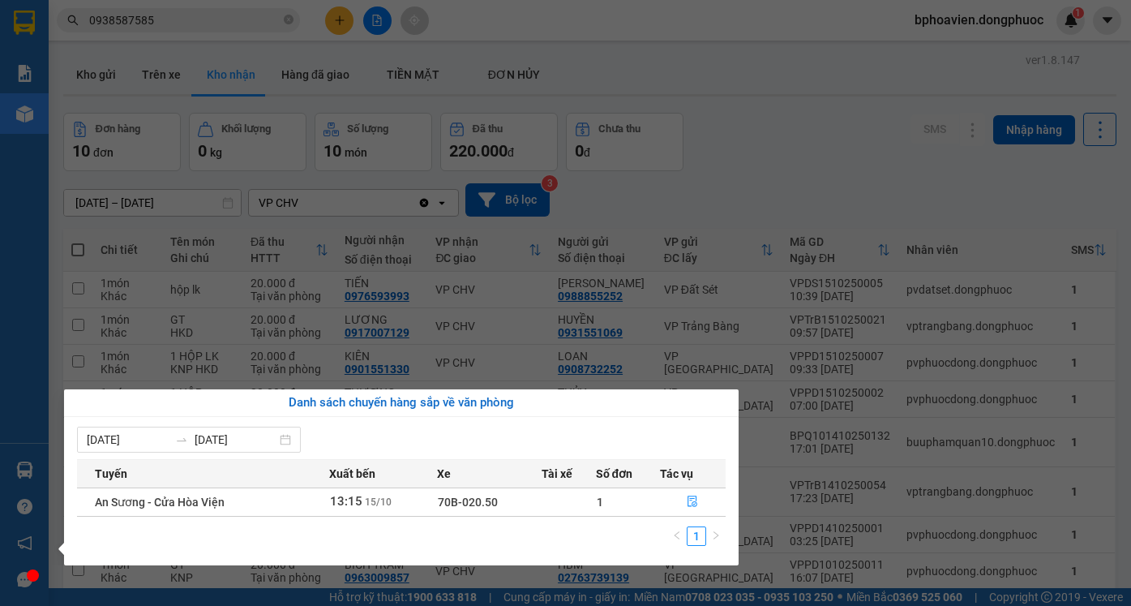
drag, startPoint x: 683, startPoint y: 176, endPoint x: 621, endPoint y: 175, distance: 61.6
click at [677, 176] on section "Kết quả tìm kiếm ( 300 ) Bộ lọc Mã ĐH Trạng thái Món hàng Tổng cước Chưa cước N…" at bounding box center [565, 303] width 1131 height 606
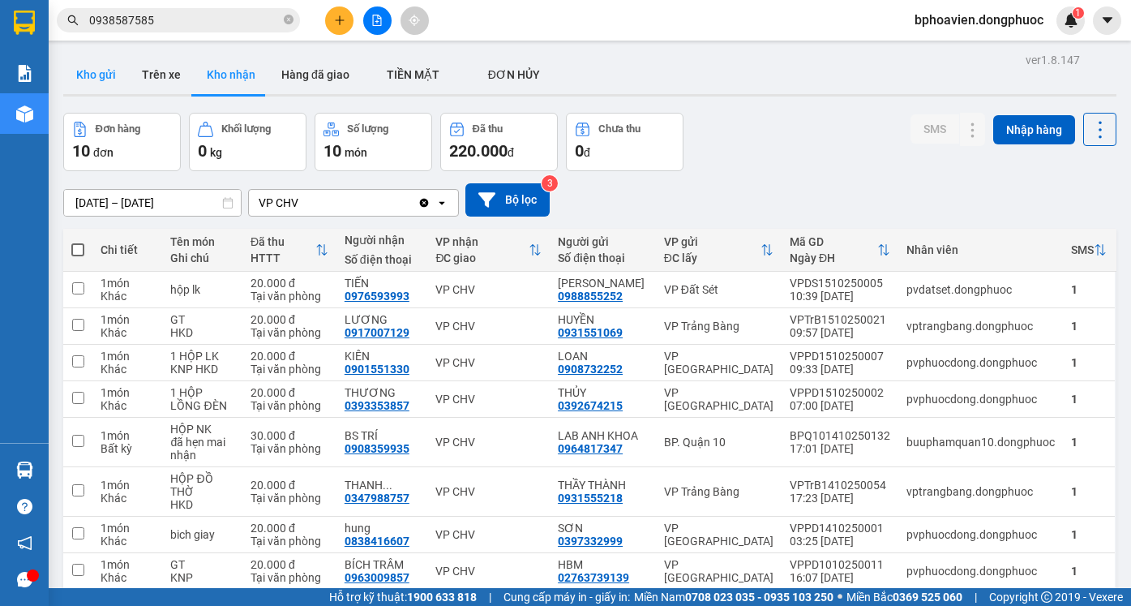
click at [88, 78] on button "Kho gửi" at bounding box center [96, 74] width 66 height 39
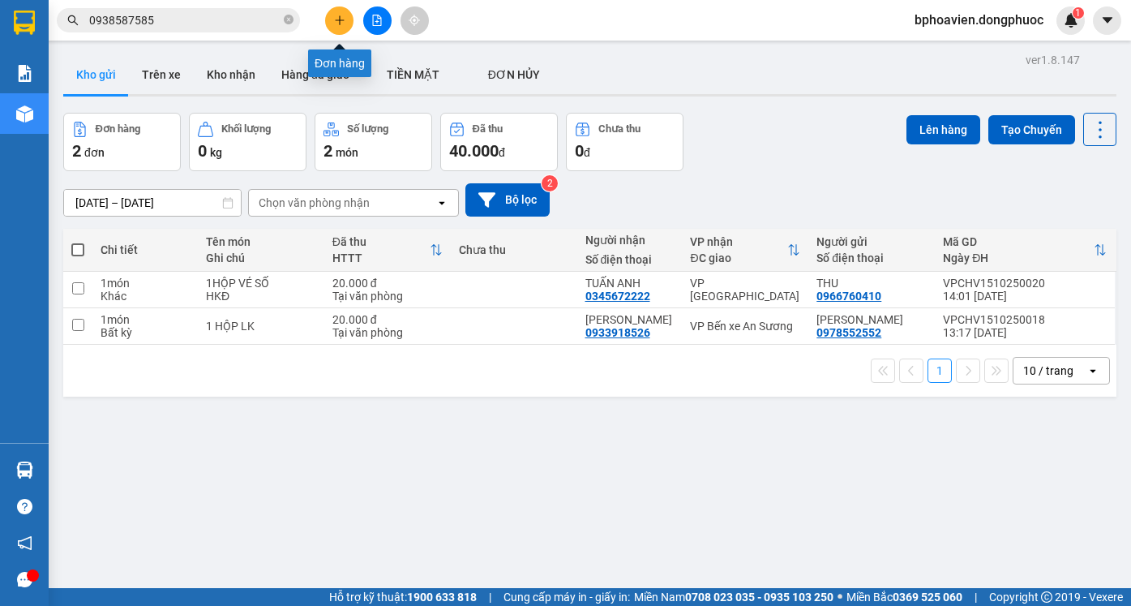
click at [337, 31] on button at bounding box center [339, 20] width 28 height 28
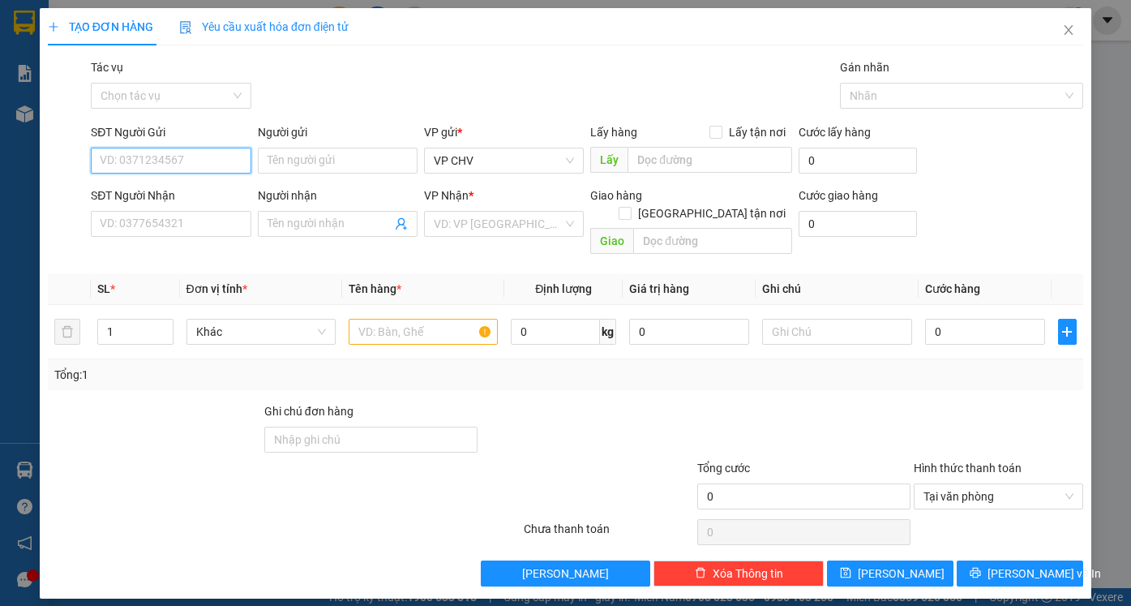
click at [183, 159] on input "SĐT Người Gửi" at bounding box center [171, 161] width 160 height 26
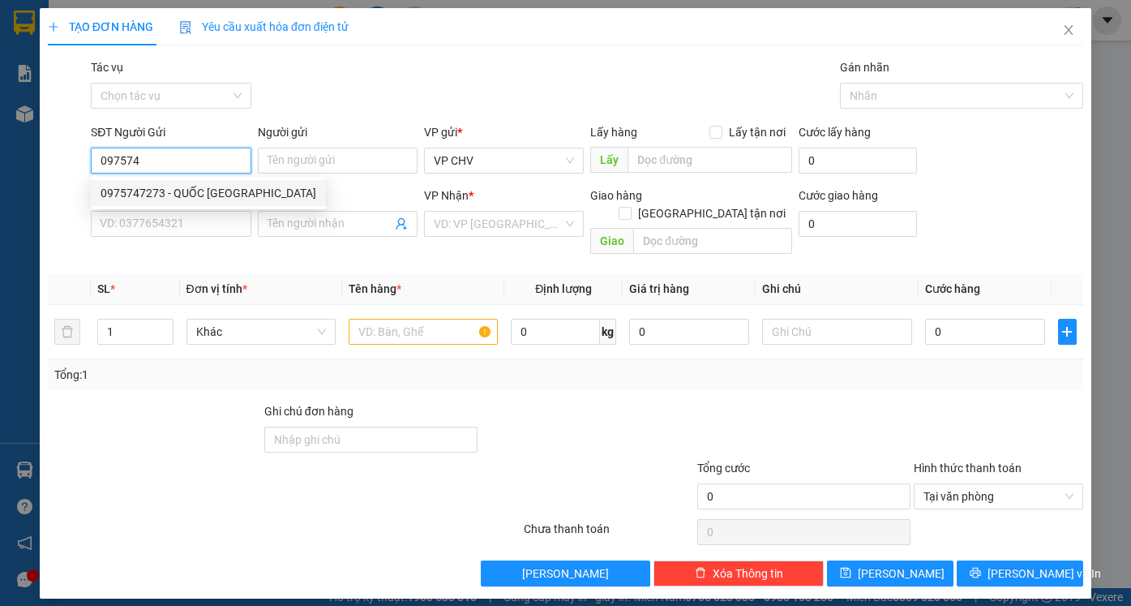
click at [187, 191] on div "0975747273 - QUỐC [GEOGRAPHIC_DATA]" at bounding box center [209, 193] width 216 height 18
type input "0975747273"
type input "QUỐC ANH"
type input "0977150152"
type input "[PERSON_NAME]"
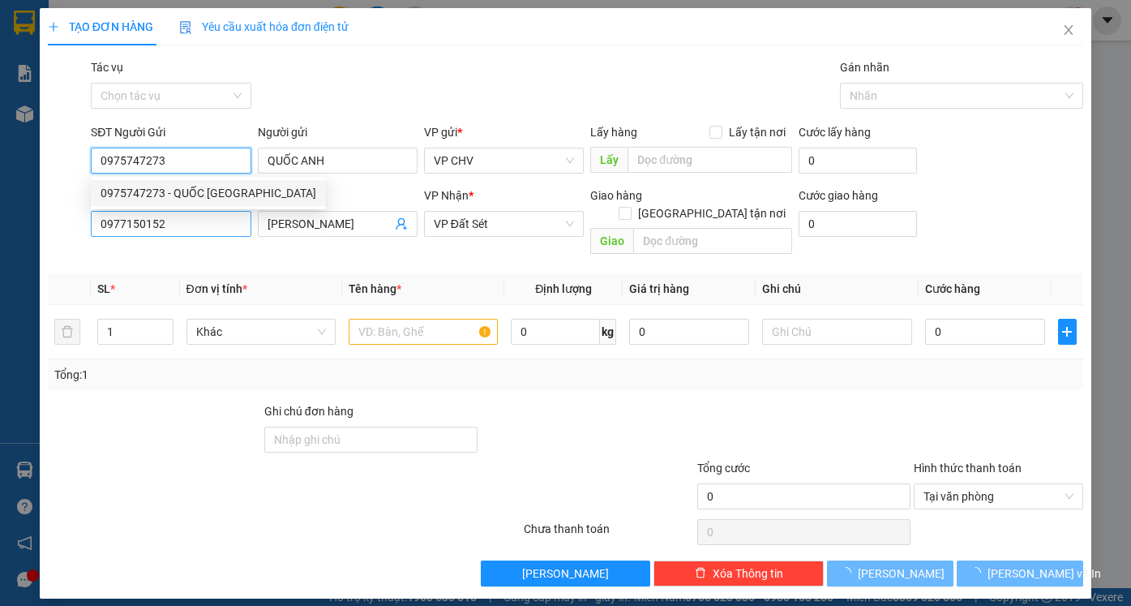
type input "20.000"
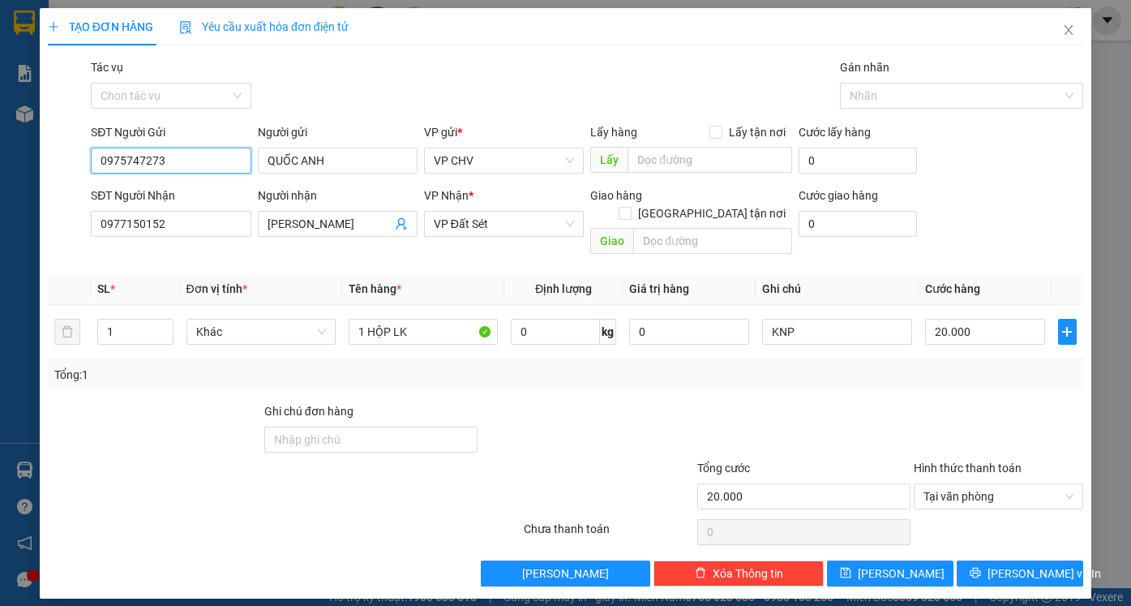
type input "0975747273"
drag, startPoint x: 0, startPoint y: 210, endPoint x: 0, endPoint y: 197, distance: 13.0
click at [0, 197] on div "TẠO ĐƠN HÀNG Yêu cầu xuất hóa đơn điện tử Transit Pickup Surcharge Ids Transit …" at bounding box center [565, 303] width 1131 height 606
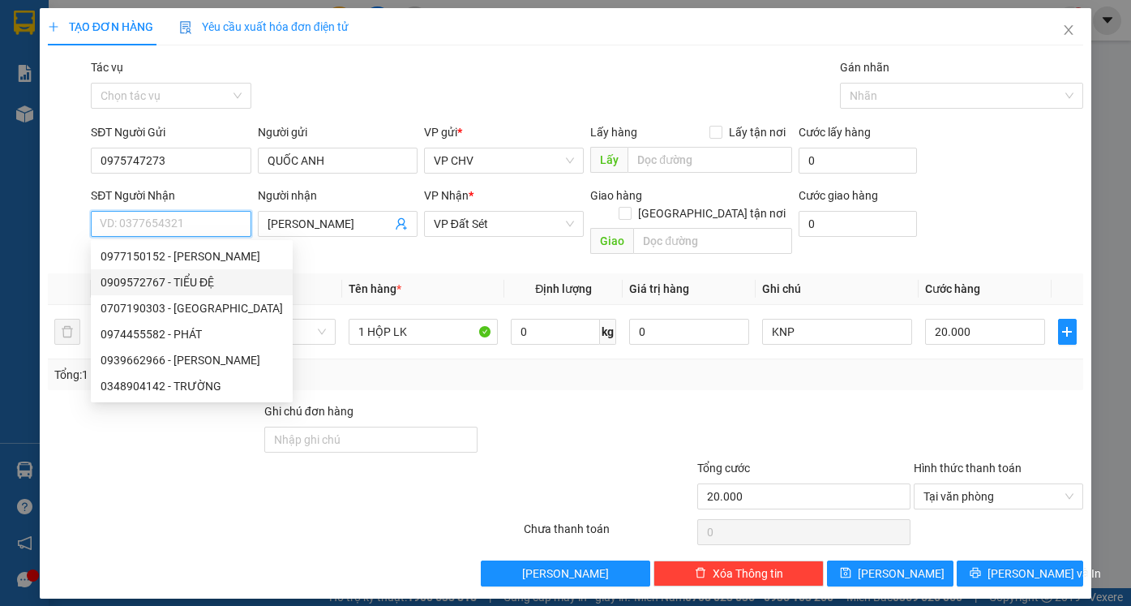
click at [145, 283] on div "0909572767 - TIỂU ĐỆ" at bounding box center [192, 282] width 182 height 18
type input "0909572767"
type input "TIỂU ĐỆ"
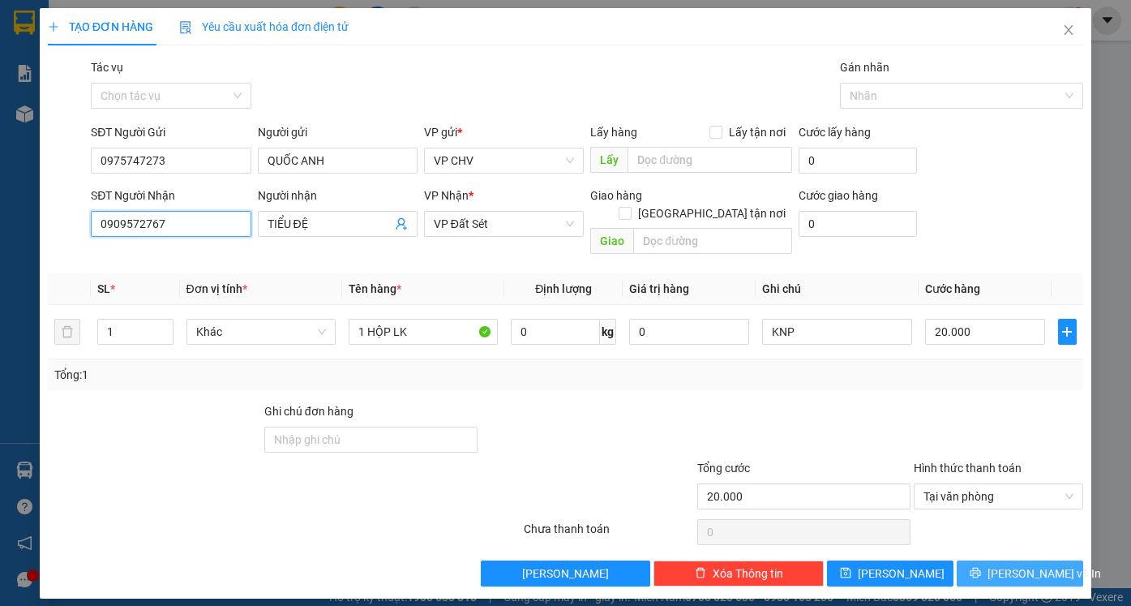
type input "0909572767"
click at [1048, 564] on span "[PERSON_NAME] và In" at bounding box center [1045, 573] width 114 height 18
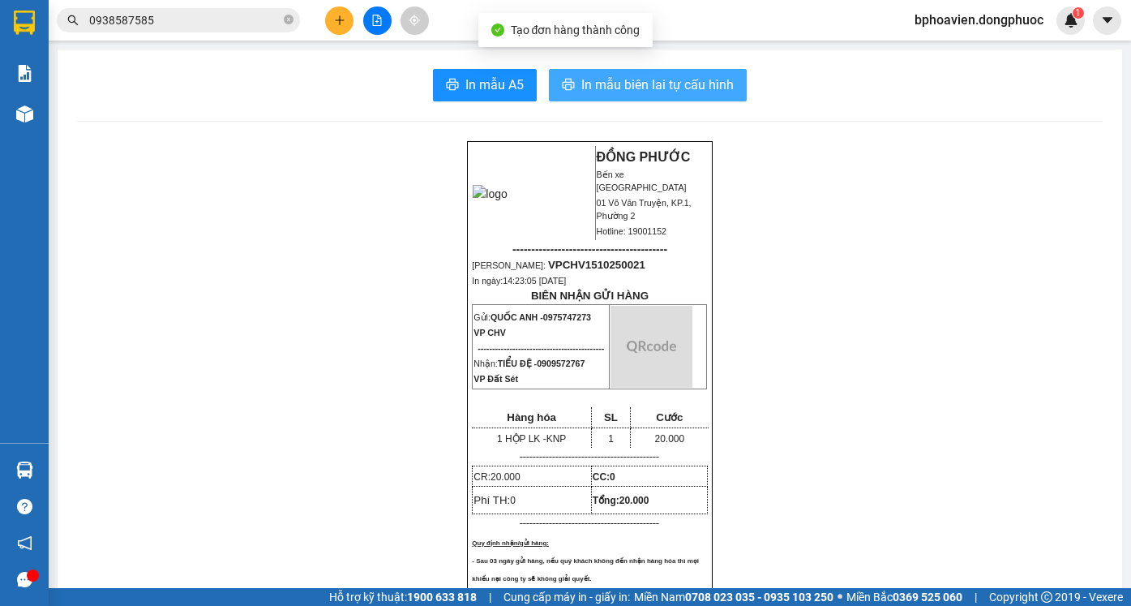
click at [589, 85] on span "In mẫu biên lai tự cấu hình" at bounding box center [657, 85] width 152 height 20
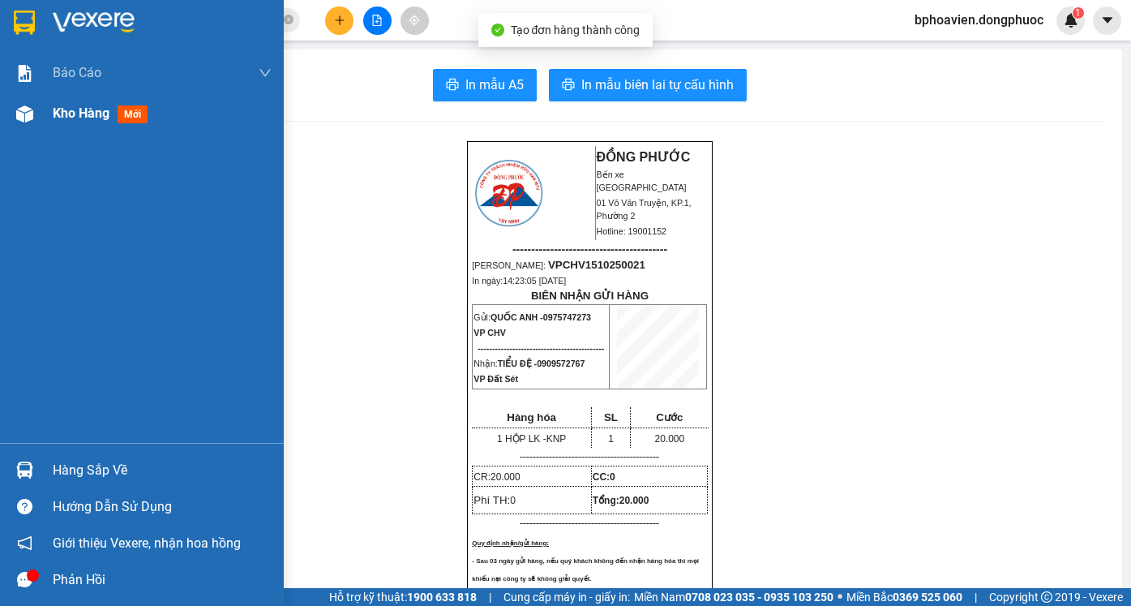
click at [79, 113] on span "Kho hàng" at bounding box center [81, 112] width 57 height 15
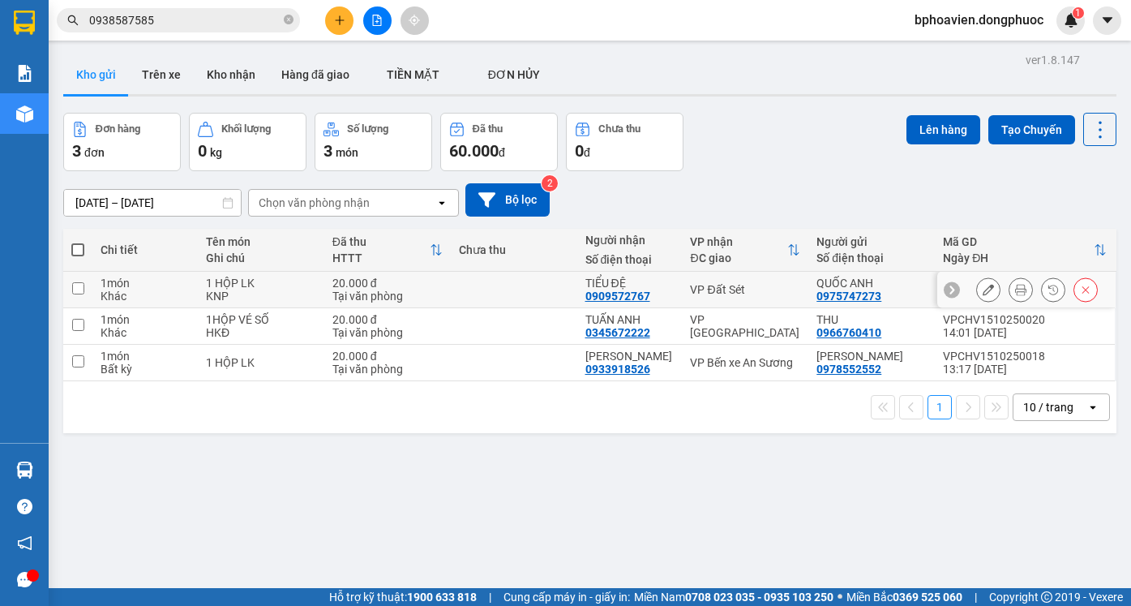
click at [542, 291] on td at bounding box center [514, 290] width 127 height 36
checkbox input "true"
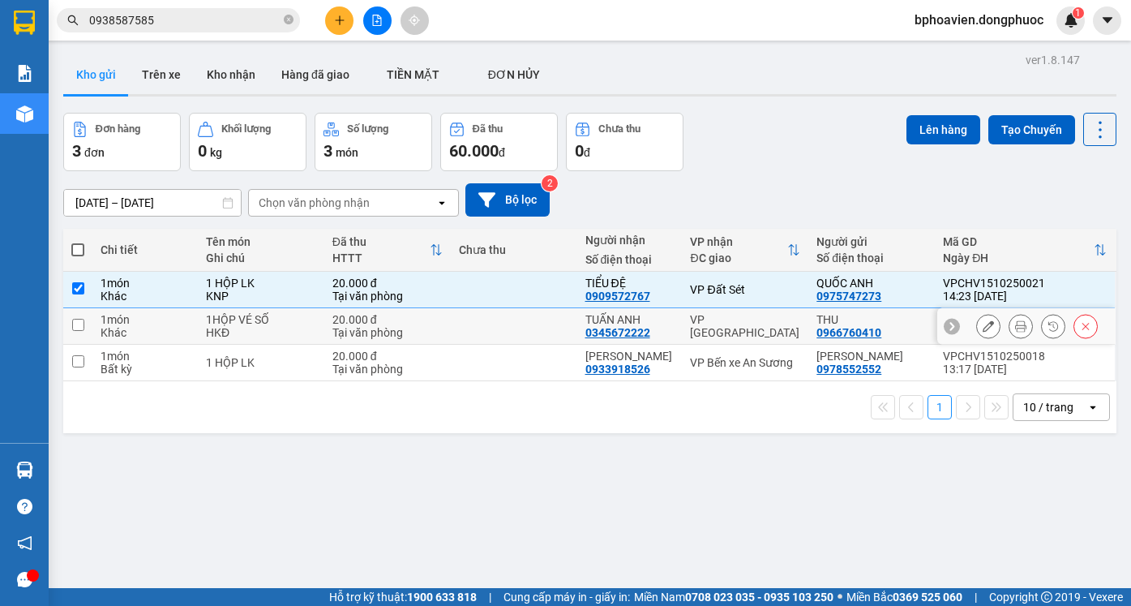
drag, startPoint x: 541, startPoint y: 314, endPoint x: 544, endPoint y: 343, distance: 29.4
click at [541, 320] on td at bounding box center [514, 326] width 127 height 36
checkbox input "true"
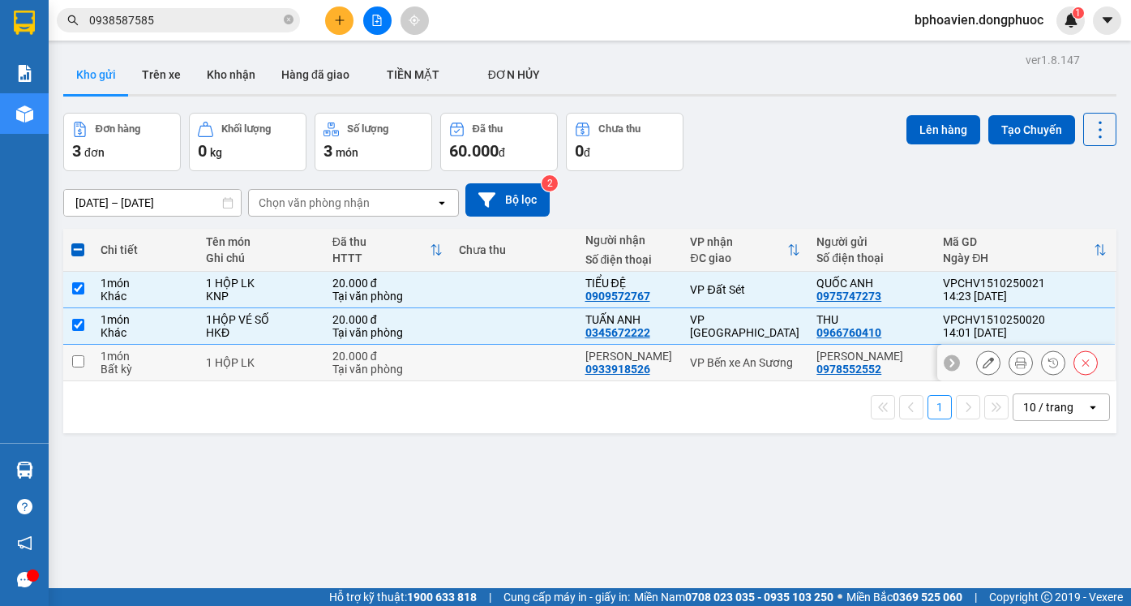
click at [545, 366] on td at bounding box center [514, 363] width 127 height 36
checkbox input "true"
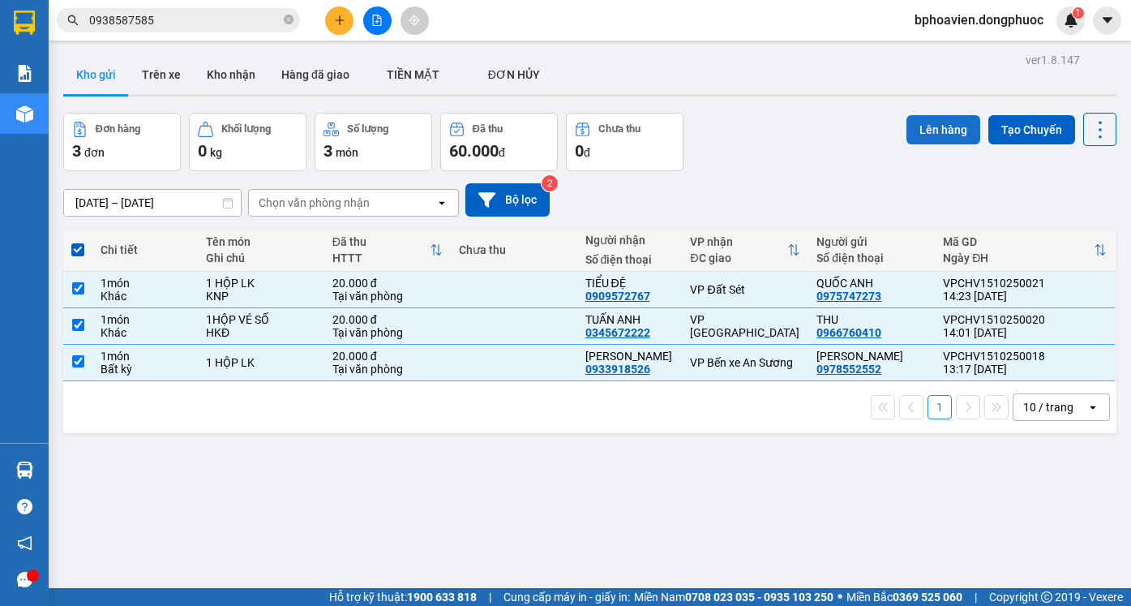
click at [907, 135] on button "Lên hàng" at bounding box center [944, 129] width 74 height 29
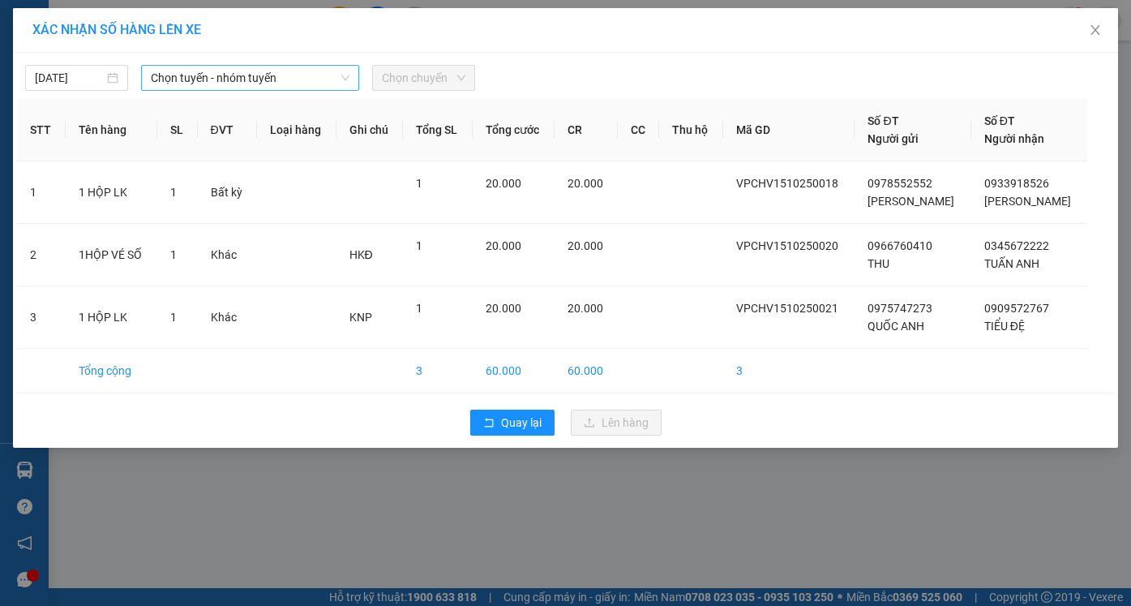
click at [219, 75] on span "Chọn tuyến - nhóm tuyến" at bounding box center [250, 78] width 199 height 24
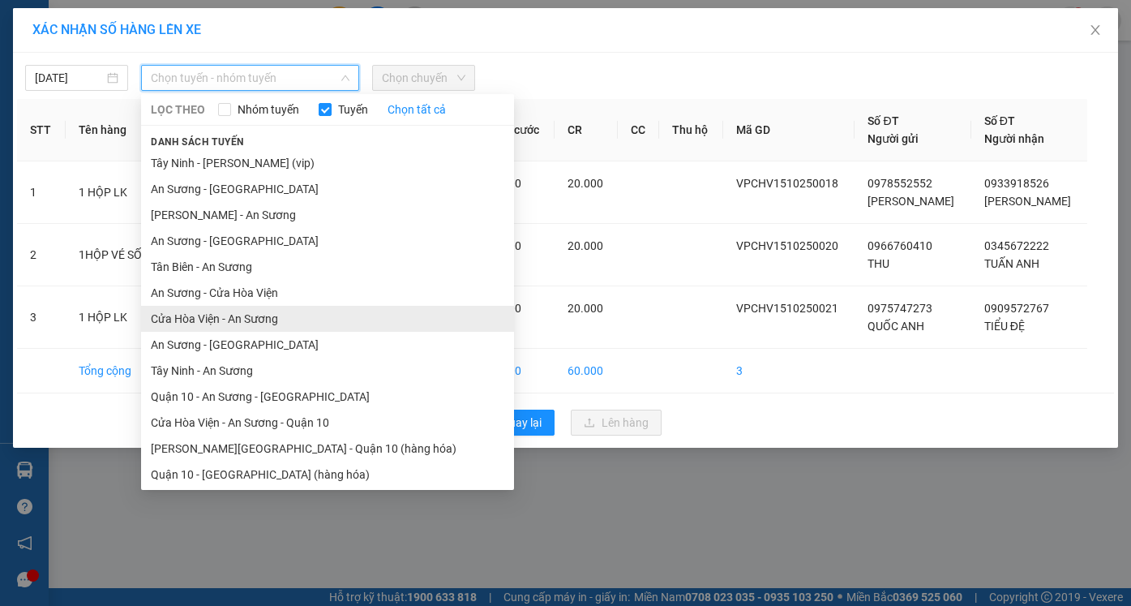
click at [246, 324] on li "Cửa Hòa Viện - An Sương" at bounding box center [327, 319] width 373 height 26
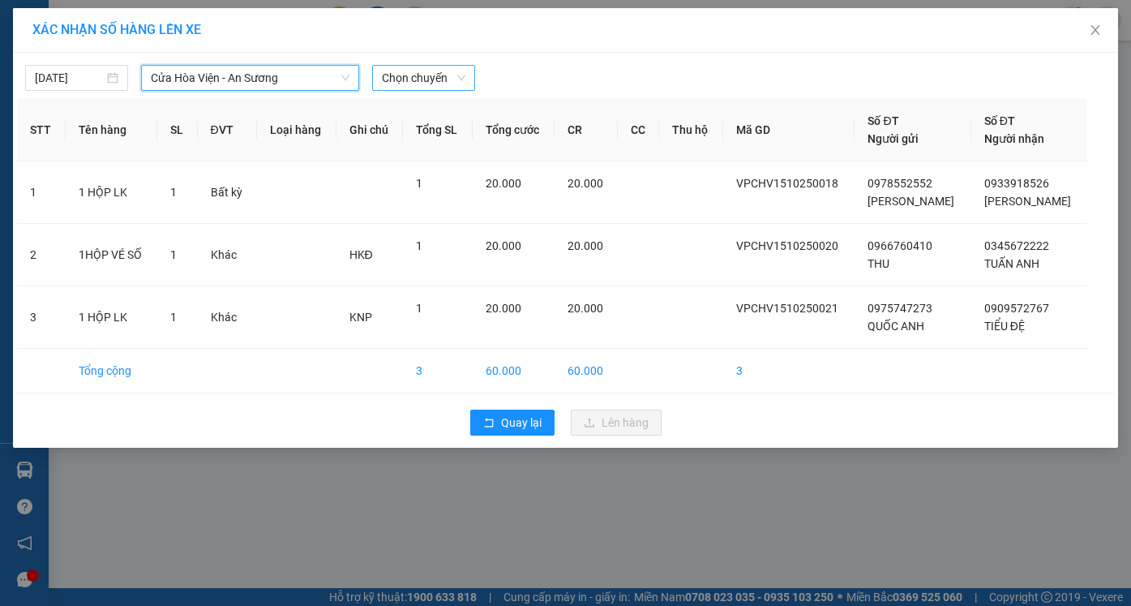
click at [404, 71] on span "Chọn chuyến" at bounding box center [424, 78] width 84 height 24
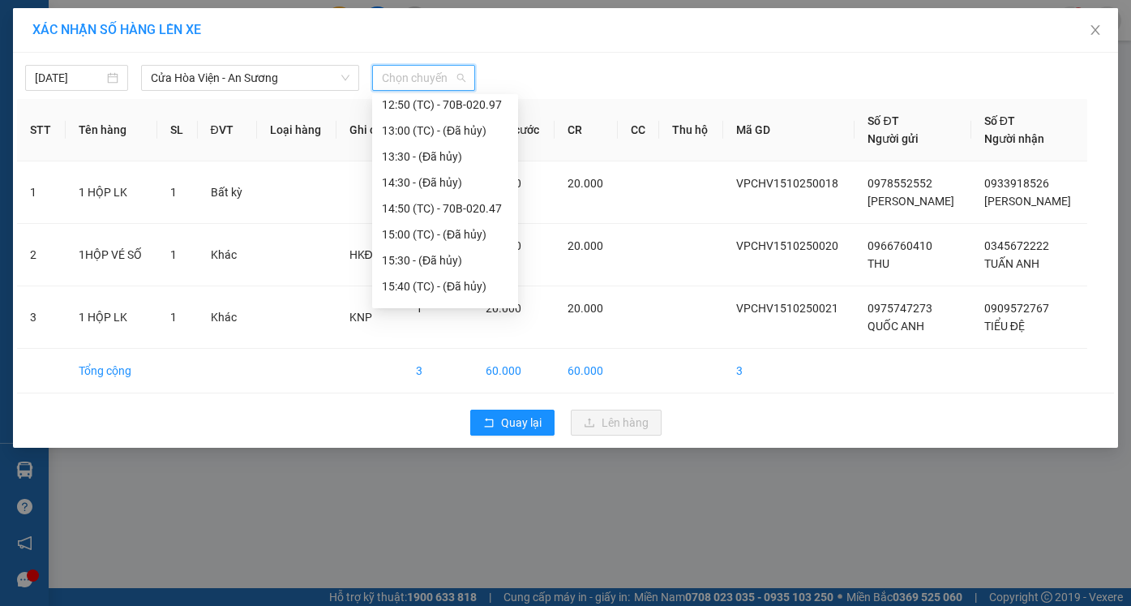
scroll to position [545, 0]
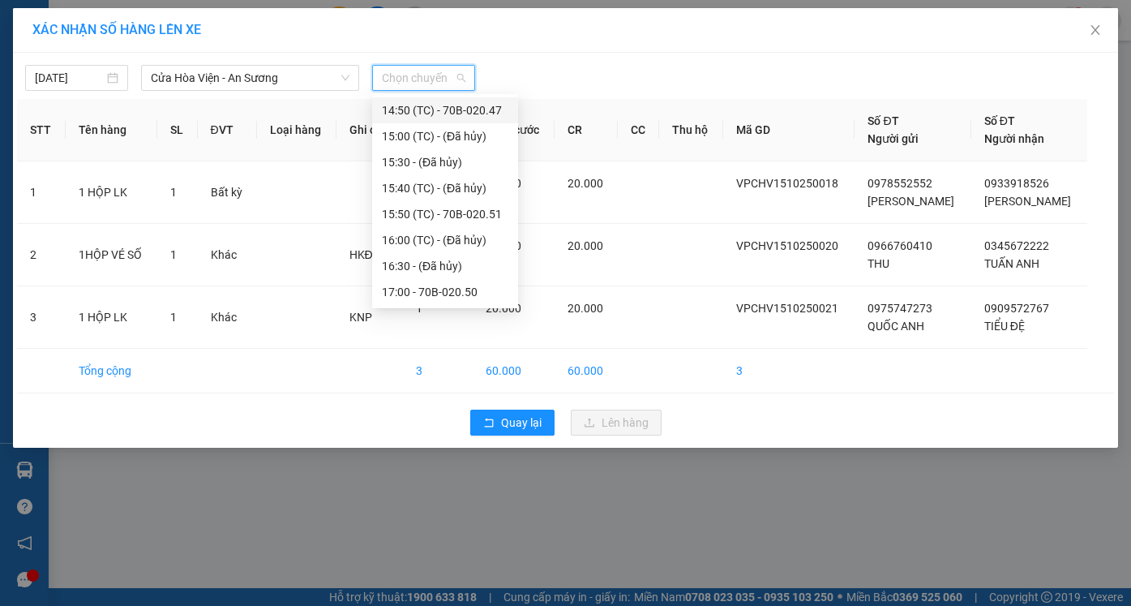
click at [449, 113] on div "14:50 (TC) - 70B-020.47" at bounding box center [445, 110] width 127 height 18
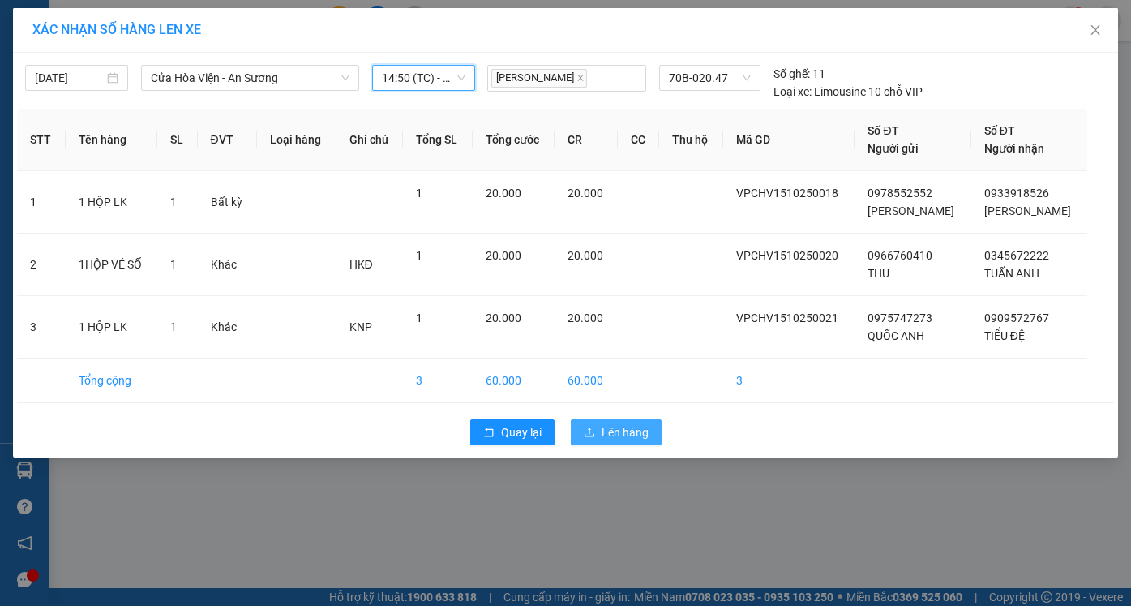
click at [626, 434] on span "Lên hàng" at bounding box center [625, 432] width 47 height 18
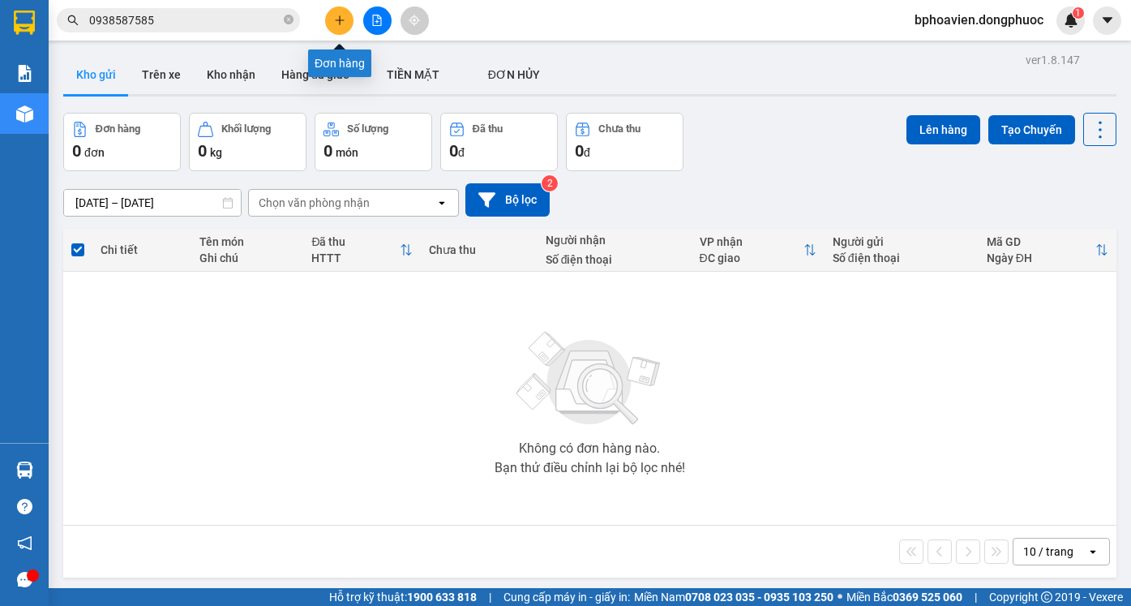
click at [341, 22] on icon "plus" at bounding box center [339, 20] width 11 height 11
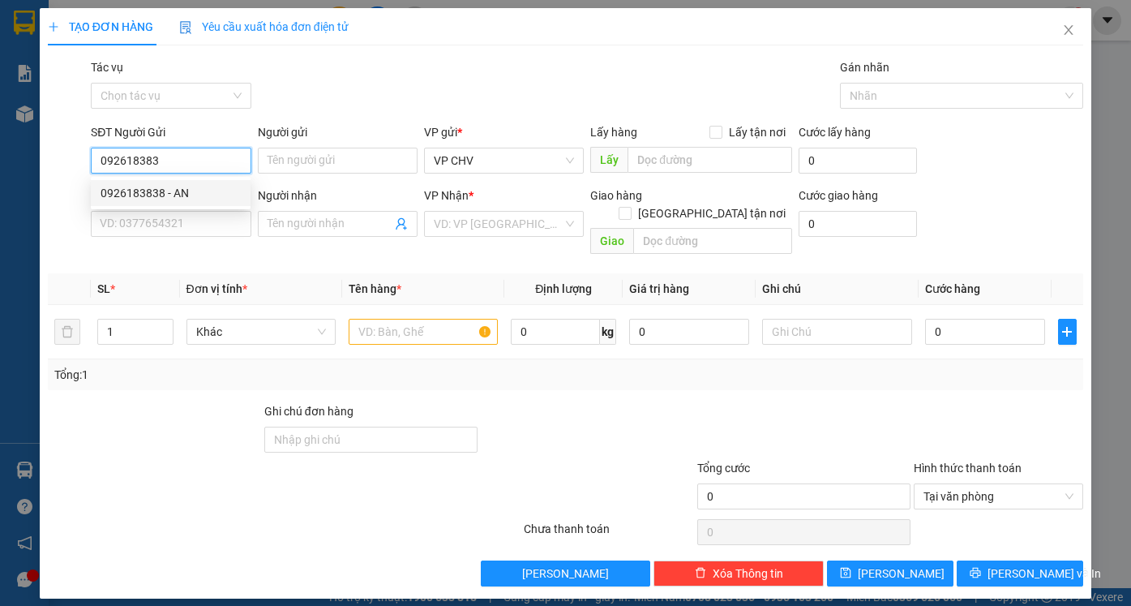
click at [195, 193] on div "0926183838 - AN" at bounding box center [171, 193] width 140 height 18
type input "0926183838"
type input "AN"
type input "0909626777"
type input "KHANH"
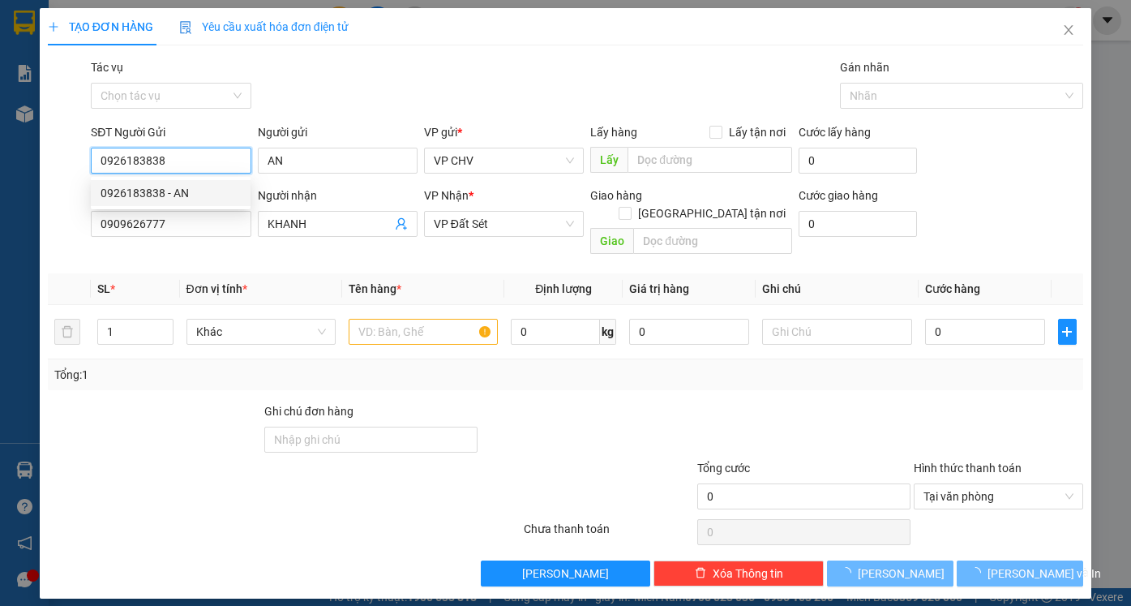
type input "25.000"
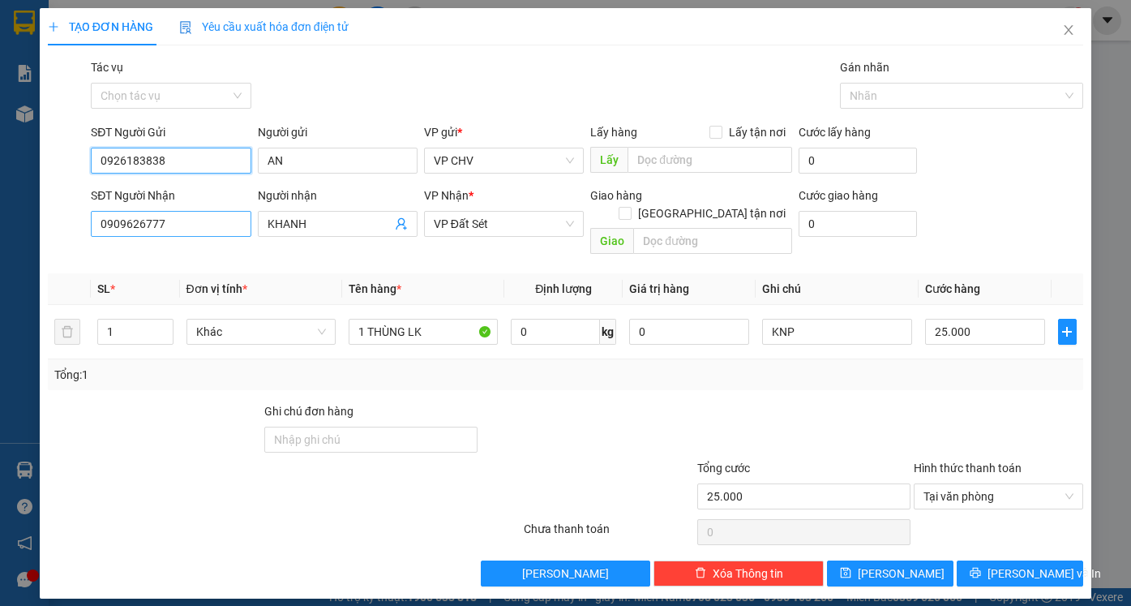
type input "0926183838"
drag, startPoint x: 200, startPoint y: 225, endPoint x: 11, endPoint y: 212, distance: 189.4
click at [6, 213] on div "TẠO ĐƠN HÀNG Yêu cầu xuất hóa đơn điện tử Transit Pickup Surcharge Ids Transit …" at bounding box center [565, 303] width 1131 height 606
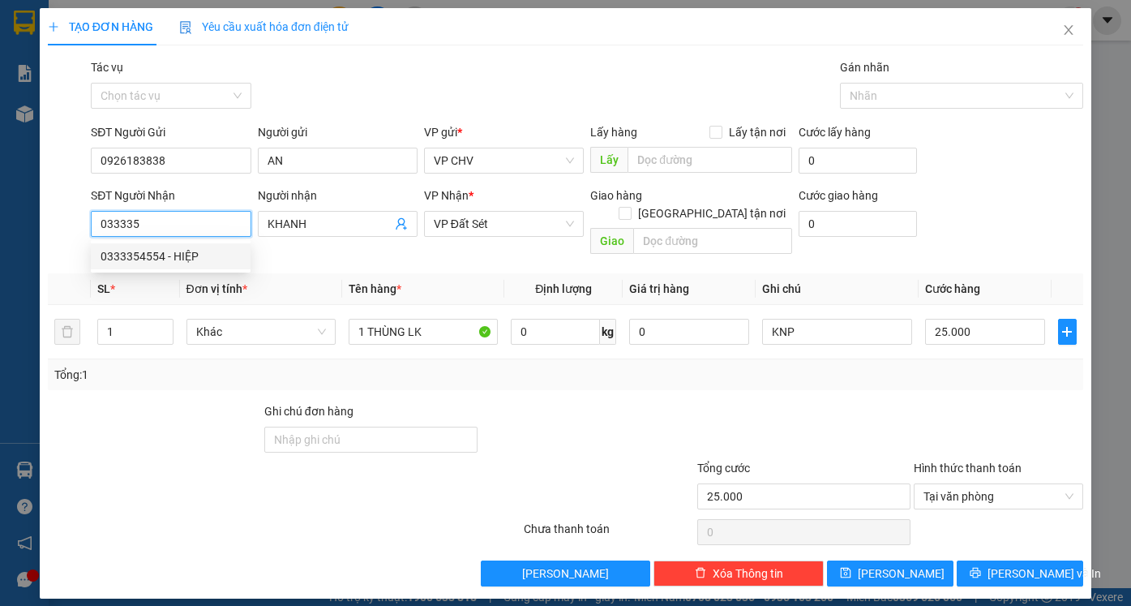
click at [131, 251] on div "0333354554 - HIỆP" at bounding box center [171, 256] width 140 height 18
type input "0333354554"
type input "HIỆP"
type input "20.000"
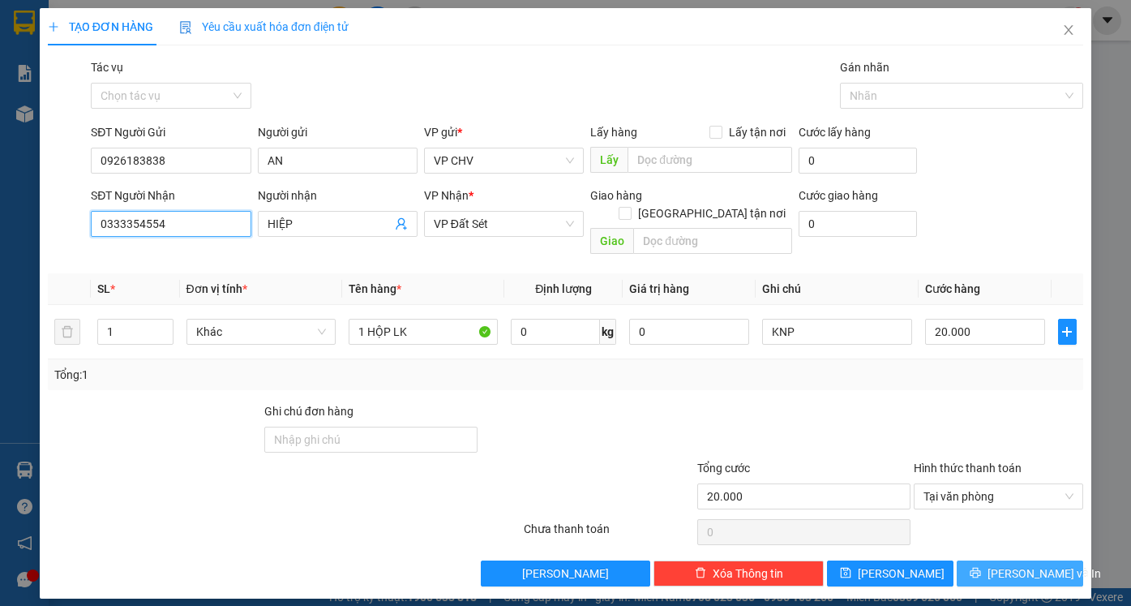
type input "0333354554"
click at [1030, 564] on span "[PERSON_NAME] và In" at bounding box center [1045, 573] width 114 height 18
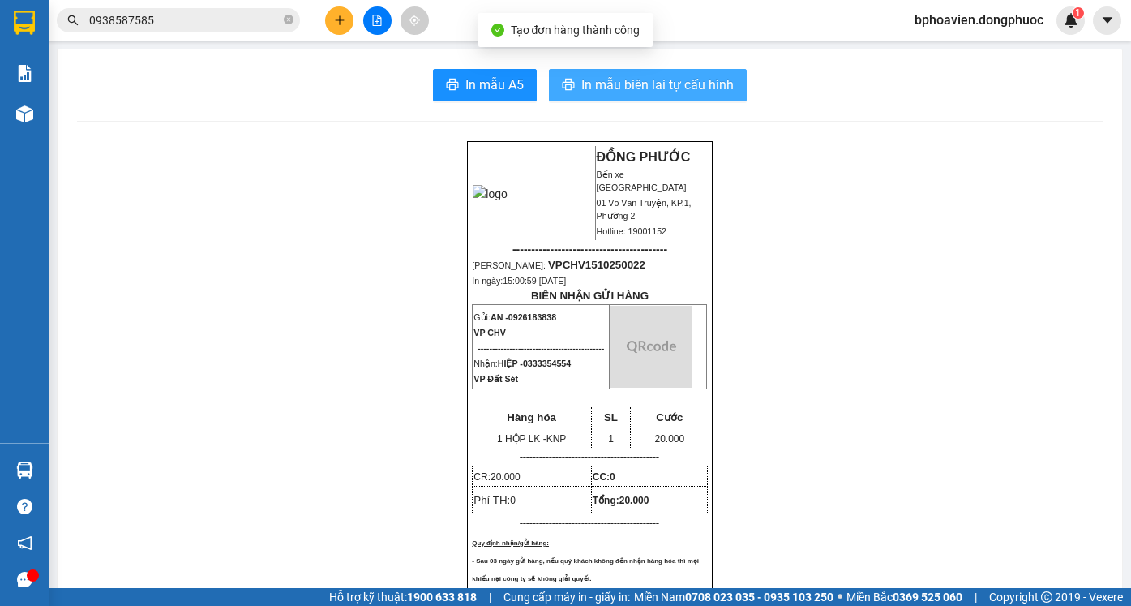
click at [654, 76] on span "In mẫu biên lai tự cấu hình" at bounding box center [657, 85] width 152 height 20
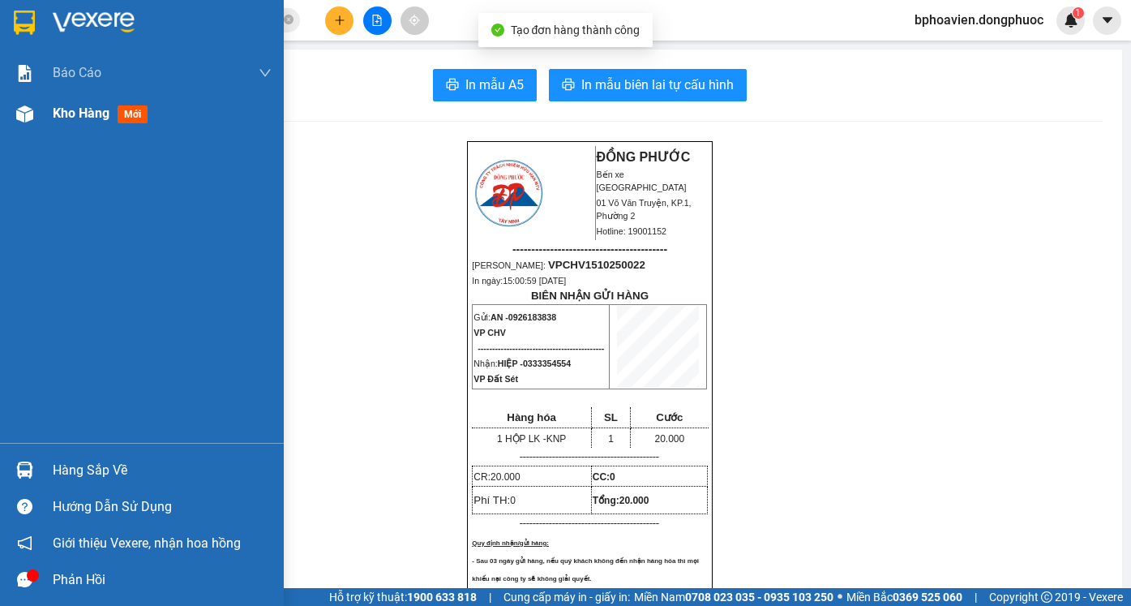
click at [99, 118] on span "Kho hàng" at bounding box center [81, 112] width 57 height 15
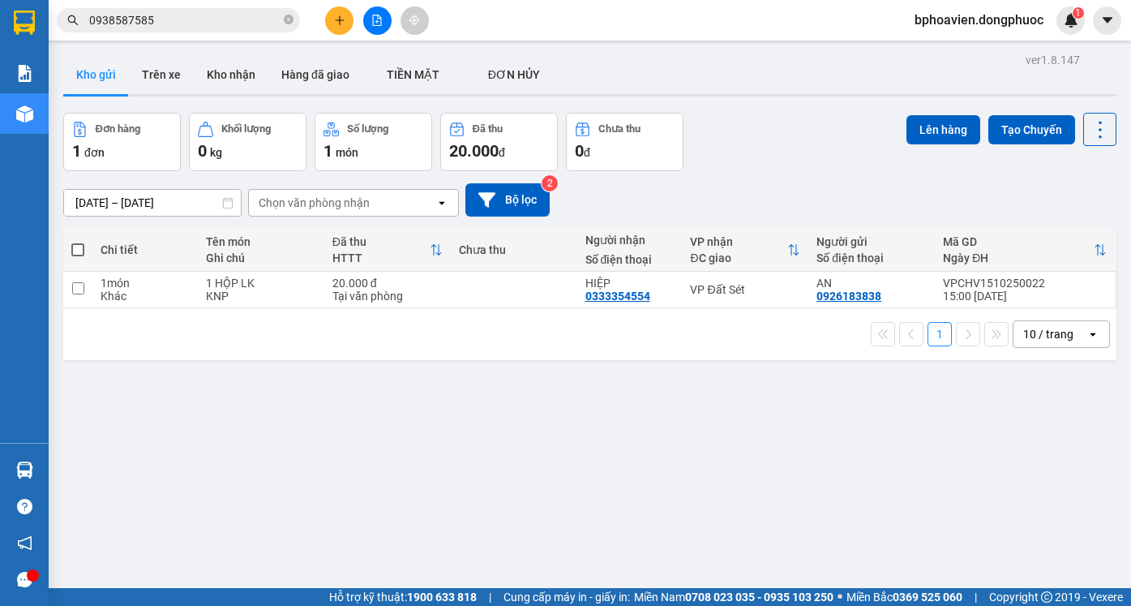
click at [215, 52] on div "ver 1.8.147 Kho gửi Trên xe Kho nhận Hàng đã giao TIỀN MẶT ĐƠN HỦY Đơn hàng 1…" at bounding box center [590, 352] width 1066 height 606
click at [218, 83] on button "Kho nhận" at bounding box center [231, 74] width 75 height 39
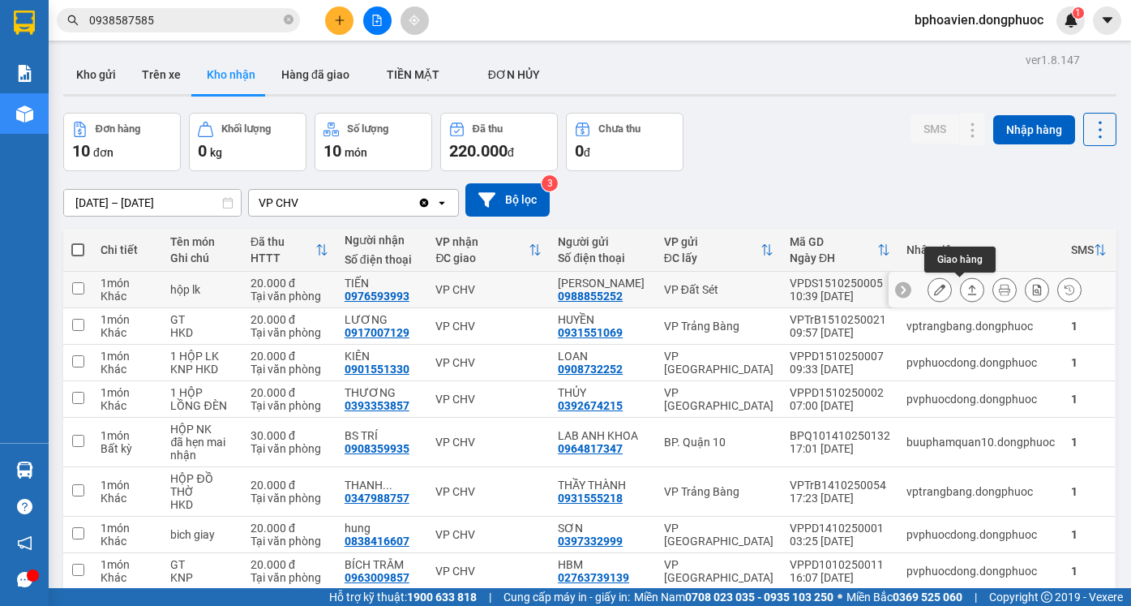
click at [968, 285] on icon at bounding box center [972, 290] width 9 height 10
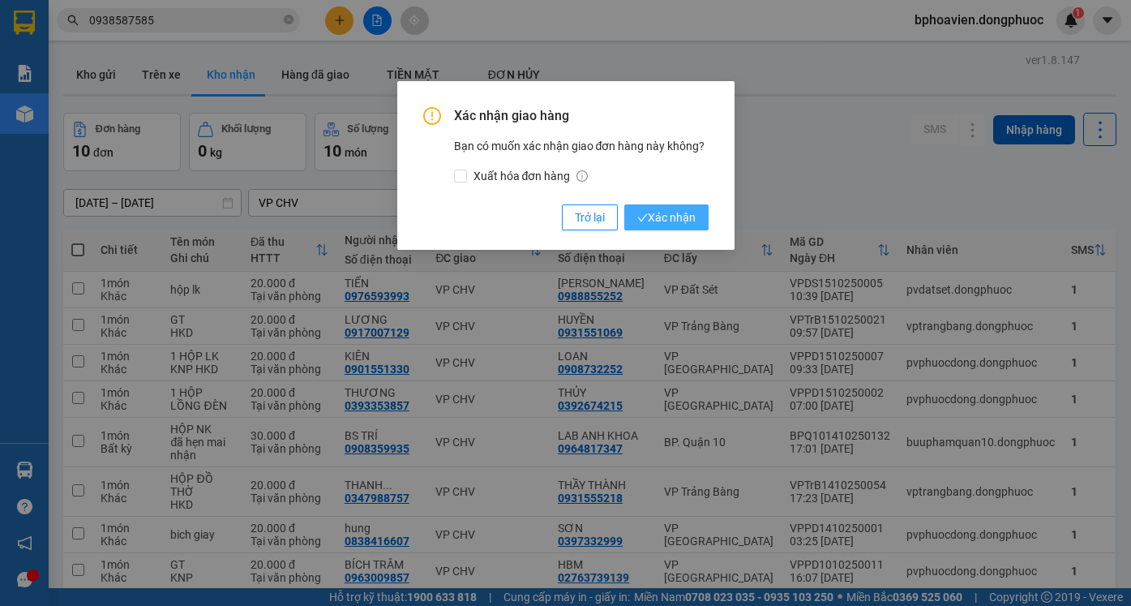
click at [683, 212] on span "Xác nhận" at bounding box center [666, 217] width 58 height 18
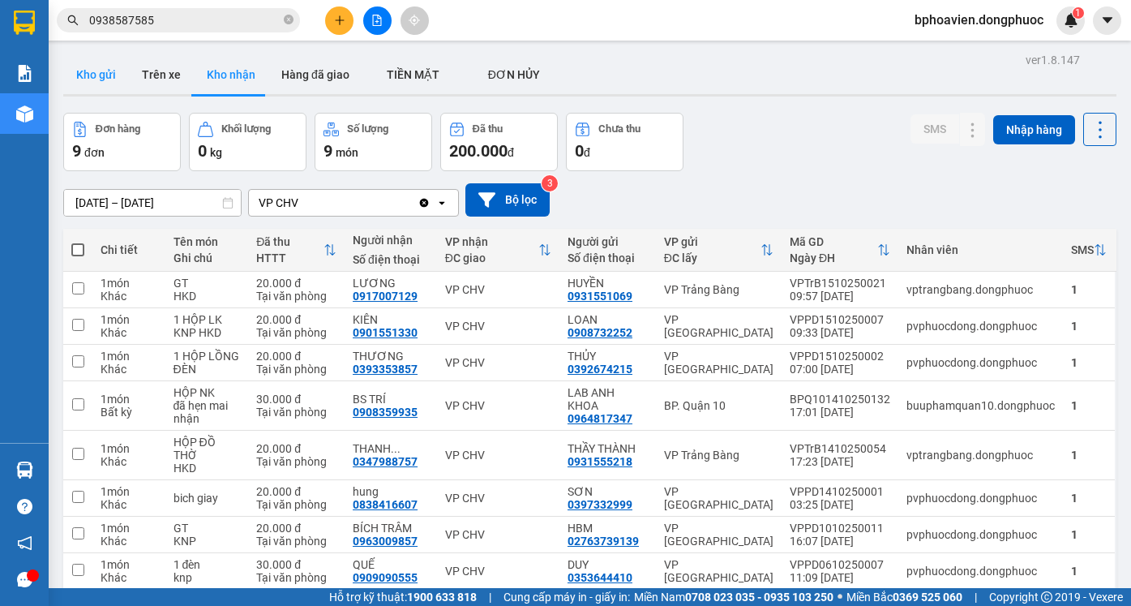
click at [94, 78] on button "Kho gửi" at bounding box center [96, 74] width 66 height 39
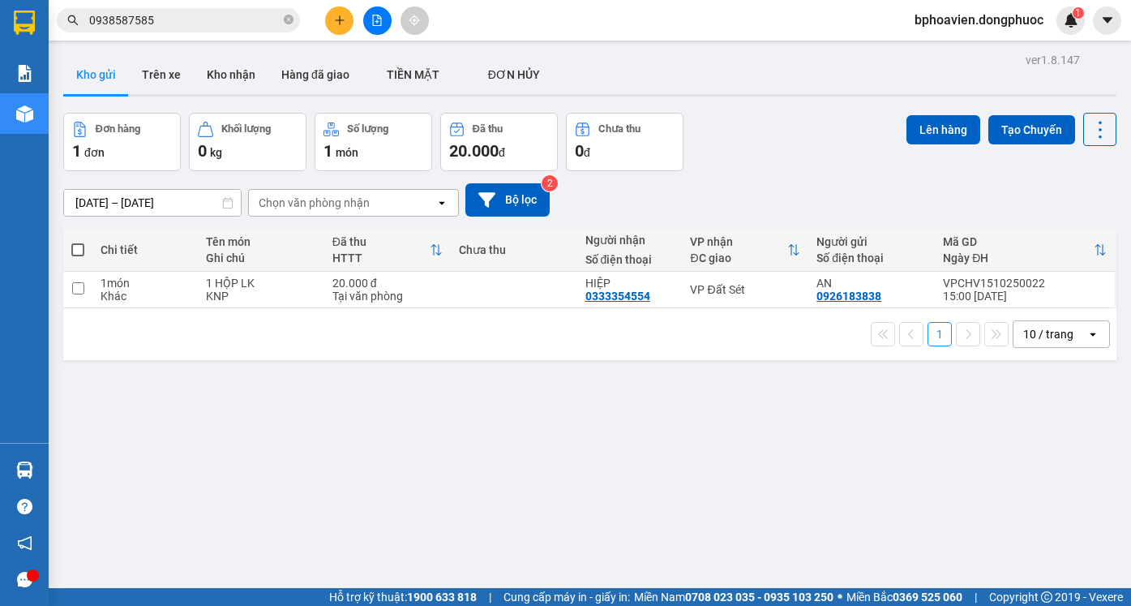
drag, startPoint x: 221, startPoint y: 68, endPoint x: 126, endPoint y: 125, distance: 110.6
click at [217, 67] on button "Kho nhận" at bounding box center [231, 74] width 75 height 39
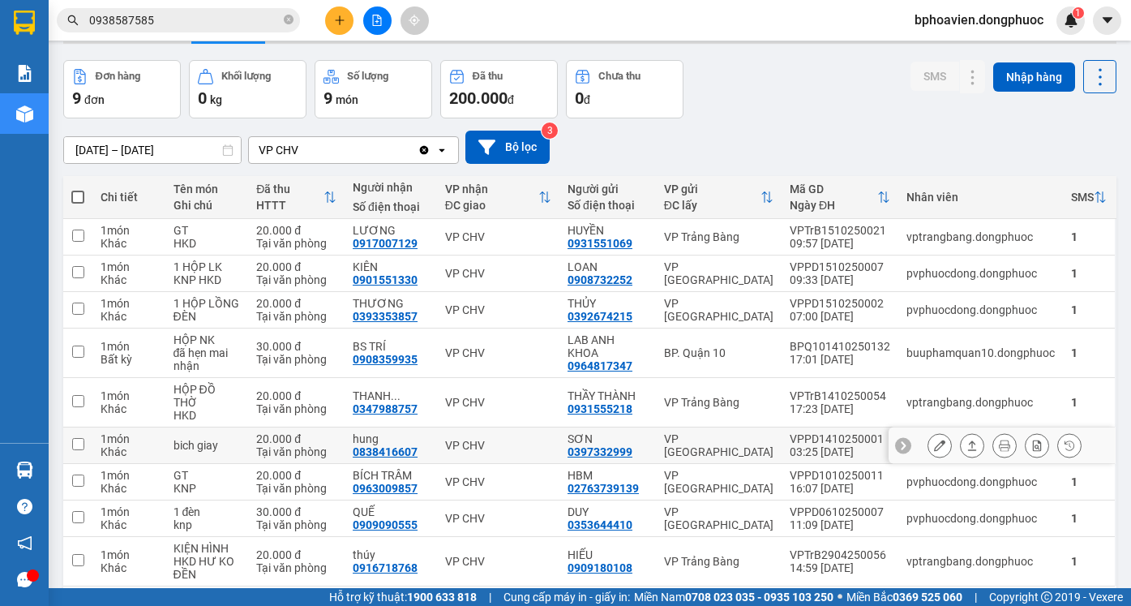
scroll to position [81, 0]
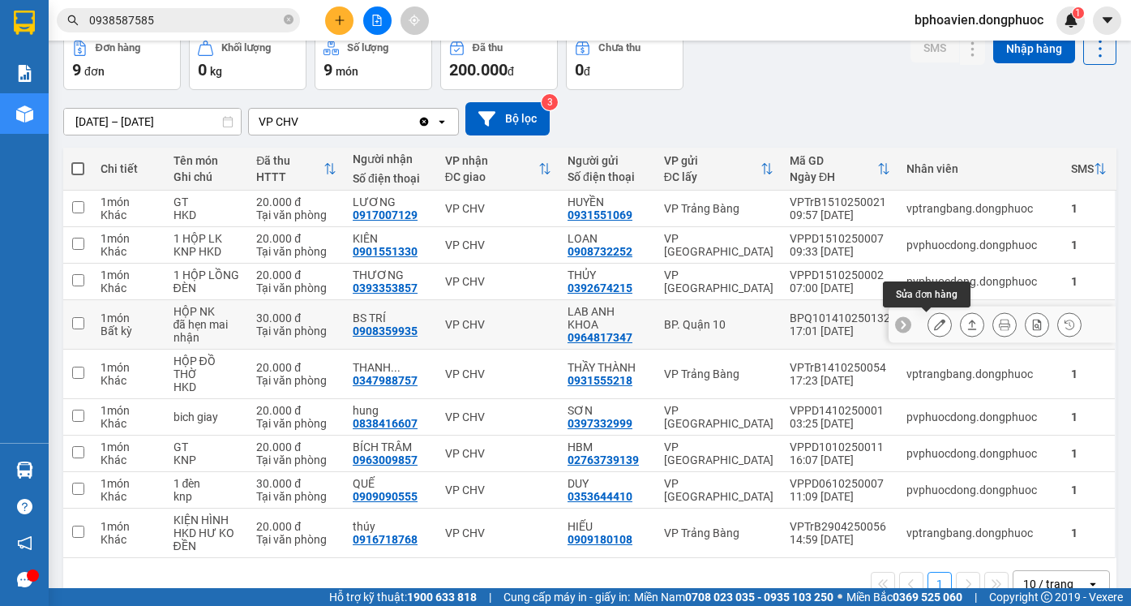
click at [934, 324] on icon at bounding box center [939, 324] width 11 height 11
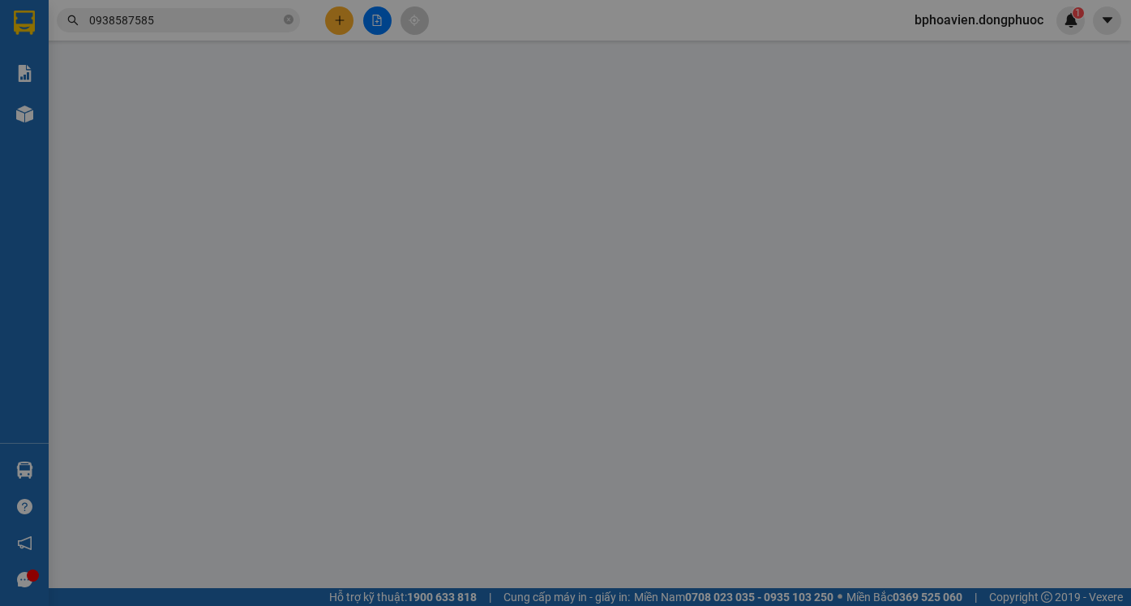
type input "0964817347"
type input "LAB ANH KHOA"
type input "0908359935"
type input "BS TRÍ"
type input "30.000"
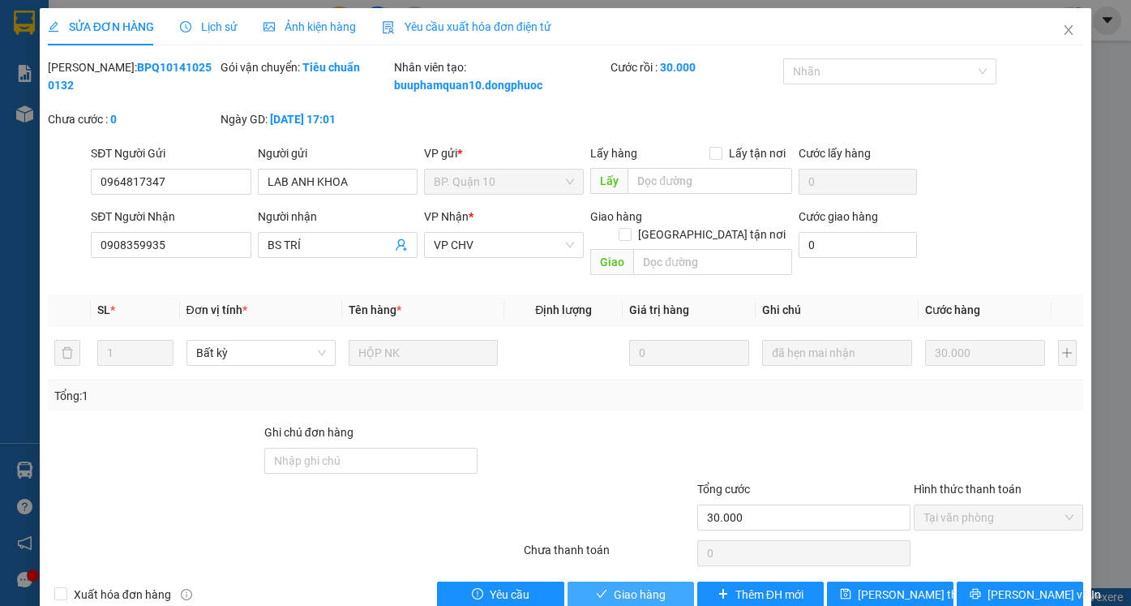
drag, startPoint x: 633, startPoint y: 577, endPoint x: 508, endPoint y: 551, distance: 127.4
click at [628, 586] on span "Giao hàng" at bounding box center [640, 595] width 52 height 18
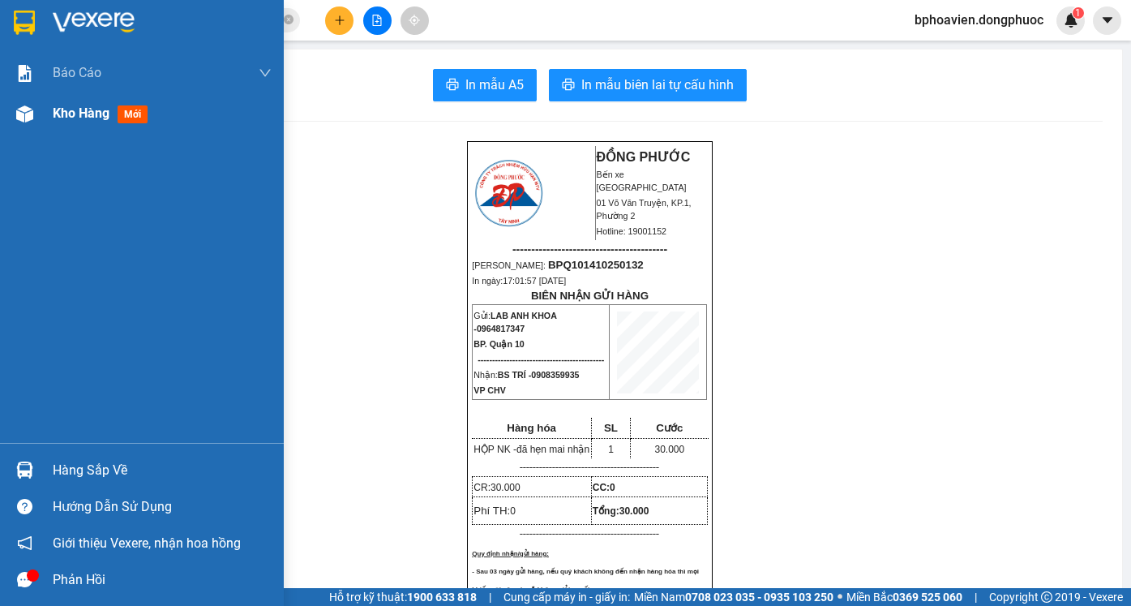
click at [91, 102] on div "Kho hàng mới" at bounding box center [162, 113] width 219 height 41
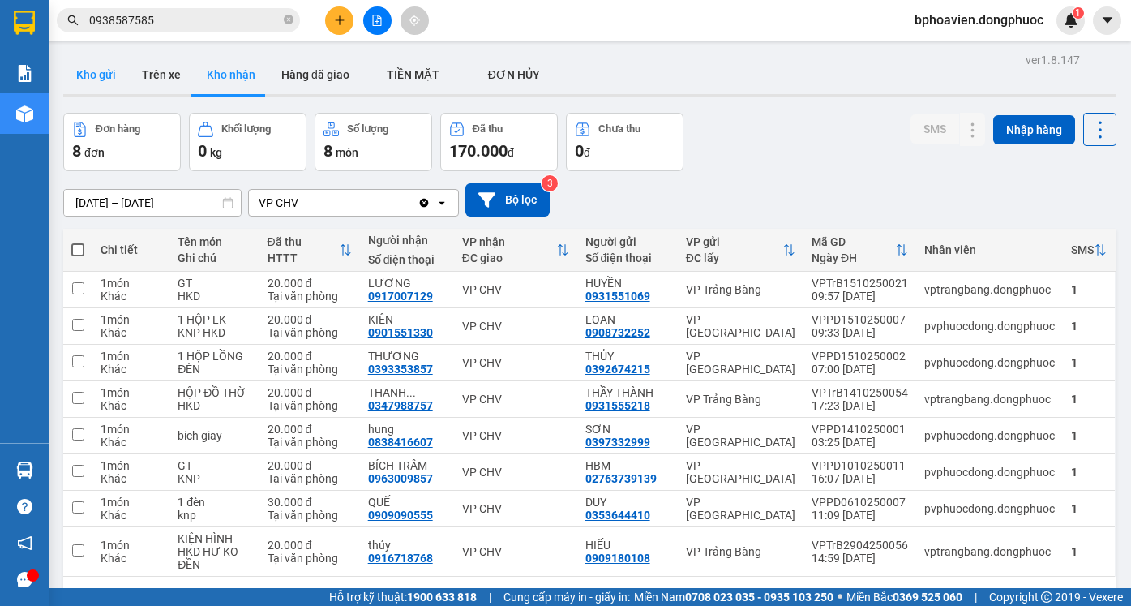
click at [96, 76] on button "Kho gửi" at bounding box center [96, 74] width 66 height 39
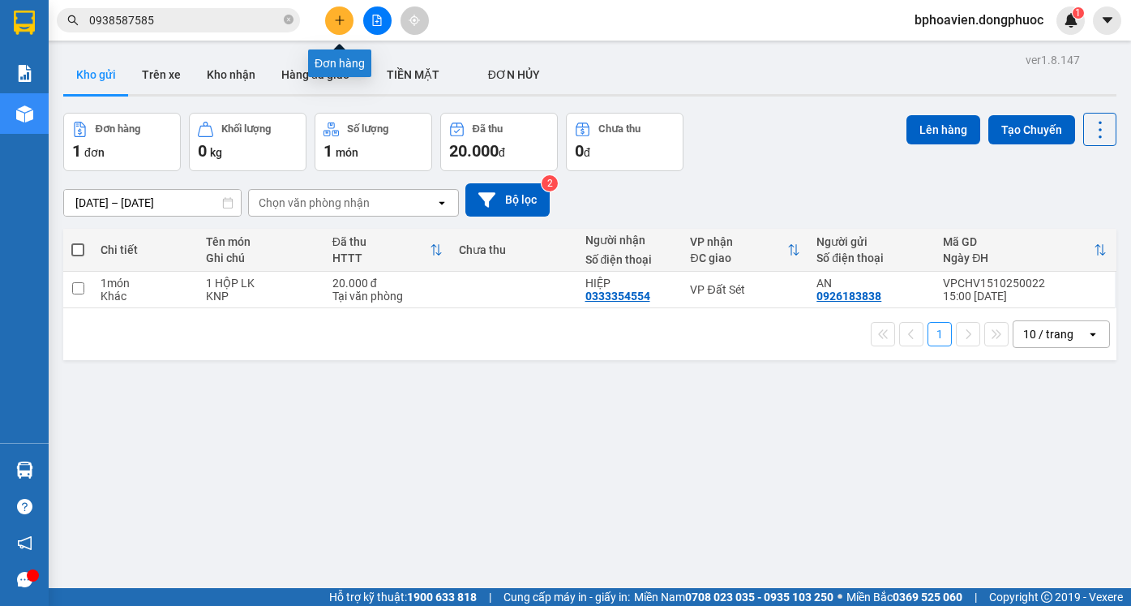
click at [341, 15] on icon "plus" at bounding box center [339, 20] width 11 height 11
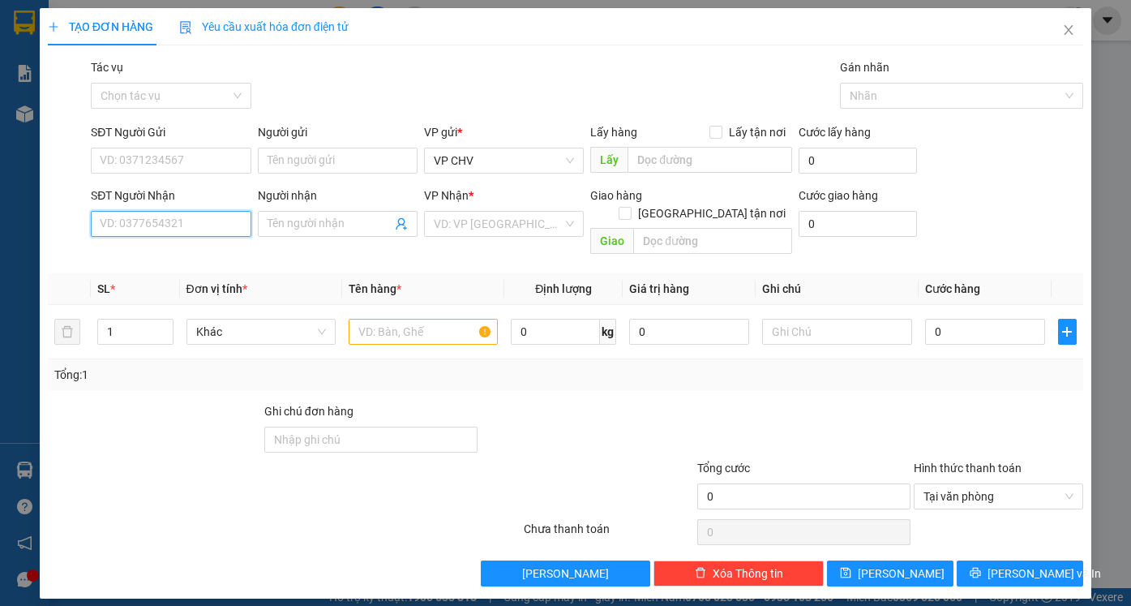
click at [215, 225] on input "SĐT Người Nhận" at bounding box center [171, 224] width 160 height 26
type input "0838833660"
click at [226, 252] on div "0838833660 - ANH KHUNG" at bounding box center [171, 256] width 140 height 18
type input "ANH KHUNG"
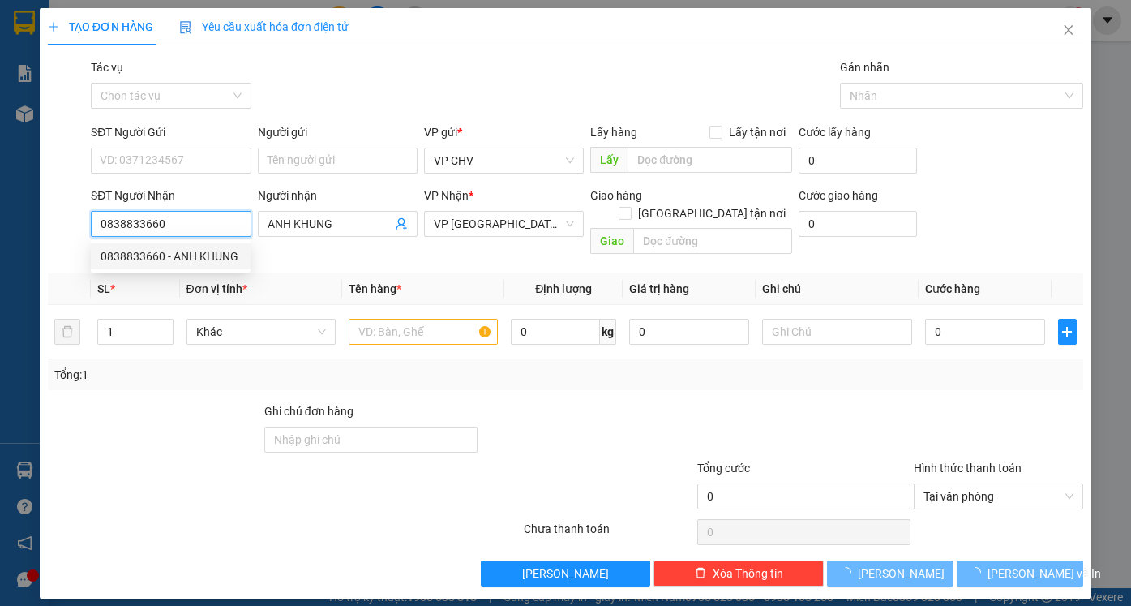
type input "20.000"
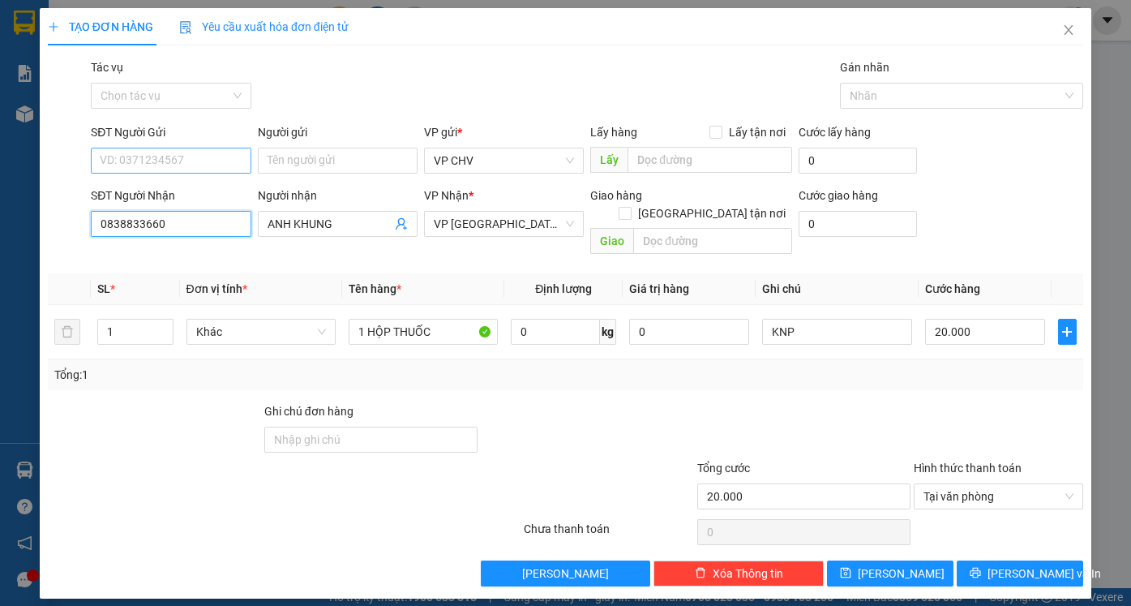
type input "0838833660"
click at [217, 162] on input "SĐT Người Gửi" at bounding box center [171, 161] width 160 height 26
click at [213, 198] on div "0768538097 - ANH TOÀN" at bounding box center [171, 193] width 140 height 18
type input "0768538097"
type input "ANH TOÀN"
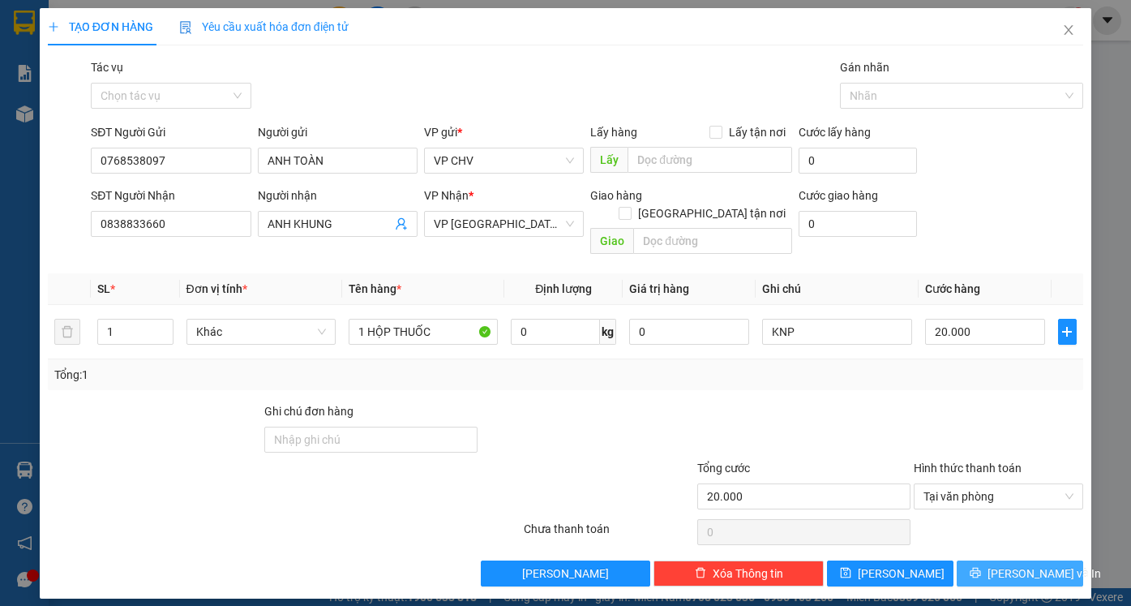
click at [1040, 564] on span "[PERSON_NAME] và In" at bounding box center [1045, 573] width 114 height 18
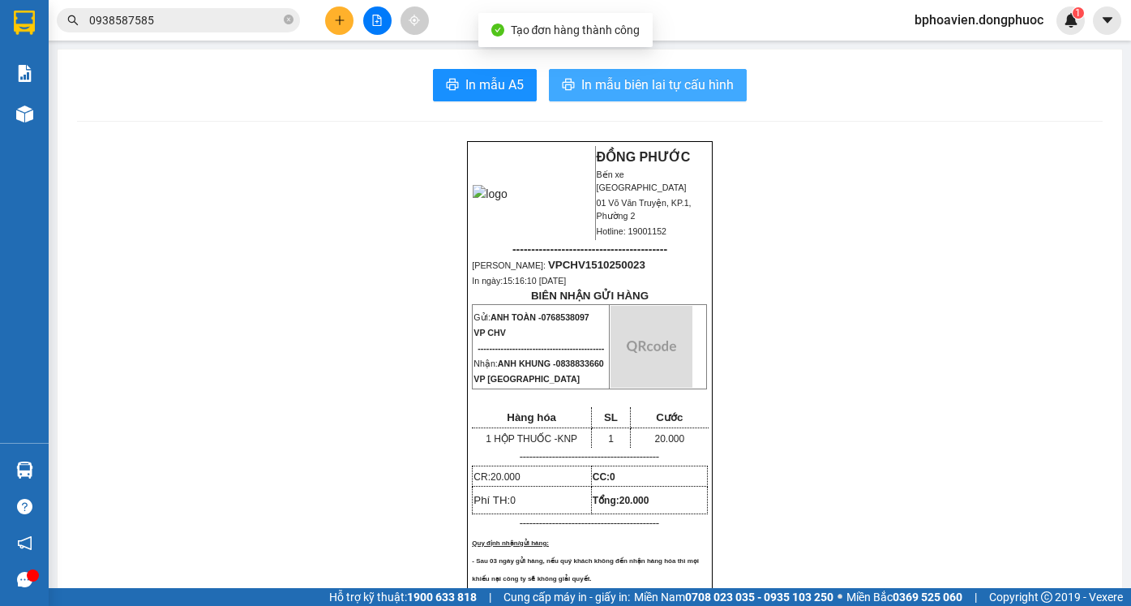
click at [574, 89] on button "In mẫu biên lai tự cấu hình" at bounding box center [648, 85] width 198 height 32
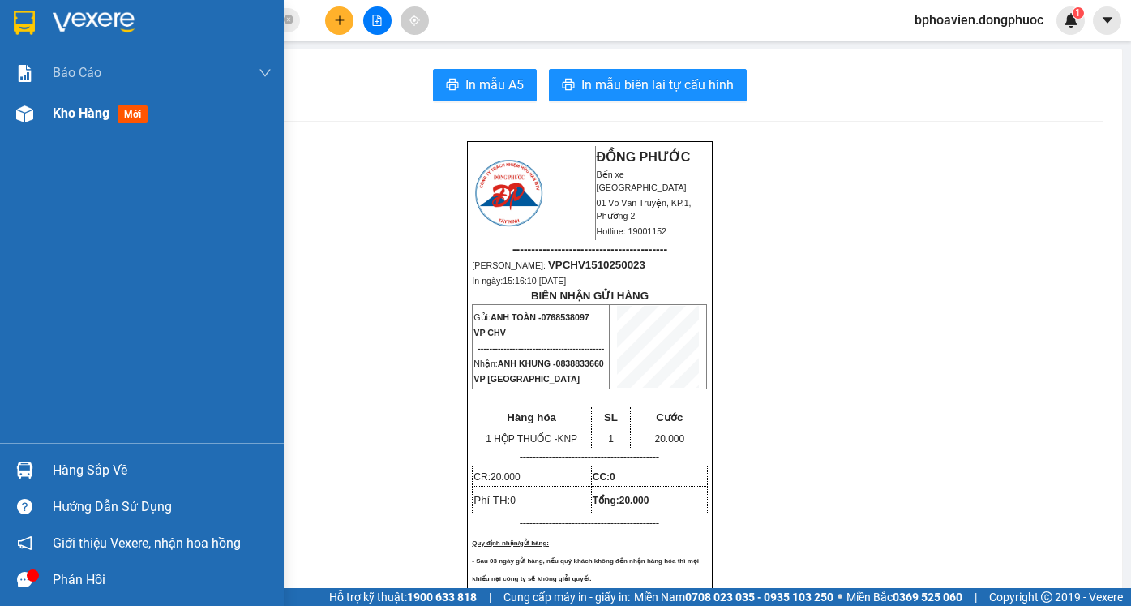
click at [61, 117] on span "Kho hàng" at bounding box center [81, 112] width 57 height 15
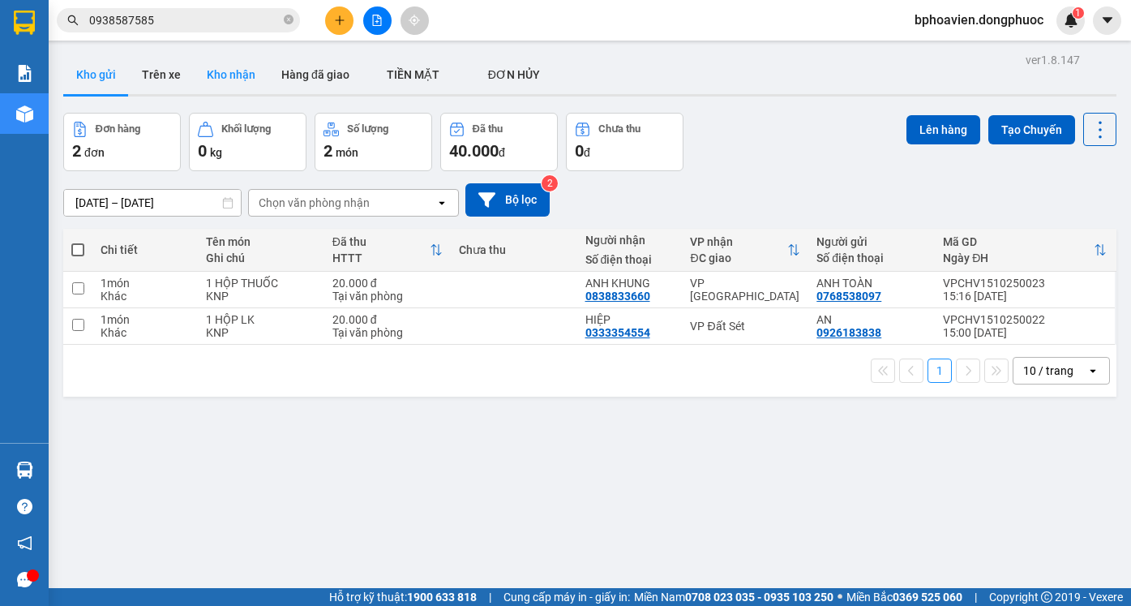
click at [214, 65] on button "Kho nhận" at bounding box center [231, 74] width 75 height 39
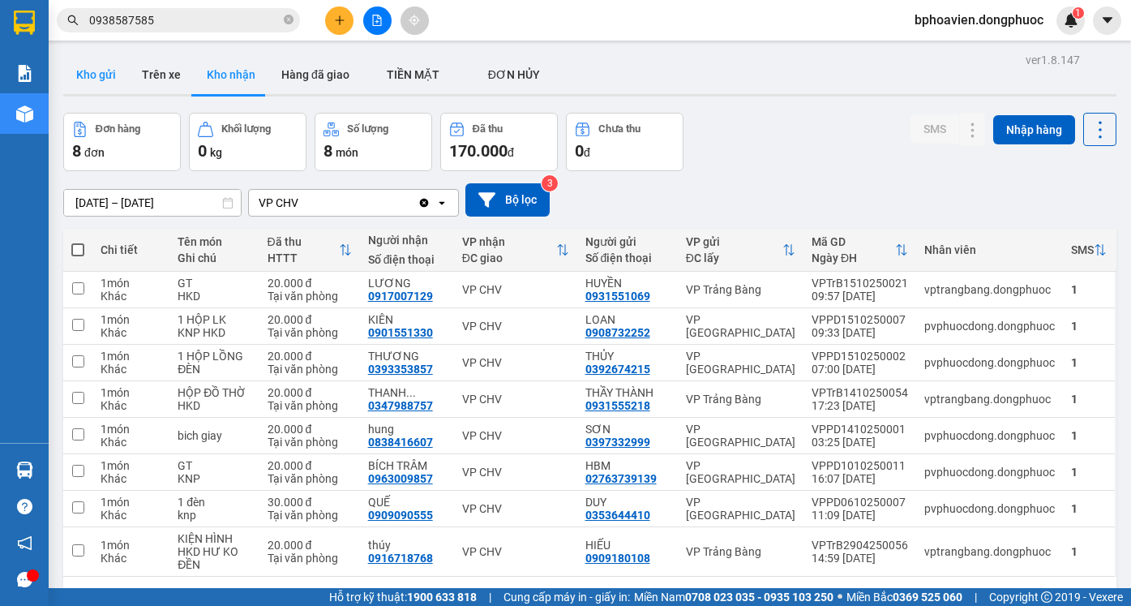
click at [97, 66] on button "Kho gửi" at bounding box center [96, 74] width 66 height 39
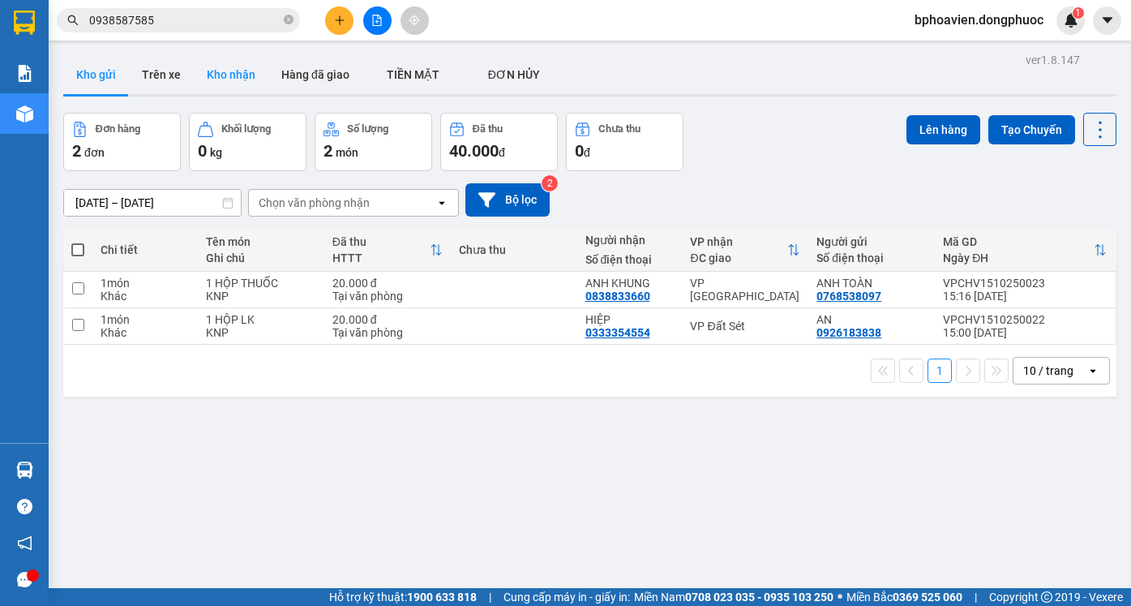
click at [205, 83] on button "Kho nhận" at bounding box center [231, 74] width 75 height 39
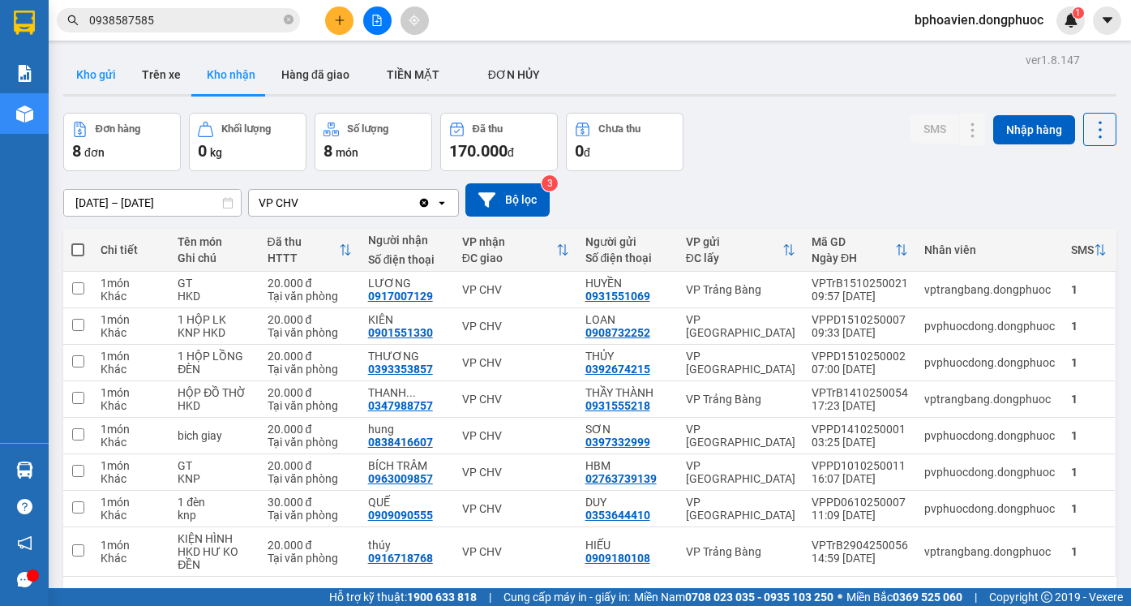
click at [114, 76] on button "Kho gửi" at bounding box center [96, 74] width 66 height 39
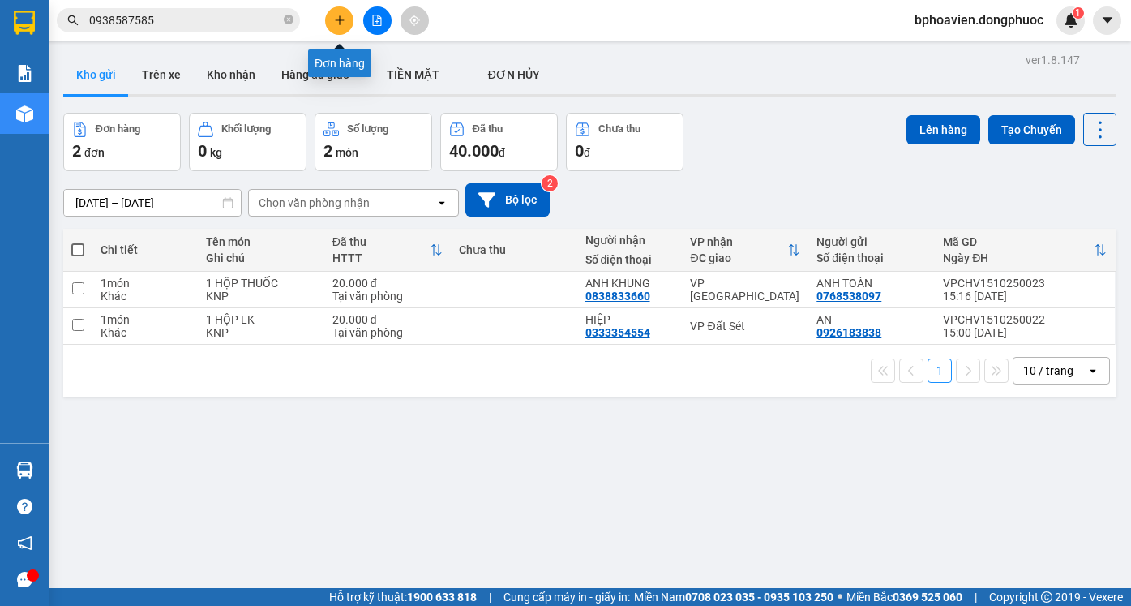
click at [337, 20] on icon "plus" at bounding box center [339, 19] width 9 height 1
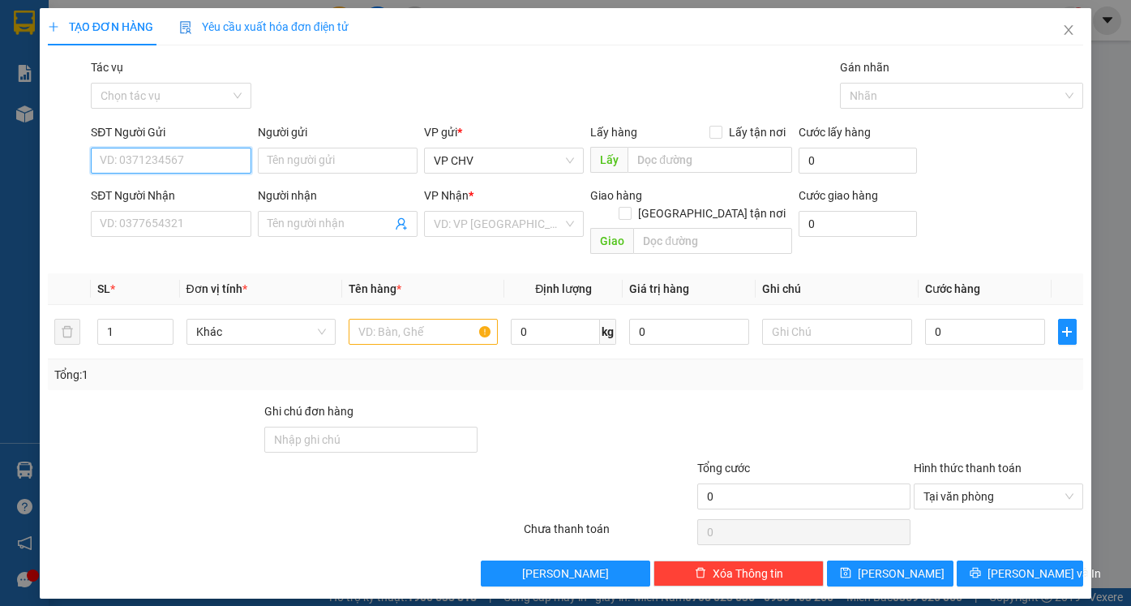
click at [201, 157] on input "SĐT Người Gửi" at bounding box center [171, 161] width 160 height 26
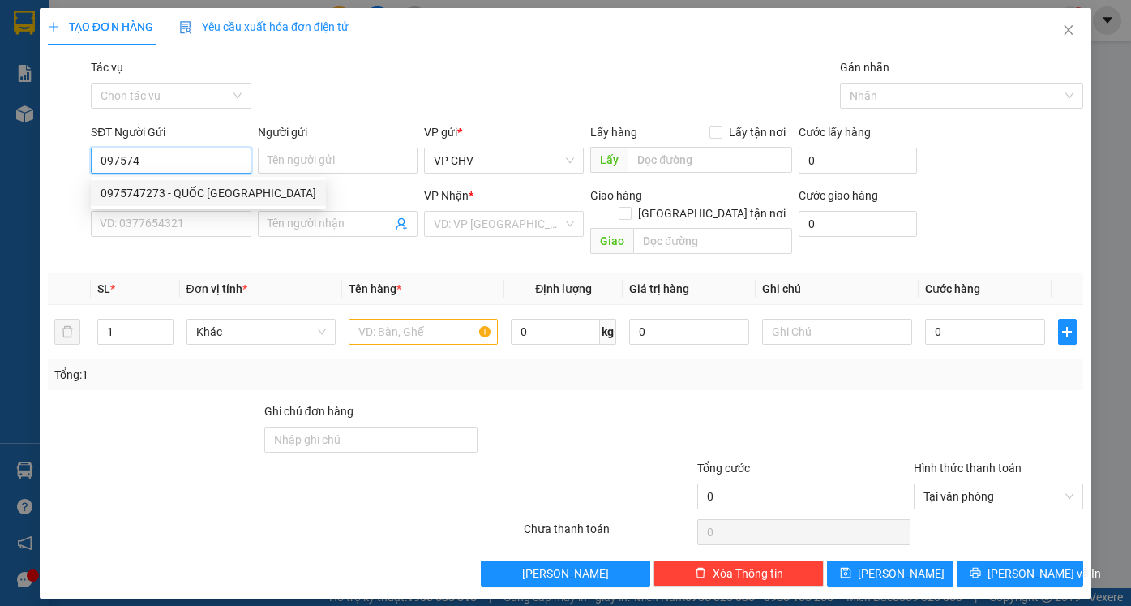
click at [134, 187] on div "0975747273 - QUỐC [GEOGRAPHIC_DATA]" at bounding box center [209, 193] width 216 height 18
type input "0975747273"
type input "QUỐC ANH"
type input "0909572767"
type input "TIỂU ĐỆ"
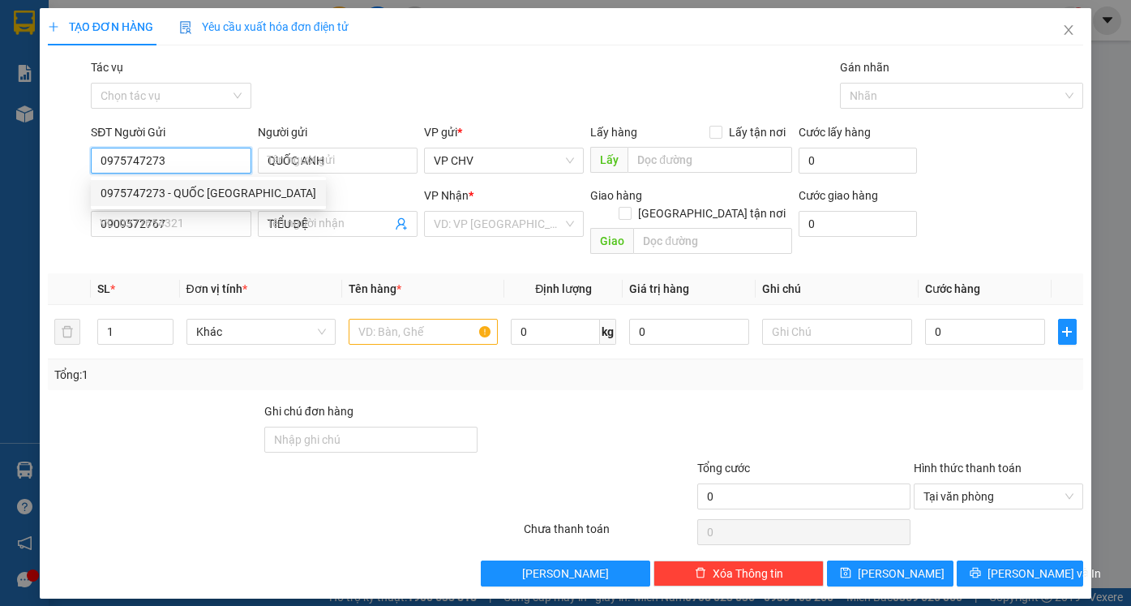
type input "20.000"
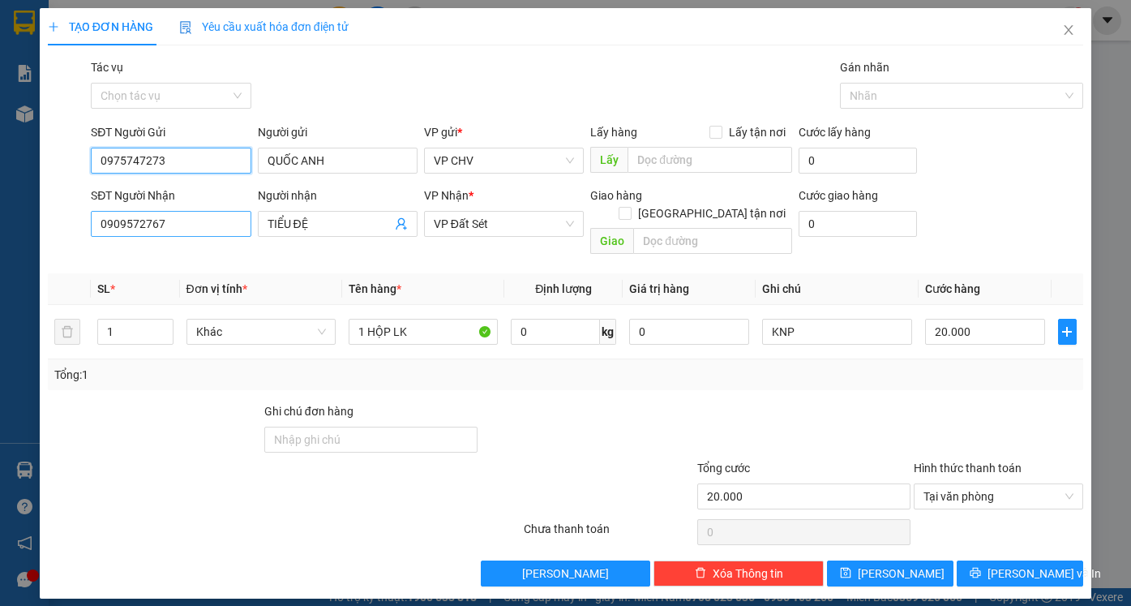
type input "0975747273"
drag, startPoint x: 182, startPoint y: 225, endPoint x: 0, endPoint y: 221, distance: 182.5
click at [0, 221] on div "TẠO ĐƠN HÀNG Yêu cầu xuất hóa đơn điện tử Transit Pickup Surcharge Ids Transit …" at bounding box center [565, 303] width 1131 height 606
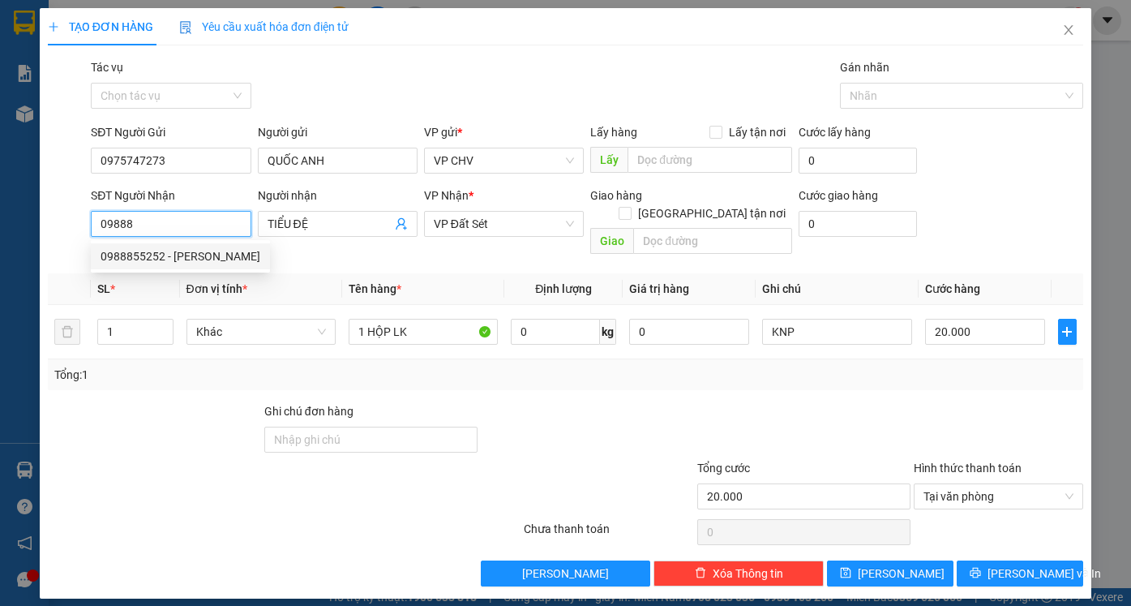
click at [176, 261] on div "0988855252 - PHONG VŨ" at bounding box center [181, 256] width 160 height 18
type input "0988855252"
type input "PHONG VŨ"
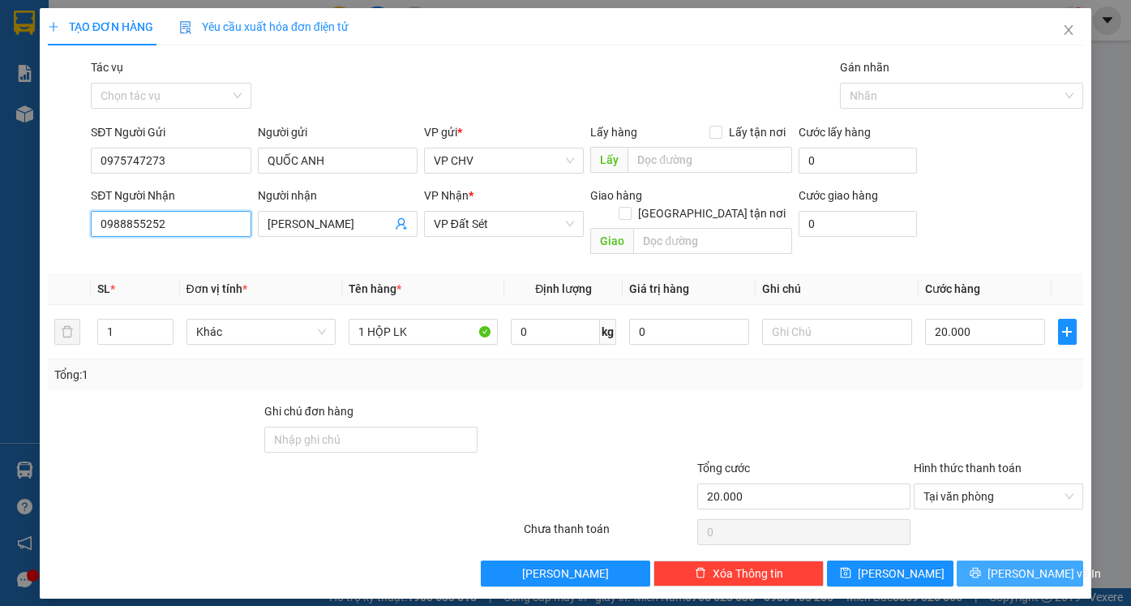
type input "0988855252"
click at [1003, 560] on button "[PERSON_NAME] và In" at bounding box center [1020, 573] width 127 height 26
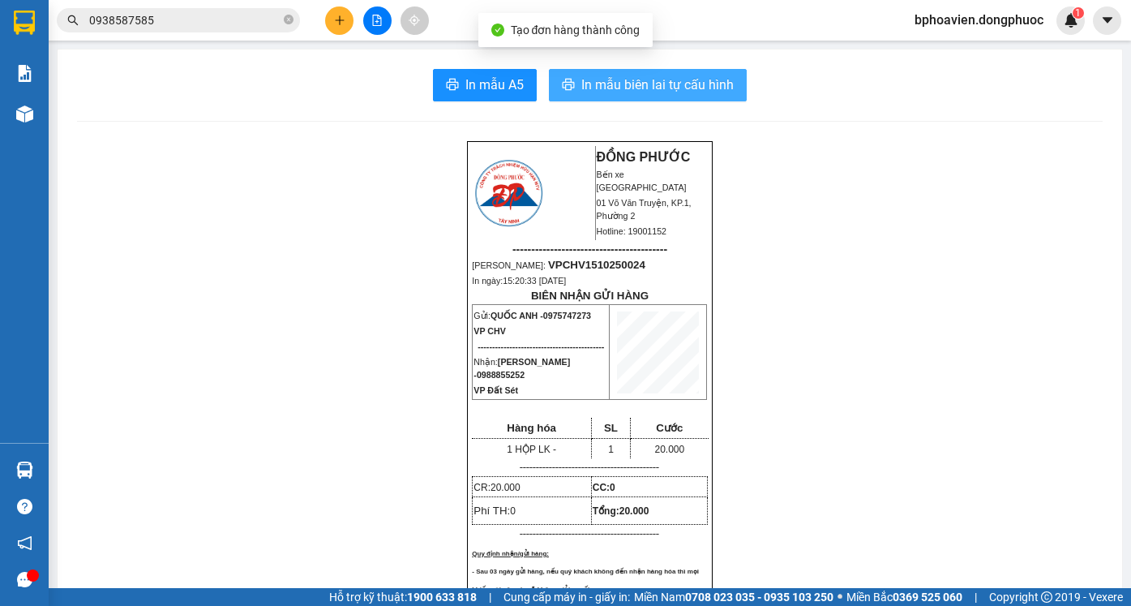
click at [591, 96] on button "In mẫu biên lai tự cấu hình" at bounding box center [648, 85] width 198 height 32
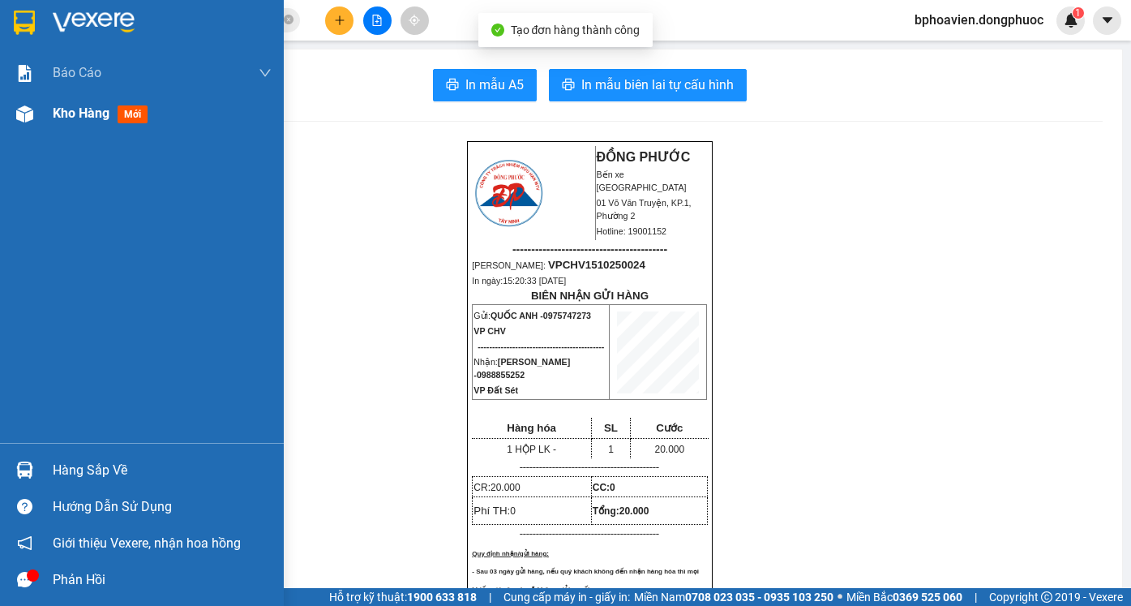
drag, startPoint x: 64, startPoint y: 102, endPoint x: 63, endPoint y: 114, distance: 12.2
click at [63, 109] on div "Kho hàng mới" at bounding box center [162, 113] width 219 height 41
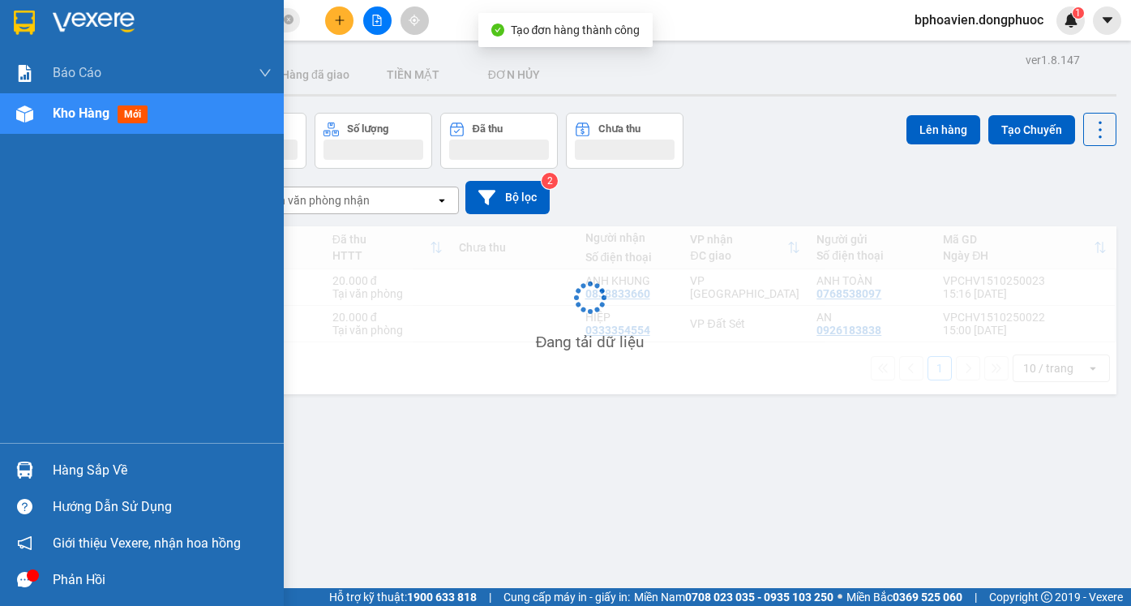
click at [63, 114] on span "Kho hàng" at bounding box center [81, 112] width 57 height 15
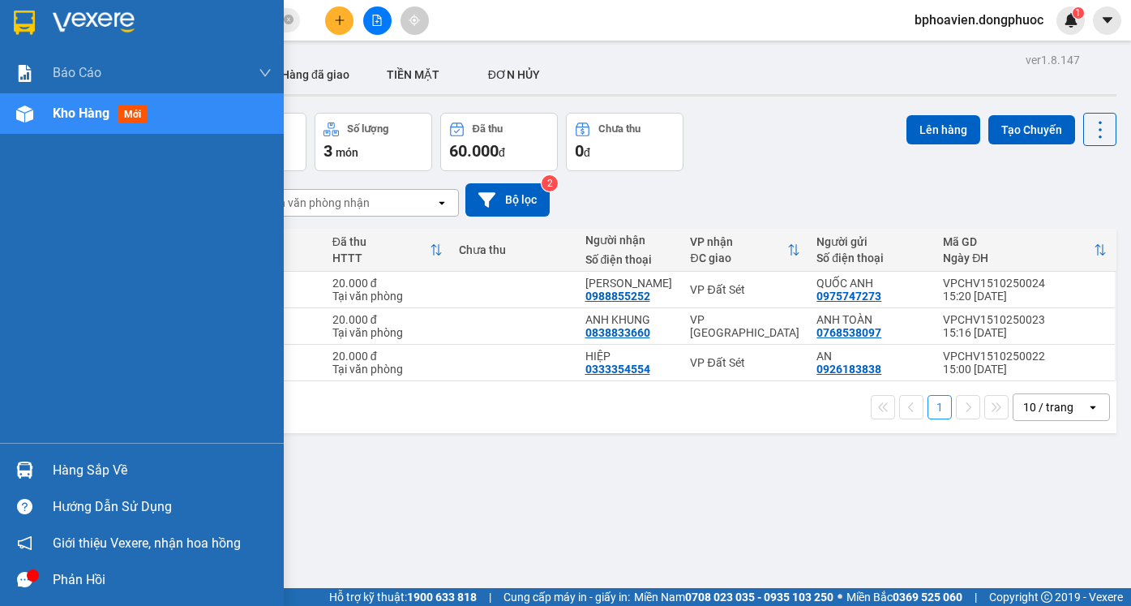
click at [65, 466] on div "Hàng sắp về" at bounding box center [162, 470] width 219 height 24
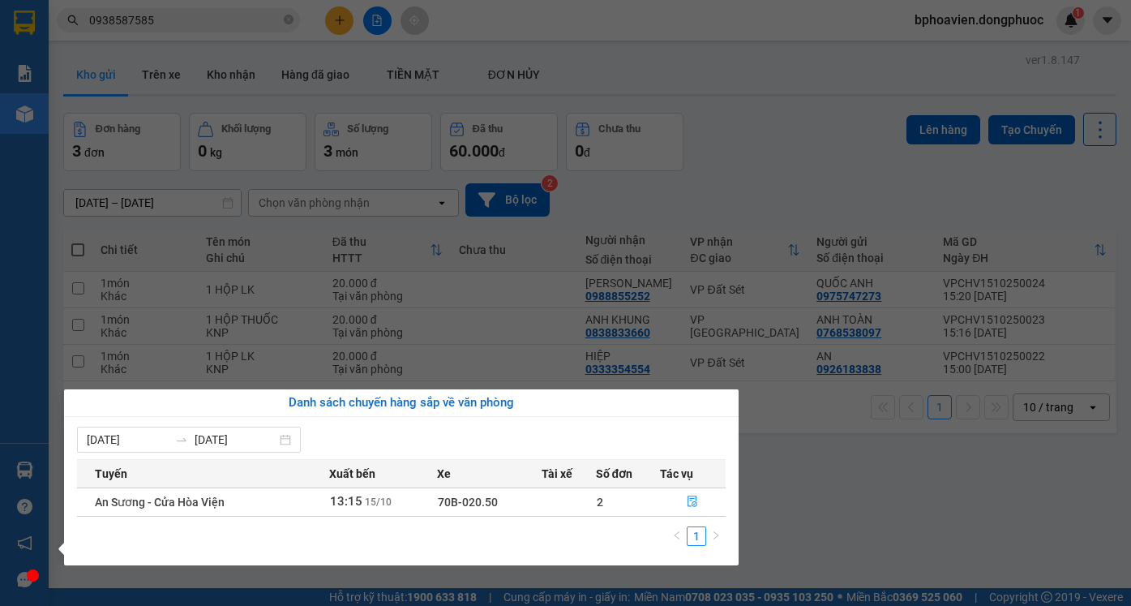
click at [780, 188] on section "Kết quả tìm kiếm ( 300 ) Bộ lọc Mã ĐH Trạng thái Món hàng Tổng cước Chưa cước N…" at bounding box center [565, 303] width 1131 height 606
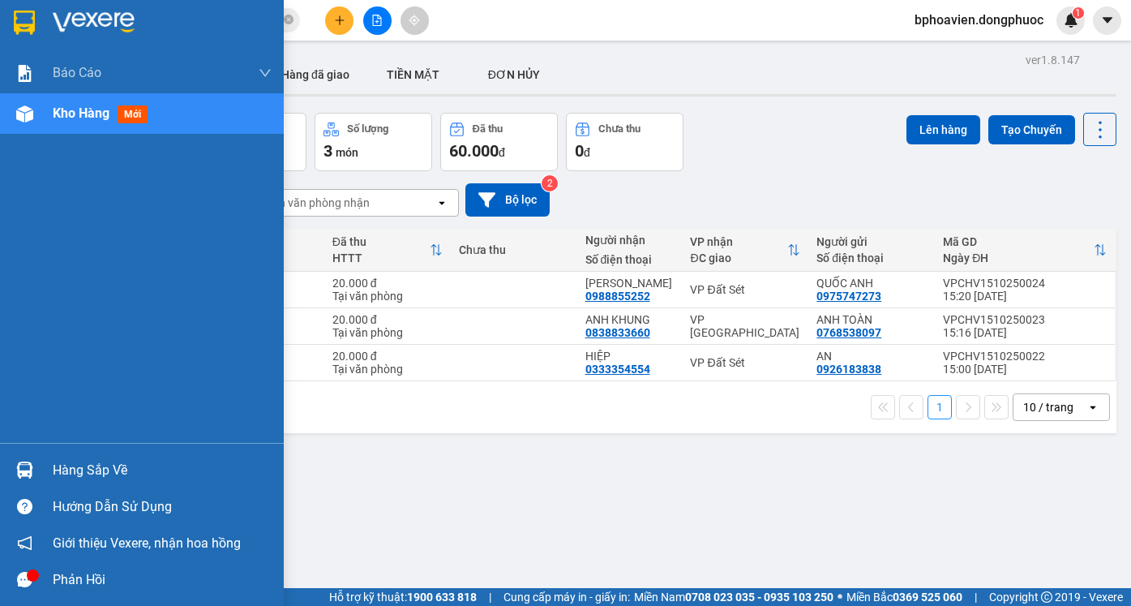
drag, startPoint x: 66, startPoint y: 473, endPoint x: 87, endPoint y: 476, distance: 21.3
click at [67, 473] on div "Hàng sắp về" at bounding box center [162, 470] width 219 height 24
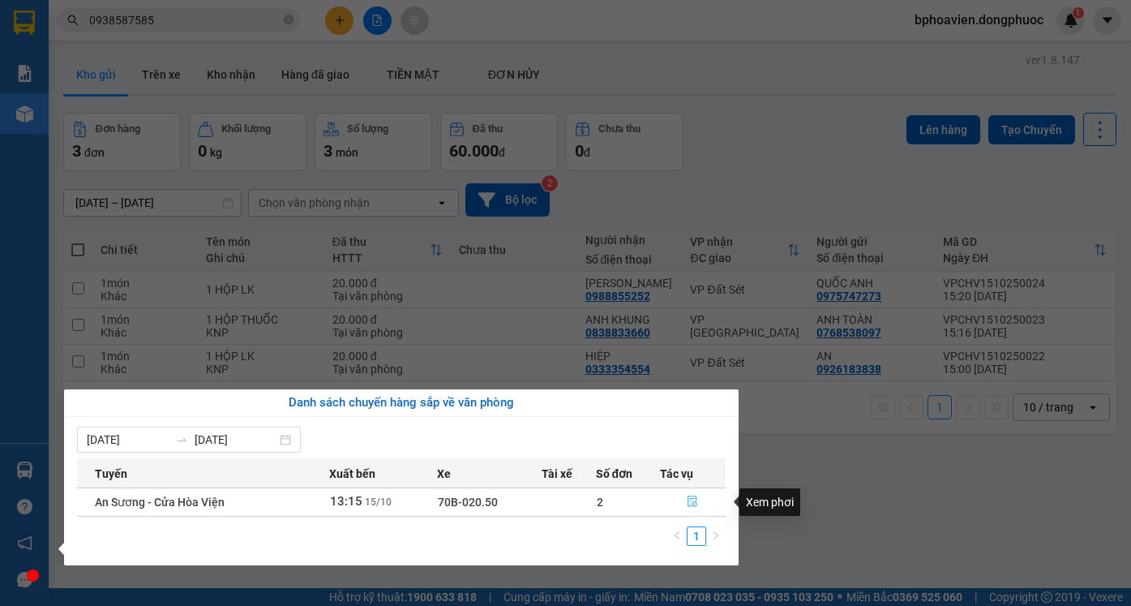
click at [689, 507] on icon "file-done" at bounding box center [692, 501] width 11 height 11
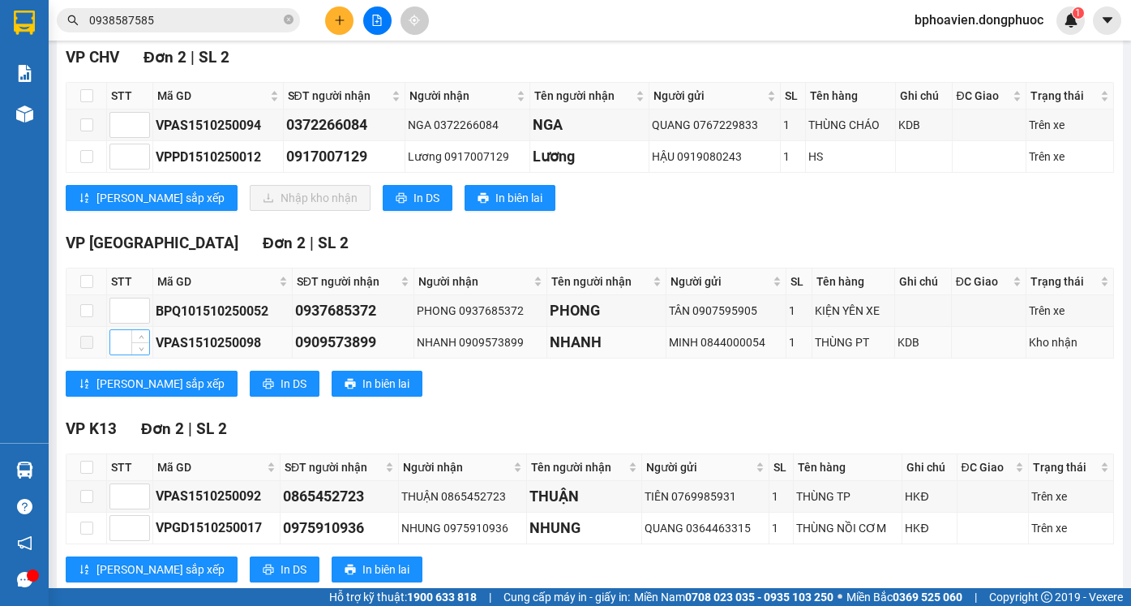
scroll to position [162, 0]
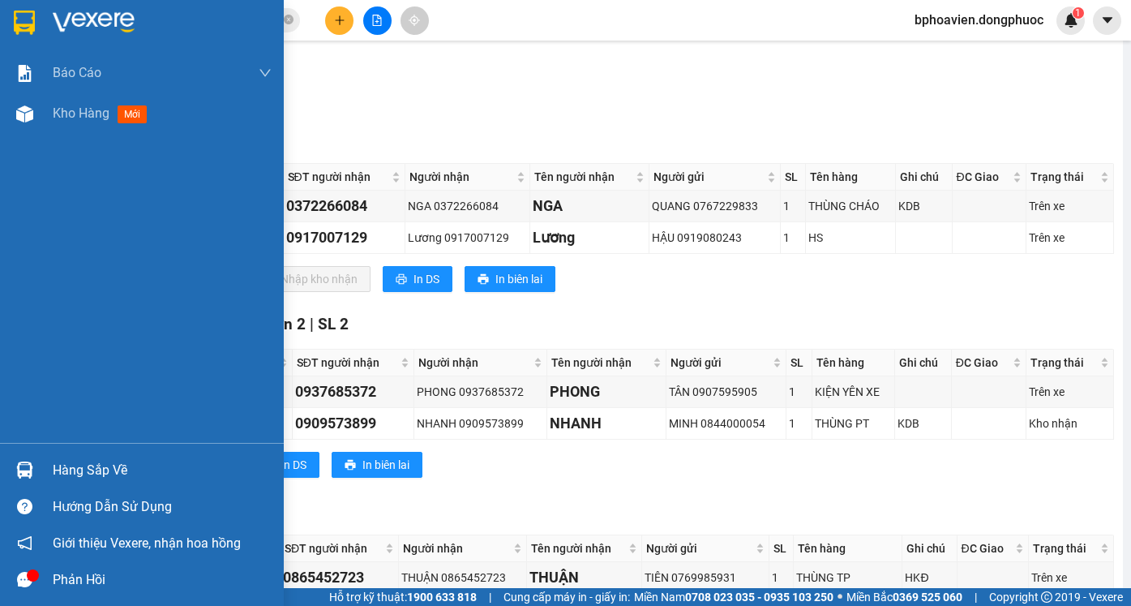
drag, startPoint x: 64, startPoint y: 118, endPoint x: 206, endPoint y: 583, distance: 486.7
click at [63, 118] on span "Kho hàng" at bounding box center [81, 112] width 57 height 15
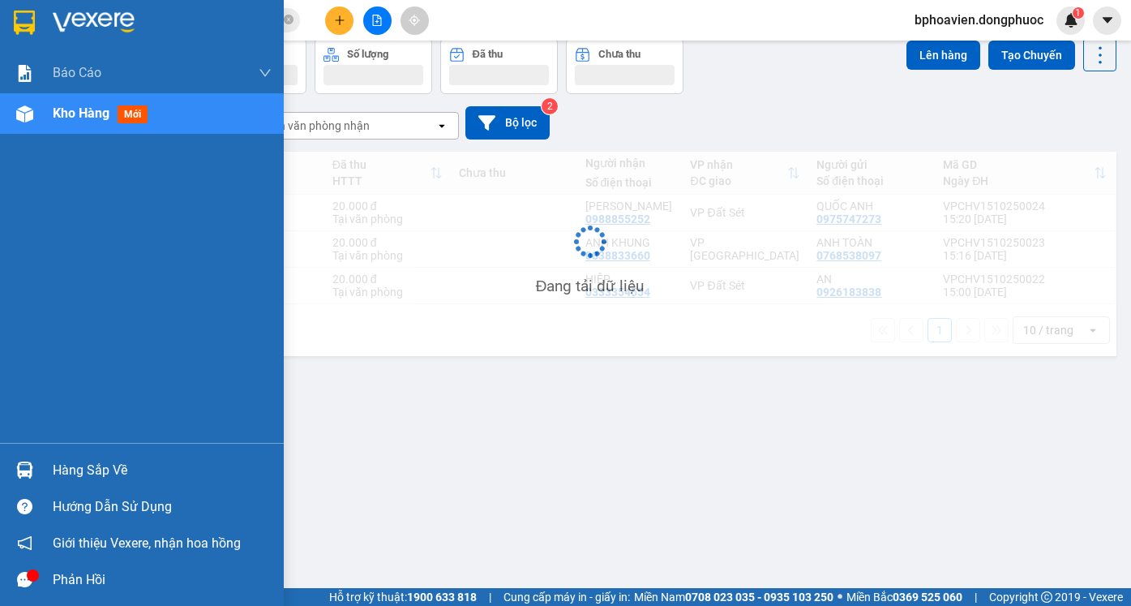
scroll to position [75, 0]
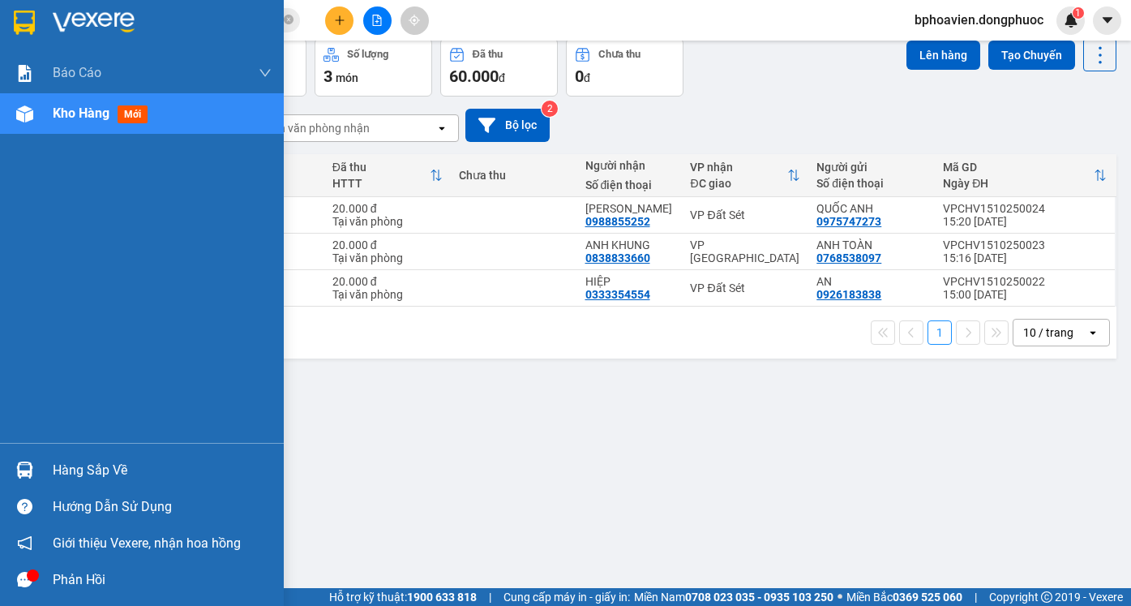
click at [92, 476] on div "Hàng sắp về" at bounding box center [162, 470] width 219 height 24
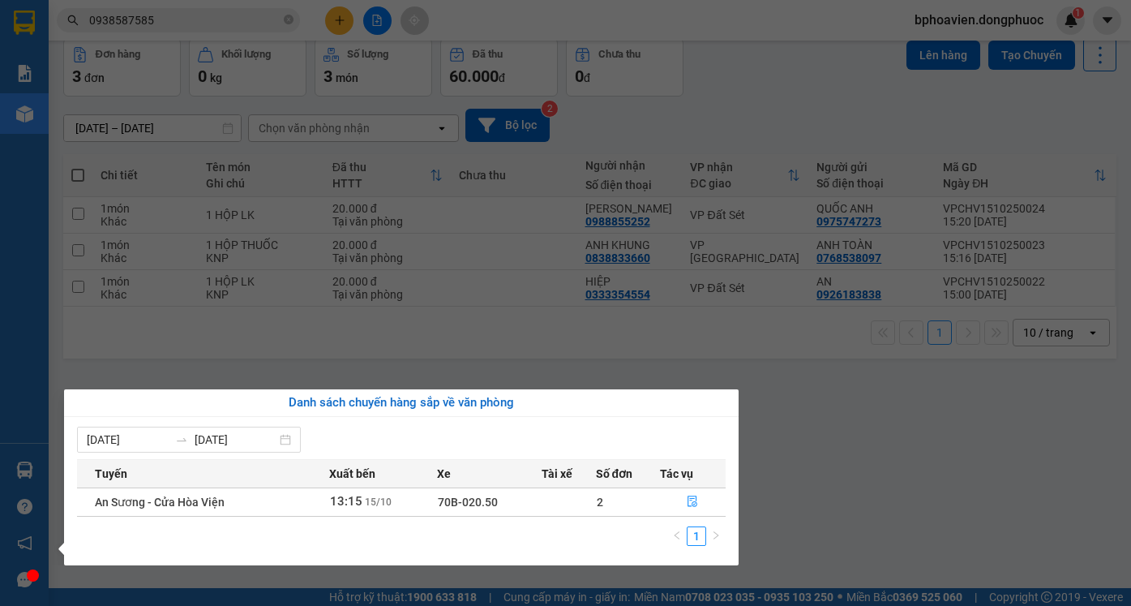
click at [460, 358] on section "Kết quả tìm kiếm ( 300 ) Bộ lọc Mã ĐH Trạng thái Món hàng Tổng cước Chưa cước N…" at bounding box center [565, 303] width 1131 height 606
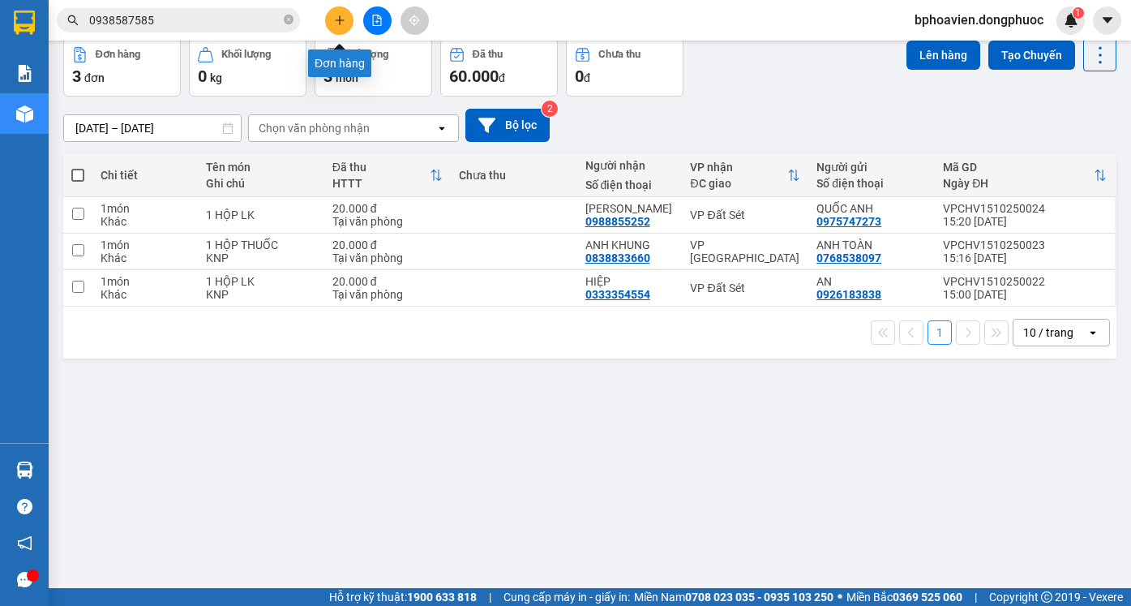
click at [344, 22] on icon "plus" at bounding box center [339, 20] width 11 height 11
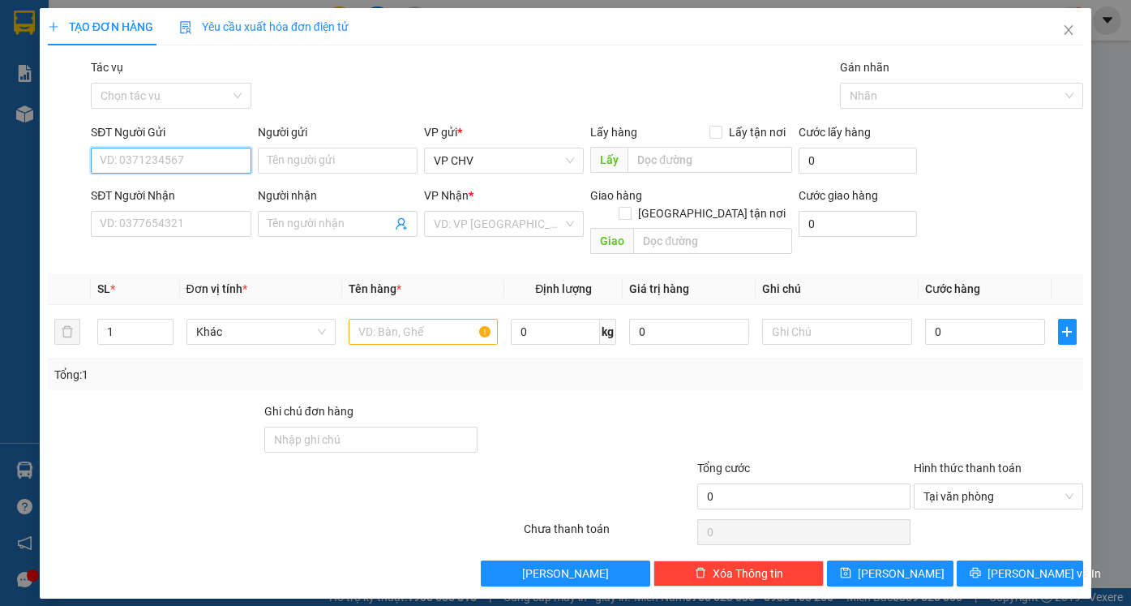
click at [153, 157] on input "SĐT Người Gửi" at bounding box center [171, 161] width 160 height 26
click at [188, 162] on input "SĐT Người Gửi" at bounding box center [171, 161] width 160 height 26
click at [205, 189] on div "0986955224 - LUÂN" at bounding box center [171, 193] width 140 height 18
type input "0986955224"
type input "LUÂN"
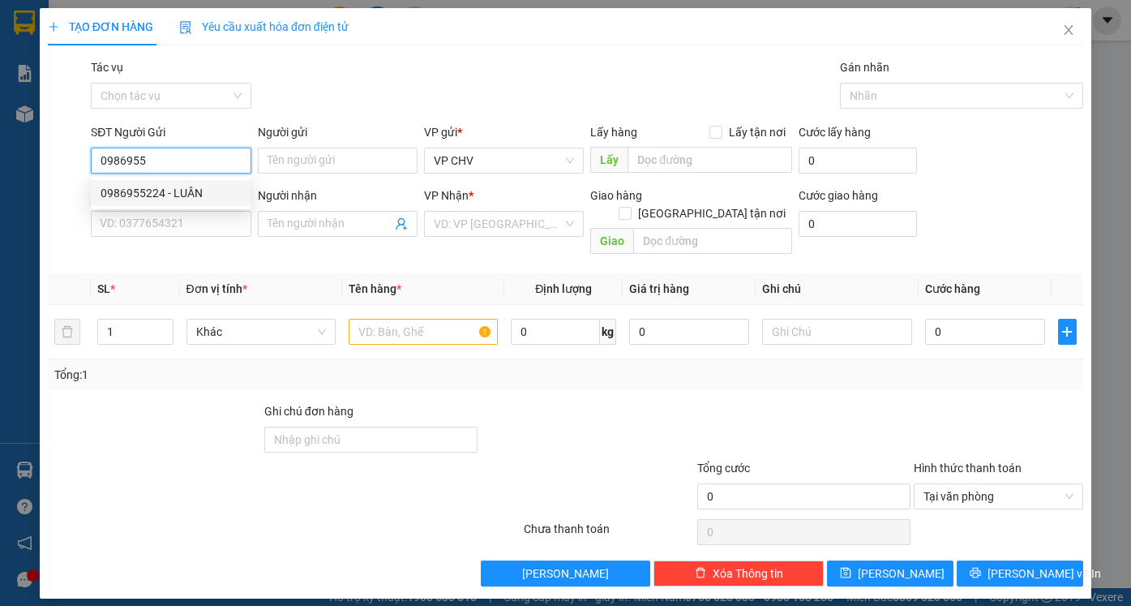
type input "0967831352"
type input "VŨ"
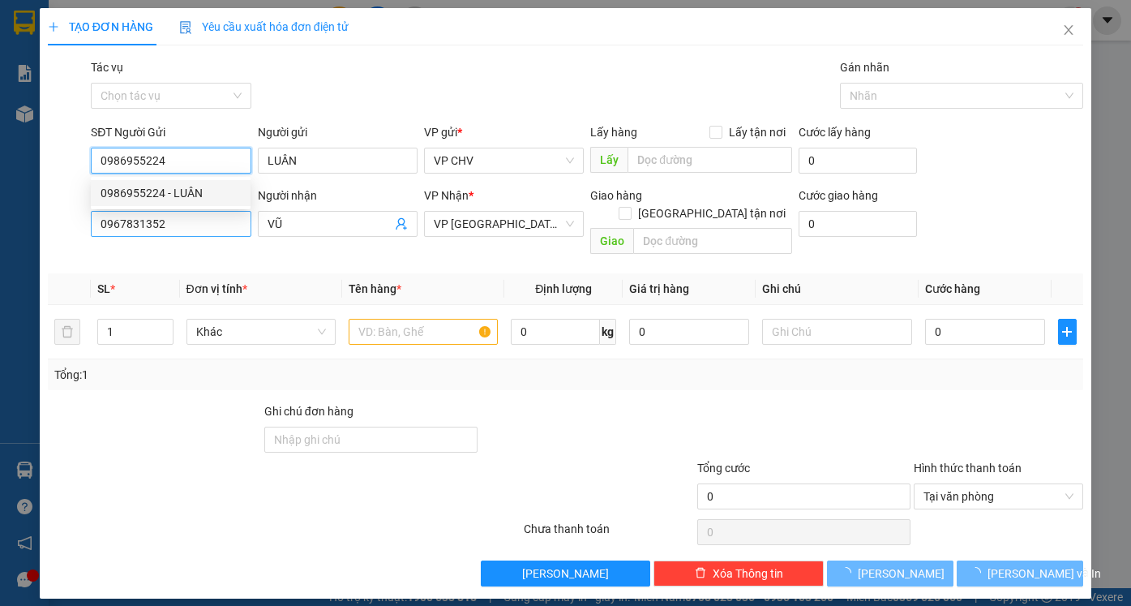
type input "20.000"
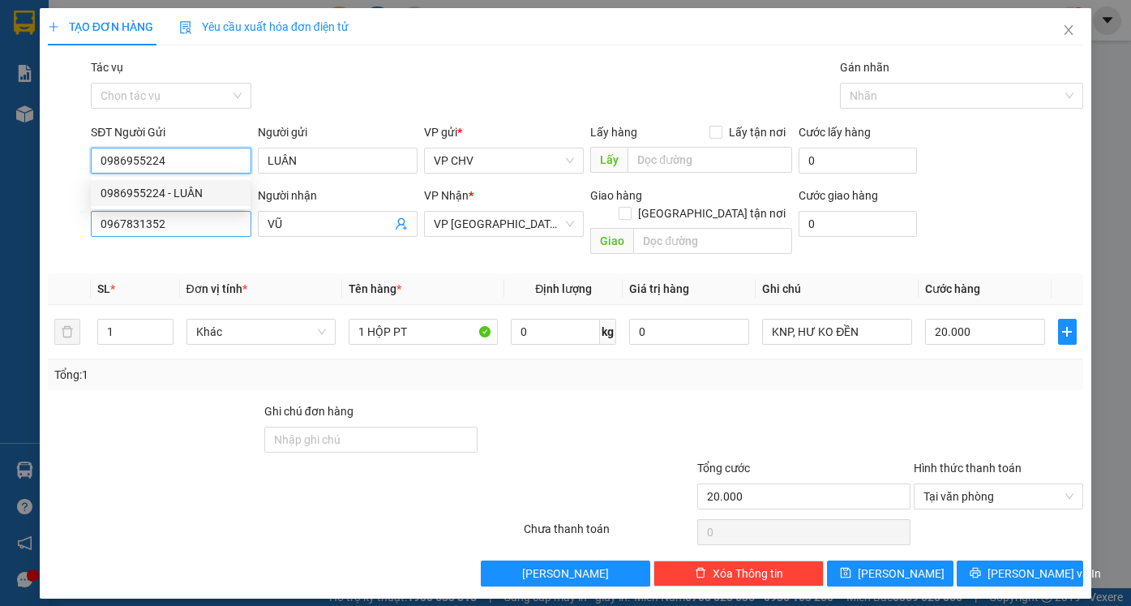
type input "0986955224"
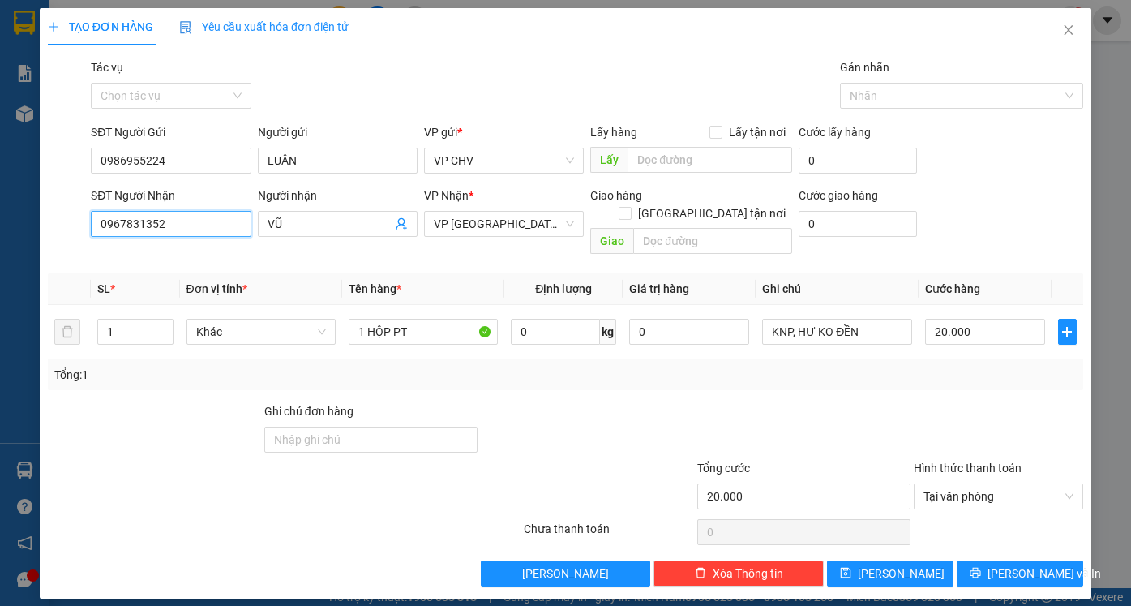
drag, startPoint x: 144, startPoint y: 230, endPoint x: 15, endPoint y: 233, distance: 129.0
click at [15, 233] on div "TẠO ĐƠN HÀNG Yêu cầu xuất hóa đơn điện tử Transit Pickup Surcharge Ids Transit …" at bounding box center [565, 303] width 1131 height 606
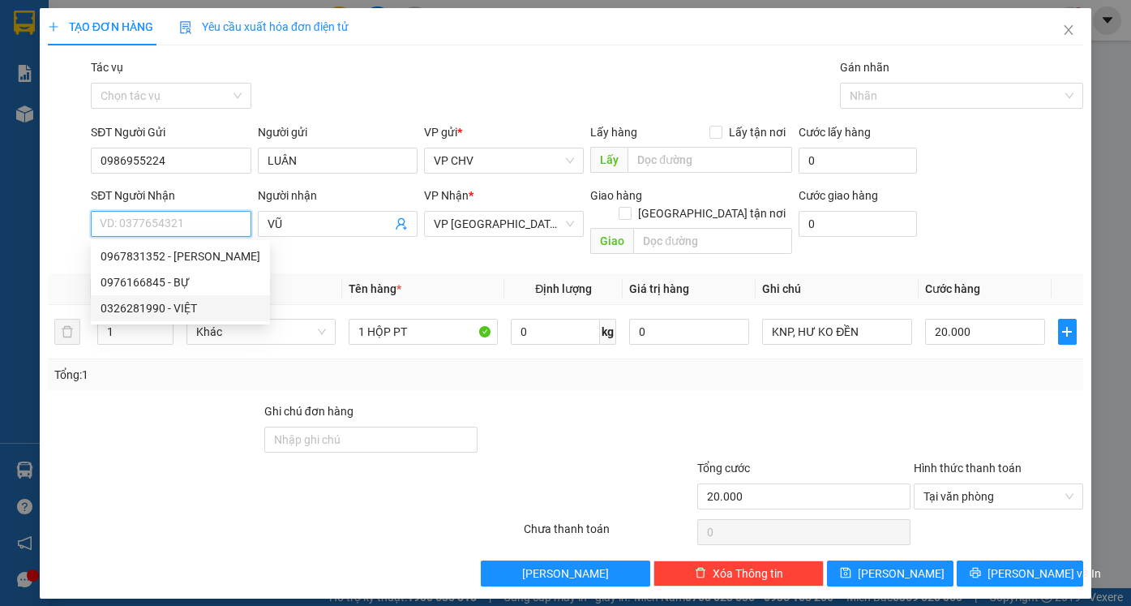
click at [151, 313] on div "0326281990 - VIỆT" at bounding box center [181, 308] width 160 height 18
type input "0326281990"
type input "VIỆT"
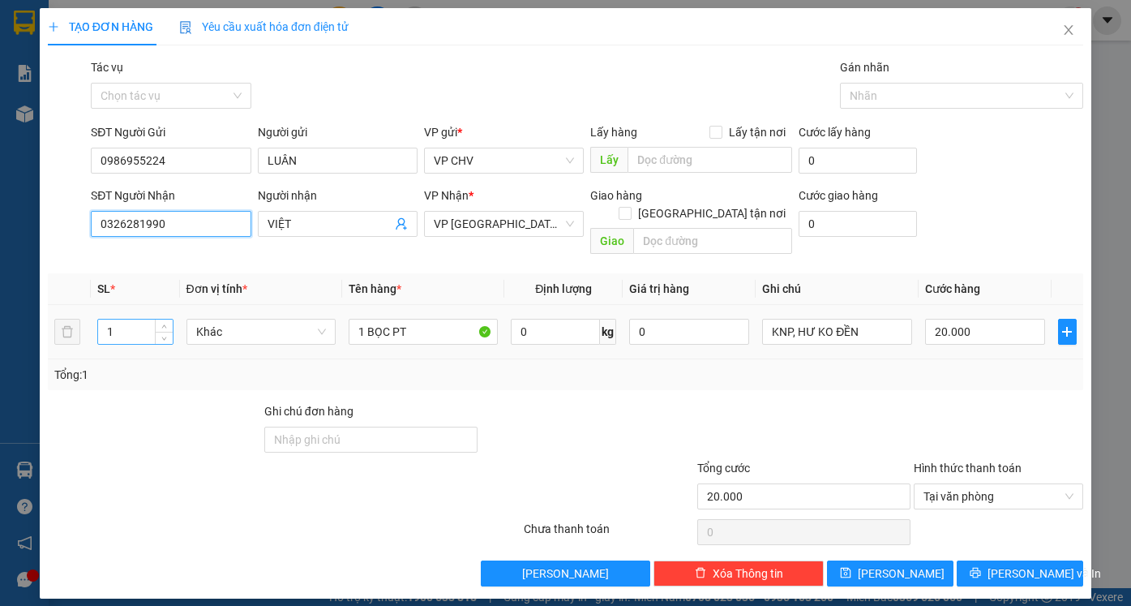
type input "0326281990"
drag, startPoint x: 138, startPoint y: 317, endPoint x: 80, endPoint y: 314, distance: 57.7
click at [80, 314] on tr "1 Khác 1 BỌC PT 0 kg 0 KNP, HƯ KO ĐỀN 20.000" at bounding box center [566, 332] width 1036 height 54
type input "2"
click at [461, 366] on div "Tổng: 2" at bounding box center [565, 375] width 1023 height 18
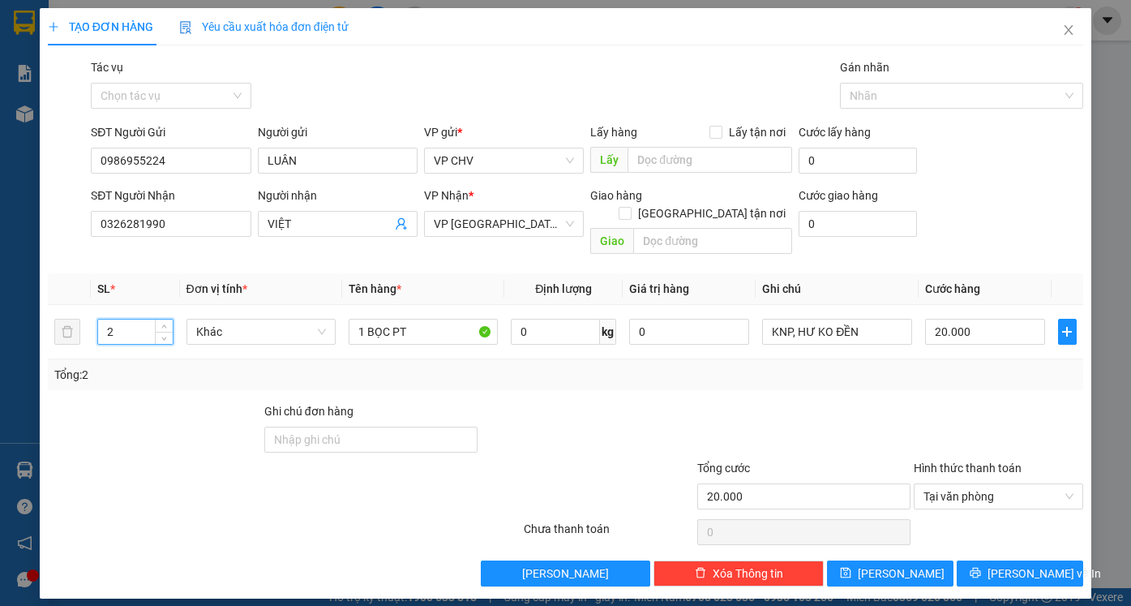
type input "0"
drag, startPoint x: 127, startPoint y: 309, endPoint x: 36, endPoint y: 306, distance: 91.7
click at [34, 307] on div "TẠO ĐƠN HÀNG Yêu cầu xuất hóa đơn điện tử Transit Pickup Surcharge Ids Transit …" at bounding box center [565, 303] width 1131 height 606
type input "3"
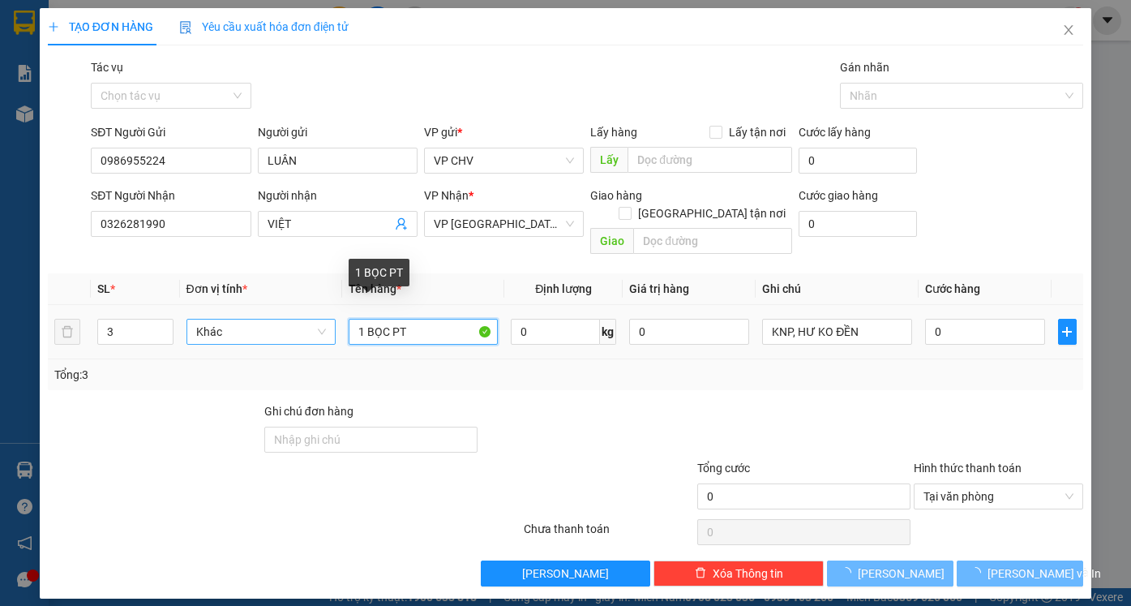
drag, startPoint x: 354, startPoint y: 319, endPoint x: 283, endPoint y: 307, distance: 71.5
click at [294, 311] on tr "3 Khác 1 BỌC PT 0 kg 0 KNP, HƯ KO ĐỀN 0" at bounding box center [566, 332] width 1036 height 54
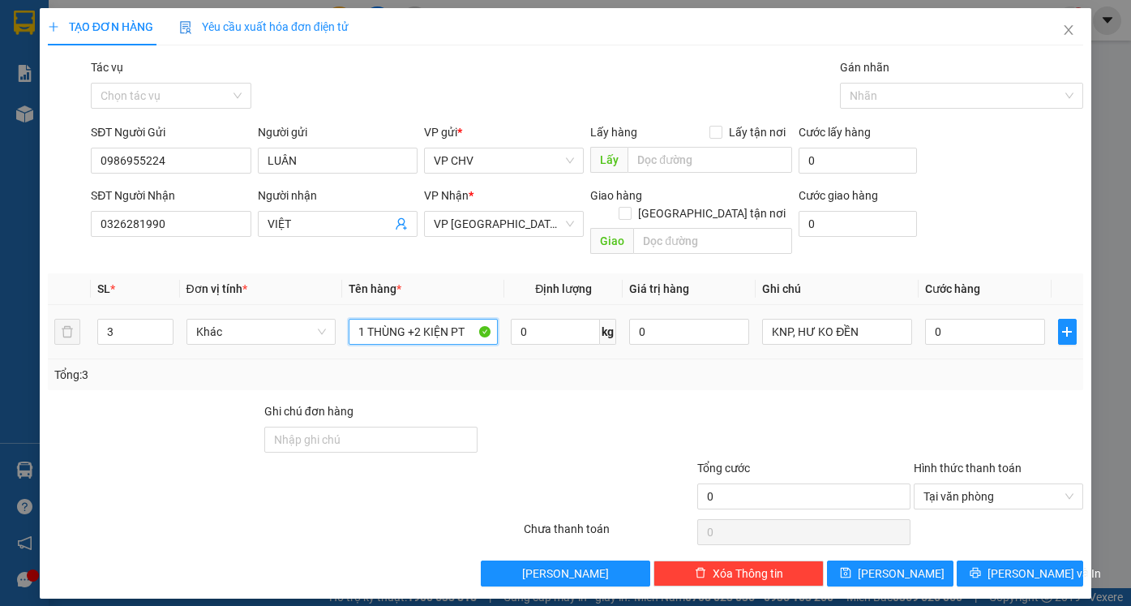
type input "1 THÙNG +2 KIỆN PT"
click at [985, 305] on td "0" at bounding box center [985, 332] width 133 height 54
click at [984, 305] on td "0" at bounding box center [985, 332] width 133 height 54
type input "4"
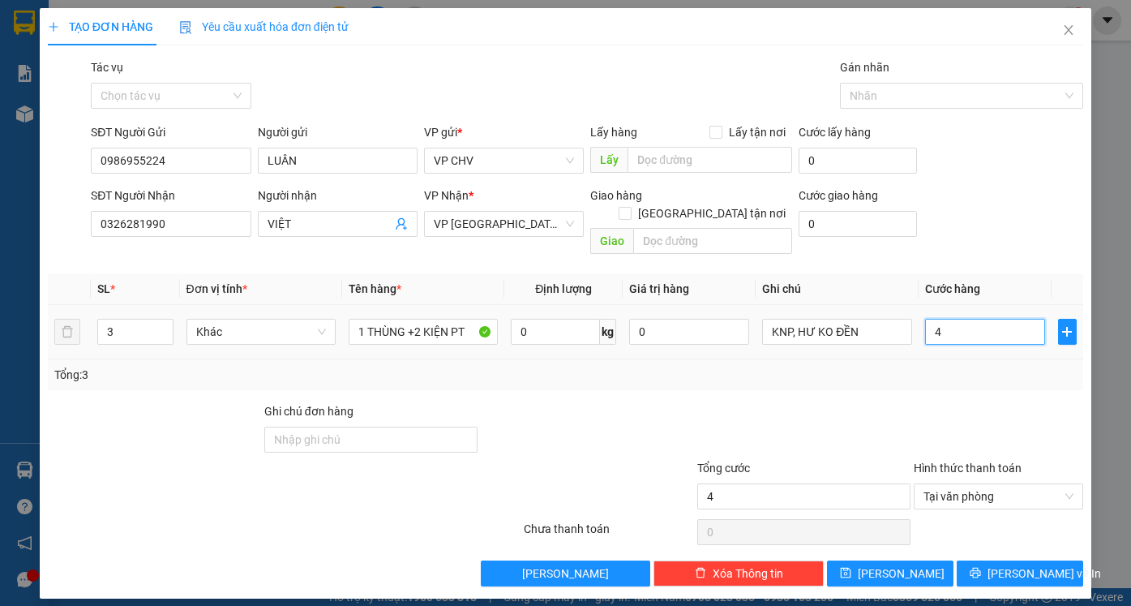
type input "40"
type input "40.000"
click at [944, 413] on div at bounding box center [999, 430] width 174 height 57
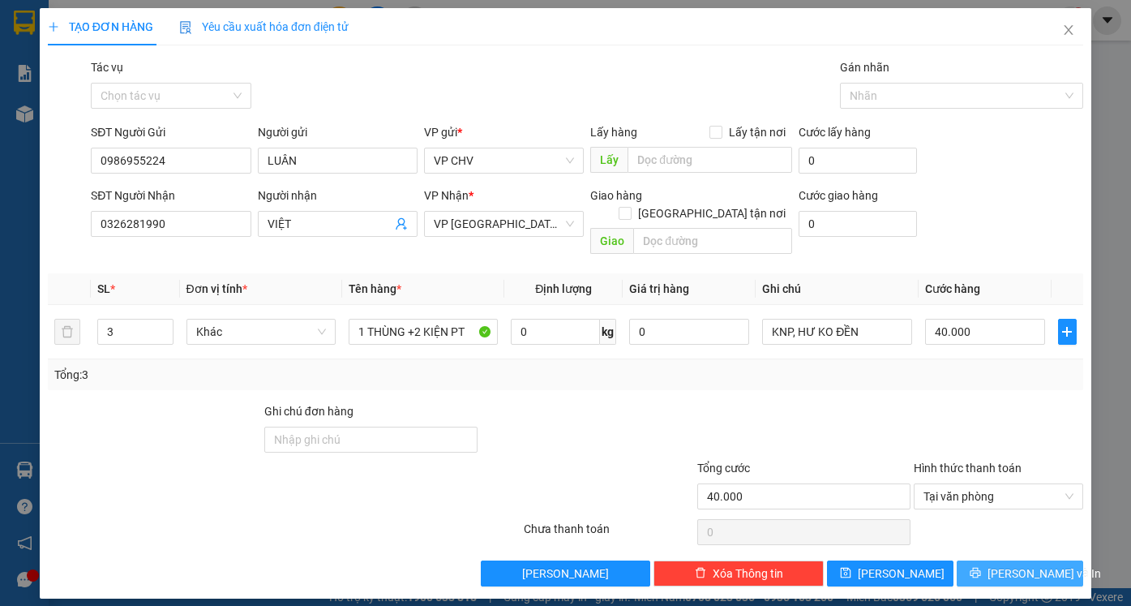
click at [1017, 564] on span "[PERSON_NAME] và In" at bounding box center [1045, 573] width 114 height 18
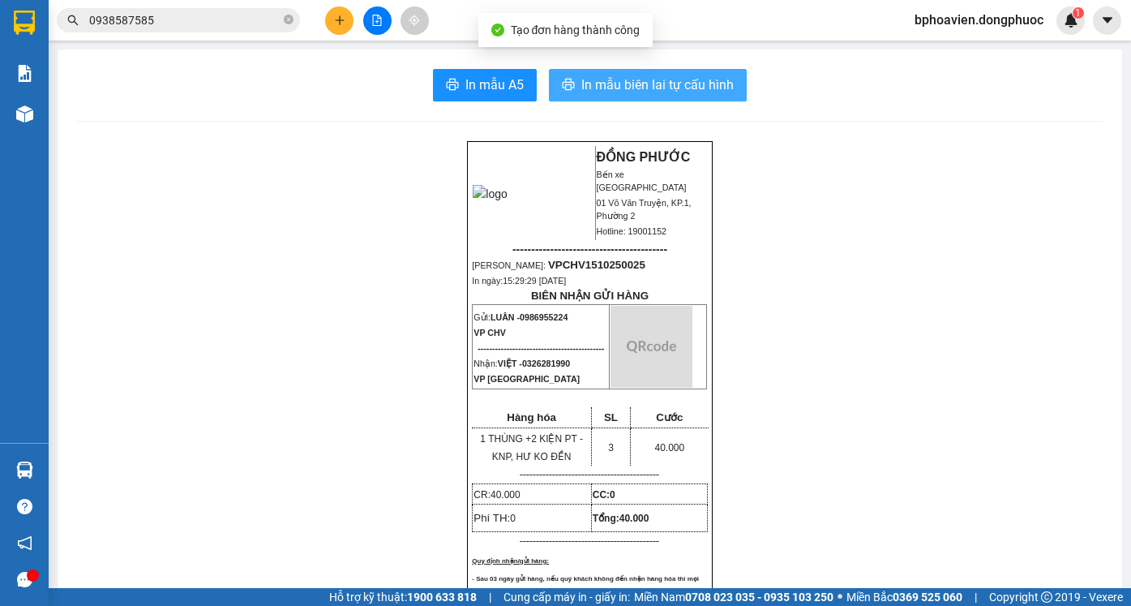
click at [588, 90] on span "In mẫu biên lai tự cấu hình" at bounding box center [657, 85] width 152 height 20
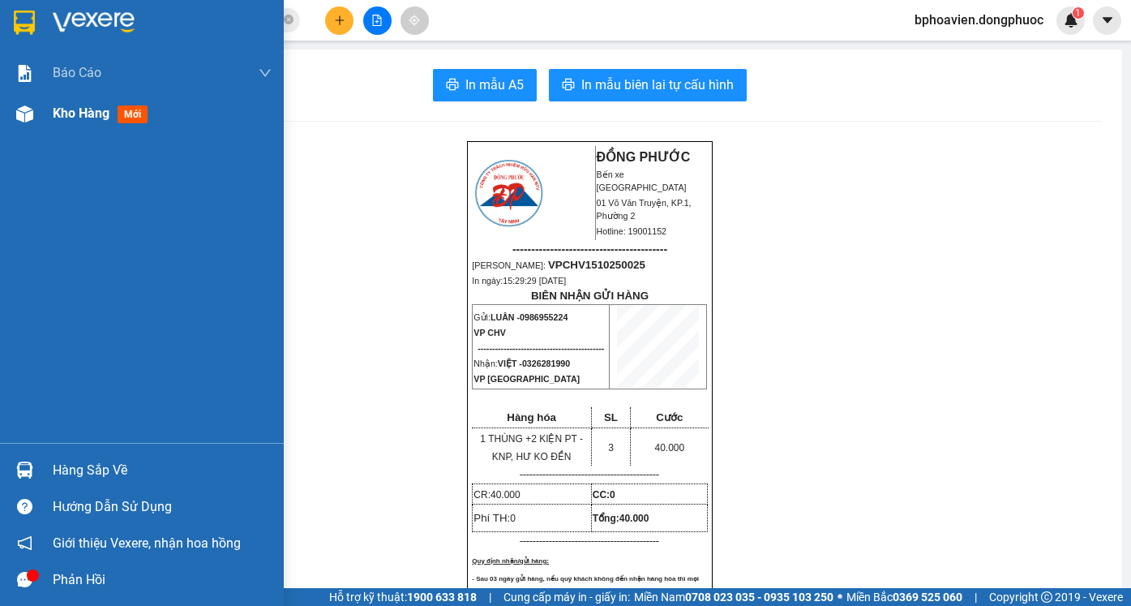
click at [64, 108] on span "Kho hàng" at bounding box center [81, 112] width 57 height 15
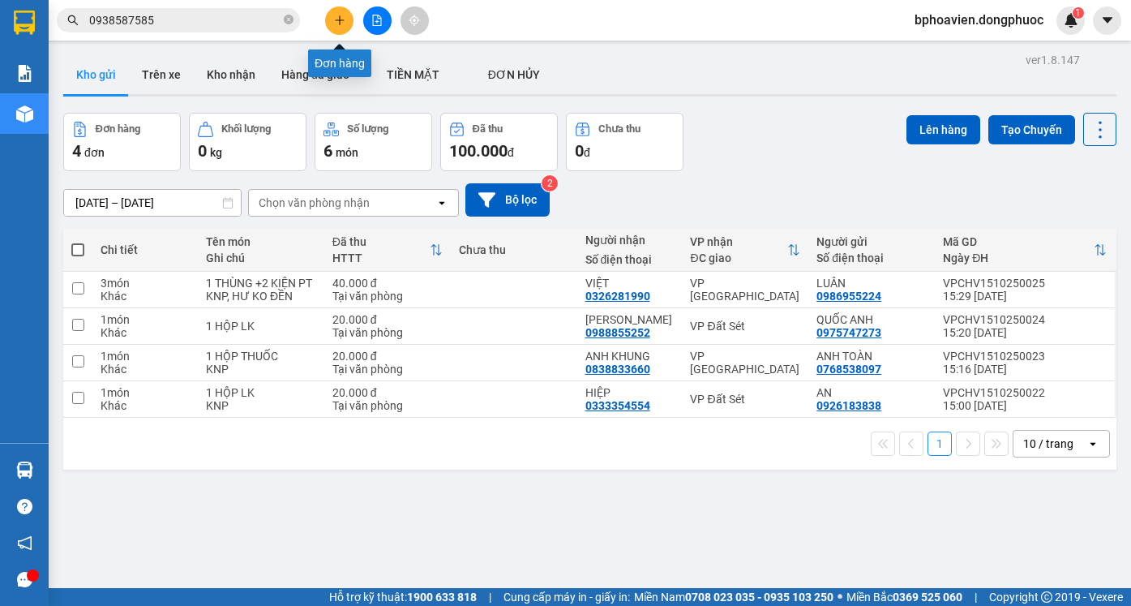
click at [342, 22] on icon "plus" at bounding box center [339, 20] width 11 height 11
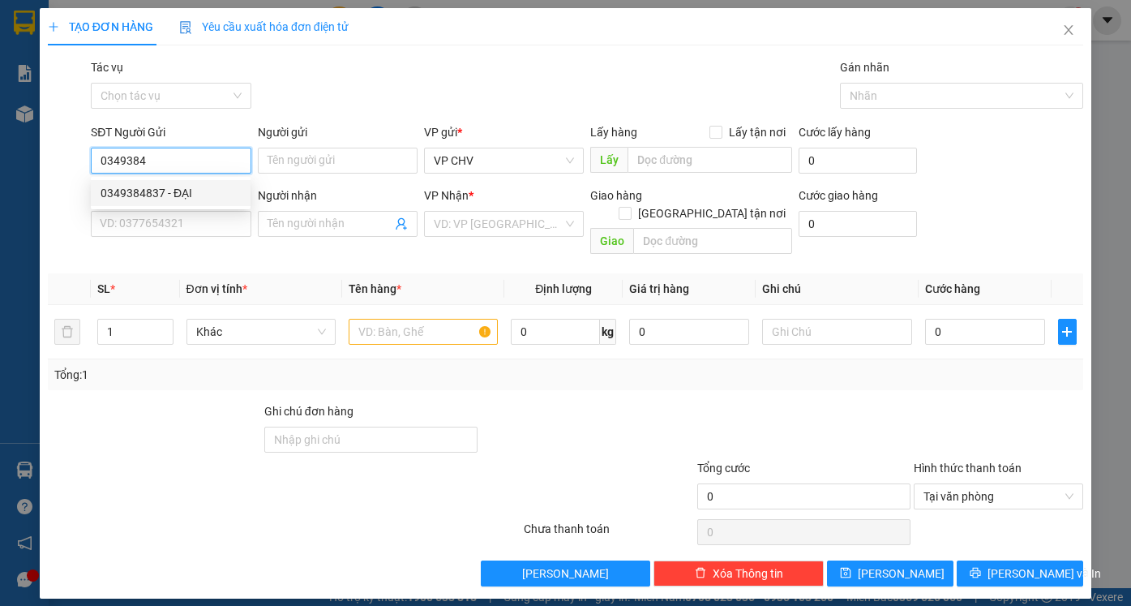
click at [145, 190] on div "0349384837 - ĐẠI" at bounding box center [171, 193] width 140 height 18
type input "0349384837"
type input "ĐẠI"
type input "0938903855"
type input "ĐẠT"
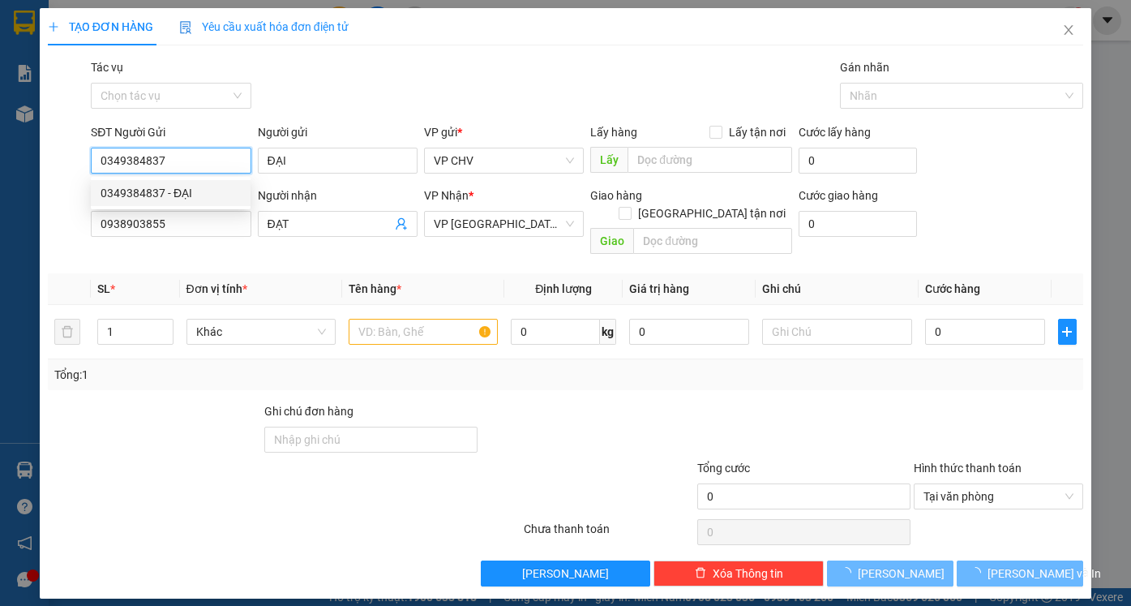
type input "20.000"
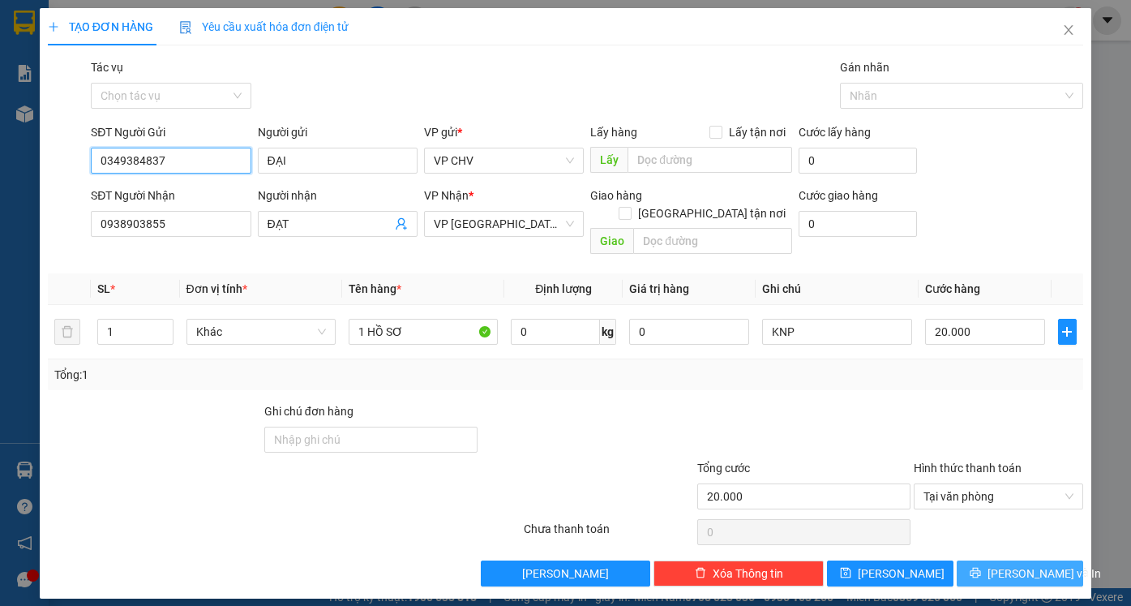
type input "0349384837"
click at [1000, 560] on button "[PERSON_NAME] và In" at bounding box center [1020, 573] width 127 height 26
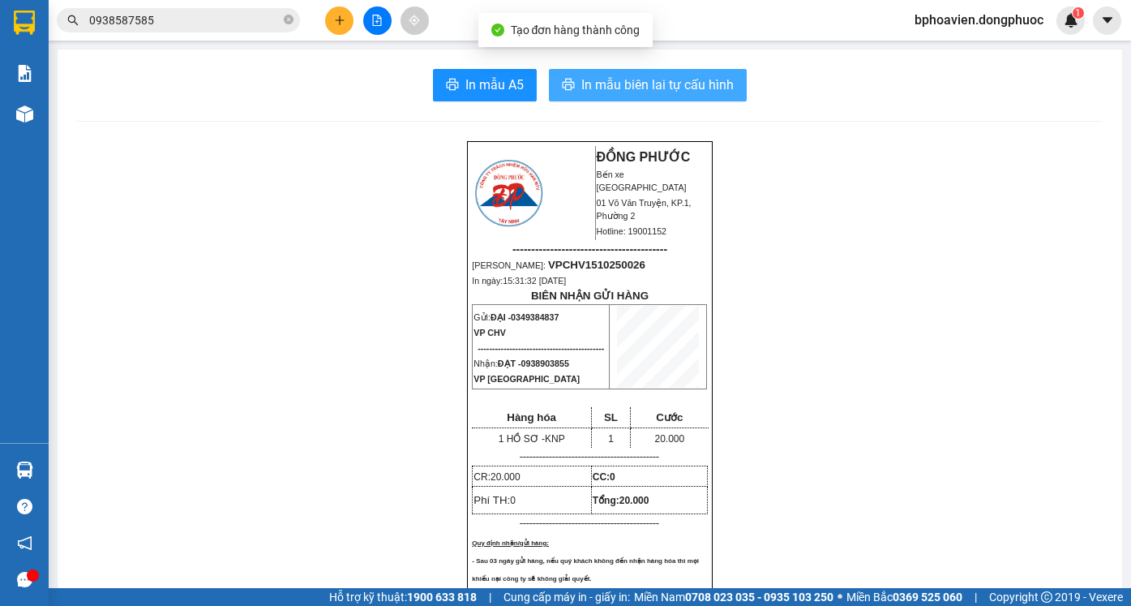
drag, startPoint x: 655, startPoint y: 76, endPoint x: 747, endPoint y: 250, distance: 196.3
click at [655, 77] on span "In mẫu biên lai tự cấu hình" at bounding box center [657, 85] width 152 height 20
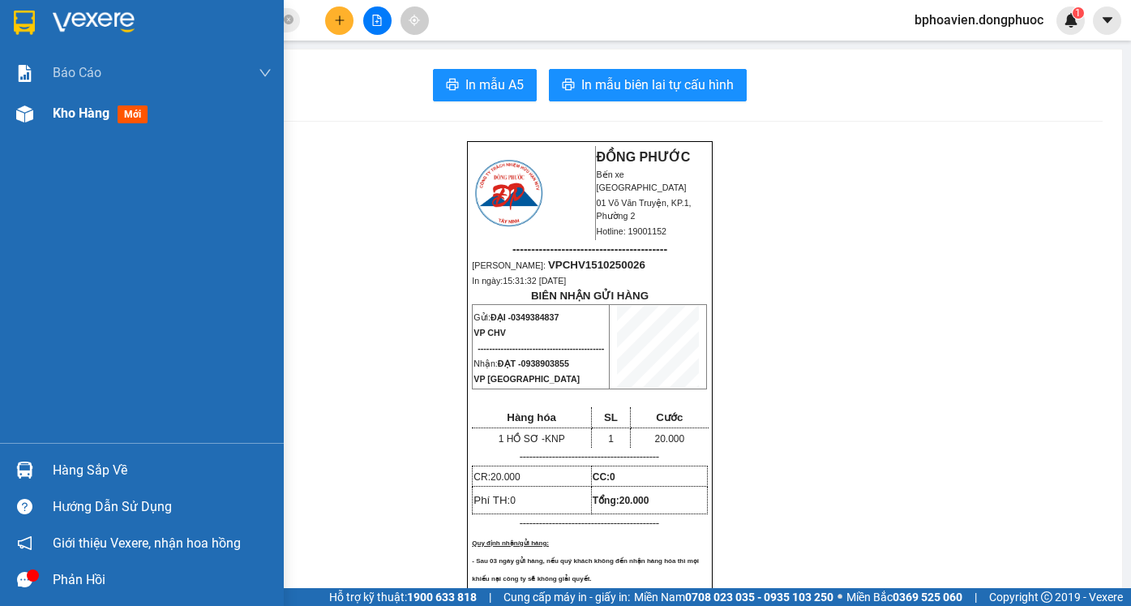
click at [63, 114] on span "Kho hàng" at bounding box center [81, 112] width 57 height 15
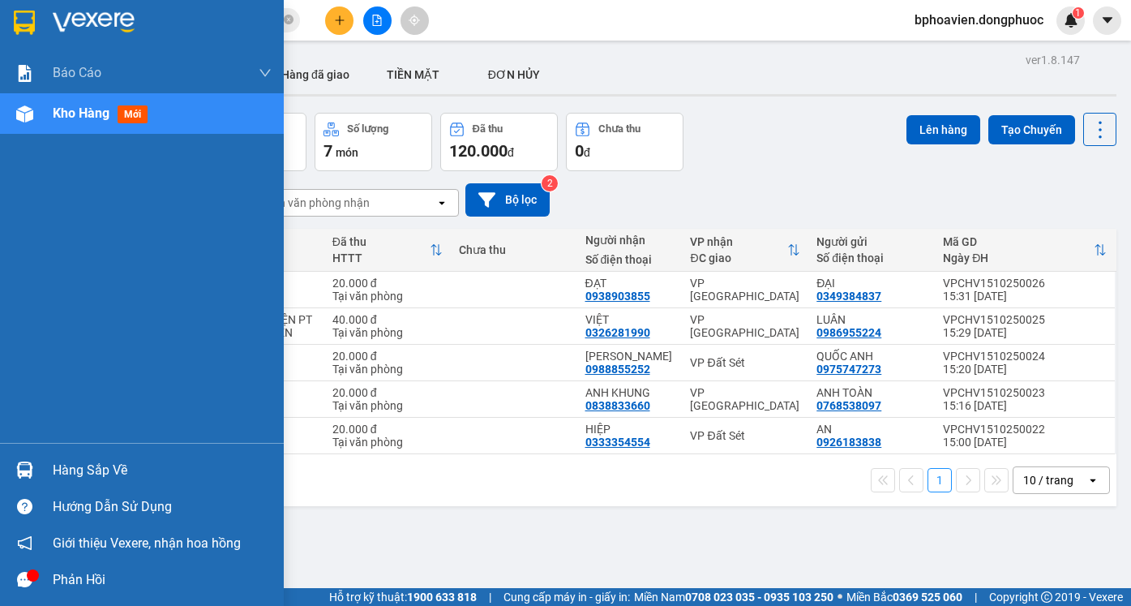
click at [95, 474] on div "Hàng sắp về" at bounding box center [162, 470] width 219 height 24
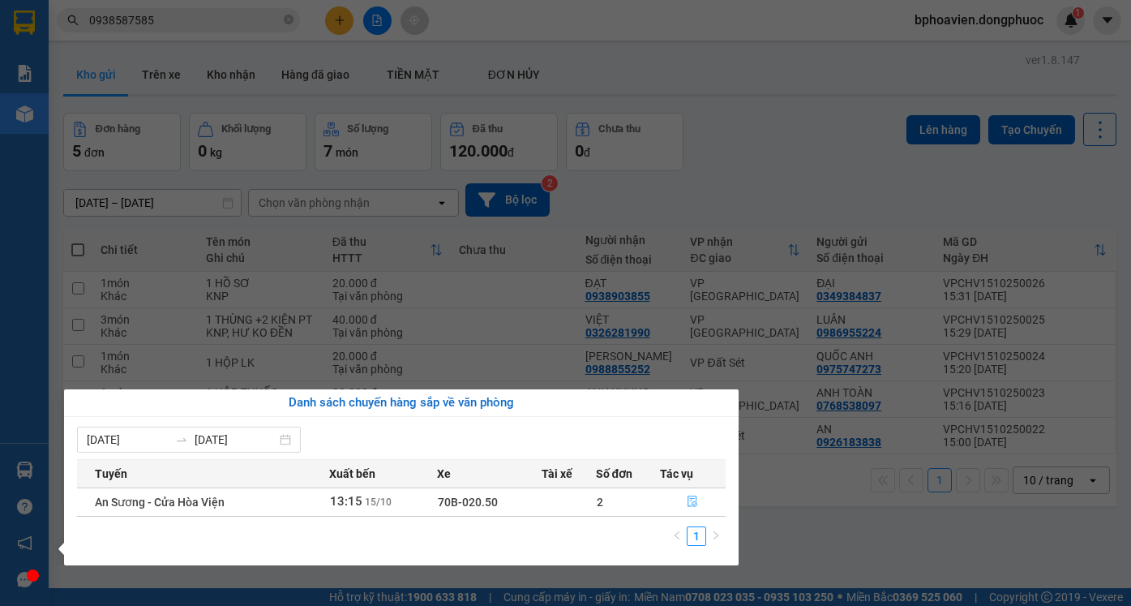
click at [698, 500] on icon "file-done" at bounding box center [692, 501] width 11 height 11
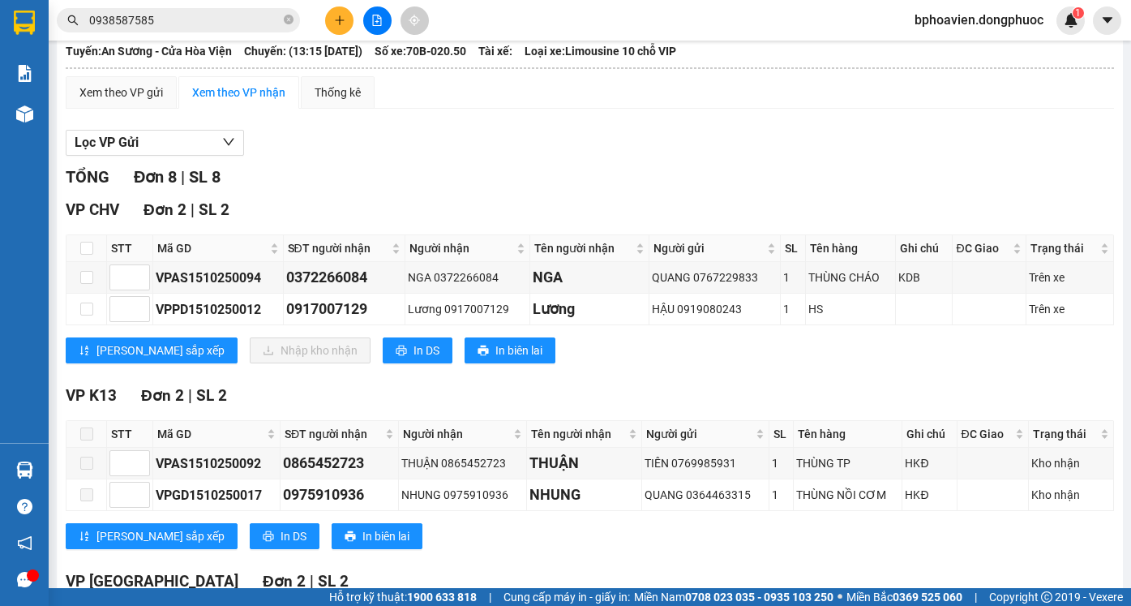
scroll to position [81, 0]
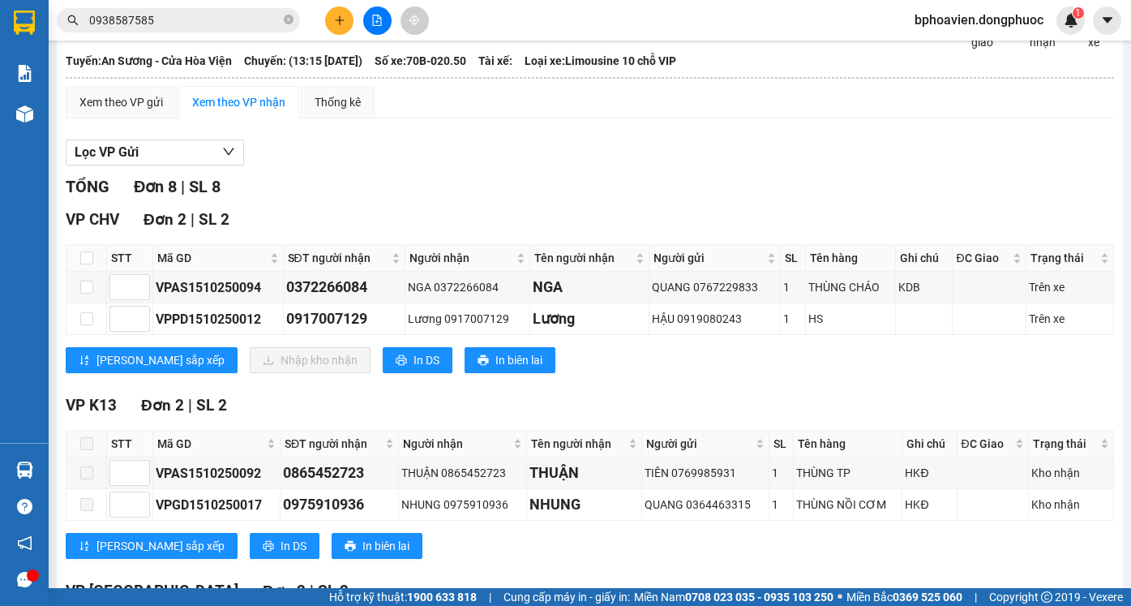
click at [94, 271] on th at bounding box center [87, 258] width 41 height 27
click at [86, 264] on input "checkbox" at bounding box center [86, 257] width 13 height 13
checkbox input "true"
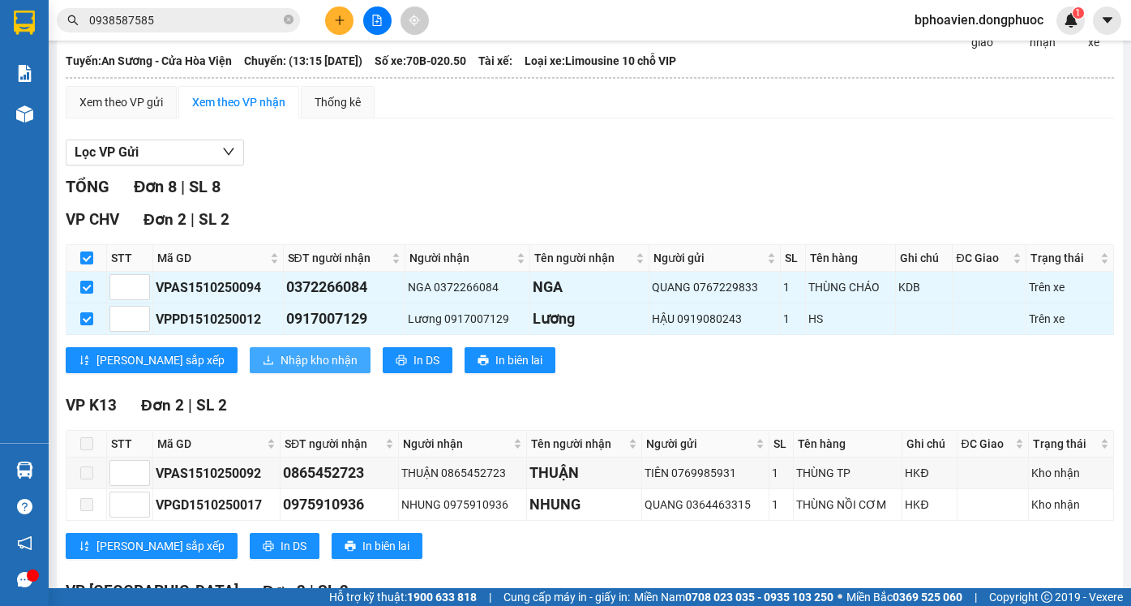
click at [281, 369] on span "Nhập kho nhận" at bounding box center [319, 360] width 77 height 18
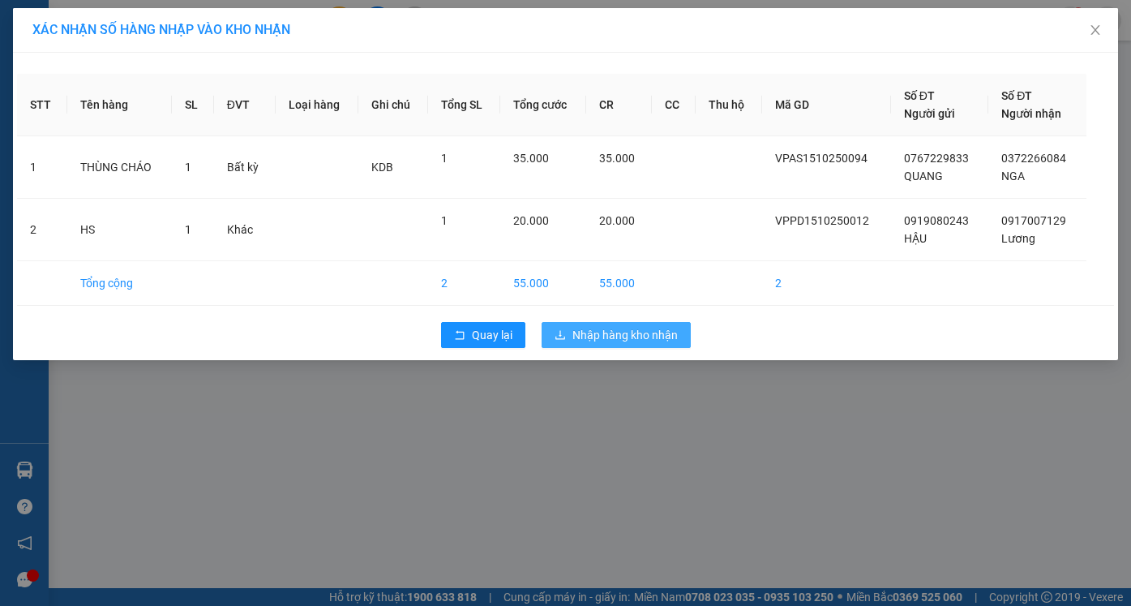
click at [635, 337] on span "Nhập hàng kho nhận" at bounding box center [625, 335] width 105 height 18
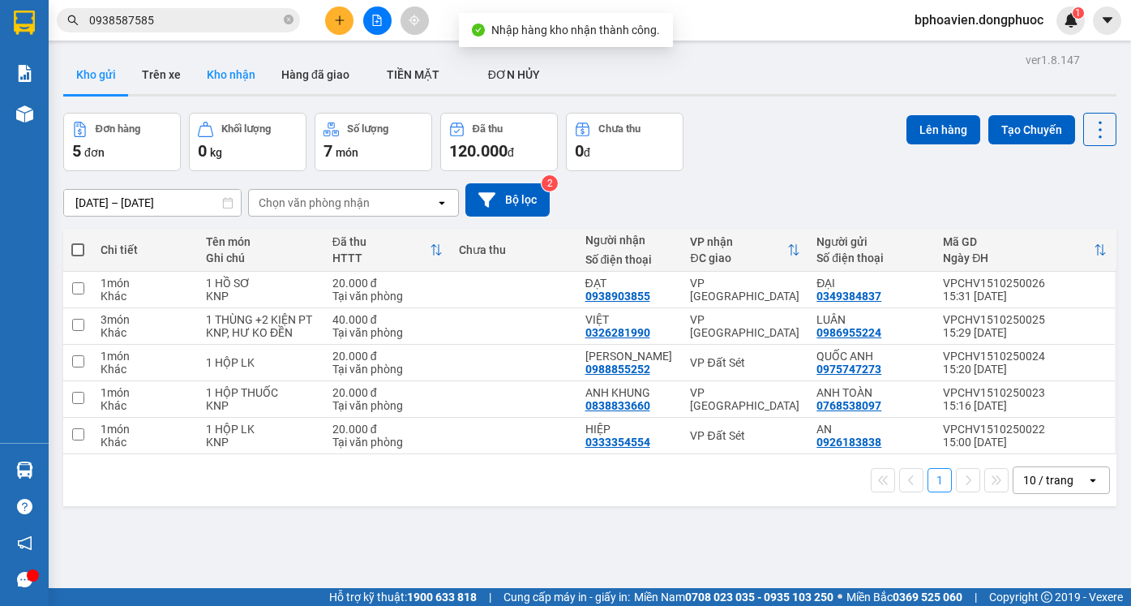
click at [235, 75] on button "Kho nhận" at bounding box center [231, 74] width 75 height 39
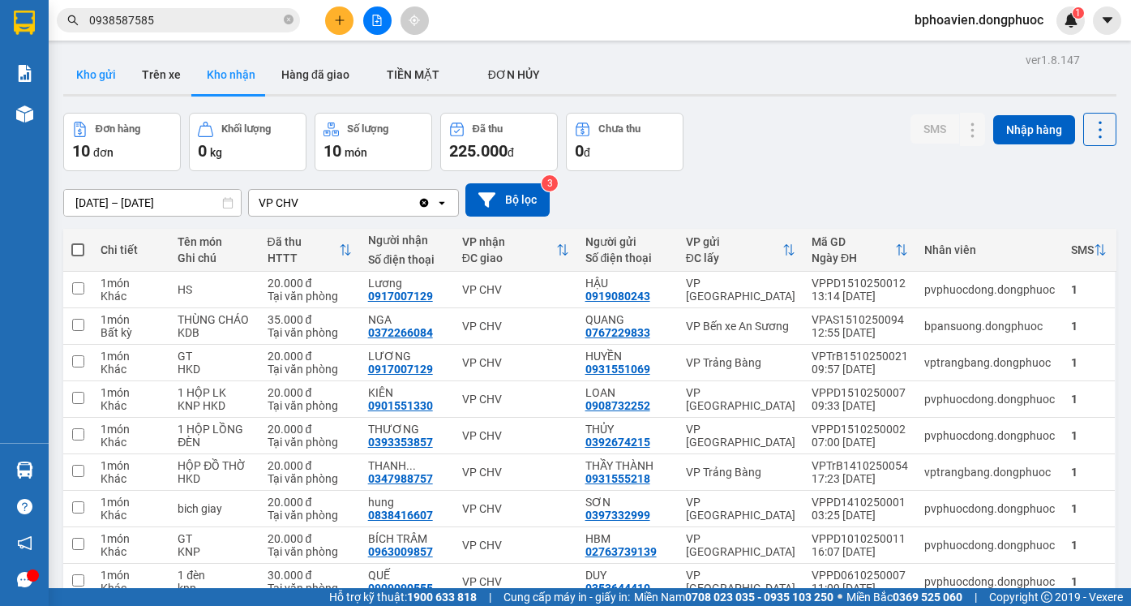
click at [112, 79] on button "Kho gửi" at bounding box center [96, 74] width 66 height 39
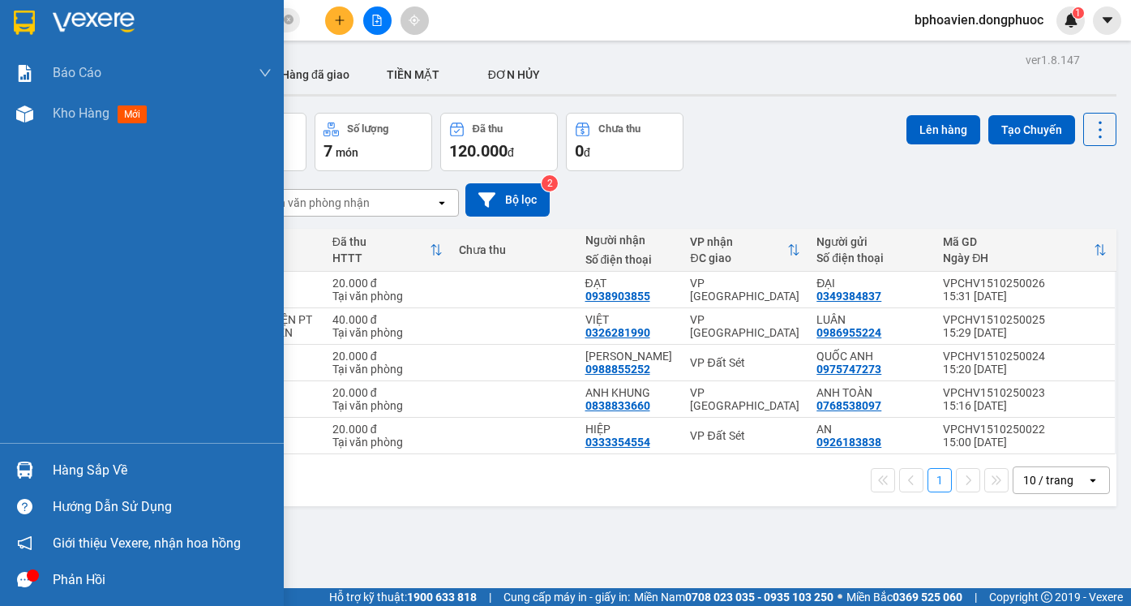
click at [53, 474] on div "Hàng sắp về" at bounding box center [162, 470] width 219 height 24
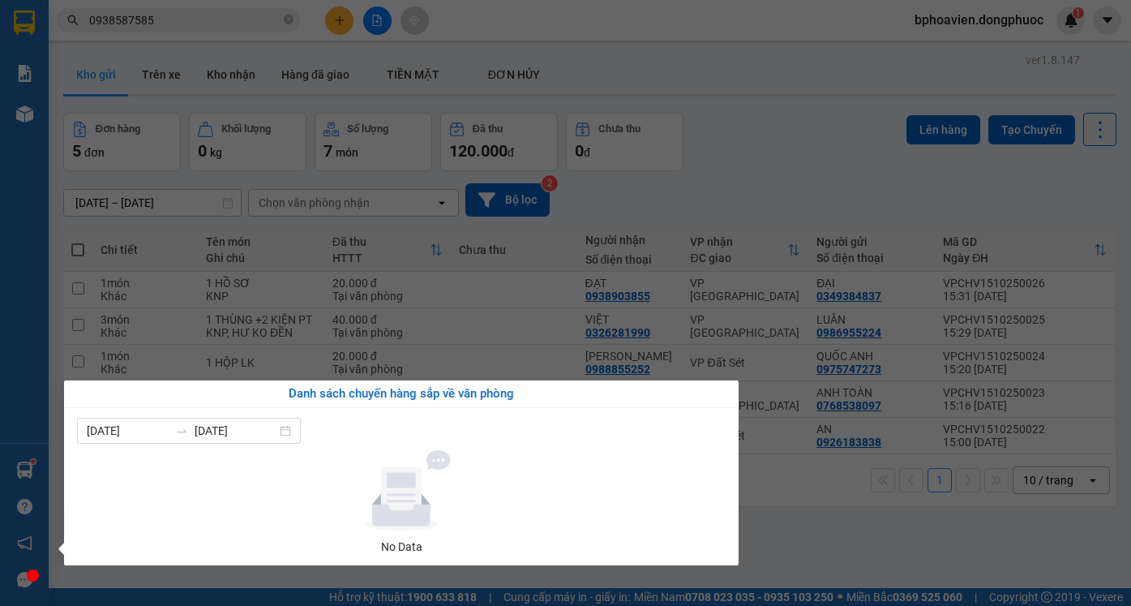
click at [740, 130] on section "Kết quả tìm kiếm ( 300 ) Bộ lọc Mã ĐH Trạng thái Món hàng Tổng cước Chưa cước N…" at bounding box center [565, 303] width 1131 height 606
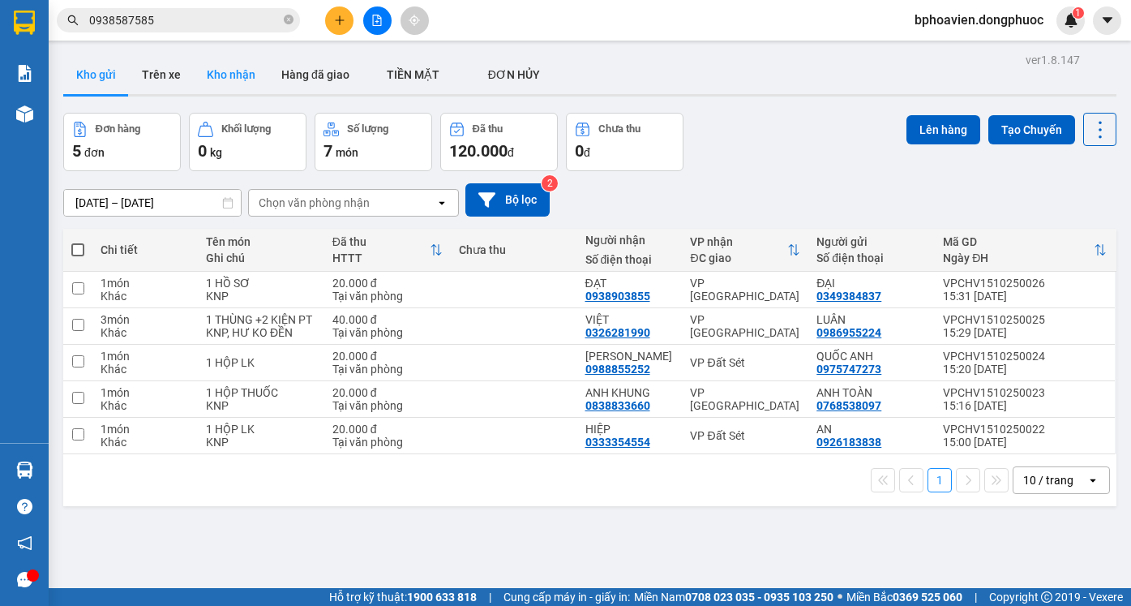
click at [232, 86] on button "Kho nhận" at bounding box center [231, 74] width 75 height 39
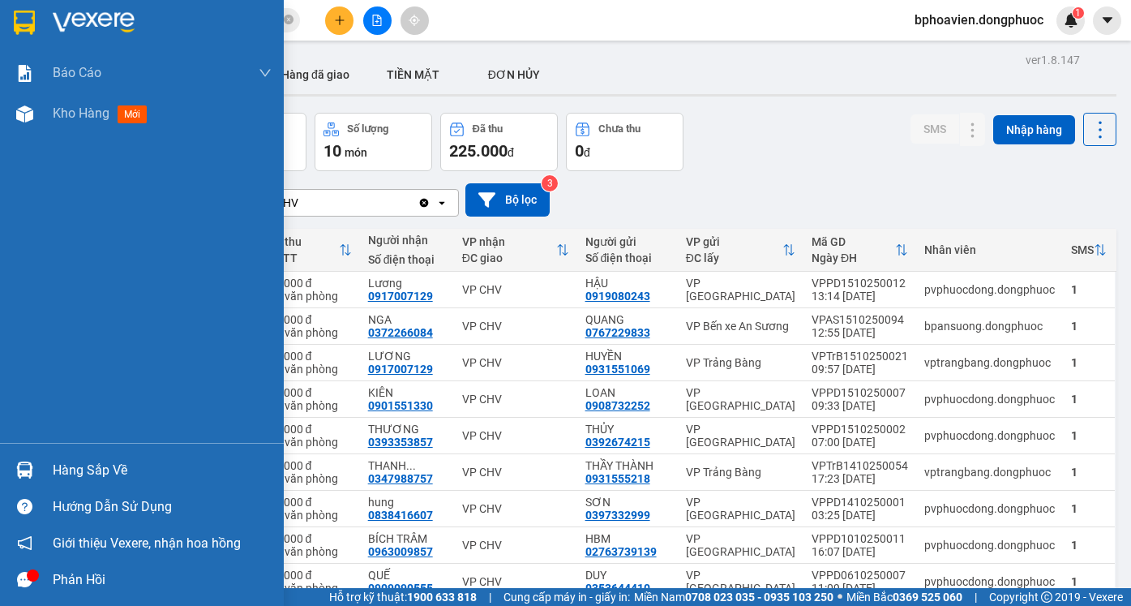
click at [93, 483] on div "Hàng sắp về" at bounding box center [142, 470] width 284 height 36
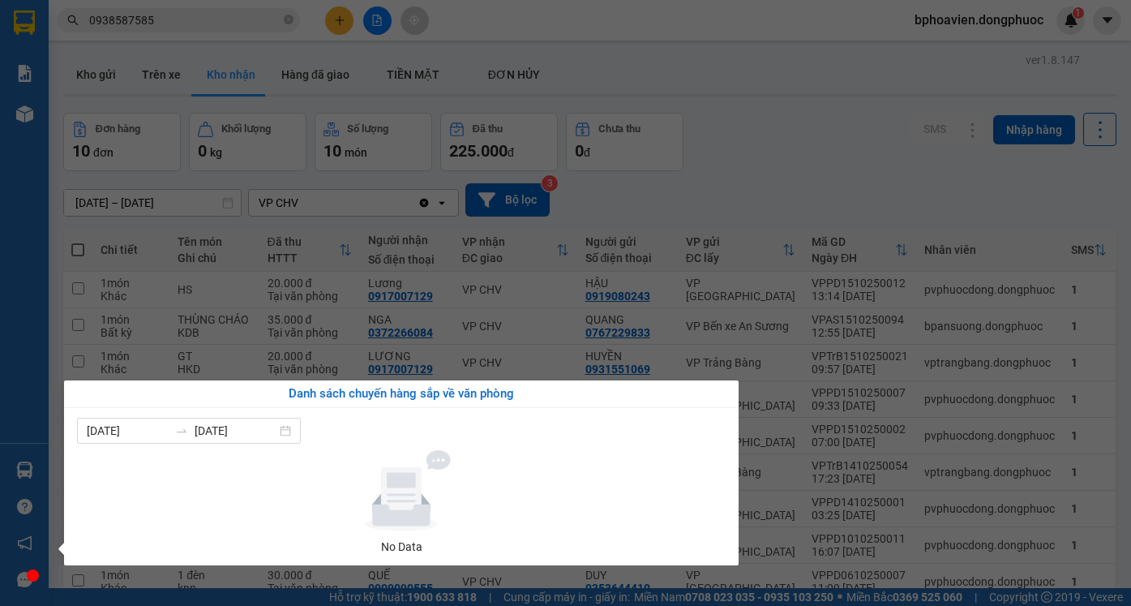
click at [786, 195] on section "Kết quả tìm kiếm ( 300 ) Bộ lọc Mã ĐH Trạng thái Món hàng Tổng cước Chưa cước N…" at bounding box center [565, 303] width 1131 height 606
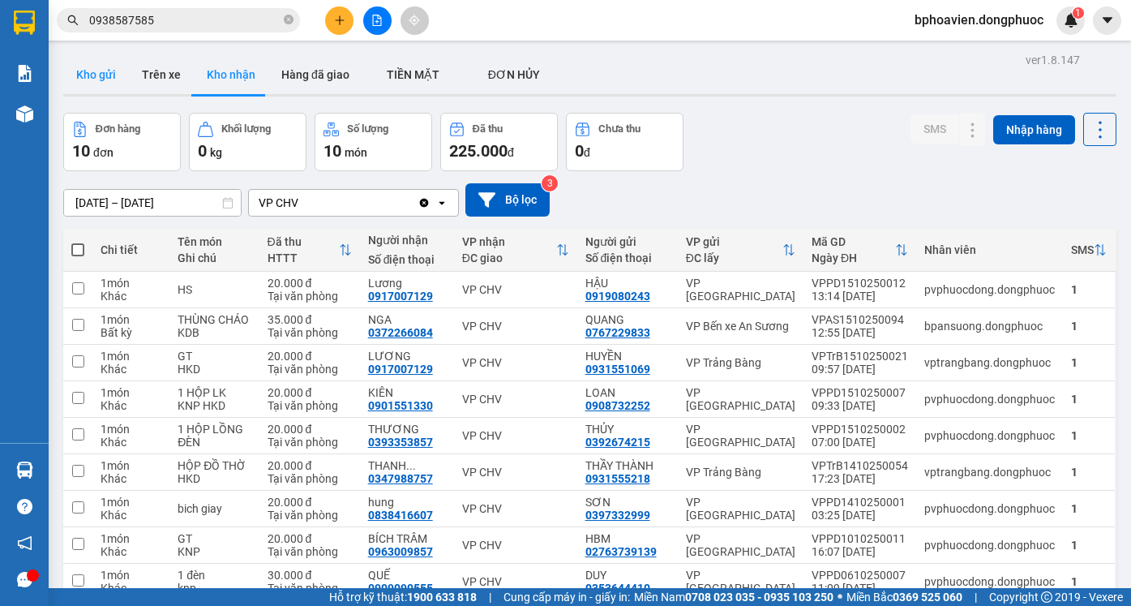
click at [93, 72] on button "Kho gửi" at bounding box center [96, 74] width 66 height 39
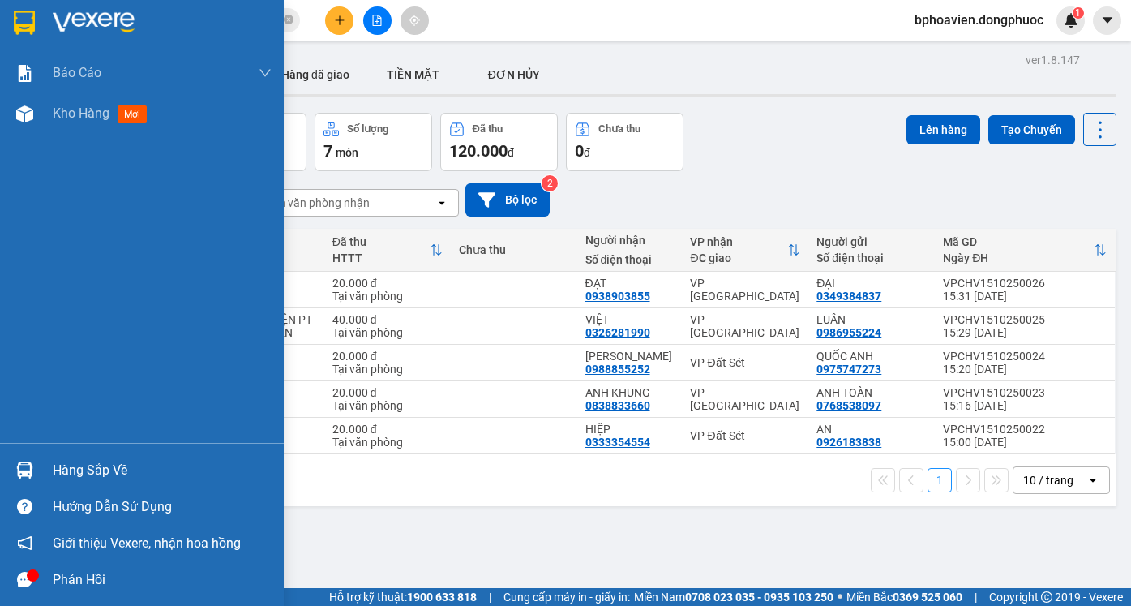
click at [77, 473] on div "Hàng sắp về" at bounding box center [162, 470] width 219 height 24
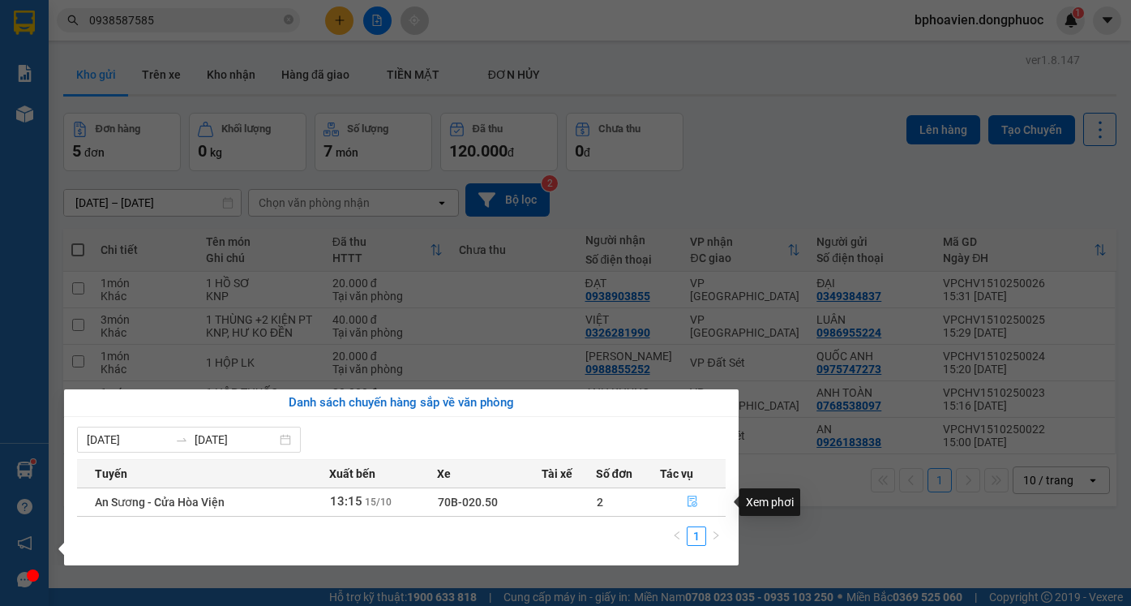
click at [686, 503] on button "button" at bounding box center [693, 502] width 65 height 26
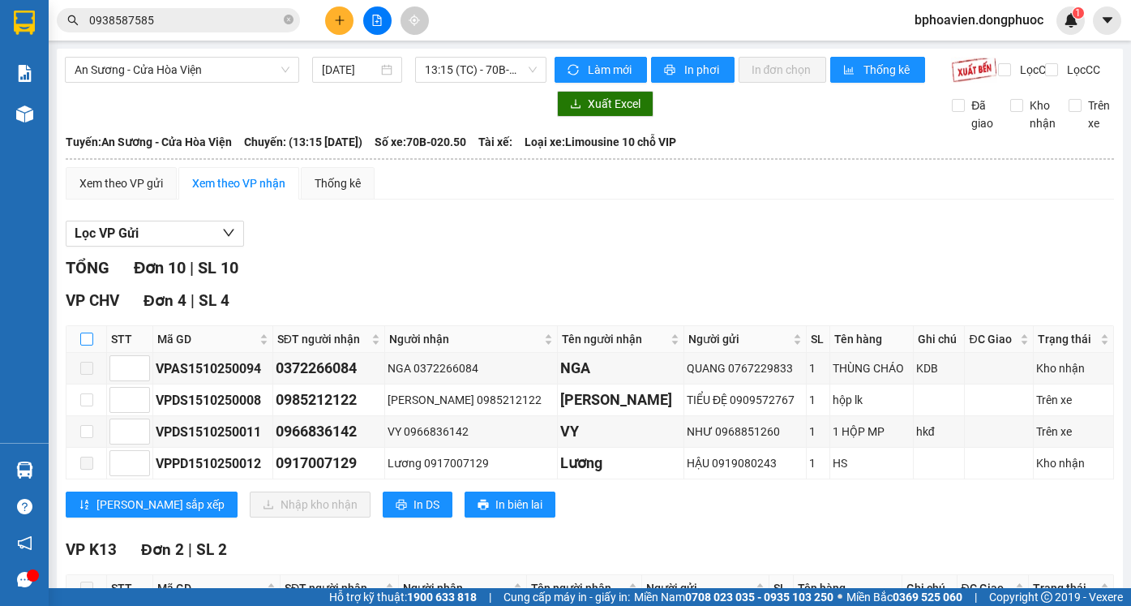
click at [86, 345] on input "checkbox" at bounding box center [86, 339] width 13 height 13
checkbox input "true"
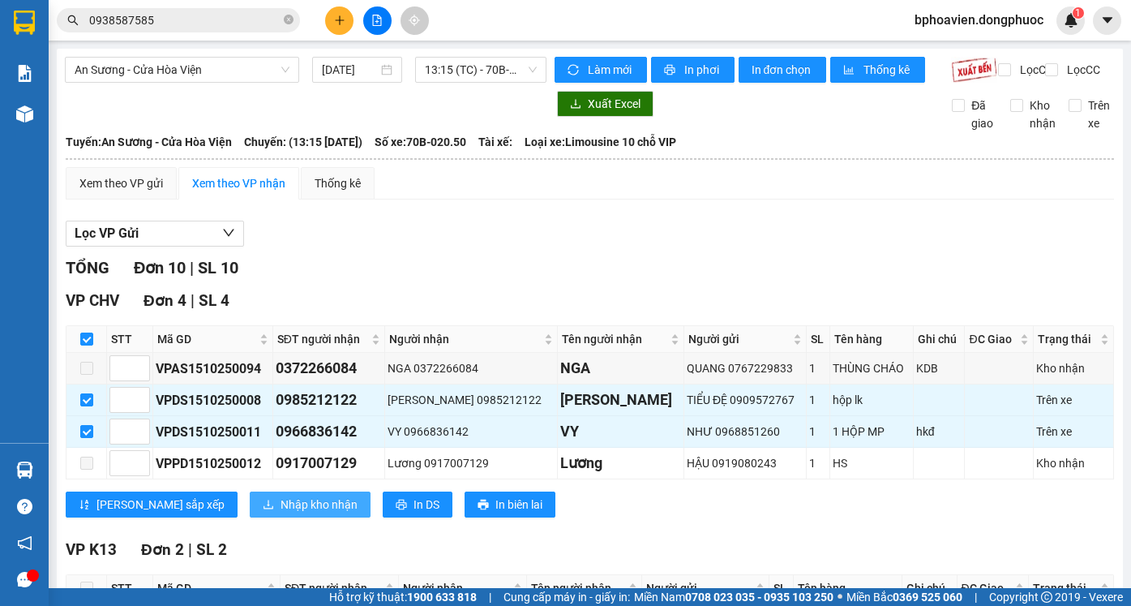
click at [281, 513] on span "Nhập kho nhận" at bounding box center [319, 505] width 77 height 18
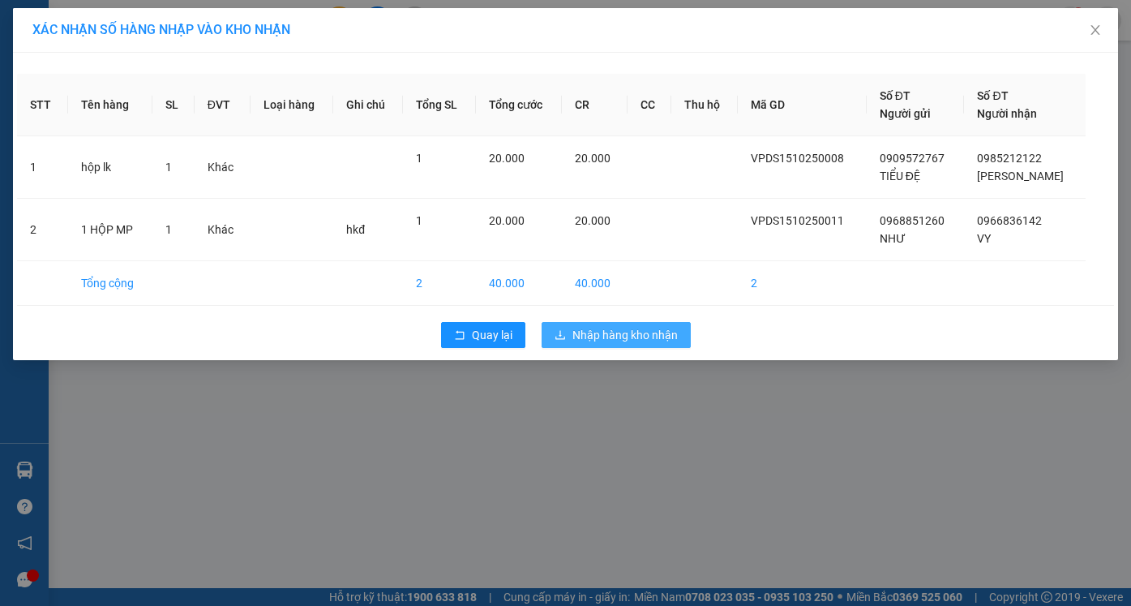
click at [640, 337] on span "Nhập hàng kho nhận" at bounding box center [625, 335] width 105 height 18
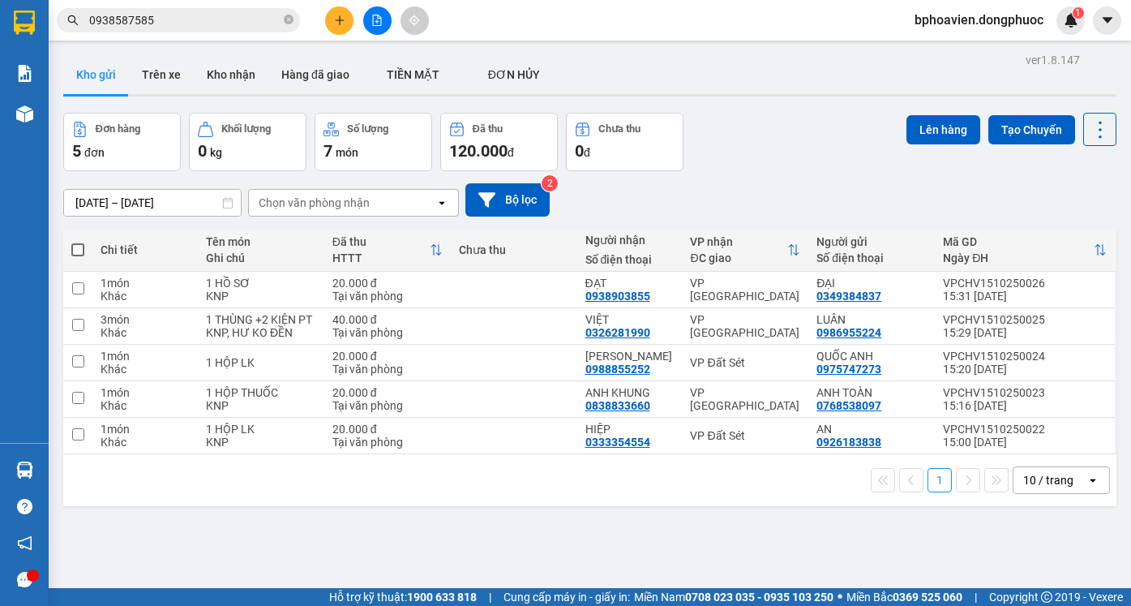
drag, startPoint x: 228, startPoint y: 71, endPoint x: 205, endPoint y: 175, distance: 106.3
click at [228, 76] on button "Kho nhận" at bounding box center [231, 74] width 75 height 39
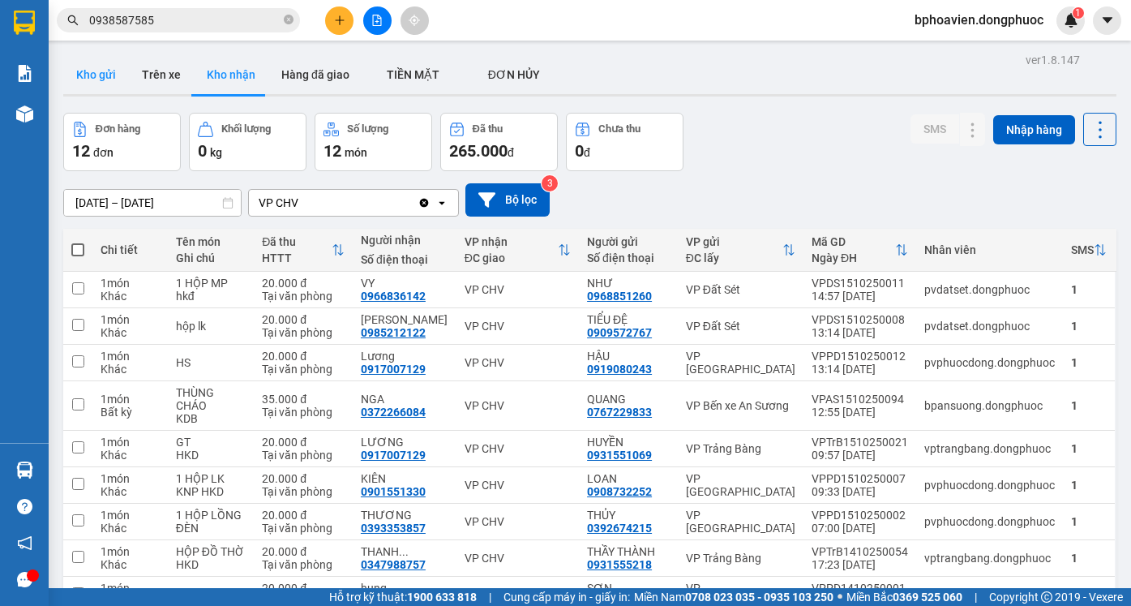
click at [97, 72] on button "Kho gửi" at bounding box center [96, 74] width 66 height 39
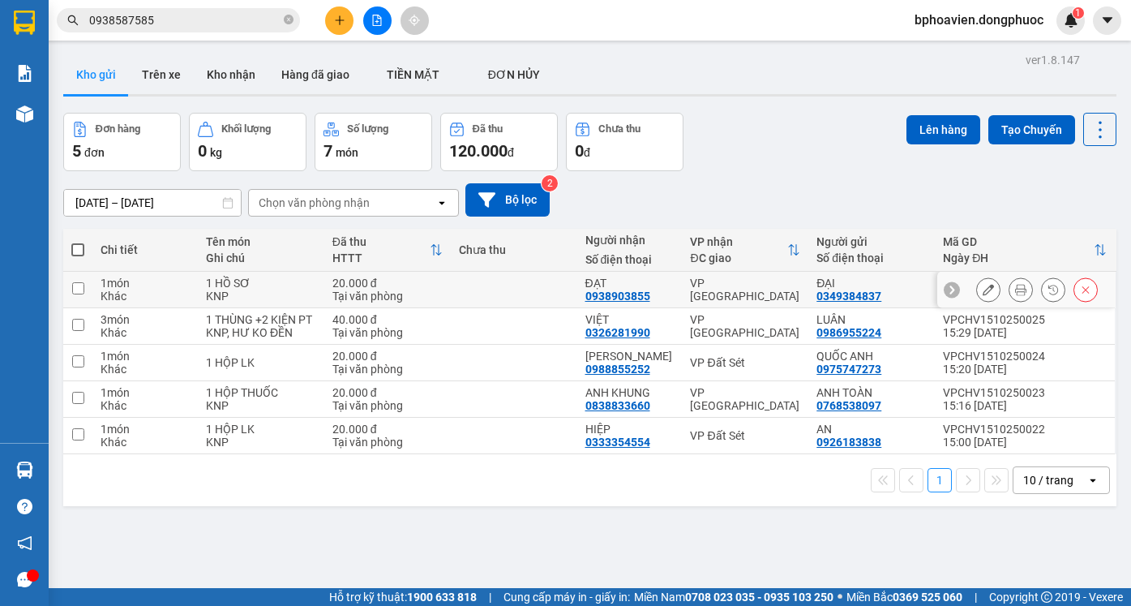
click at [538, 294] on td at bounding box center [514, 290] width 127 height 36
checkbox input "true"
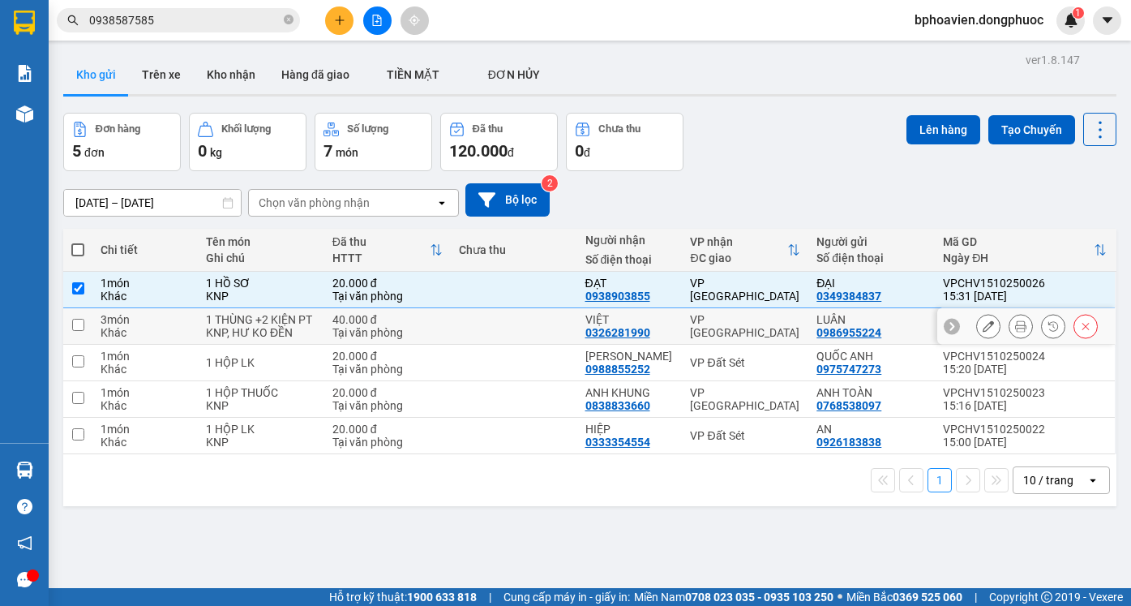
click at [532, 322] on td at bounding box center [514, 326] width 127 height 36
checkbox input "true"
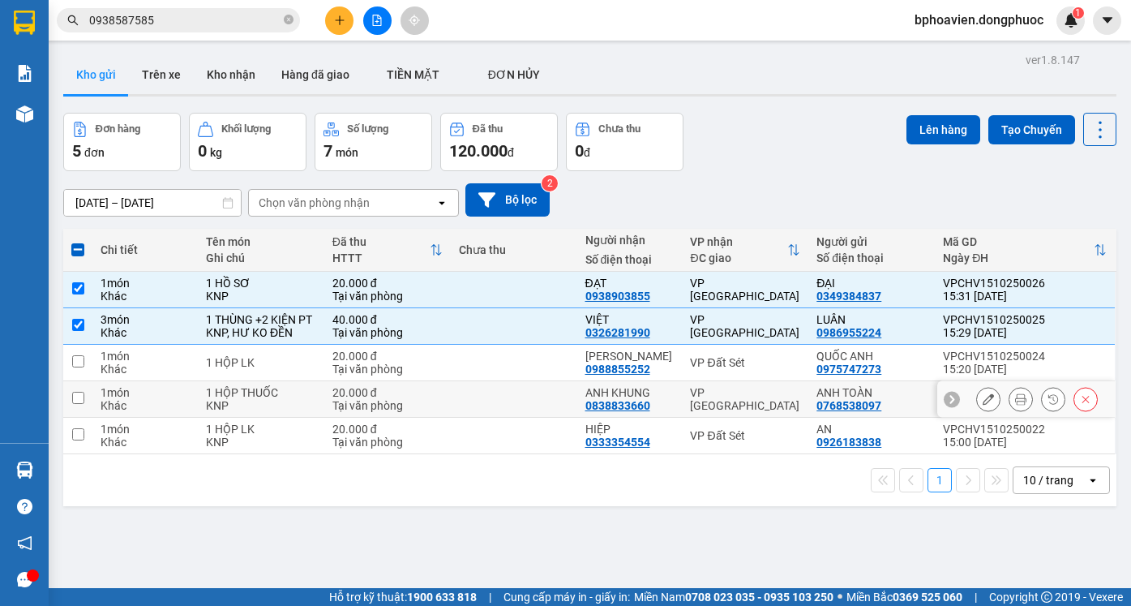
click at [536, 390] on td at bounding box center [514, 399] width 127 height 36
checkbox input "true"
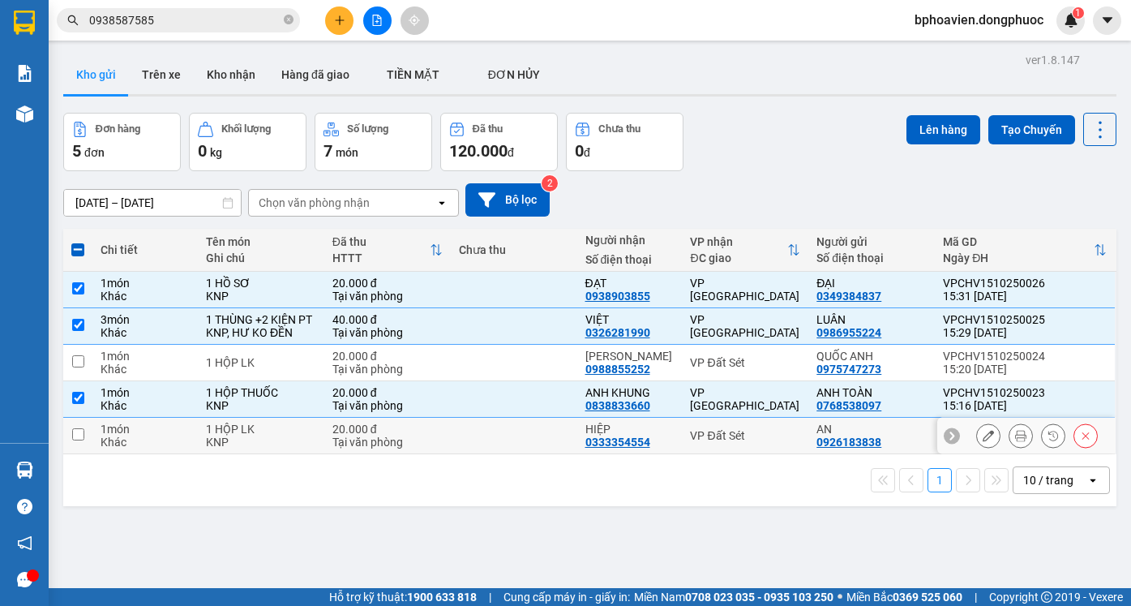
drag, startPoint x: 538, startPoint y: 433, endPoint x: 531, endPoint y: 381, distance: 52.3
click at [535, 419] on td at bounding box center [514, 436] width 127 height 36
checkbox input "true"
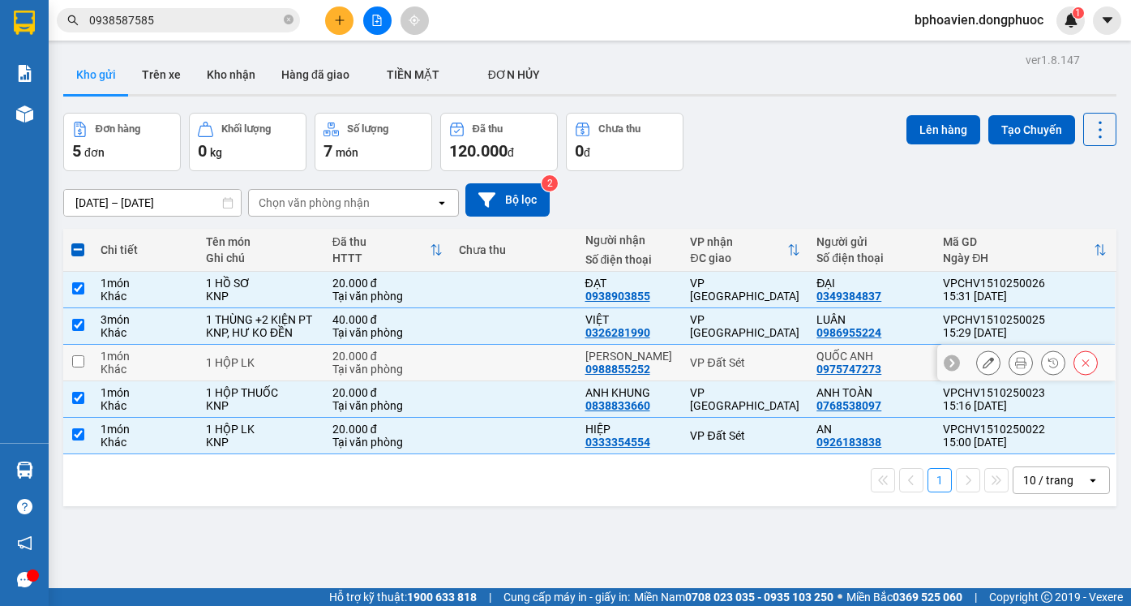
click at [530, 365] on td at bounding box center [514, 363] width 127 height 36
checkbox input "true"
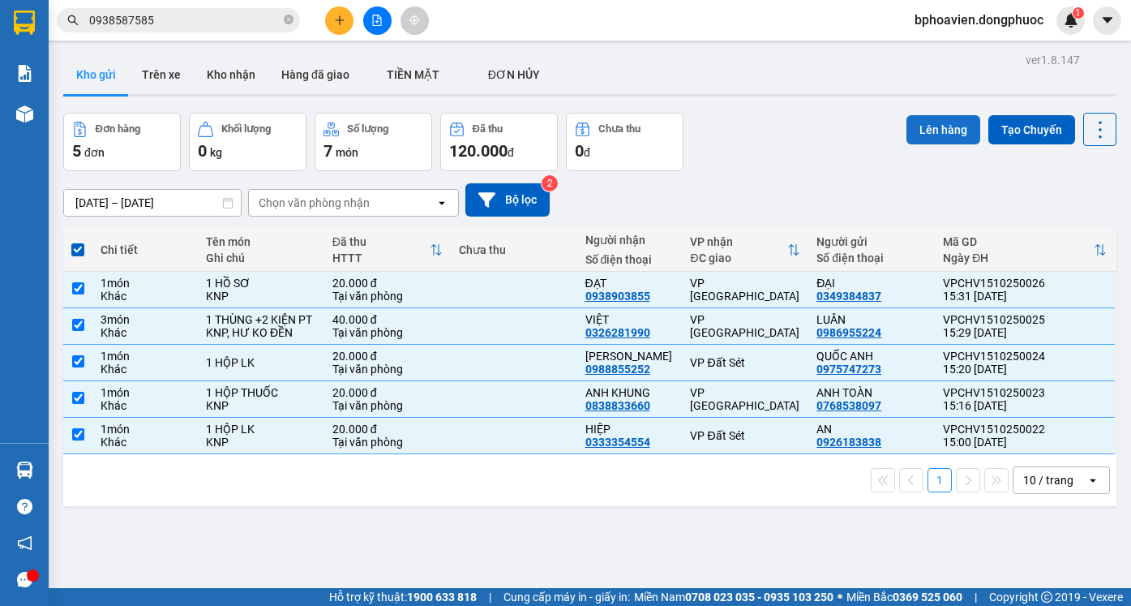
click at [935, 137] on button "Lên hàng" at bounding box center [944, 129] width 74 height 29
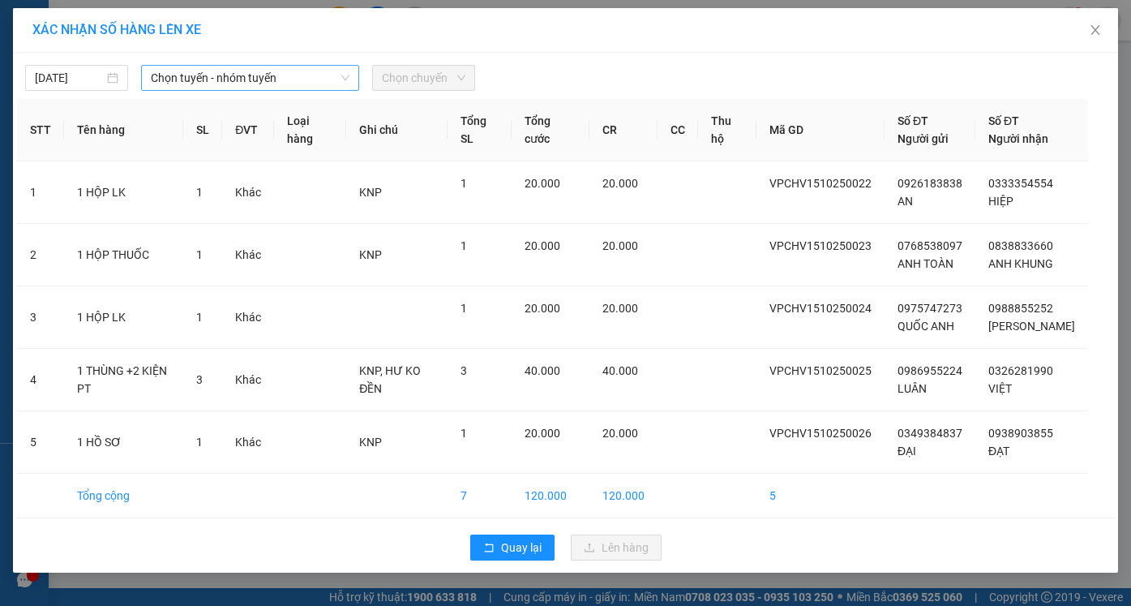
click at [250, 79] on span "Chọn tuyến - nhóm tuyến" at bounding box center [250, 78] width 199 height 24
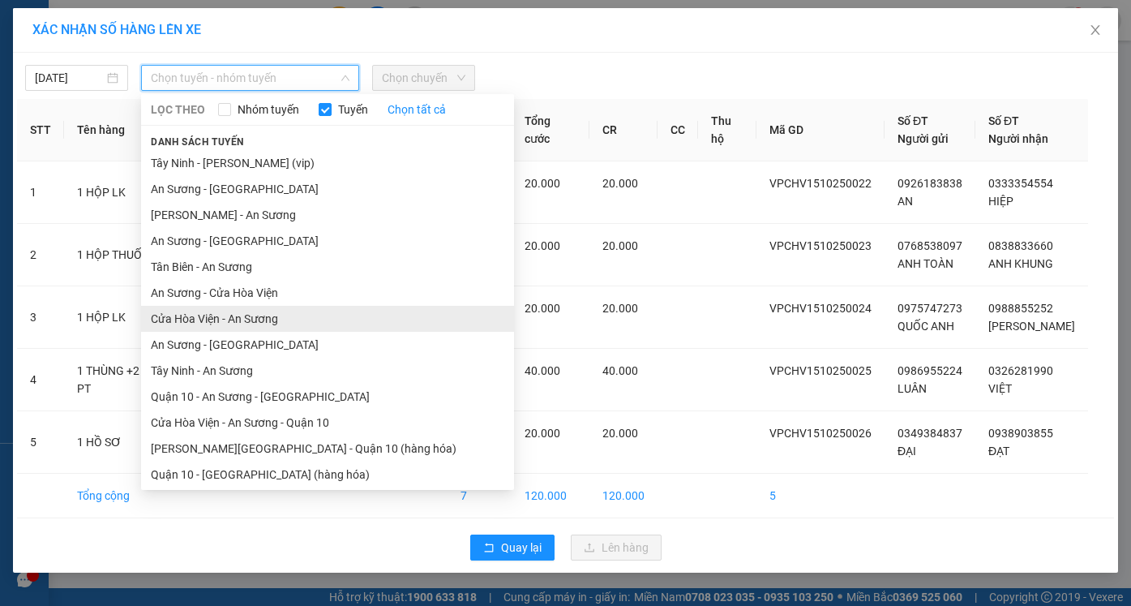
click at [227, 323] on li "Cửa Hòa Viện - An Sương" at bounding box center [327, 319] width 373 height 26
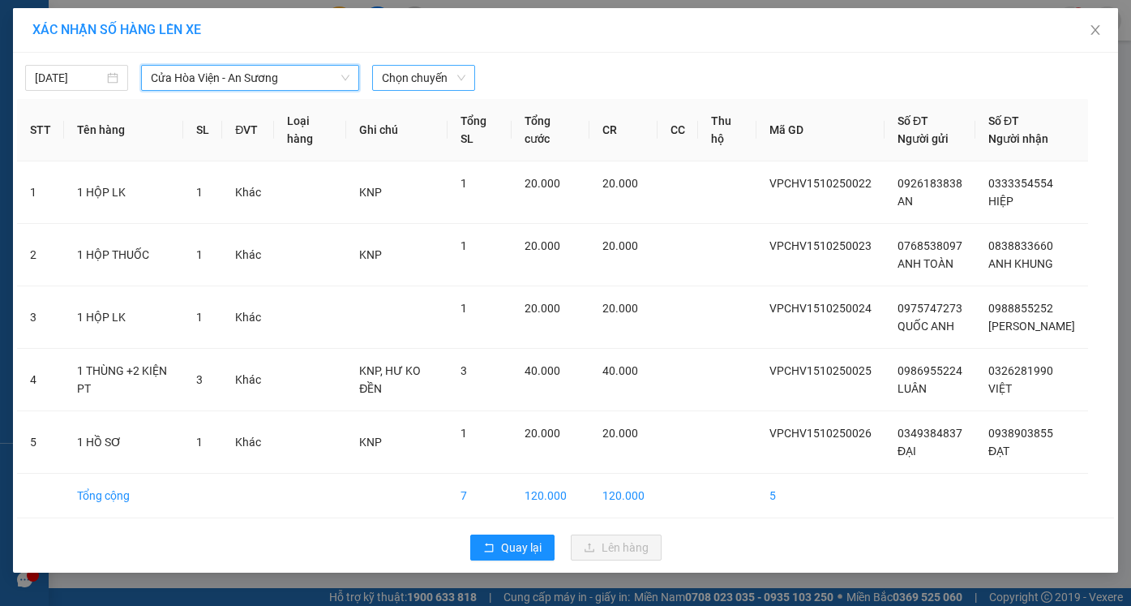
click at [397, 68] on span "Chọn chuyến" at bounding box center [424, 78] width 84 height 24
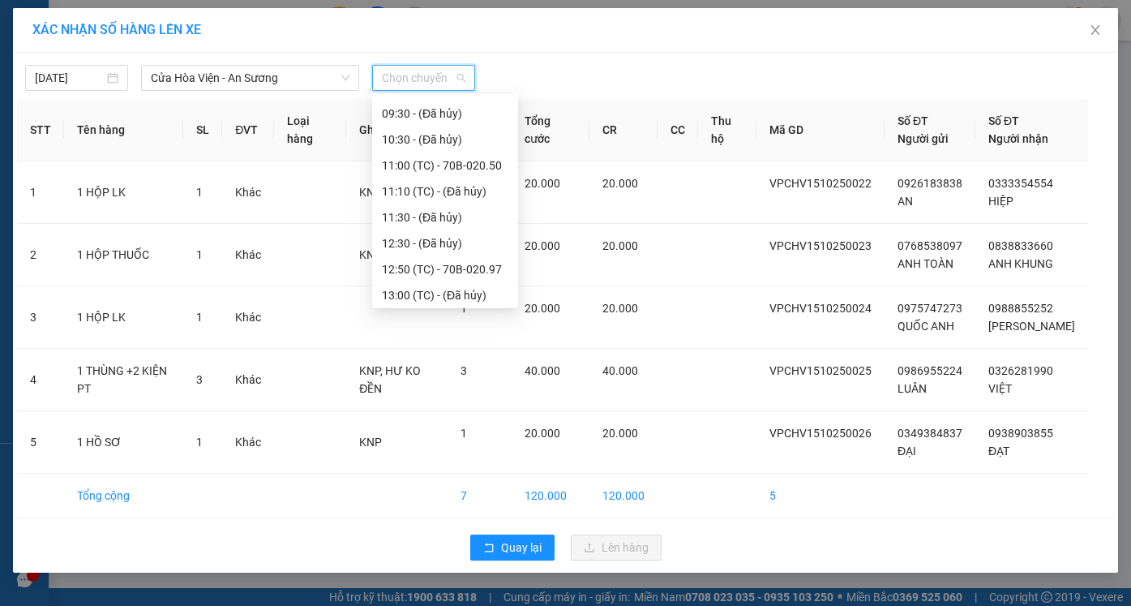
scroll to position [487, 0]
click at [470, 276] on div "15:50 (TC) - 70B-020.51" at bounding box center [445, 273] width 127 height 18
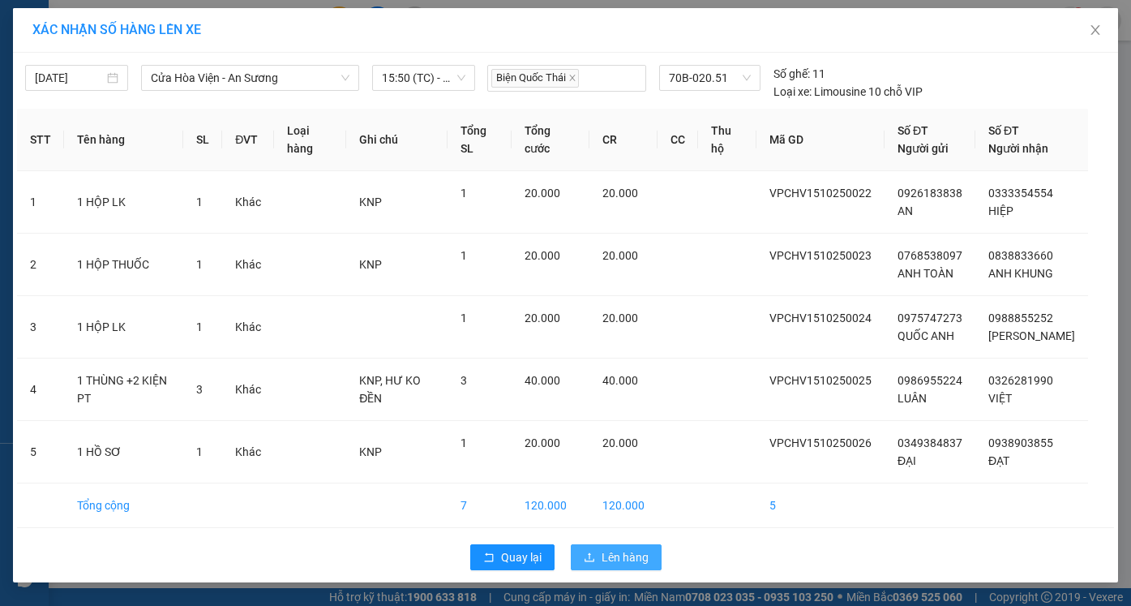
click at [611, 550] on span "Lên hàng" at bounding box center [625, 557] width 47 height 18
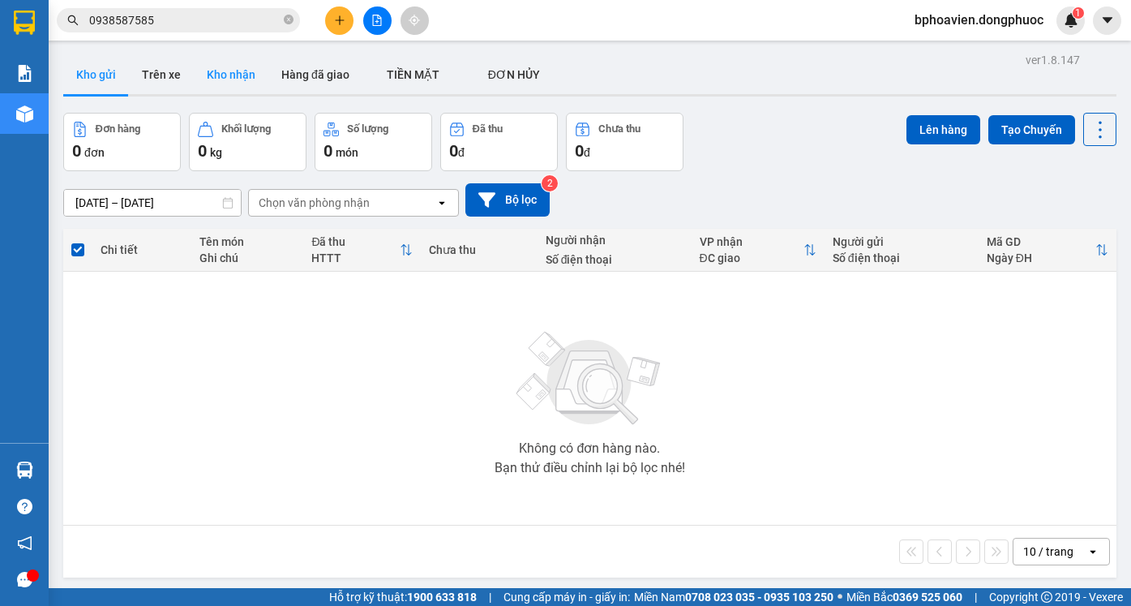
click at [235, 62] on button "Kho nhận" at bounding box center [231, 74] width 75 height 39
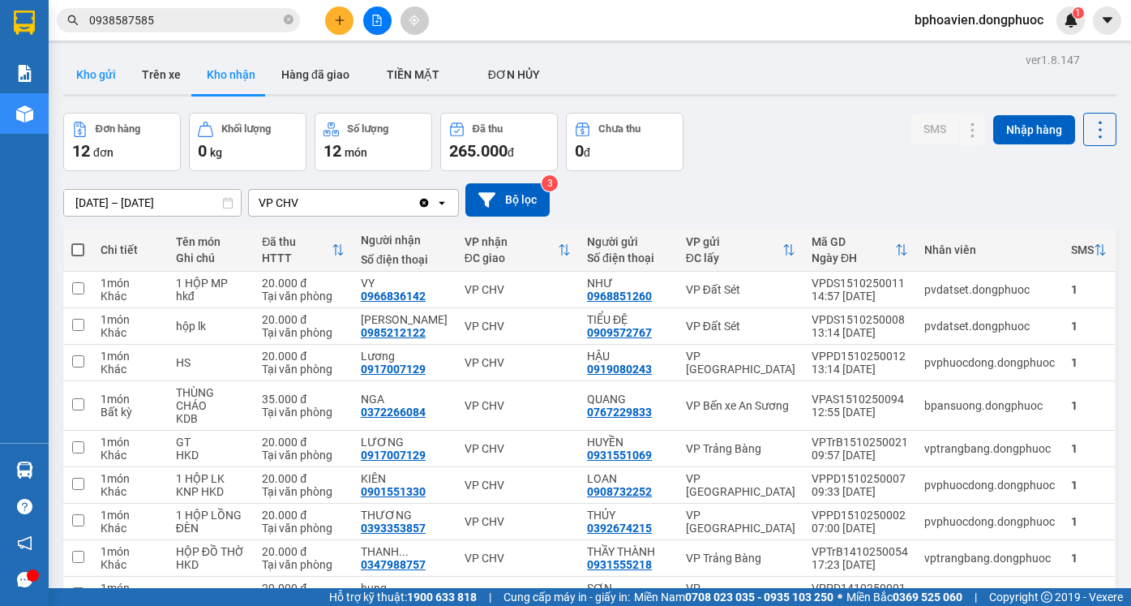
click at [108, 69] on button "Kho gửi" at bounding box center [96, 74] width 66 height 39
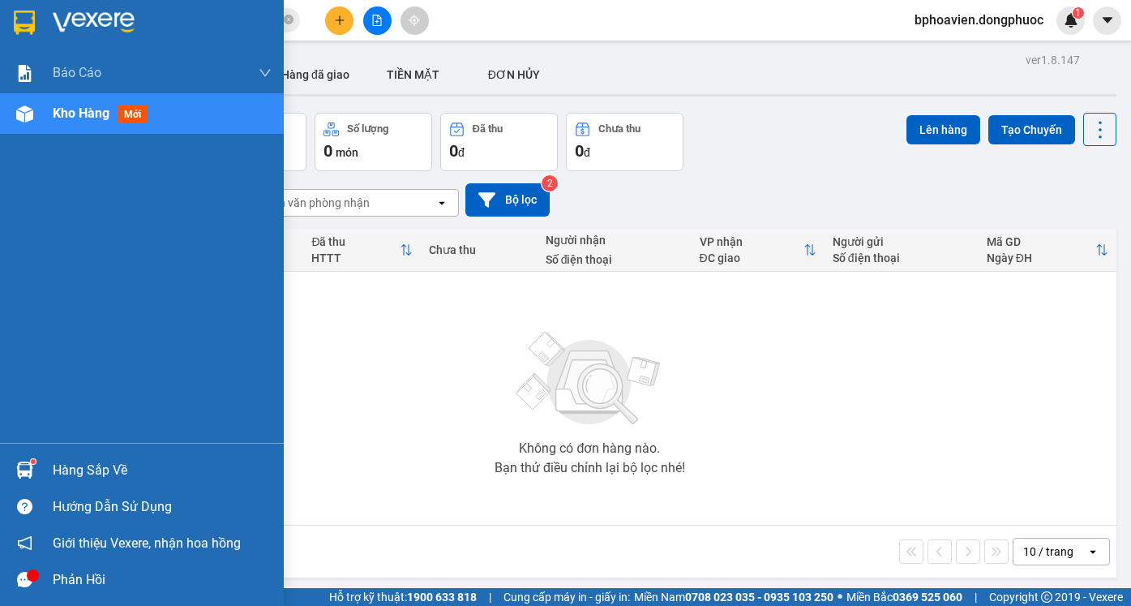
click at [98, 478] on div "Hàng sắp về" at bounding box center [162, 470] width 219 height 24
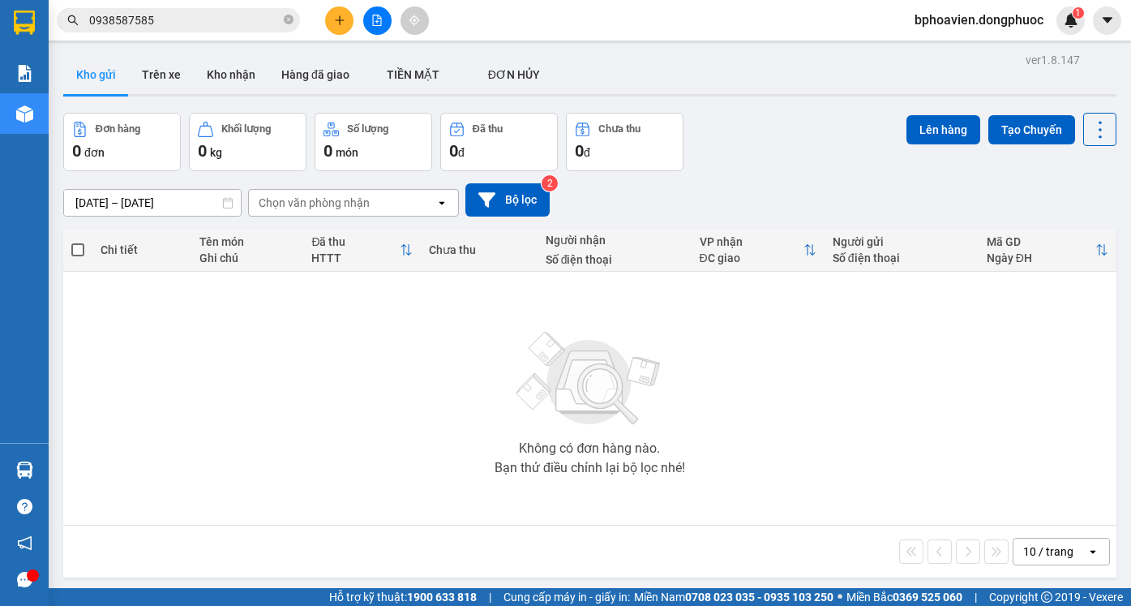
click at [354, 31] on div at bounding box center [377, 20] width 122 height 28
click at [348, 31] on button at bounding box center [339, 20] width 28 height 28
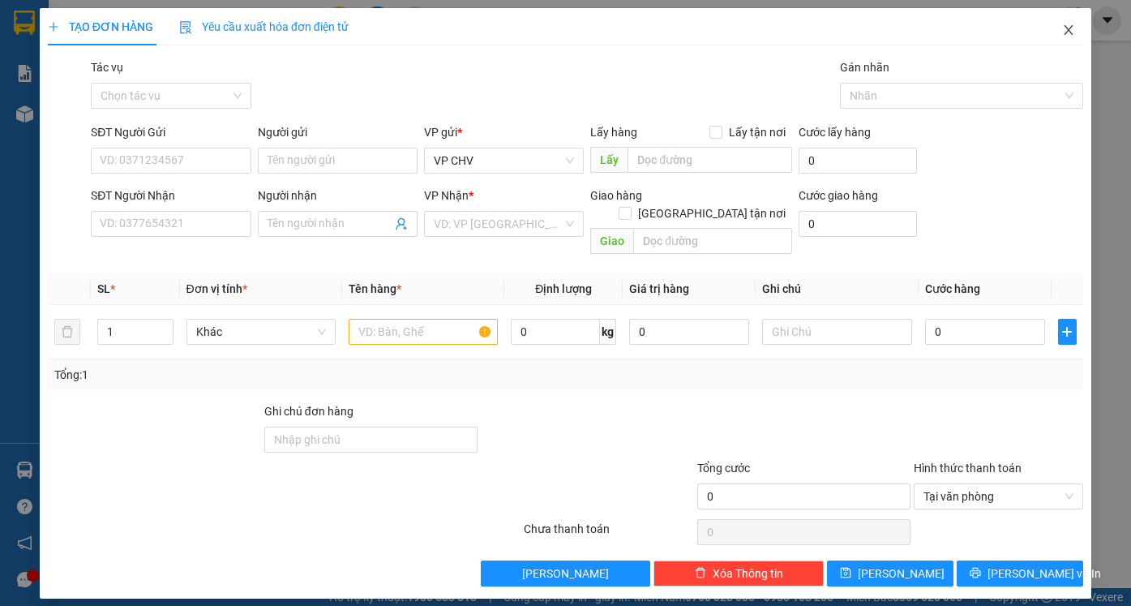
click at [1076, 35] on span "Close" at bounding box center [1068, 30] width 45 height 45
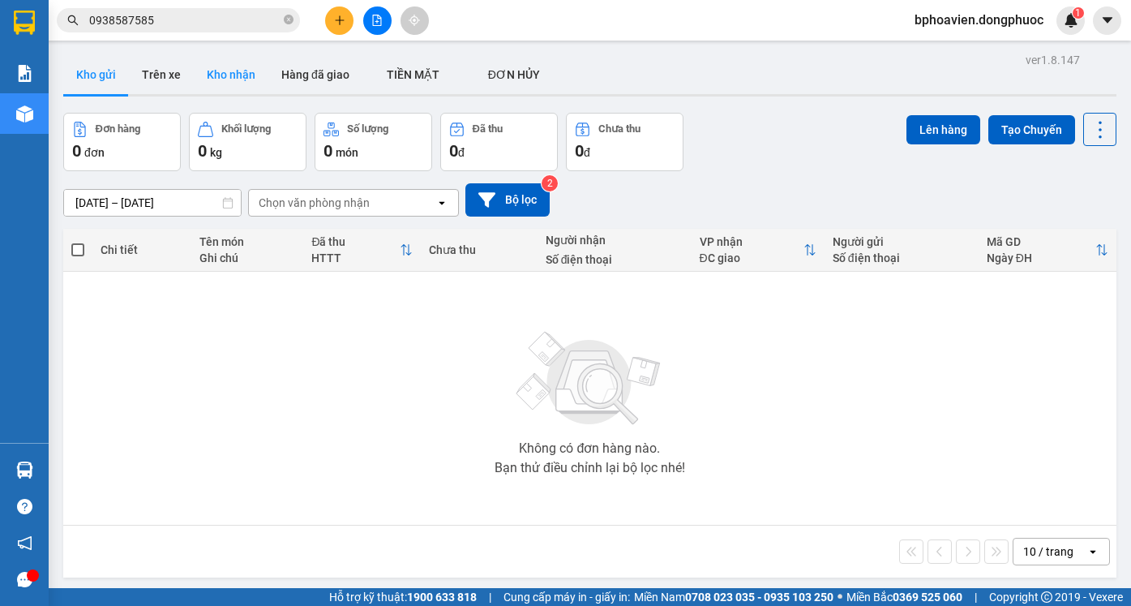
click at [223, 66] on button "Kho nhận" at bounding box center [231, 74] width 75 height 39
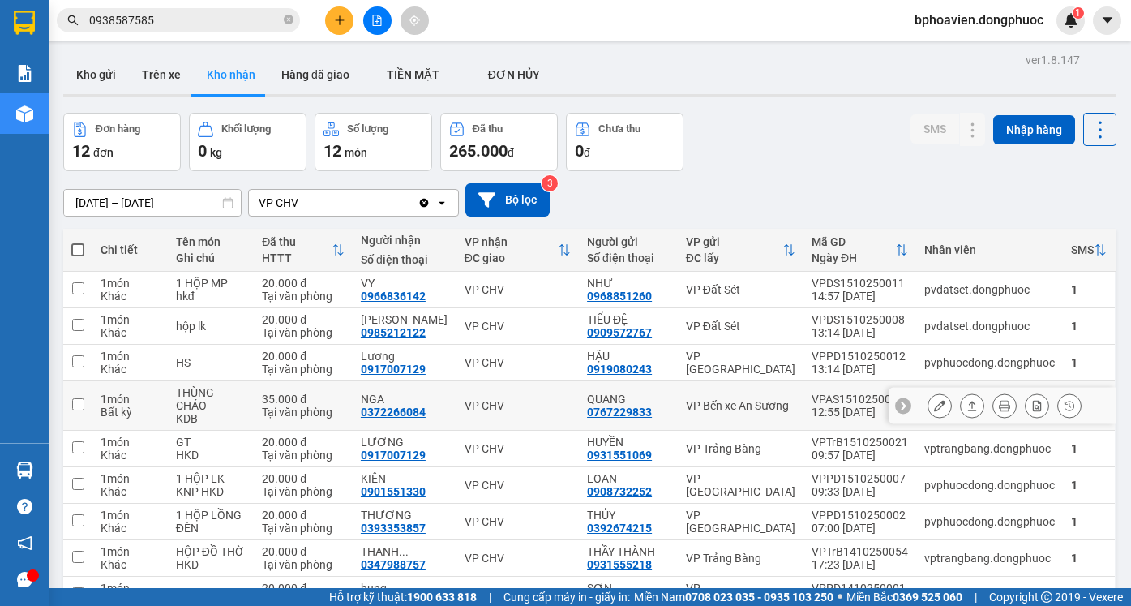
click at [967, 400] on icon at bounding box center [972, 405] width 11 height 11
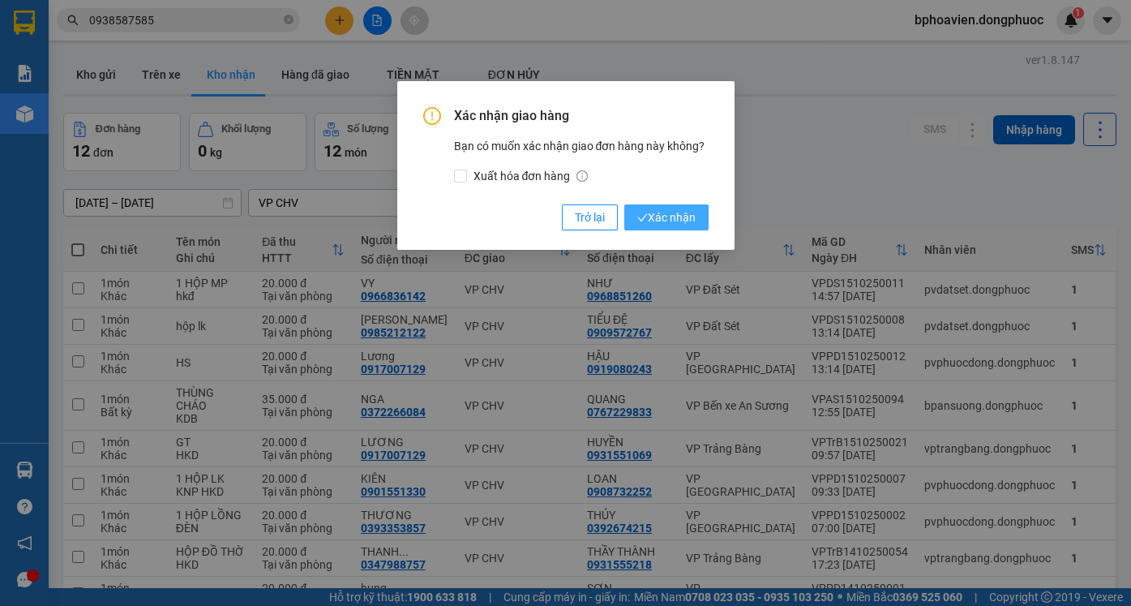
click at [658, 214] on span "Xác nhận" at bounding box center [666, 217] width 58 height 18
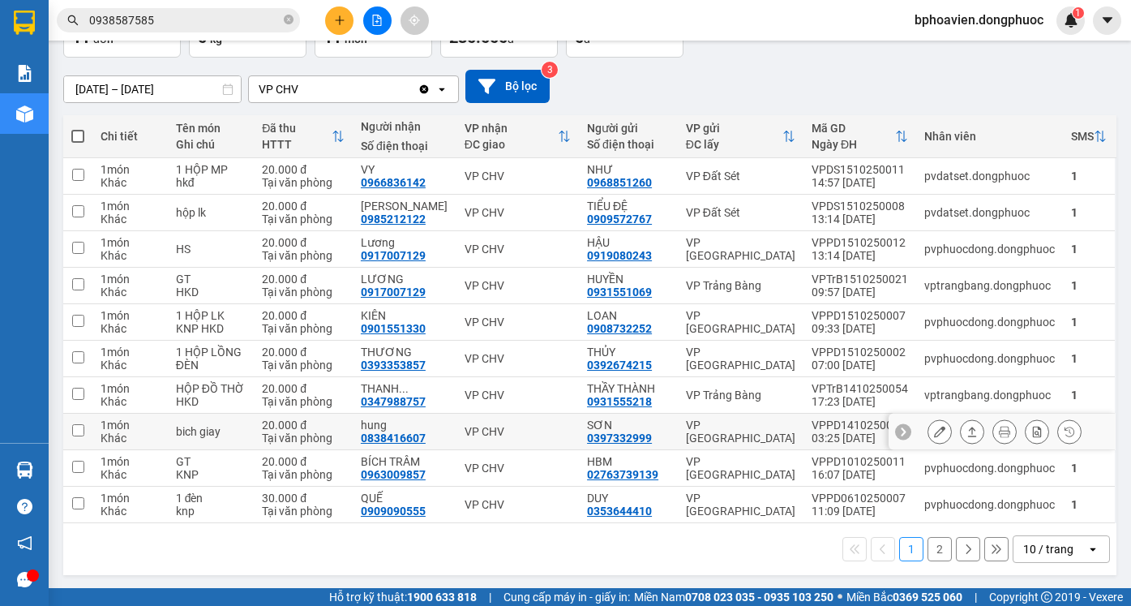
scroll to position [115, 0]
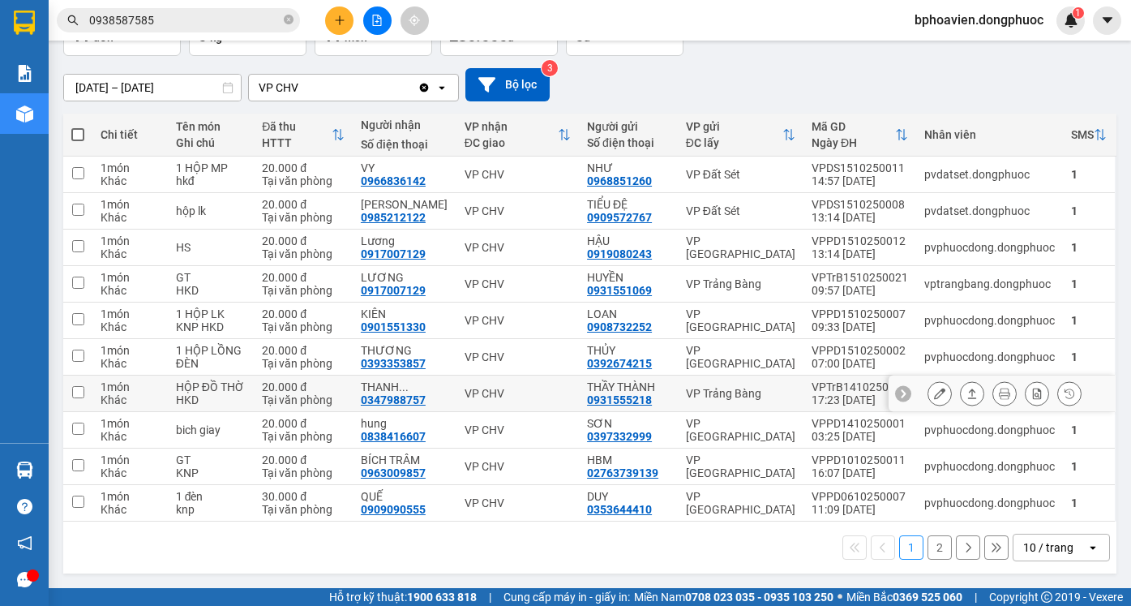
click at [967, 393] on icon at bounding box center [972, 393] width 11 height 11
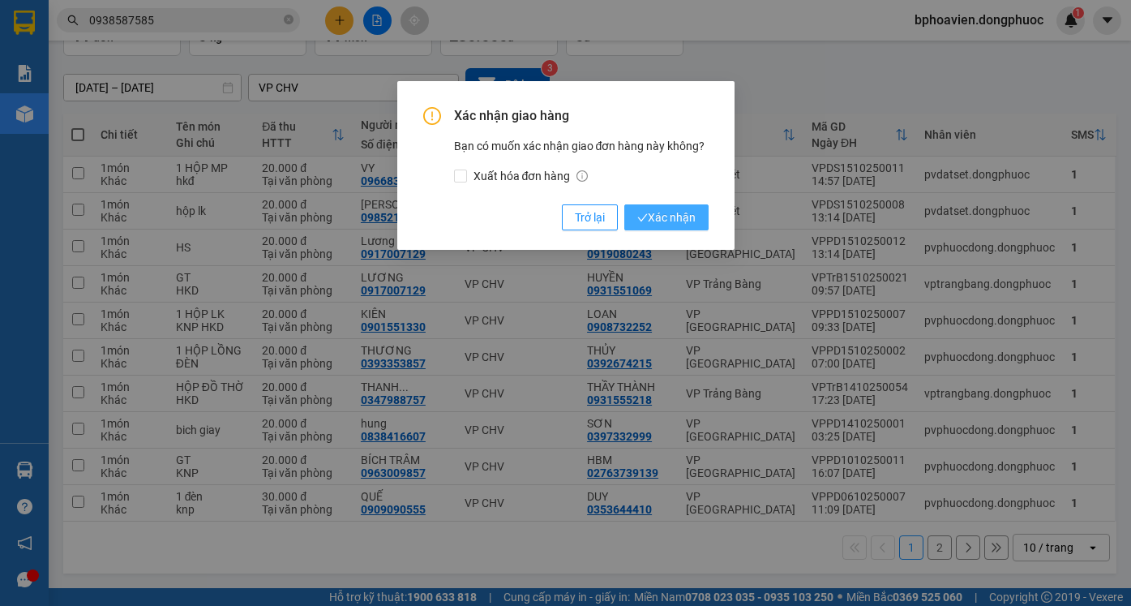
click at [682, 217] on span "Xác nhận" at bounding box center [666, 217] width 58 height 18
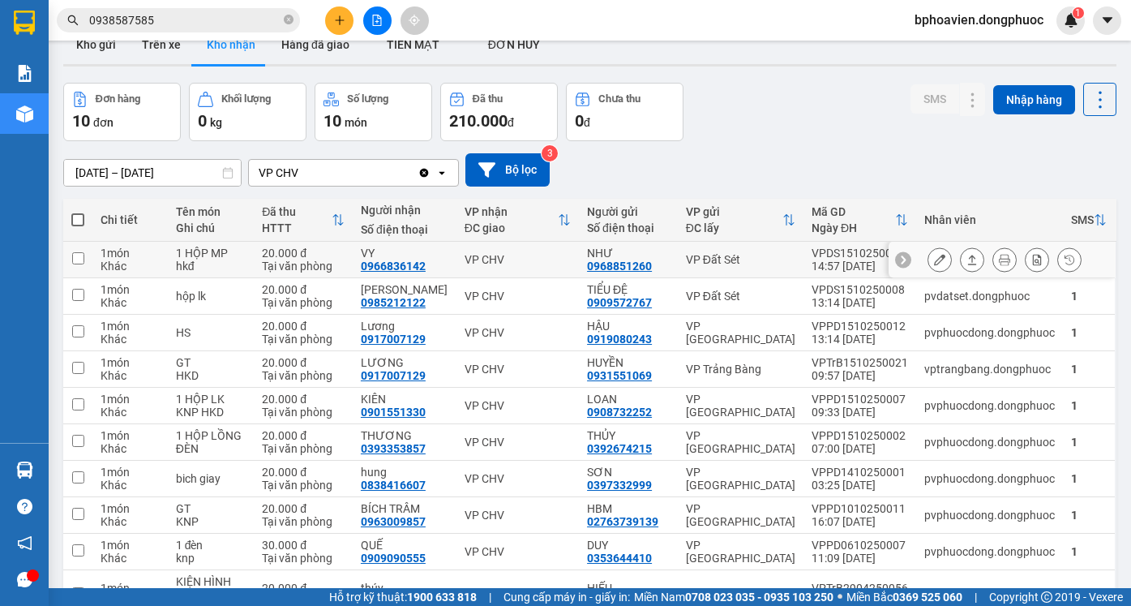
scroll to position [0, 0]
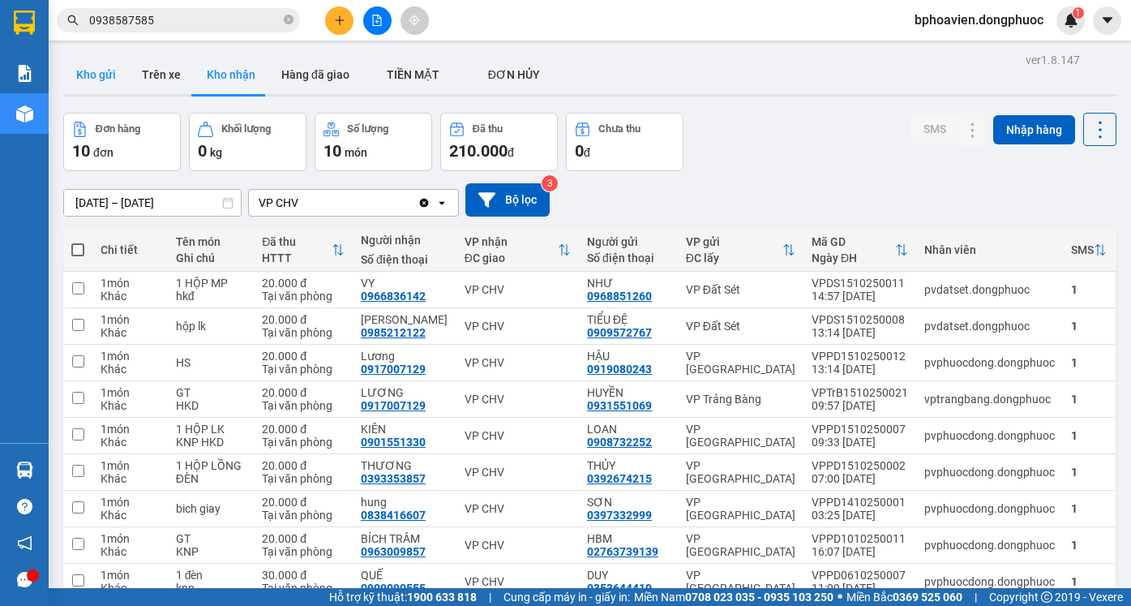
click at [92, 85] on button "Kho gửi" at bounding box center [96, 74] width 66 height 39
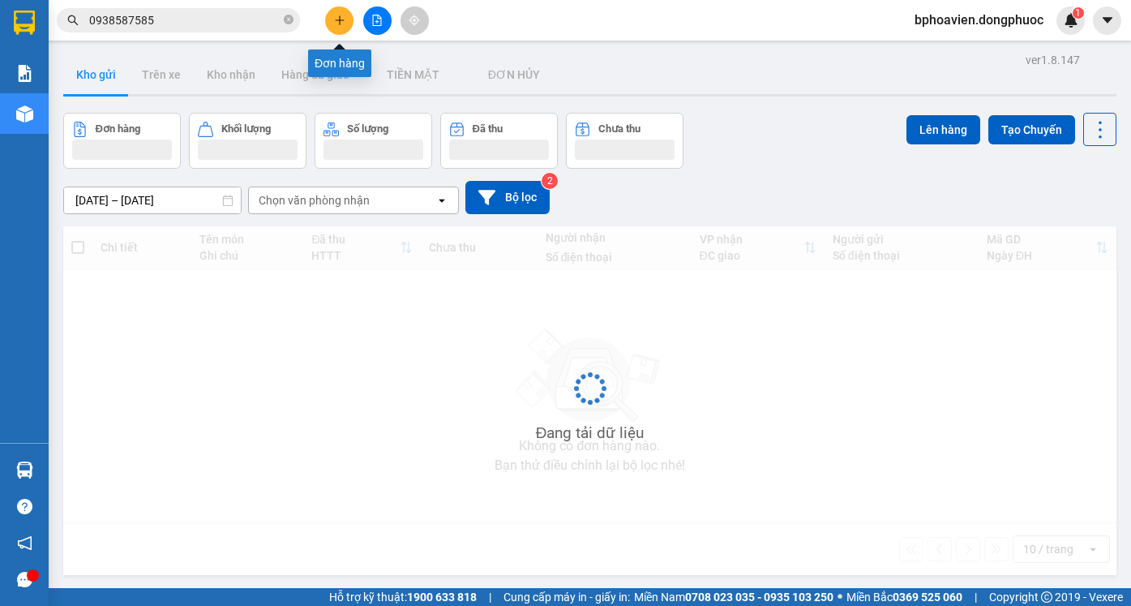
click at [345, 22] on icon "plus" at bounding box center [339, 20] width 11 height 11
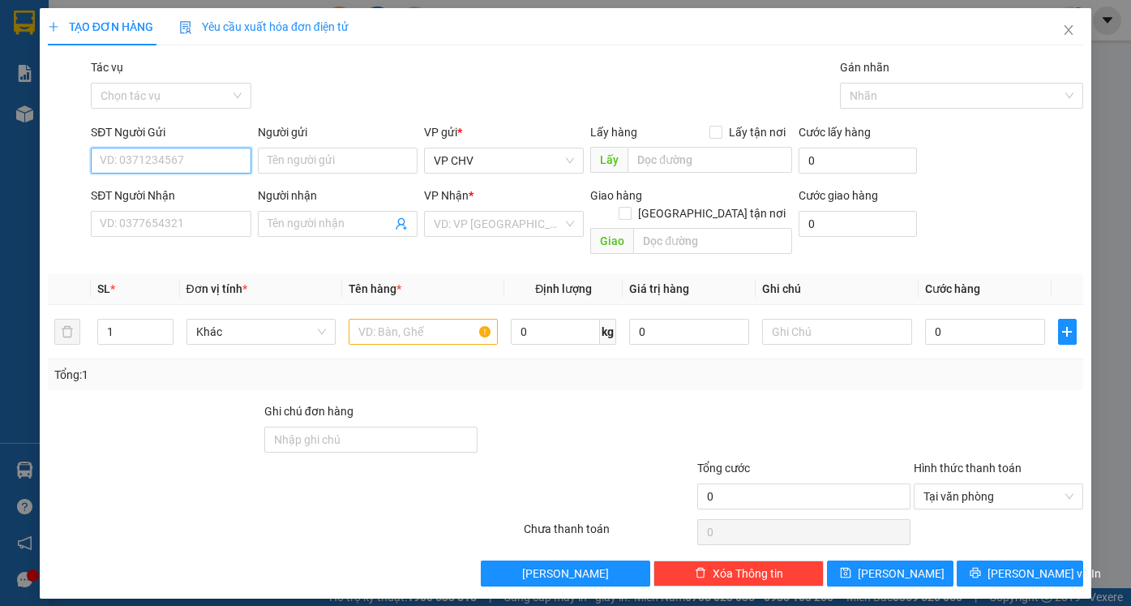
click at [212, 167] on input "SĐT Người Gửi" at bounding box center [171, 161] width 160 height 26
click at [195, 192] on div "0338509378 - CHÚ PHONG" at bounding box center [171, 193] width 140 height 18
type input "0338509378"
type input "CHÚ PHONG"
type input "0911479497"
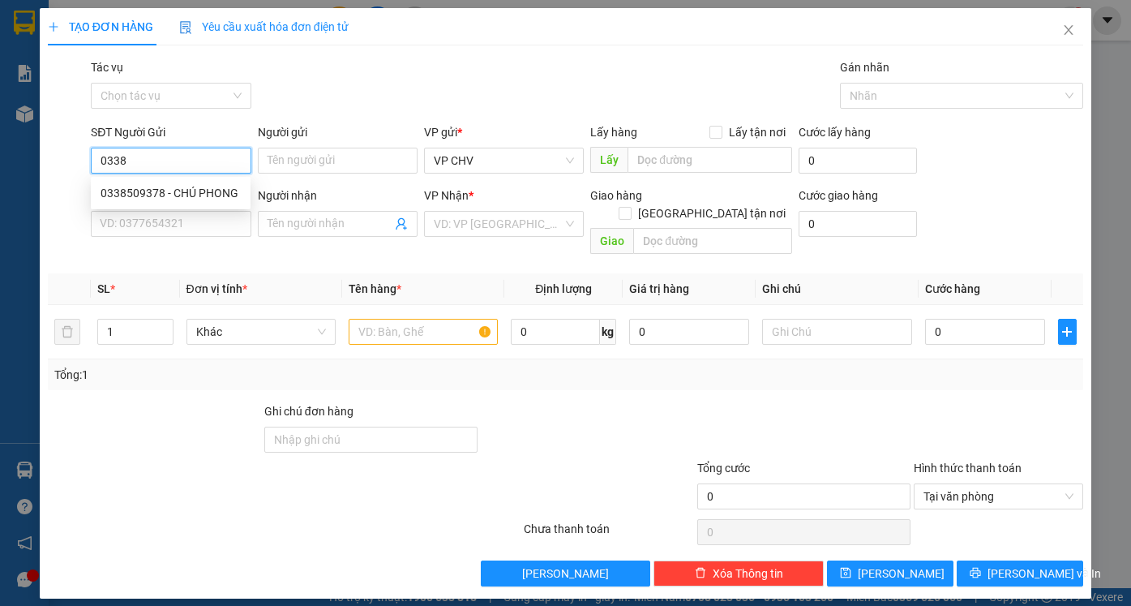
type input "LABO HOÀN CẦU"
type input "20.000"
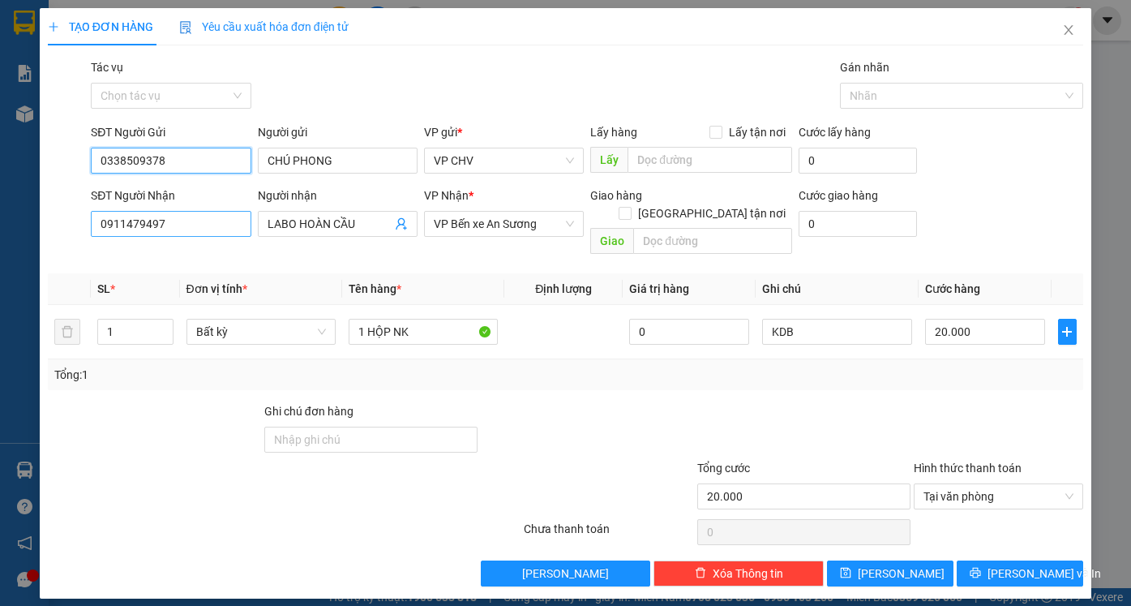
type input "0338509378"
click at [180, 214] on input "0911479497" at bounding box center [171, 224] width 160 height 26
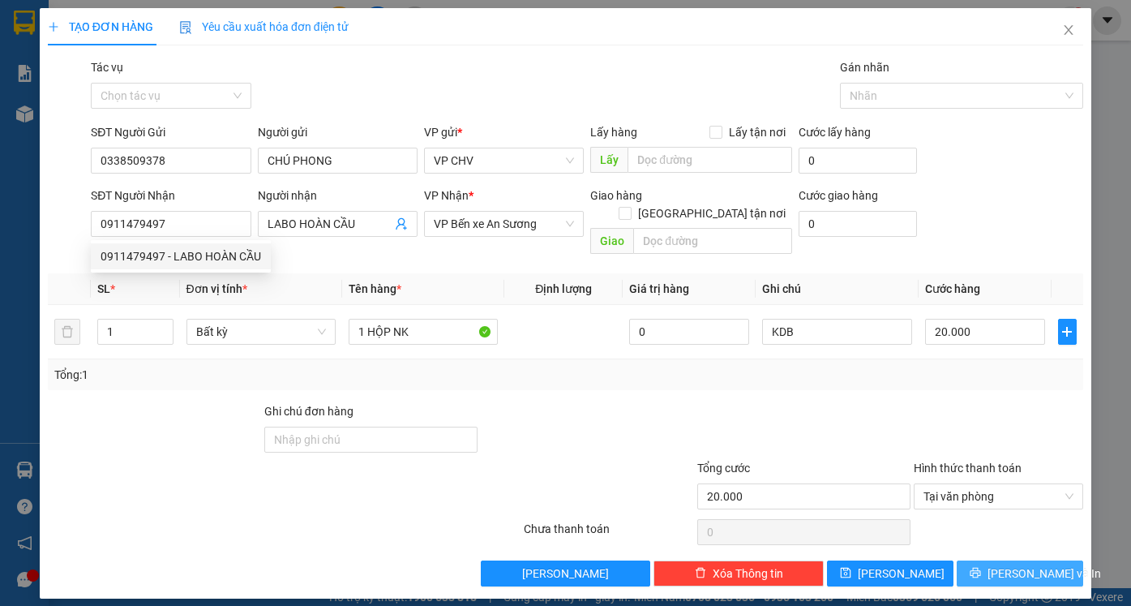
click at [991, 560] on button "[PERSON_NAME] và In" at bounding box center [1020, 573] width 127 height 26
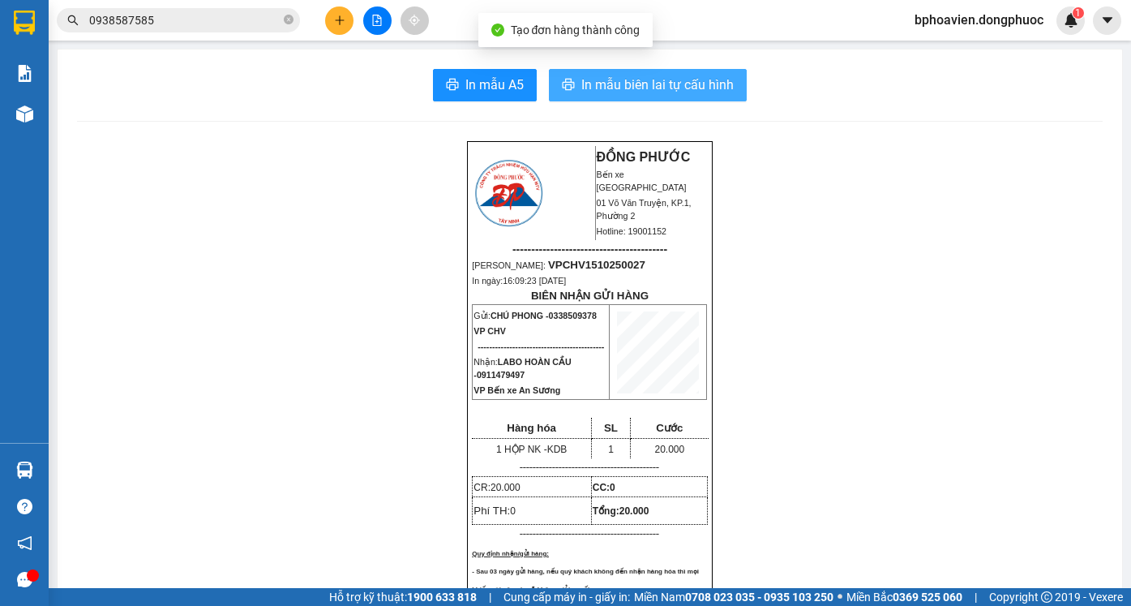
click at [617, 92] on span "In mẫu biên lai tự cấu hình" at bounding box center [657, 85] width 152 height 20
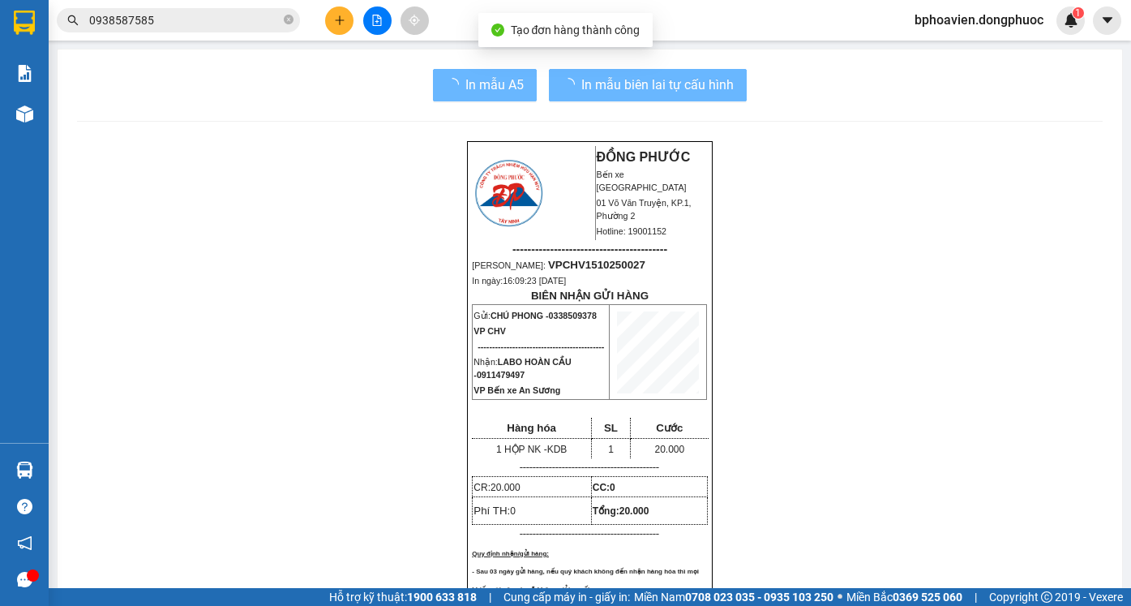
drag, startPoint x: 898, startPoint y: 464, endPoint x: 341, endPoint y: 23, distance: 710.7
click at [341, 23] on icon "plus" at bounding box center [339, 20] width 11 height 11
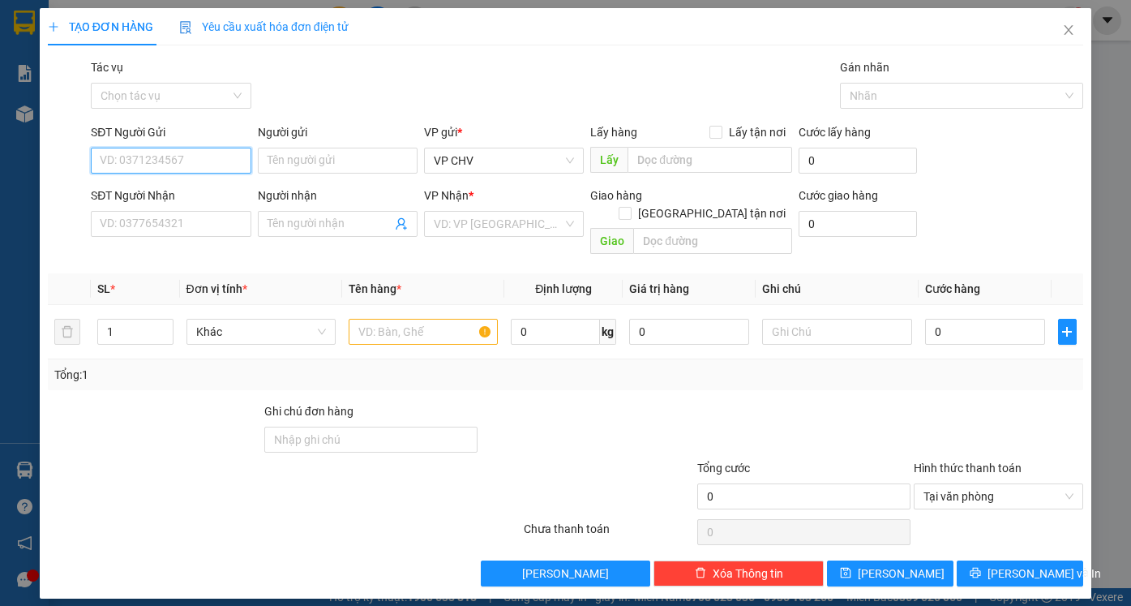
click at [181, 157] on input "SĐT Người Gửi" at bounding box center [171, 161] width 160 height 26
click at [190, 189] on div "0338509378 - CHÚ PHONG" at bounding box center [171, 193] width 140 height 18
type input "0338509378"
type input "CHÚ PHONG"
type input "0911479497"
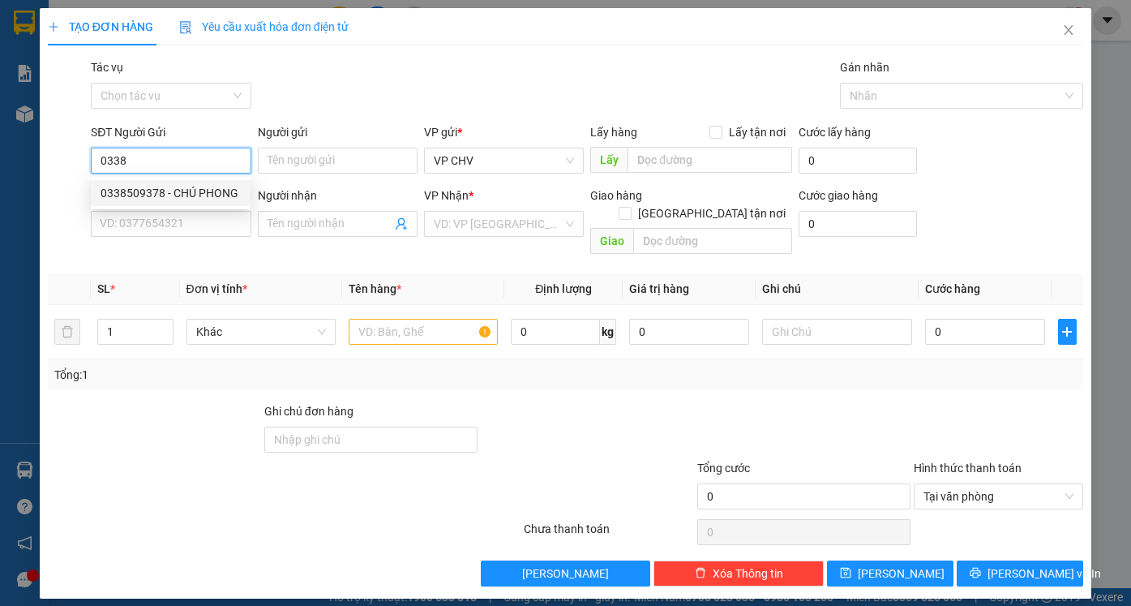
type input "LABO HOÀN CẦU"
type input "20.000"
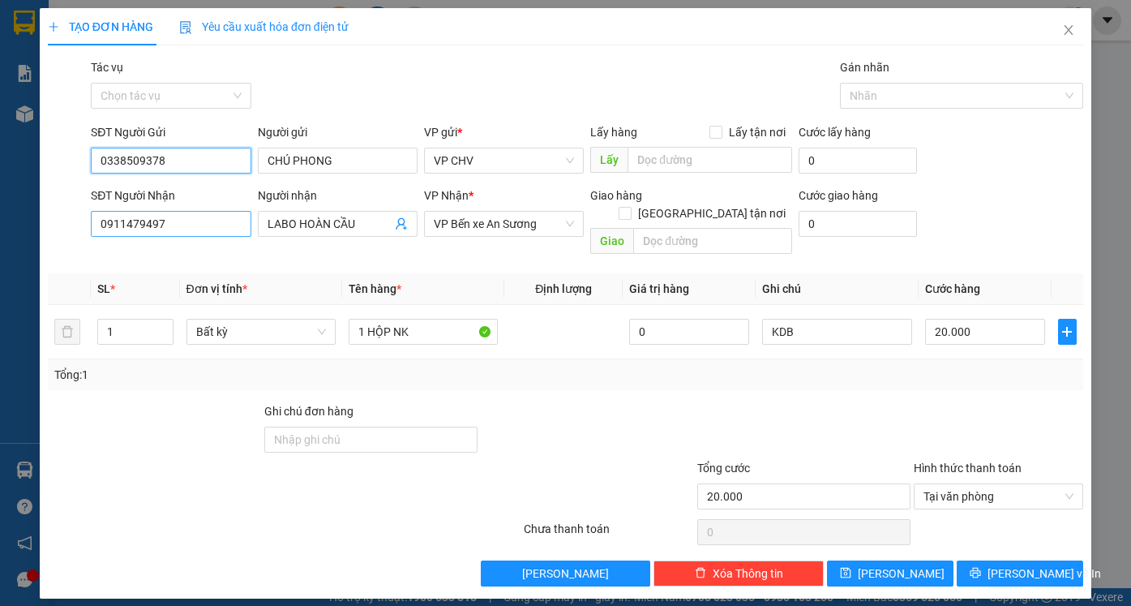
type input "0338509378"
drag, startPoint x: 190, startPoint y: 227, endPoint x: 0, endPoint y: 190, distance: 193.4
click at [0, 190] on div "TẠO ĐƠN HÀNG Yêu cầu xuất hóa đơn điện tử Transit Pickup Surcharge Ids Transit …" at bounding box center [565, 303] width 1131 height 606
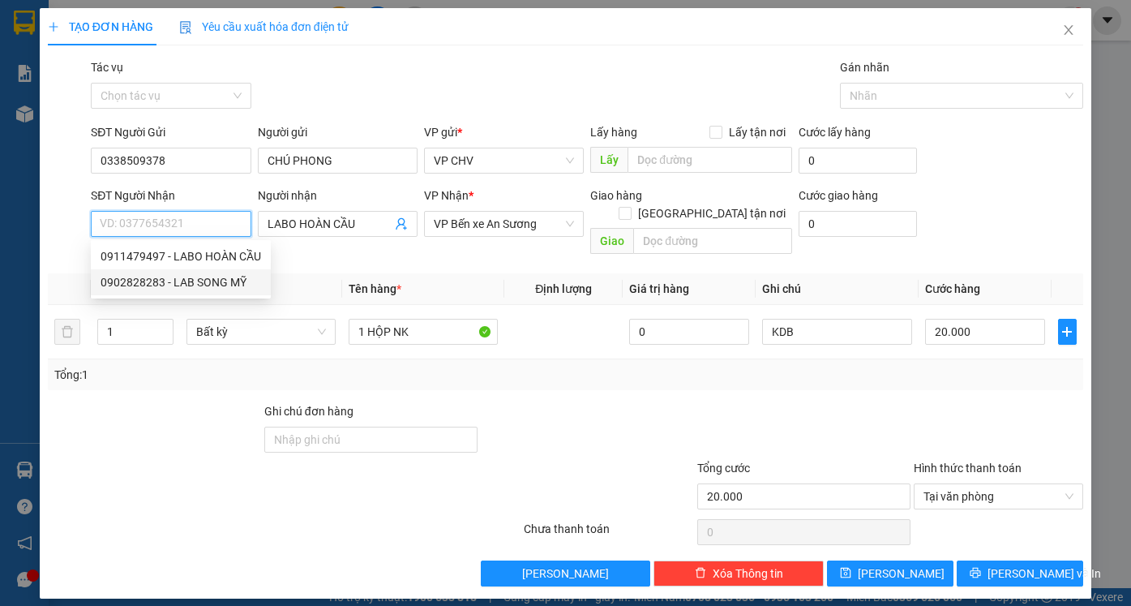
click at [168, 282] on div "0902828283 - LAB SONG MỸ" at bounding box center [181, 282] width 161 height 18
type input "0902828283"
type input "LAB SONG MỸ"
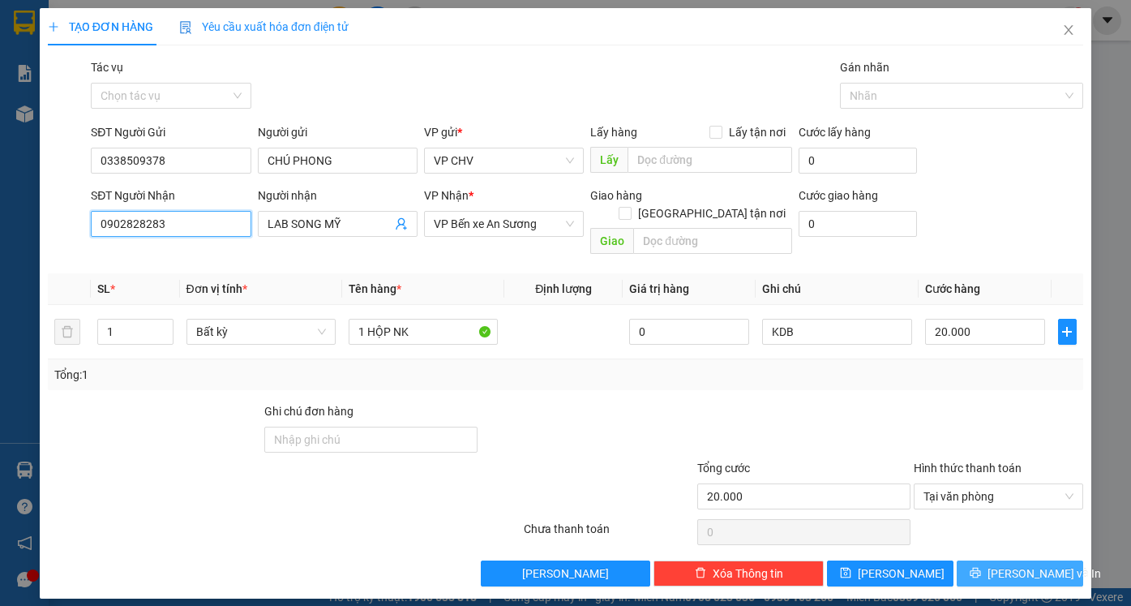
type input "0902828283"
click at [1015, 564] on span "[PERSON_NAME] và In" at bounding box center [1045, 573] width 114 height 18
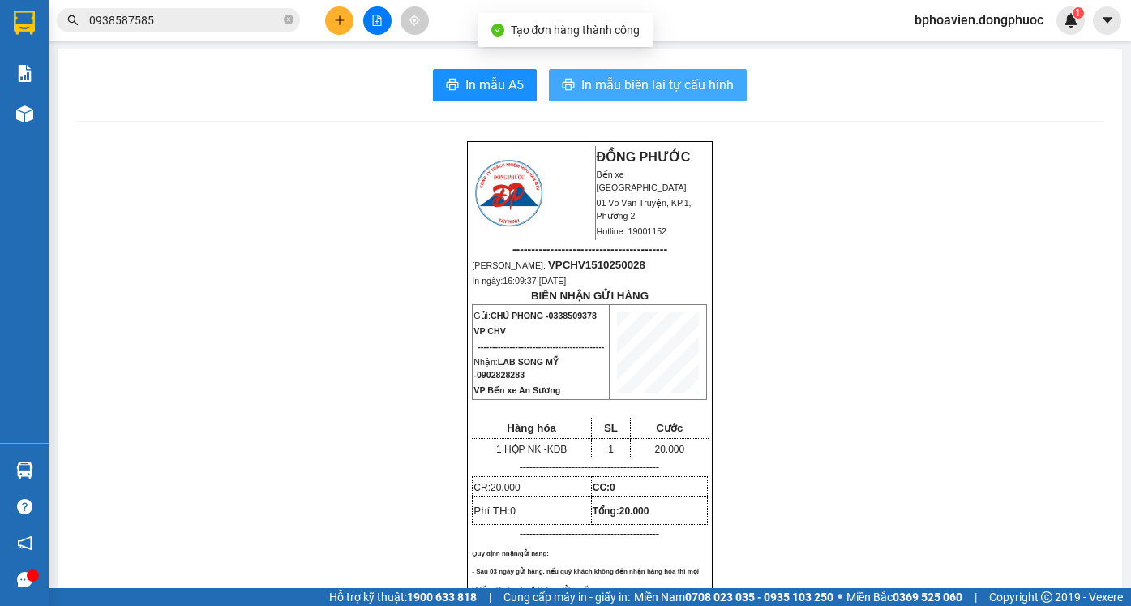
click at [646, 83] on span "In mẫu biên lai tự cấu hình" at bounding box center [657, 85] width 152 height 20
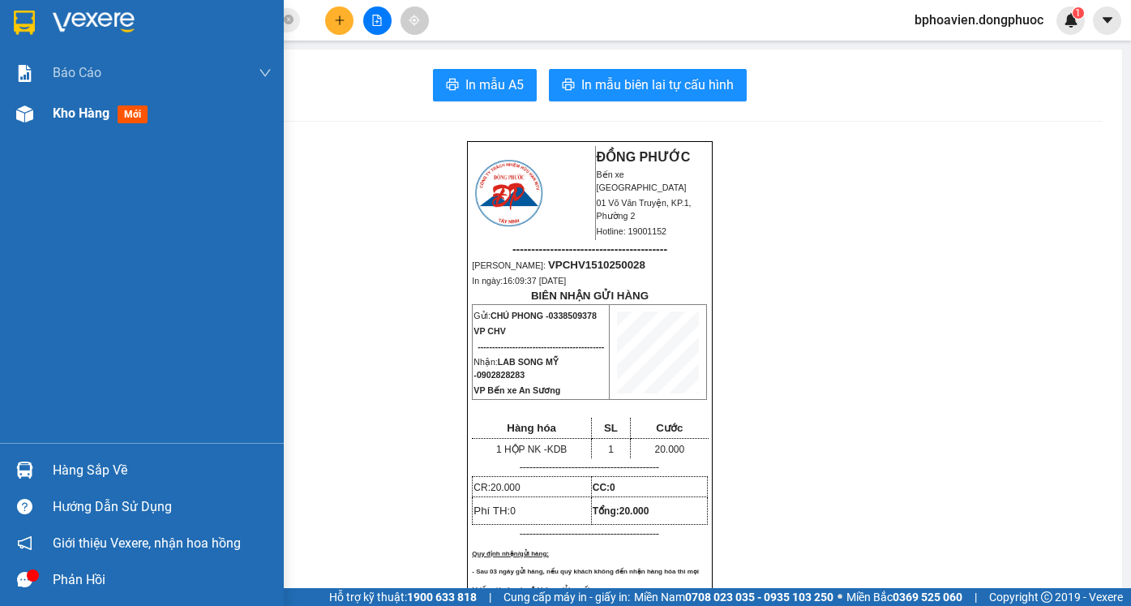
click at [75, 117] on span "Kho hàng" at bounding box center [81, 112] width 57 height 15
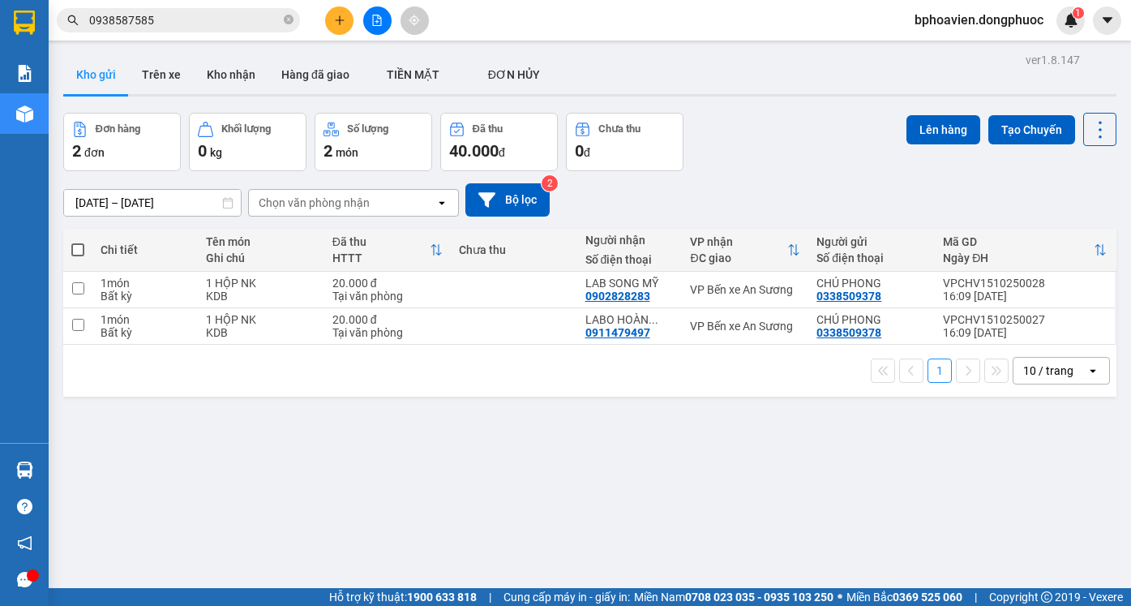
click at [242, 73] on button "Kho nhận" at bounding box center [231, 74] width 75 height 39
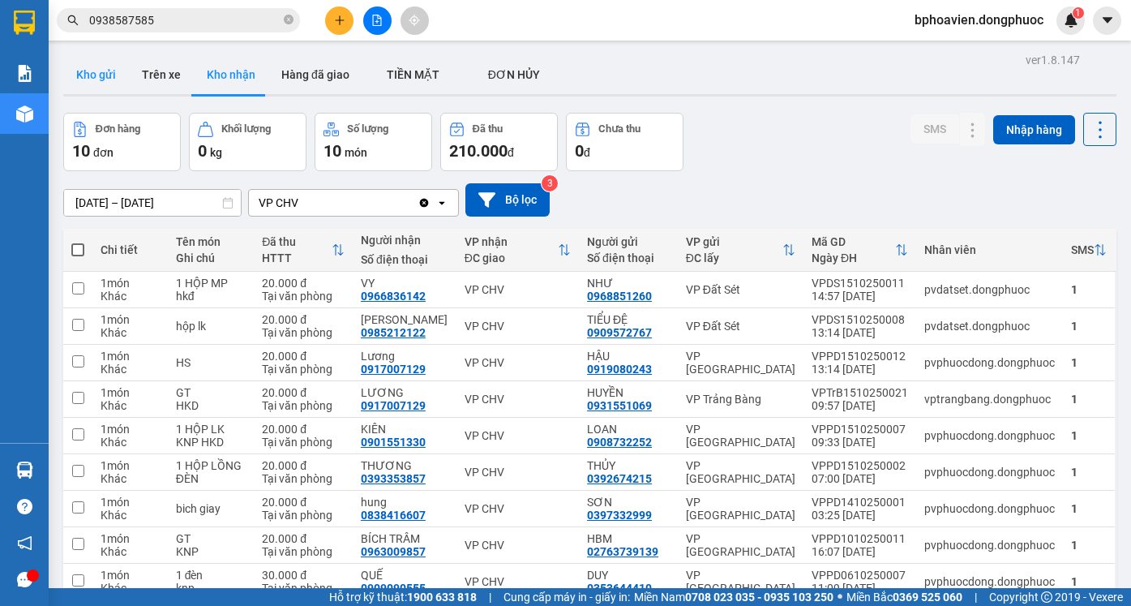
click at [90, 69] on button "Kho gửi" at bounding box center [96, 74] width 66 height 39
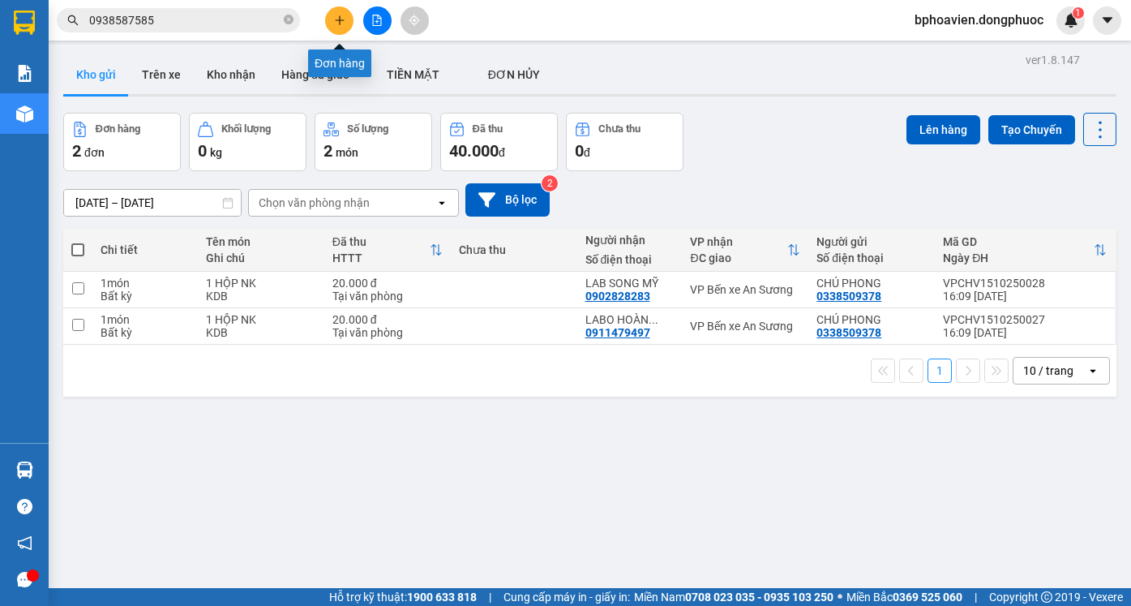
click at [334, 21] on icon "plus" at bounding box center [339, 20] width 11 height 11
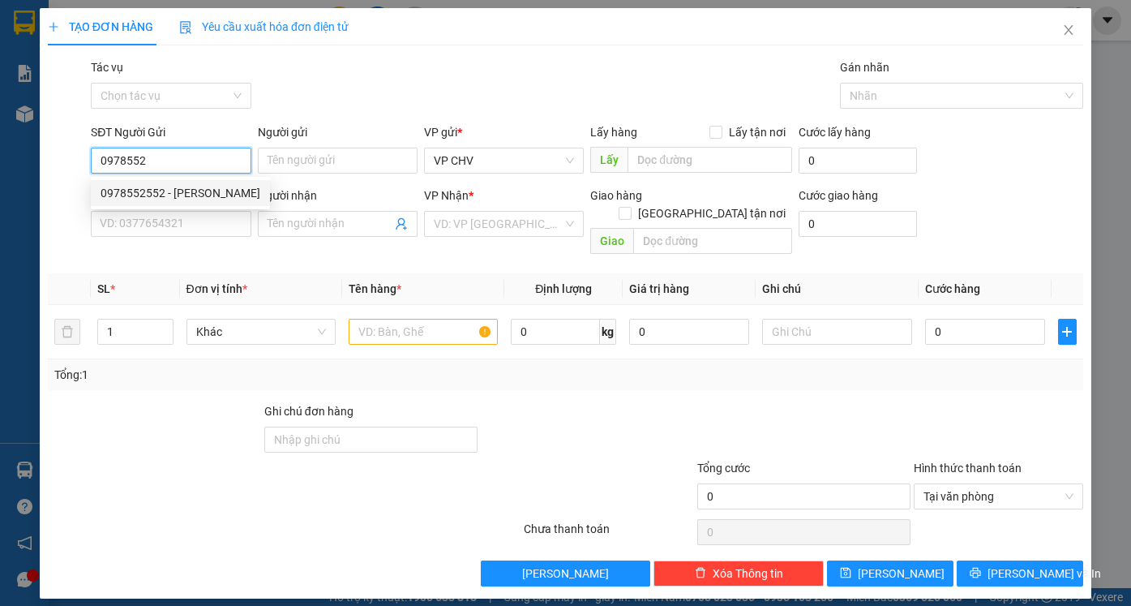
click at [222, 200] on div "0978552552 - DUY HUỲNH" at bounding box center [181, 193] width 160 height 18
type input "0978552552"
type input "[PERSON_NAME]"
type input "0933918526"
type input "XUÂN RUBY"
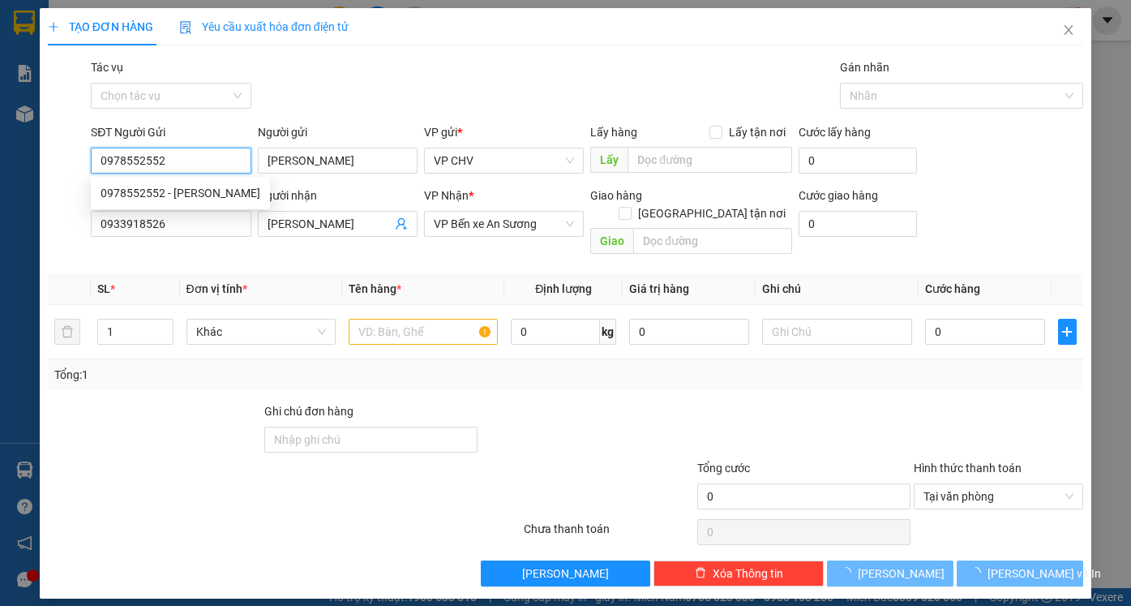
type input "20.000"
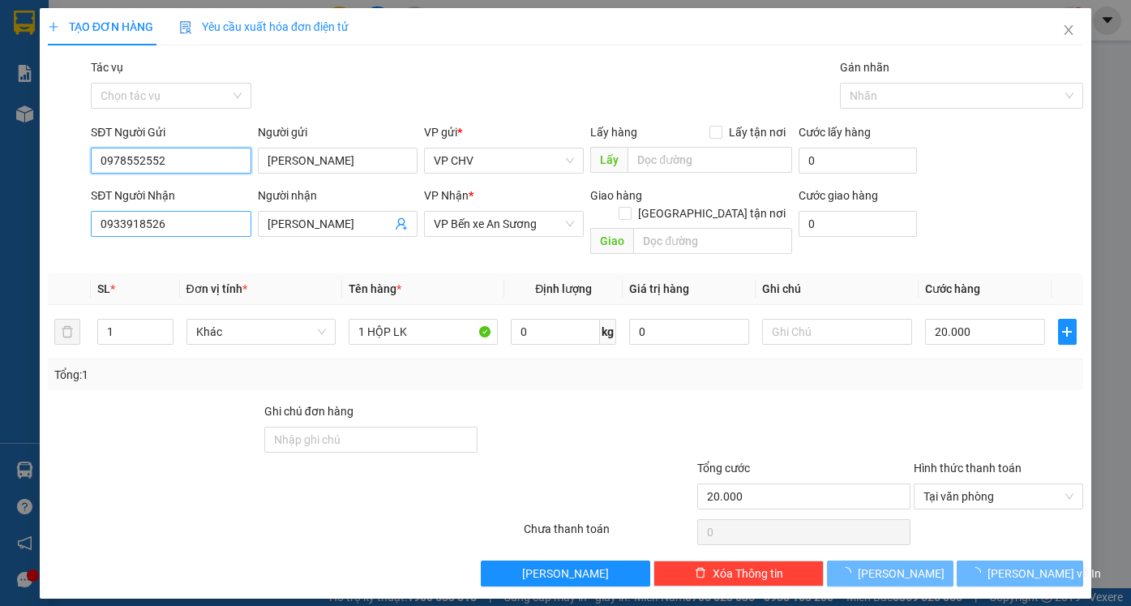
type input "0978552552"
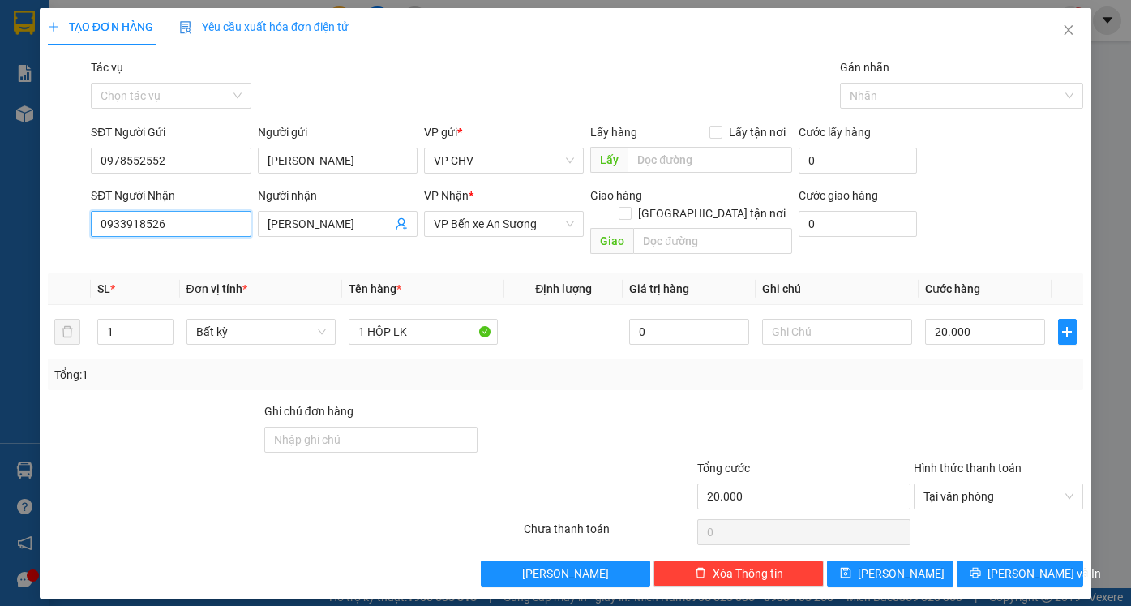
drag, startPoint x: 200, startPoint y: 232, endPoint x: 25, endPoint y: 237, distance: 174.4
click at [29, 237] on div "TẠO ĐƠN HÀNG Yêu cầu xuất hóa đơn điện tử Transit Pickup Surcharge Ids Transit …" at bounding box center [565, 303] width 1131 height 606
click at [184, 264] on div "0888825959 - TÂM" at bounding box center [171, 256] width 140 height 18
type input "0888825959"
type input "TÂM"
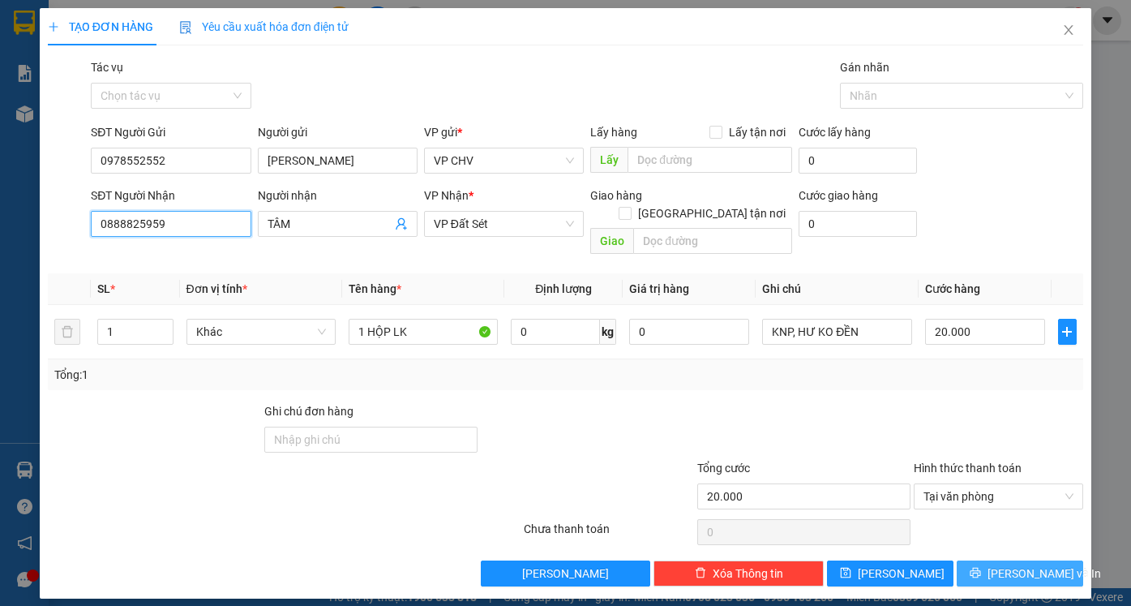
type input "0888825959"
click at [1041, 564] on span "[PERSON_NAME] và In" at bounding box center [1045, 573] width 114 height 18
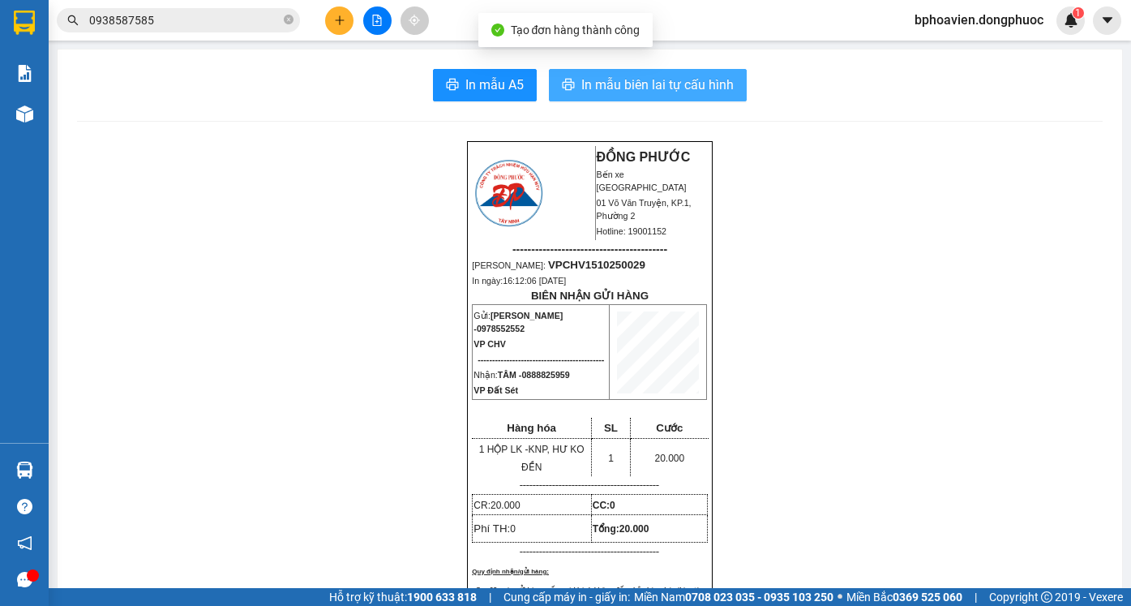
click at [615, 84] on span "In mẫu biên lai tự cấu hình" at bounding box center [657, 85] width 152 height 20
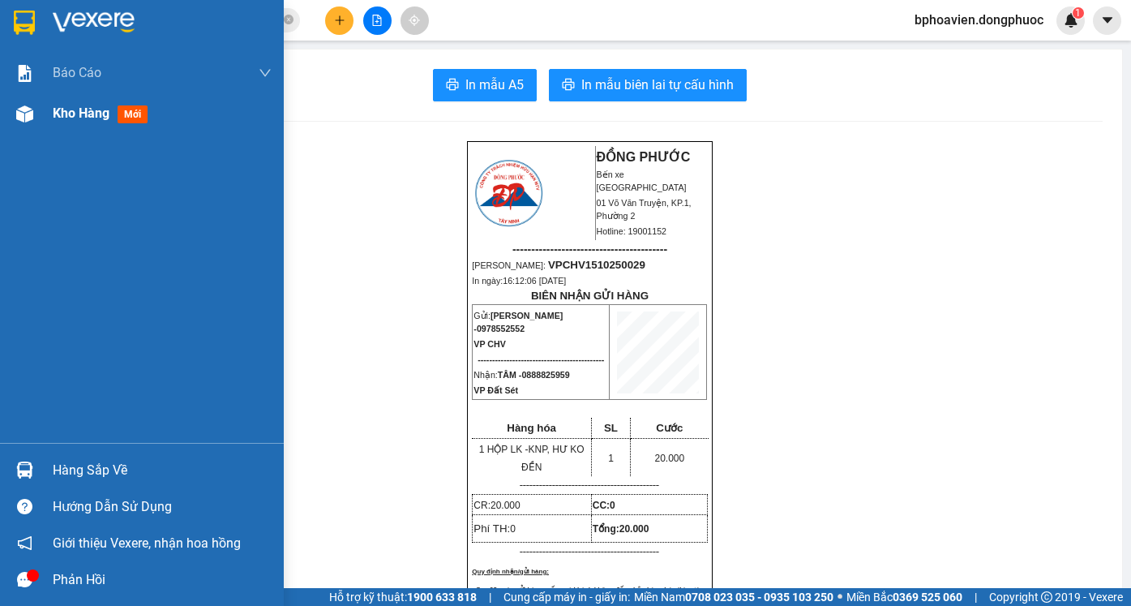
click at [69, 109] on span "Kho hàng" at bounding box center [81, 112] width 57 height 15
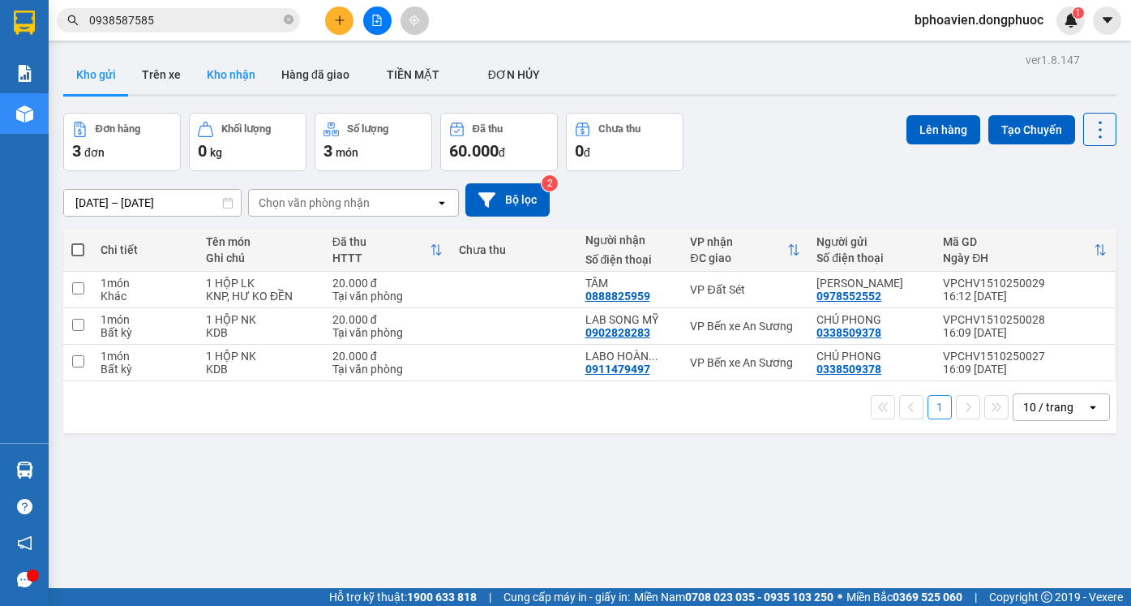
click at [217, 76] on button "Kho nhận" at bounding box center [231, 74] width 75 height 39
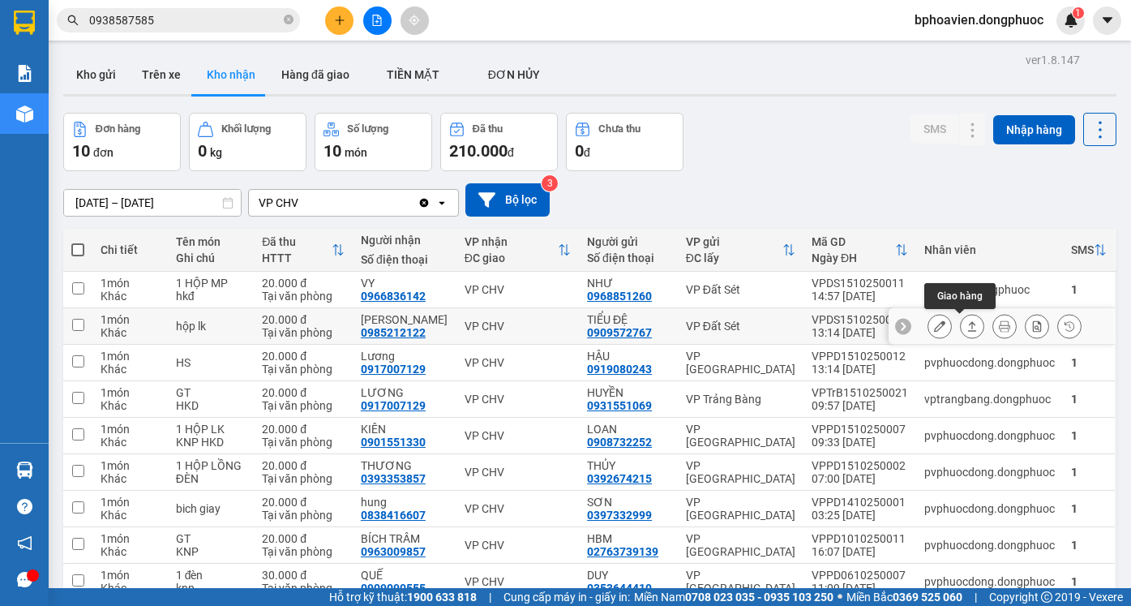
click at [965, 324] on button at bounding box center [972, 326] width 23 height 28
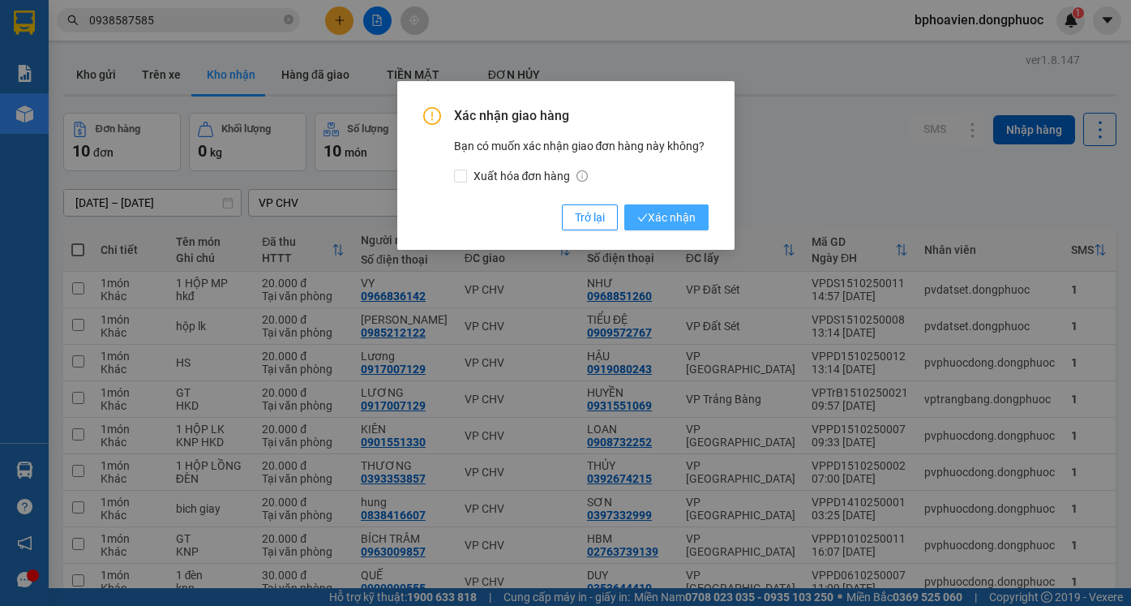
click at [693, 214] on span "Xác nhận" at bounding box center [666, 217] width 58 height 18
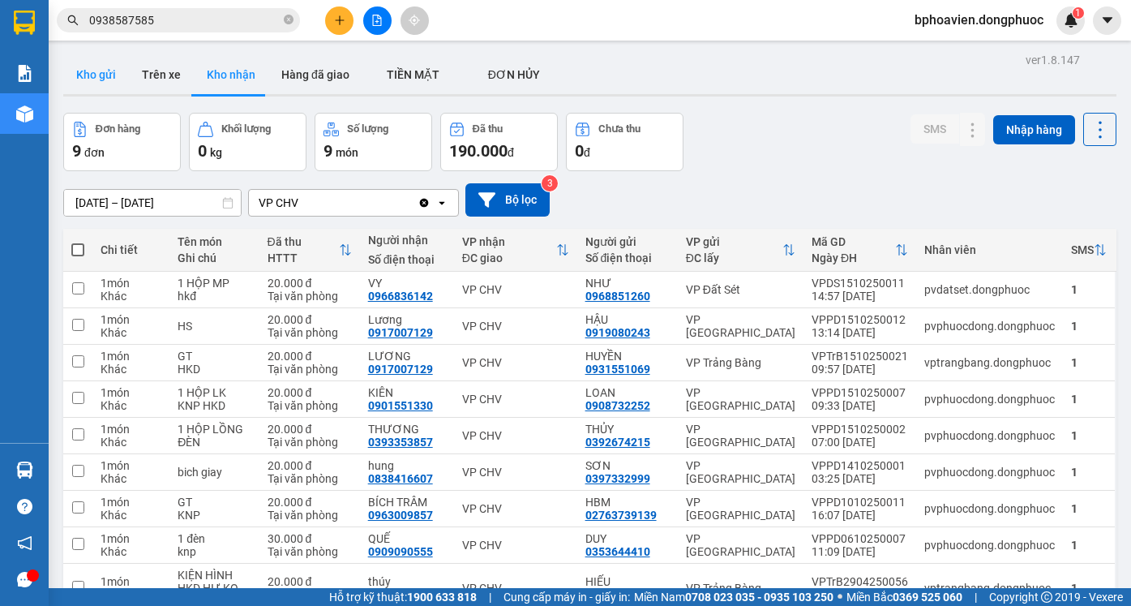
drag, startPoint x: 109, startPoint y: 75, endPoint x: 102, endPoint y: 86, distance: 13.1
click at [109, 81] on button "Kho gửi" at bounding box center [96, 74] width 66 height 39
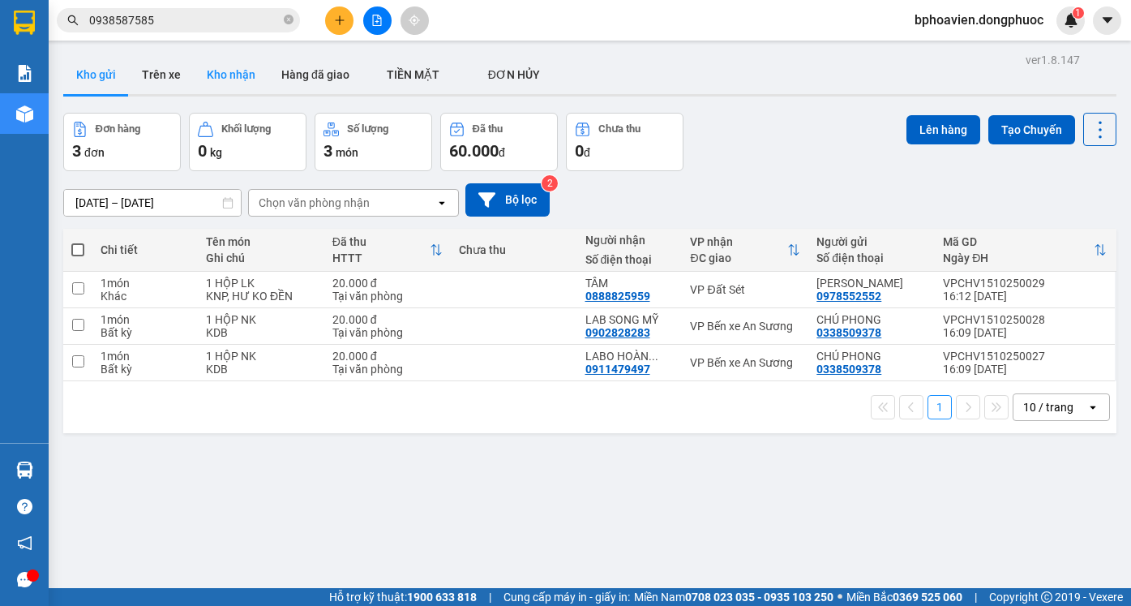
click at [234, 87] on button "Kho nhận" at bounding box center [231, 74] width 75 height 39
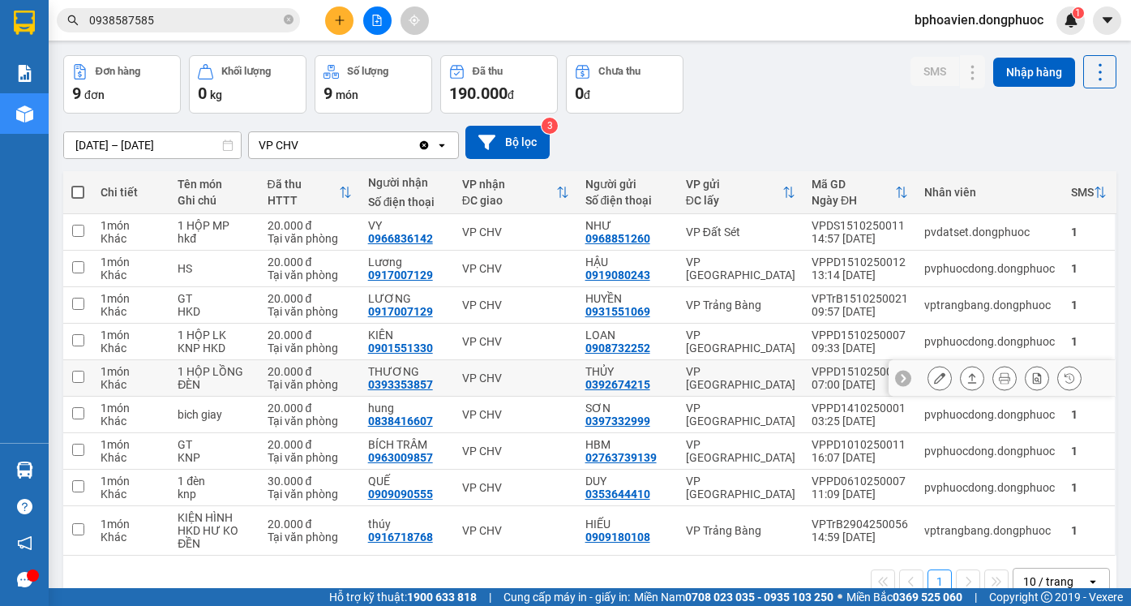
scroll to position [92, 0]
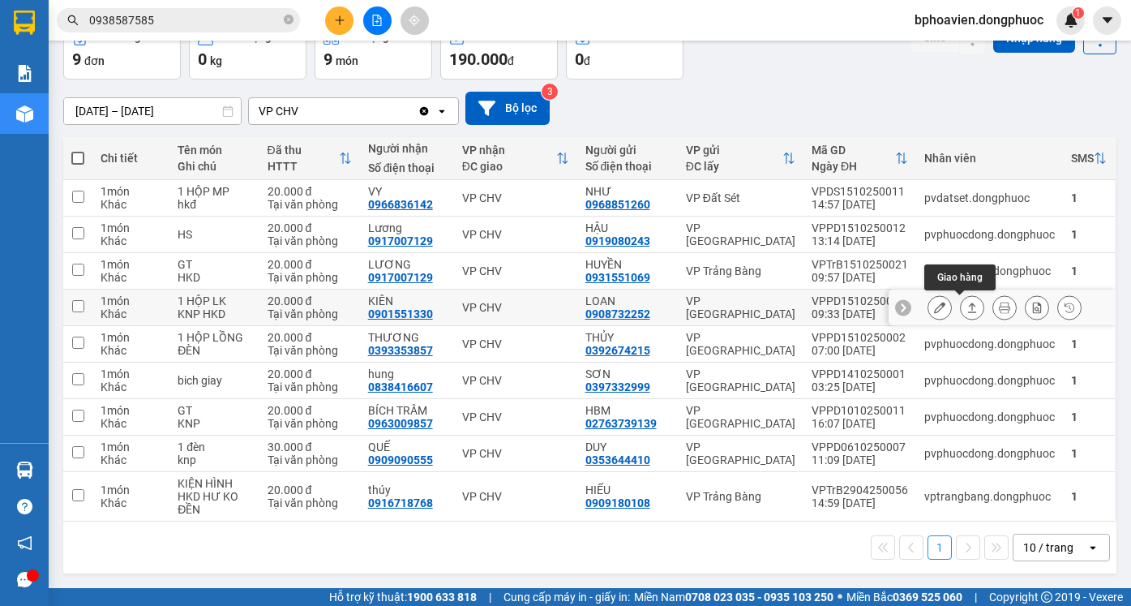
click at [968, 308] on button at bounding box center [972, 308] width 23 height 28
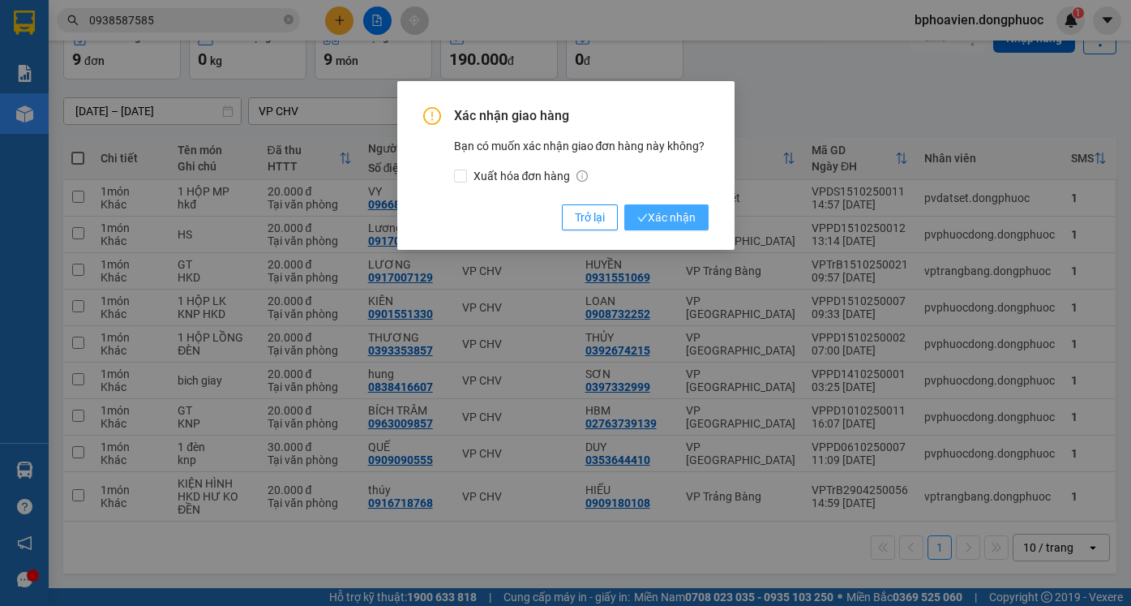
click at [685, 225] on span "Xác nhận" at bounding box center [666, 217] width 58 height 18
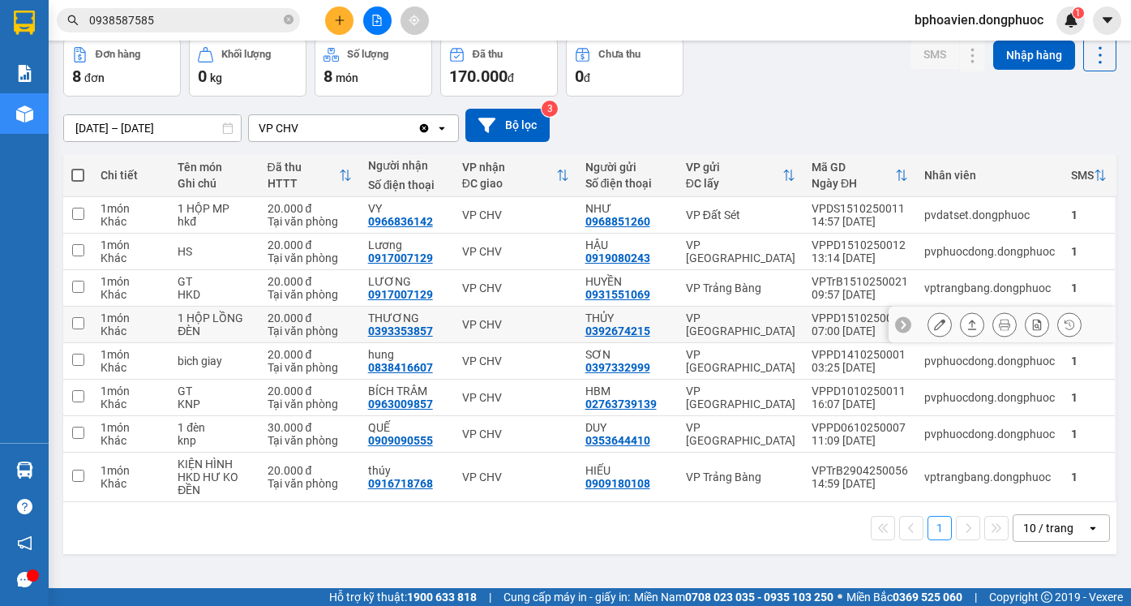
scroll to position [0, 0]
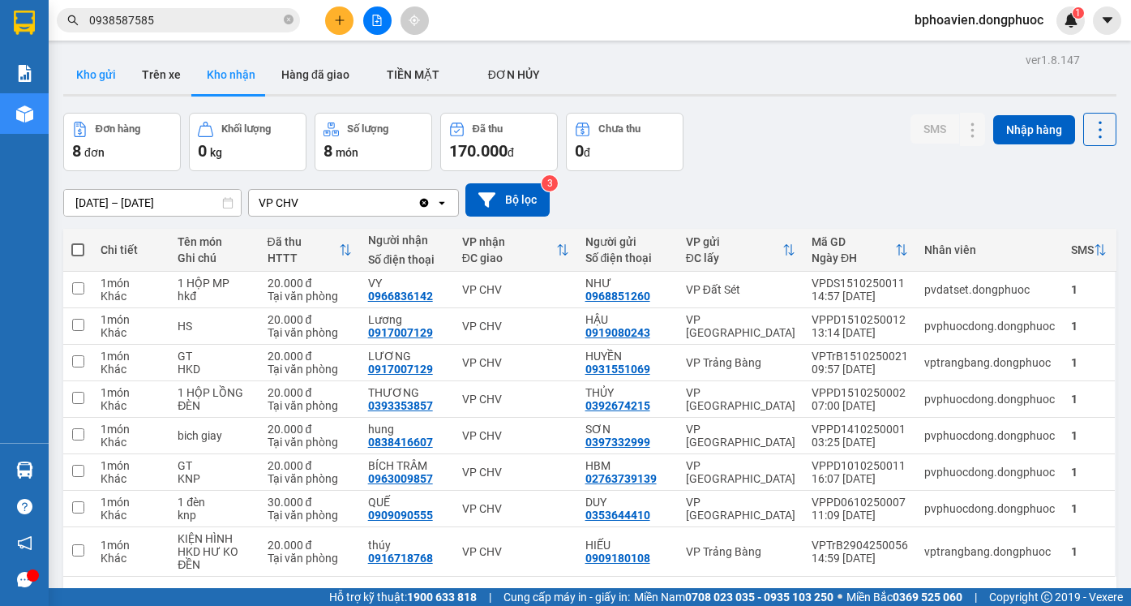
click at [96, 80] on button "Kho gửi" at bounding box center [96, 74] width 66 height 39
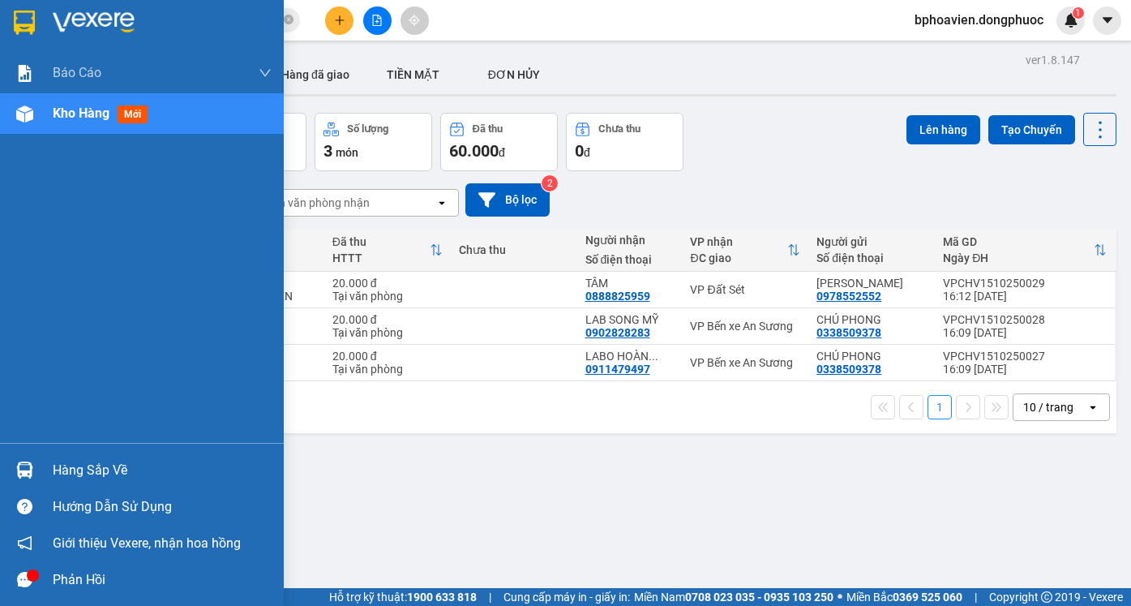
click at [79, 473] on div "Hàng sắp về" at bounding box center [162, 470] width 219 height 24
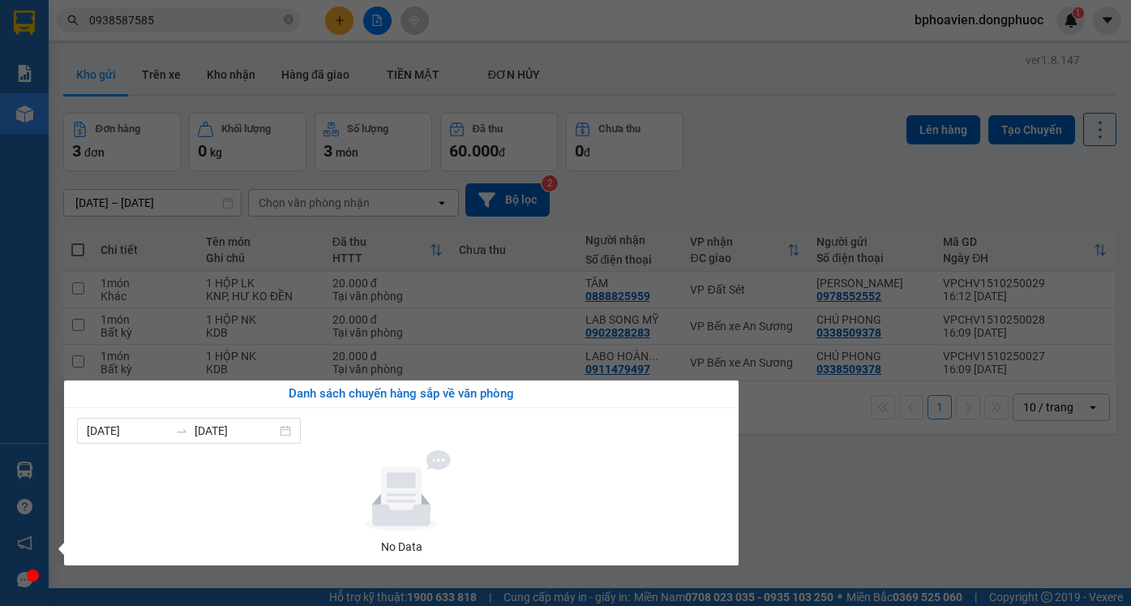
drag, startPoint x: 774, startPoint y: 148, endPoint x: 757, endPoint y: 178, distance: 33.8
click at [774, 153] on section "Kết quả tìm kiếm ( 300 ) Bộ lọc Mã ĐH Trạng thái Món hàng Tổng cước Chưa cước N…" at bounding box center [565, 303] width 1131 height 606
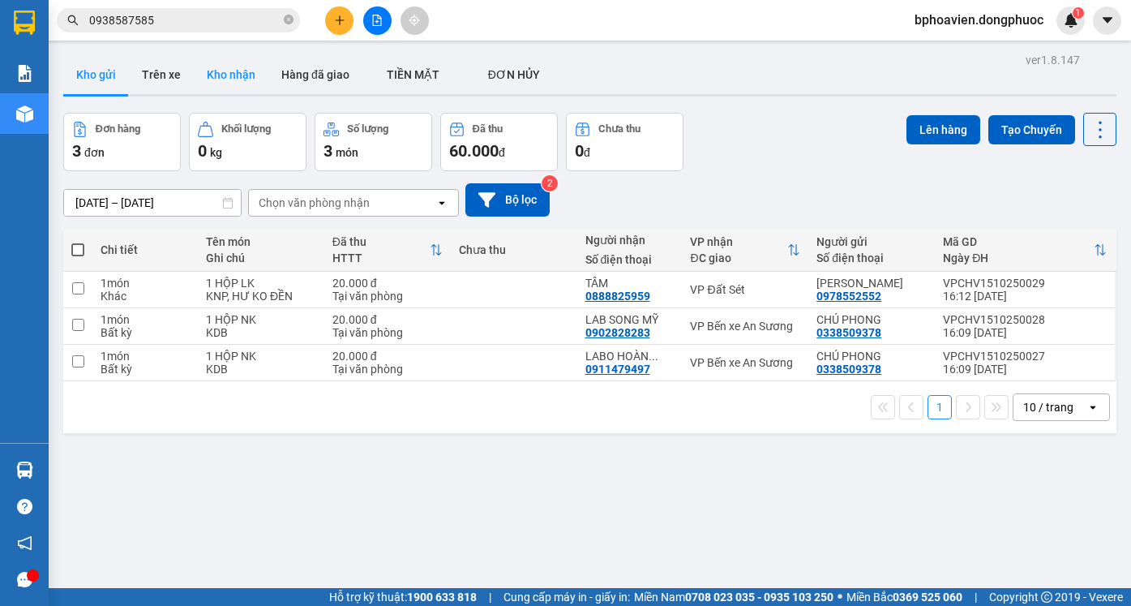
click at [244, 85] on button "Kho nhận" at bounding box center [231, 74] width 75 height 39
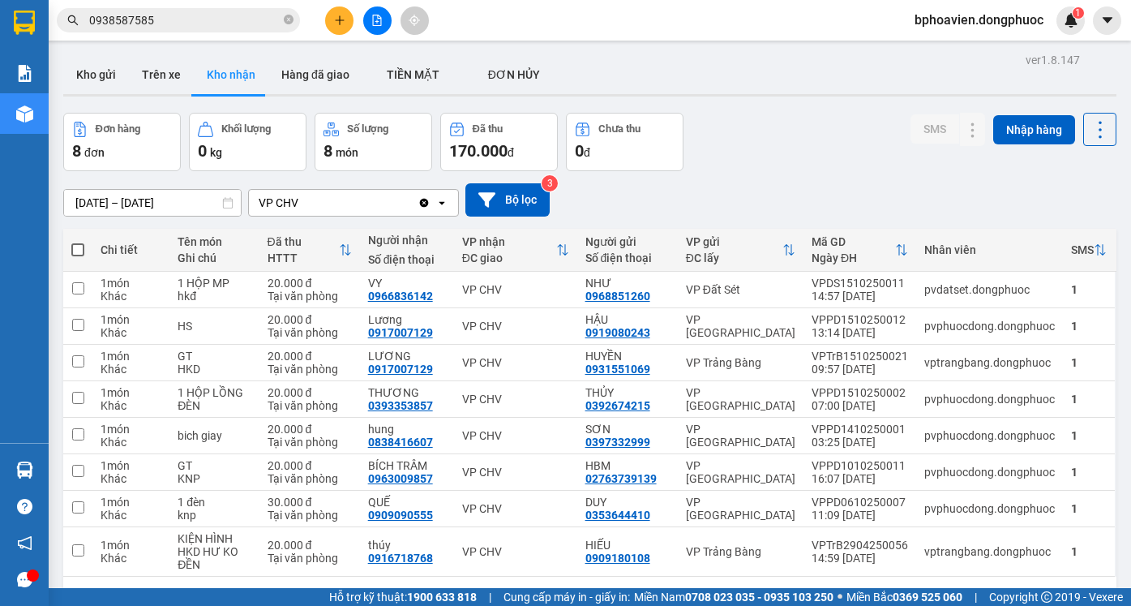
click at [112, 46] on main "ver 1.8.147 Kho gửi Trên xe Kho nhận Hàng đã giao TIỀN MẶT ĐƠN HỦY Đơn hàng 8…" at bounding box center [565, 294] width 1131 height 588
click at [100, 68] on button "Kho gửi" at bounding box center [96, 74] width 66 height 39
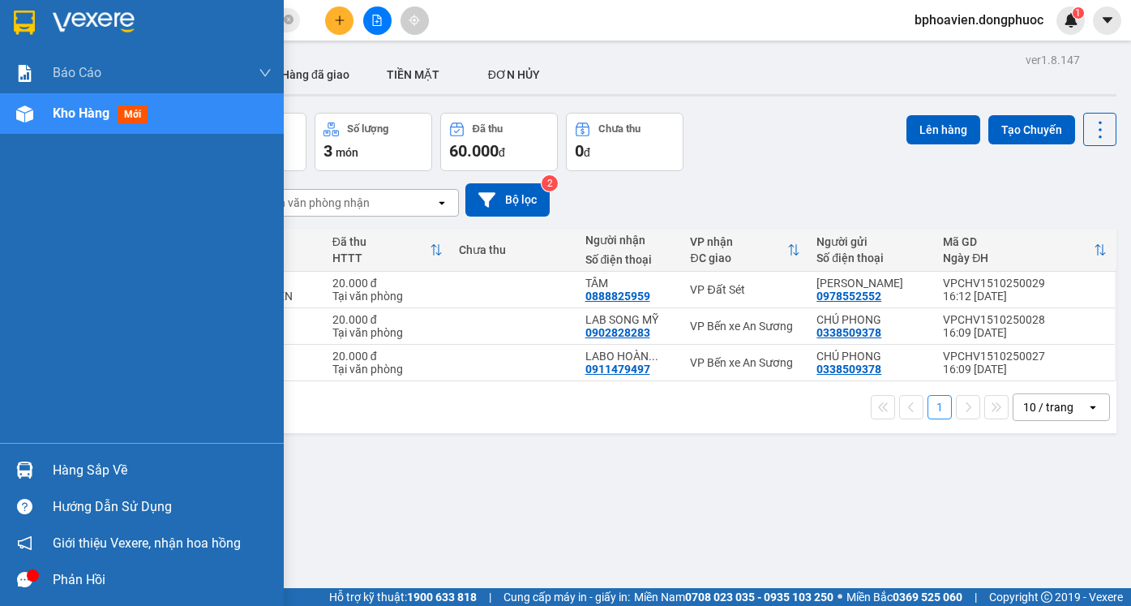
click at [75, 471] on div "Hàng sắp về" at bounding box center [162, 470] width 219 height 24
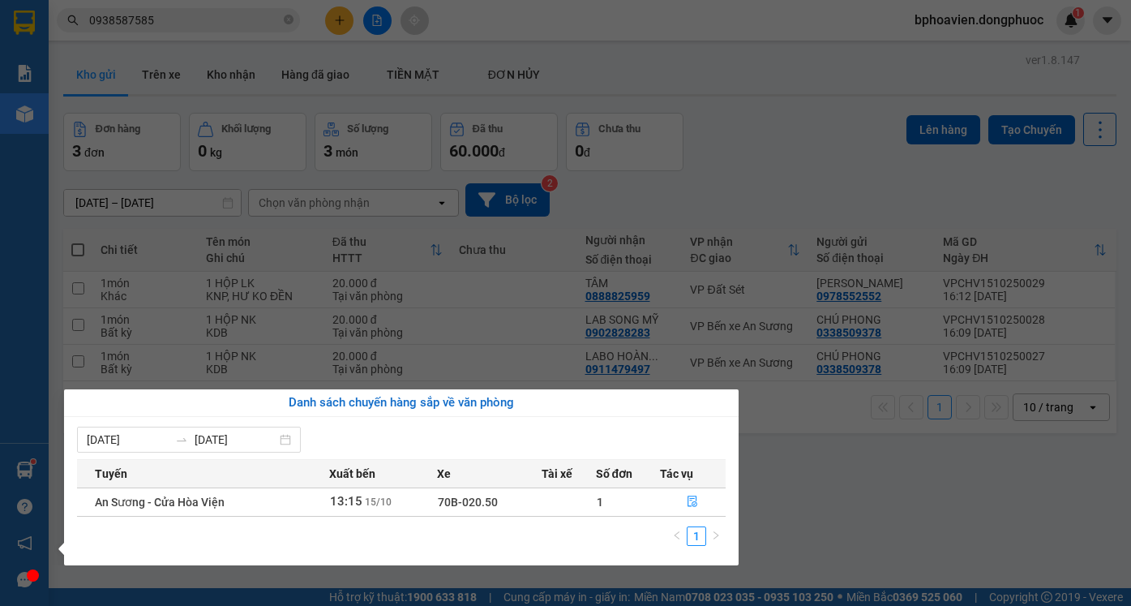
drag, startPoint x: 858, startPoint y: 458, endPoint x: 848, endPoint y: 459, distance: 9.8
click at [855, 459] on section "Kết quả tìm kiếm ( 300 ) Bộ lọc Mã ĐH Trạng thái Món hàng Tổng cước Chưa cước N…" at bounding box center [565, 303] width 1131 height 606
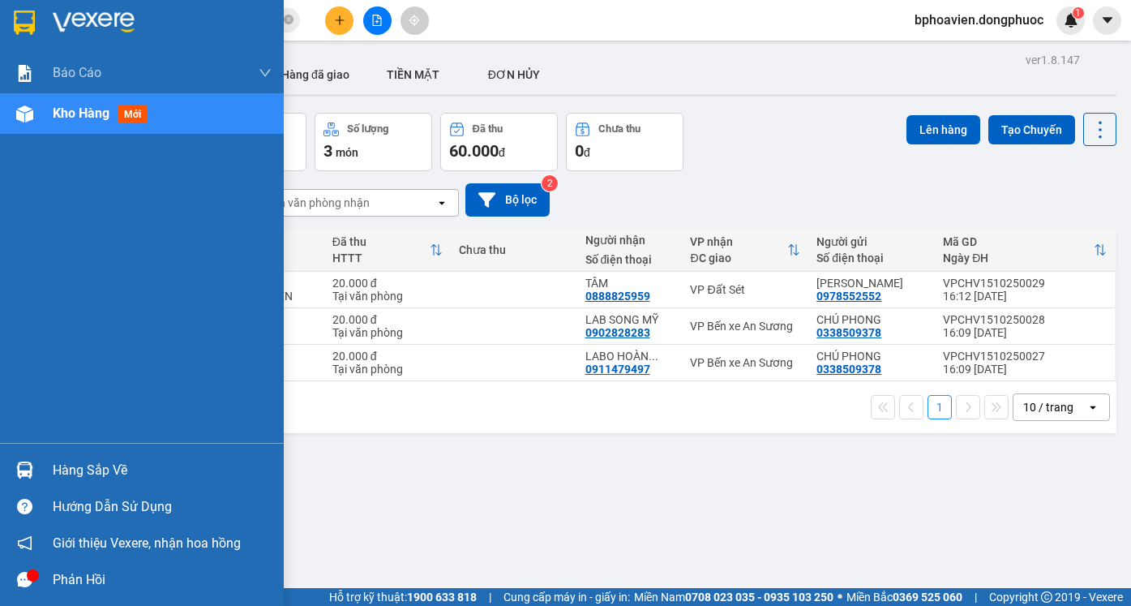
drag, startPoint x: 75, startPoint y: 470, endPoint x: 221, endPoint y: 471, distance: 146.0
click at [76, 470] on div "Hàng sắp về" at bounding box center [162, 470] width 219 height 24
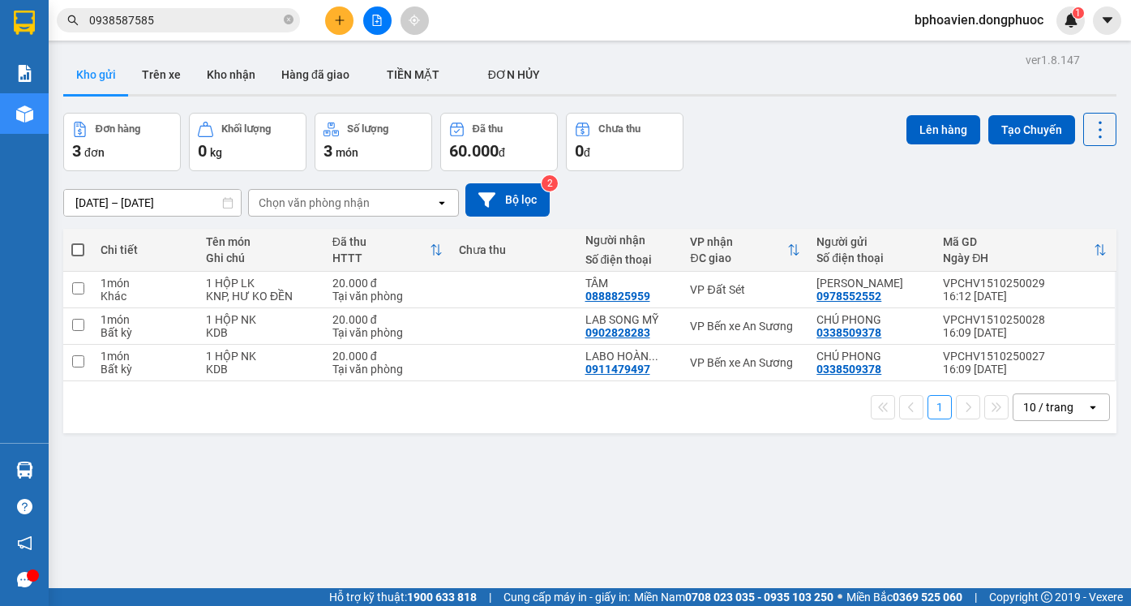
click at [834, 473] on section "Kết quả tìm kiếm ( 300 ) Bộ lọc Mã ĐH Trạng thái Món hàng Tổng cước Chưa cước N…" at bounding box center [565, 303] width 1131 height 606
click at [234, 82] on button "Kho nhận" at bounding box center [231, 74] width 75 height 39
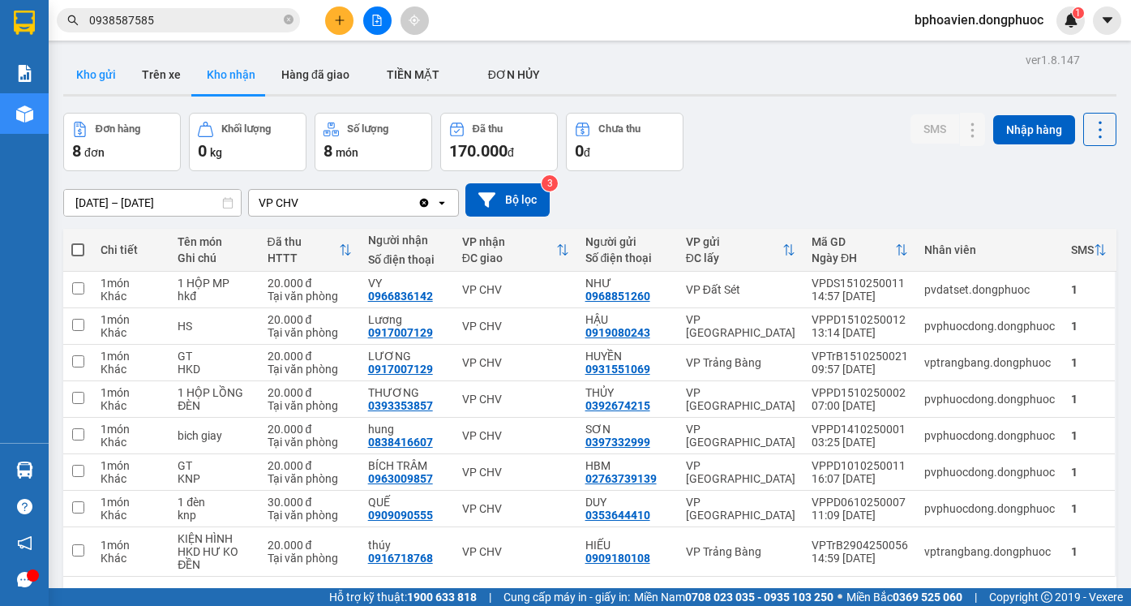
click at [97, 72] on button "Kho gửi" at bounding box center [96, 74] width 66 height 39
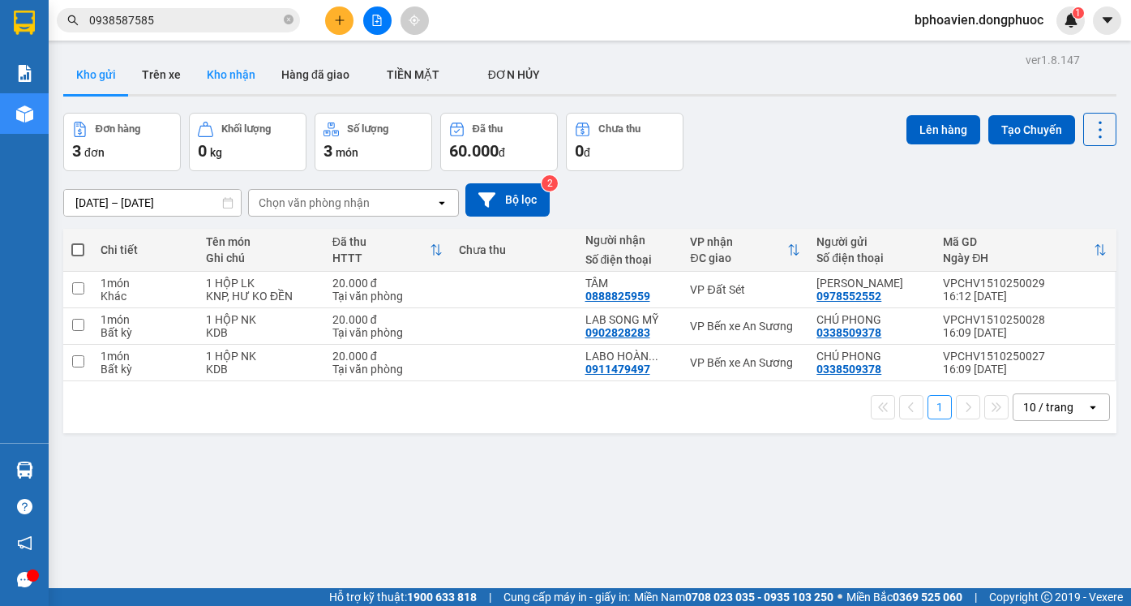
click at [234, 84] on button "Kho nhận" at bounding box center [231, 74] width 75 height 39
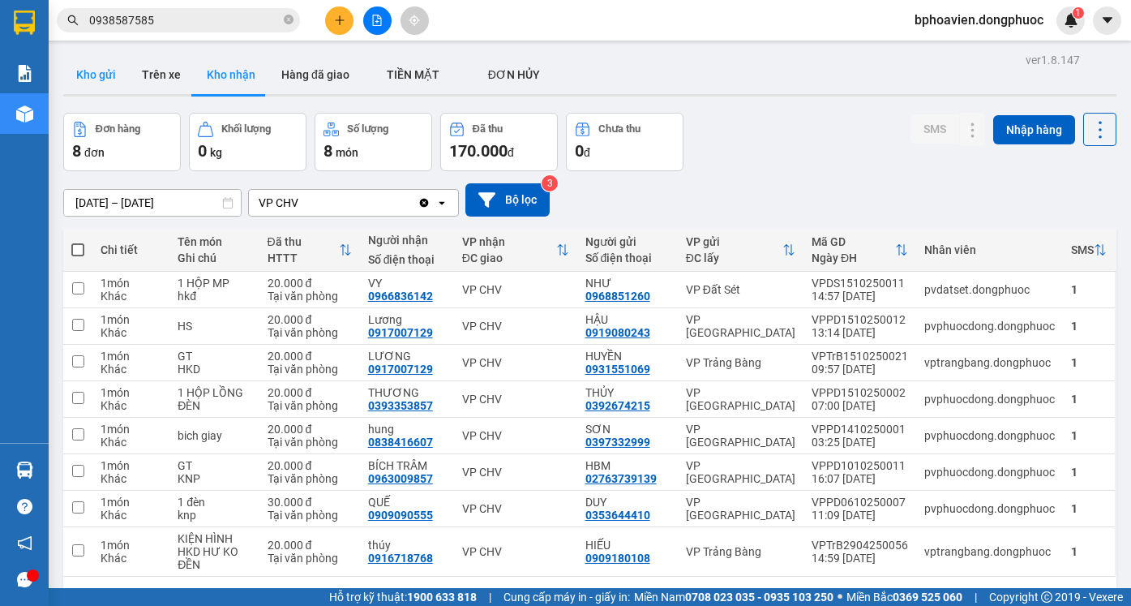
click at [97, 71] on button "Kho gửi" at bounding box center [96, 74] width 66 height 39
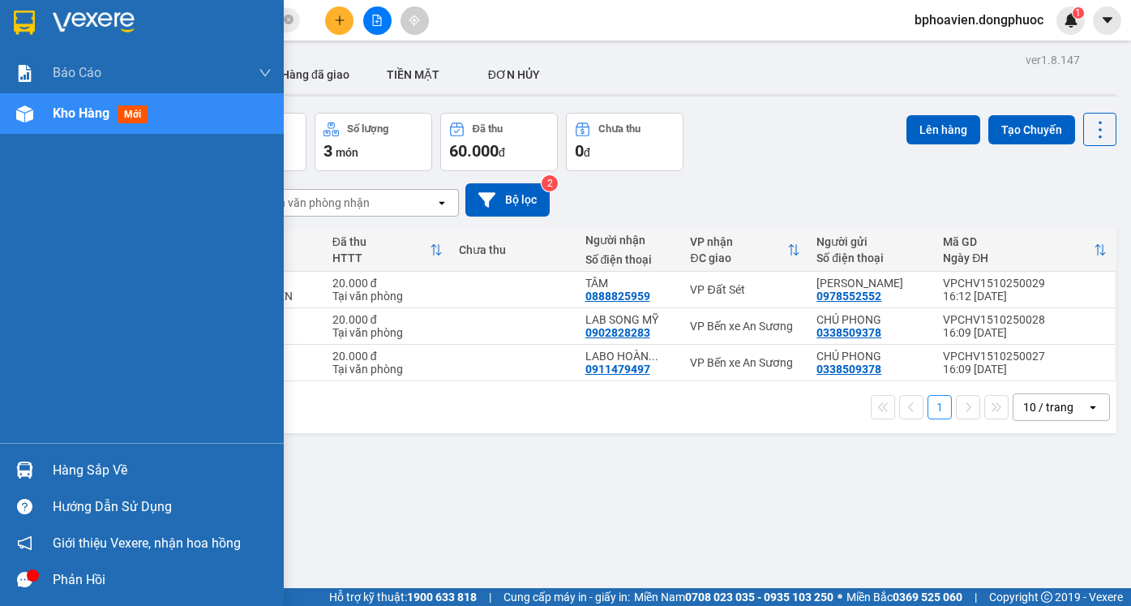
click at [60, 467] on div "Hàng sắp về" at bounding box center [162, 470] width 219 height 24
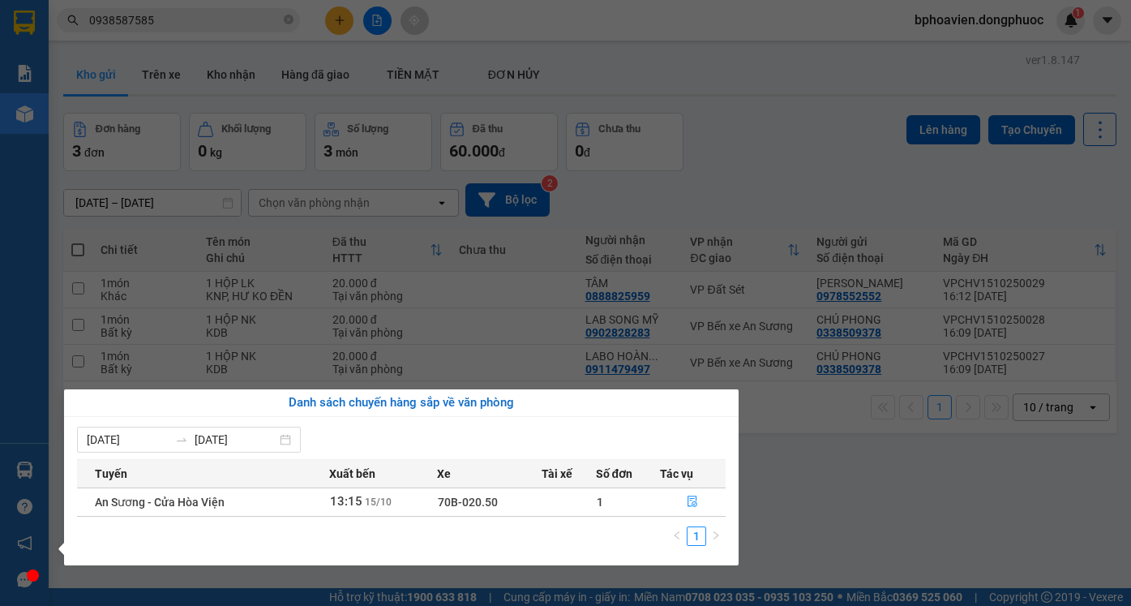
click at [843, 152] on section "Kết quả tìm kiếm ( 300 ) Bộ lọc Mã ĐH Trạng thái Món hàng Tổng cước Chưa cước N…" at bounding box center [565, 303] width 1131 height 606
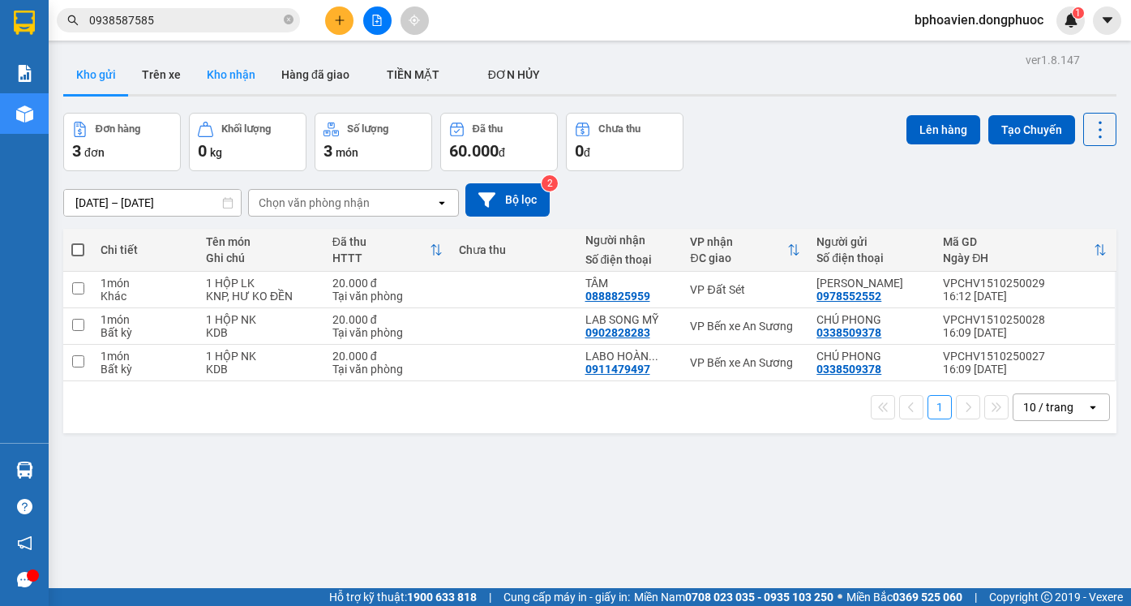
click at [238, 88] on button "Kho nhận" at bounding box center [231, 74] width 75 height 39
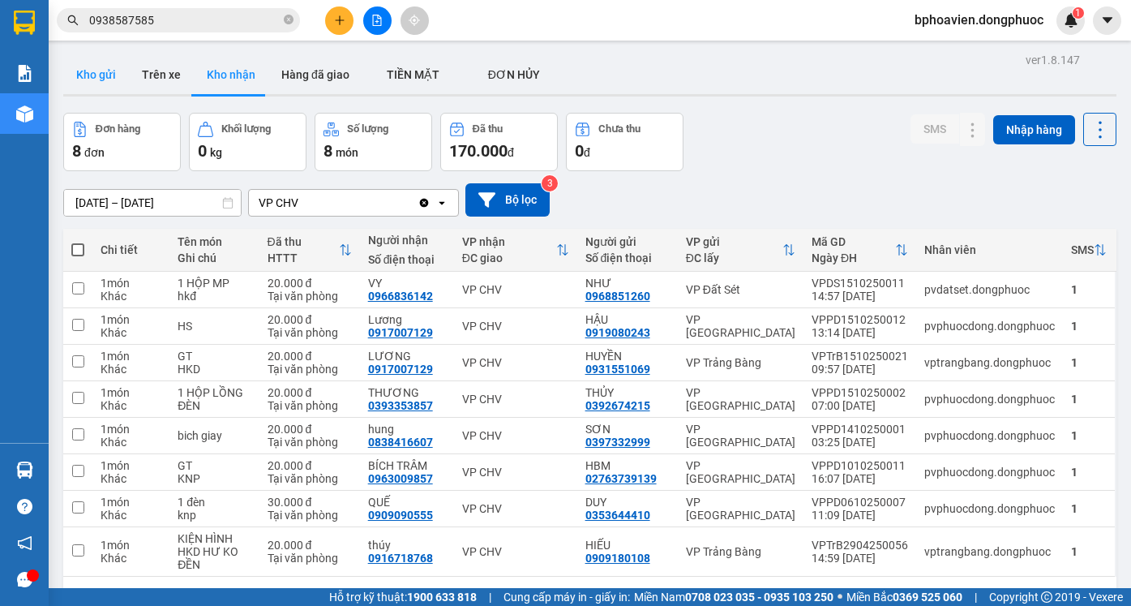
click at [97, 66] on button "Kho gửi" at bounding box center [96, 74] width 66 height 39
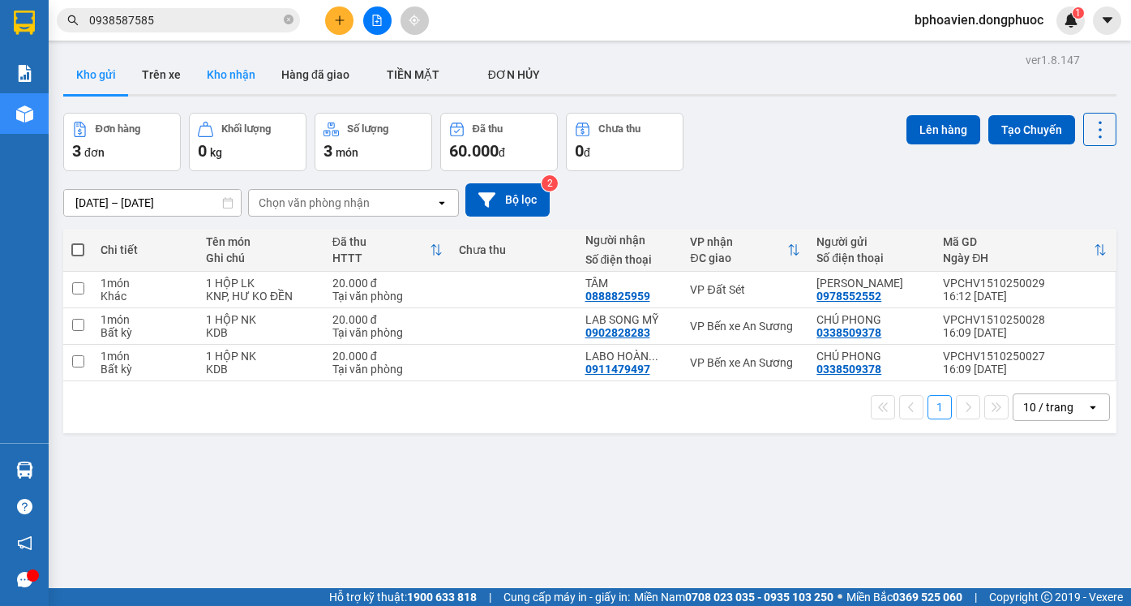
click at [220, 72] on button "Kho nhận" at bounding box center [231, 74] width 75 height 39
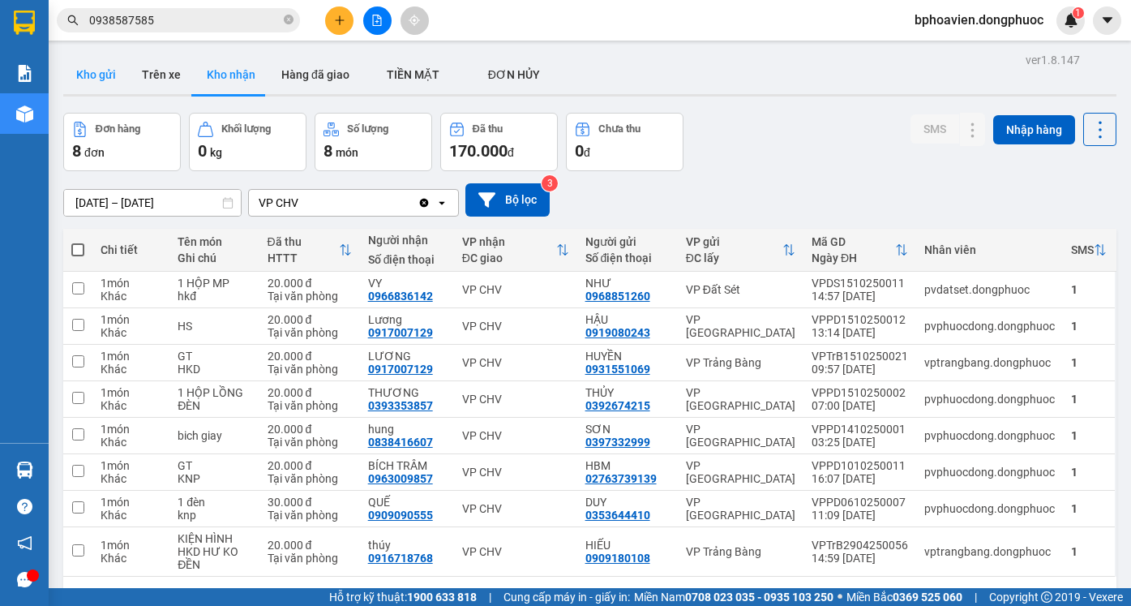
click at [90, 76] on button "Kho gửi" at bounding box center [96, 74] width 66 height 39
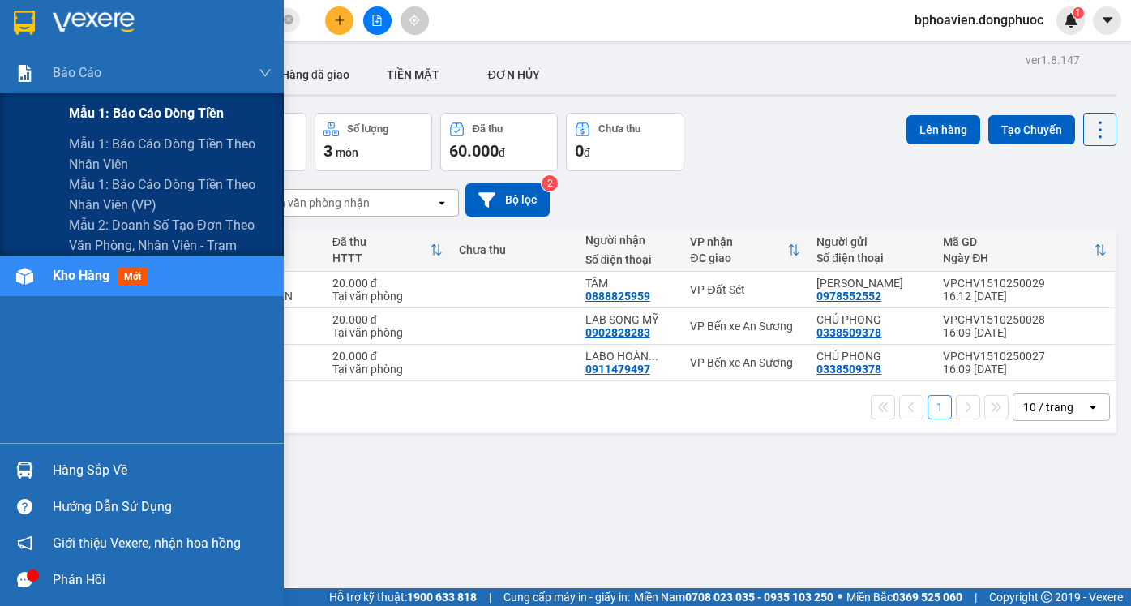
click at [145, 120] on span "Mẫu 1: Báo cáo dòng tiền" at bounding box center [146, 113] width 155 height 20
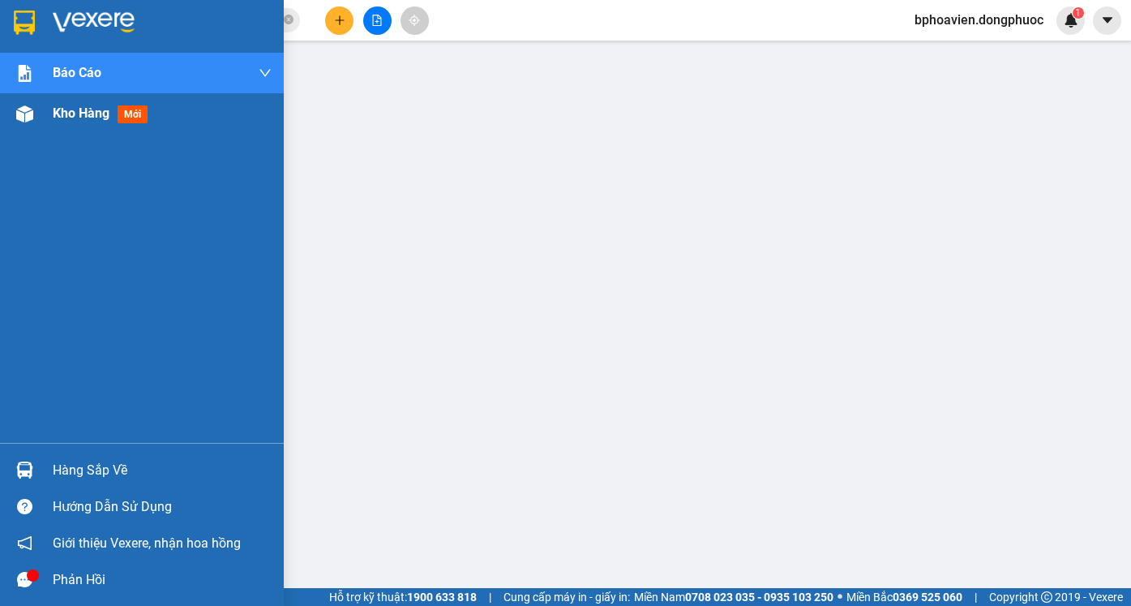
click at [70, 108] on span "Kho hàng" at bounding box center [81, 112] width 57 height 15
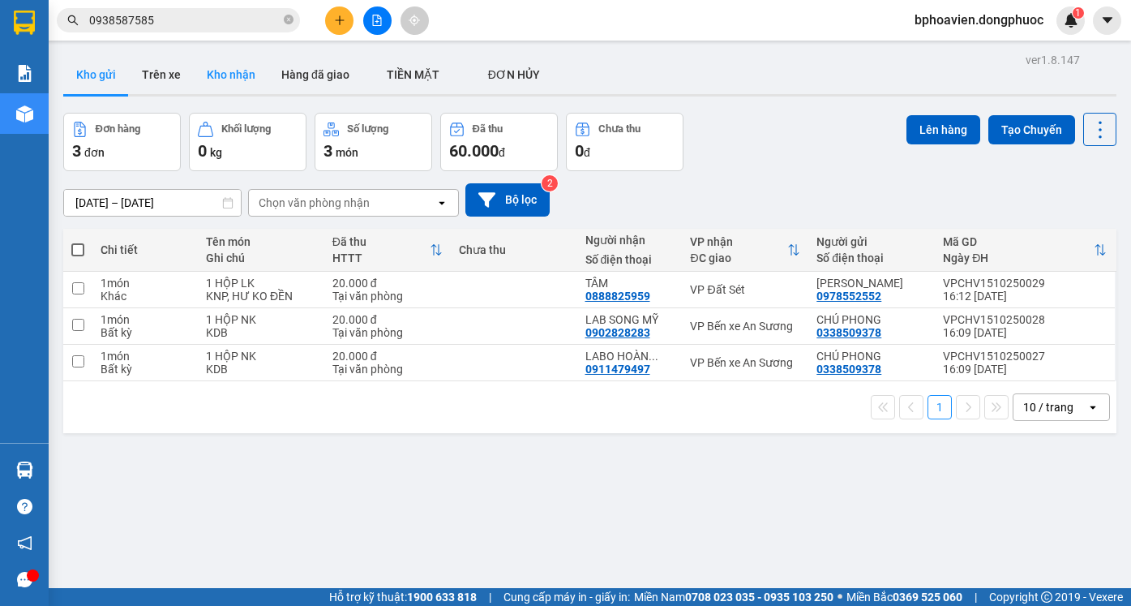
click at [223, 60] on button "Kho nhận" at bounding box center [231, 74] width 75 height 39
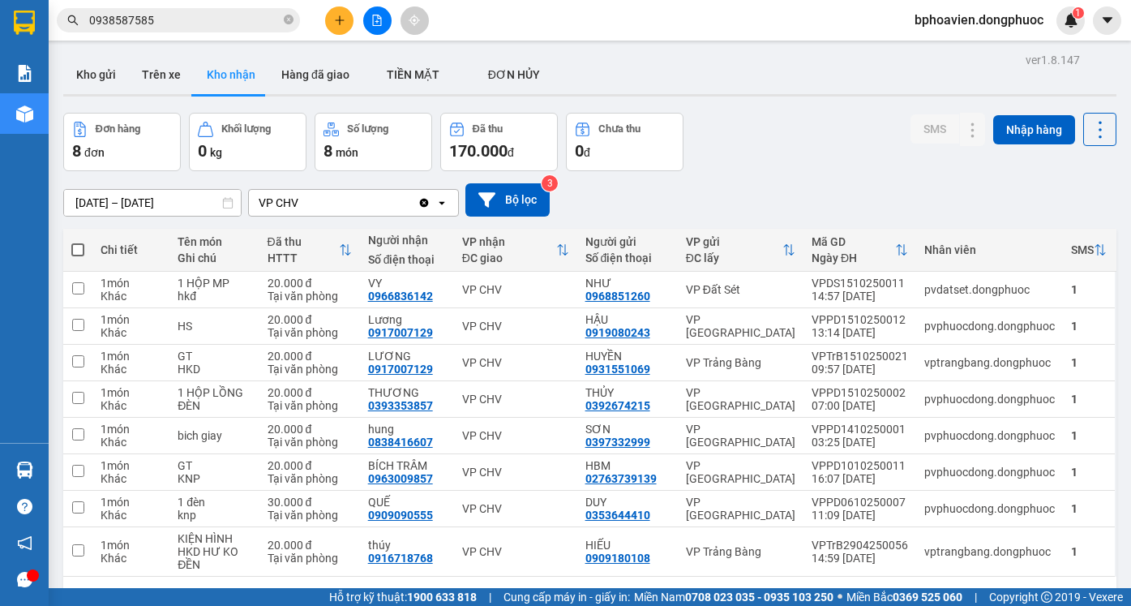
drag, startPoint x: 101, startPoint y: 75, endPoint x: 101, endPoint y: 603, distance: 527.1
click at [101, 79] on button "Kho gửi" at bounding box center [96, 74] width 66 height 39
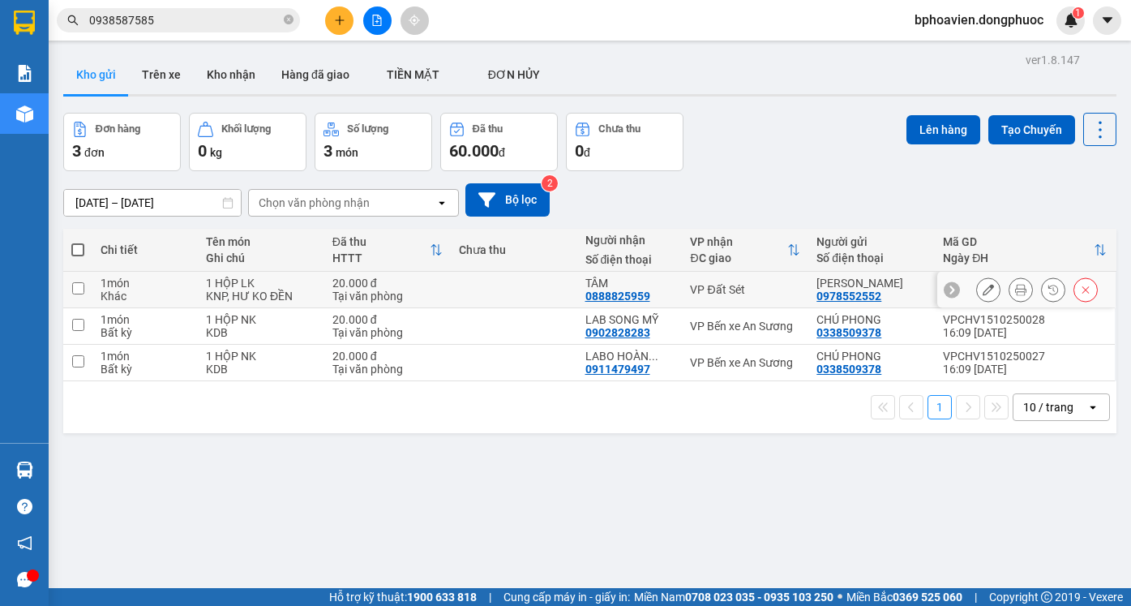
click at [690, 296] on div "VP Đất Sét" at bounding box center [745, 289] width 110 height 13
checkbox input "true"
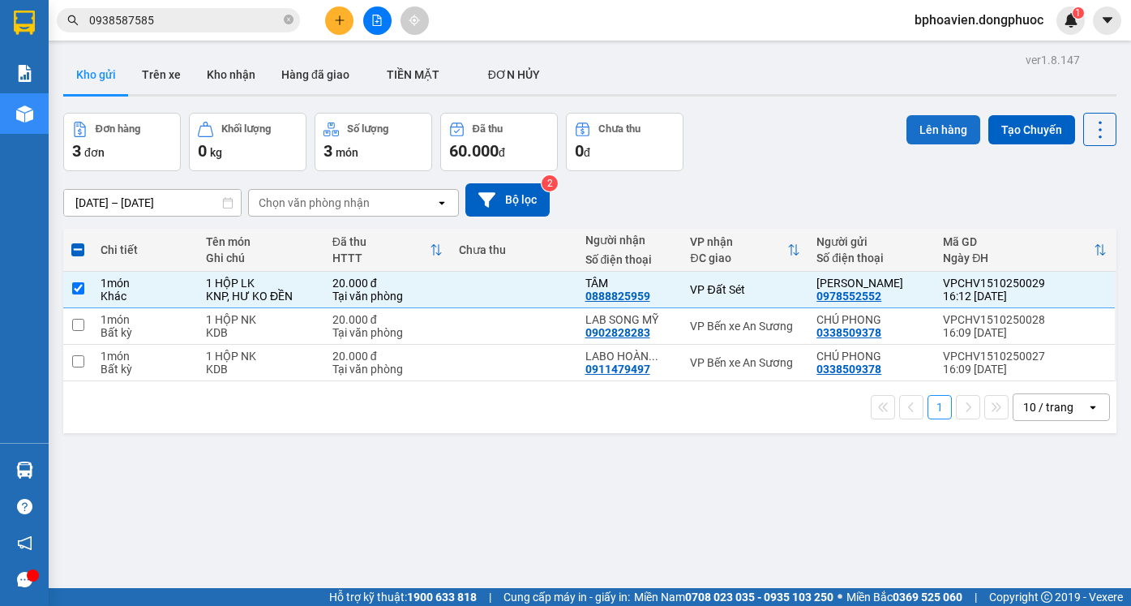
click at [918, 132] on button "Lên hàng" at bounding box center [944, 129] width 74 height 29
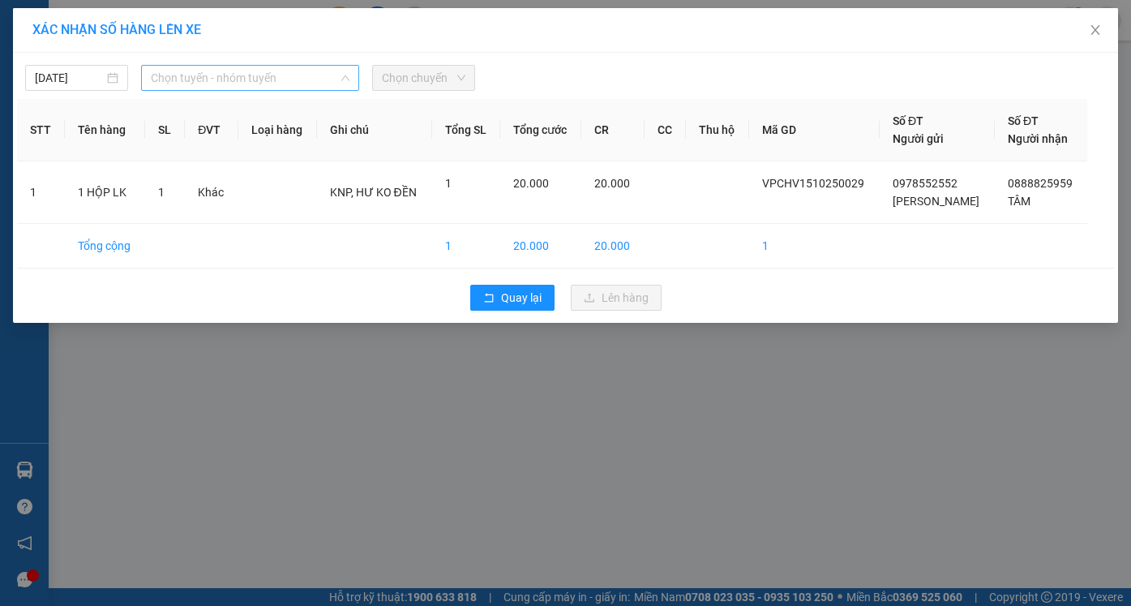
click at [203, 84] on span "Chọn tuyến - nhóm tuyến" at bounding box center [250, 78] width 199 height 24
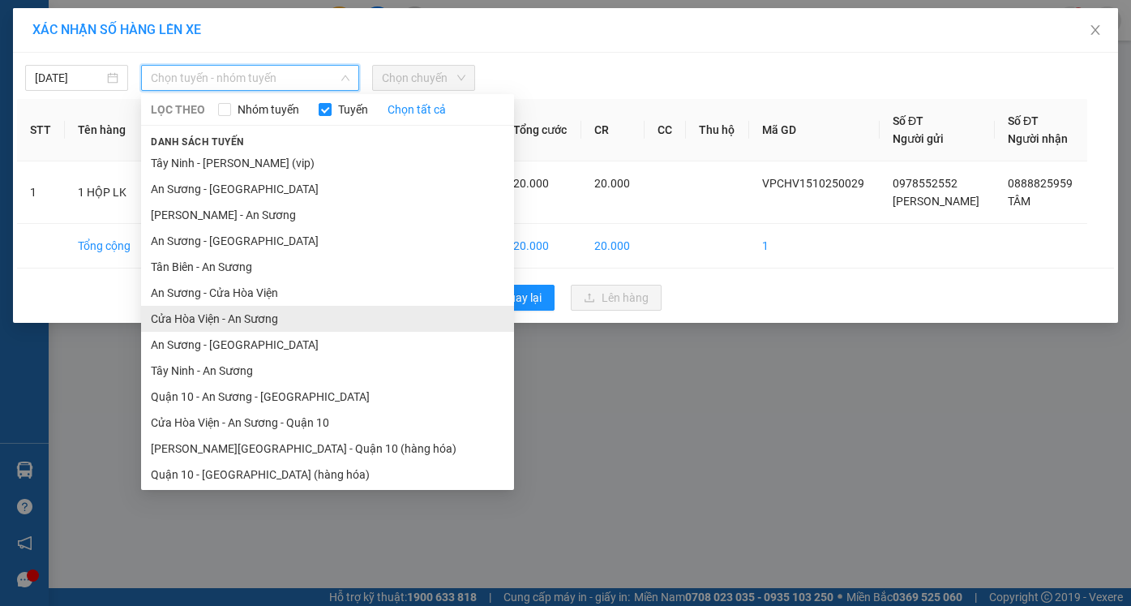
click at [247, 317] on li "Cửa Hòa Viện - An Sương" at bounding box center [327, 319] width 373 height 26
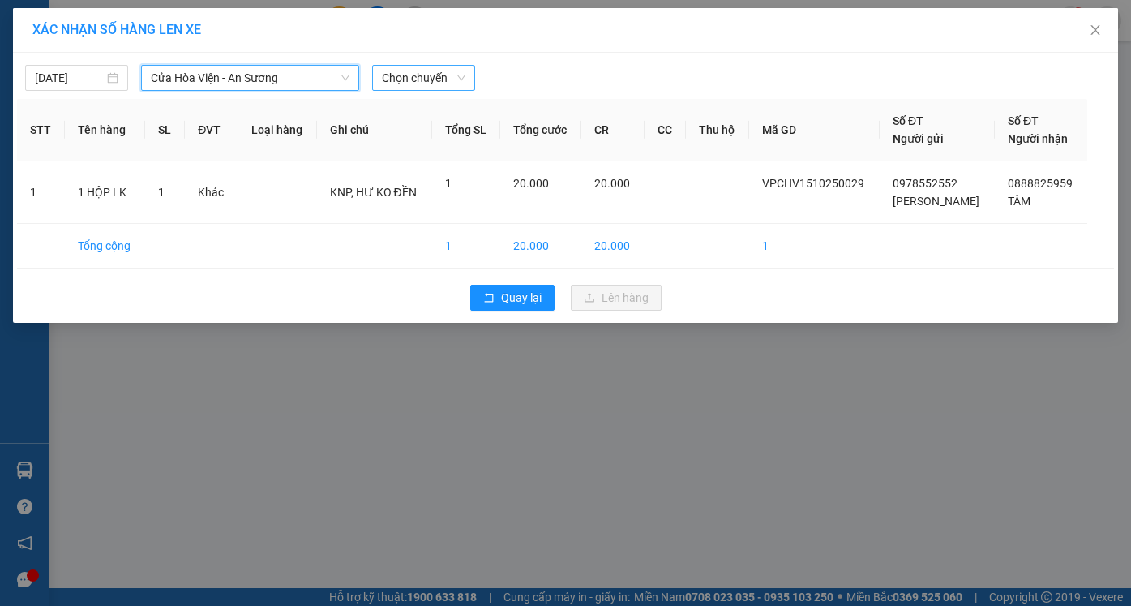
click at [427, 78] on span "Chọn chuyến" at bounding box center [424, 78] width 84 height 24
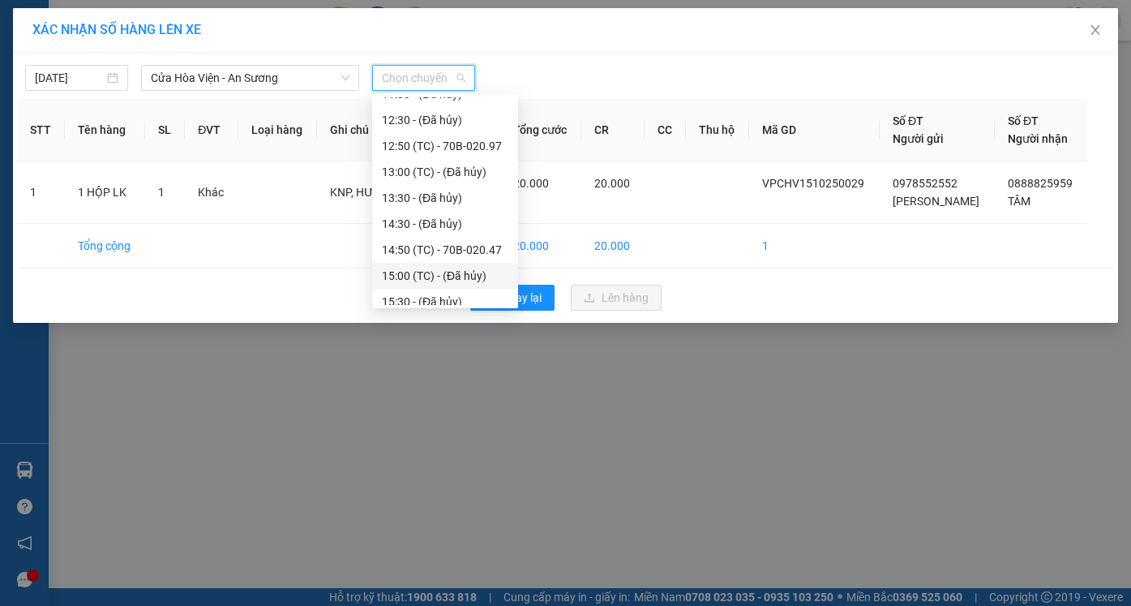
scroll to position [545, 0]
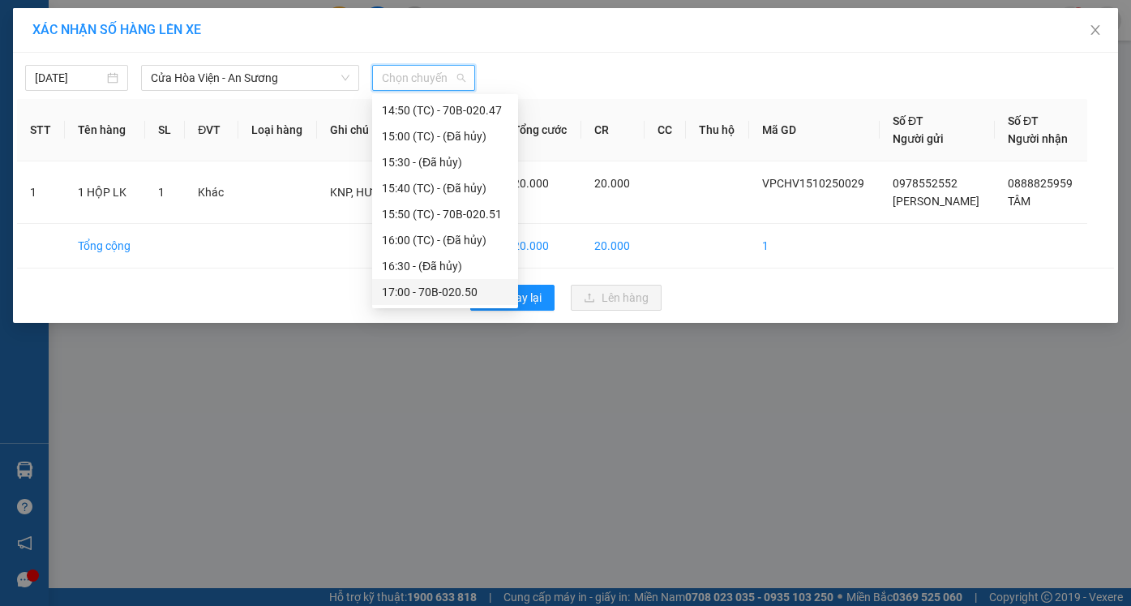
click at [445, 294] on div "17:00 - 70B-020.50" at bounding box center [445, 292] width 127 height 18
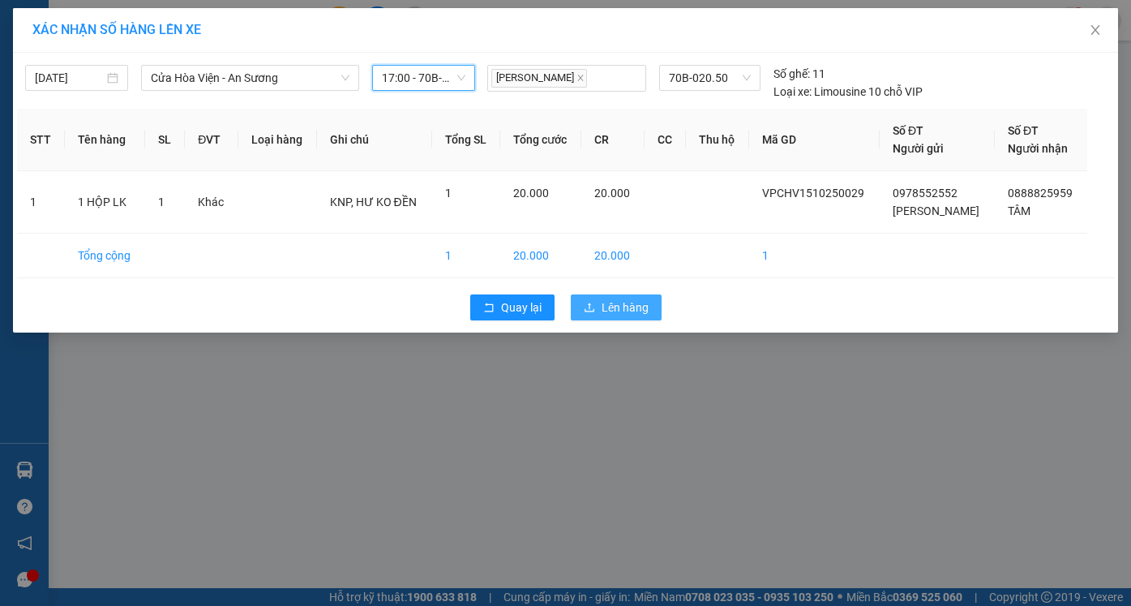
drag, startPoint x: 629, startPoint y: 308, endPoint x: 603, endPoint y: 354, distance: 53.0
click at [627, 310] on span "Lên hàng" at bounding box center [625, 307] width 47 height 18
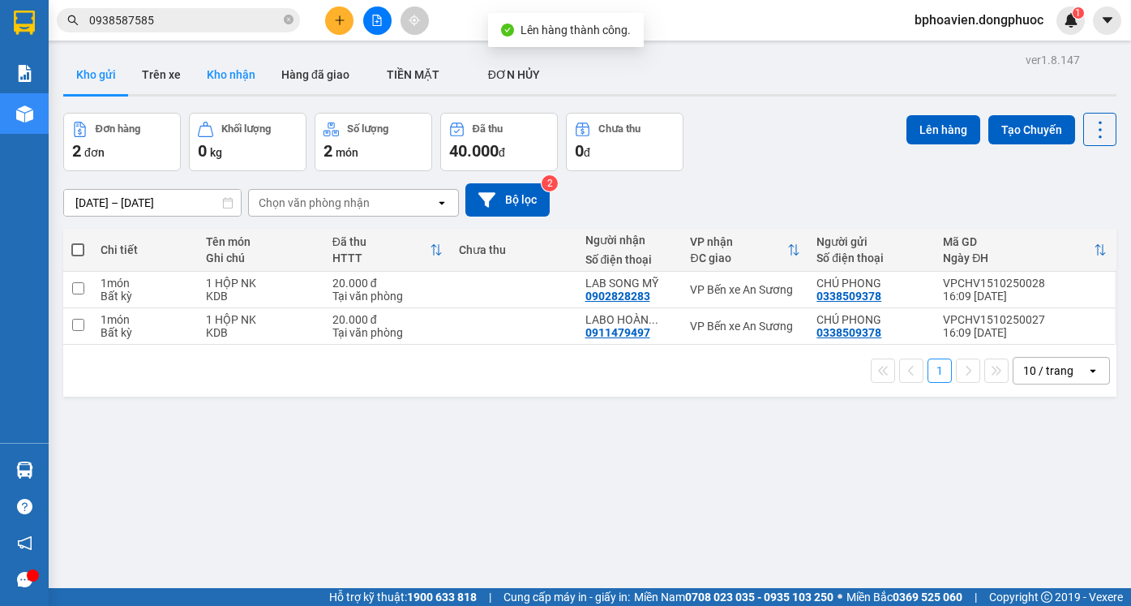
click at [221, 82] on button "Kho nhận" at bounding box center [231, 74] width 75 height 39
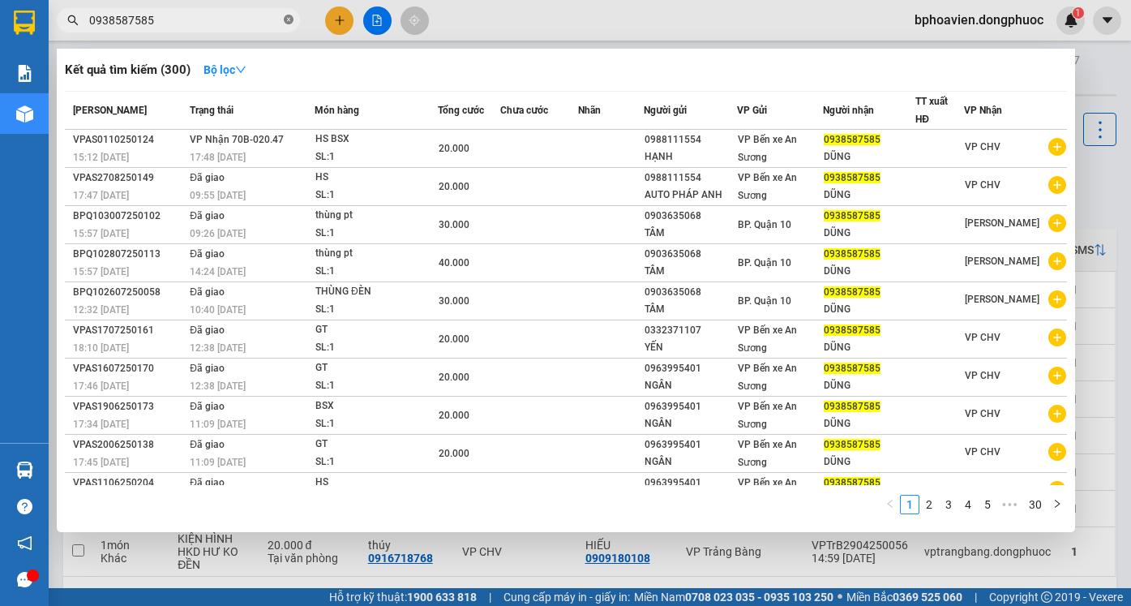
click at [285, 17] on icon "close-circle" at bounding box center [289, 20] width 10 height 10
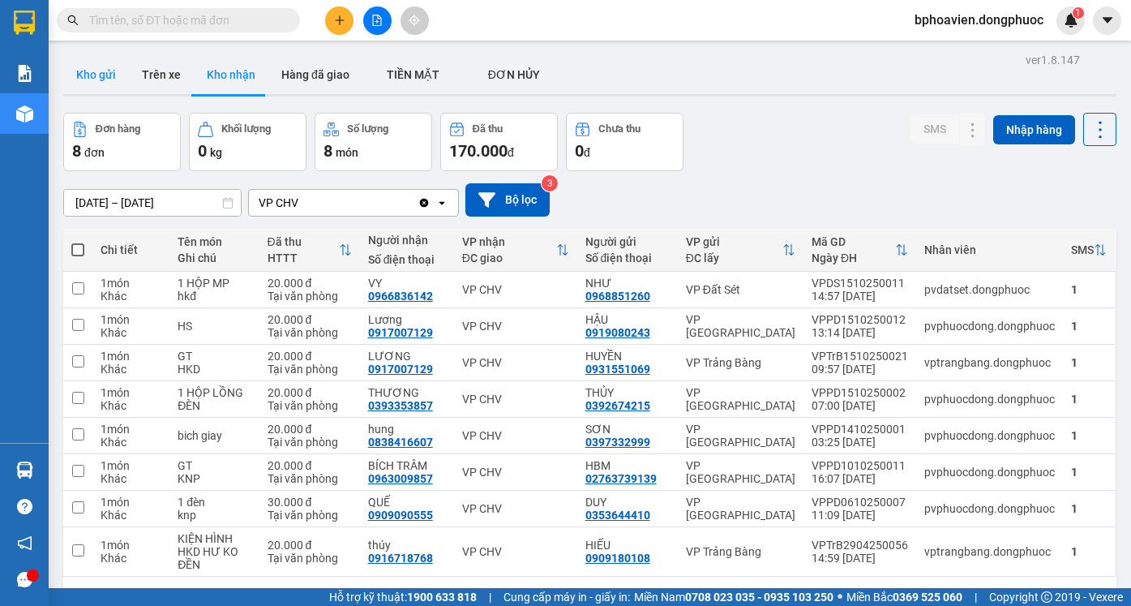
click at [104, 79] on button "Kho gửi" at bounding box center [96, 74] width 66 height 39
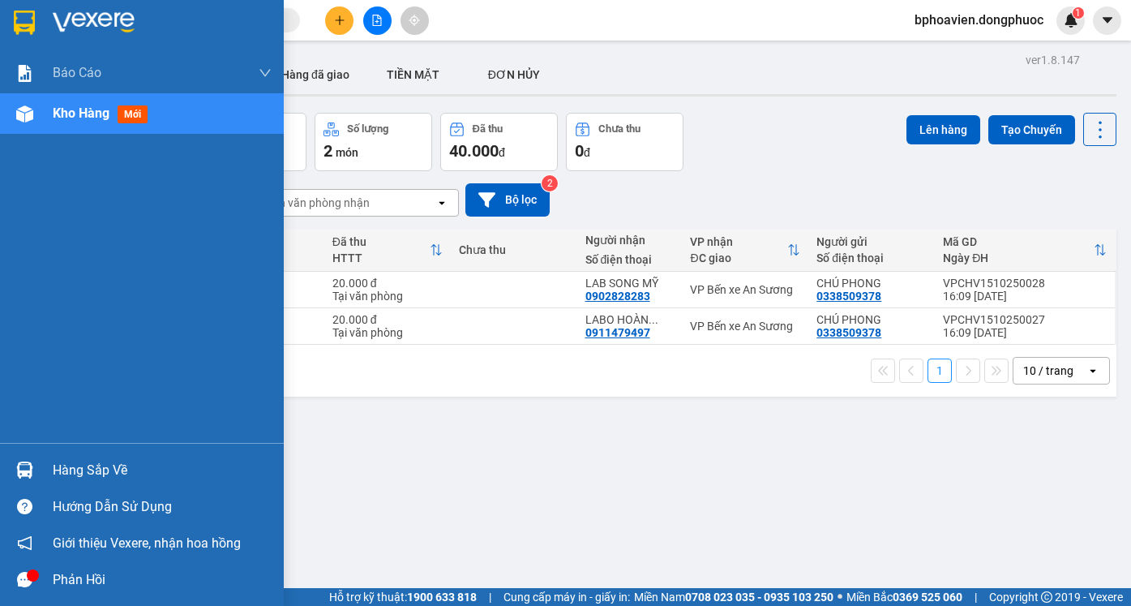
click at [105, 461] on div "Hàng sắp về" at bounding box center [162, 470] width 219 height 24
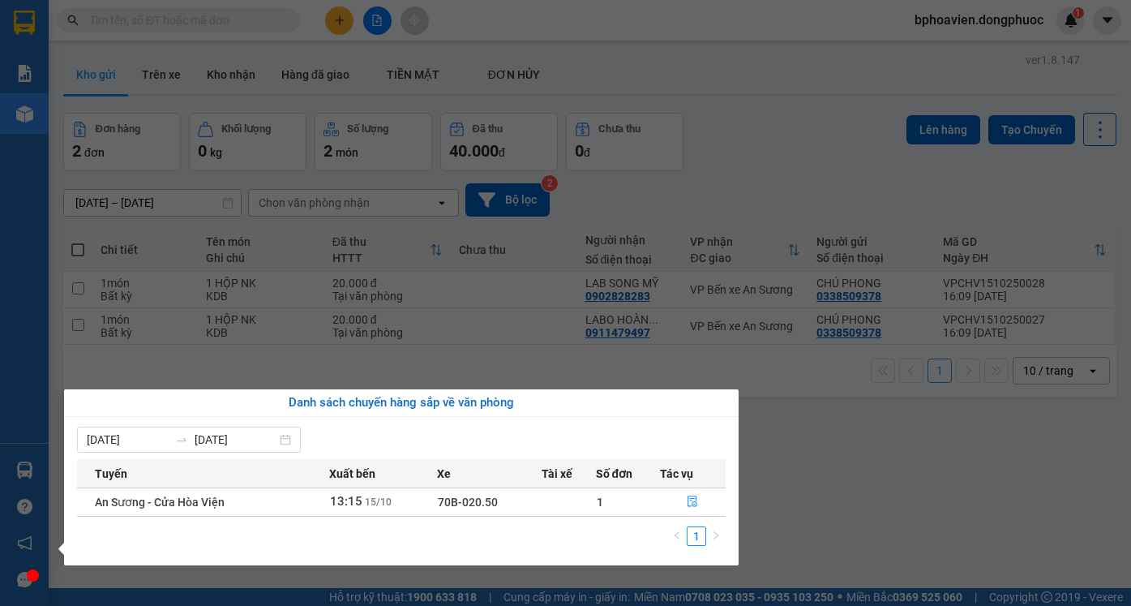
drag, startPoint x: 947, startPoint y: 459, endPoint x: 525, endPoint y: 505, distance: 425.0
click at [920, 461] on section "Kết quả tìm kiếm ( 300 ) Bộ lọc Mã ĐH Trạng thái Món hàng Tổng cước Chưa cước N…" at bounding box center [565, 303] width 1131 height 606
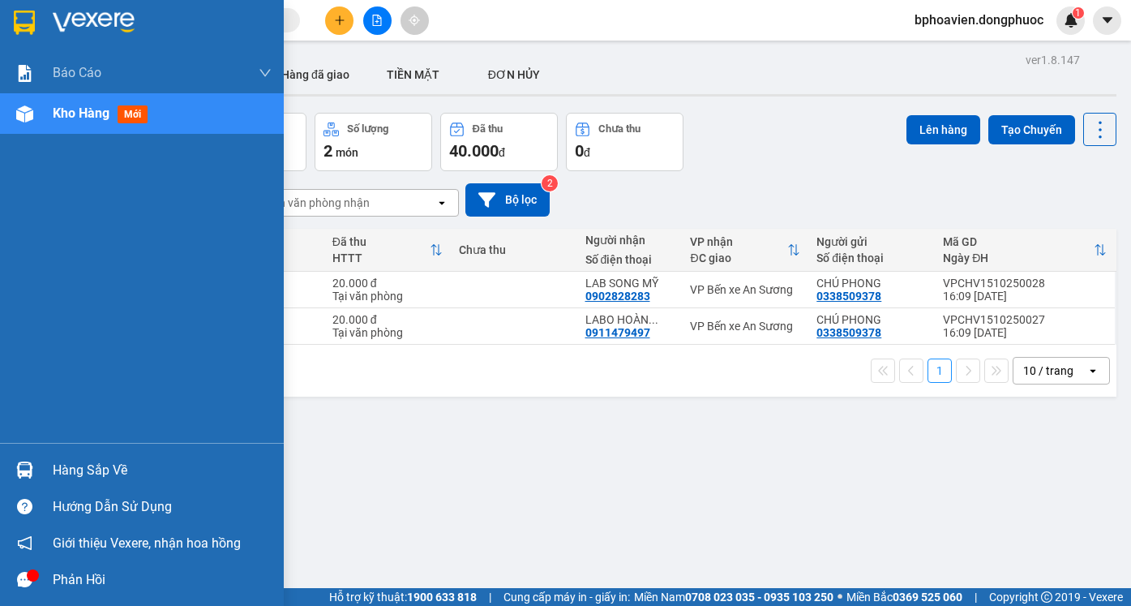
click at [91, 472] on div "Hàng sắp về" at bounding box center [162, 470] width 219 height 24
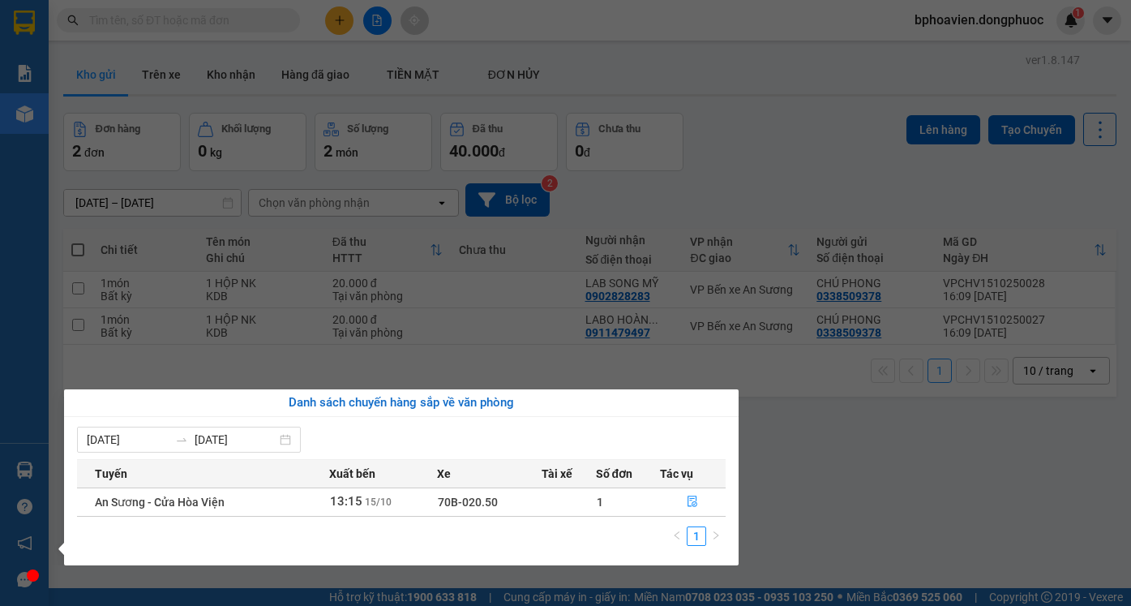
click at [869, 446] on section "Kết quả tìm kiếm ( 300 ) Bộ lọc Mã ĐH Trạng thái Món hàng Tổng cước Chưa cước N…" at bounding box center [565, 303] width 1131 height 606
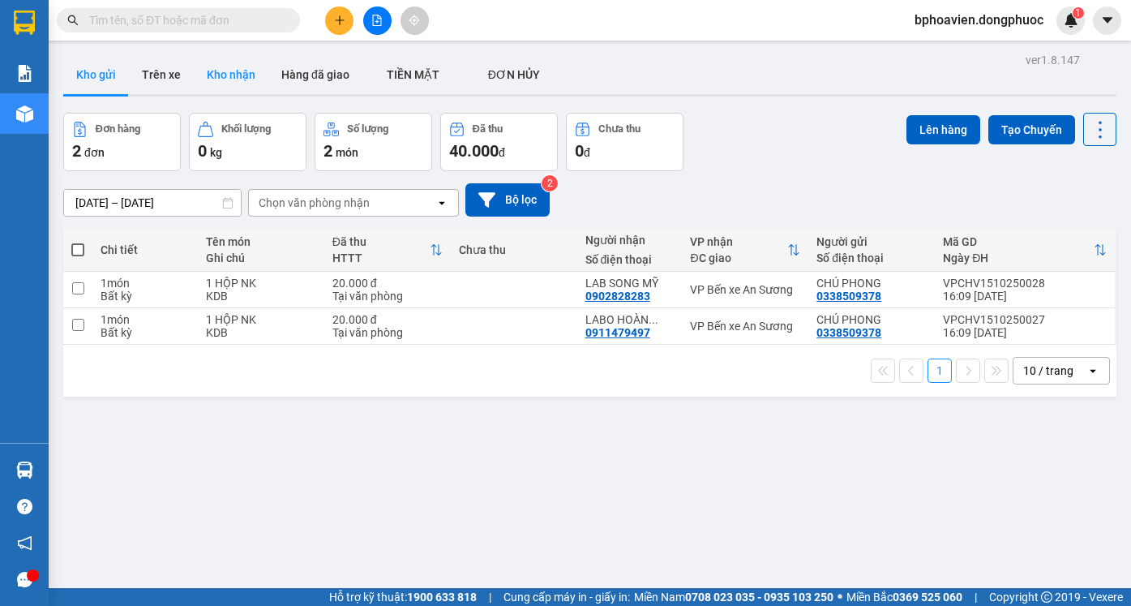
click at [215, 71] on button "Kho nhận" at bounding box center [231, 74] width 75 height 39
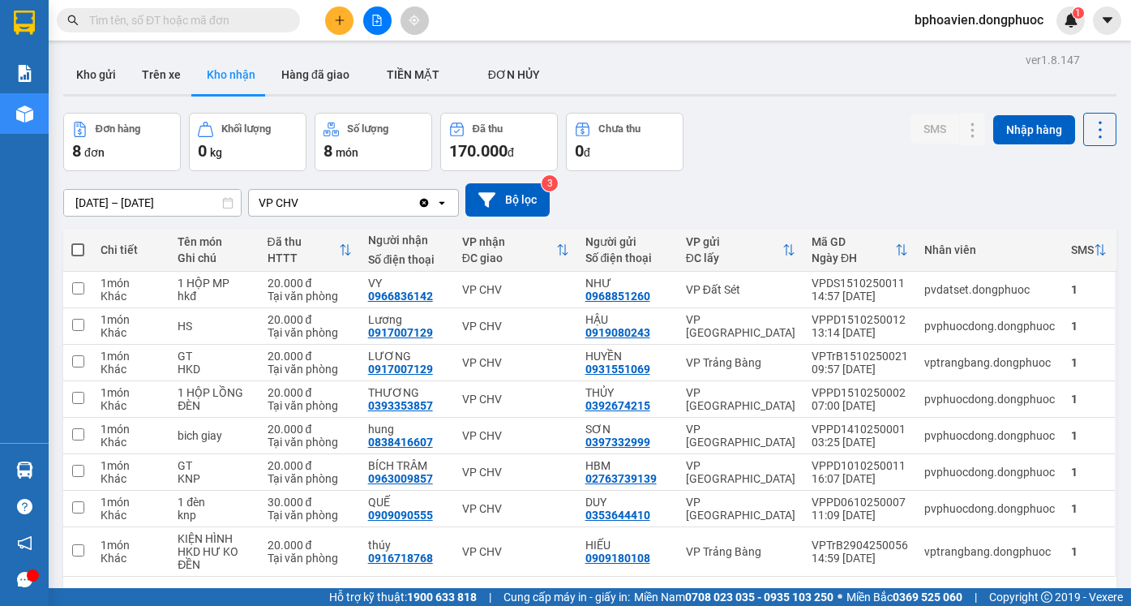
click at [95, 48] on main "ver 1.8.147 Kho gửi Trên xe Kho nhận Hàng đã giao TIỀN MẶT ĐƠN HỦY Đơn hàng 8…" at bounding box center [565, 294] width 1131 height 588
click at [95, 64] on button "Kho gửi" at bounding box center [96, 74] width 66 height 39
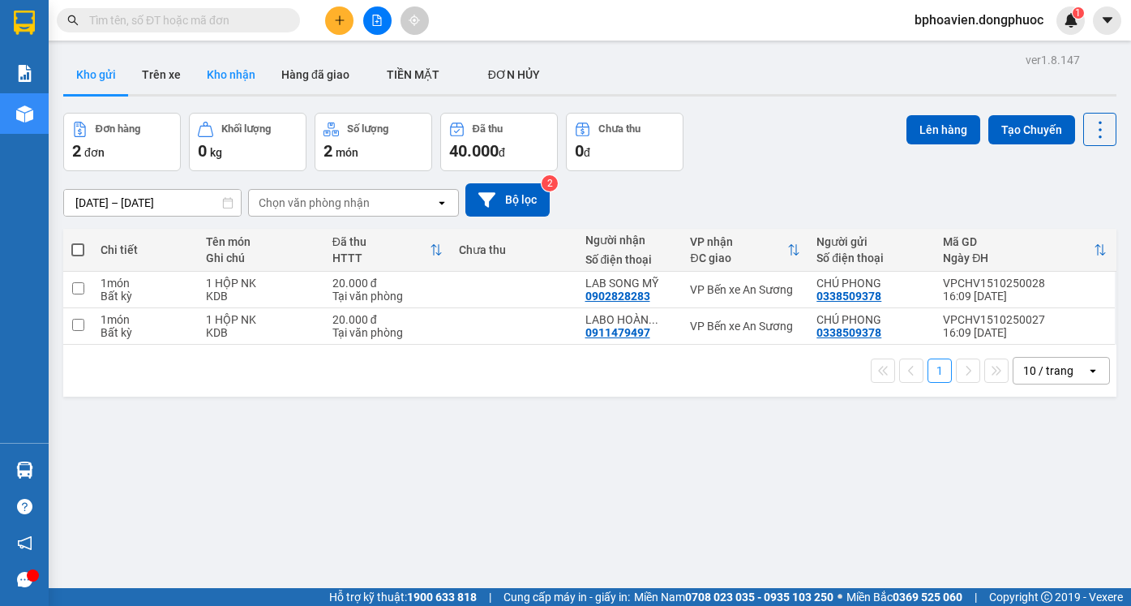
click at [228, 73] on button "Kho nhận" at bounding box center [231, 74] width 75 height 39
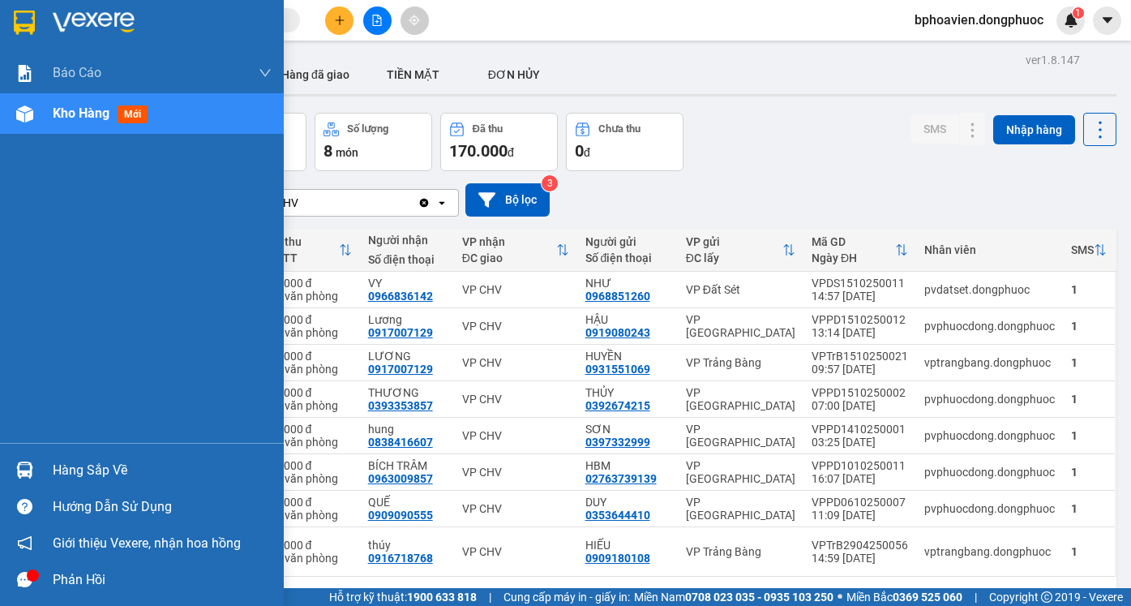
click at [74, 476] on div "Hàng sắp về" at bounding box center [162, 470] width 219 height 24
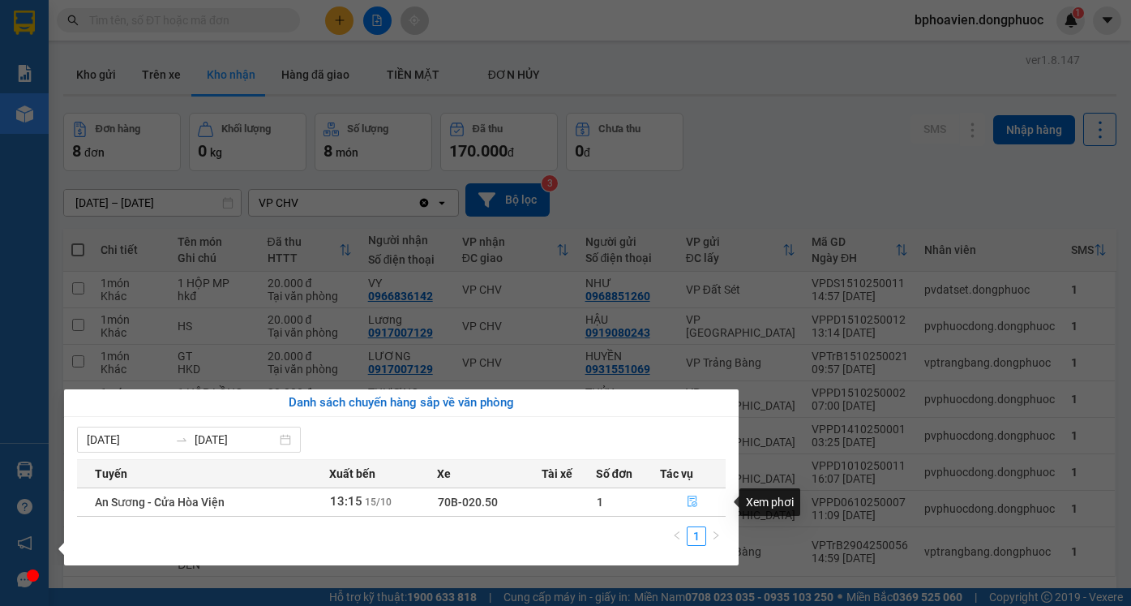
click at [699, 512] on button "button" at bounding box center [693, 502] width 65 height 26
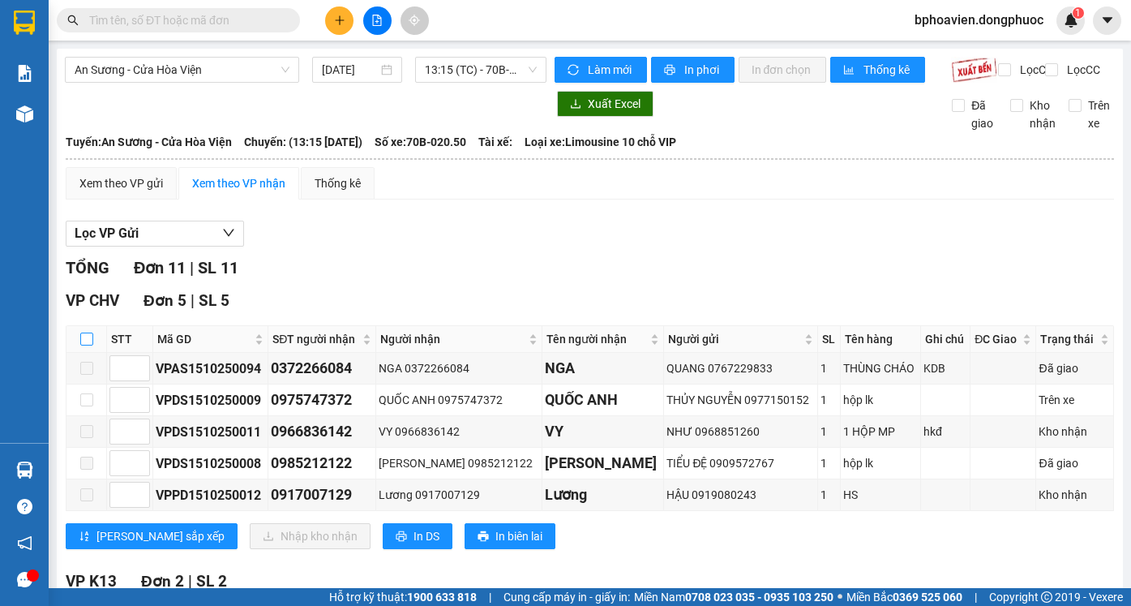
click at [88, 345] on input "checkbox" at bounding box center [86, 339] width 13 height 13
checkbox input "true"
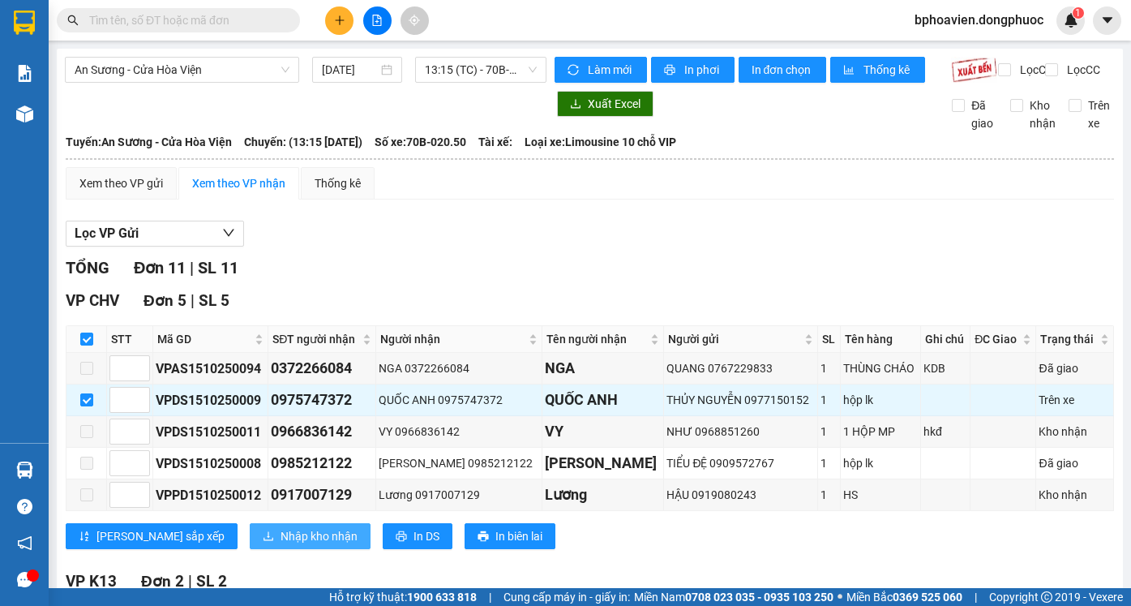
click at [281, 545] on span "Nhập kho nhận" at bounding box center [319, 536] width 77 height 18
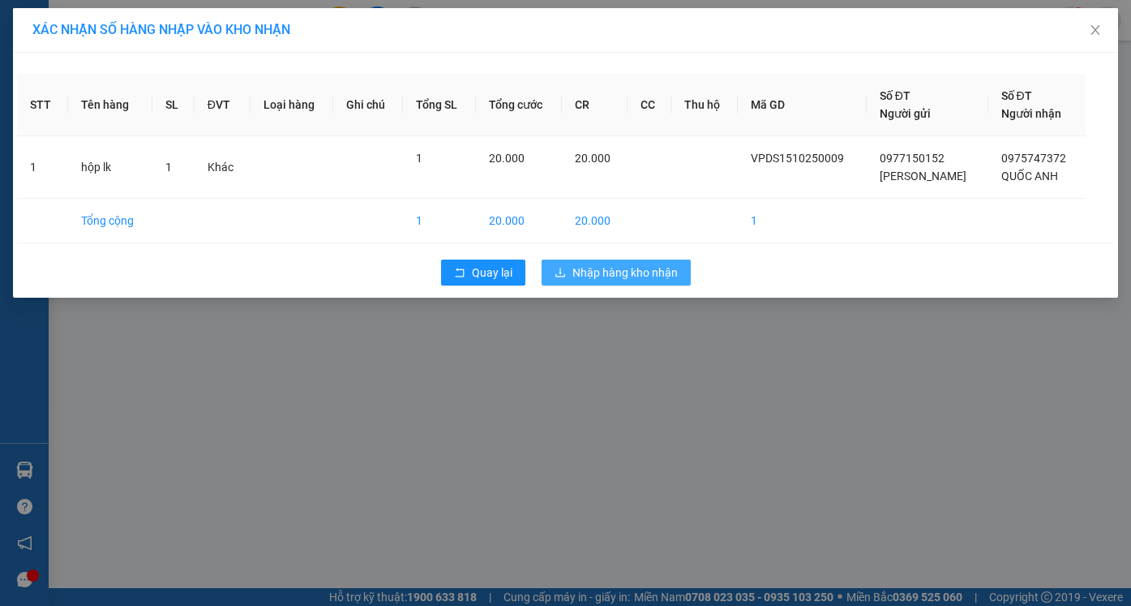
click at [624, 264] on span "Nhập hàng kho nhận" at bounding box center [625, 273] width 105 height 18
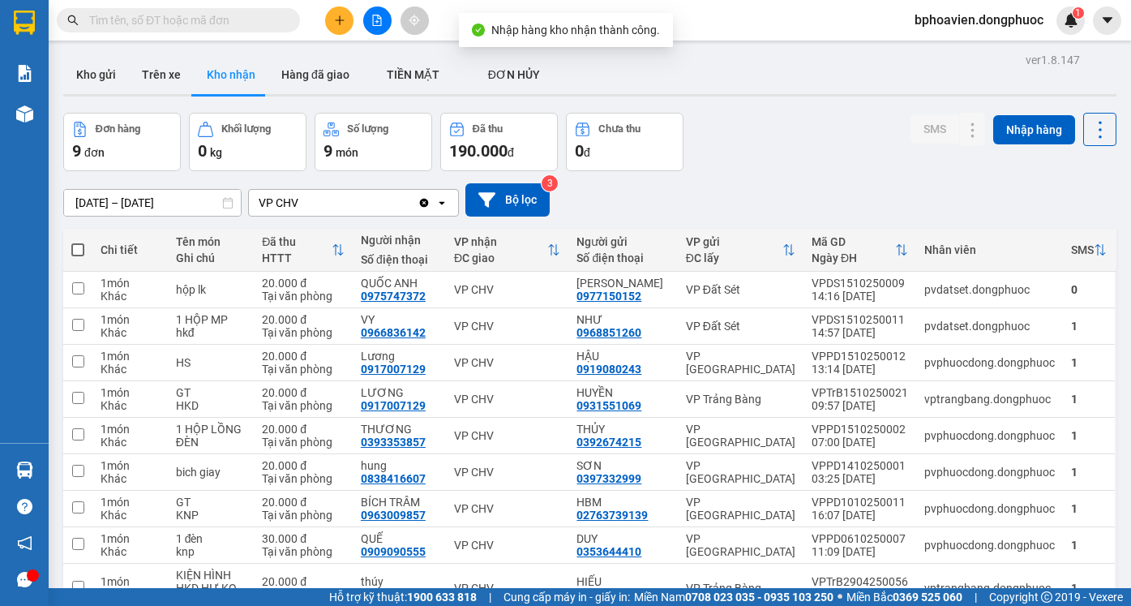
click at [234, 71] on button "Kho nhận" at bounding box center [231, 74] width 75 height 39
click at [92, 84] on button "Kho gửi" at bounding box center [96, 74] width 66 height 39
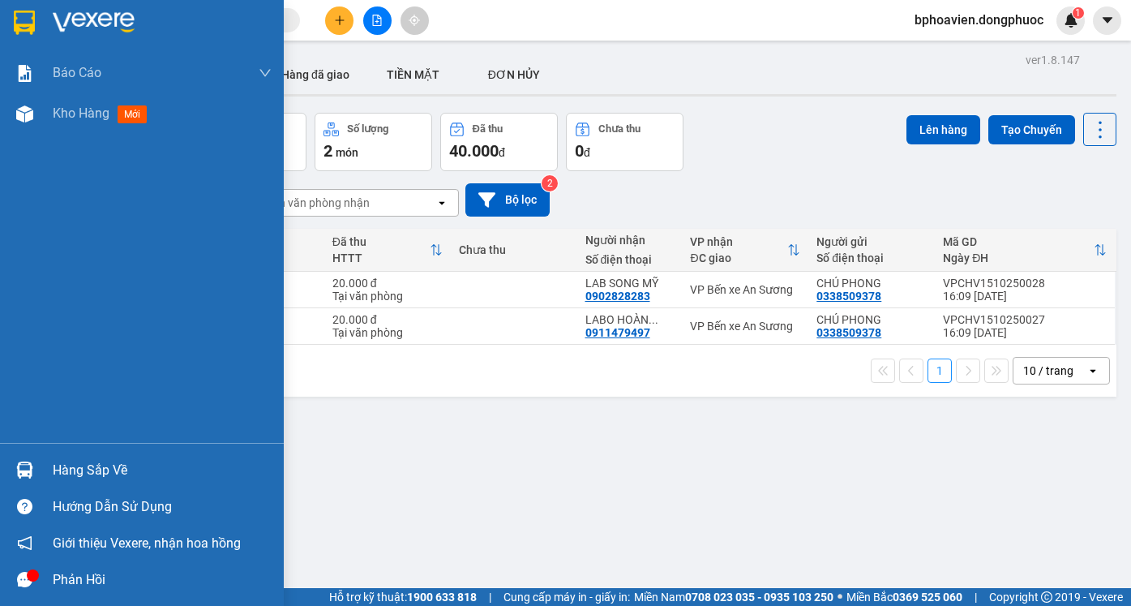
click at [67, 474] on div "Hàng sắp về" at bounding box center [162, 470] width 219 height 24
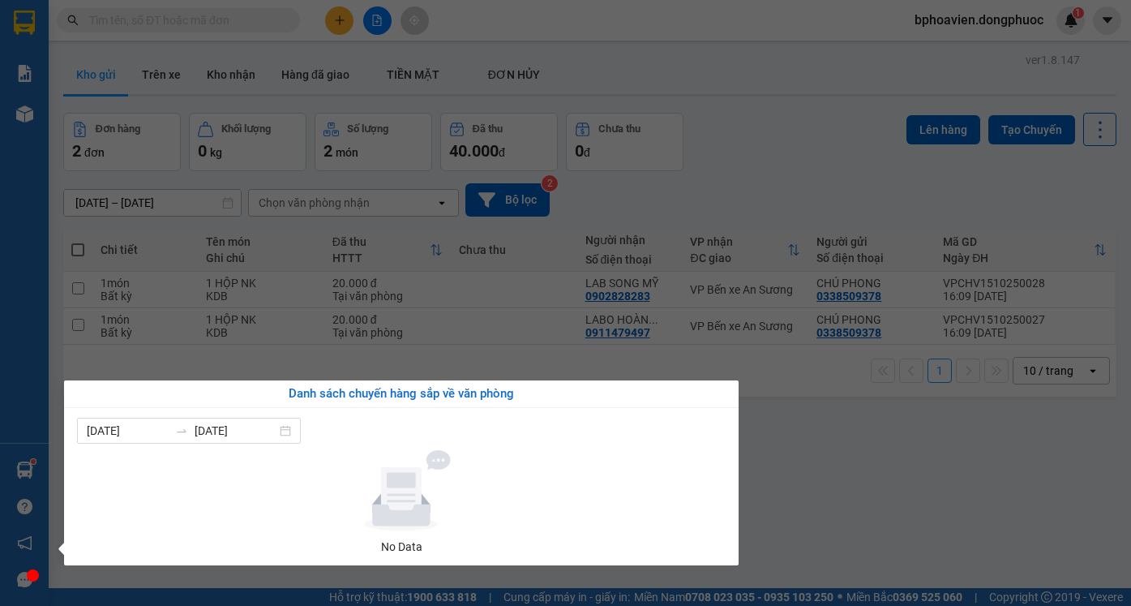
click at [850, 460] on section "Kết quả tìm kiếm ( 300 ) Bộ lọc Mã ĐH Trạng thái Món hàng Tổng cước Chưa cước N…" at bounding box center [565, 303] width 1131 height 606
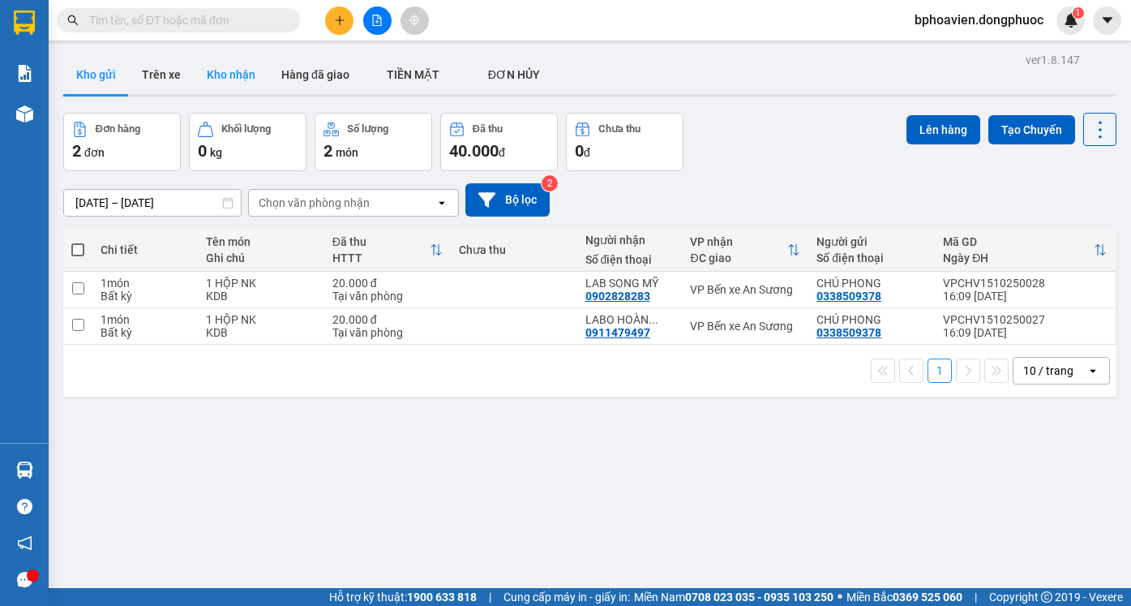
click at [217, 81] on button "Kho nhận" at bounding box center [231, 74] width 75 height 39
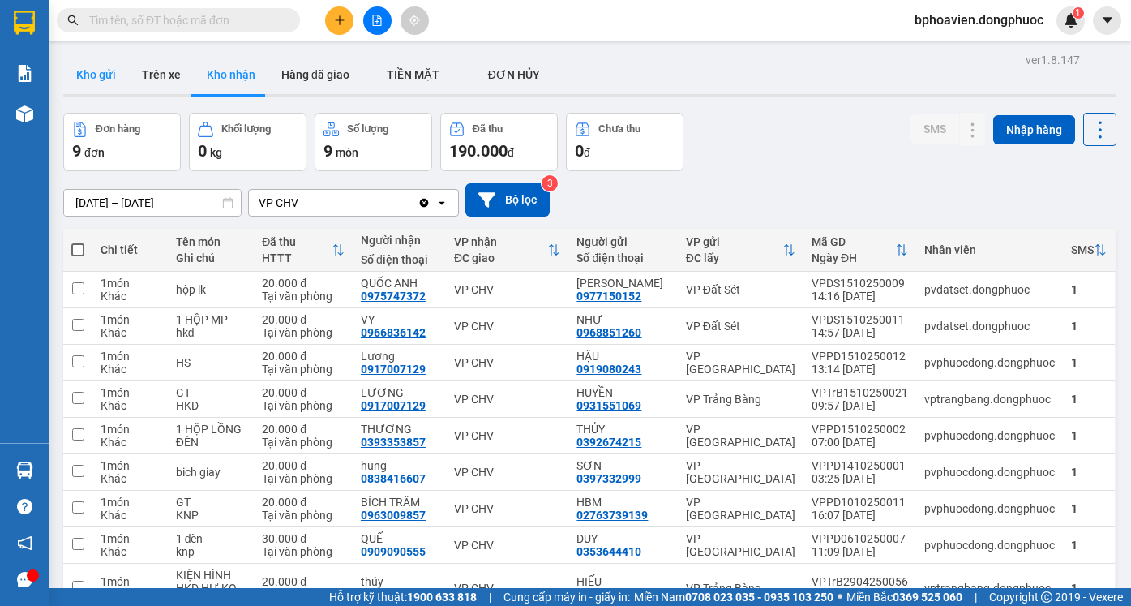
click at [109, 78] on button "Kho gửi" at bounding box center [96, 74] width 66 height 39
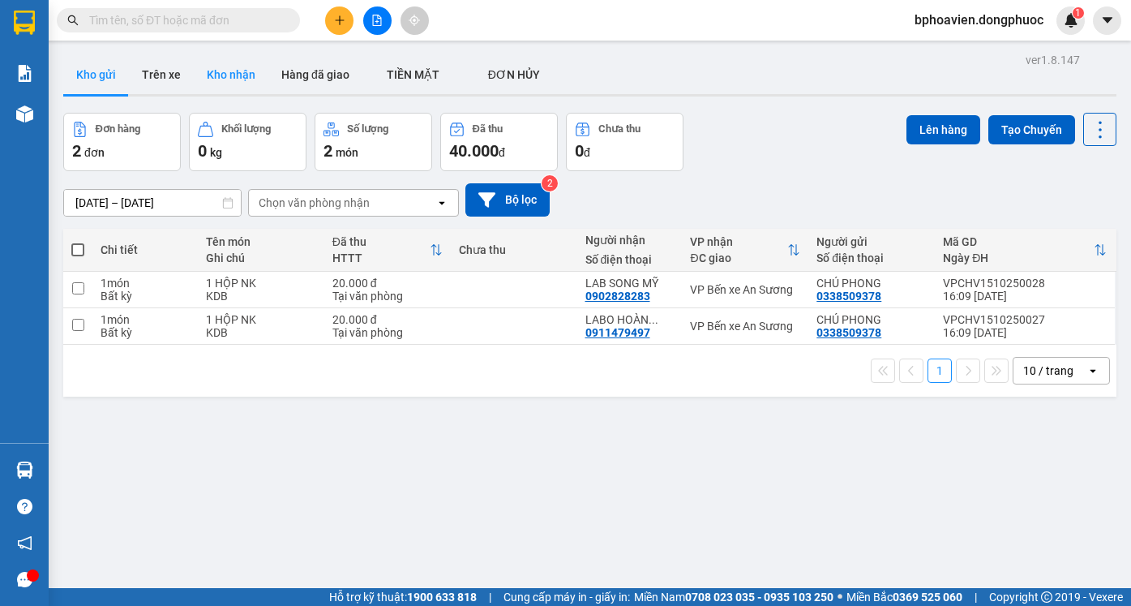
click at [227, 77] on button "Kho nhận" at bounding box center [231, 74] width 75 height 39
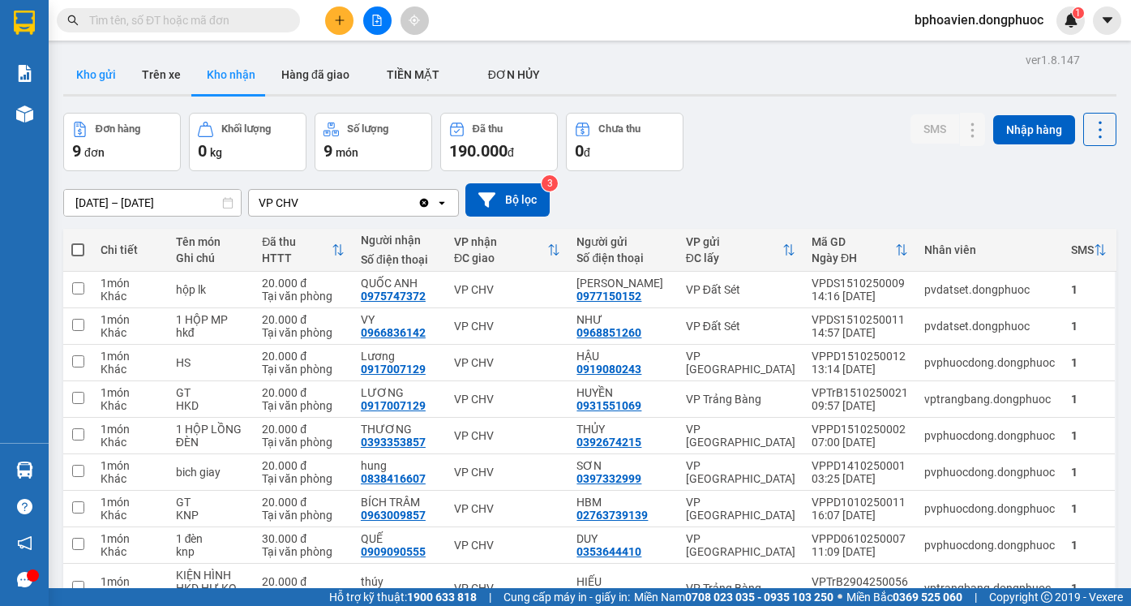
click at [81, 71] on button "Kho gửi" at bounding box center [96, 74] width 66 height 39
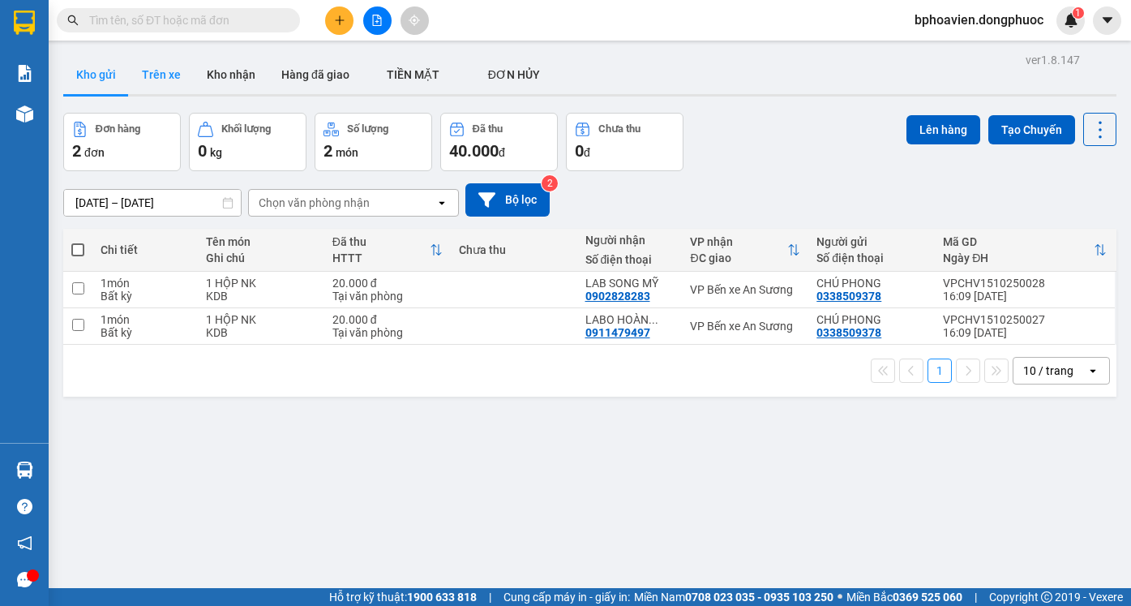
click at [149, 66] on button "Trên xe" at bounding box center [161, 74] width 65 height 39
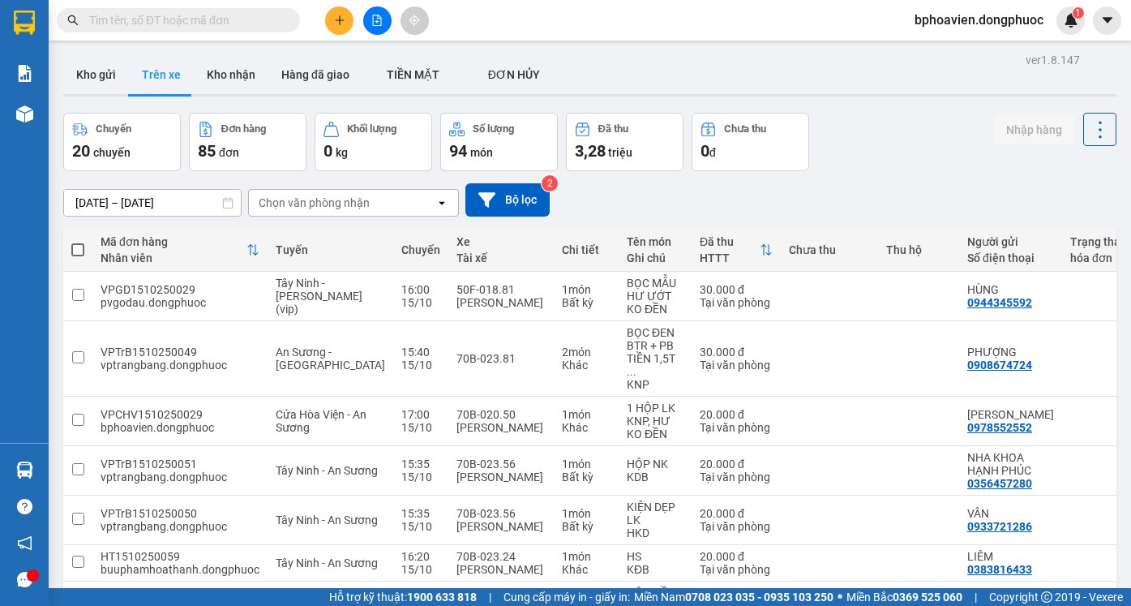
click at [307, 201] on div "Chọn văn phòng nhận" at bounding box center [314, 203] width 111 height 16
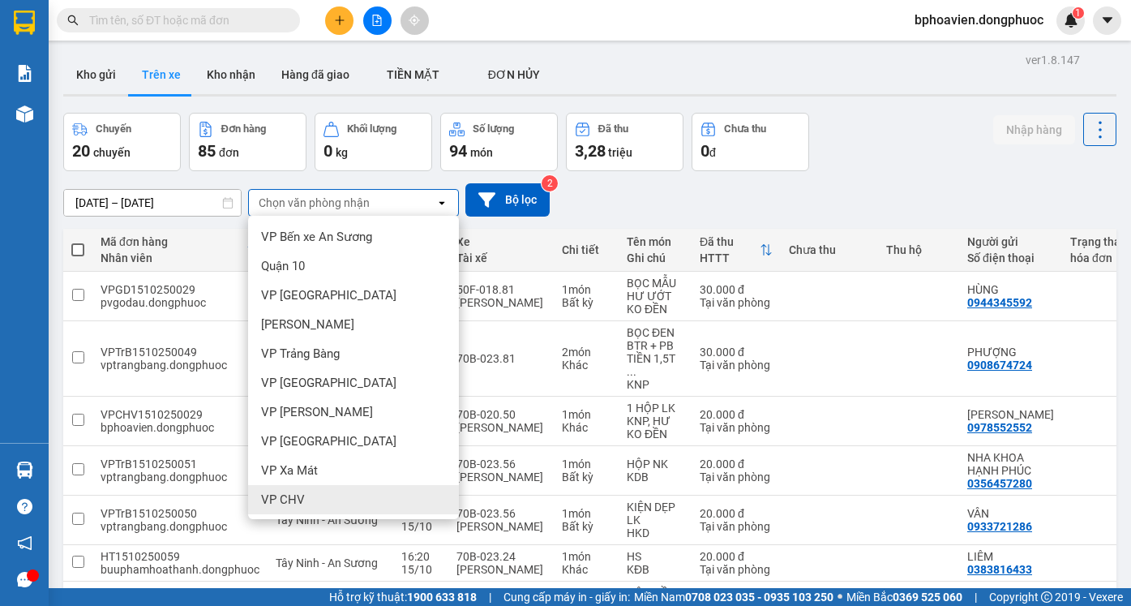
click at [350, 490] on div "VP CHV" at bounding box center [353, 499] width 211 height 29
